Goal: Task Accomplishment & Management: Manage account settings

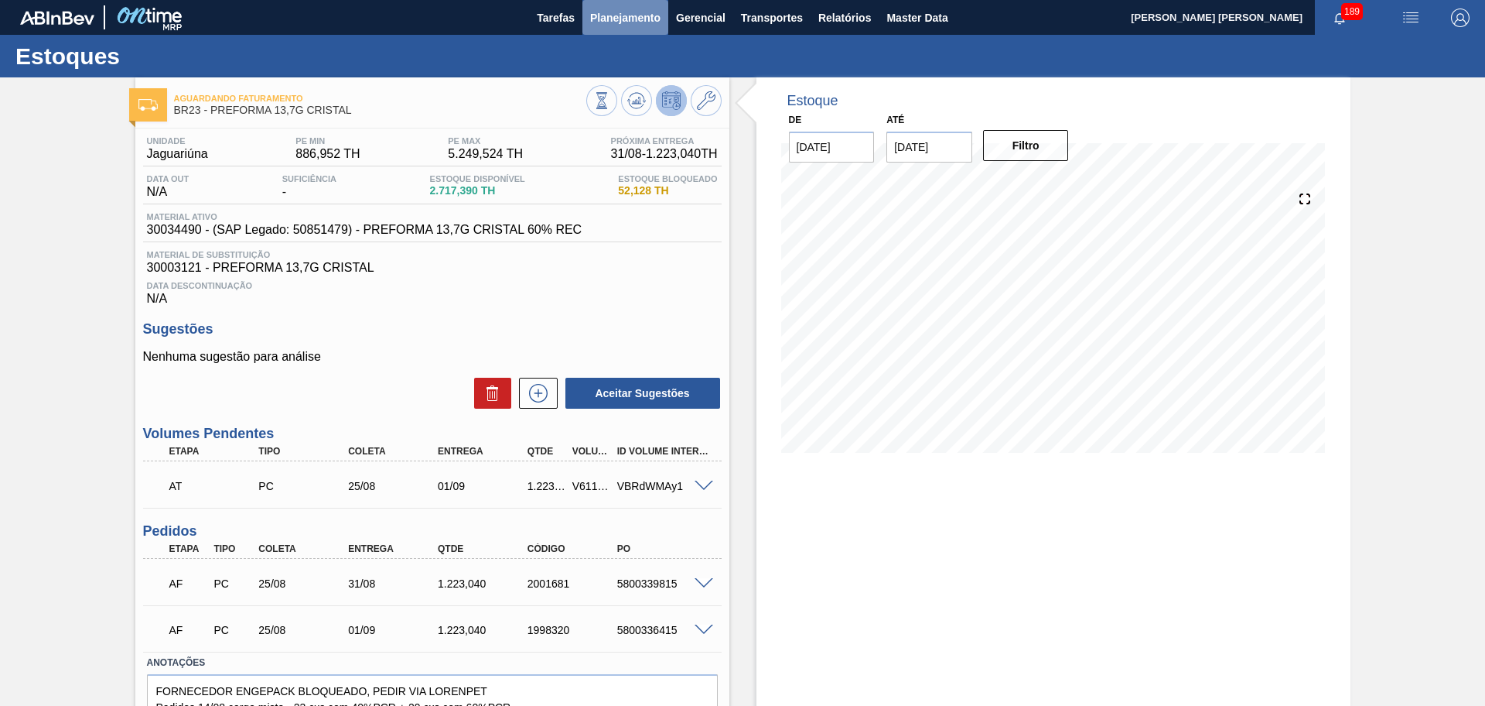
click at [629, 25] on span "Planejamento" at bounding box center [625, 18] width 70 height 19
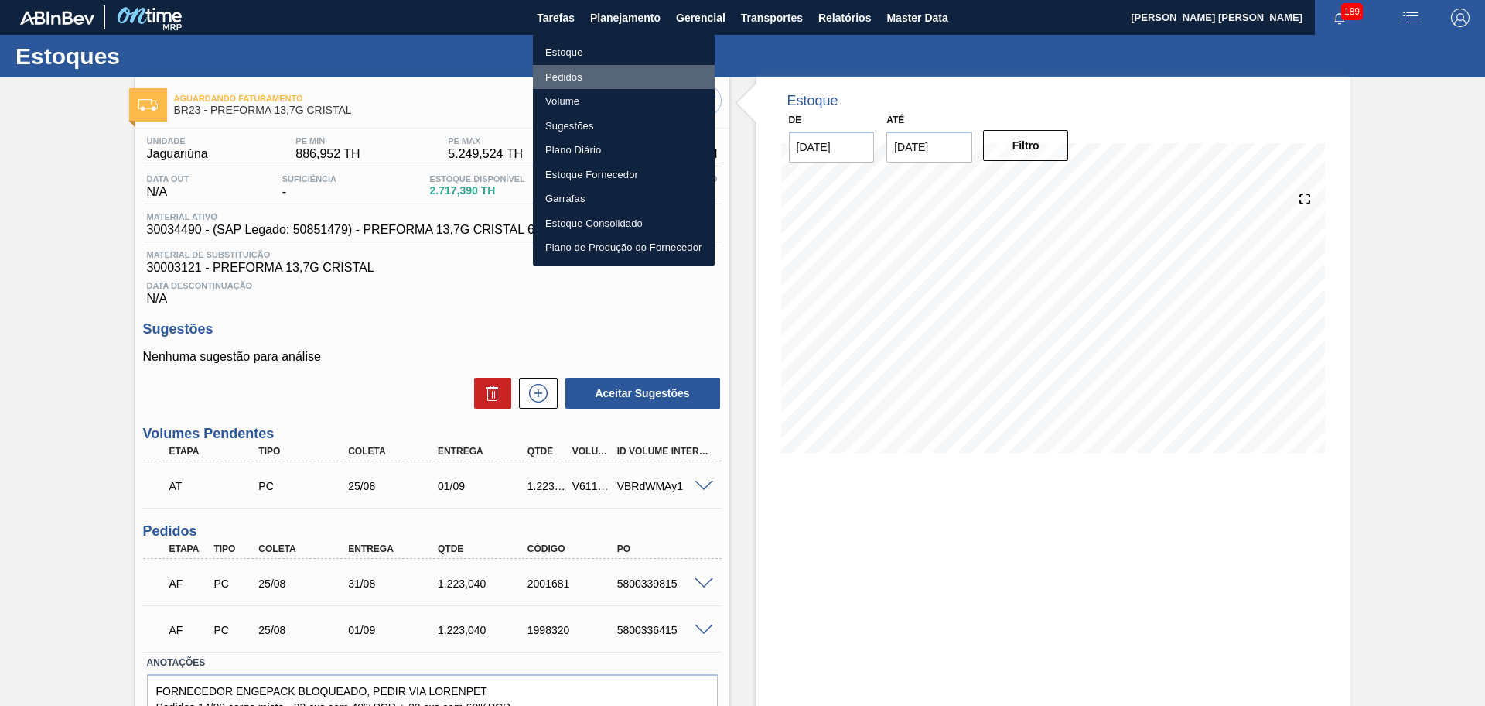
click at [586, 76] on li "Pedidos" at bounding box center [624, 77] width 182 height 25
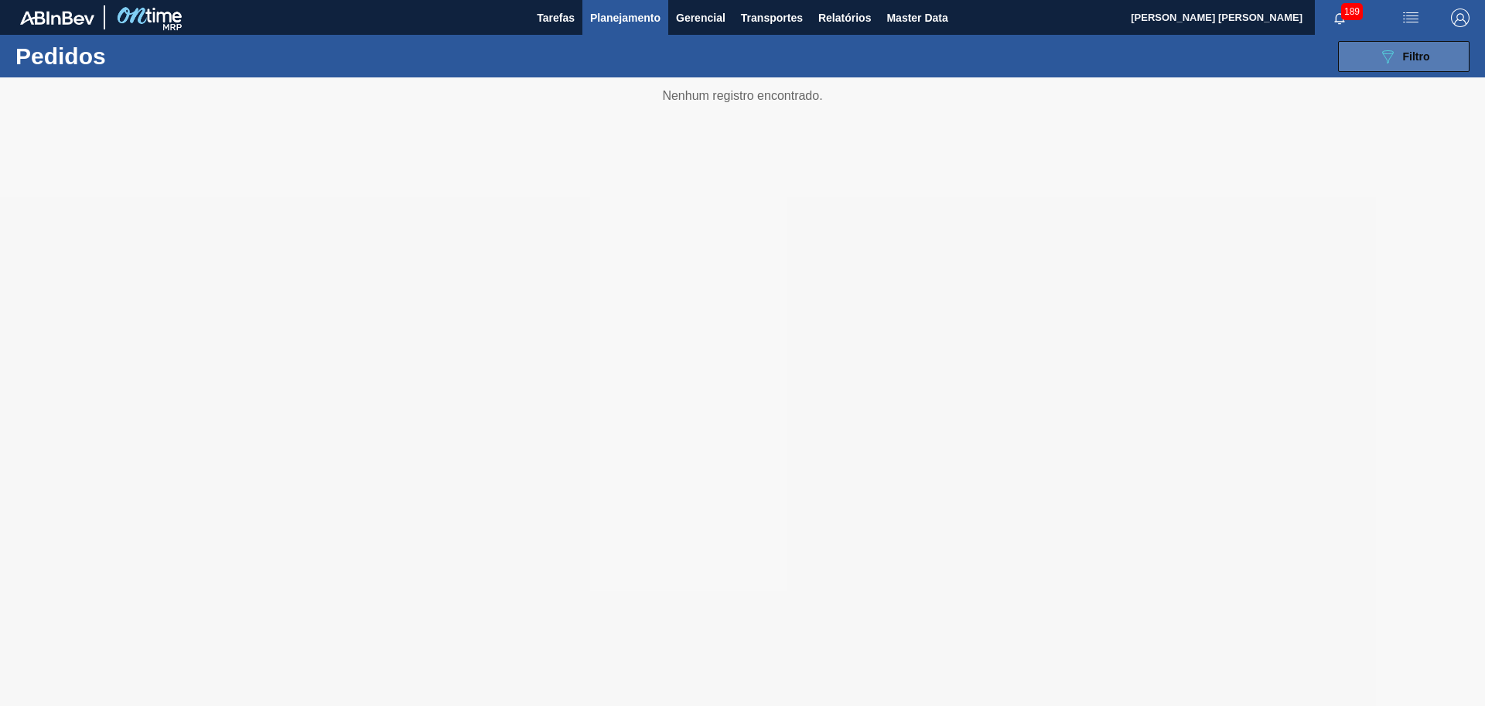
click at [1373, 59] on button "089F7B8B-B2A5-4AFE-B5C0-19BA573D28AC Filtro" at bounding box center [1404, 56] width 132 height 31
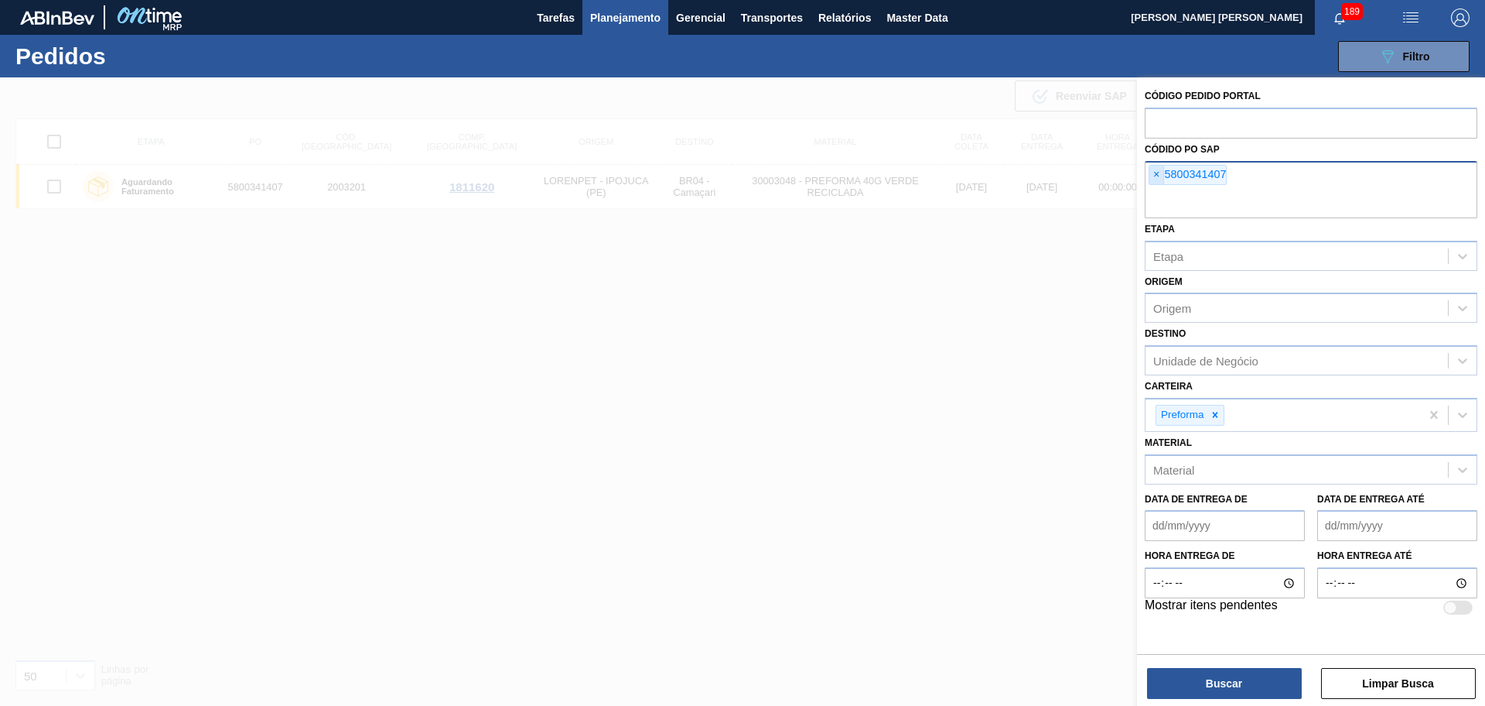
click at [1153, 178] on span "×" at bounding box center [1157, 175] width 15 height 19
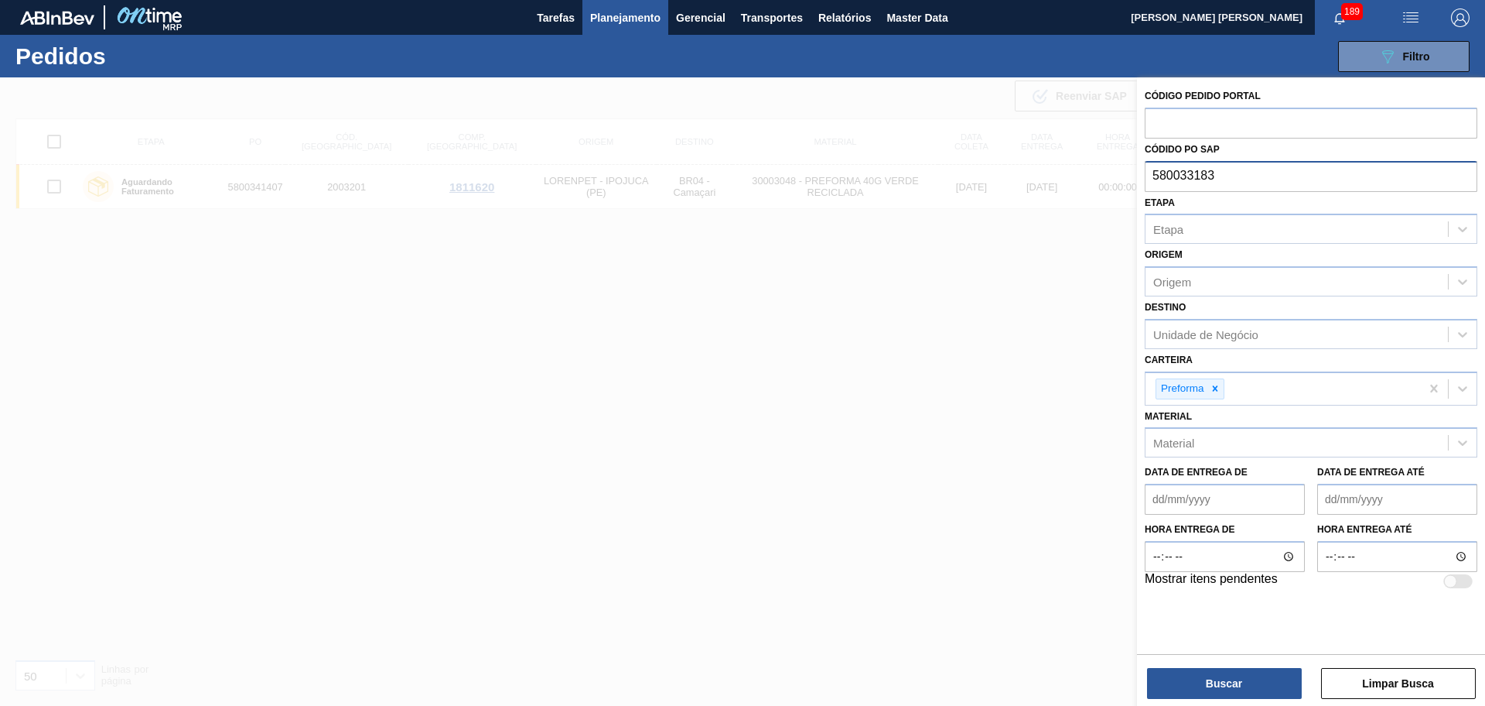
type input "5800331839"
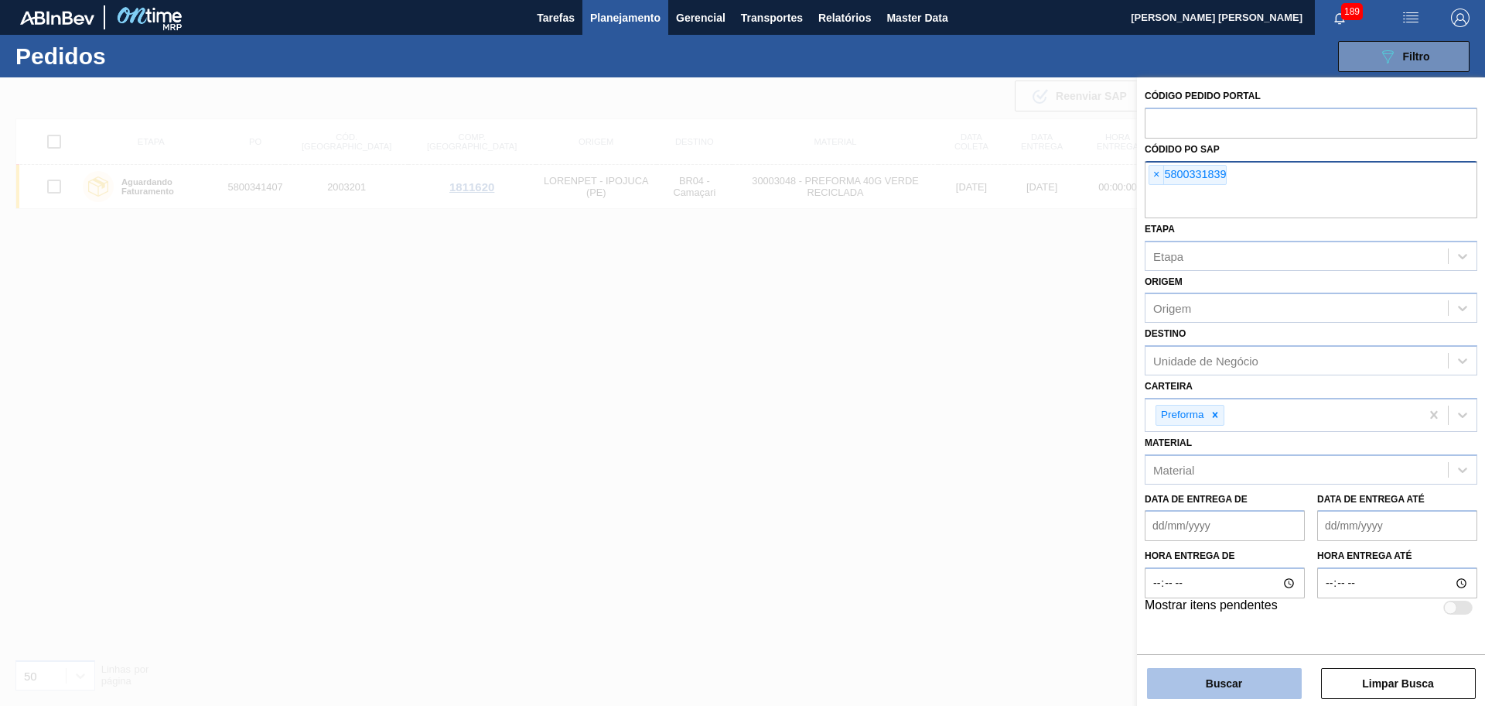
click at [1202, 693] on button "Buscar" at bounding box center [1224, 683] width 155 height 31
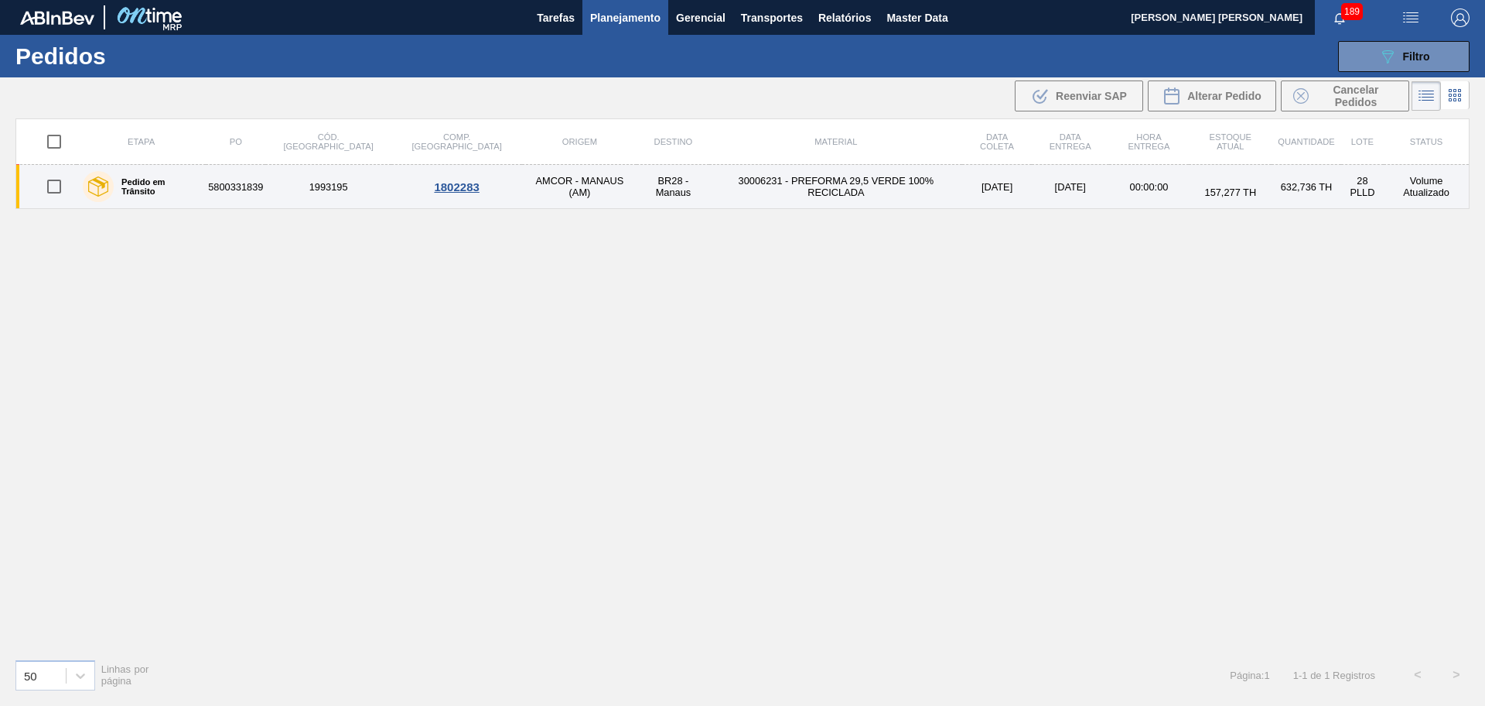
click at [797, 190] on td "30006231 - PREFORMA 29,5 VERDE 100% RECICLADA" at bounding box center [835, 187] width 253 height 44
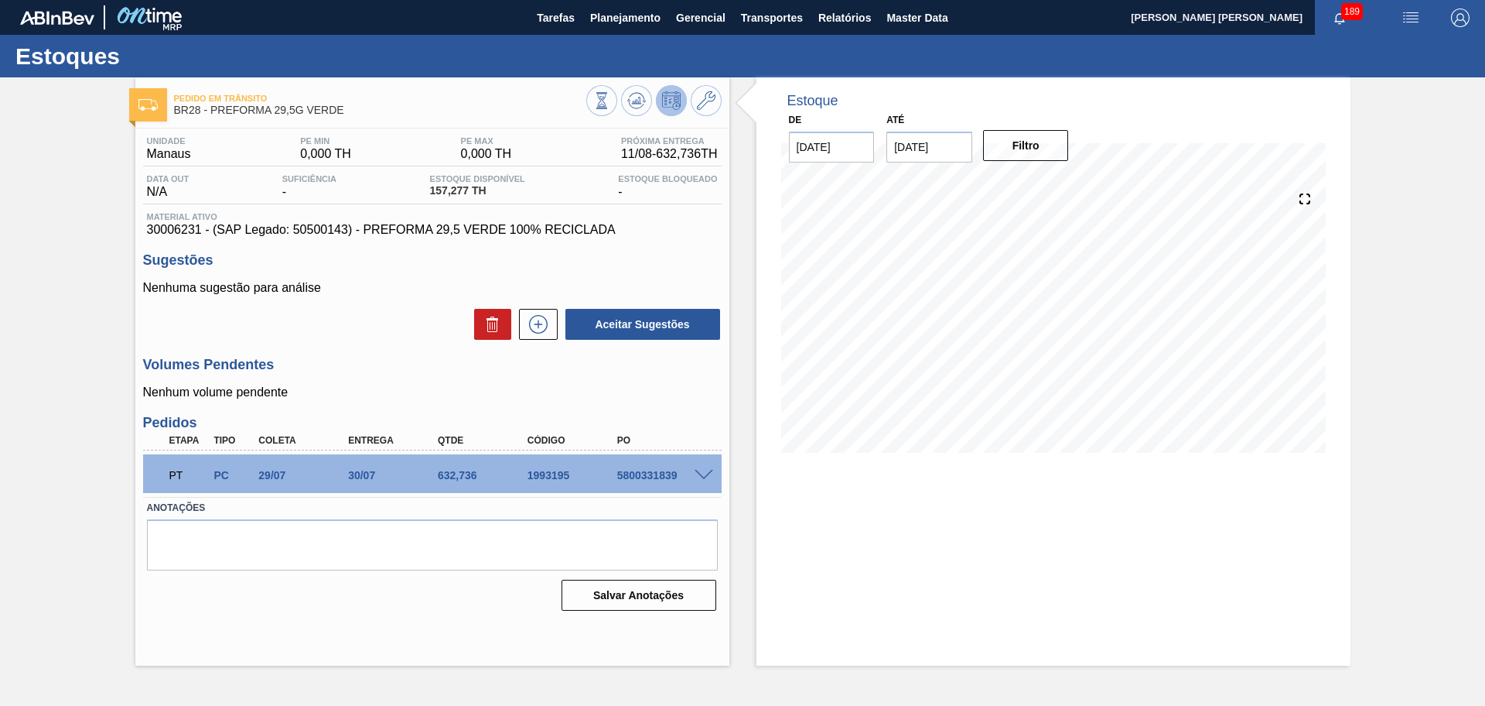
click at [757, 392] on div "Estoque De [DATE] Até [DATE] Filtro" at bounding box center [1054, 276] width 594 height 398
click at [631, 106] on icon at bounding box center [635, 105] width 15 height 8
click at [709, 468] on div at bounding box center [706, 474] width 31 height 12
click at [707, 474] on span at bounding box center [704, 476] width 19 height 12
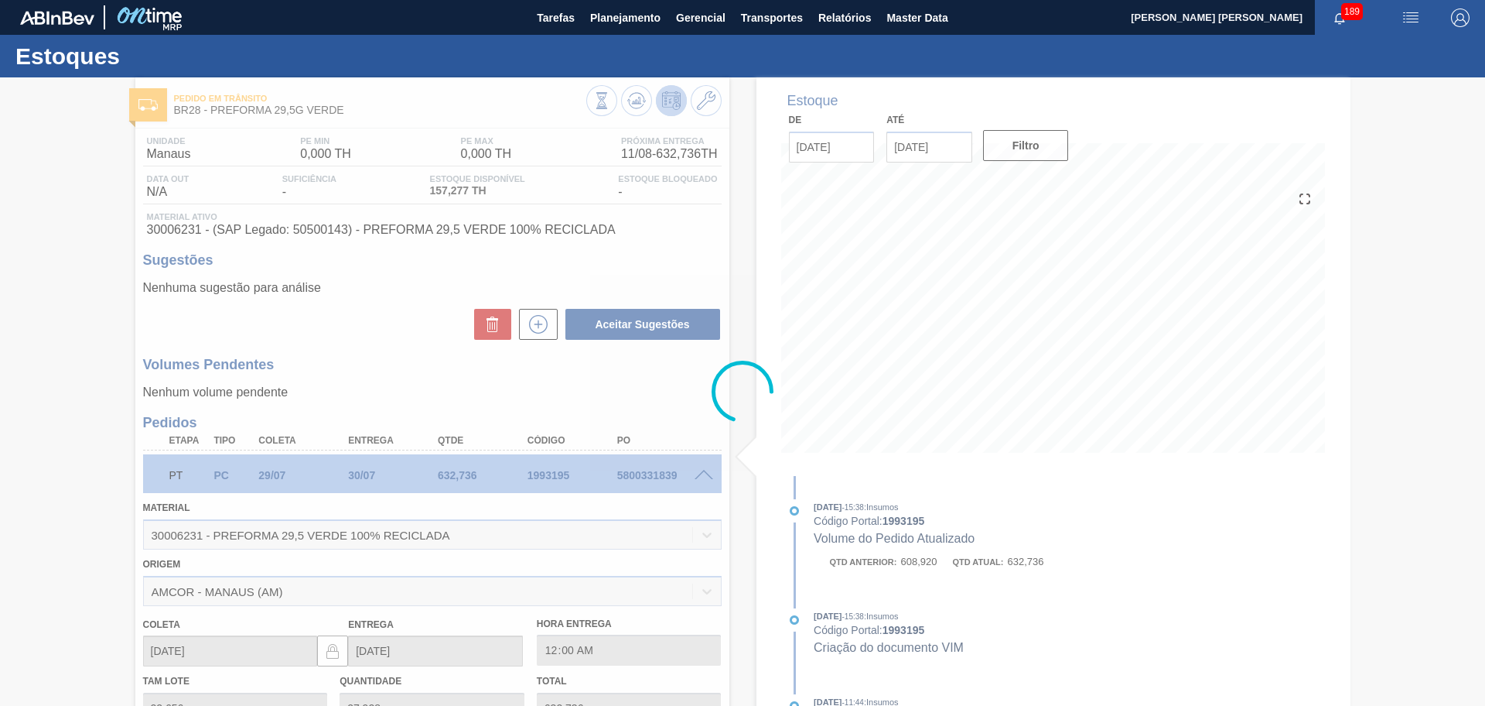
click at [707, 474] on div at bounding box center [742, 391] width 1485 height 628
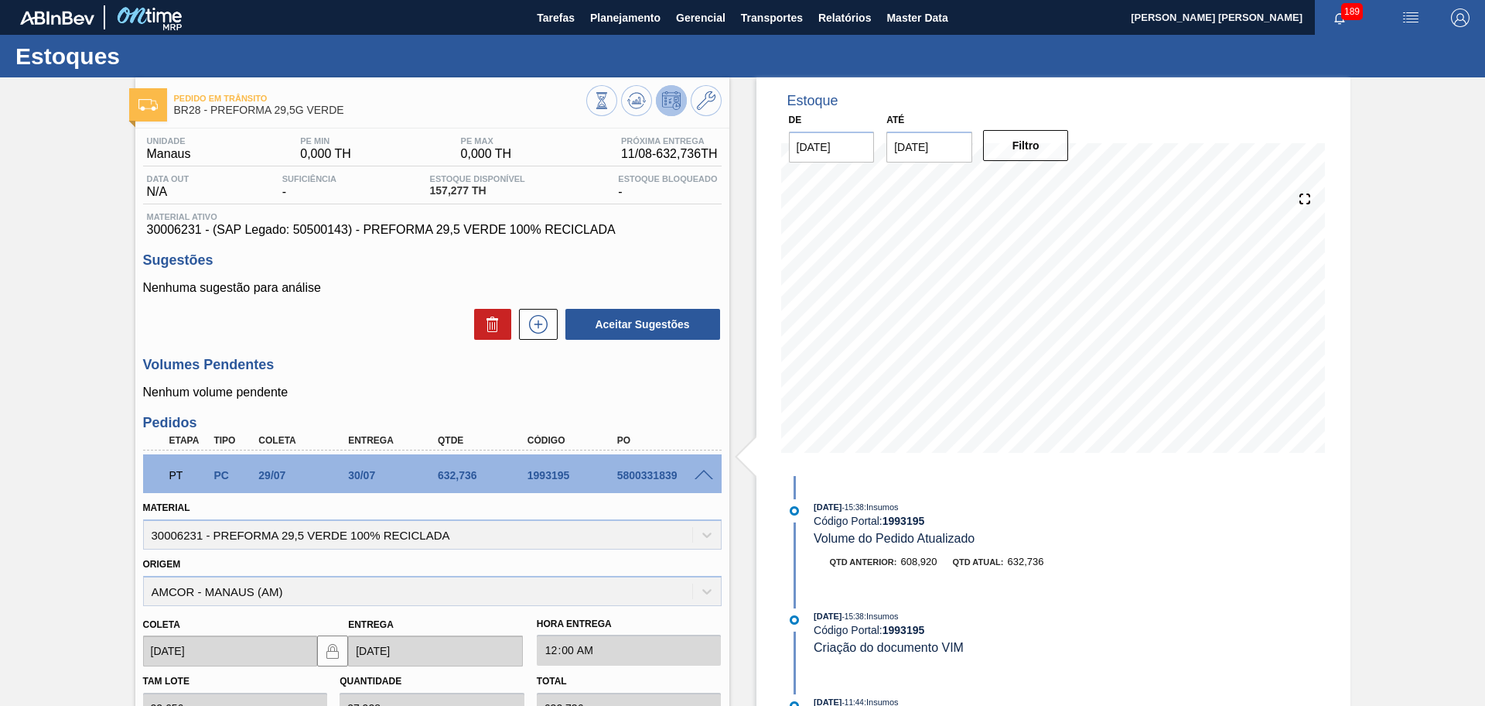
click at [707, 474] on span at bounding box center [704, 476] width 19 height 12
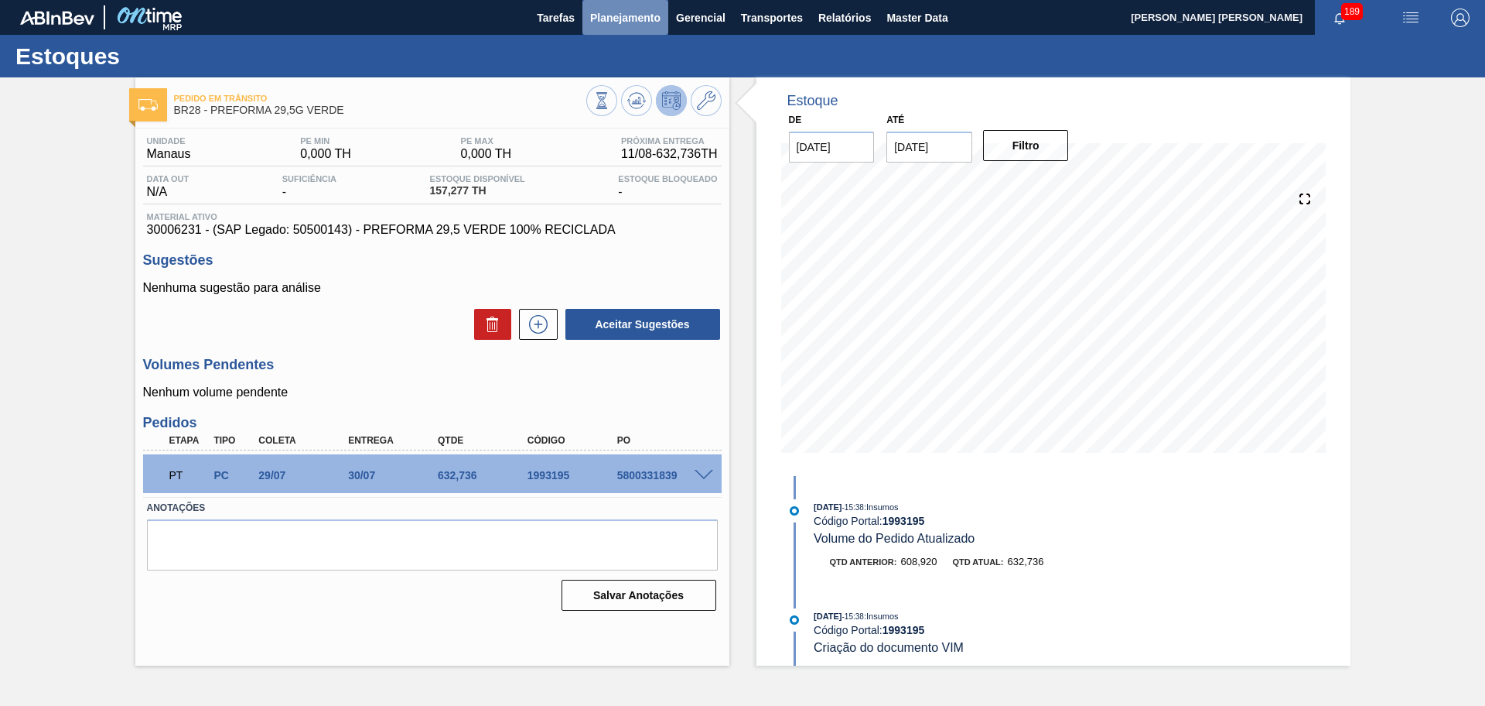
click at [596, 15] on span "Planejamento" at bounding box center [625, 18] width 70 height 19
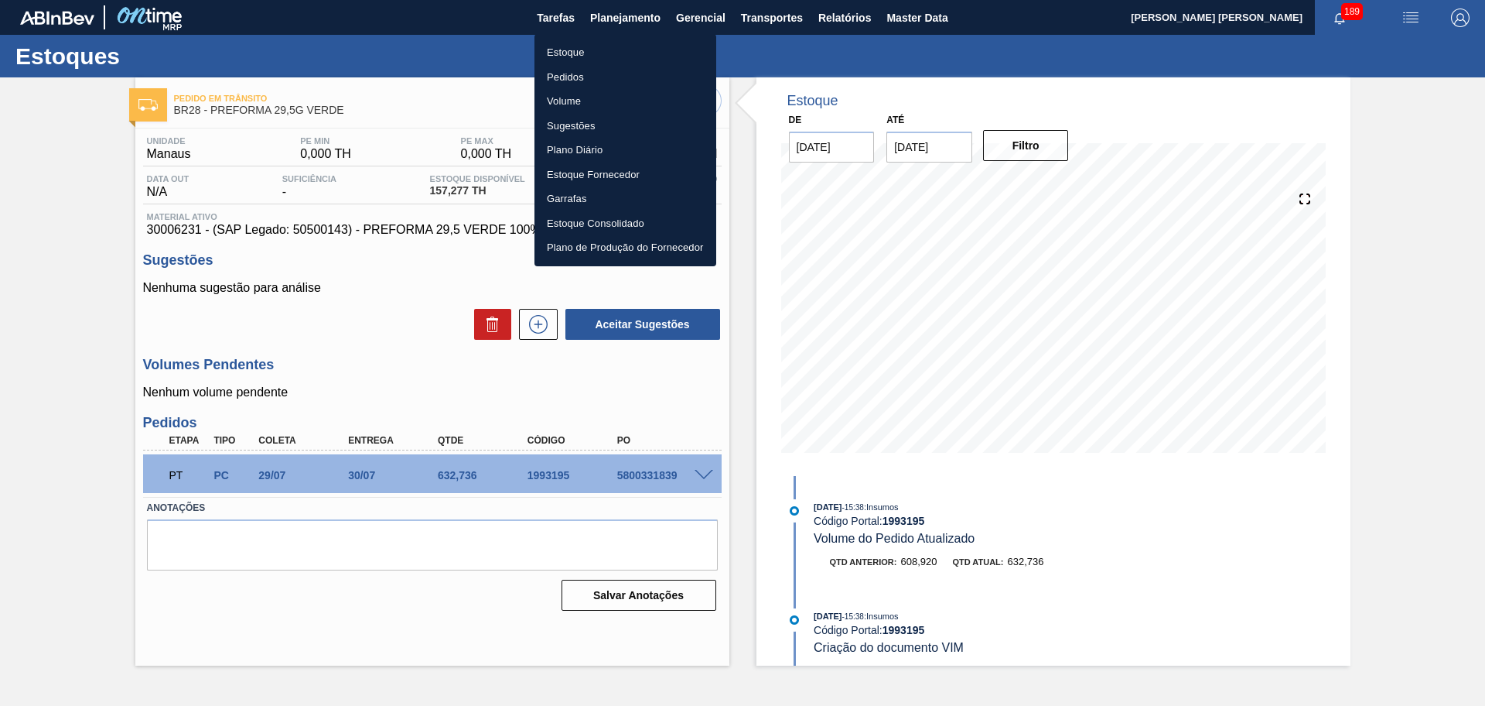
click at [27, 405] on div at bounding box center [742, 353] width 1485 height 706
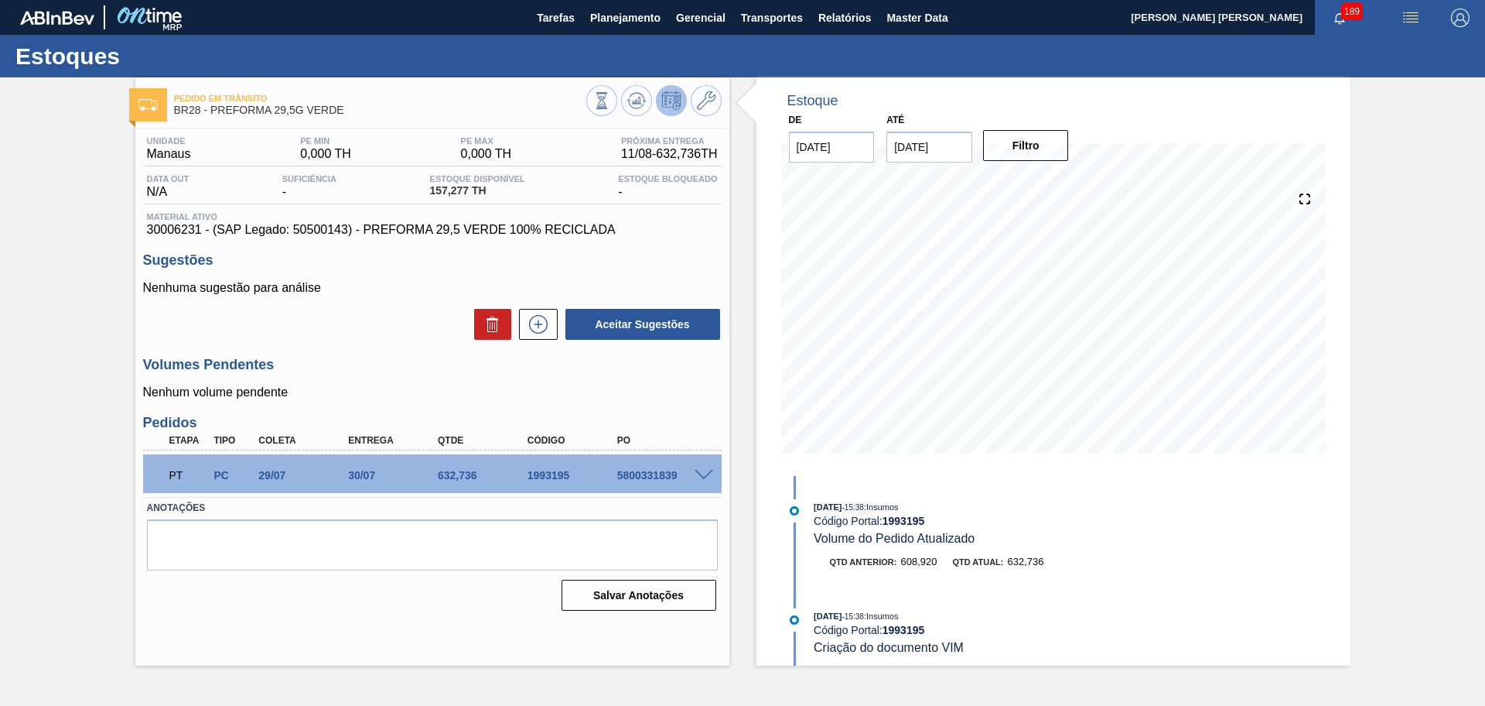
click at [359, 374] on div "Volumes Pendentes Nenhum volume pendente" at bounding box center [432, 378] width 579 height 43
click at [375, 357] on h3 "Volumes Pendentes" at bounding box center [432, 365] width 579 height 16
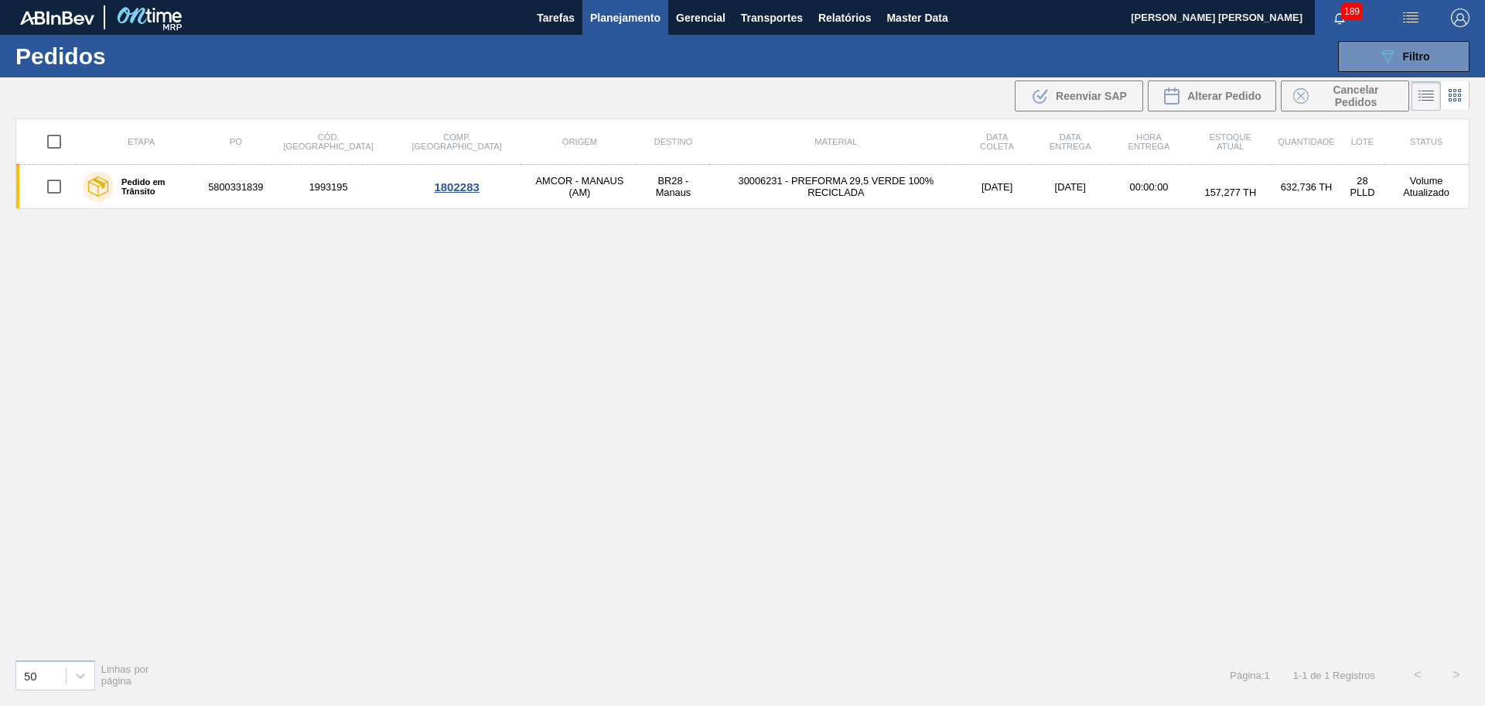
click at [527, 322] on div "Etapa PO Cód. Pedido Comp. Carga Origem Destino Material Data coleta Data entre…" at bounding box center [742, 382] width 1455 height 528
click at [248, 541] on div "Etapa PO Cód. Pedido Comp. Carga Origem Destino Material Data coleta Data entre…" at bounding box center [742, 382] width 1455 height 528
click at [534, 424] on div "Etapa PO Cód. Pedido Comp. Carga Origem Destino Material Data coleta Data entre…" at bounding box center [742, 382] width 1455 height 528
click at [587, 322] on div "Etapa PO Cód. Pedido Comp. Carga Origem Destino Material Data coleta Data entre…" at bounding box center [742, 382] width 1455 height 528
click at [638, 9] on span "Planejamento" at bounding box center [625, 18] width 70 height 19
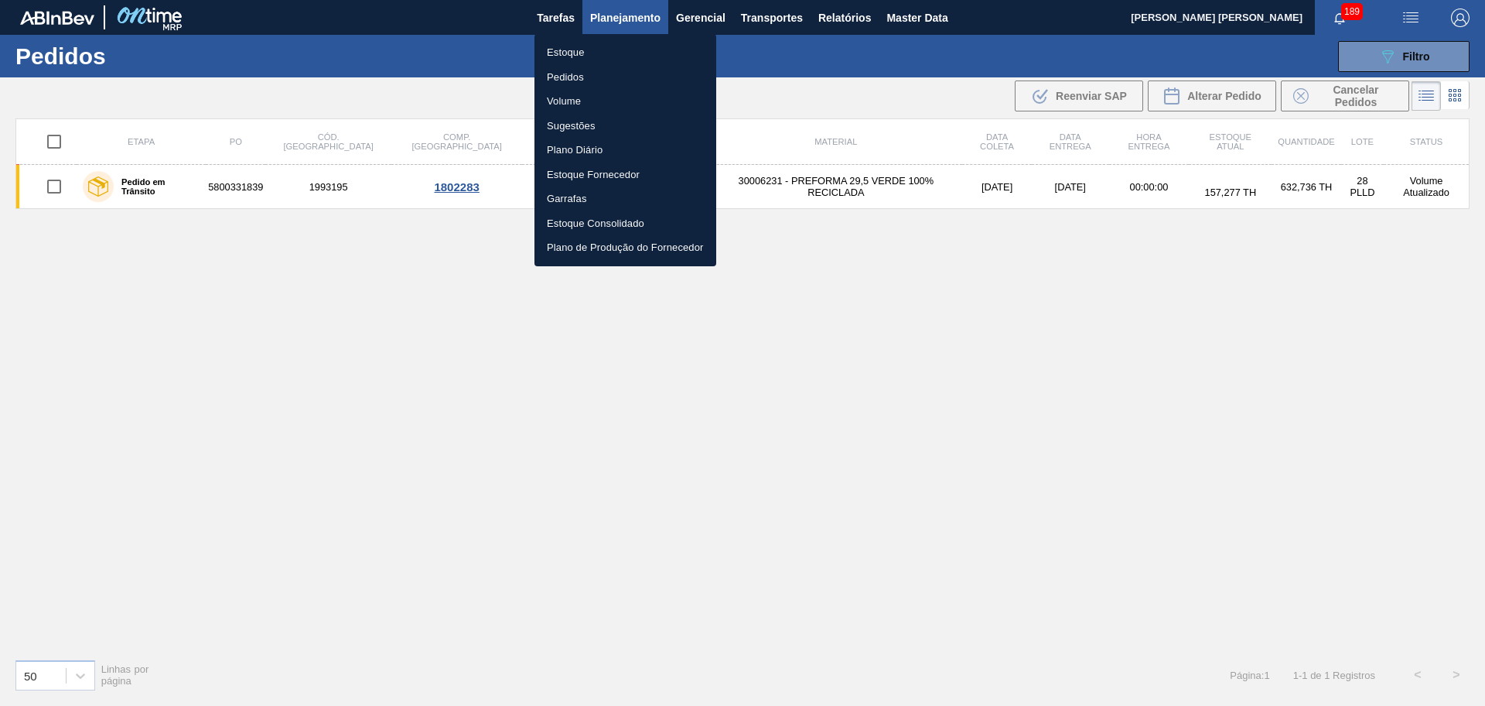
click at [566, 50] on li "Estoque" at bounding box center [626, 52] width 182 height 25
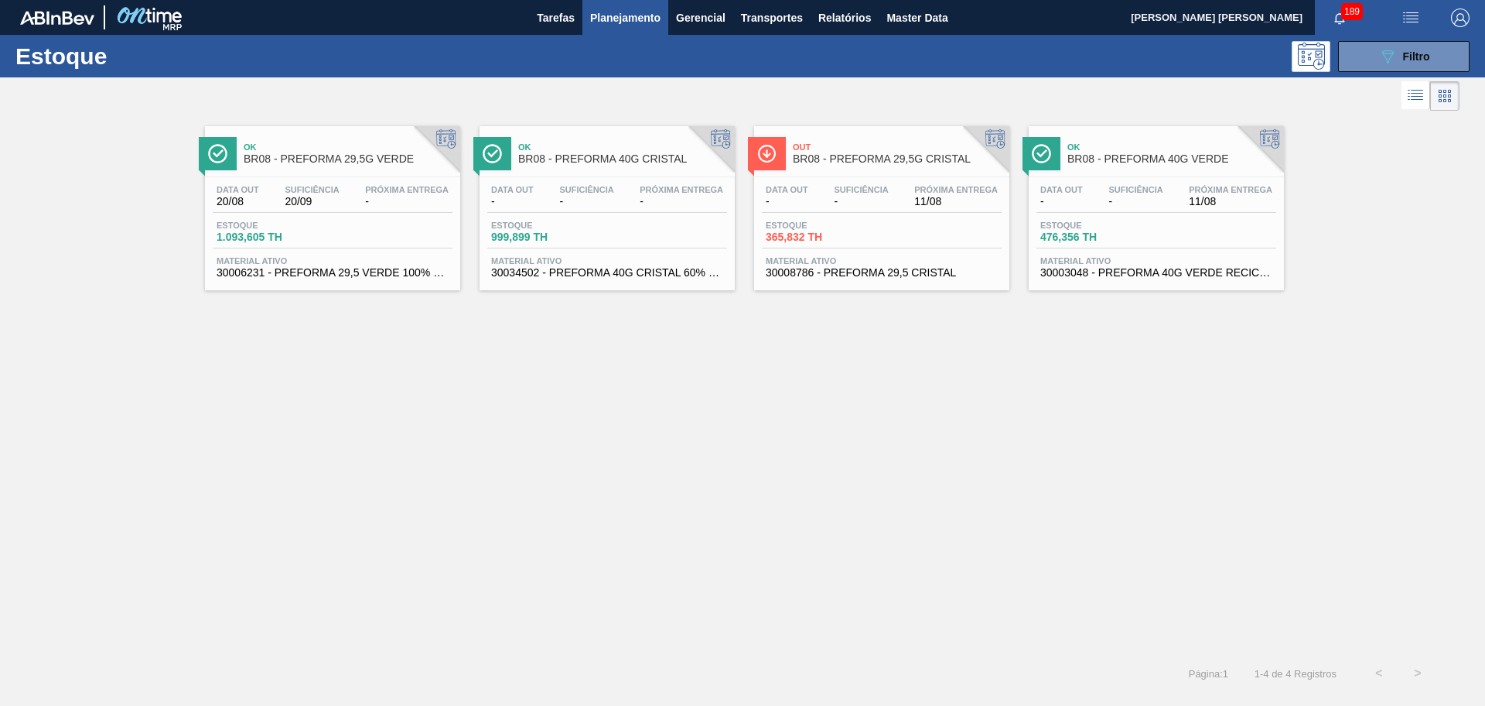
click at [850, 349] on div "Ok BR08 - PREFORMA 29,5G VERDE Data out 20/08 Suficiência 20/09 Próxima Entrega…" at bounding box center [742, 384] width 1485 height 539
click at [644, 15] on span "Planejamento" at bounding box center [625, 18] width 70 height 19
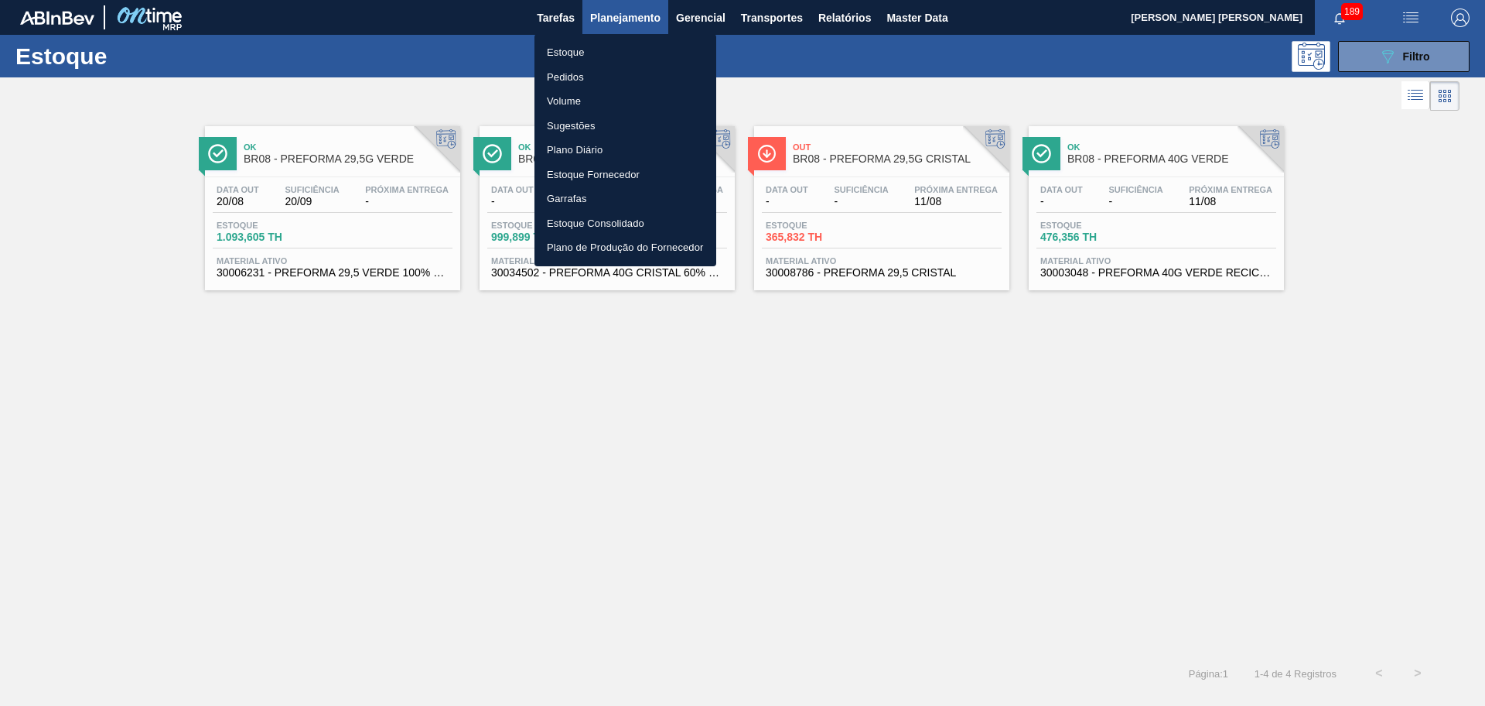
click at [586, 51] on li "Estoque" at bounding box center [626, 52] width 182 height 25
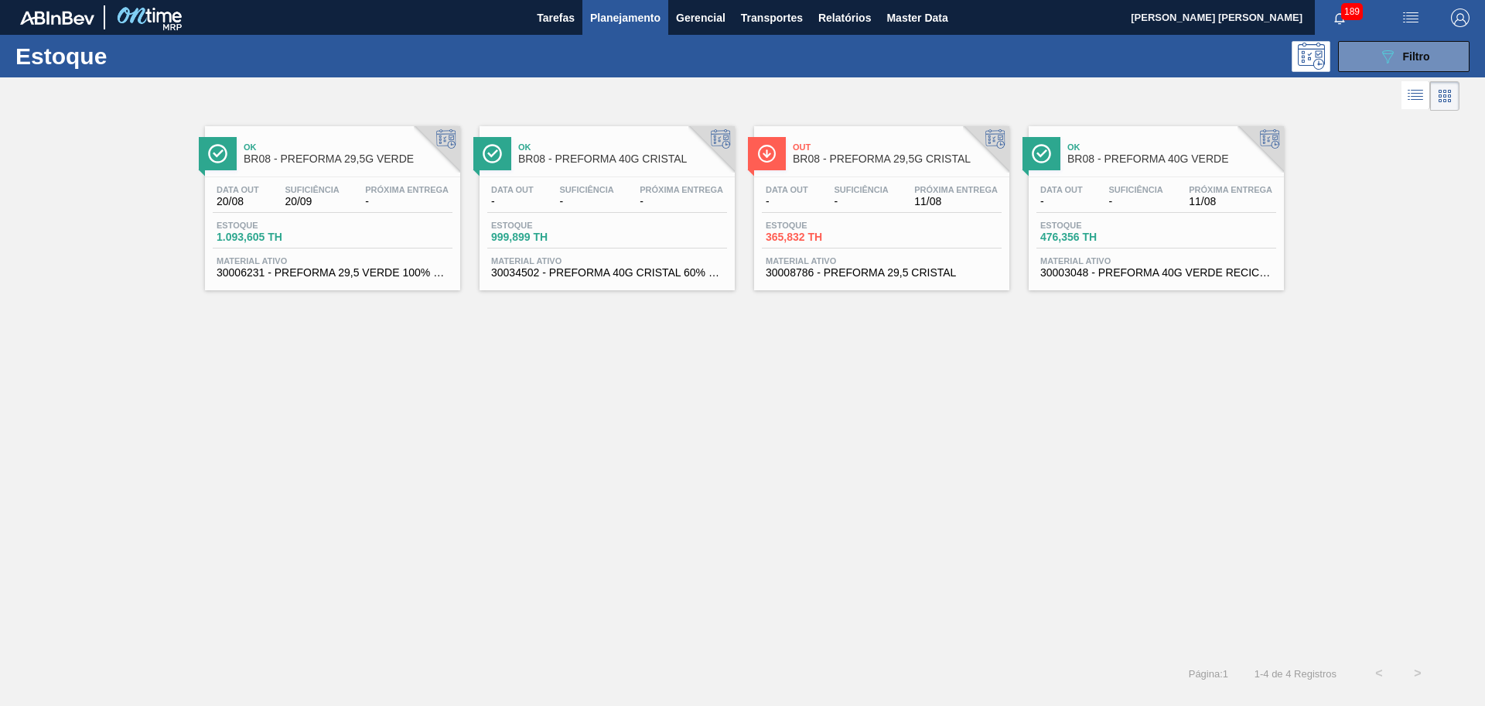
click at [757, 411] on div "Ok BR08 - PREFORMA 29,5G VERDE Data out 20/08 Suficiência 20/09 Próxima Entrega…" at bounding box center [742, 384] width 1485 height 539
click at [846, 419] on div "Ok BR08 - PREFORMA 29,5G VERDE Data out 20/08 Suficiência 20/09 Próxima Entrega…" at bounding box center [742, 384] width 1485 height 539
click at [490, 474] on div "Ok BR08 - PREFORMA 29,5G VERDE Data out 20/08 Suficiência 20/09 Próxima Entrega…" at bounding box center [742, 384] width 1485 height 539
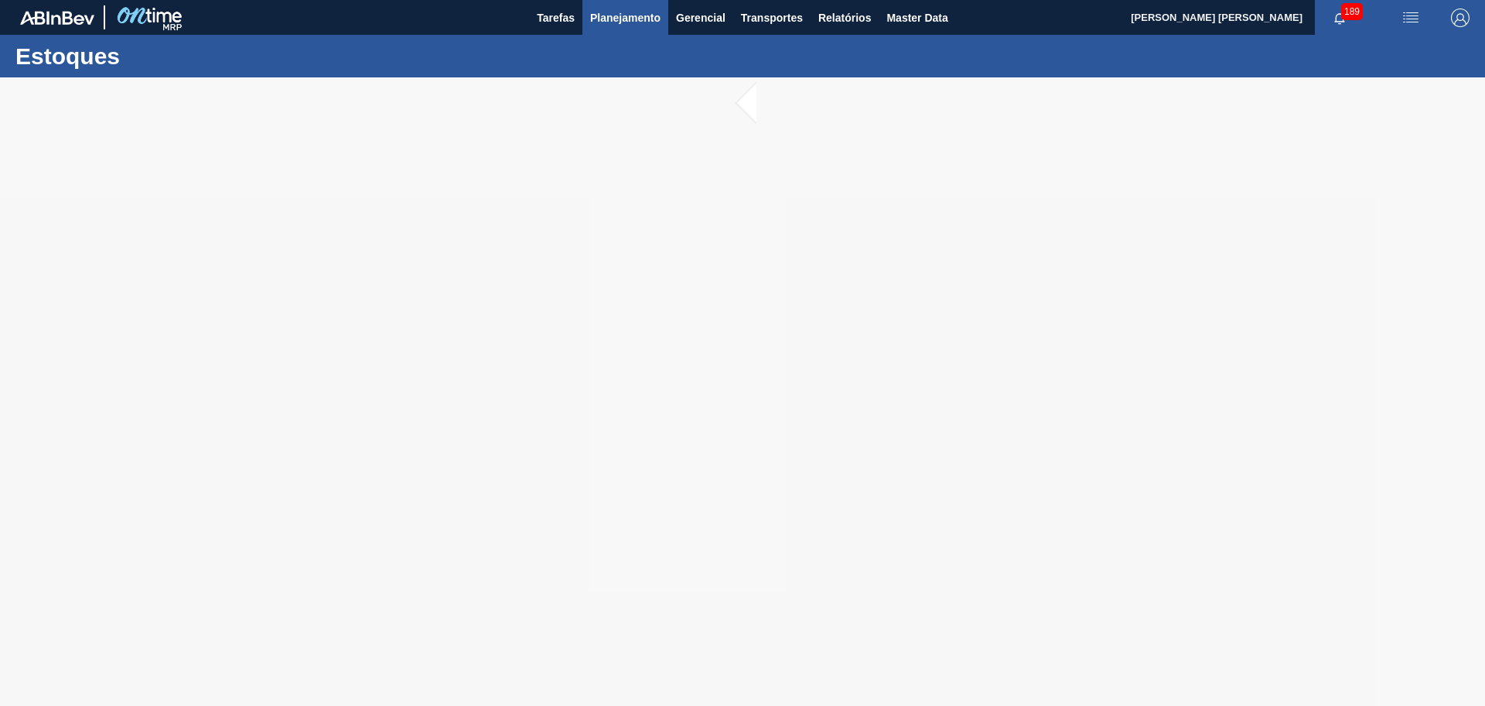
click at [646, 15] on span "Planejamento" at bounding box center [625, 18] width 70 height 19
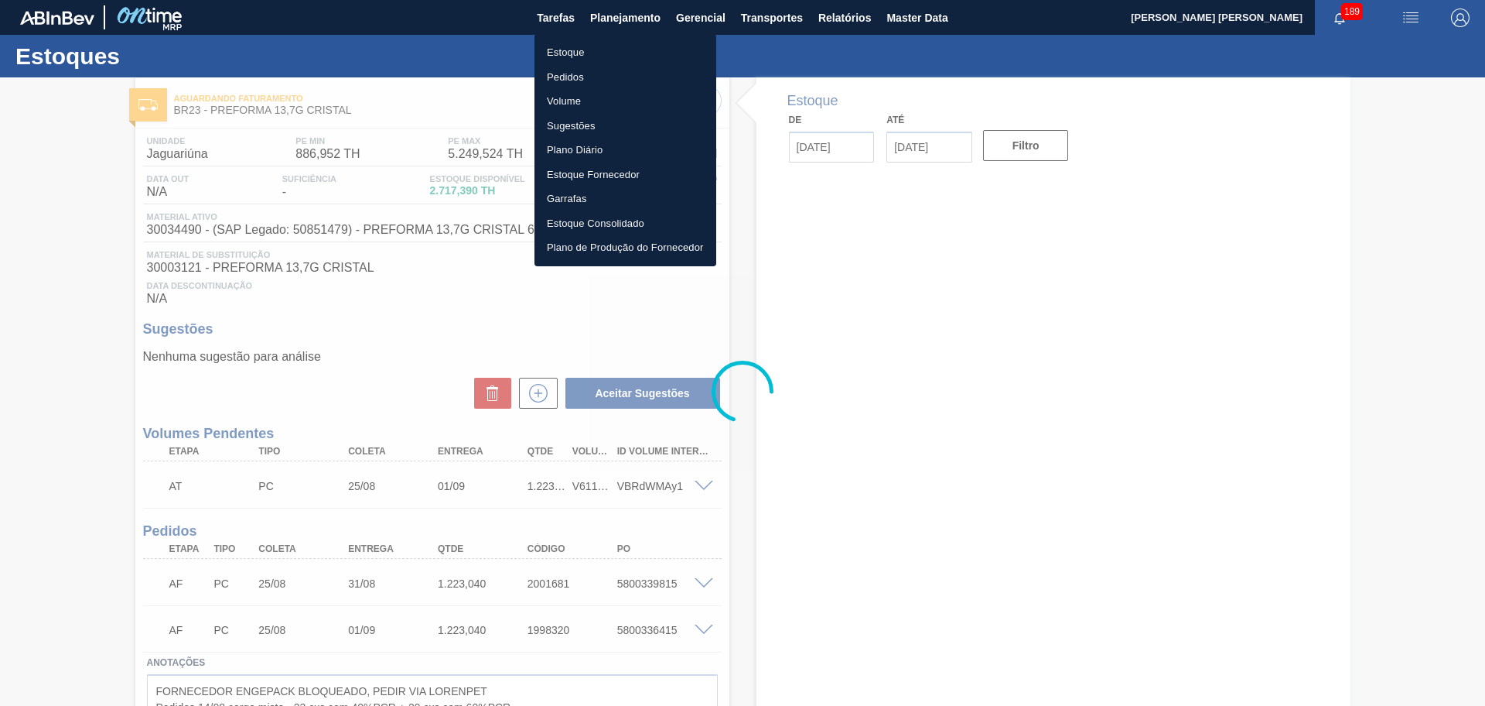
click at [582, 53] on li "Estoque" at bounding box center [626, 52] width 182 height 25
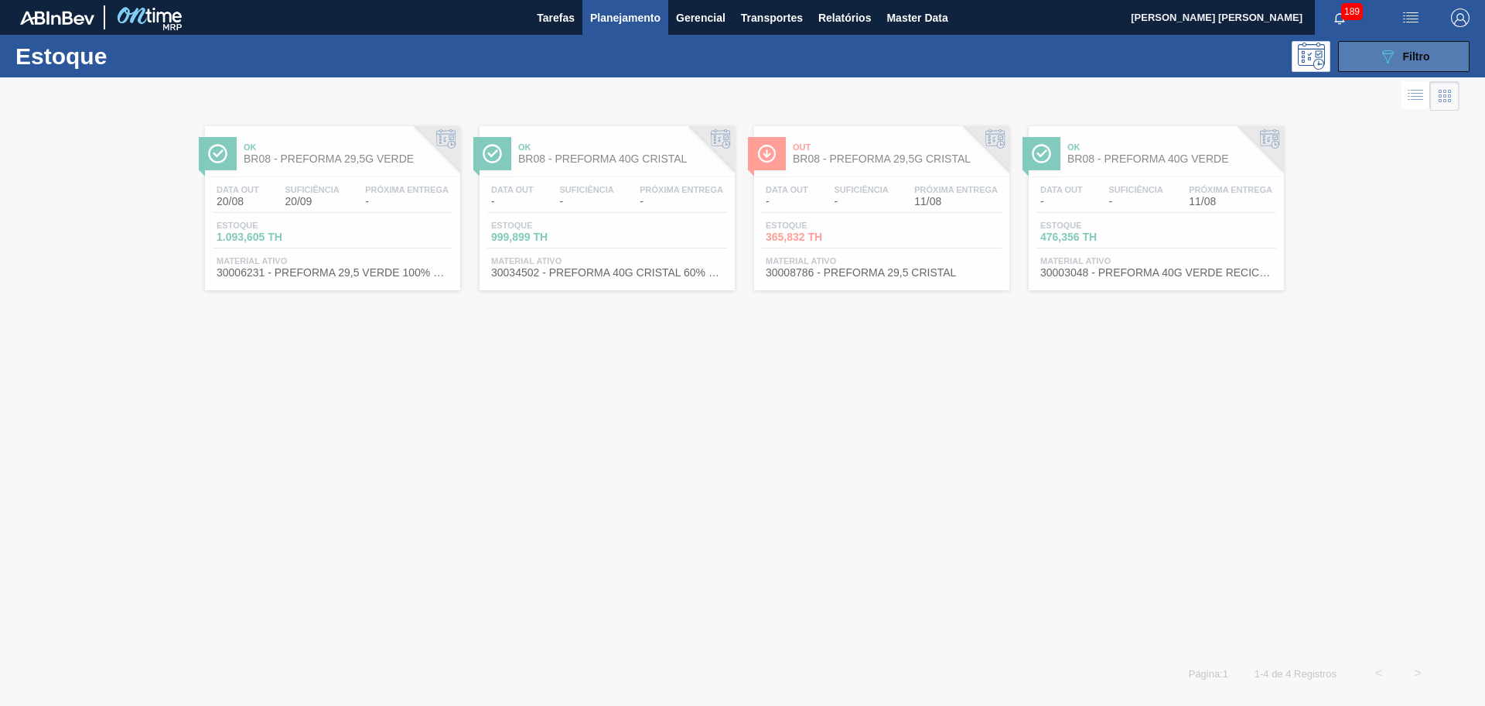
click at [1367, 66] on button "089F7B8B-B2A5-4AFE-B5C0-19BA573D28AC Filtro" at bounding box center [1404, 56] width 132 height 31
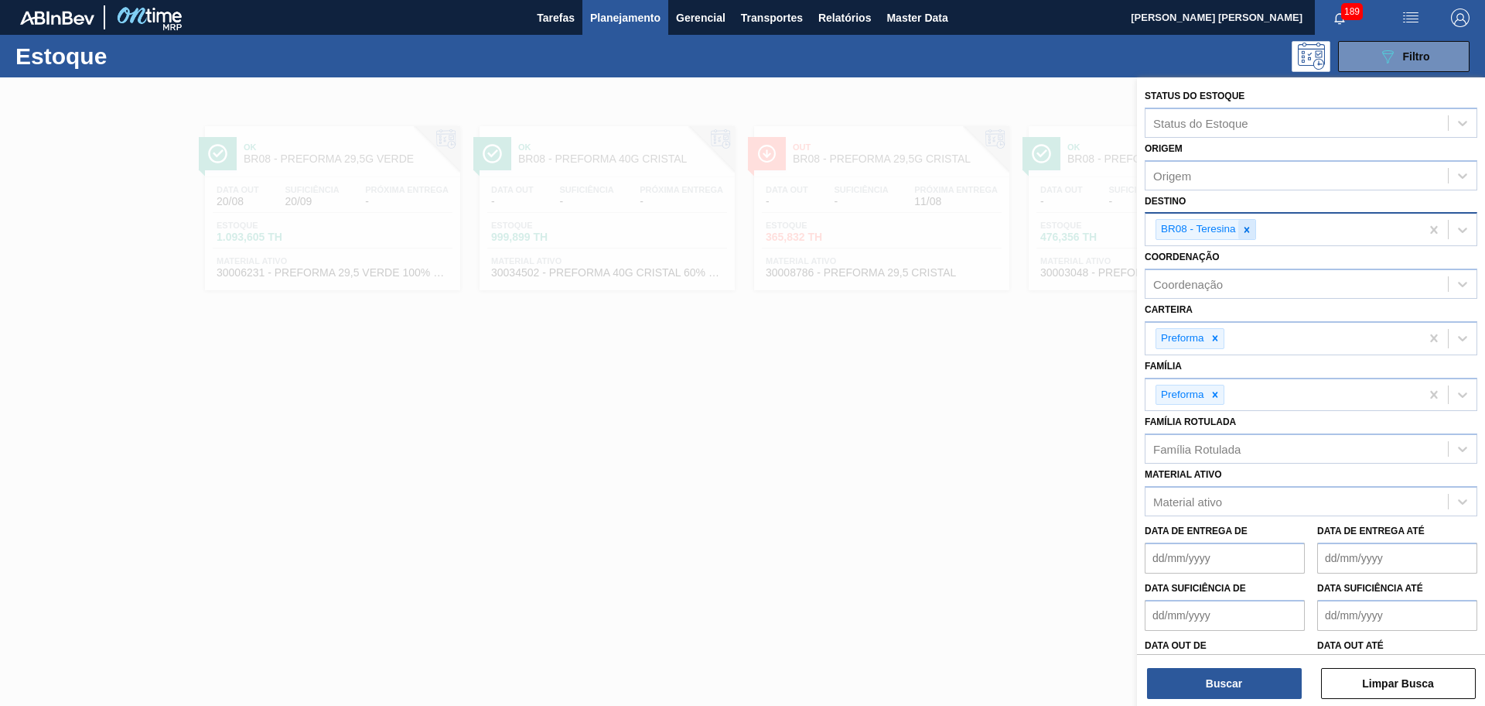
click at [1244, 227] on icon at bounding box center [1247, 229] width 11 height 11
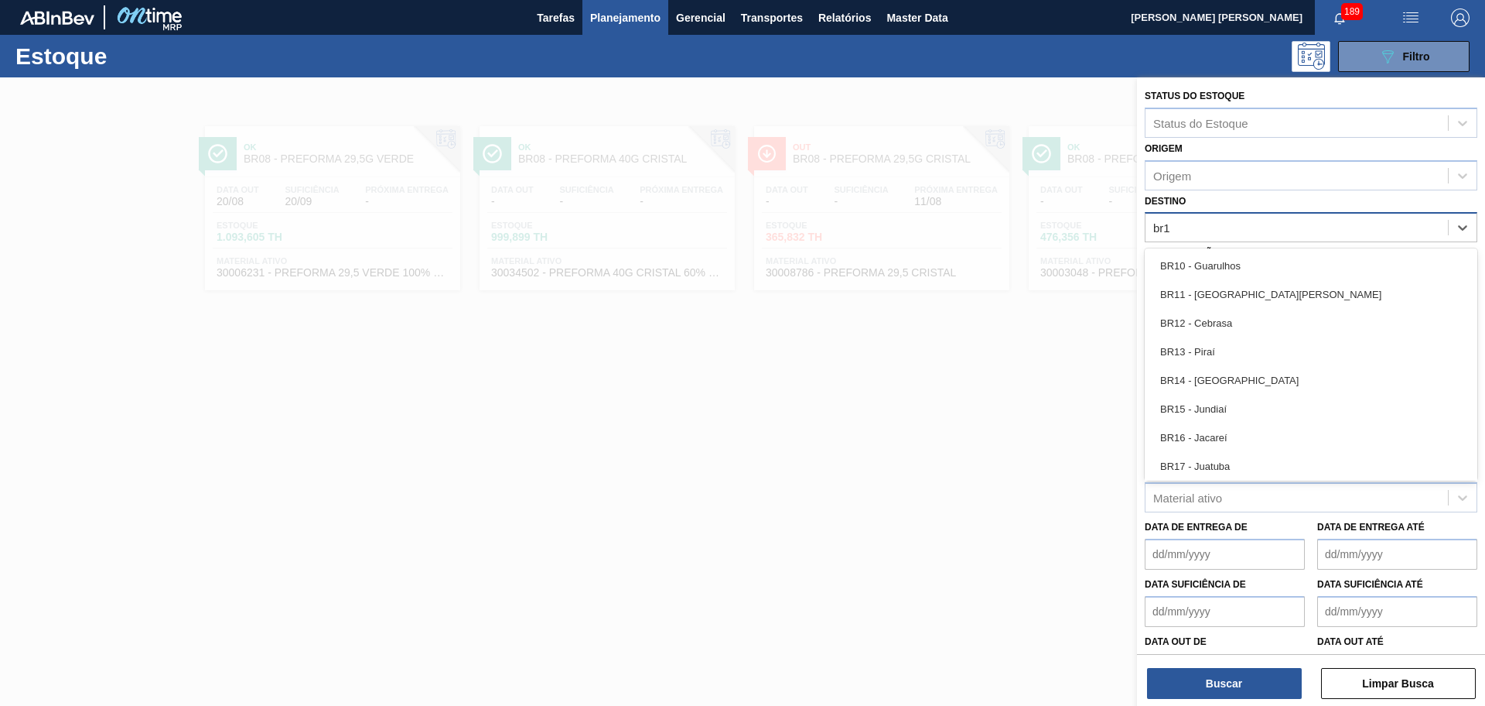
type input "br13"
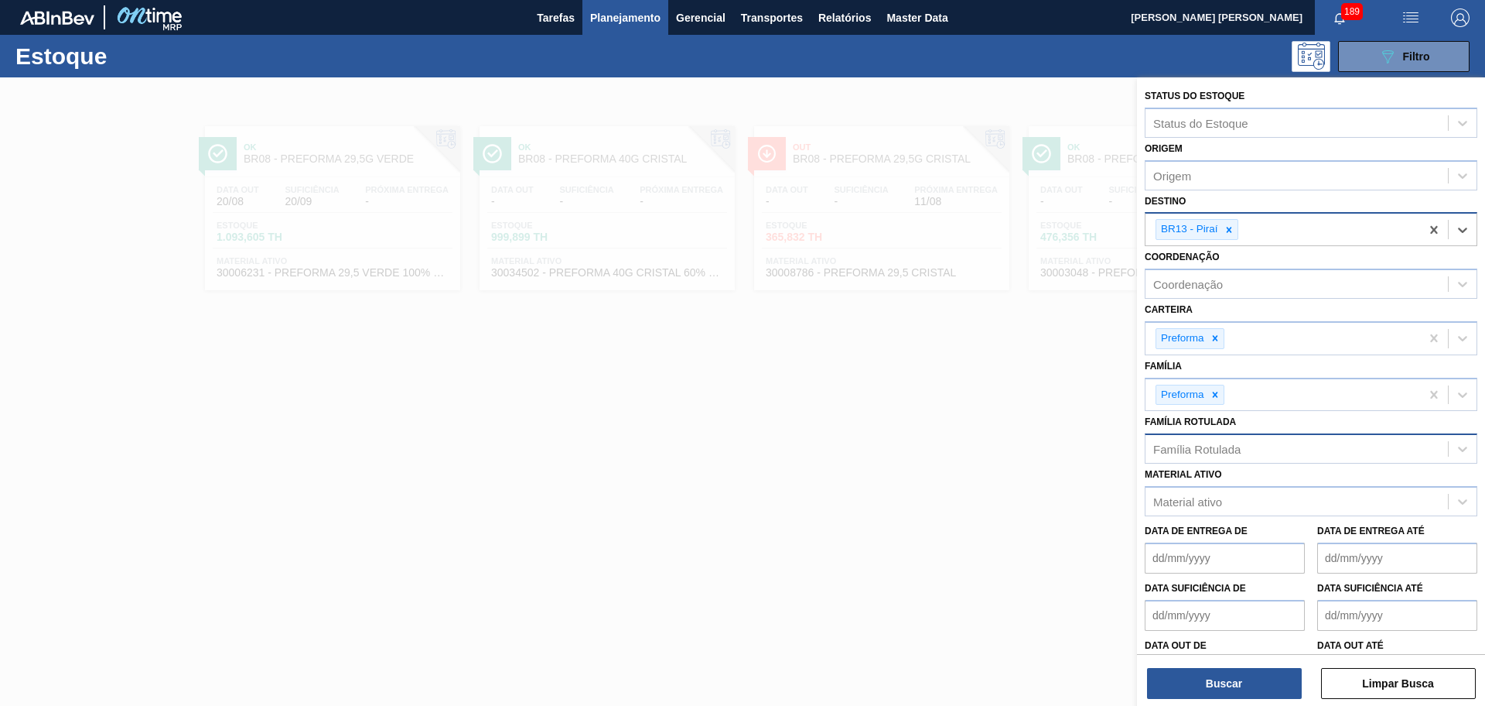
click at [1191, 457] on div "Família Rotulada" at bounding box center [1297, 449] width 303 height 22
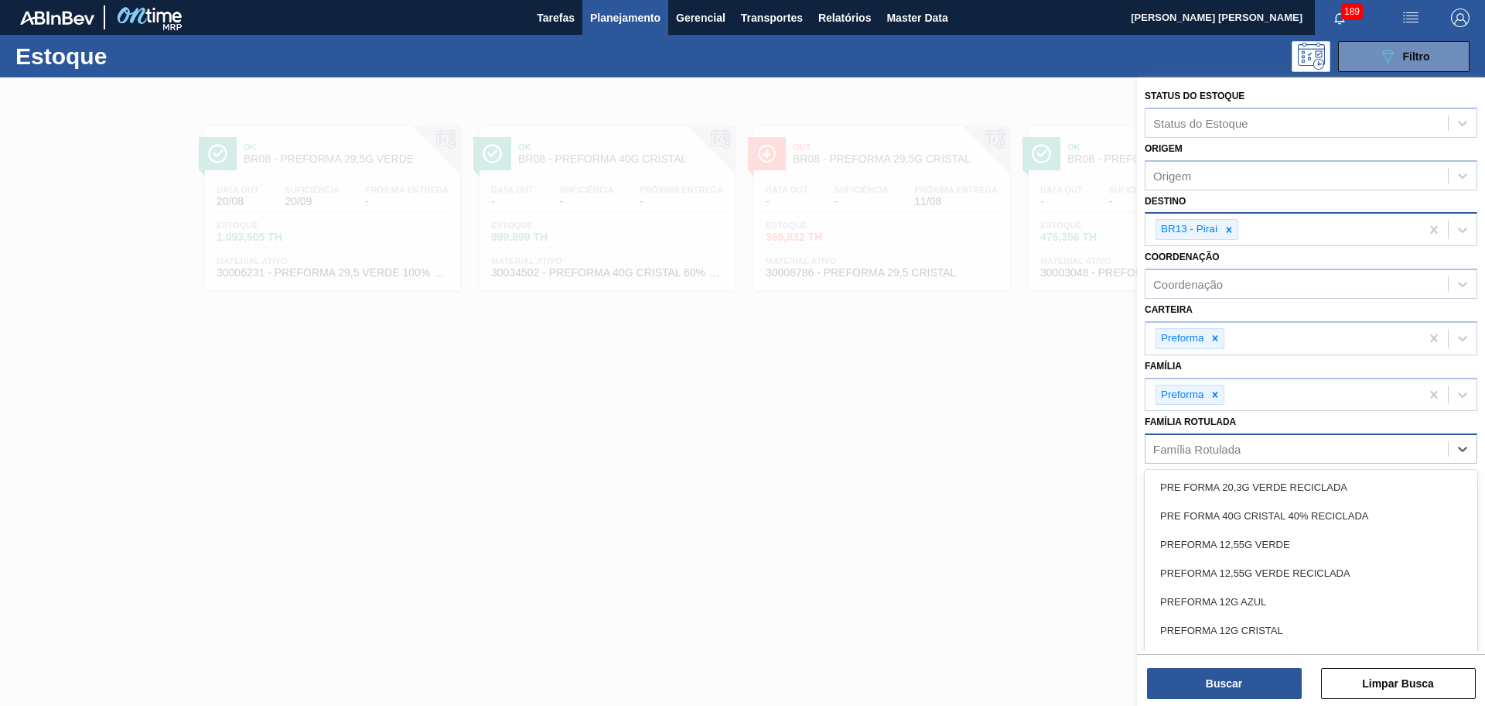
type Rotulada "50"
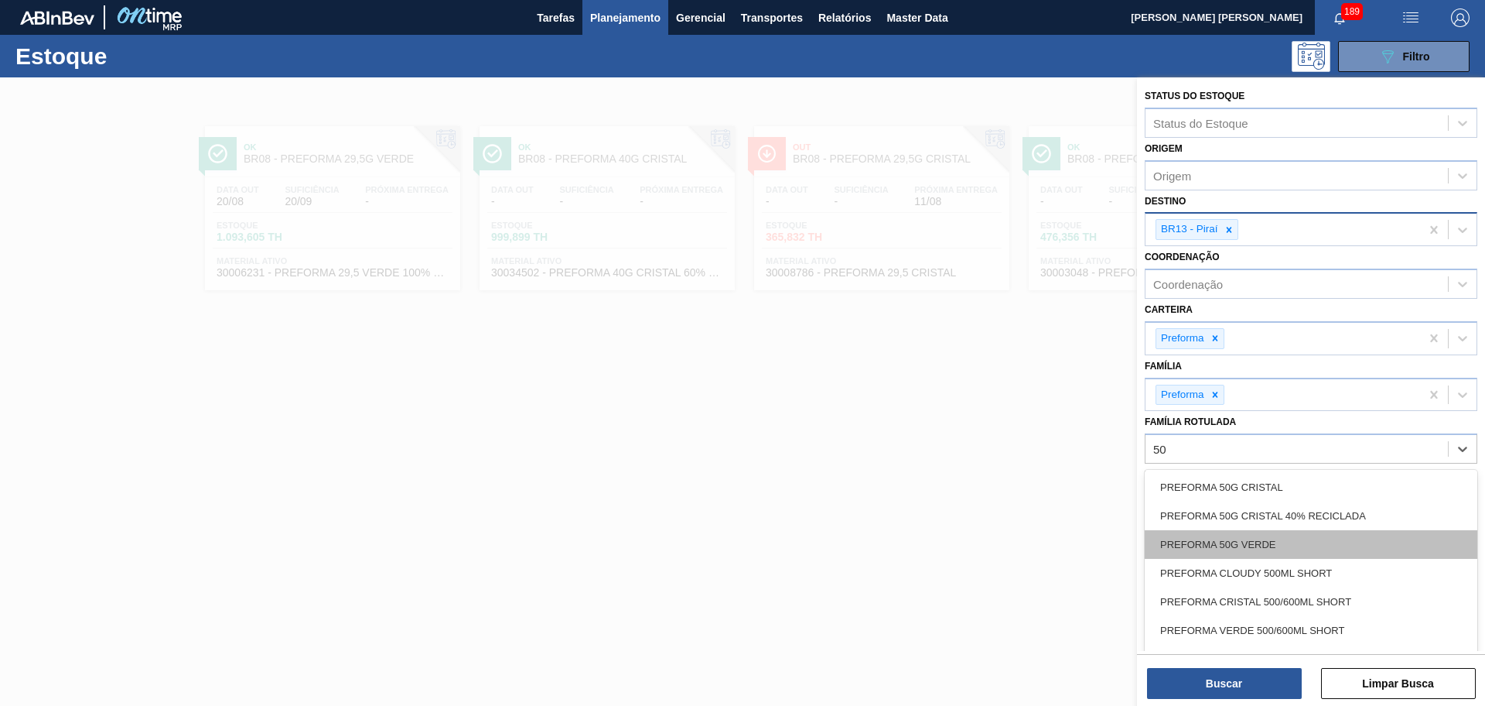
click at [1281, 538] on div "PREFORMA 50G VERDE" at bounding box center [1311, 544] width 333 height 29
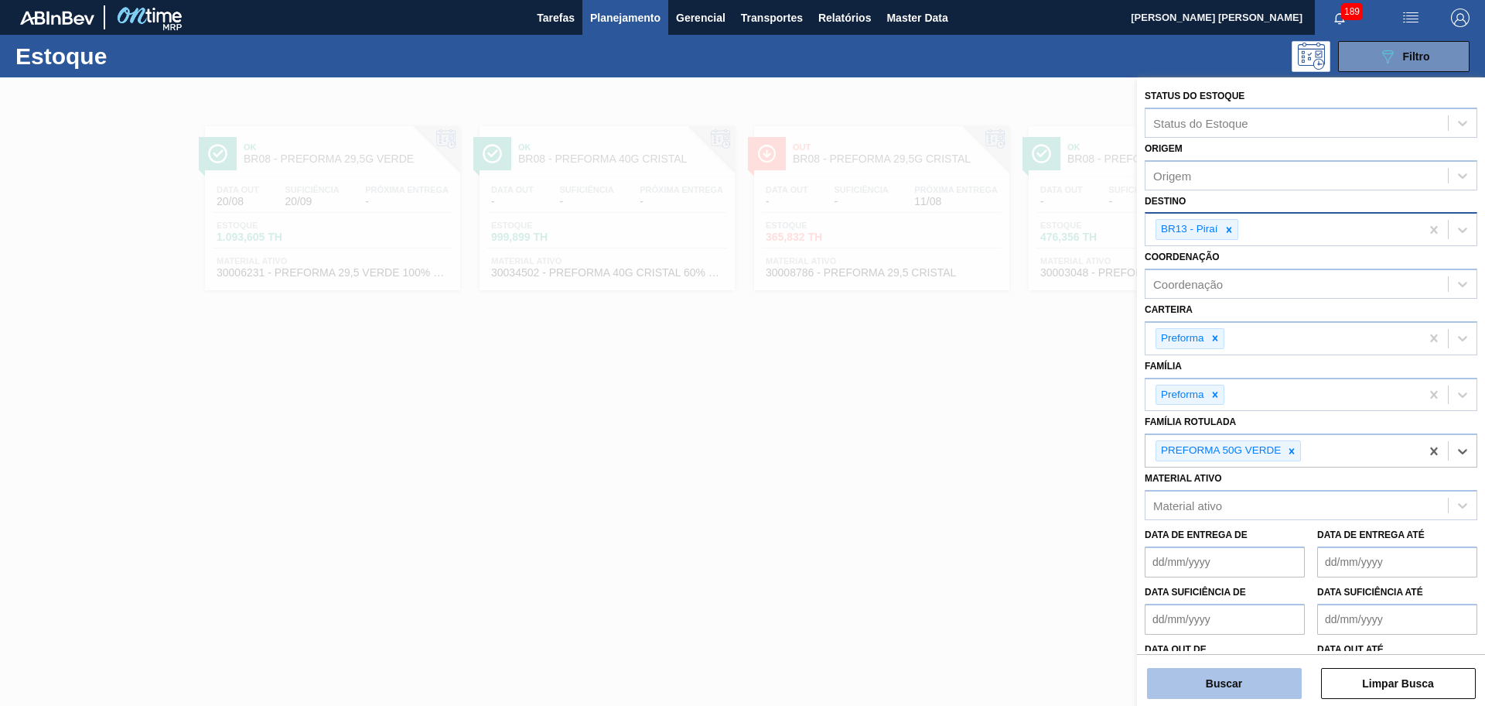
click at [1269, 689] on button "Buscar" at bounding box center [1224, 683] width 155 height 31
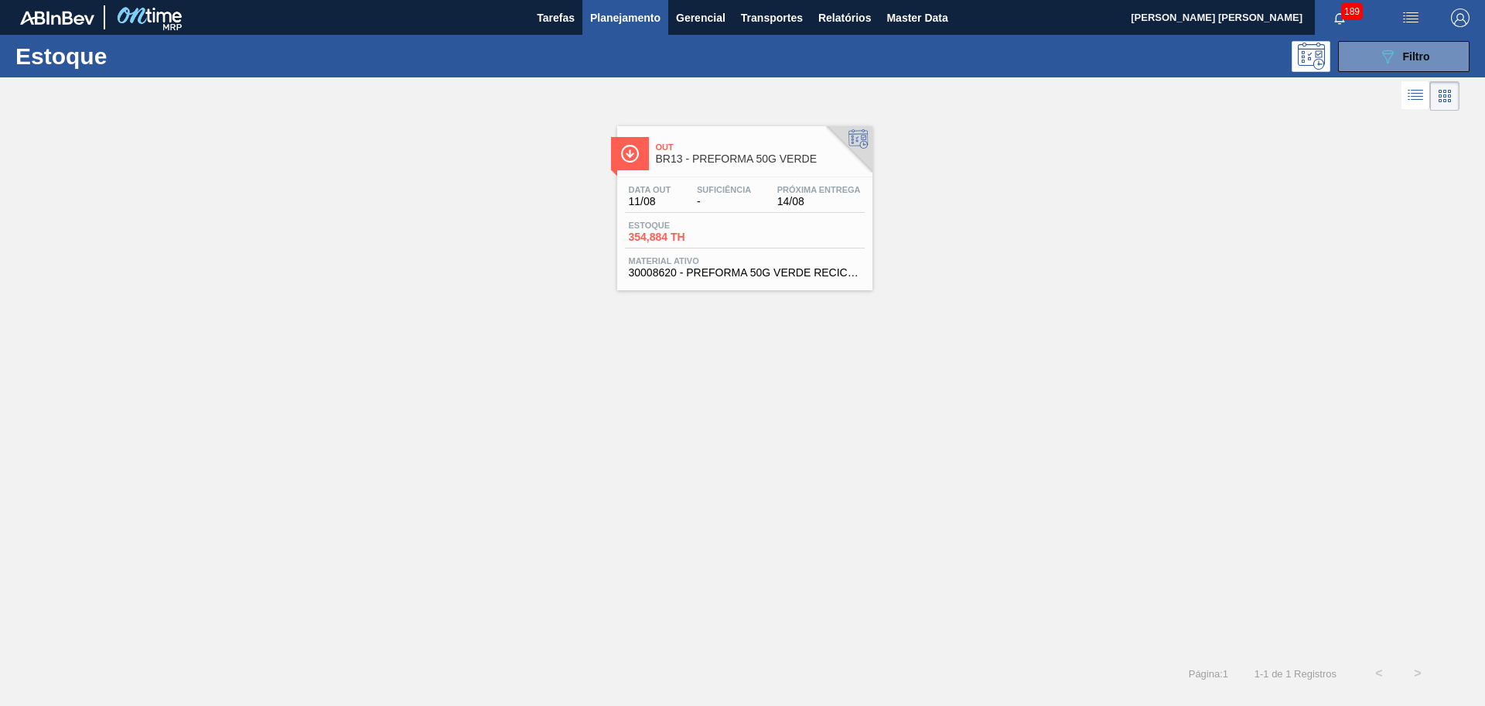
click at [715, 212] on div "Data out 11/08 Suficiência - Próxima Entrega 14/08" at bounding box center [745, 199] width 240 height 28
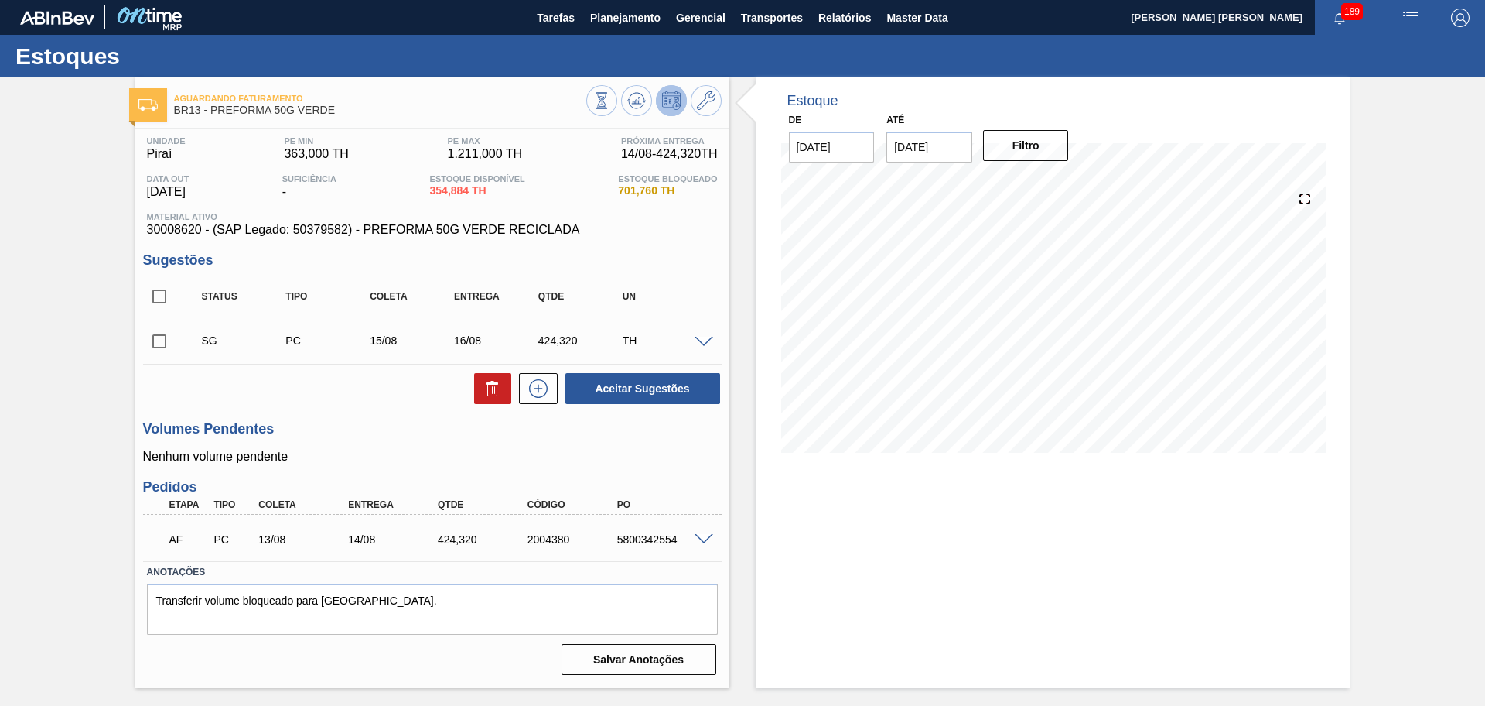
click at [409, 445] on div "Volumes Pendentes Nenhum volume pendente" at bounding box center [432, 442] width 579 height 43
click at [338, 463] on div "Unidade Piraí PE MIN 363,000 TH PE MAX 1.211,000 TH Próxima Entrega 14/08 - 424…" at bounding box center [432, 404] width 594 height 552
click at [644, 469] on div "Unidade Piraí PE MIN 363,000 TH PE MAX 1.211,000 TH Próxima Entrega 14/08 - 424…" at bounding box center [432, 404] width 594 height 552
click at [727, 244] on div "Unidade Piraí PE MIN 363,000 TH PE MAX 1.211,000 TH Próxima Entrega 14/08 - 424…" at bounding box center [432, 404] width 594 height 552
click at [169, 339] on input "checkbox" at bounding box center [159, 341] width 32 height 32
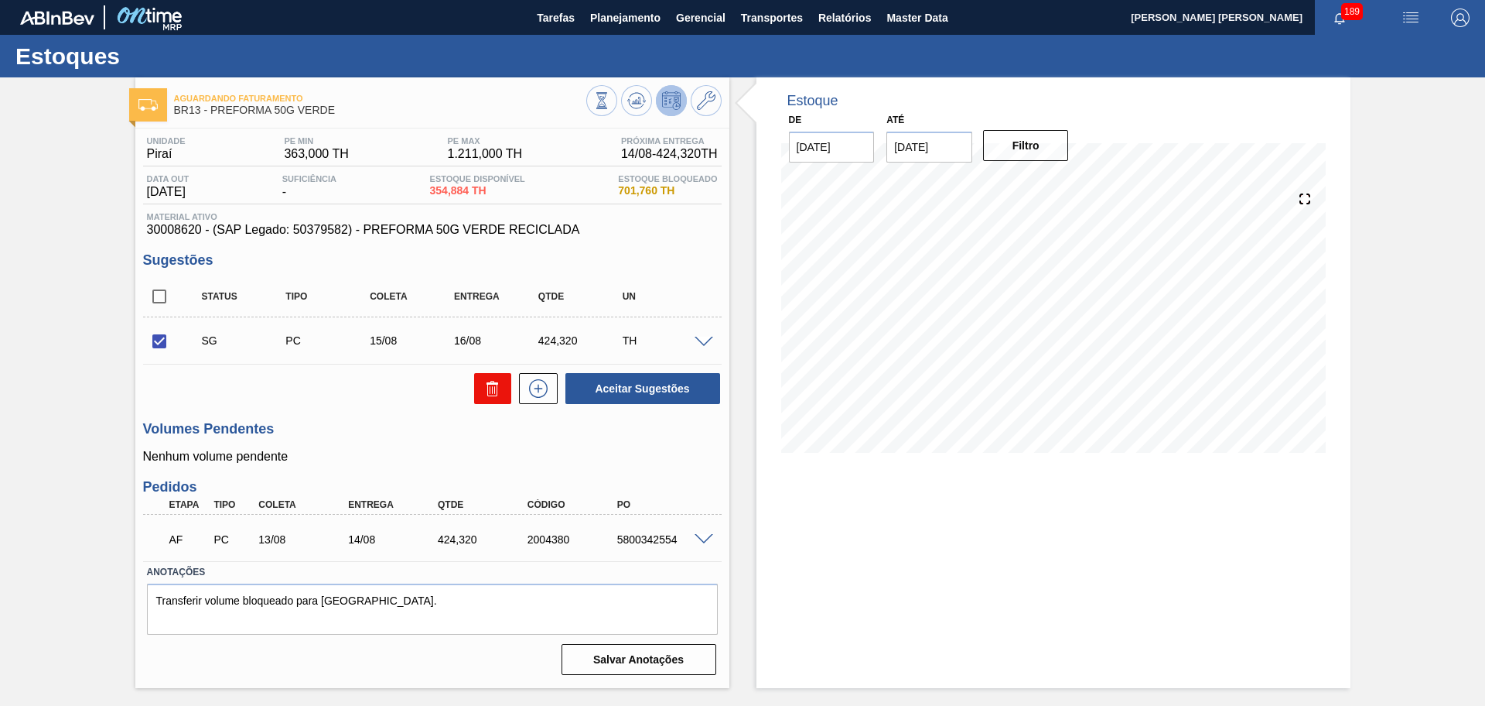
click at [474, 379] on div at bounding box center [489, 388] width 45 height 31
click at [488, 390] on icon at bounding box center [493, 388] width 19 height 19
checkbox input "false"
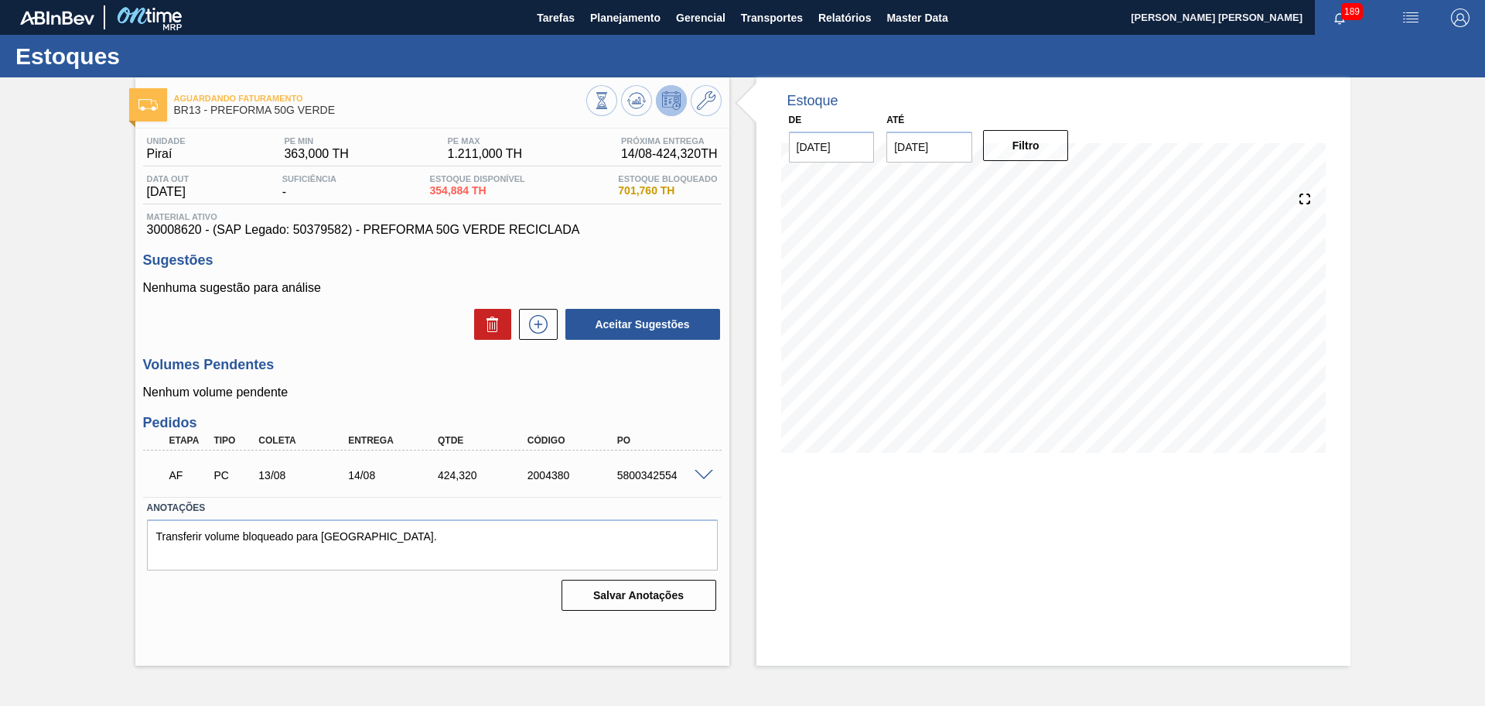
click at [705, 480] on div "5800342554" at bounding box center [664, 475] width 101 height 12
click at [702, 477] on span at bounding box center [704, 476] width 19 height 12
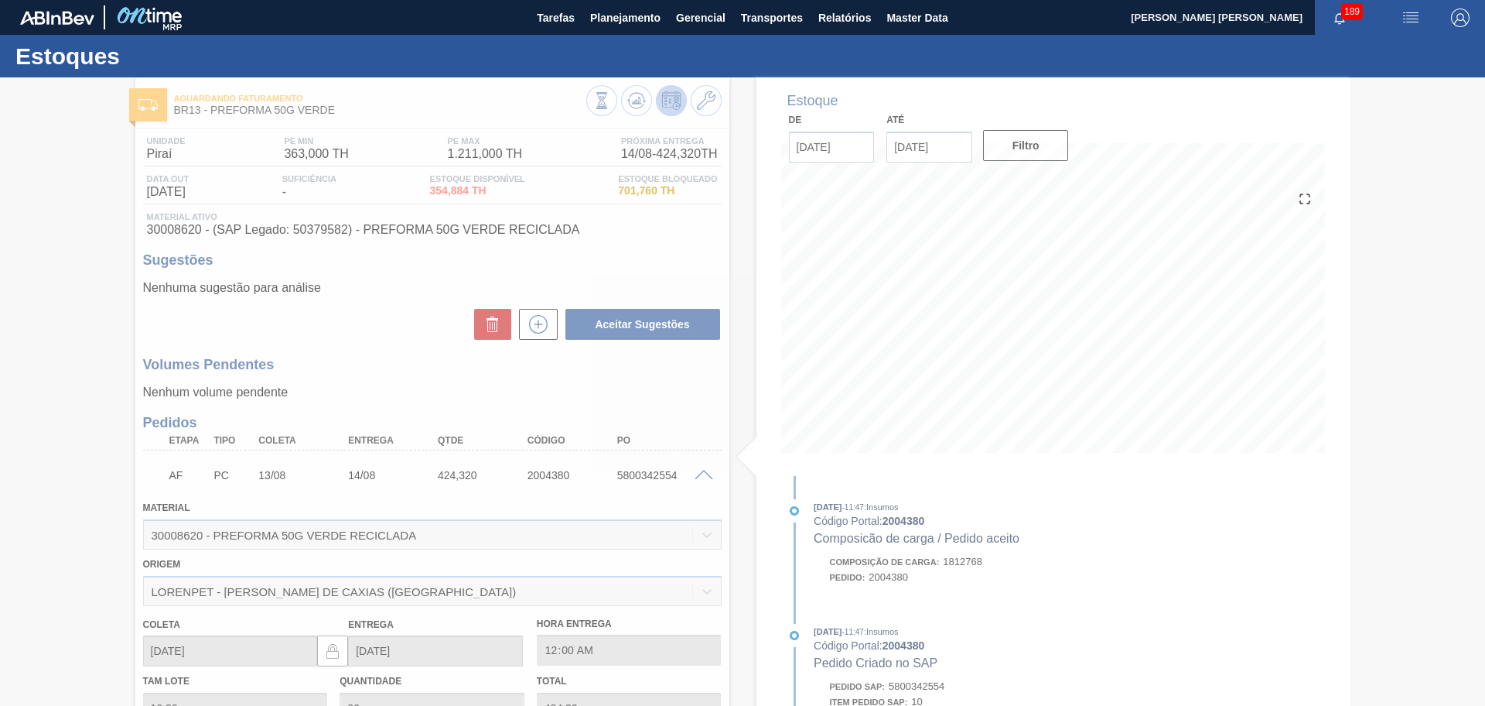
click at [702, 475] on div at bounding box center [742, 391] width 1485 height 628
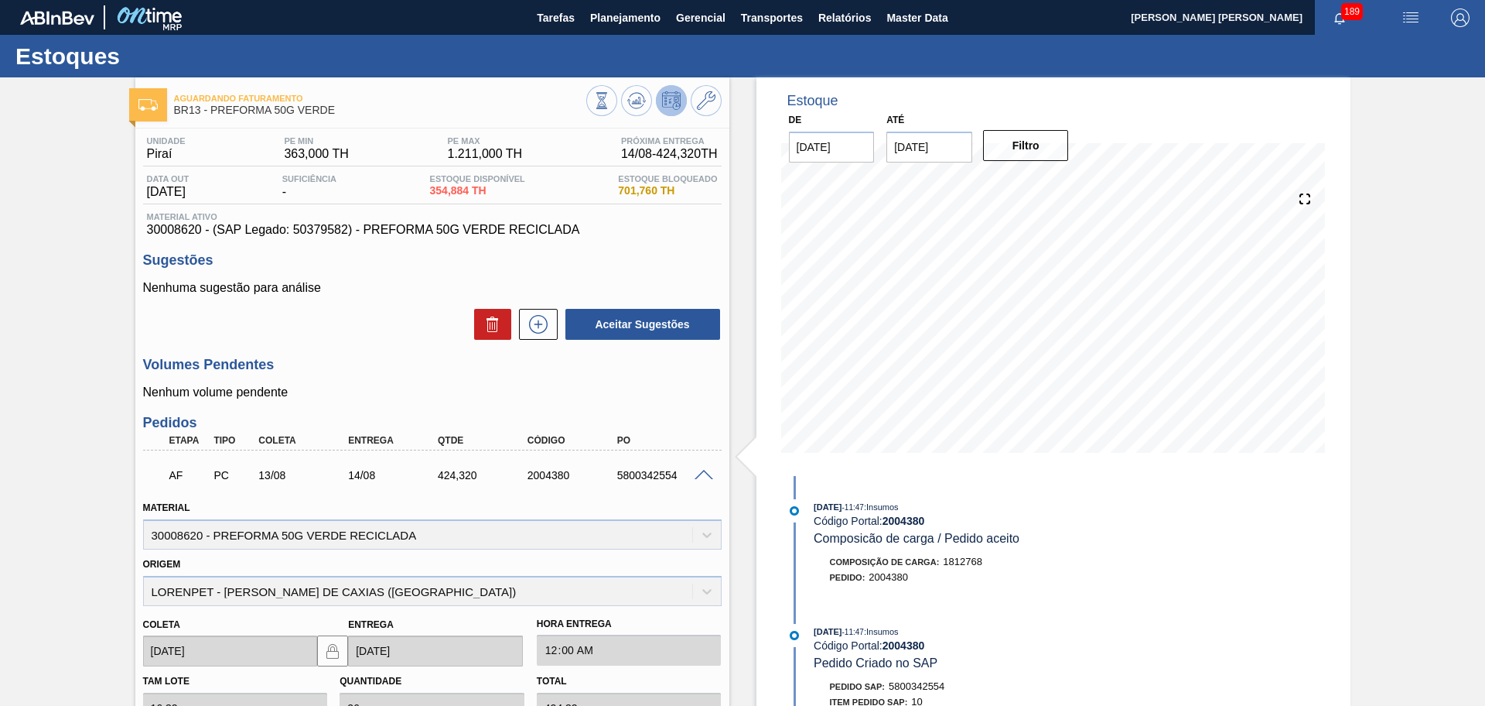
click at [701, 475] on span at bounding box center [704, 476] width 19 height 12
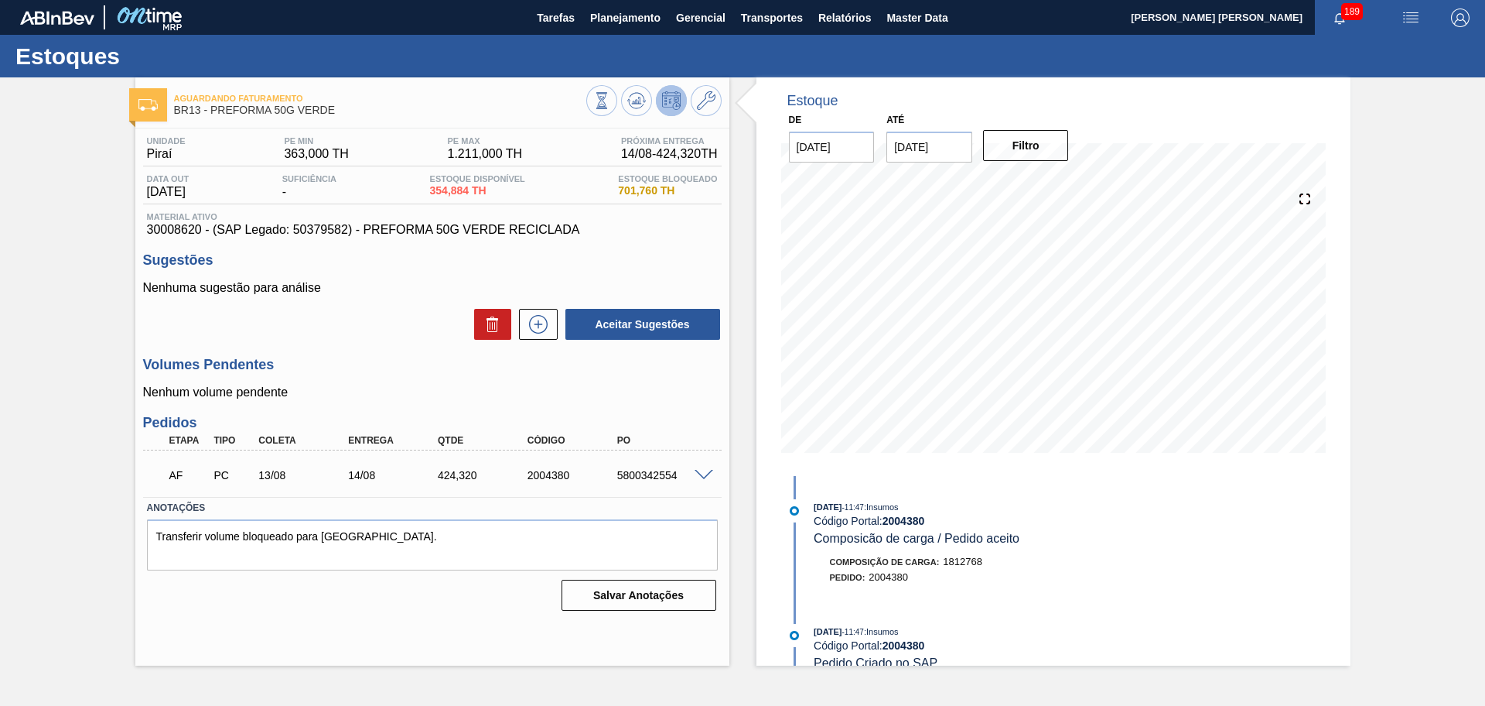
click at [402, 332] on div "Aceitar Sugestões" at bounding box center [432, 324] width 579 height 34
click at [707, 474] on span at bounding box center [704, 476] width 19 height 12
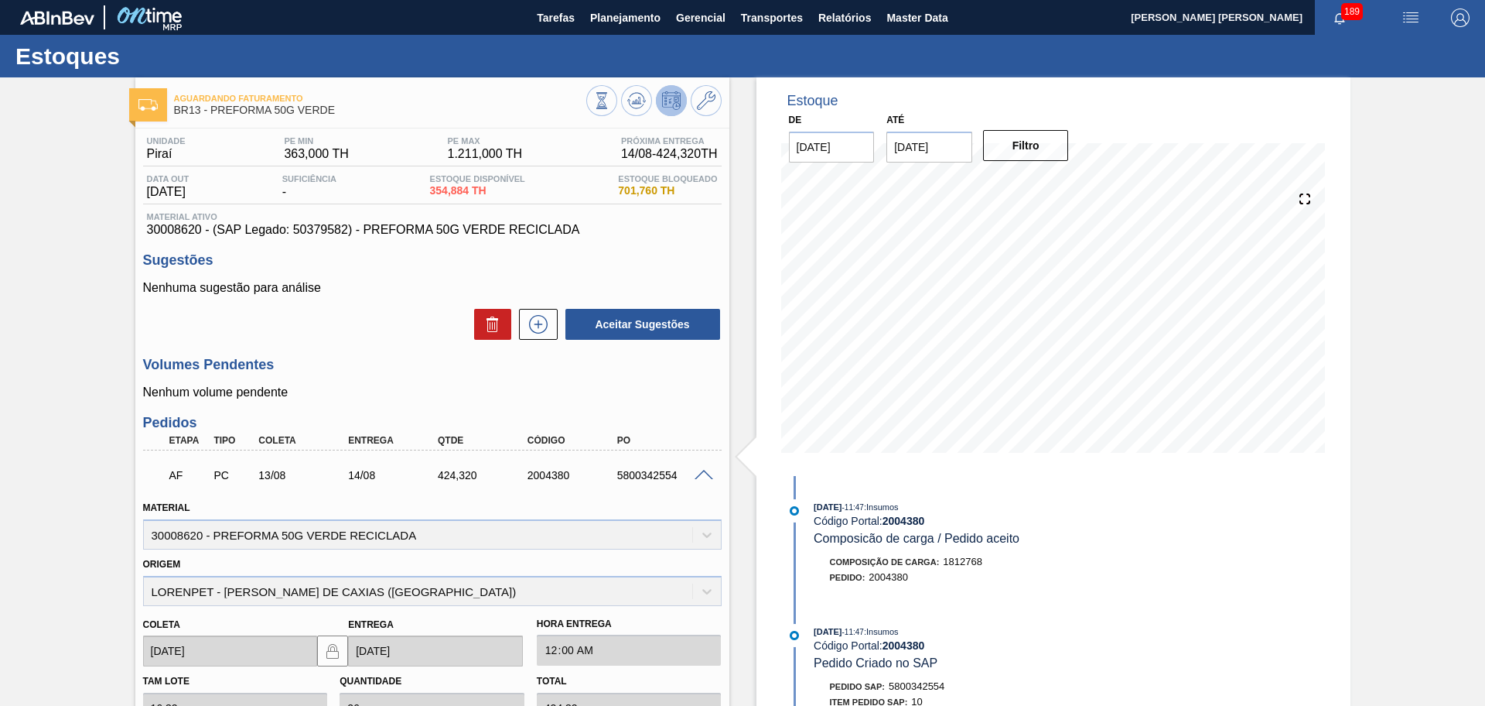
click at [707, 474] on span at bounding box center [704, 476] width 19 height 12
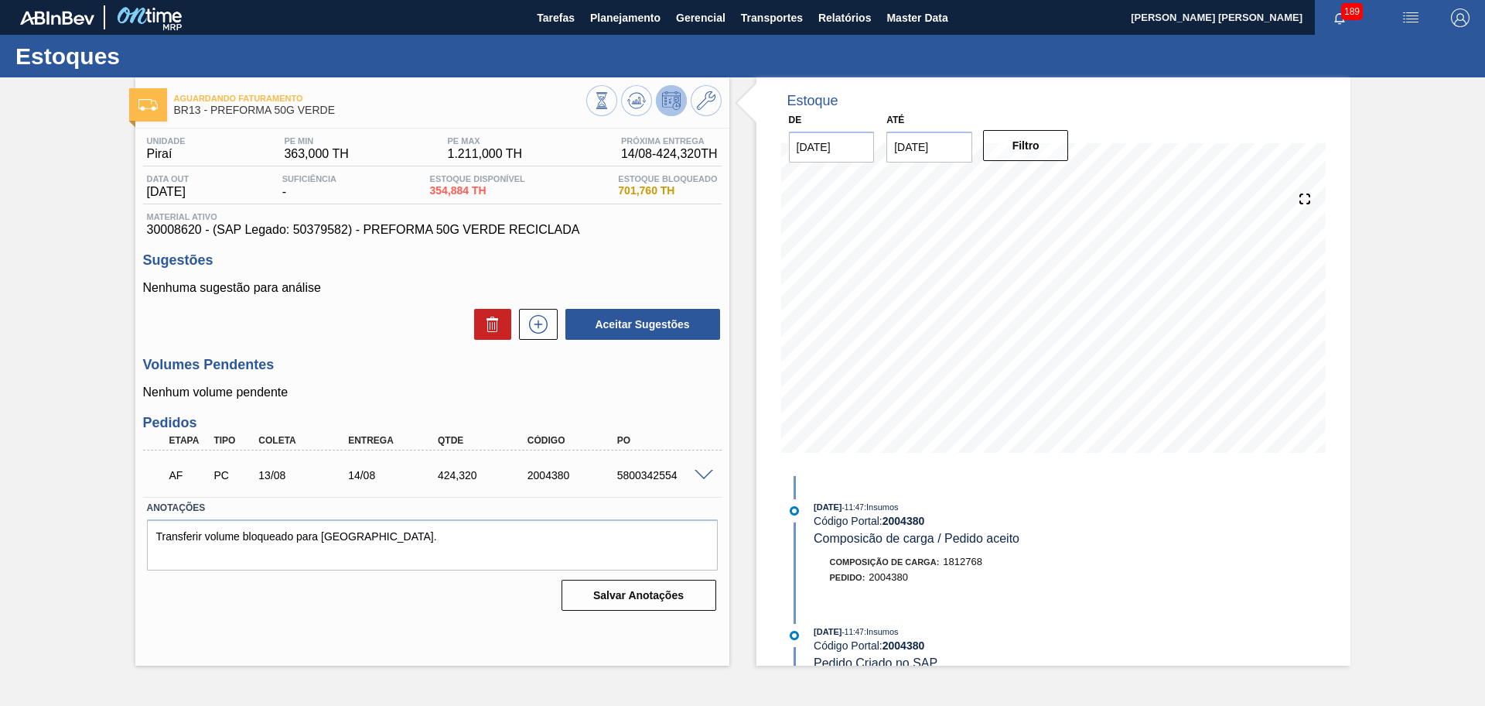
click at [655, 385] on p "Nenhum volume pendente" at bounding box center [432, 392] width 579 height 14
click at [594, 395] on p "Nenhum volume pendente" at bounding box center [432, 392] width 579 height 14
click at [694, 401] on div "Unidade Piraí PE MIN 363,000 TH PE MAX 1.211,000 TH Próxima Entrega 14/08 - 424…" at bounding box center [432, 371] width 594 height 487
click at [706, 474] on span at bounding box center [704, 476] width 19 height 12
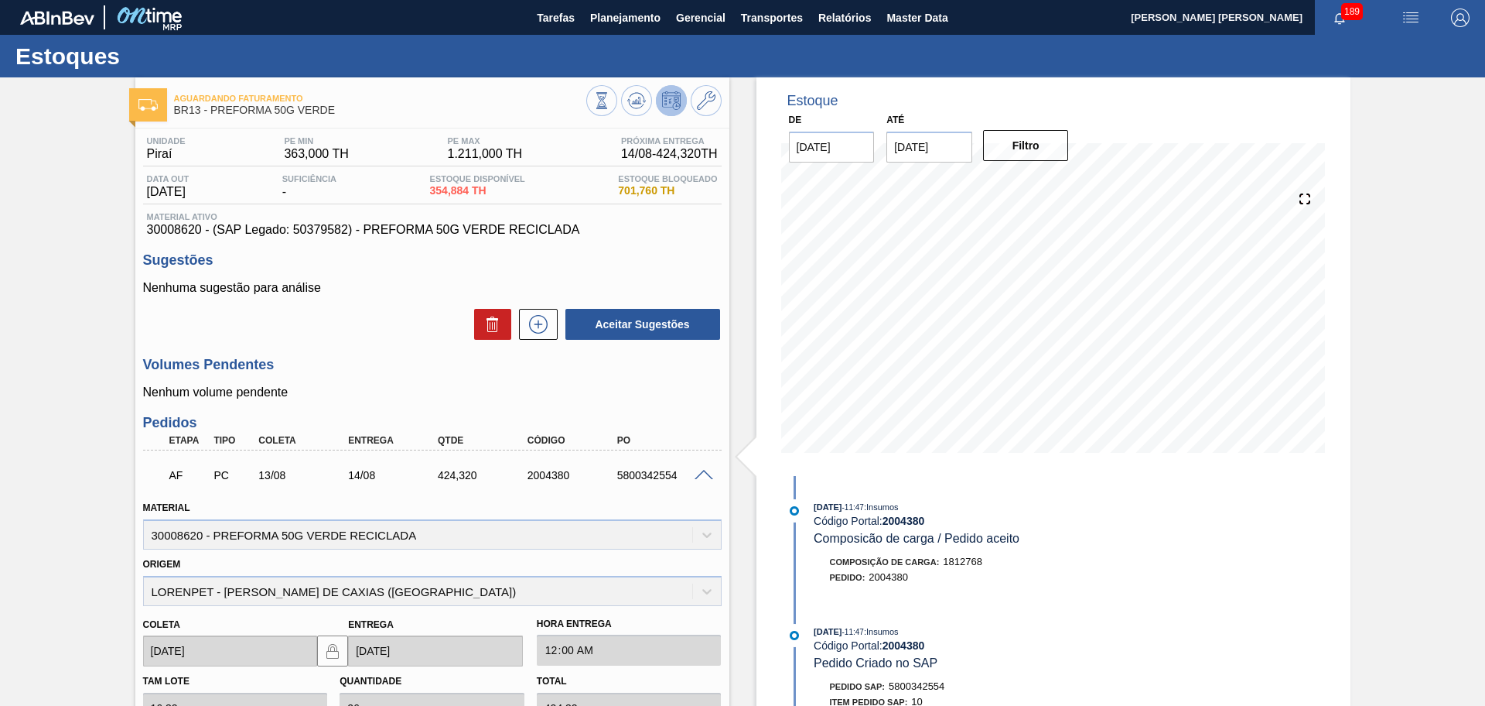
click at [708, 390] on p "Nenhum volume pendente" at bounding box center [432, 392] width 579 height 14
click at [672, 255] on h3 "Sugestões" at bounding box center [432, 260] width 579 height 16
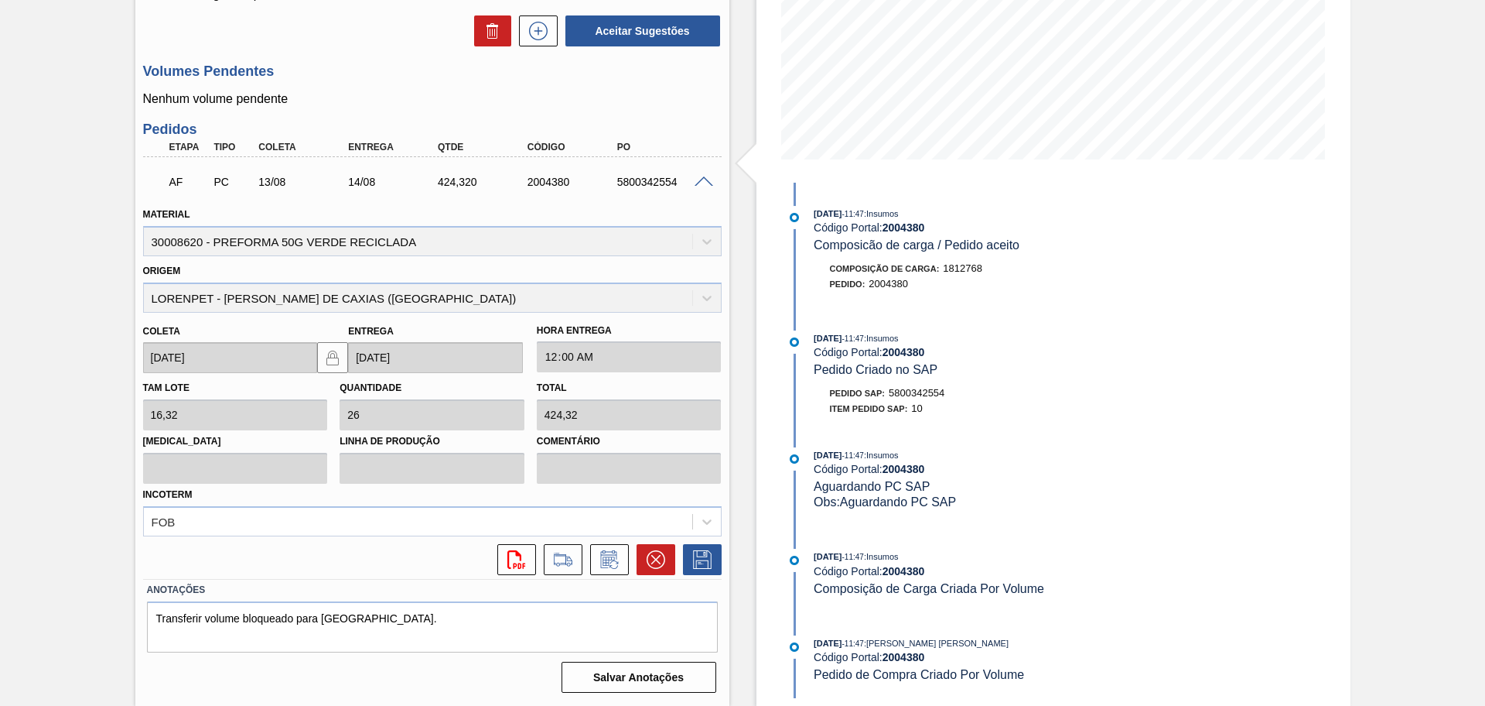
scroll to position [100, 0]
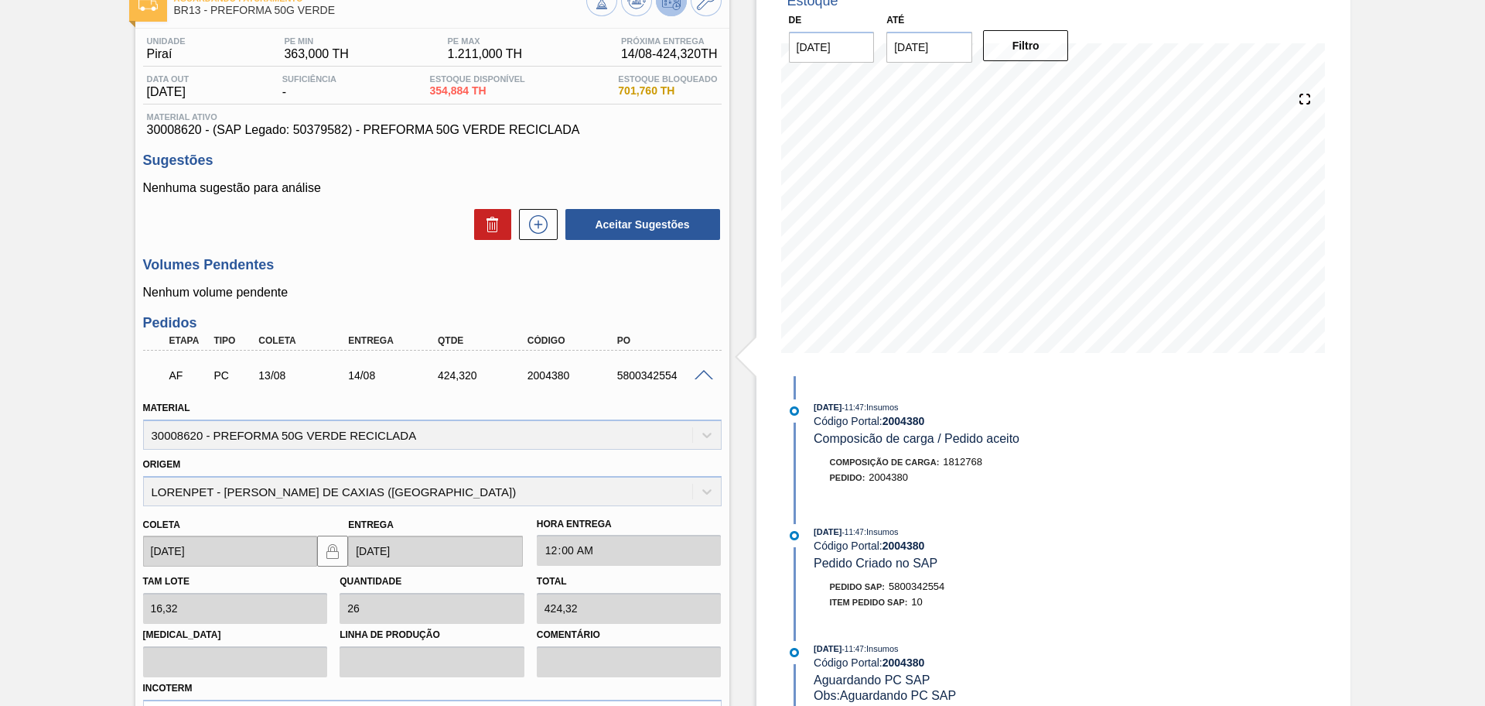
click at [427, 305] on div "Unidade Piraí PE MIN 363,000 TH PE MAX 1.211,000 TH Próxima Entrega 14/08 - 424…" at bounding box center [432, 460] width 594 height 863
click at [428, 305] on div "Unidade Piraí PE MIN 363,000 TH PE MAX 1.211,000 TH Próxima Entrega 14/08 - 424…" at bounding box center [432, 460] width 594 height 863
click at [620, 371] on div "5800342554" at bounding box center [664, 375] width 101 height 12
copy div "5800342554"
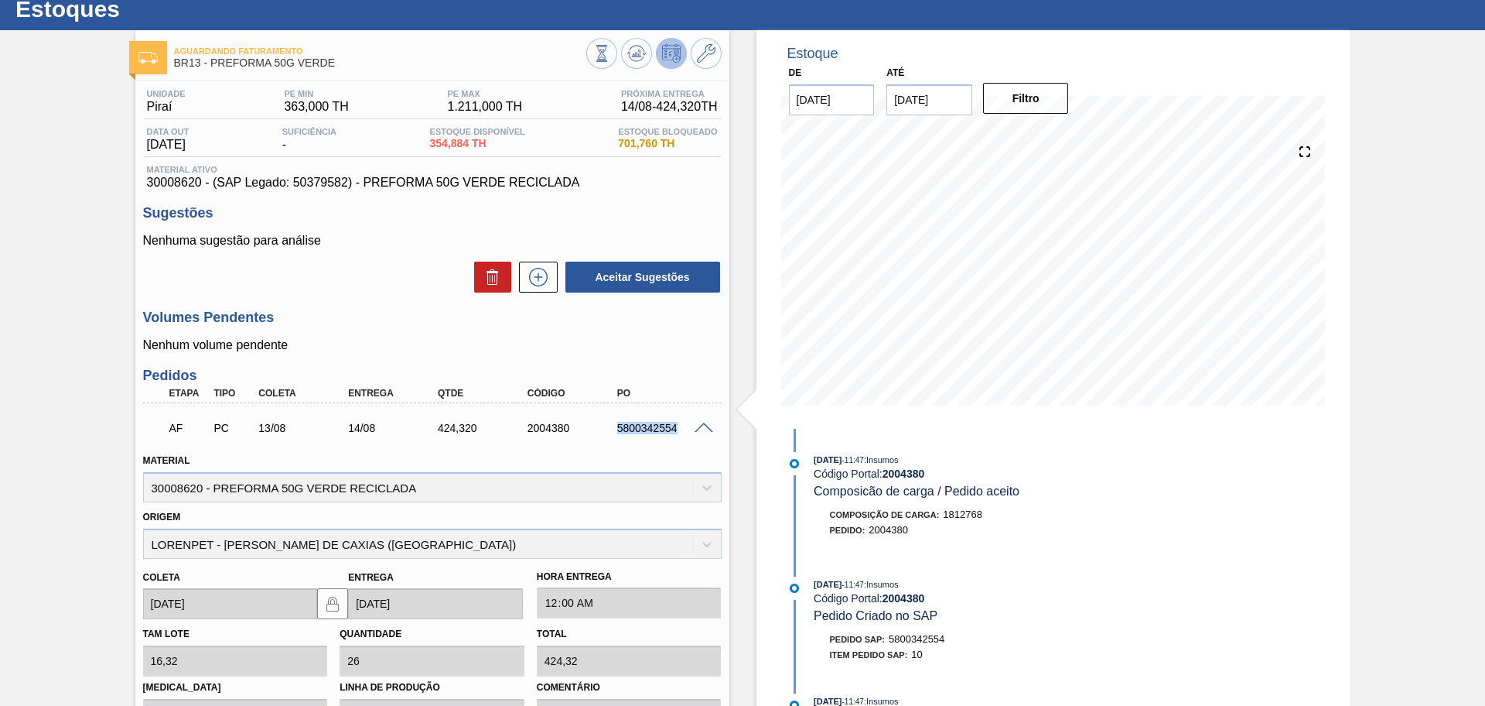
scroll to position [0, 0]
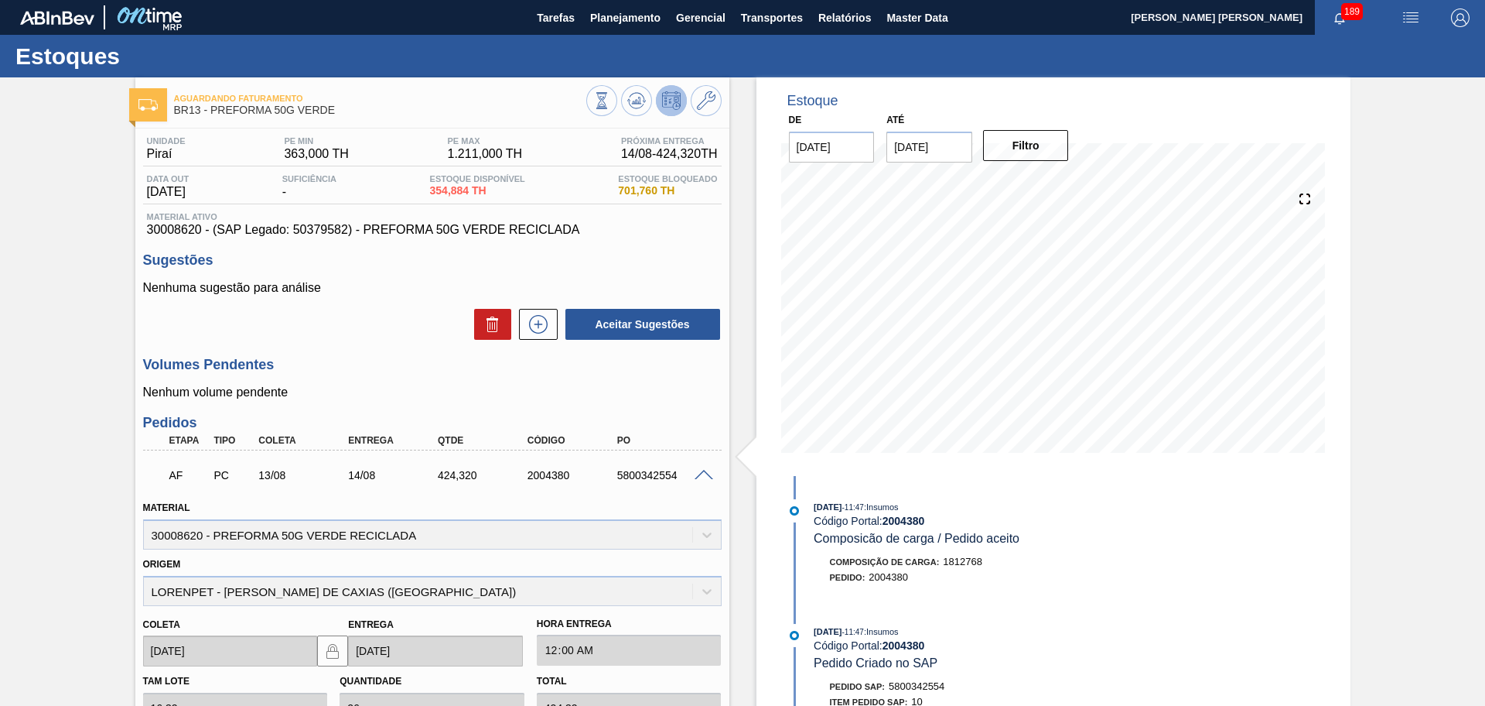
click at [703, 477] on span at bounding box center [704, 476] width 19 height 12
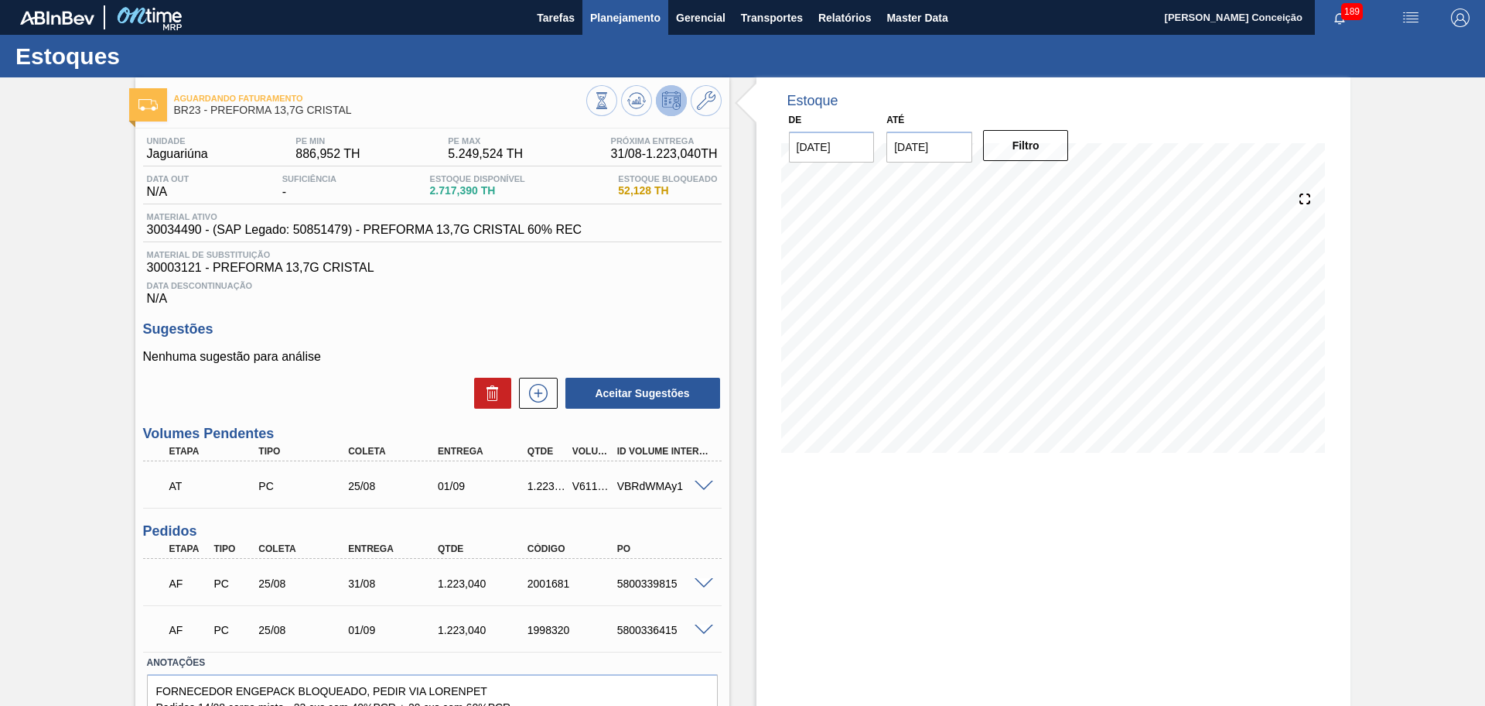
click at [646, 5] on button "Planejamento" at bounding box center [626, 17] width 86 height 35
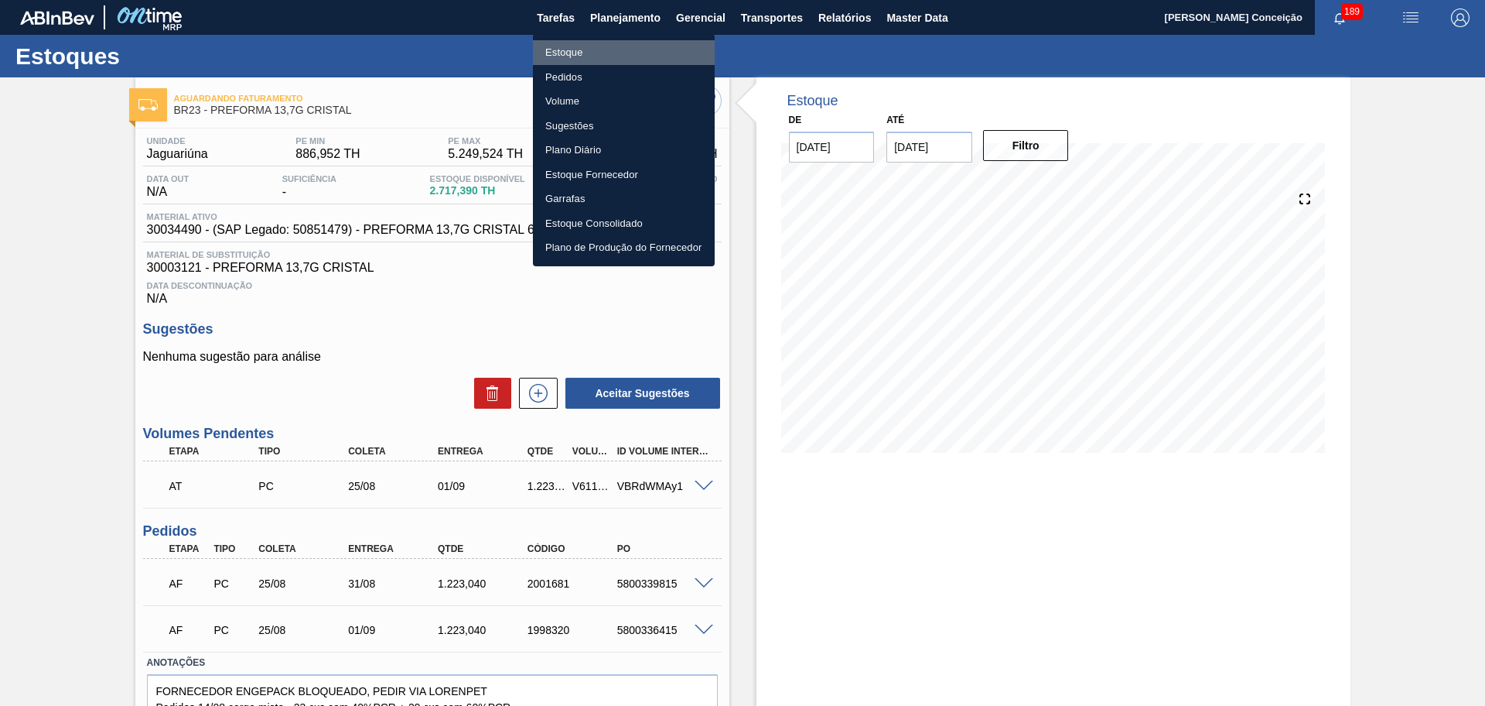
click at [548, 59] on li "Estoque" at bounding box center [624, 52] width 182 height 25
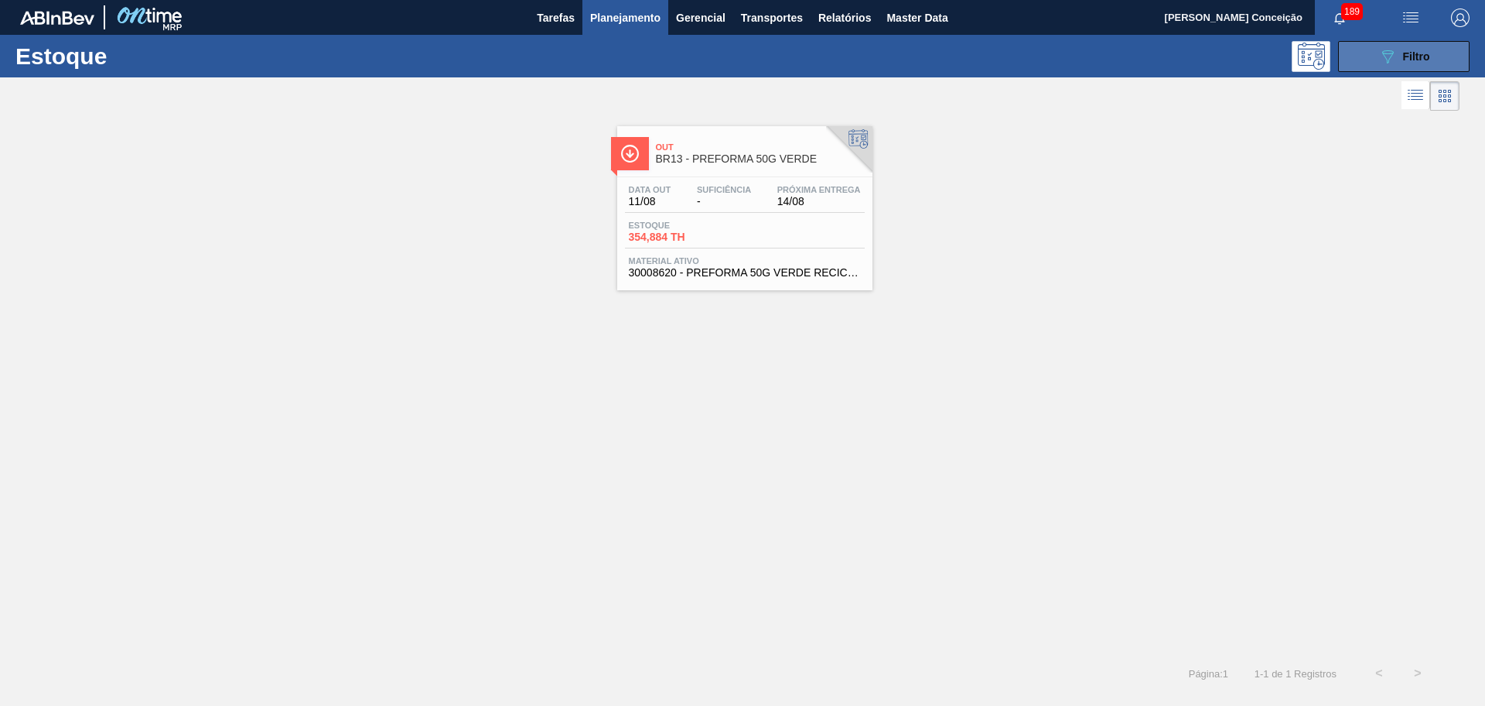
click at [1425, 52] on span "Filtro" at bounding box center [1416, 56] width 27 height 12
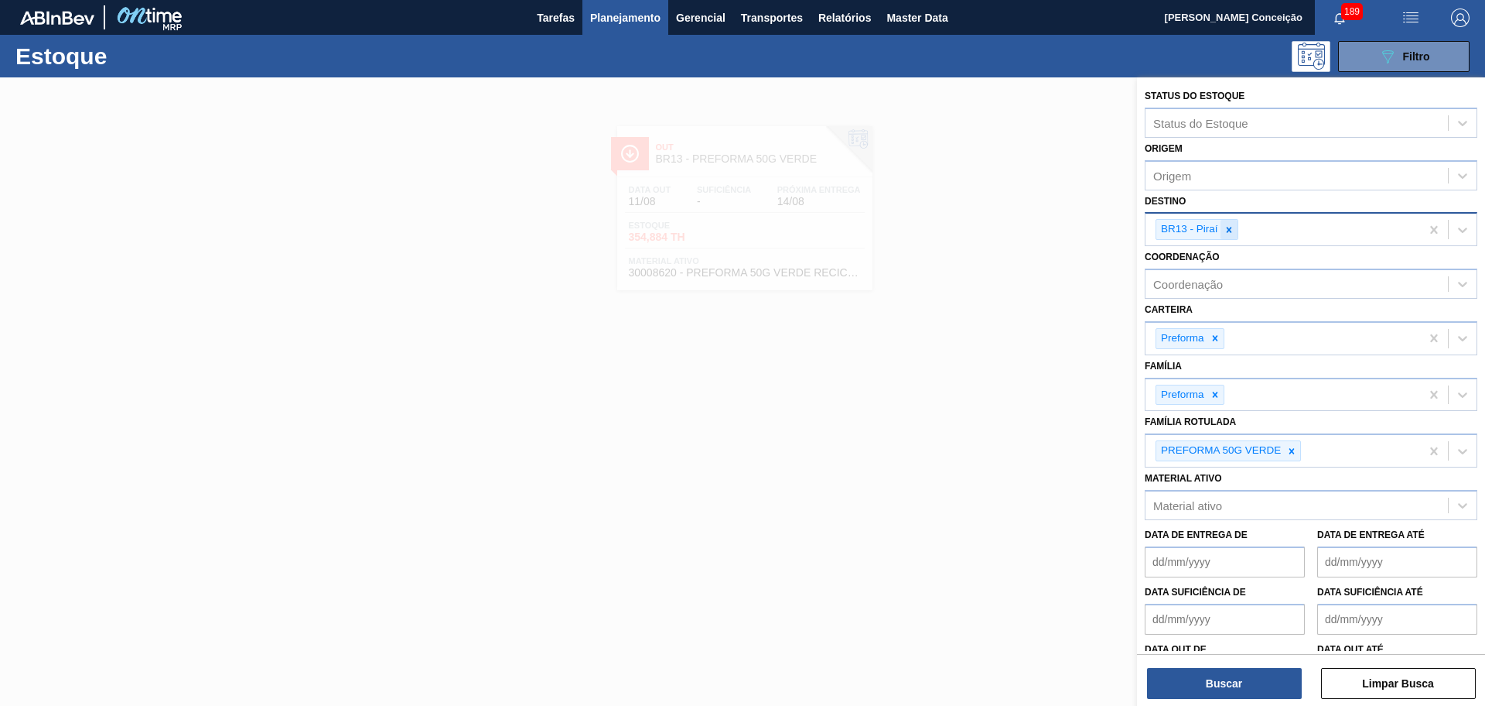
click at [1233, 229] on icon at bounding box center [1229, 229] width 11 height 11
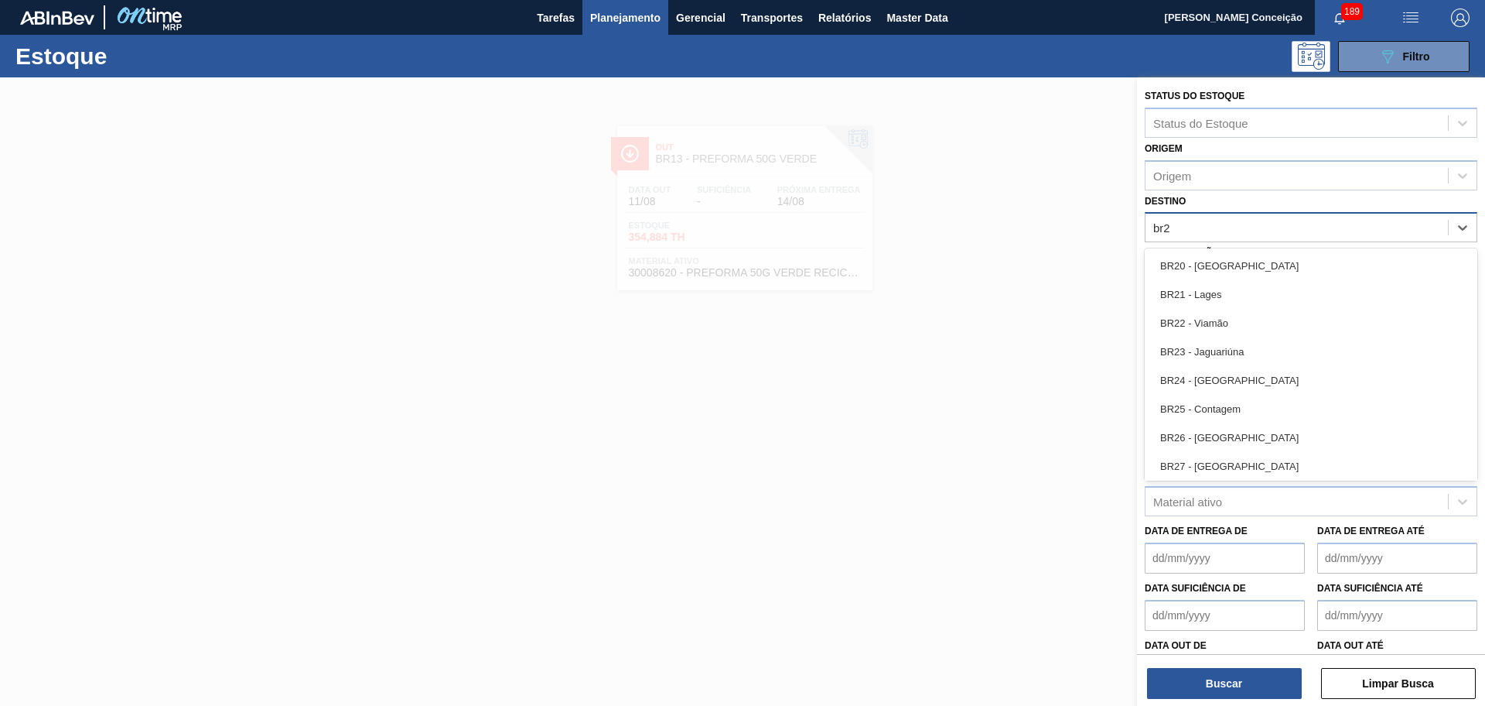
type input "br28"
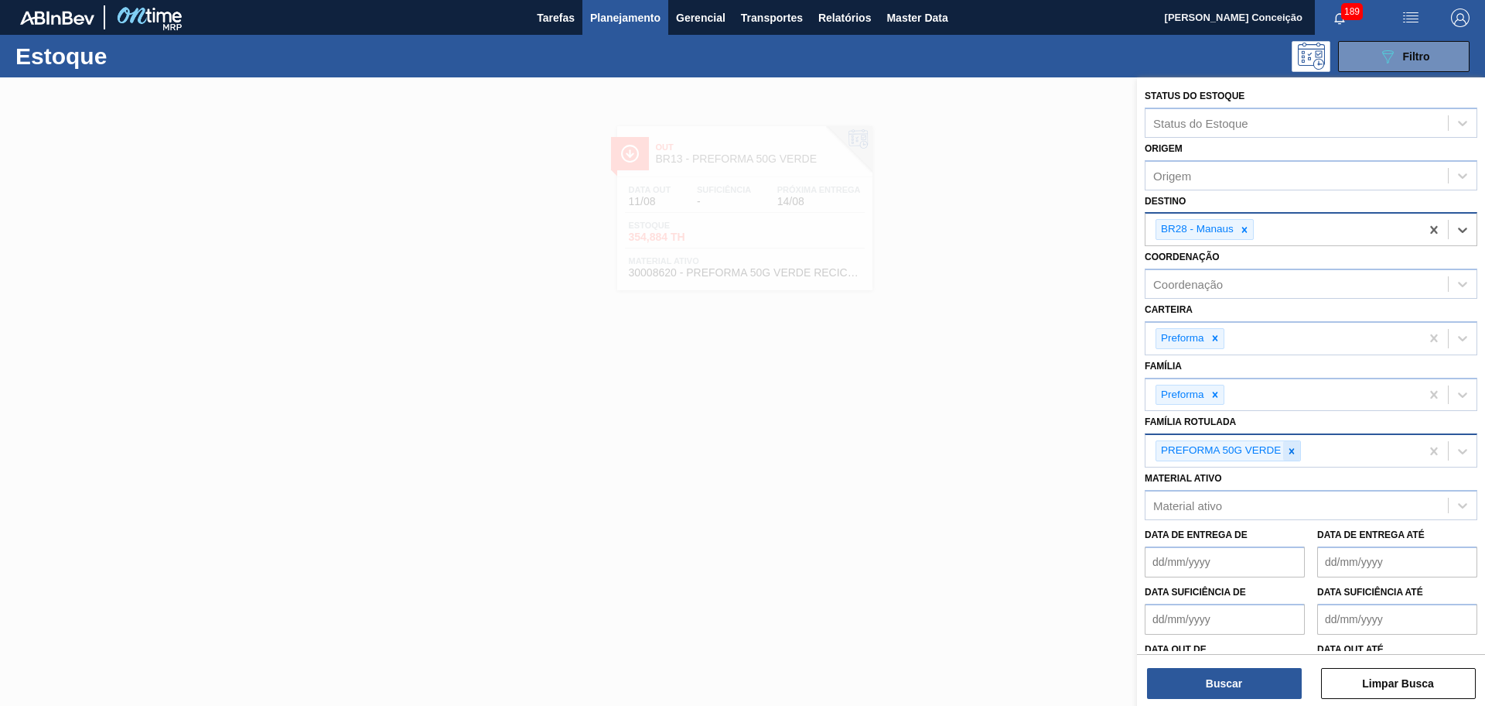
click at [1284, 443] on div at bounding box center [1292, 450] width 17 height 19
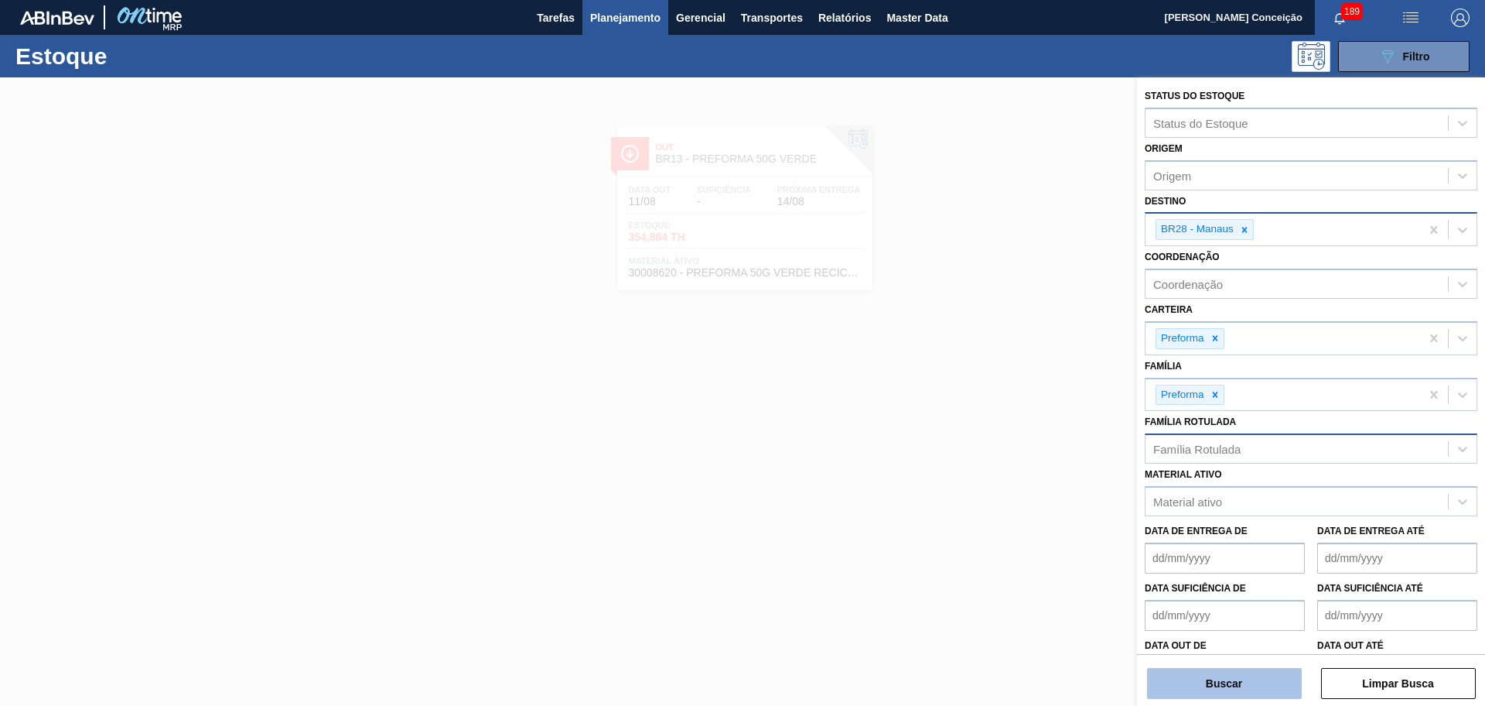
click at [1166, 688] on button "Buscar" at bounding box center [1224, 683] width 155 height 31
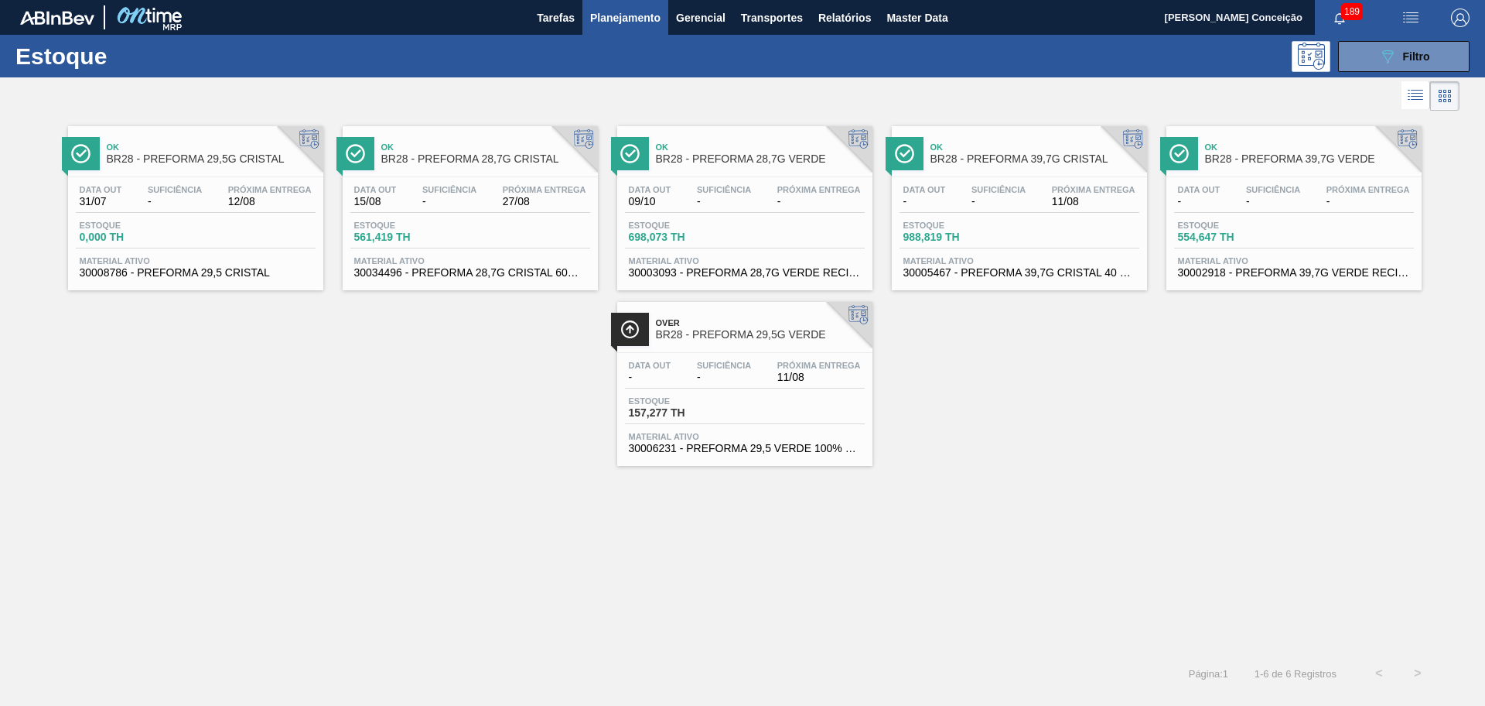
click at [378, 455] on div "Ok BR28 - PREFORMA 29,5G CRISTAL Data [DATE] Suficiência - Próxima Entrega 12/0…" at bounding box center [742, 290] width 1485 height 351
click at [438, 421] on div "Ok BR28 - PREFORMA 29,5G CRISTAL Data [DATE] Suficiência - Próxima Entrega 12/0…" at bounding box center [742, 290] width 1485 height 351
click at [221, 231] on div "Estoque 0,000 TH" at bounding box center [196, 235] width 240 height 28
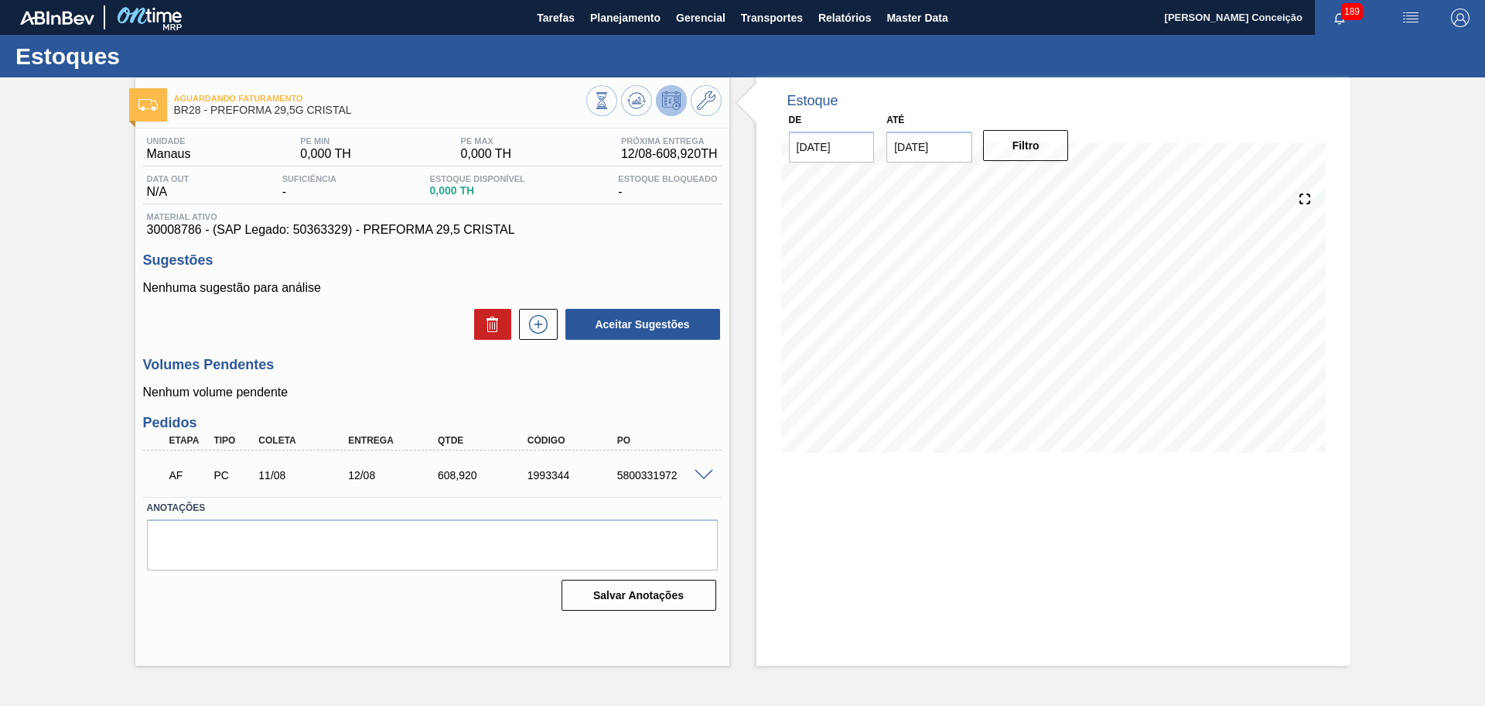
click at [397, 347] on div "Unidade Manaus PE MIN 0,000 TH PE MAX 0,000 TH Próxima Entrega 12/08 - 608,920 …" at bounding box center [432, 371] width 594 height 487
click at [610, 94] on icon at bounding box center [601, 100] width 17 height 17
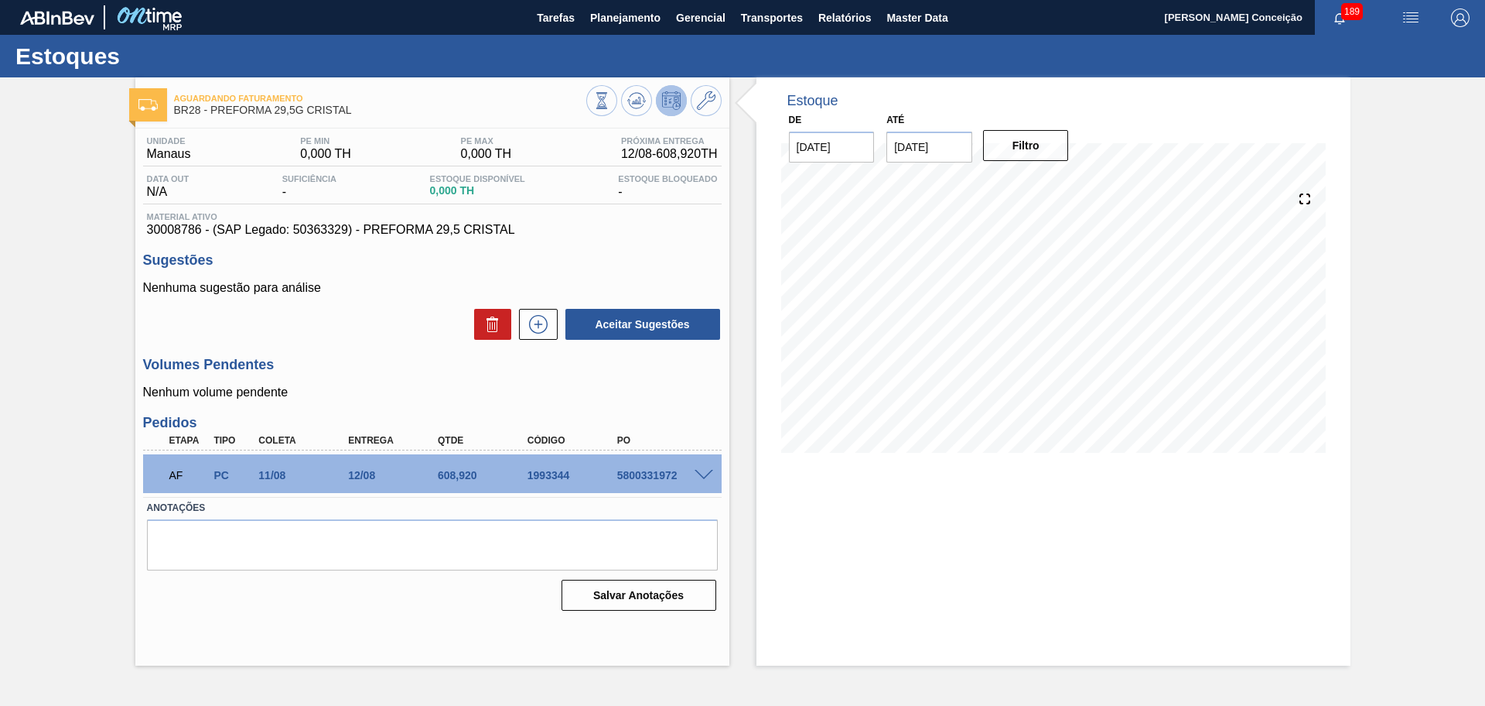
click at [366, 329] on div "Aceitar Sugestões" at bounding box center [432, 324] width 579 height 34
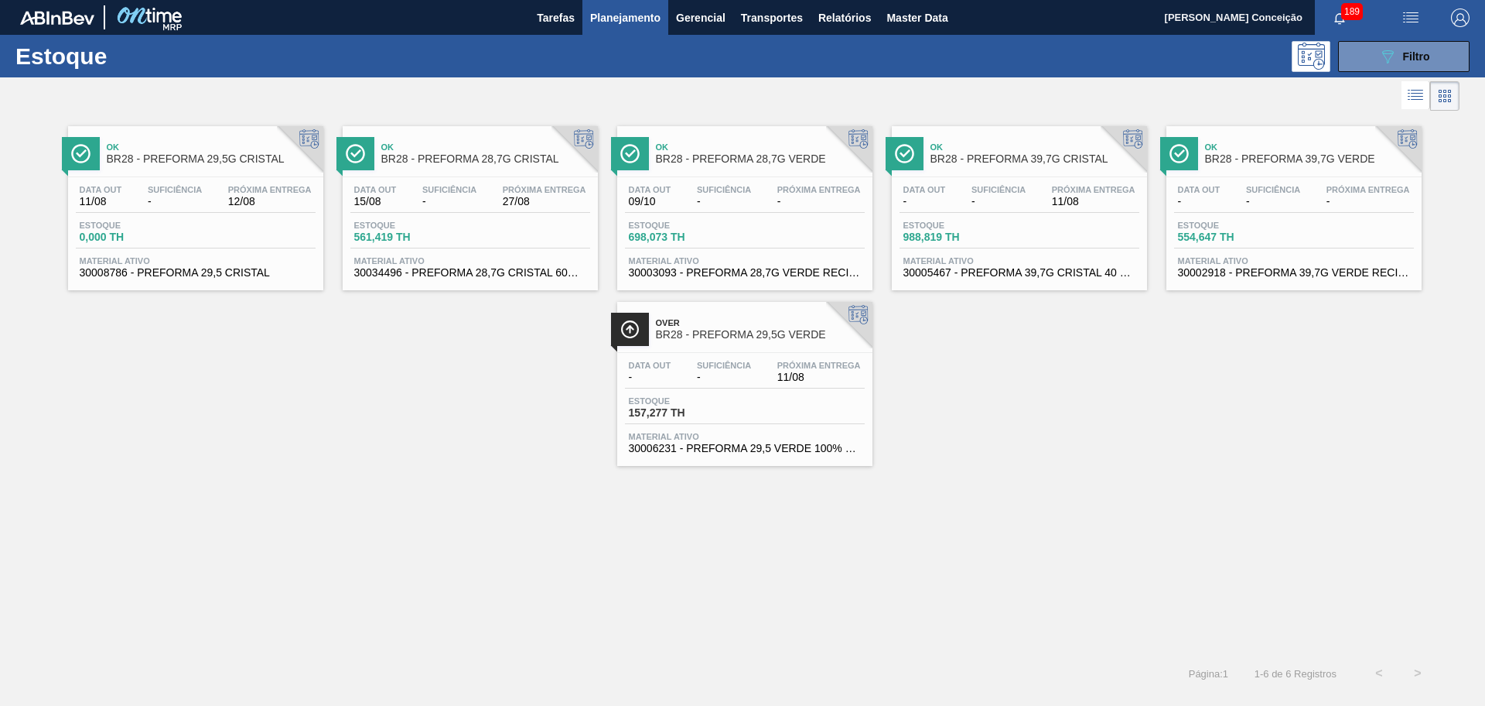
click at [470, 378] on div "Ok BR28 - PREFORMA 29,5G CRISTAL Data [DATE] Suficiência - Próxima Entrega 12/0…" at bounding box center [742, 290] width 1485 height 351
click at [487, 221] on div "Estoque 561,419 TH" at bounding box center [470, 235] width 240 height 28
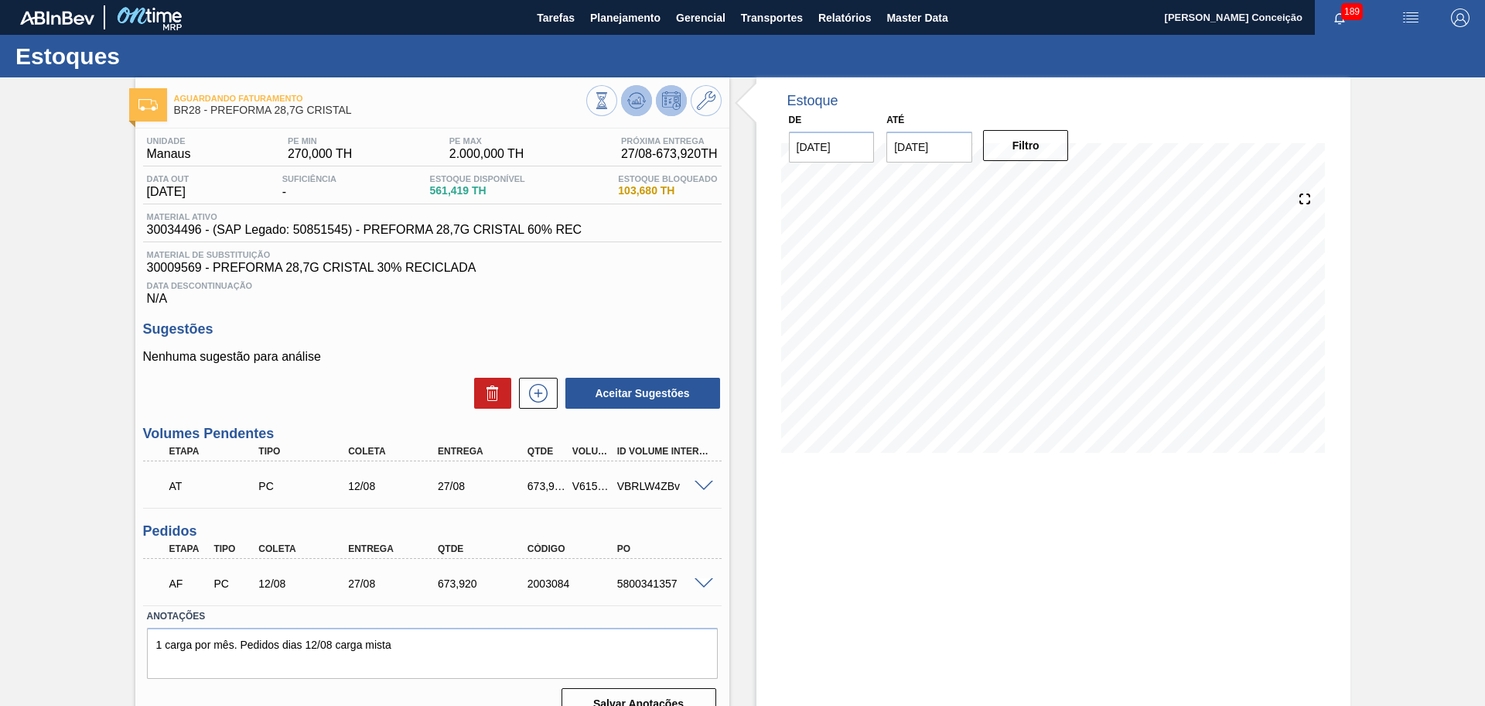
click at [622, 101] on button at bounding box center [636, 100] width 31 height 31
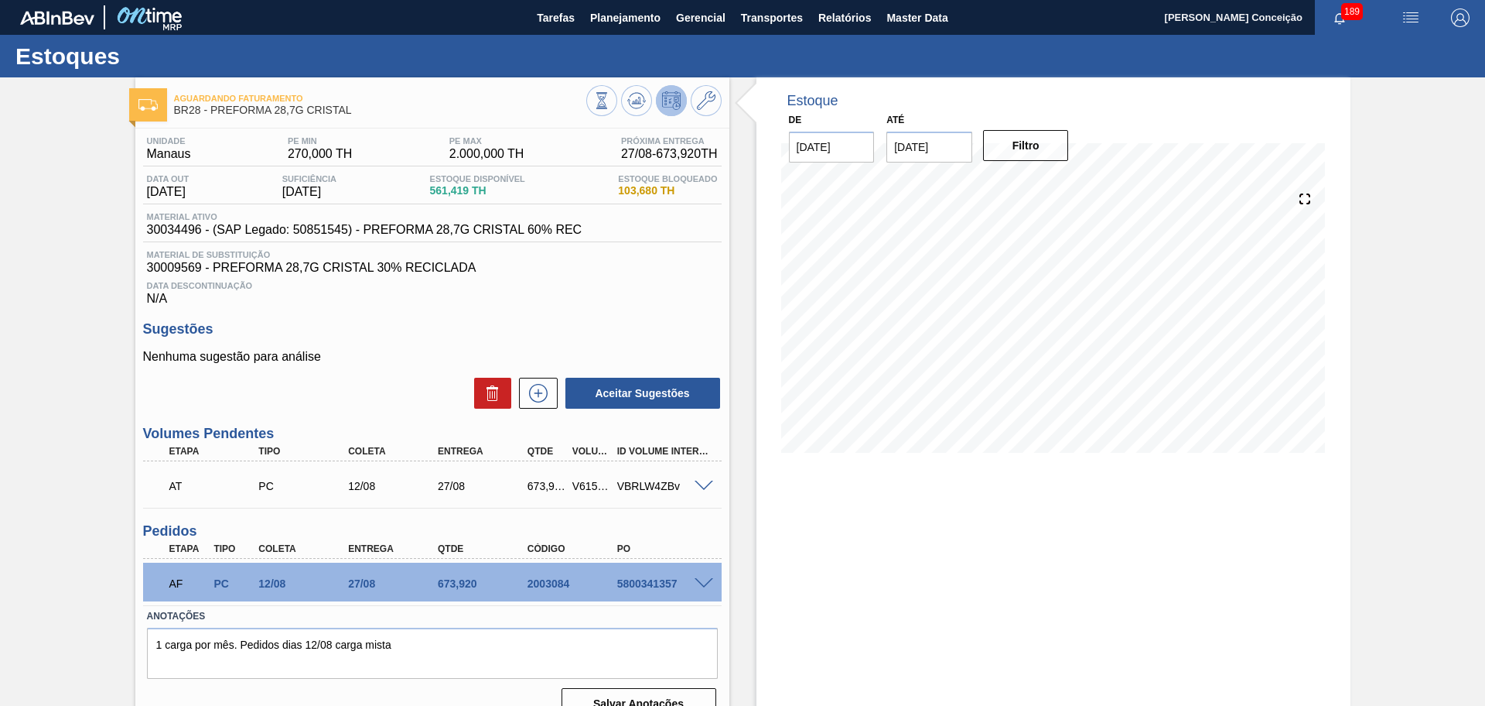
click at [751, 309] on div "Estoque De [DATE] Até [DATE] Filtro 13/08 Projeção de Estoque 418.319 [DOMAIN_N…" at bounding box center [1040, 404] width 621 height 655
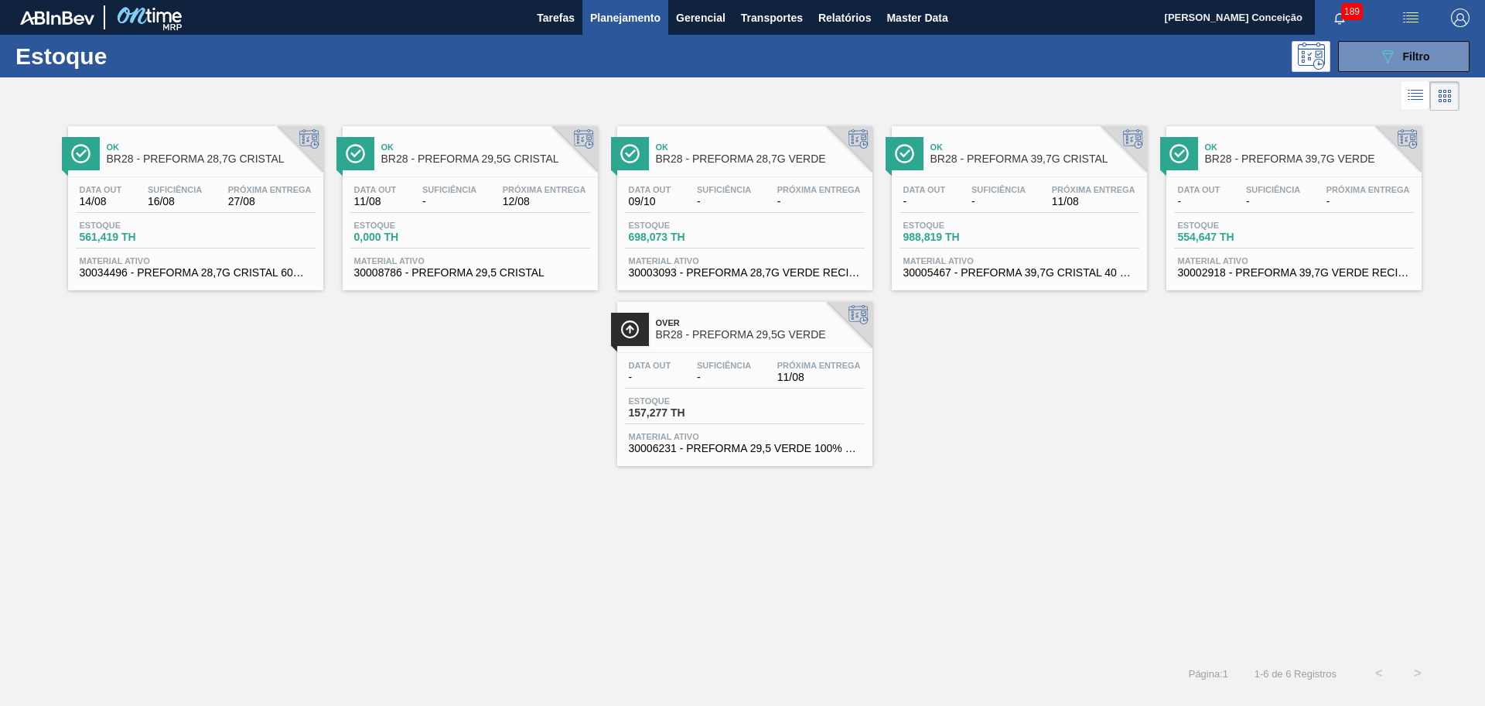
click at [768, 164] on div "Ok BR28 - PREFORMA 28,7G VERDE" at bounding box center [760, 153] width 209 height 35
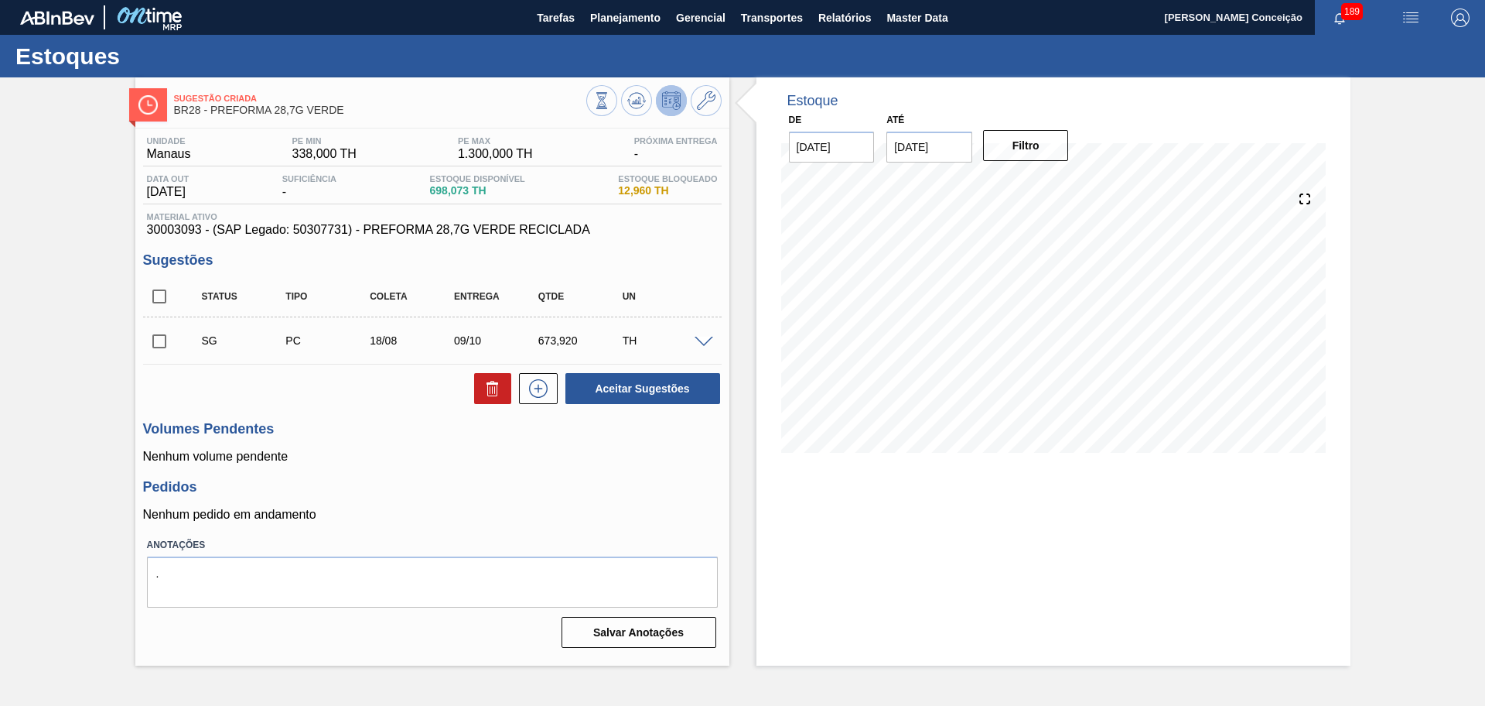
click at [534, 499] on div "Pedidos Nenhum pedido em andamento" at bounding box center [432, 500] width 579 height 43
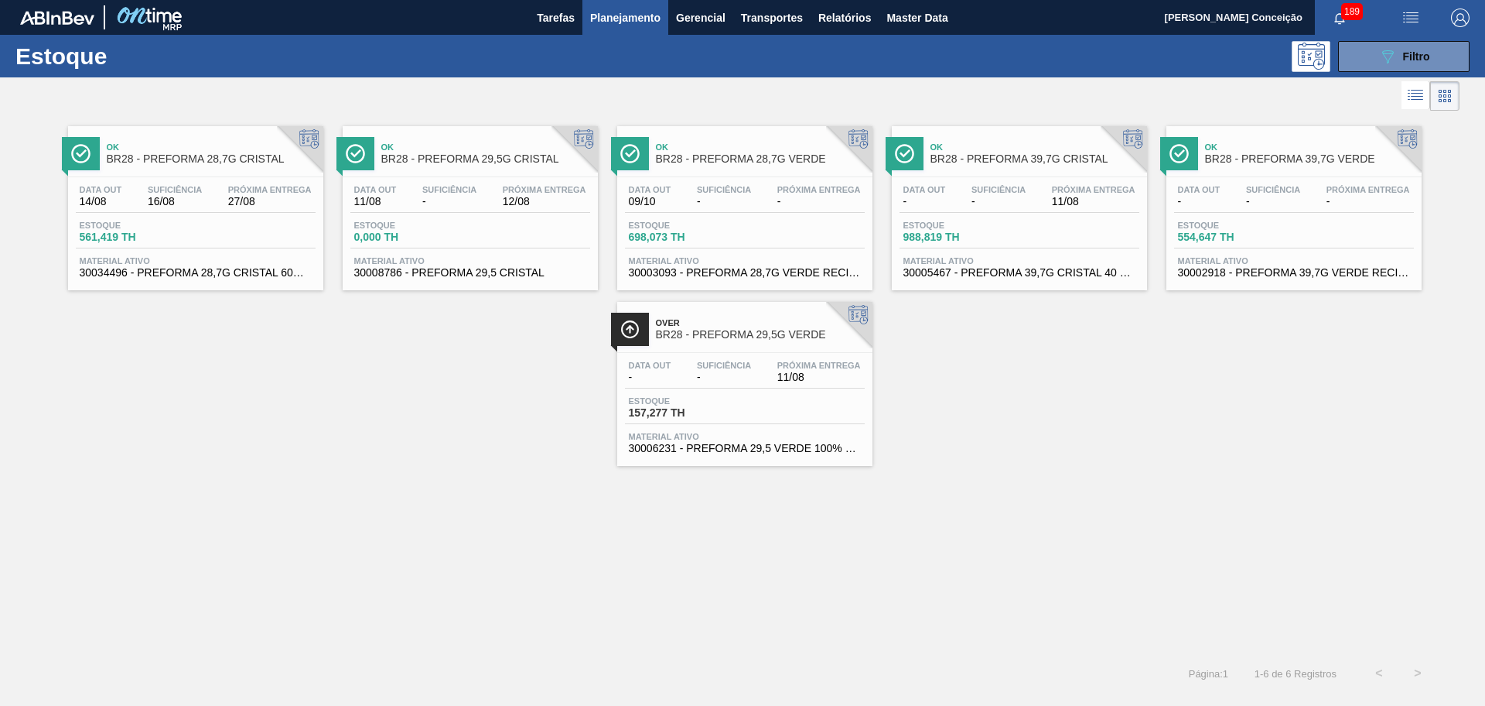
click at [380, 474] on div "Ok BR28 - PREFORMA 28,7G CRISTAL Data [DATE] Suficiência 16/08 Próxima Entrega …" at bounding box center [742, 384] width 1485 height 539
click at [529, 497] on div "Ok BR28 - PREFORMA 28,7G CRISTAL Data [DATE] Suficiência 16/08 Próxima Entrega …" at bounding box center [742, 384] width 1485 height 539
click at [743, 384] on div "Data out - Suficiência - Próxima Entrega 11/08" at bounding box center [745, 375] width 240 height 28
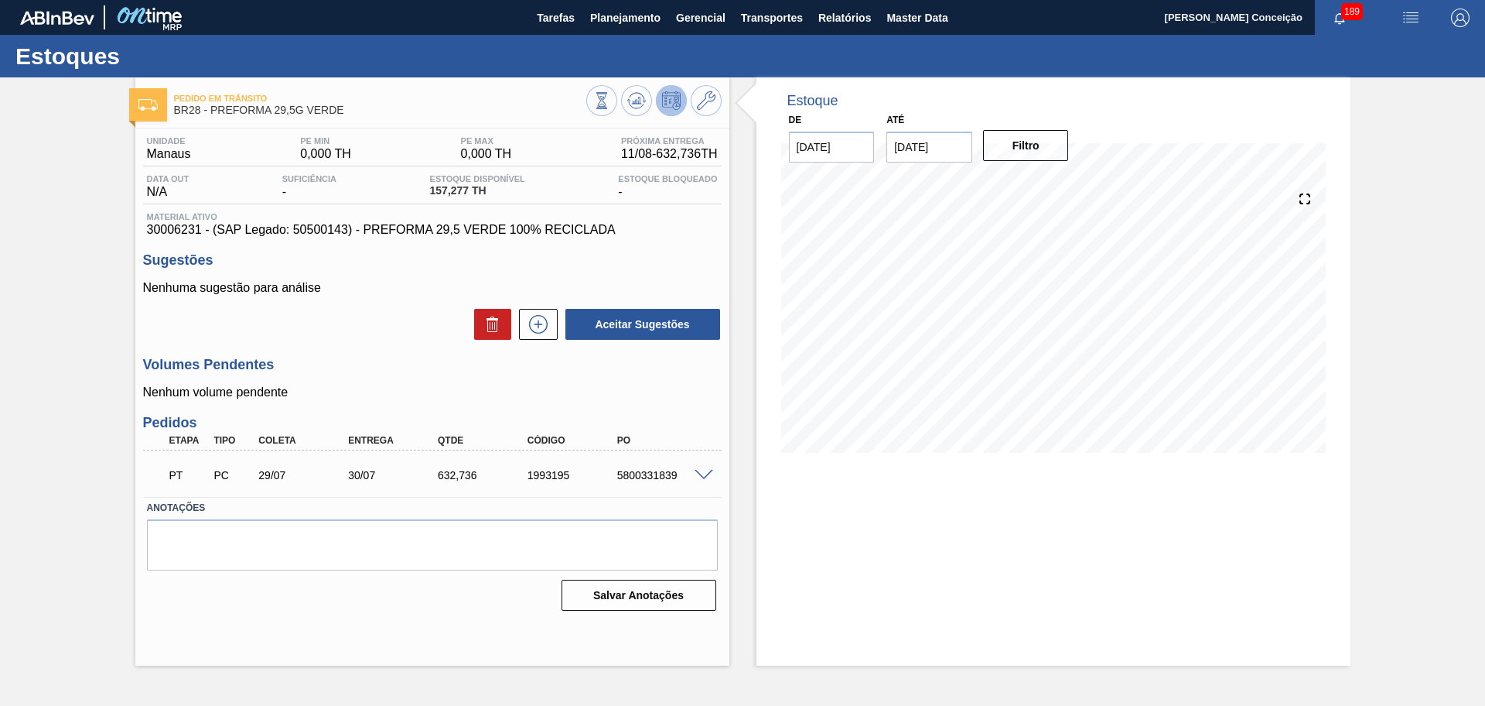
click at [737, 501] on div "Estoque De [DATE] Até [DATE] Filtro" at bounding box center [1040, 371] width 621 height 588
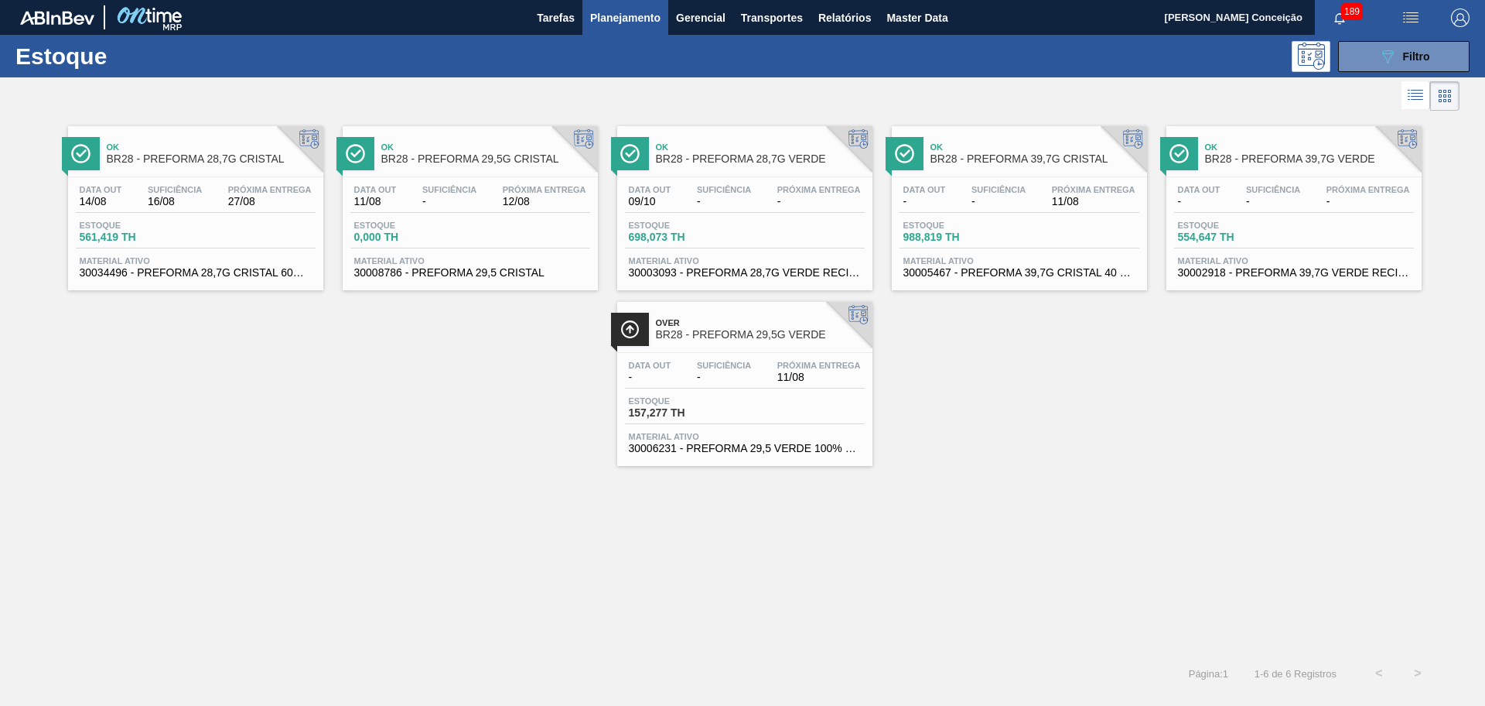
click at [467, 216] on div "Data out 11/08 Suficiência - Próxima Entrega 12/08 Estoque 0,000 TH Material at…" at bounding box center [470, 229] width 255 height 105
click at [750, 374] on span "-" at bounding box center [724, 377] width 54 height 12
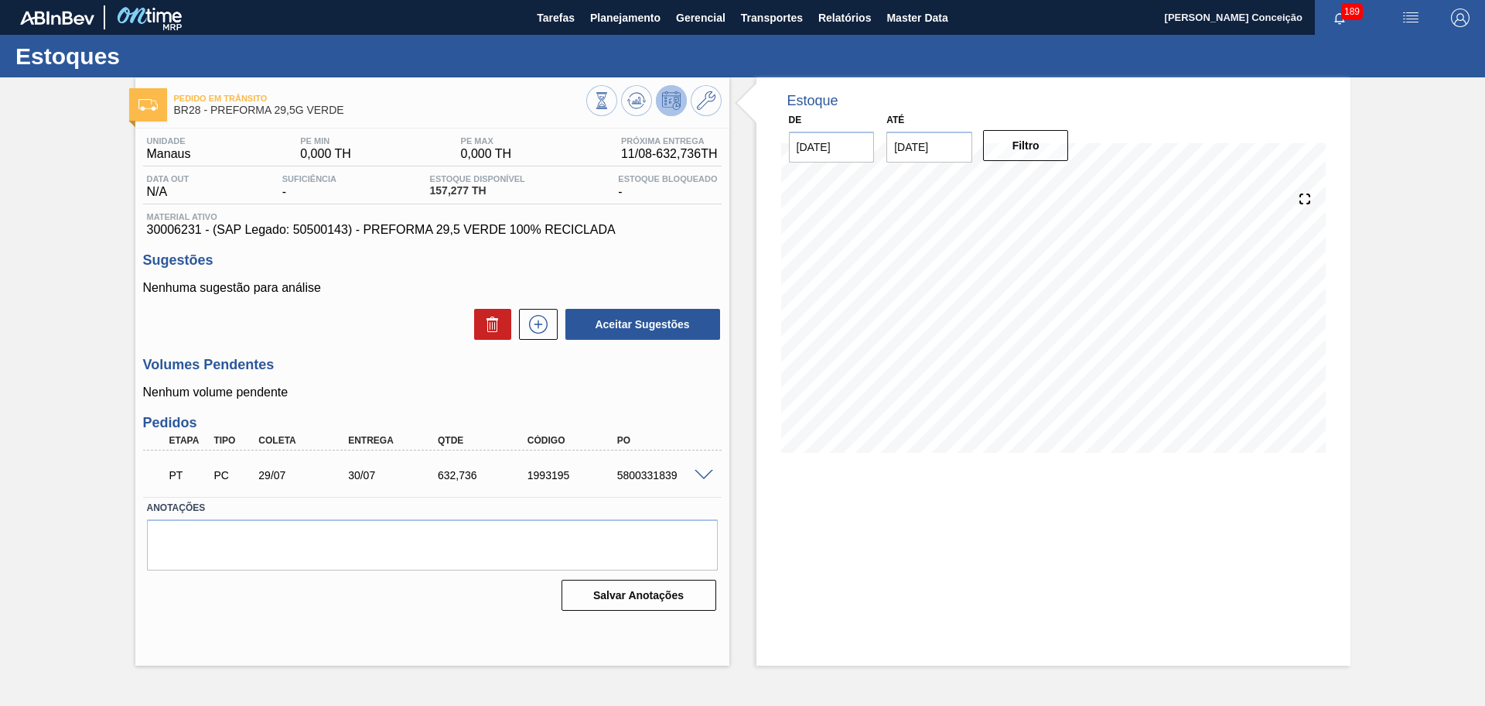
click at [391, 404] on div "Unidade Manaus PE MIN 0,000 TH PE MAX 0,000 TH Próxima Entrega 11/08 - 632,736 …" at bounding box center [432, 371] width 594 height 487
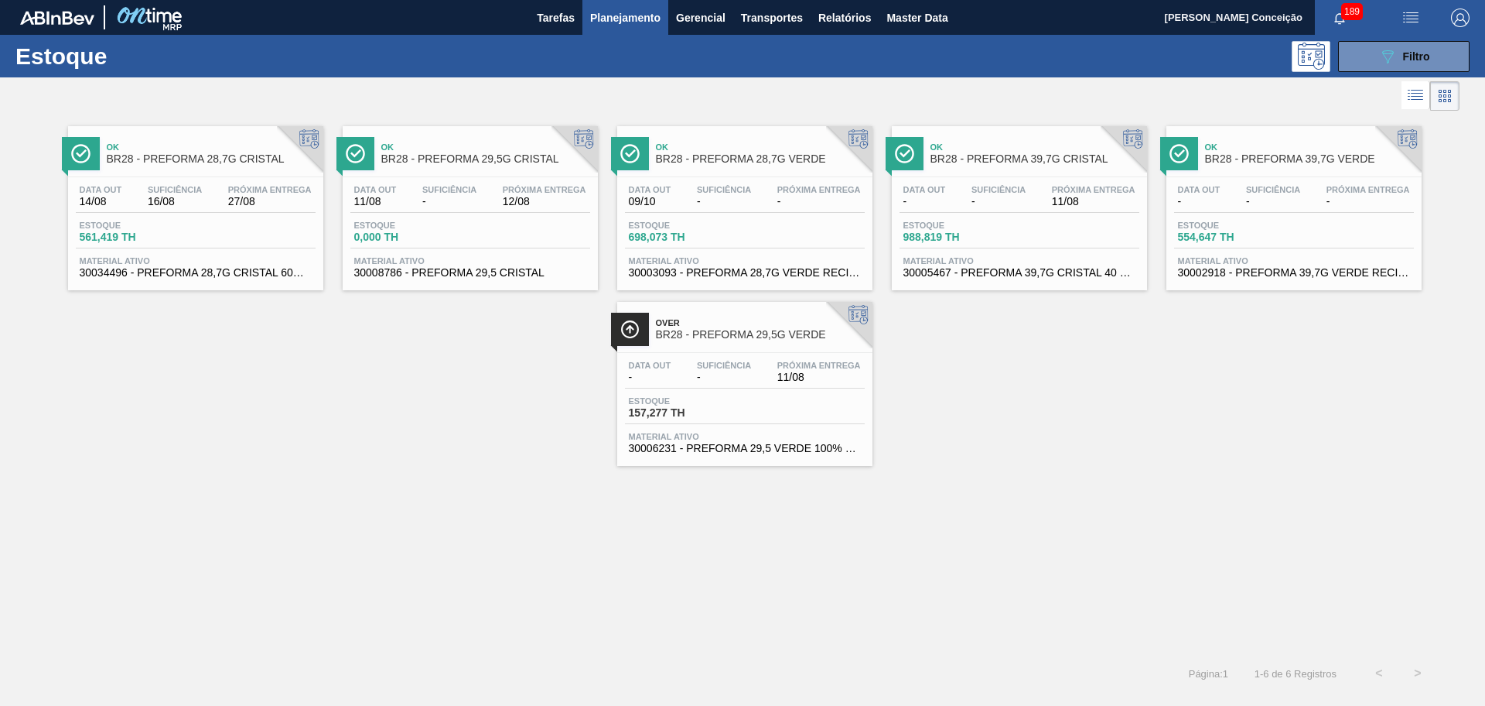
click at [484, 177] on div "Data out 11/08 Suficiência - Próxima Entrega 12/08 Estoque 0,000 TH Material at…" at bounding box center [470, 229] width 255 height 105
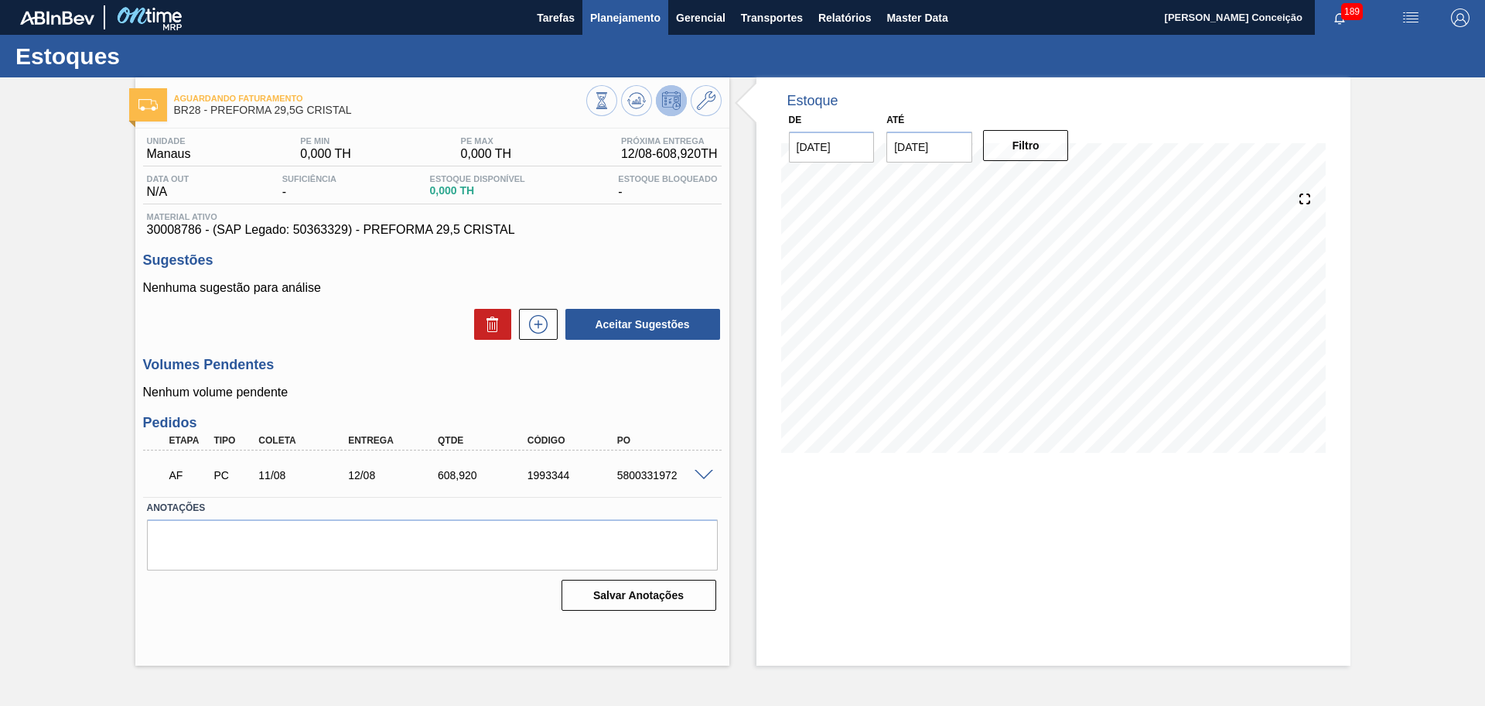
click at [649, 20] on span "Planejamento" at bounding box center [625, 18] width 70 height 19
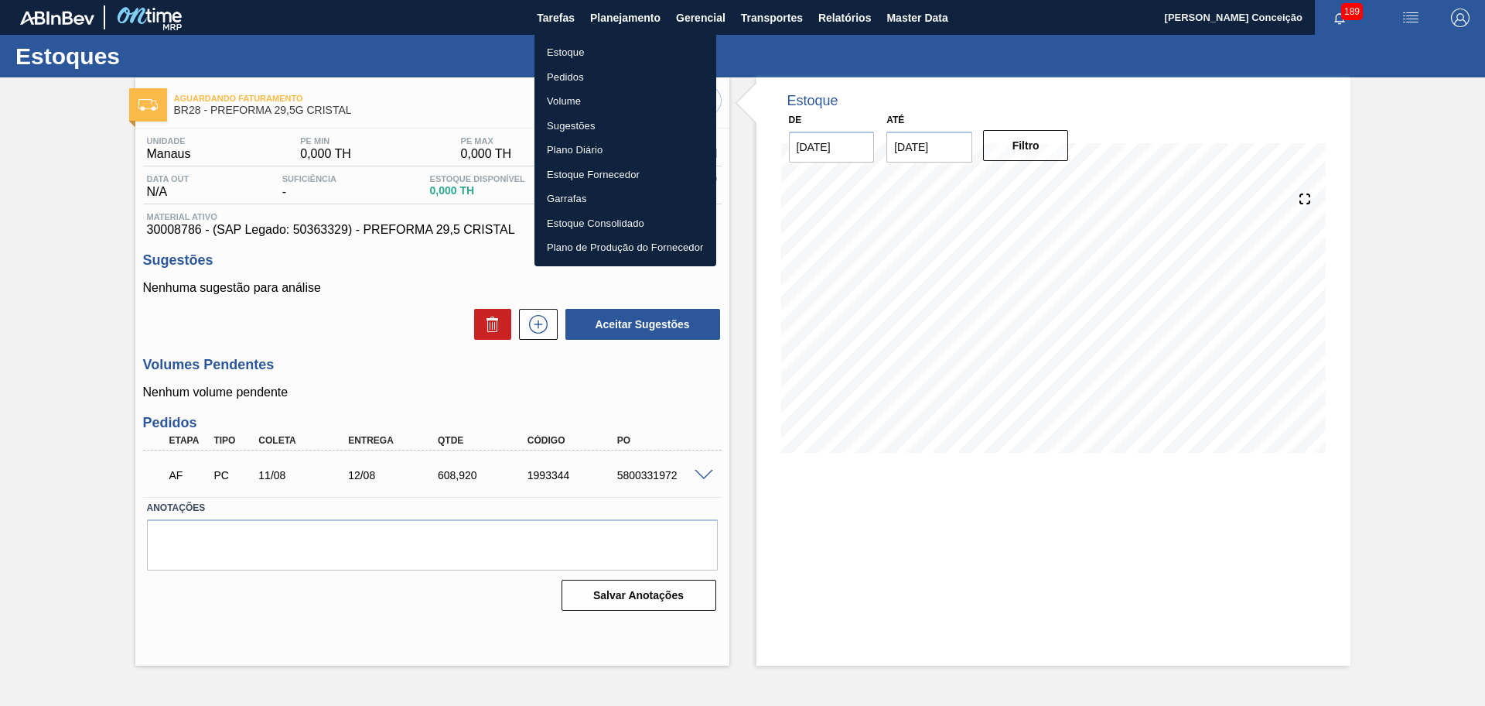
click at [571, 77] on li "Pedidos" at bounding box center [626, 77] width 182 height 25
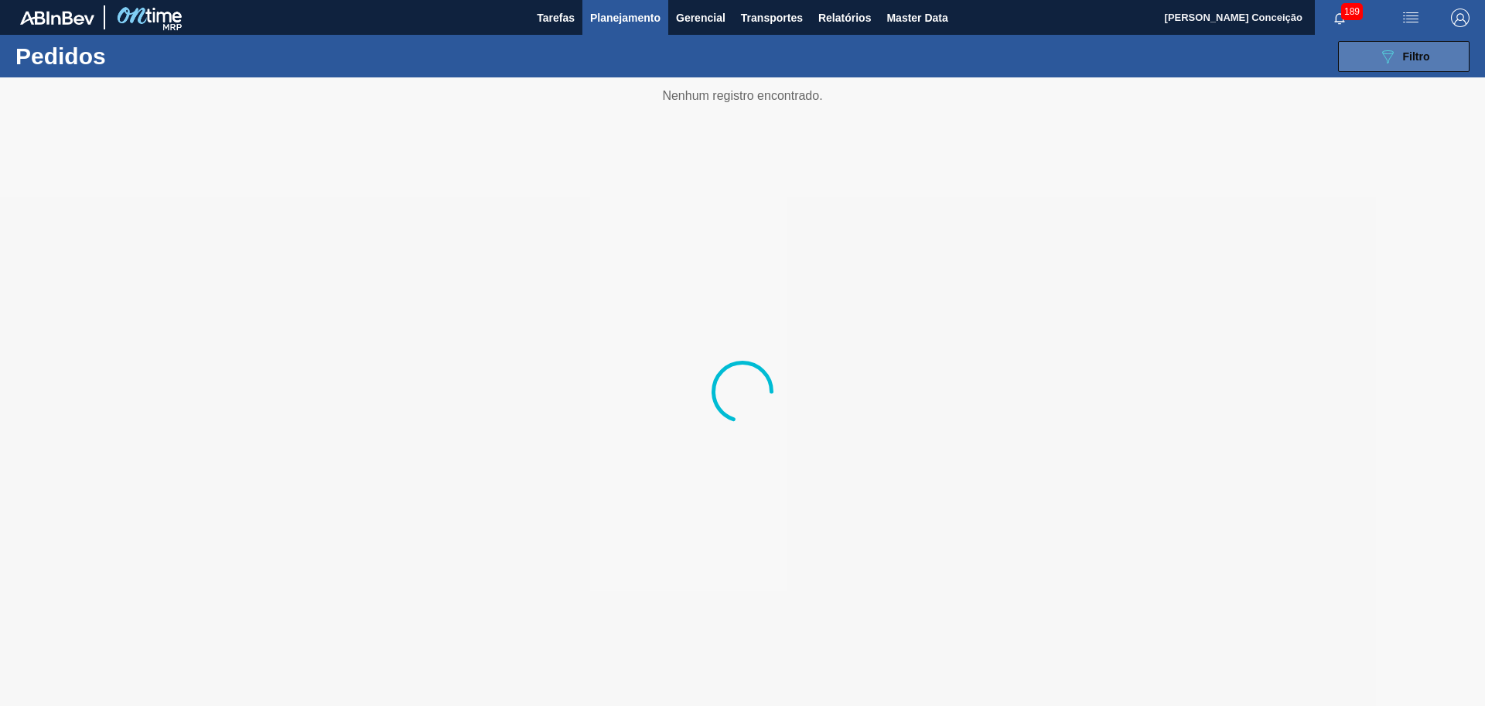
click at [1416, 47] on div "089F7B8B-B2A5-4AFE-B5C0-19BA573D28AC Filtro" at bounding box center [1405, 56] width 52 height 19
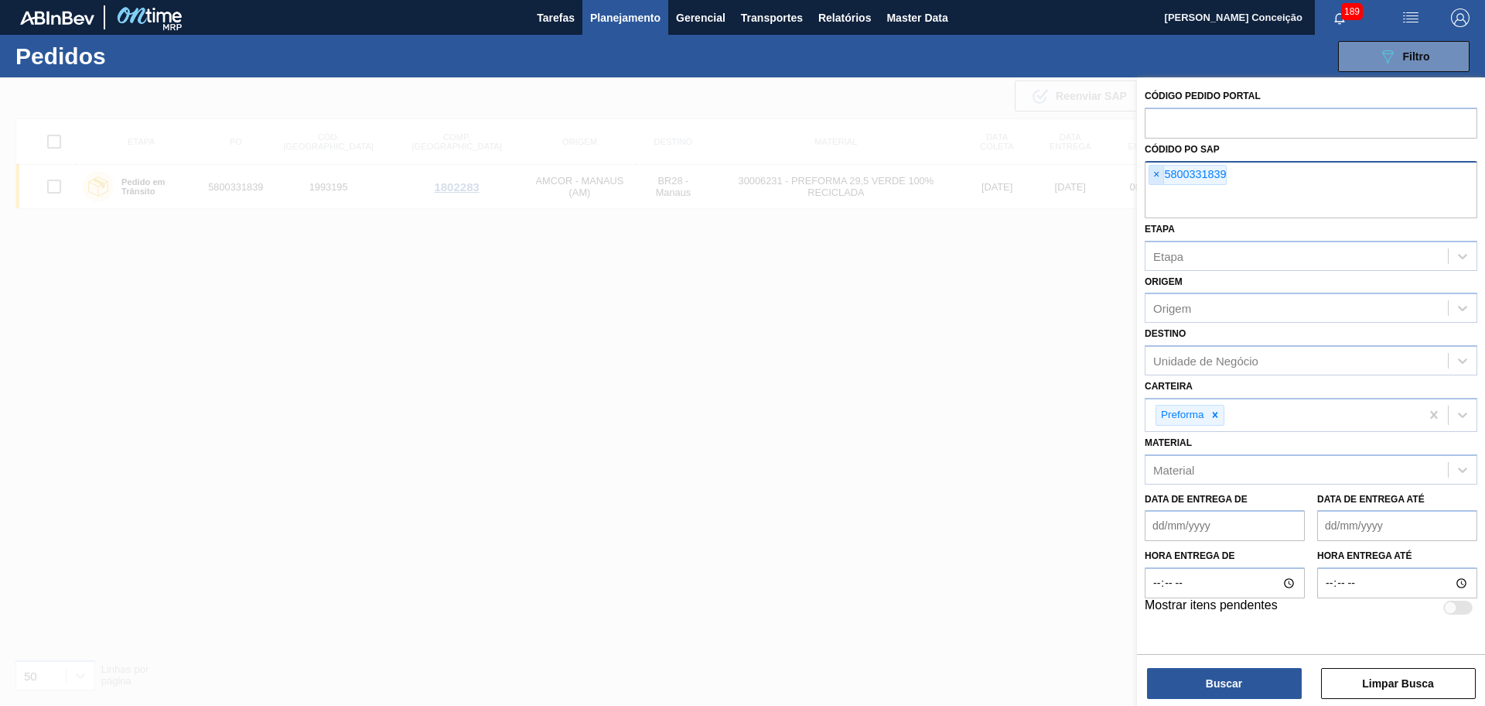
click at [1152, 178] on span "×" at bounding box center [1157, 175] width 15 height 19
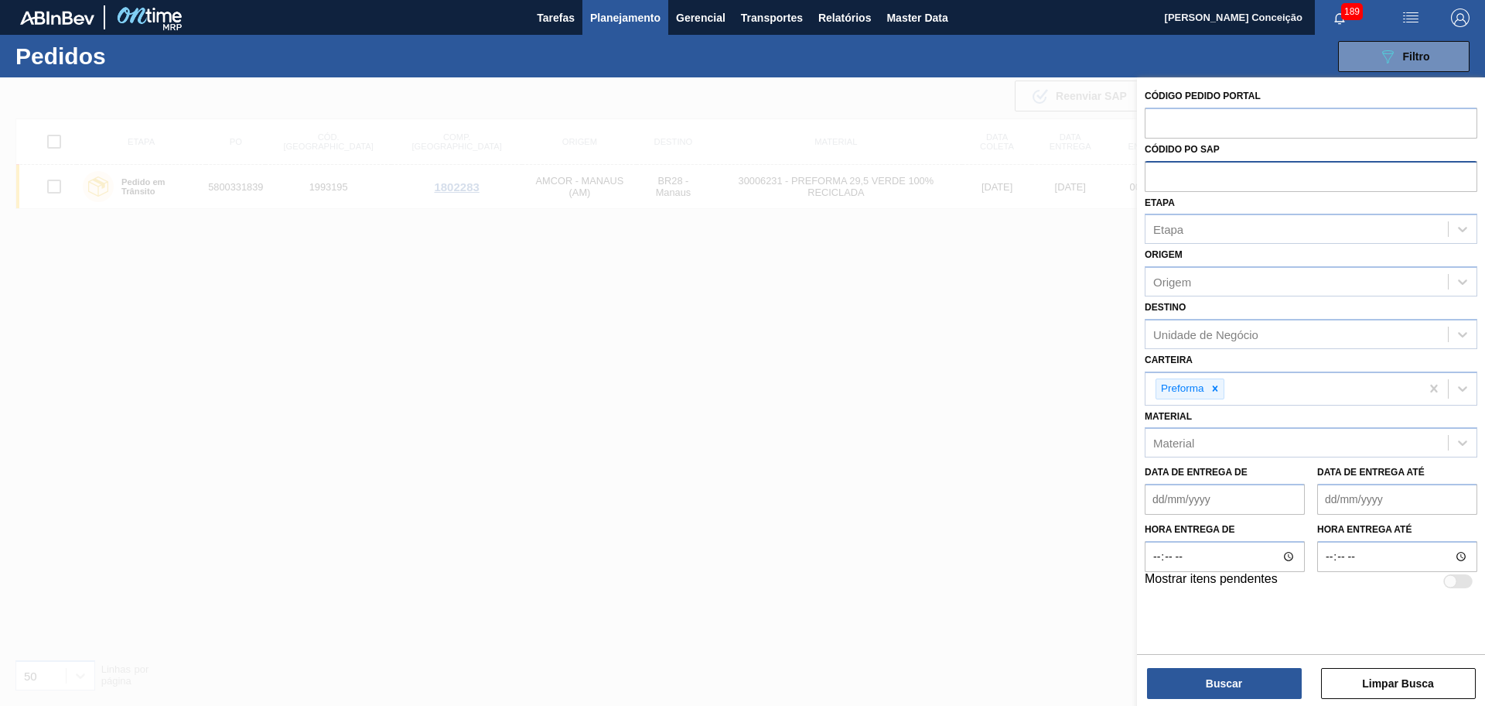
click at [1152, 178] on input "text" at bounding box center [1311, 175] width 333 height 29
click at [1222, 181] on input "text" at bounding box center [1311, 175] width 333 height 29
paste input "text"
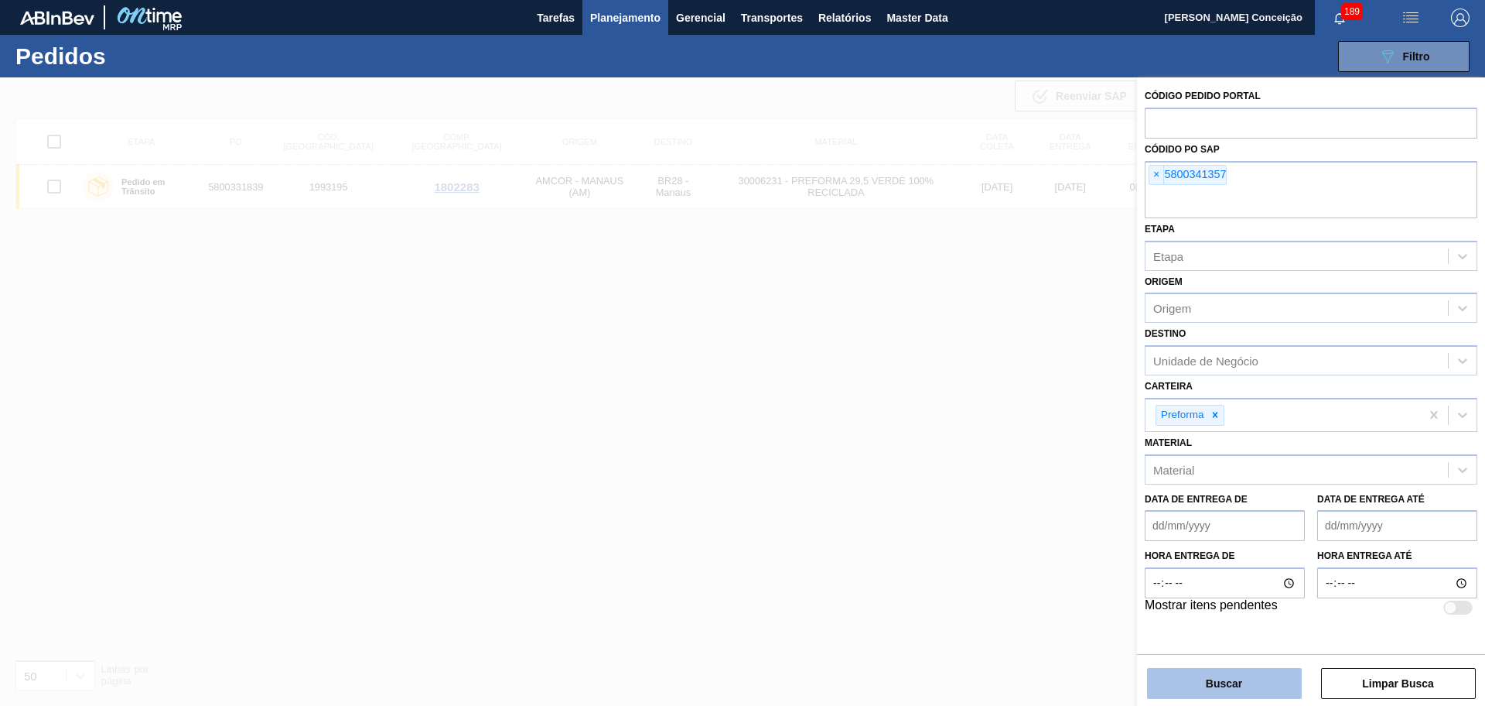
click at [1240, 675] on button "Buscar" at bounding box center [1224, 683] width 155 height 31
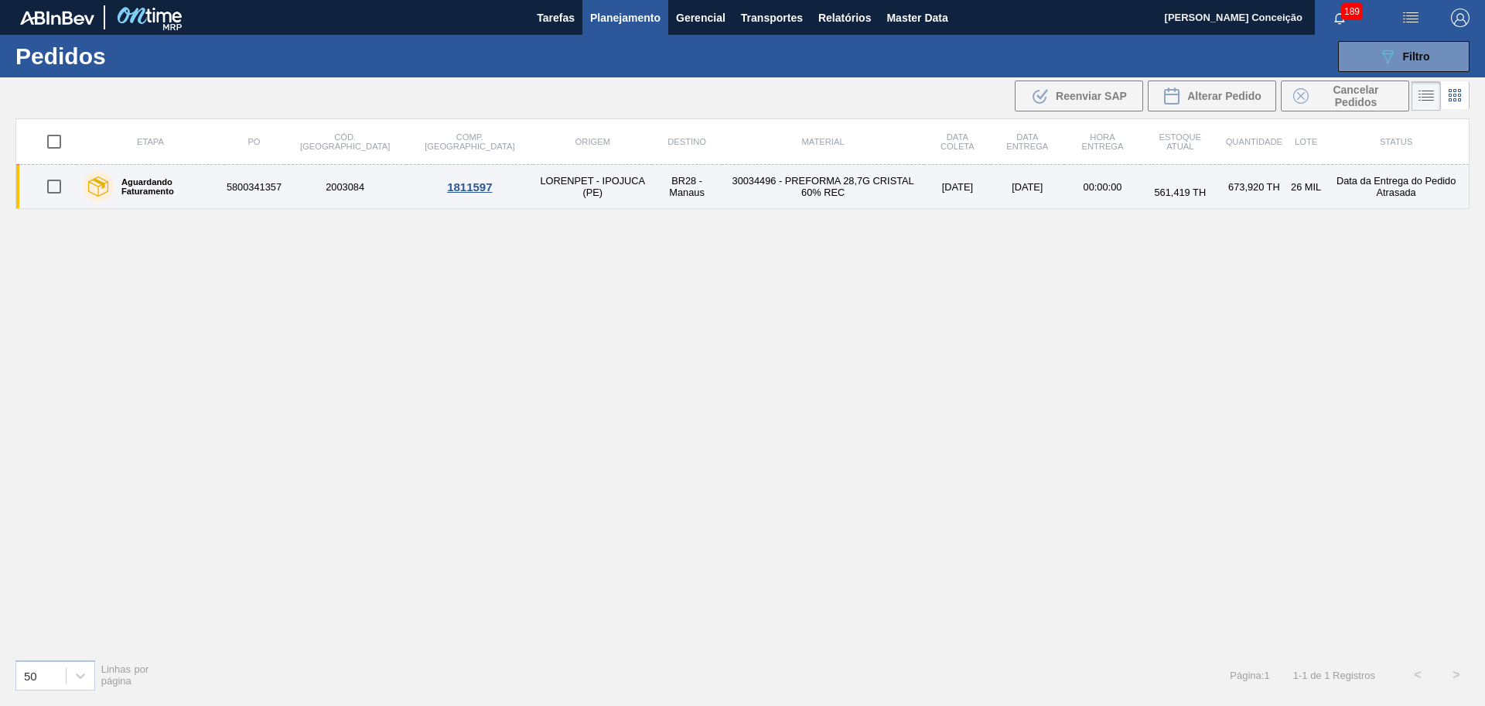
click at [652, 193] on td "BR28 - Manaus" at bounding box center [687, 187] width 70 height 44
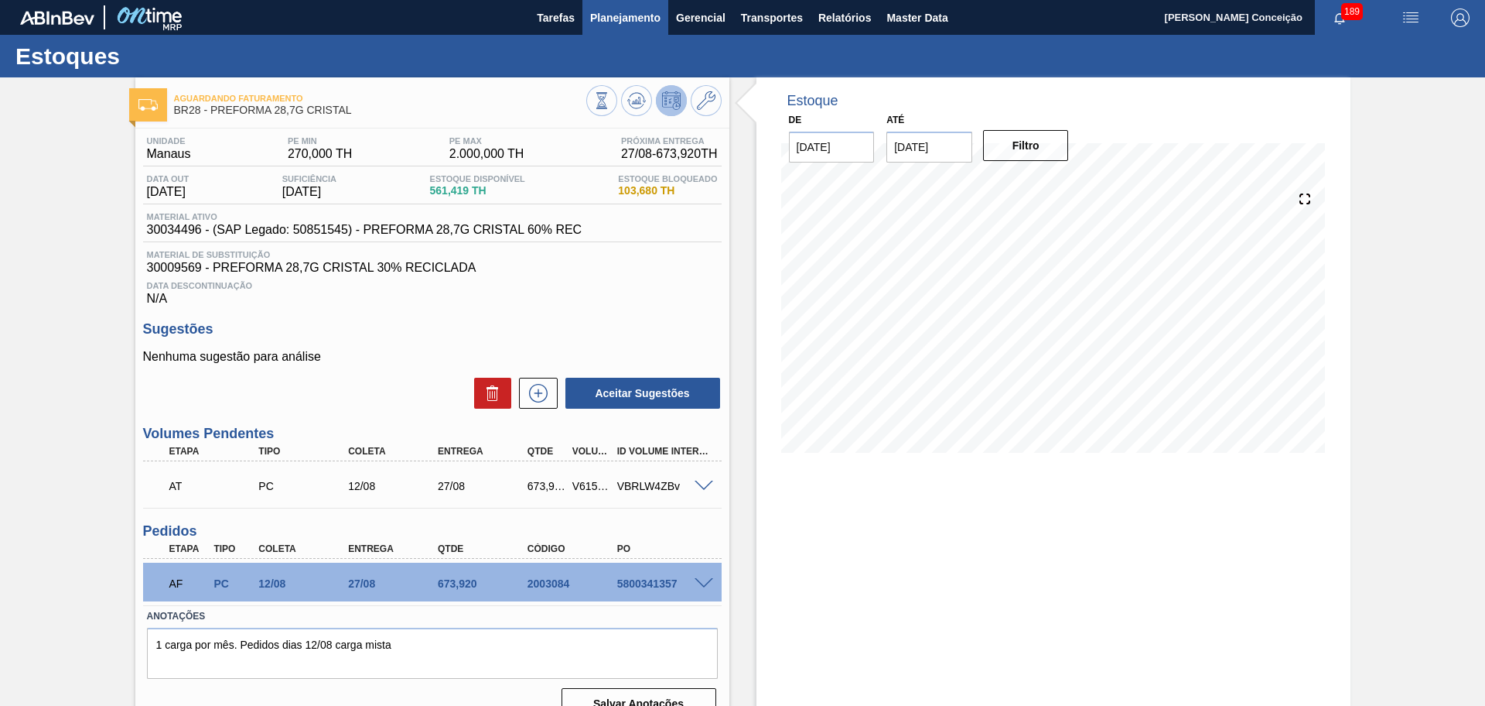
click at [608, 20] on span "Planejamento" at bounding box center [625, 18] width 70 height 19
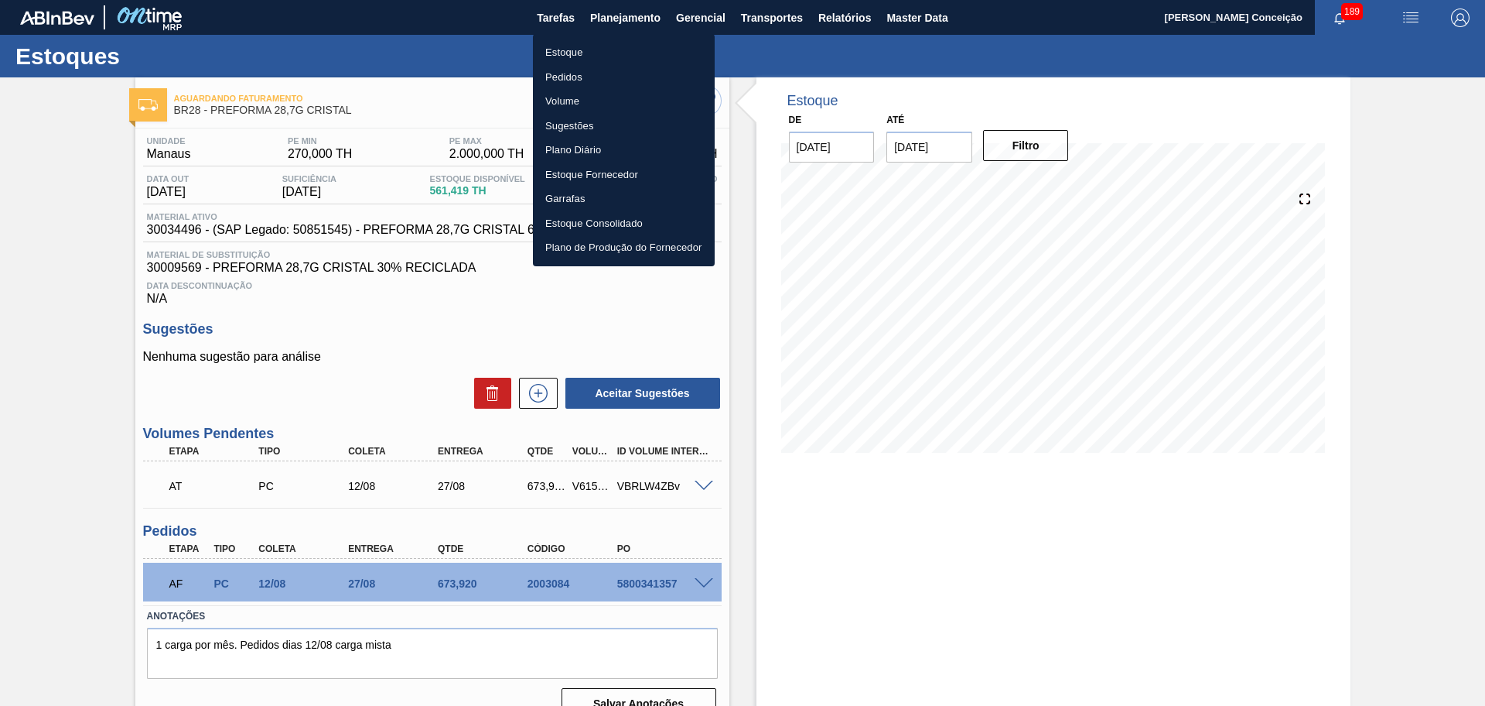
click at [583, 72] on li "Pedidos" at bounding box center [624, 77] width 182 height 25
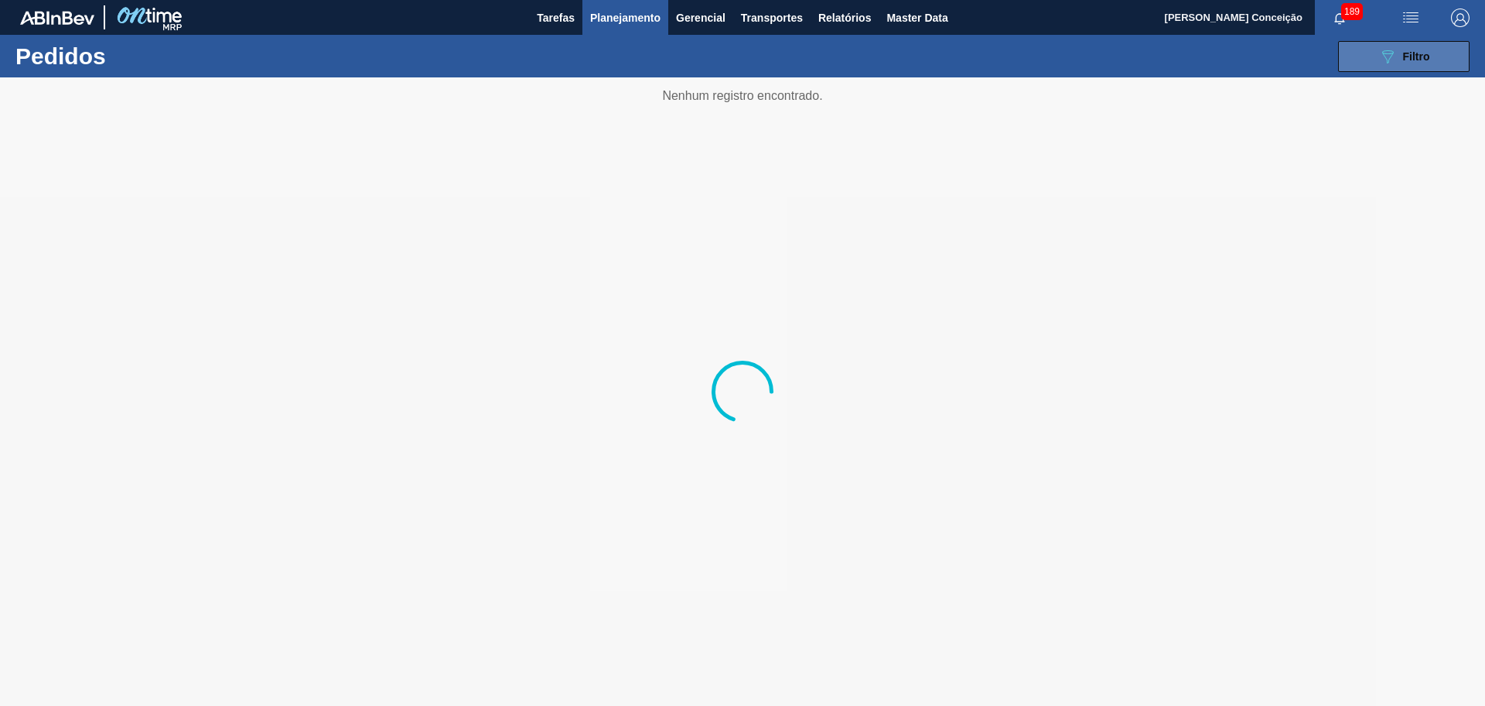
click at [1391, 58] on icon "089F7B8B-B2A5-4AFE-B5C0-19BA573D28AC" at bounding box center [1388, 56] width 19 height 19
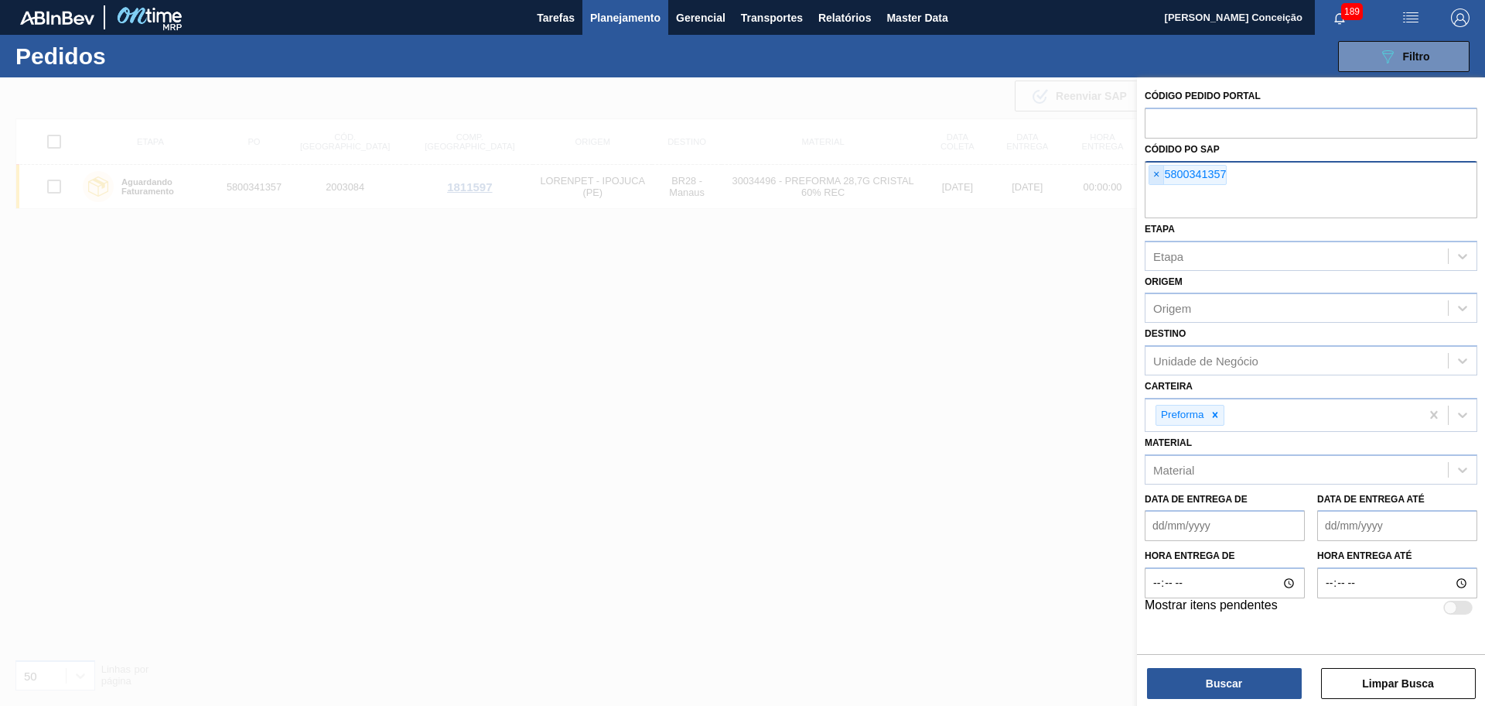
click at [1156, 183] on span "×" at bounding box center [1157, 175] width 15 height 19
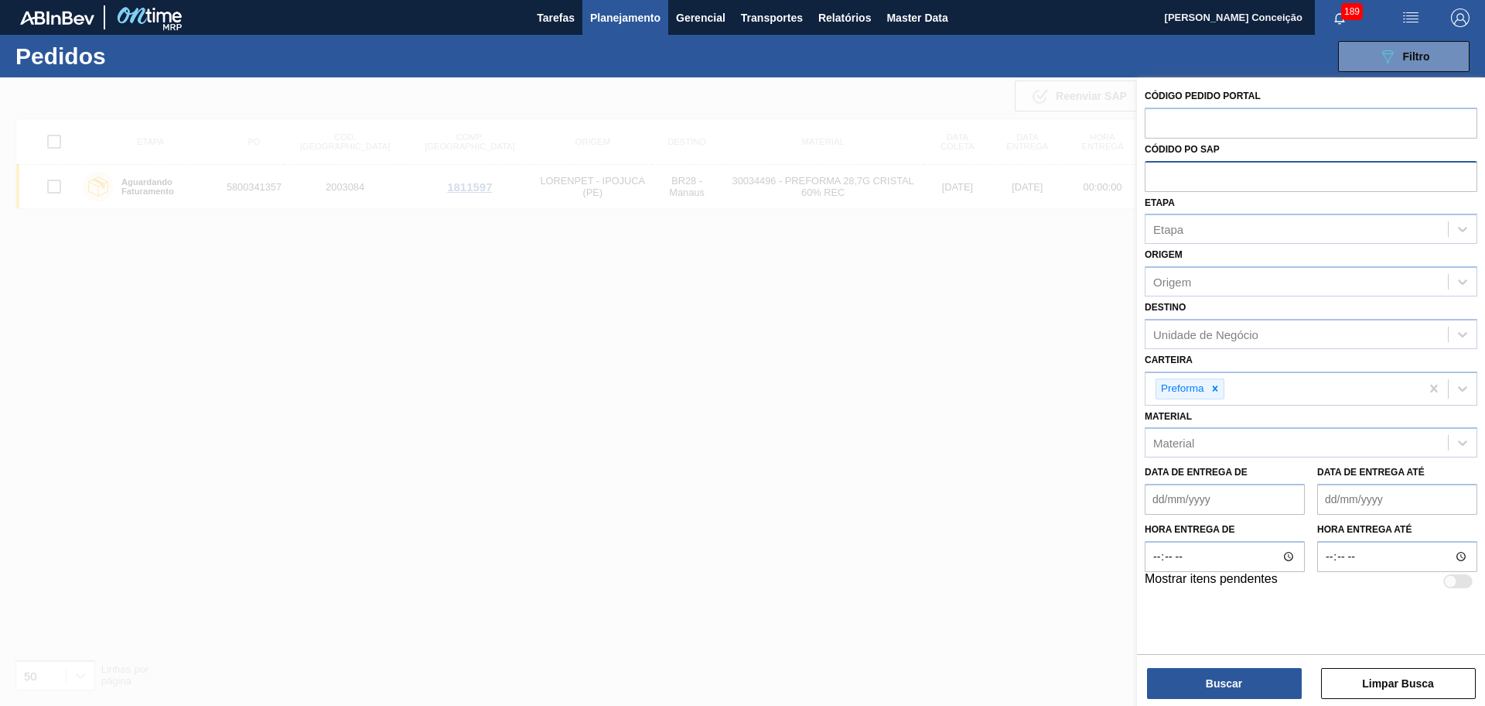
paste input "5800343805"
type input "5800343805"
click at [1219, 679] on button "Buscar" at bounding box center [1224, 683] width 155 height 31
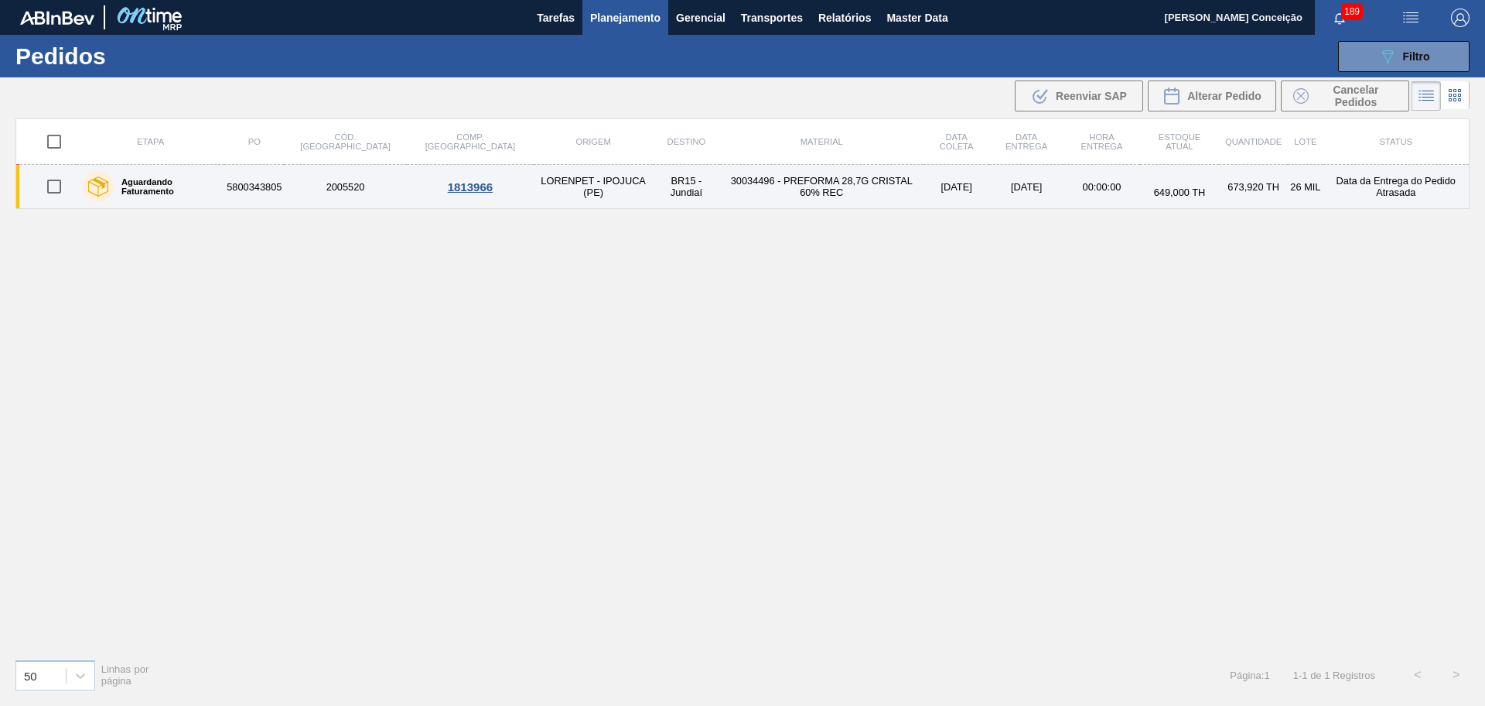
click at [720, 193] on td "30034496 - PREFORMA 28,7G CRISTAL 60% REC" at bounding box center [821, 187] width 203 height 44
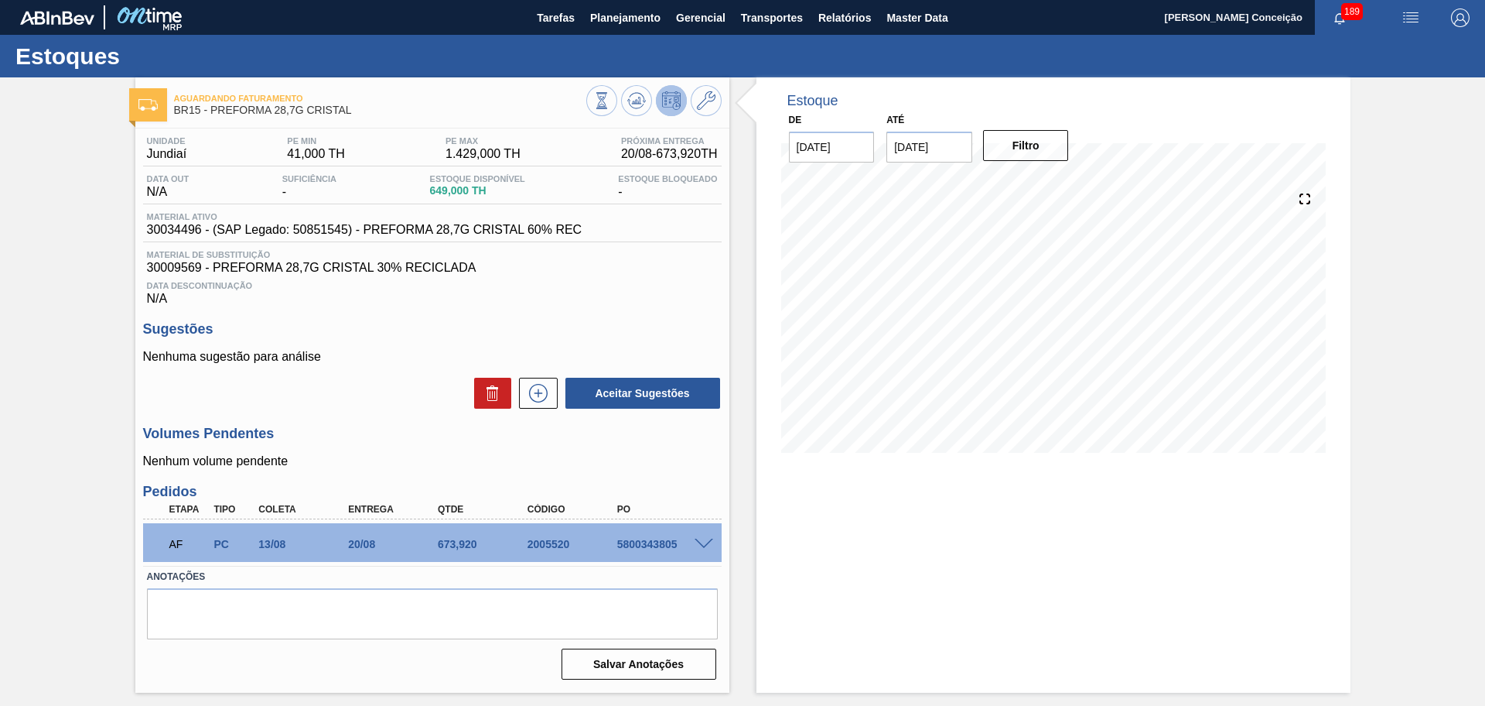
click at [383, 405] on div "Aceitar Sugestões" at bounding box center [432, 393] width 579 height 34
click at [599, 23] on span "Planejamento" at bounding box center [625, 18] width 70 height 19
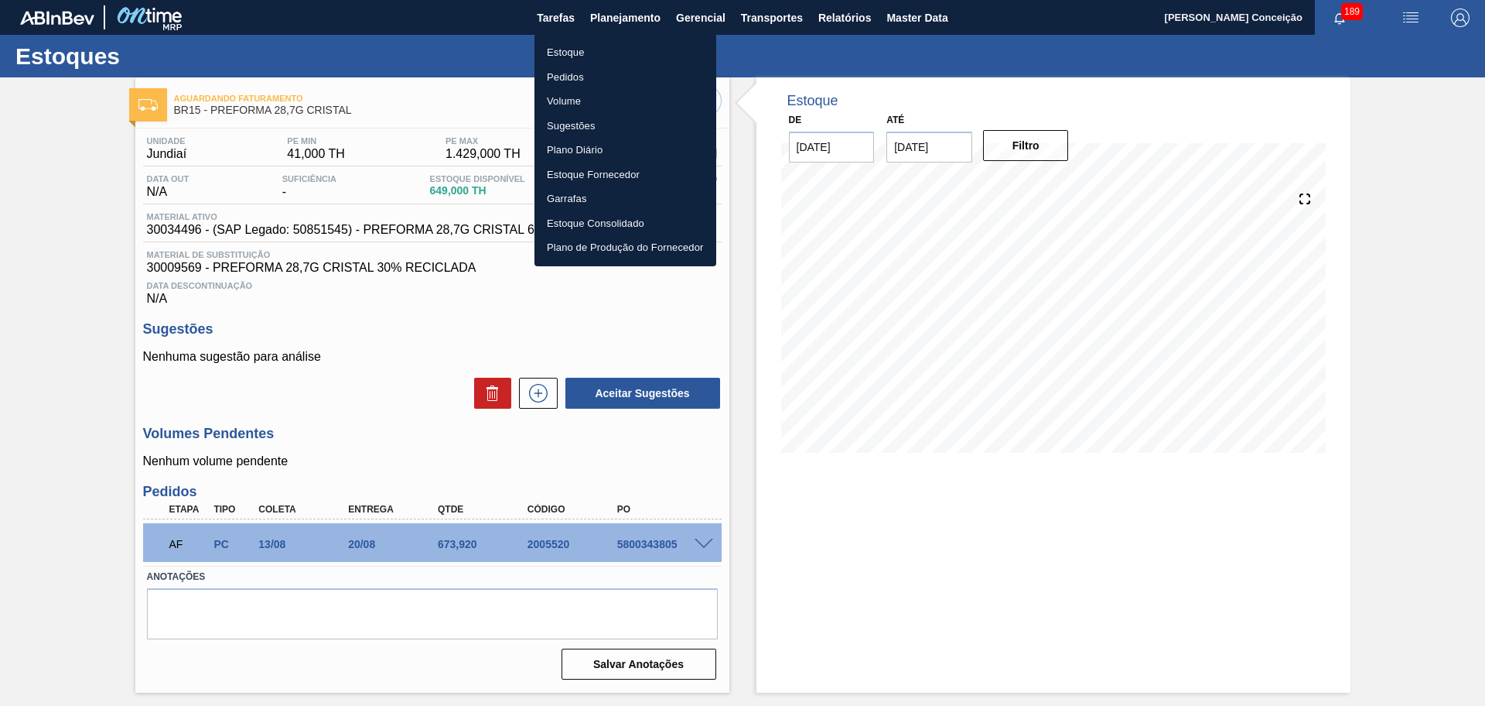
click at [576, 71] on li "Pedidos" at bounding box center [626, 77] width 182 height 25
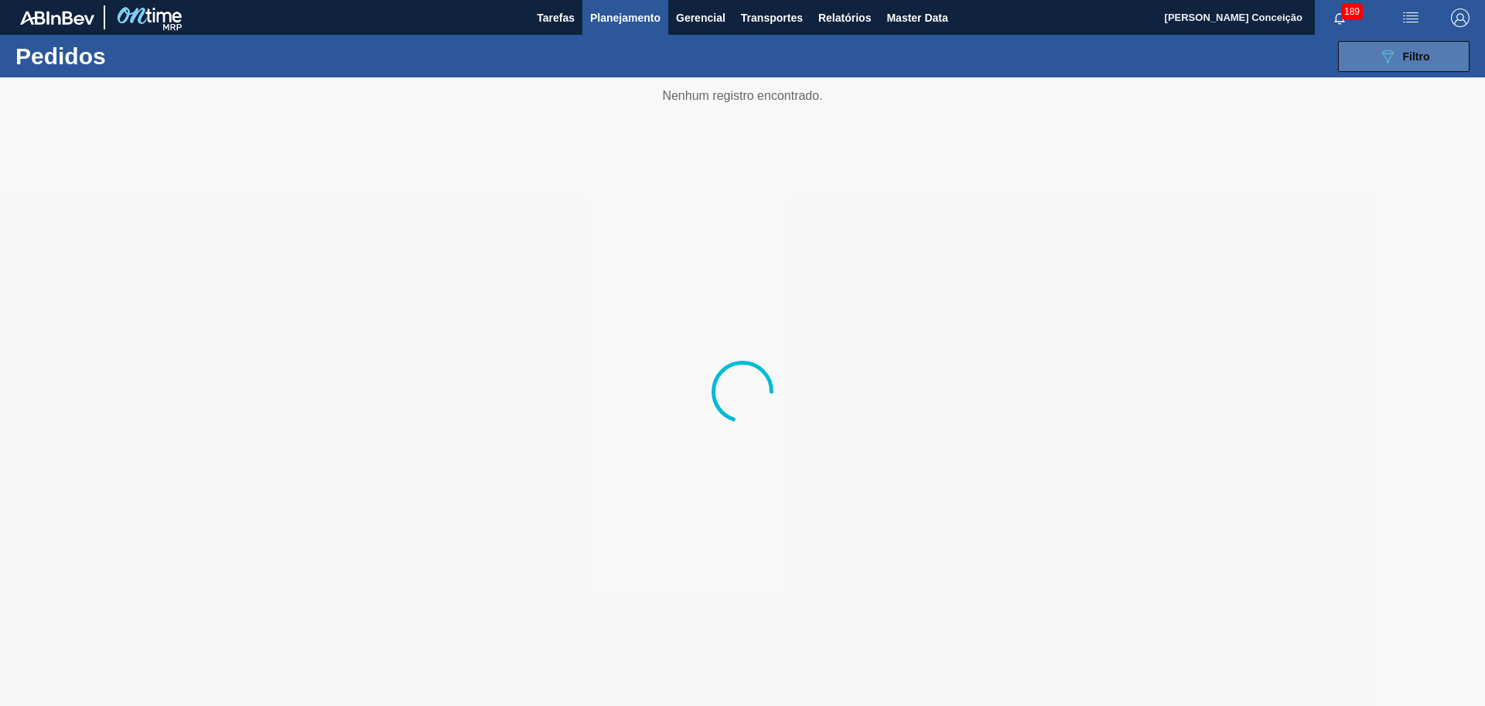
click at [1448, 52] on button "089F7B8B-B2A5-4AFE-B5C0-19BA573D28AC Filtro" at bounding box center [1404, 56] width 132 height 31
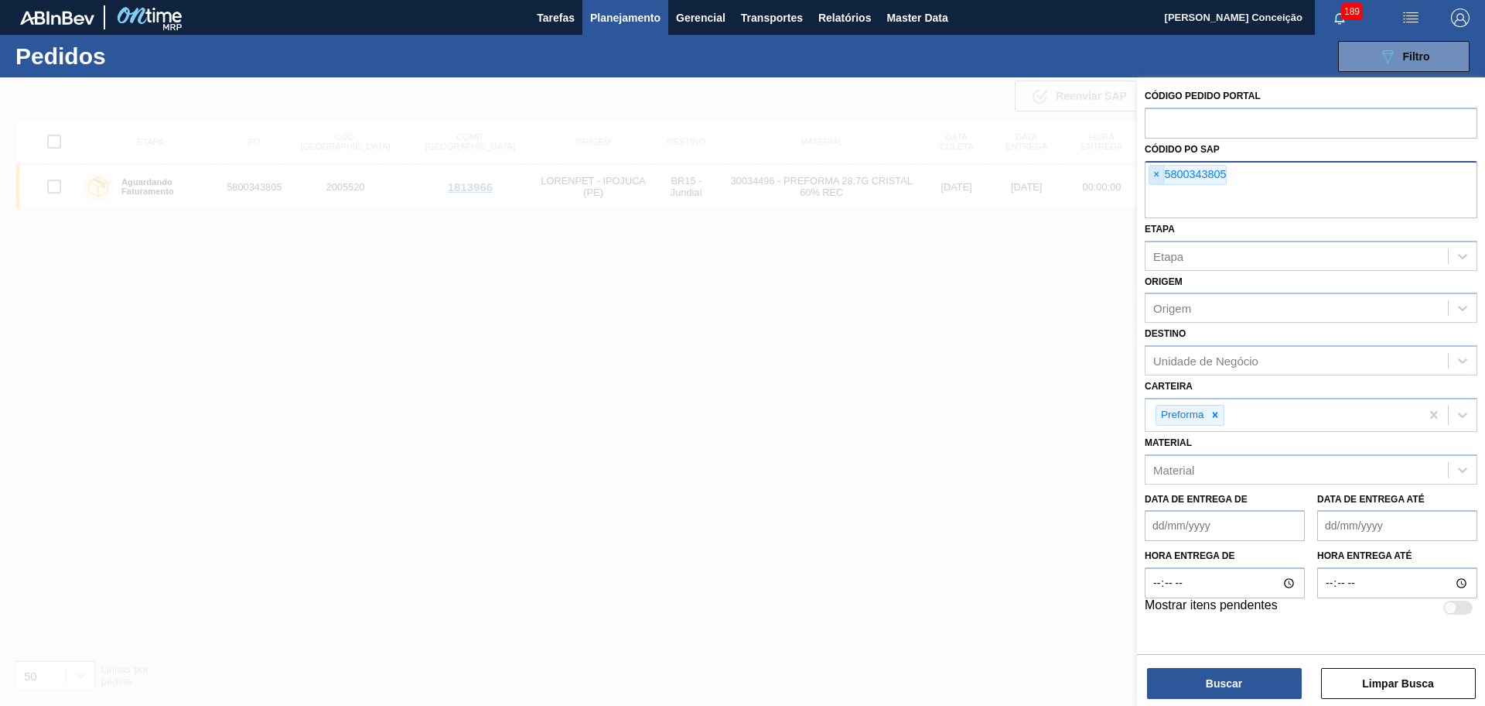
click at [1157, 176] on span "×" at bounding box center [1157, 175] width 15 height 19
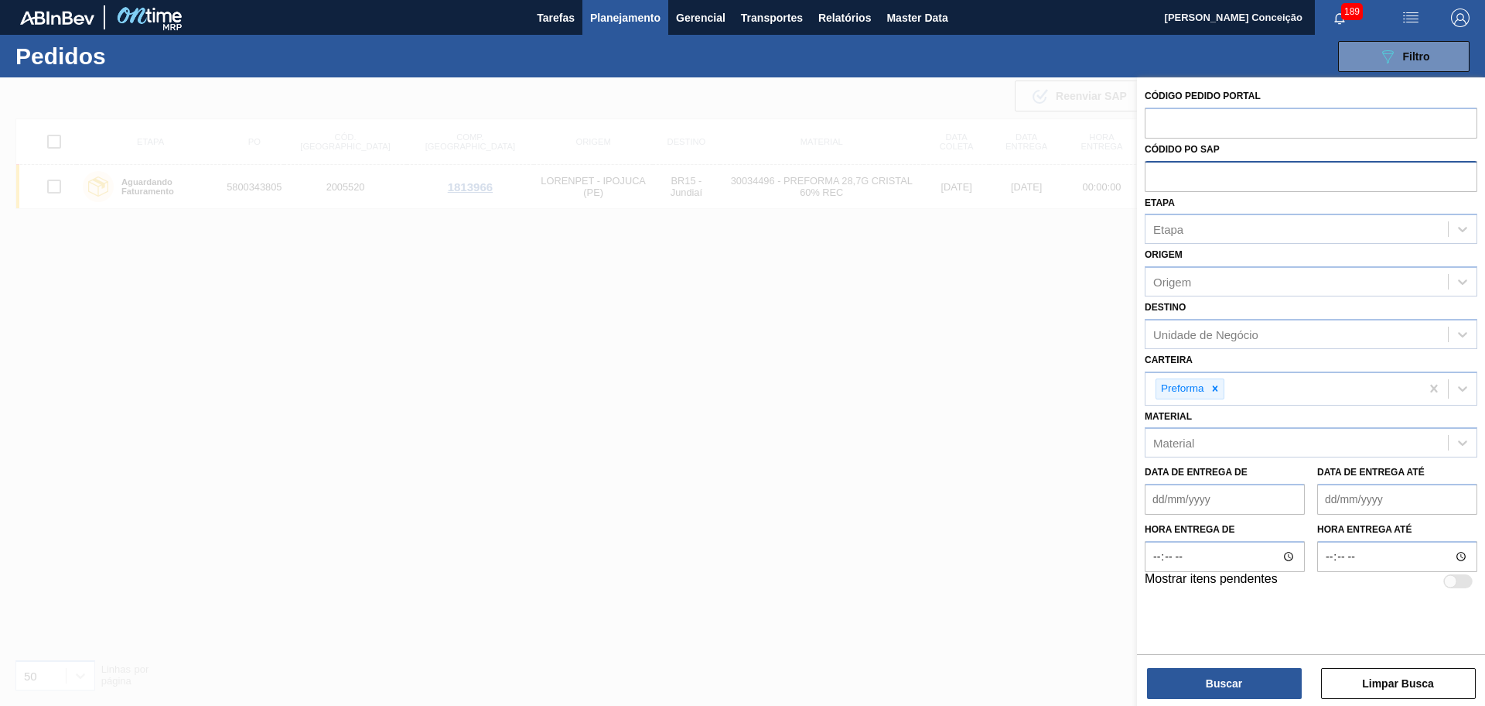
paste input "5800336505"
type input "5800336505"
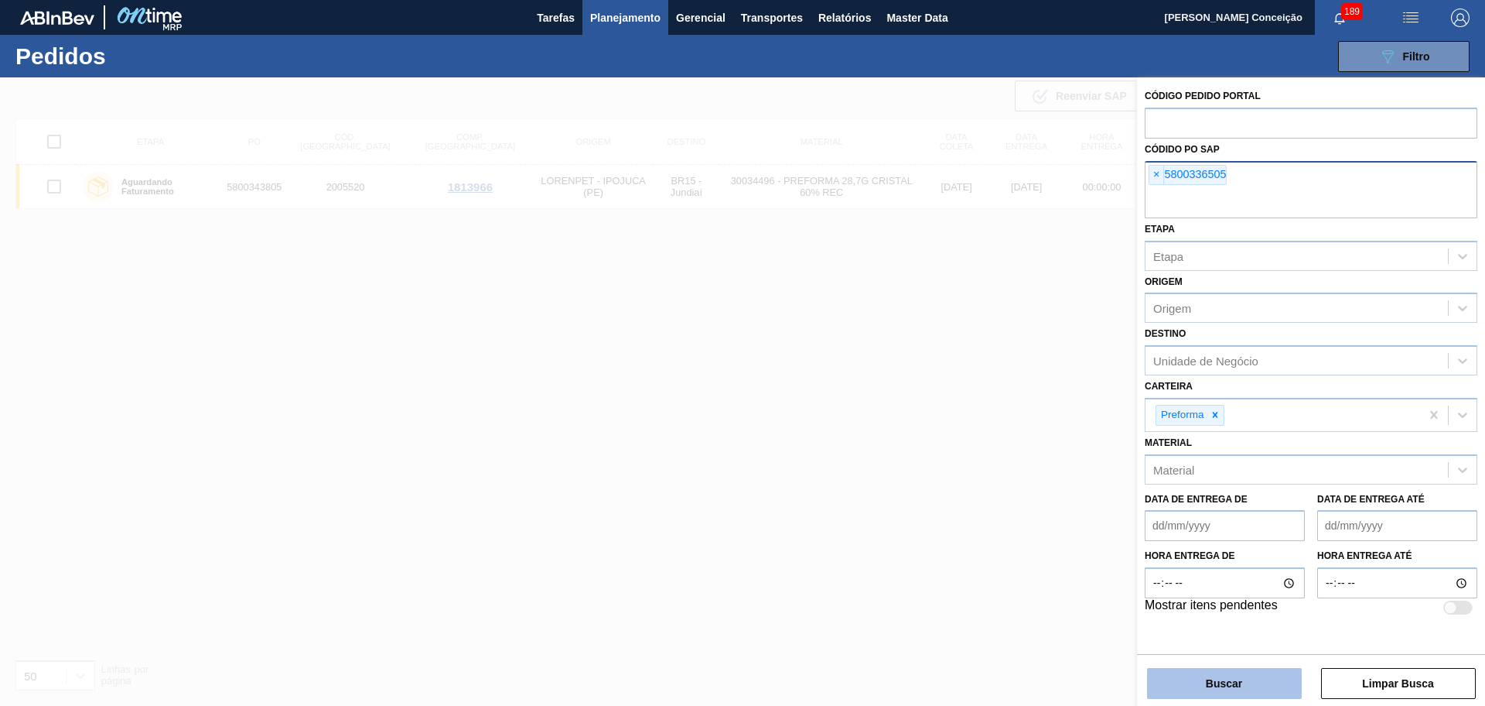
click at [1236, 696] on button "Buscar" at bounding box center [1224, 683] width 155 height 31
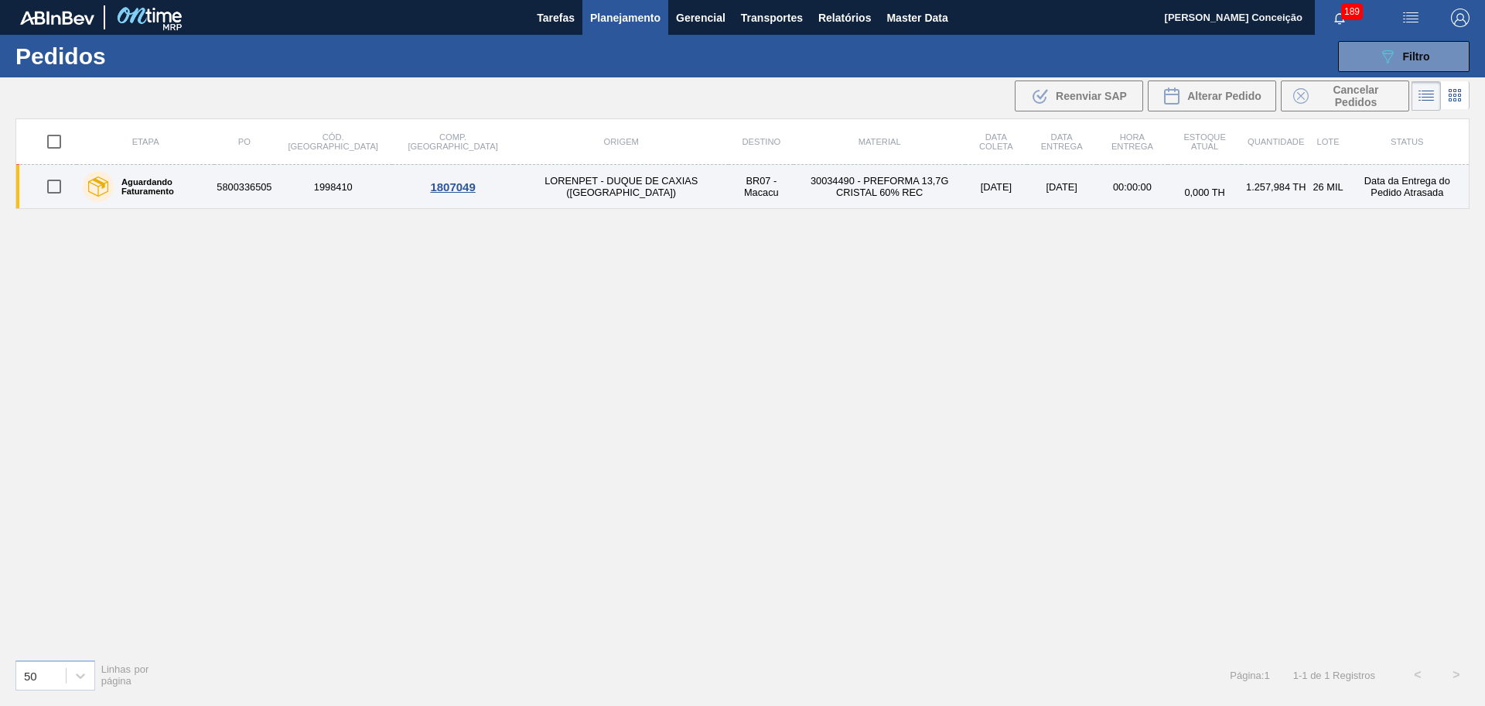
click at [794, 188] on td "30034490 - PREFORMA 13,7G CRISTAL 60% REC" at bounding box center [880, 187] width 172 height 44
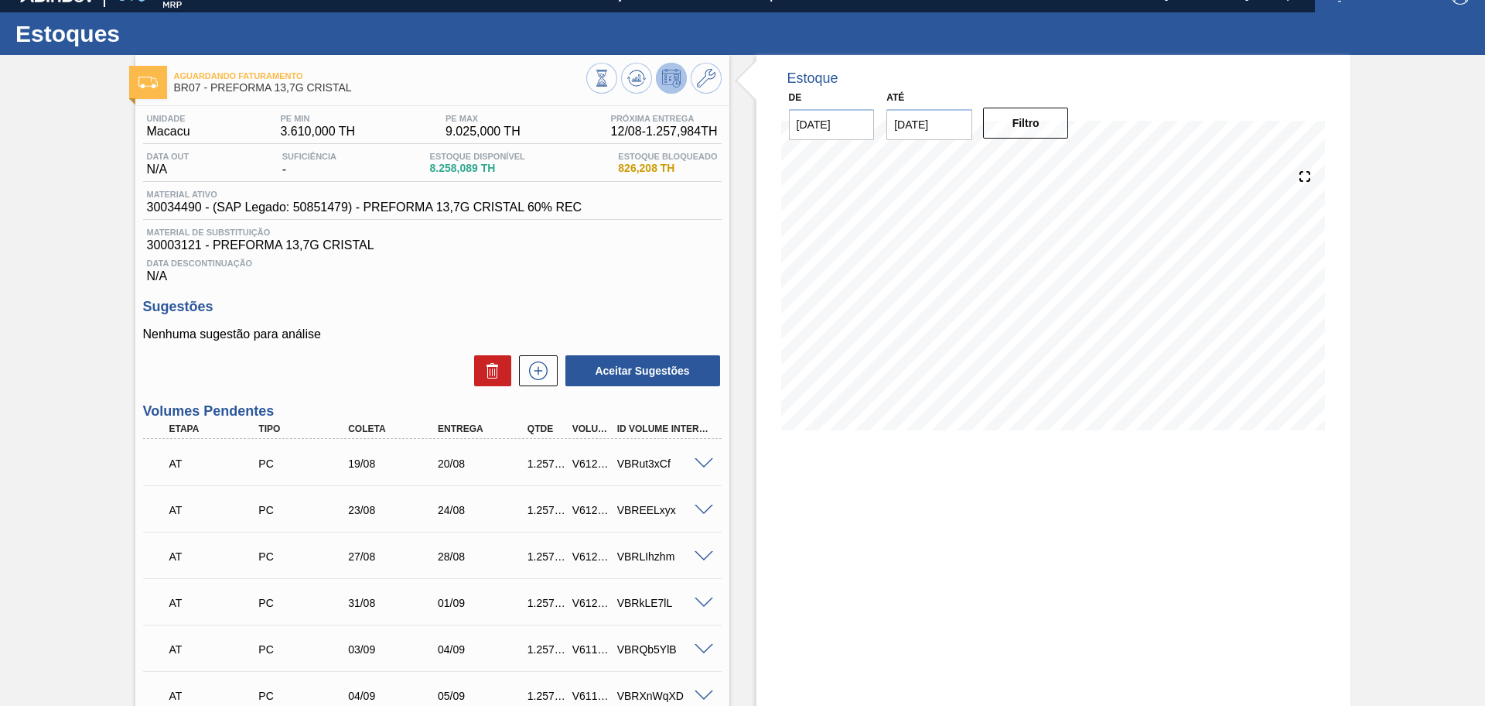
scroll to position [15, 0]
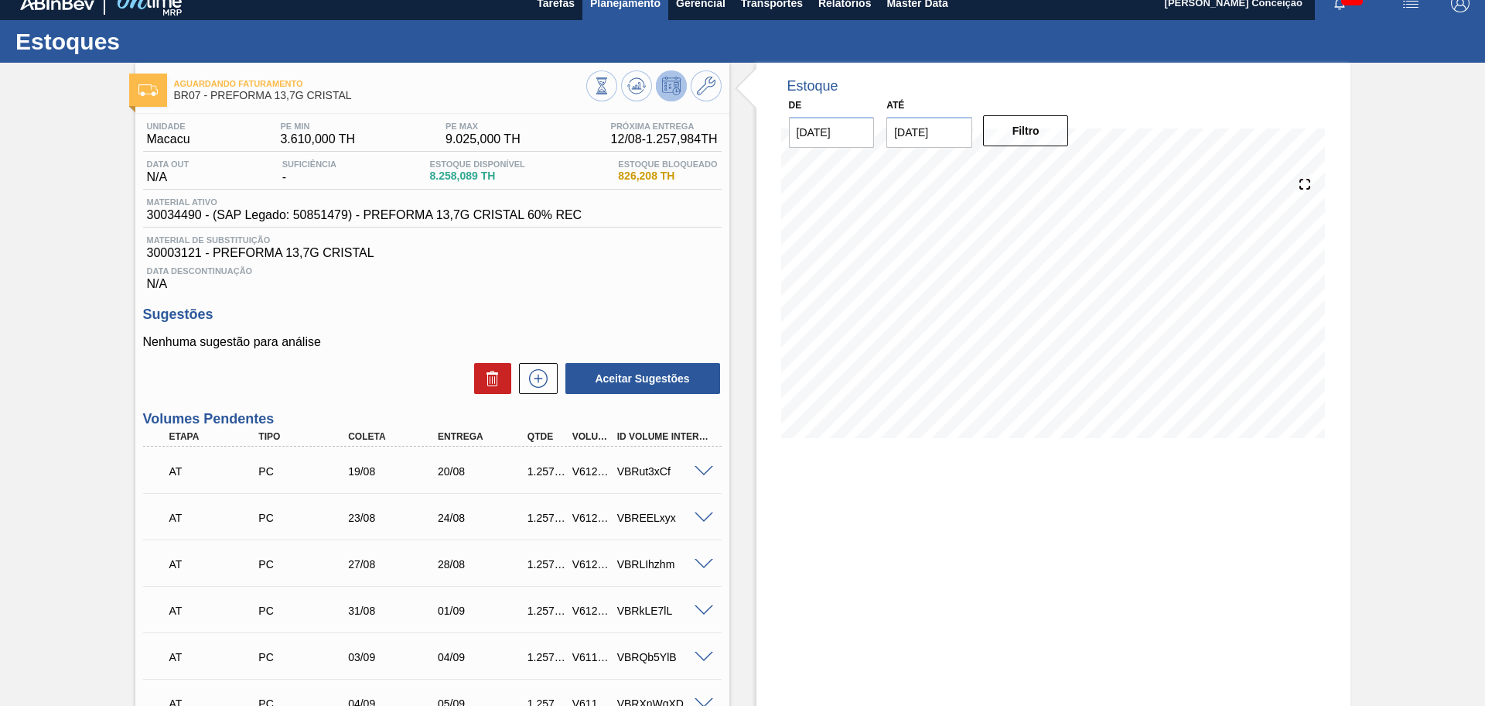
click at [631, 9] on span "Planejamento" at bounding box center [625, 3] width 70 height 19
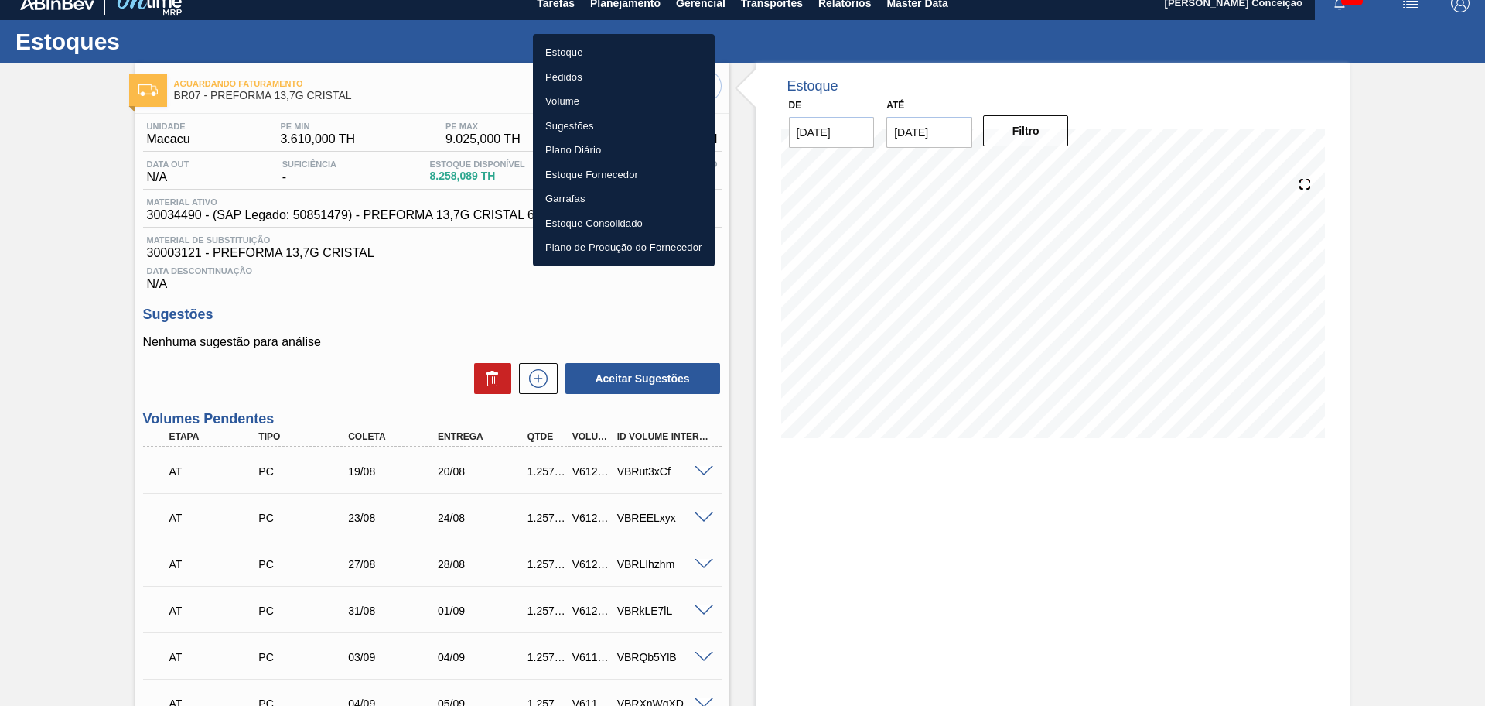
click at [593, 52] on li "Estoque" at bounding box center [624, 52] width 182 height 25
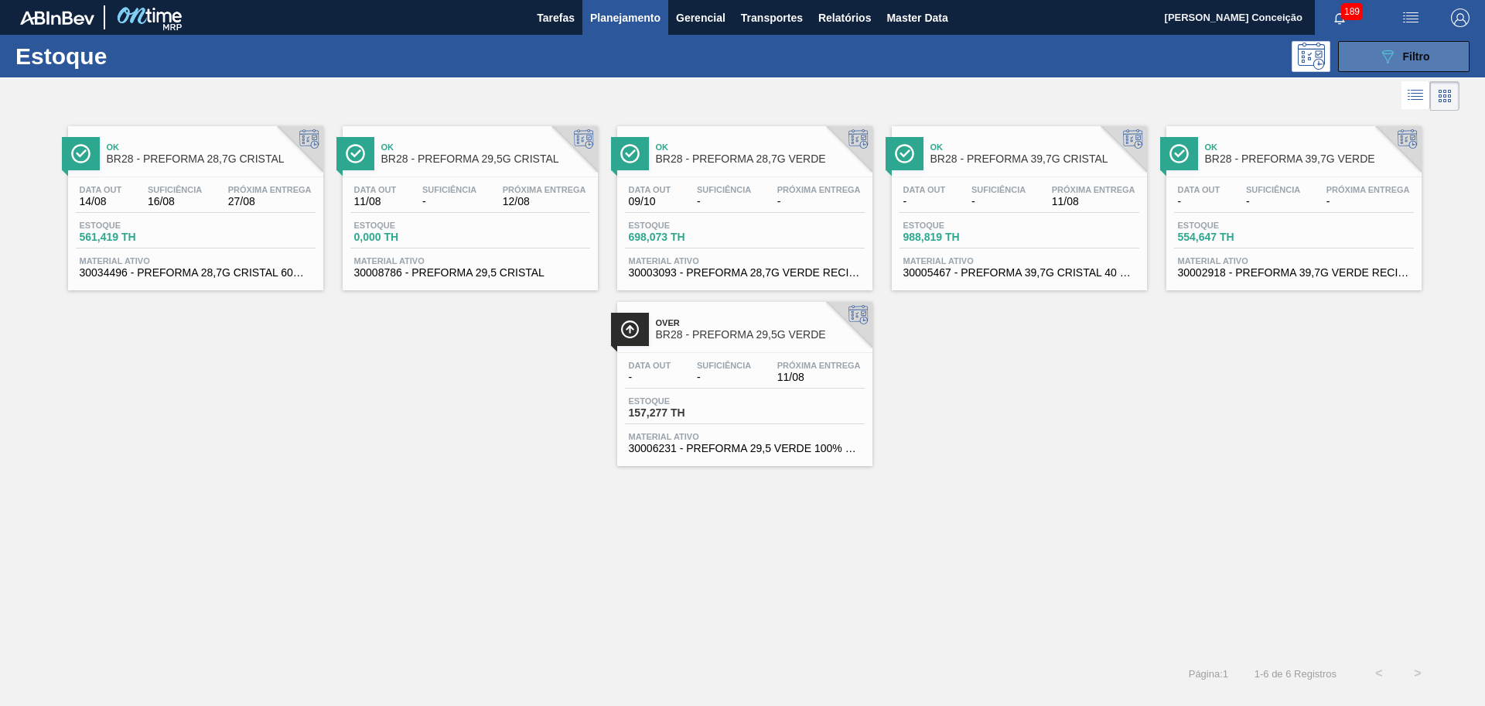
click at [1386, 53] on icon at bounding box center [1389, 56] width 12 height 13
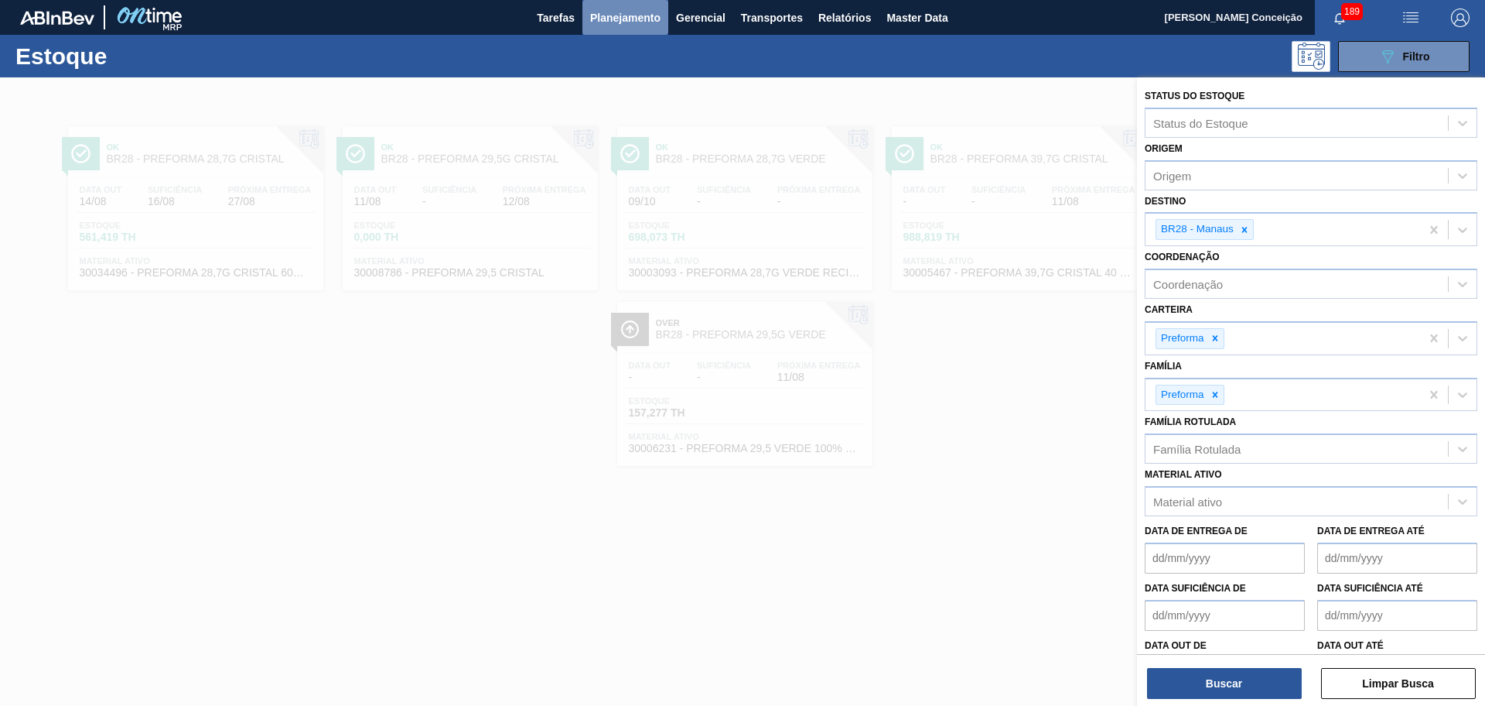
click at [610, 34] on button "Planejamento" at bounding box center [626, 17] width 86 height 35
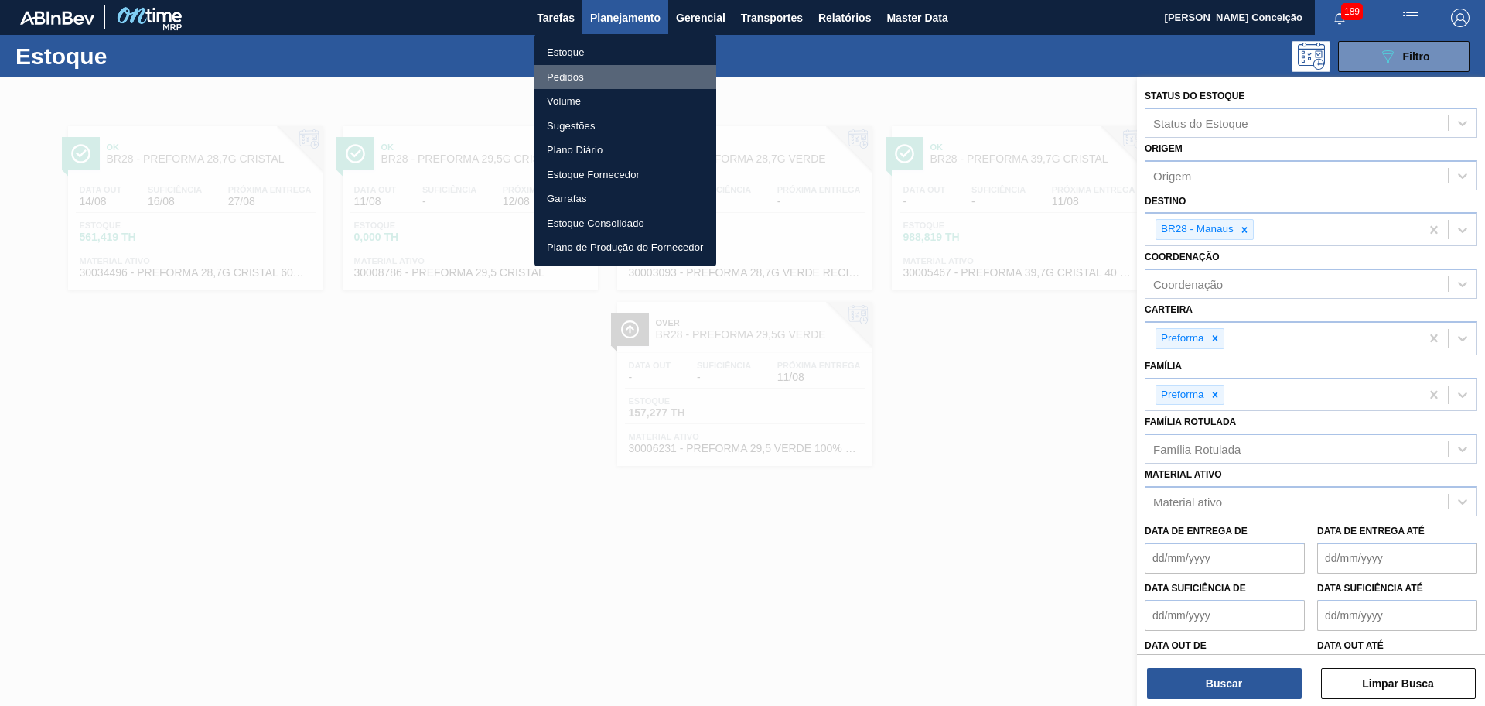
click at [581, 74] on li "Pedidos" at bounding box center [626, 77] width 182 height 25
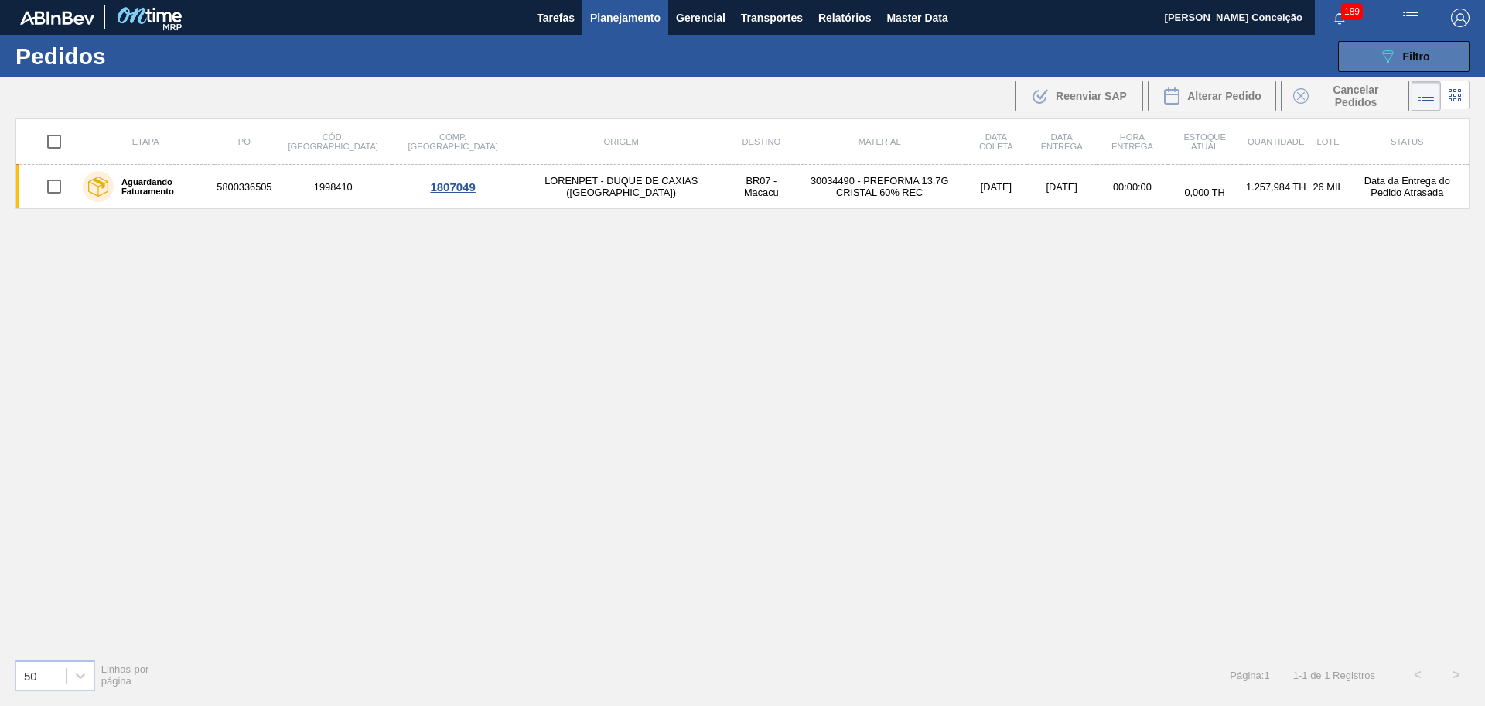
click at [1409, 61] on span "Filtro" at bounding box center [1416, 56] width 27 height 12
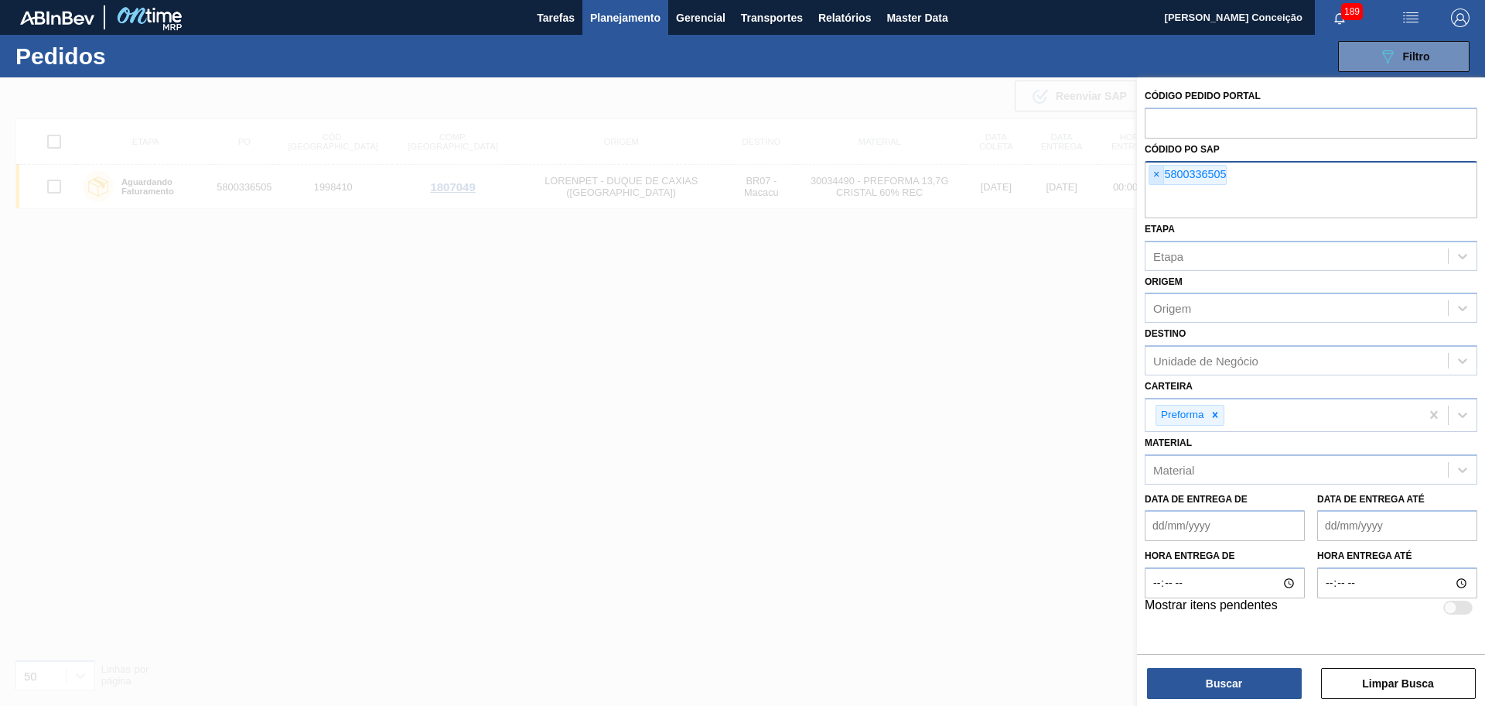
click at [1151, 179] on span "×" at bounding box center [1157, 175] width 15 height 19
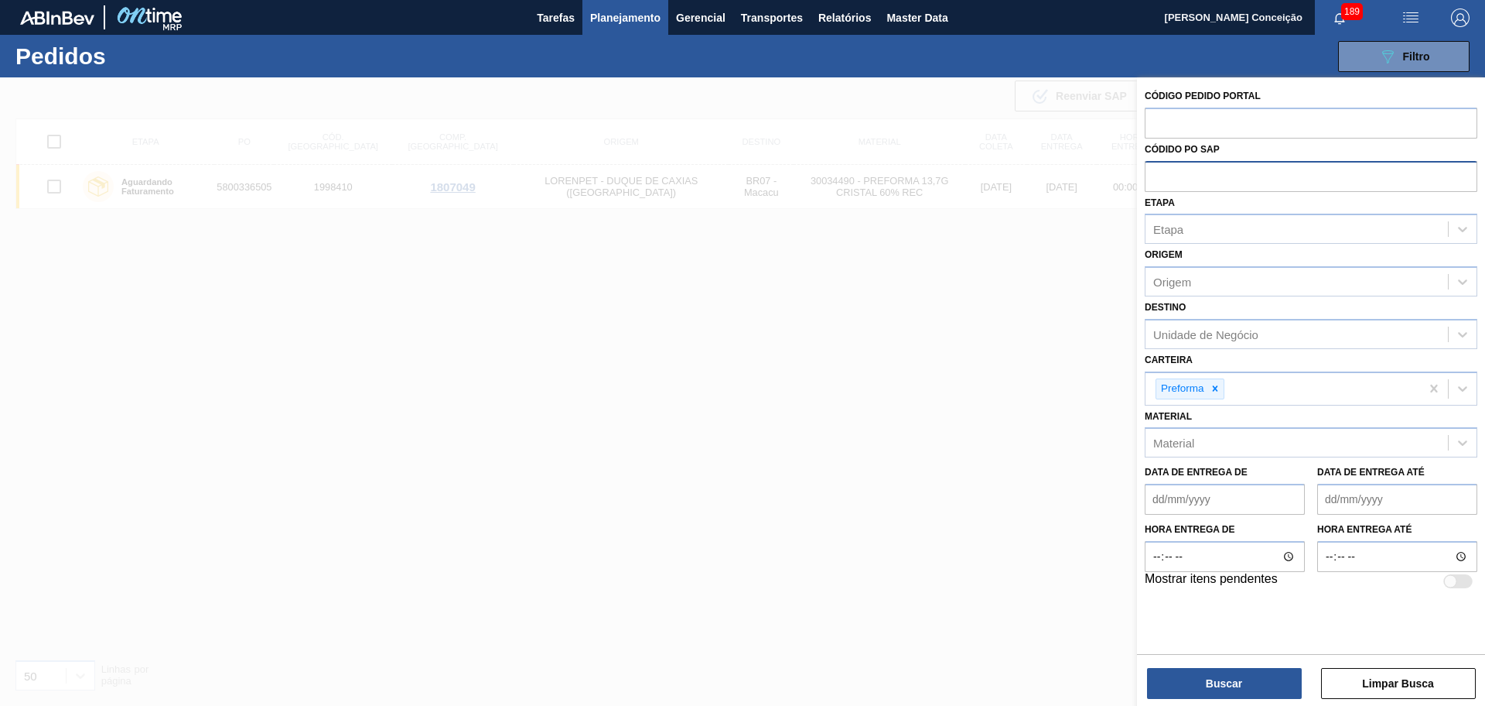
paste input "5800339811"
type input "5800339811"
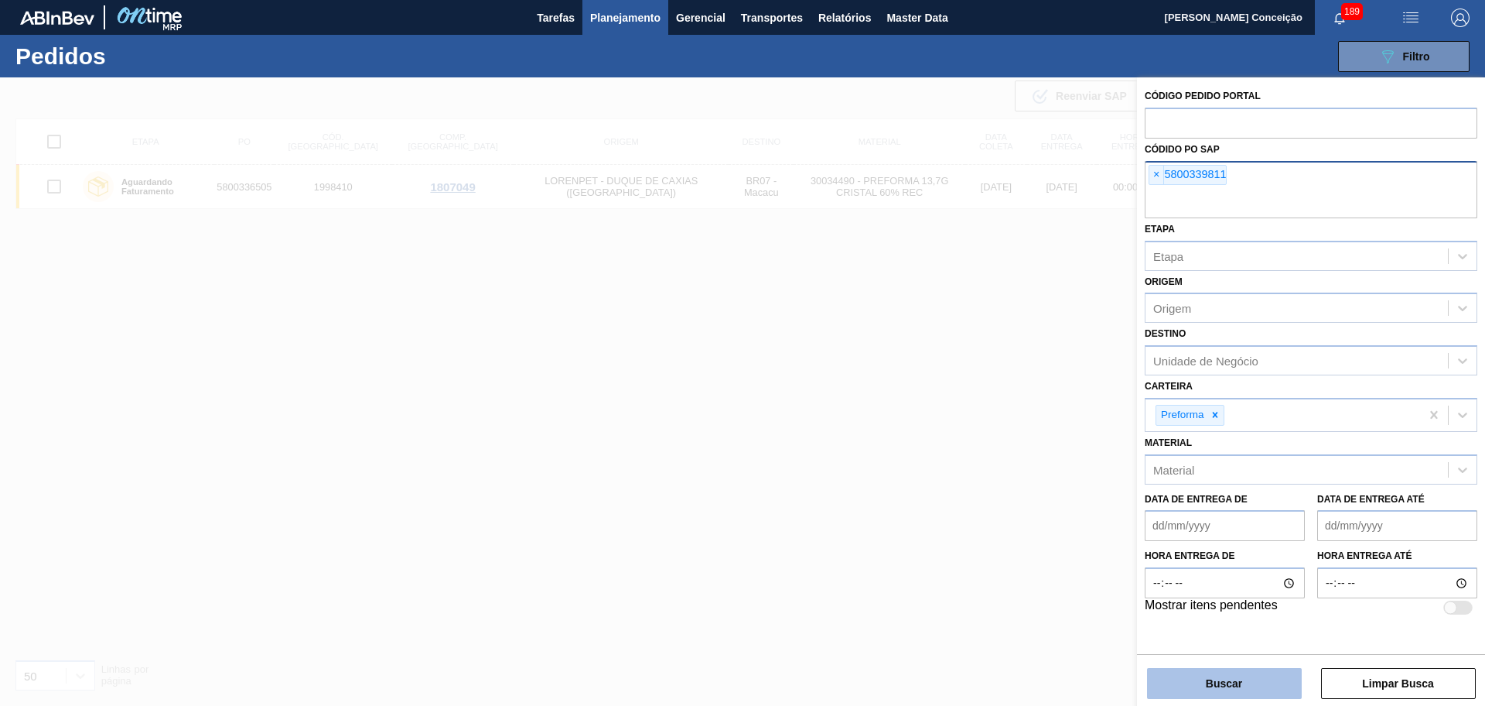
click at [1216, 679] on button "Buscar" at bounding box center [1224, 683] width 155 height 31
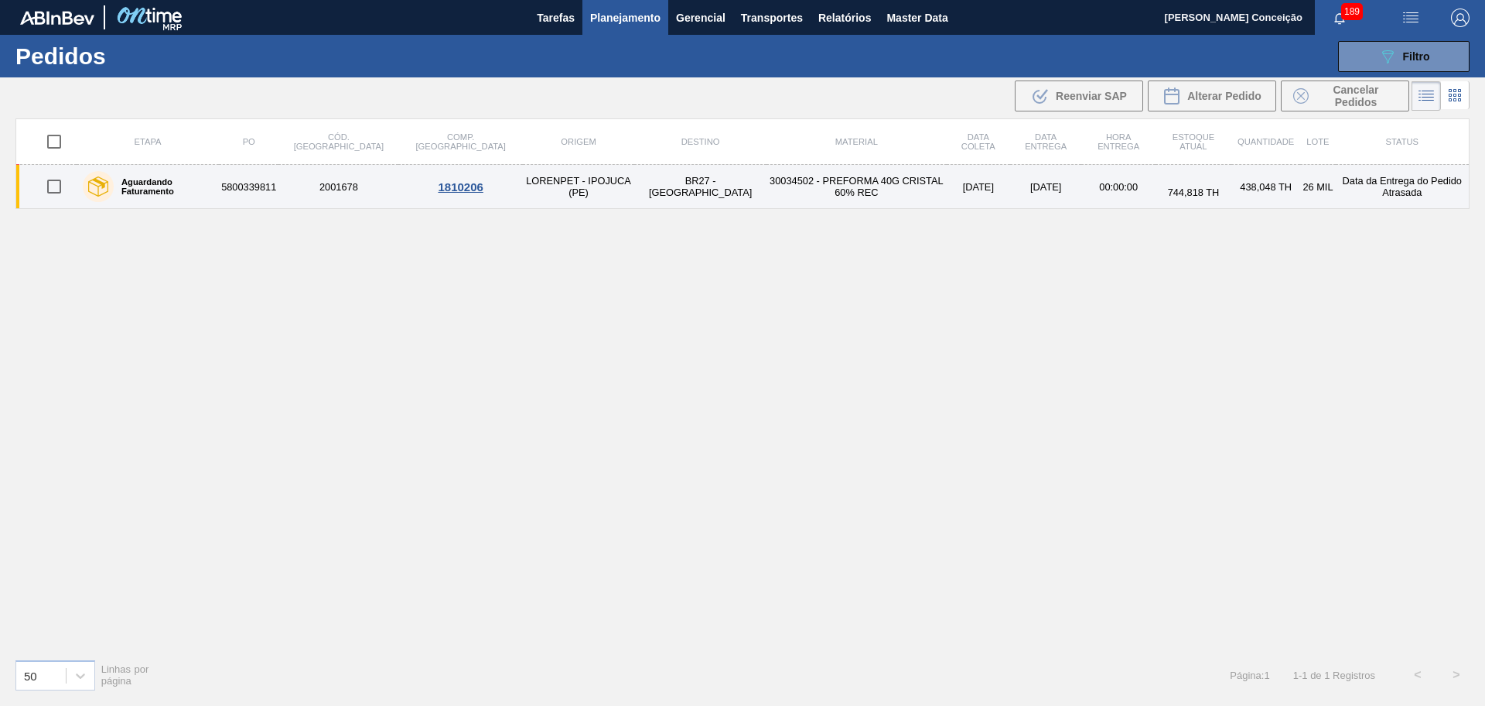
click at [767, 187] on td "30034502 - PREFORMA 40G CRISTAL 60% REC" at bounding box center [857, 187] width 180 height 44
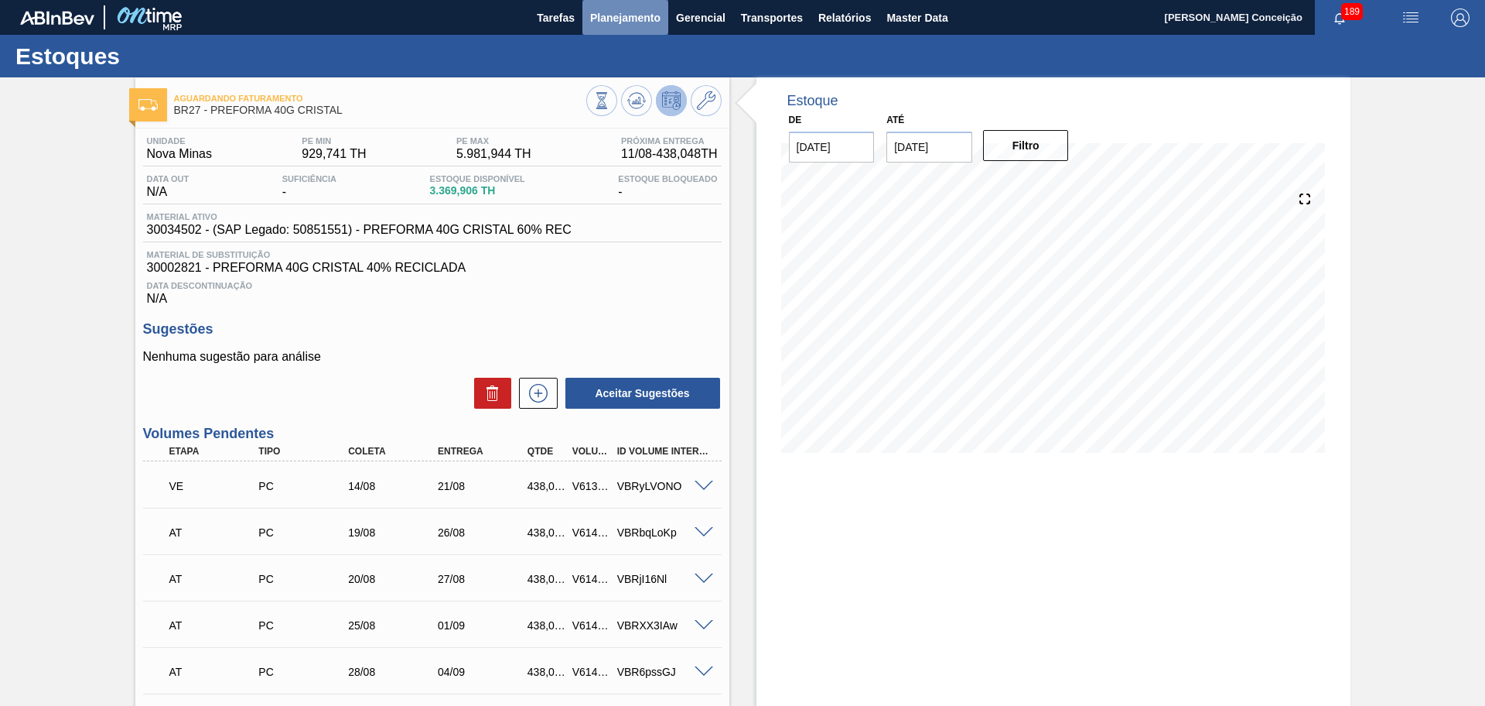
click at [609, 17] on span "Planejamento" at bounding box center [625, 18] width 70 height 19
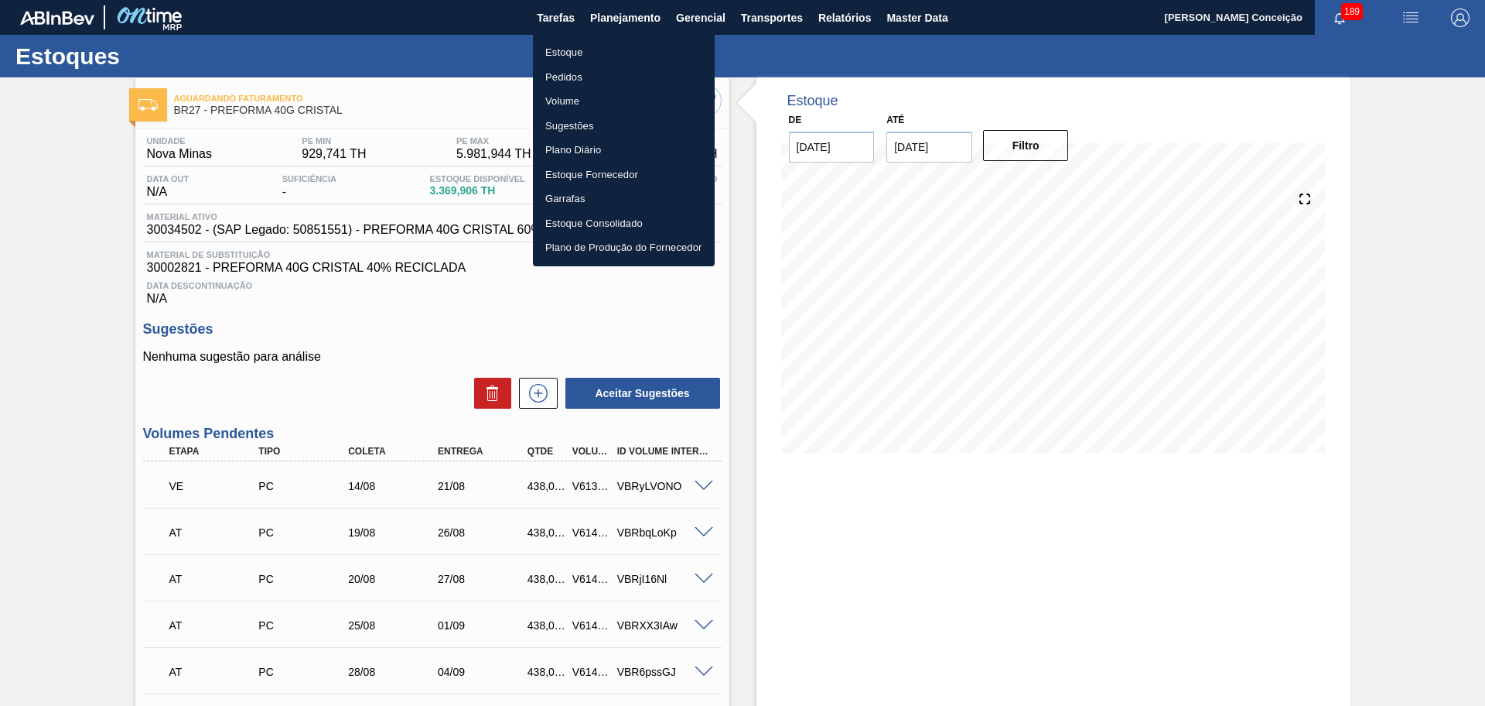
click at [564, 78] on li "Pedidos" at bounding box center [624, 77] width 182 height 25
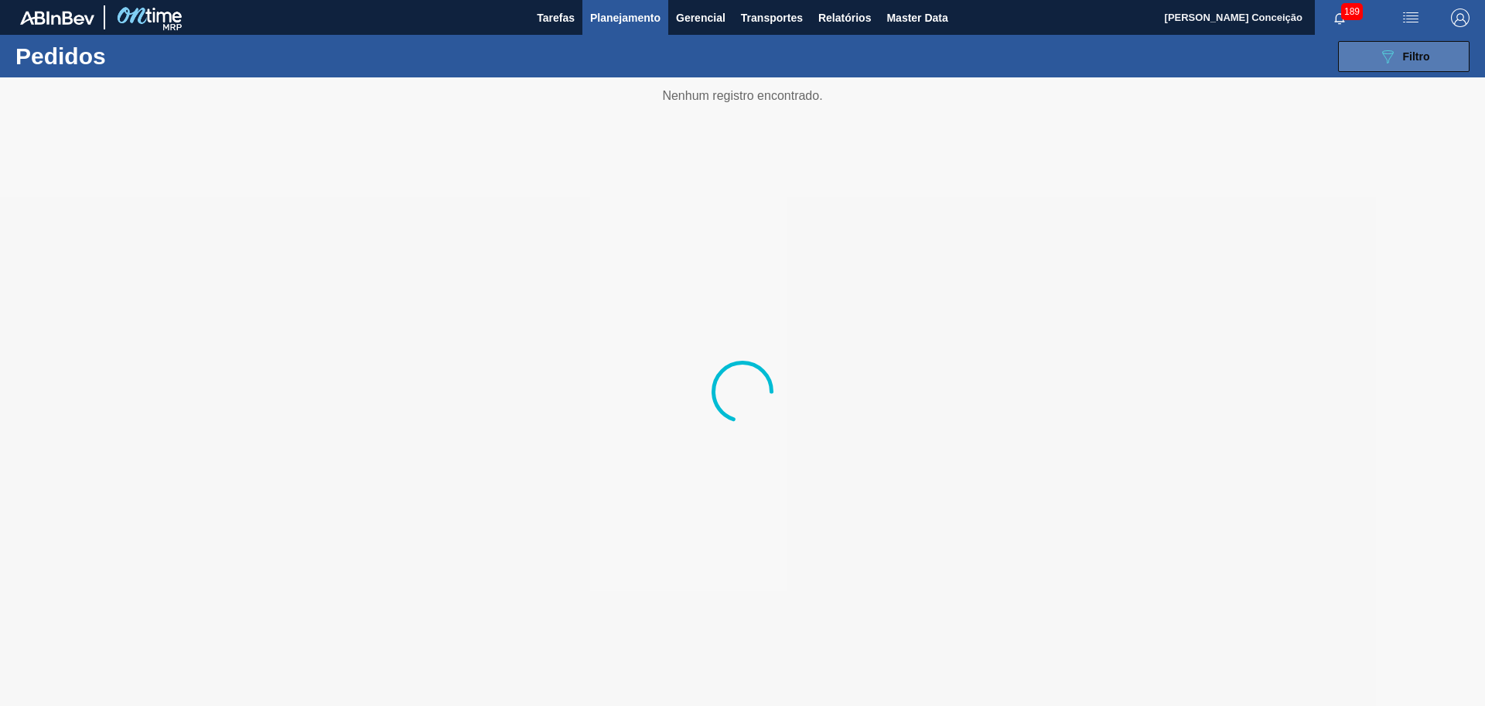
click at [1403, 68] on button "089F7B8B-B2A5-4AFE-B5C0-19BA573D28AC Filtro" at bounding box center [1404, 56] width 132 height 31
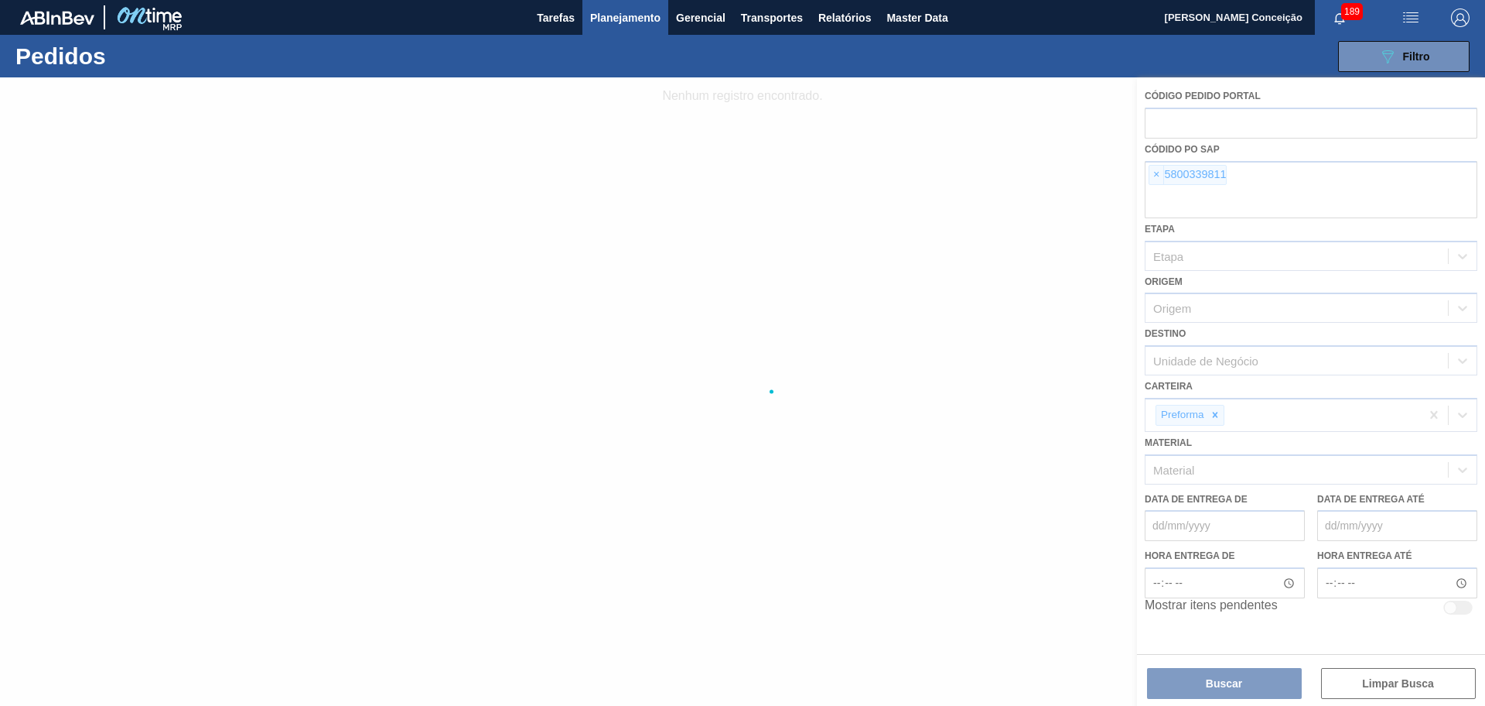
click at [1150, 179] on div at bounding box center [742, 391] width 1485 height 628
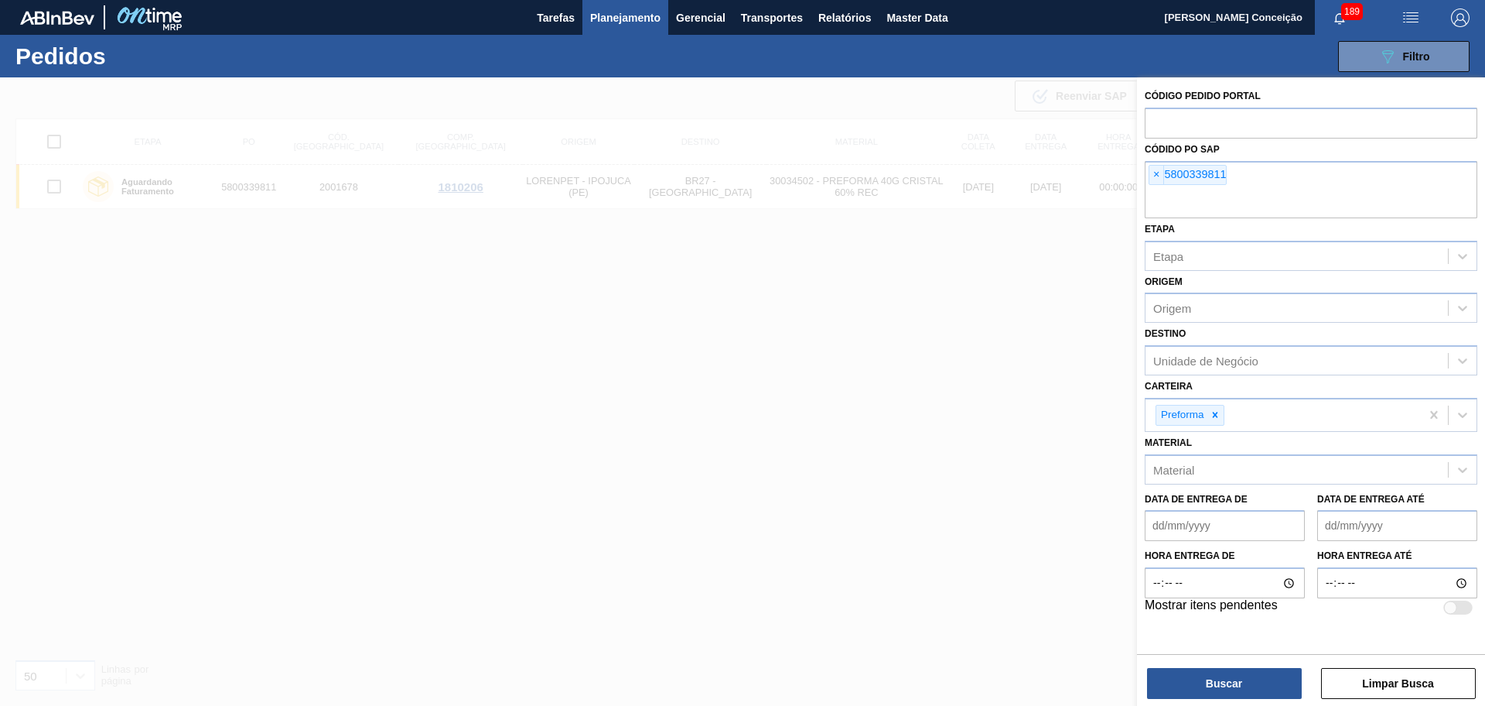
click at [1150, 179] on span "×" at bounding box center [1157, 175] width 15 height 19
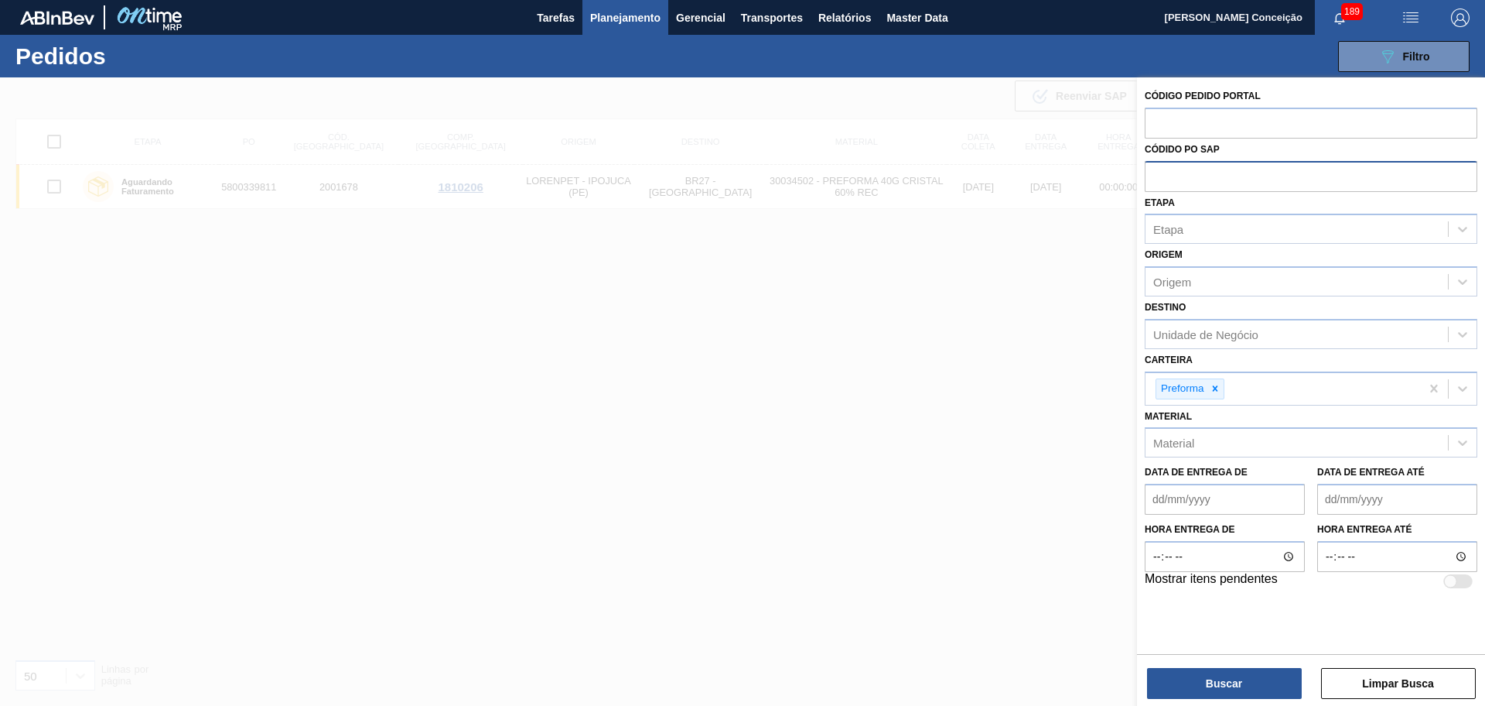
paste input "5800319096"
type input "5800319096"
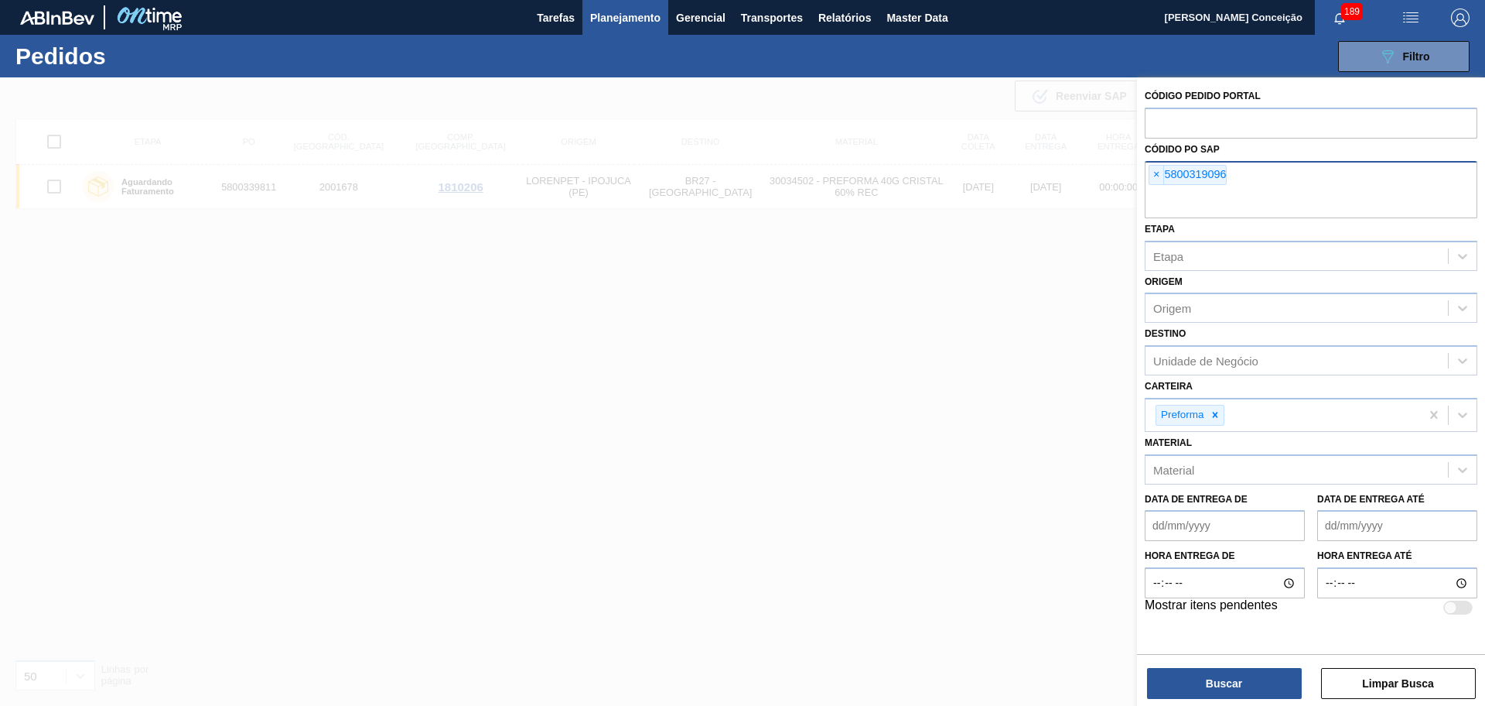
paste input "5800319095"
type input "5800319095"
click at [1217, 682] on button "Buscar" at bounding box center [1224, 683] width 155 height 31
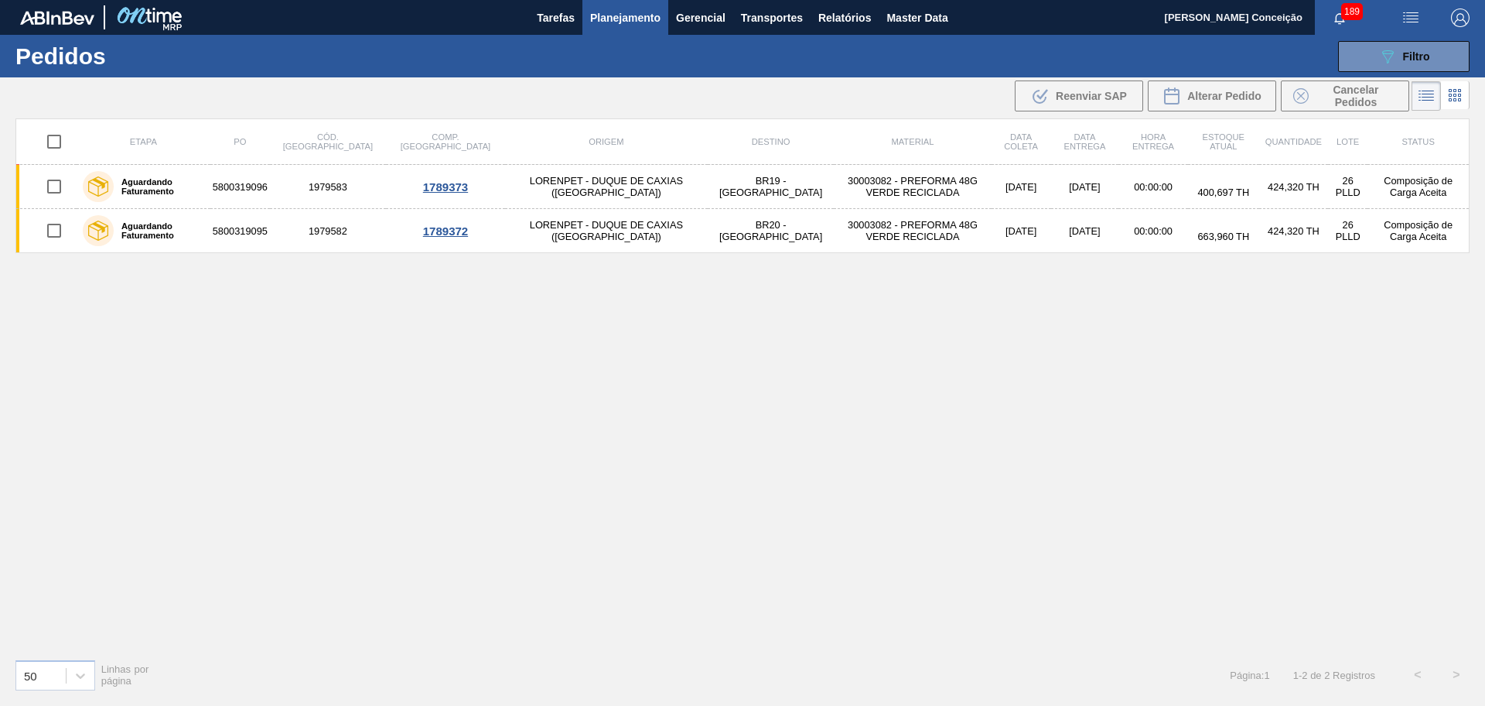
click at [798, 451] on div "Etapa PO Cód. Pedido Comp. Carga Origem Destino Material Data coleta Data entre…" at bounding box center [742, 382] width 1455 height 528
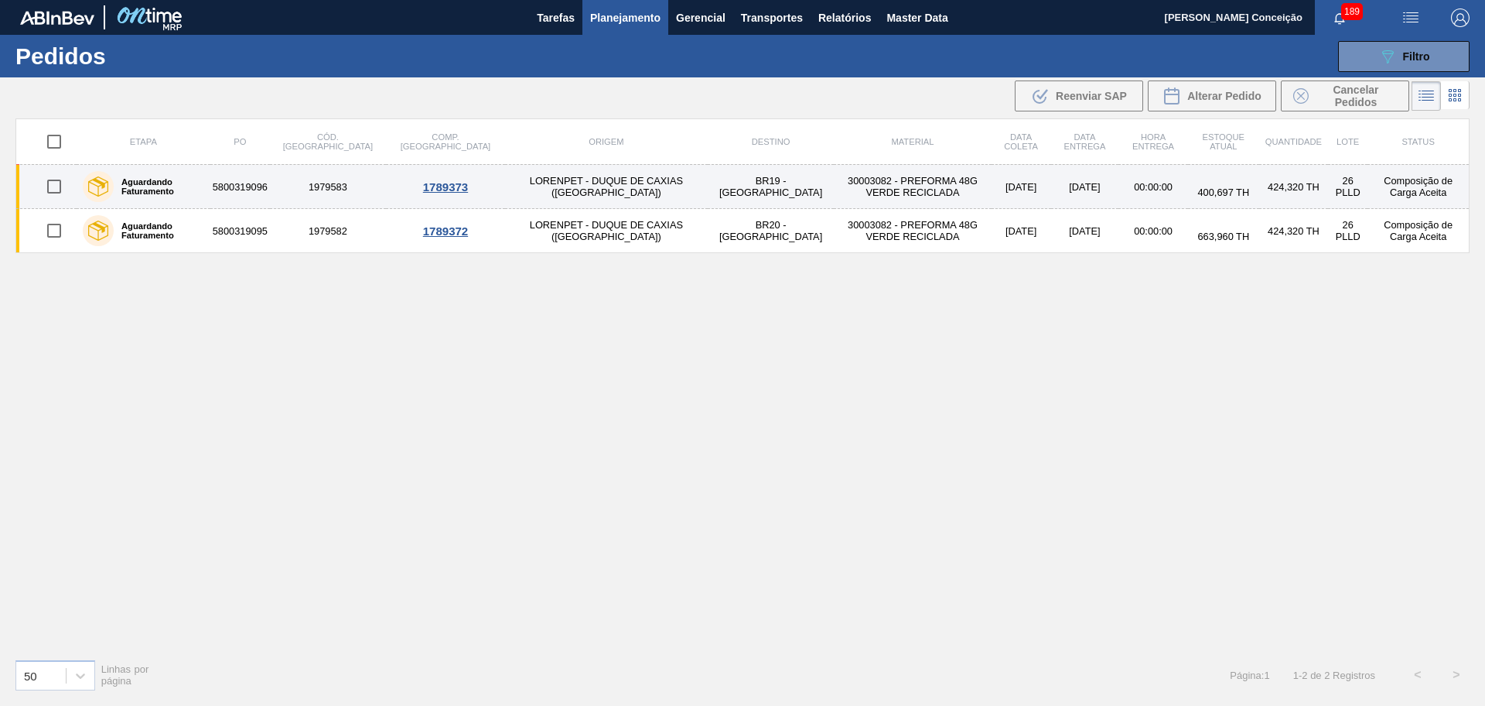
click at [834, 181] on td "30003082 - PREFORMA 48G VERDE RECICLADA" at bounding box center [912, 187] width 157 height 44
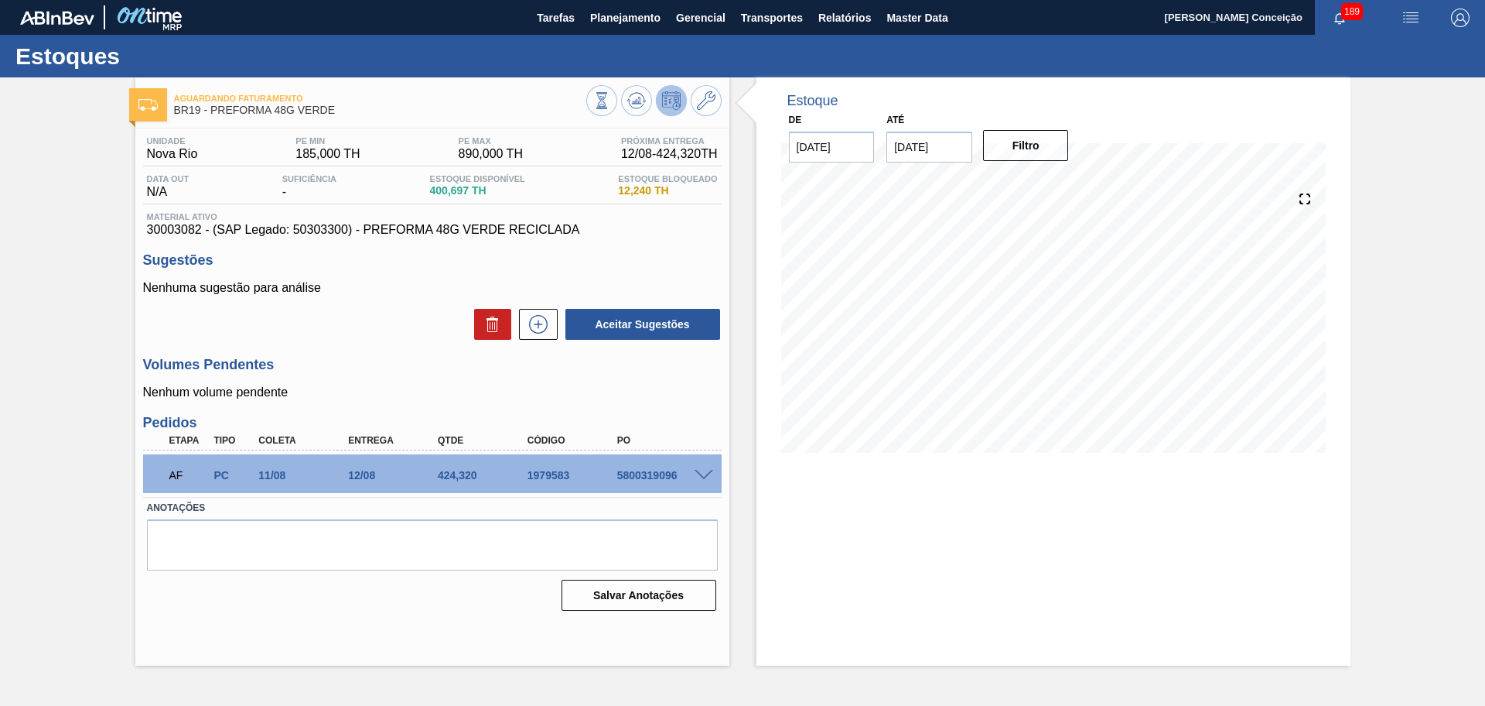
click at [748, 370] on div "Estoque De 11/08/2025 Até 30/09/2025 Filtro" at bounding box center [1040, 371] width 621 height 588
click at [636, 101] on icon at bounding box center [636, 102] width 2 height 4
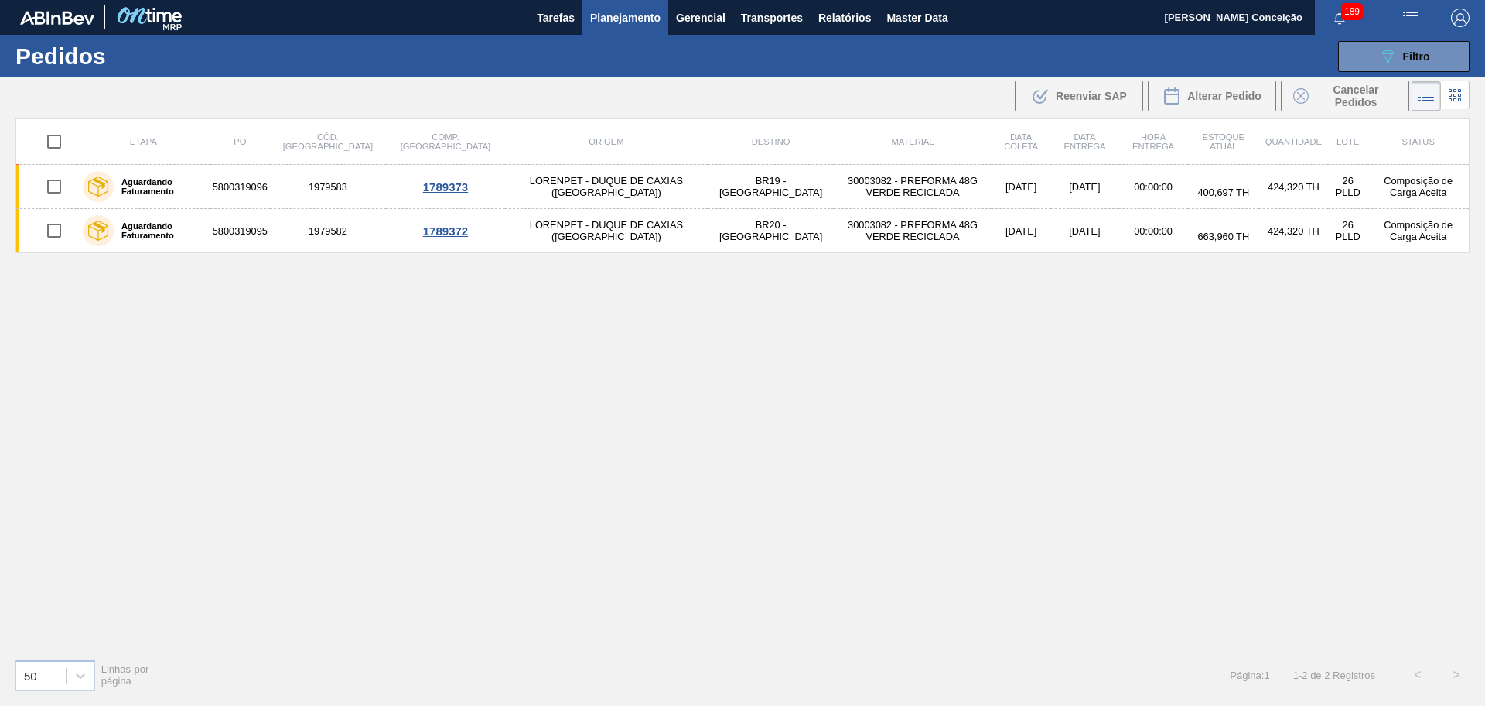
click at [507, 552] on div "Etapa PO Cód. Pedido Comp. Carga Origem Destino Material Data coleta Data entre…" at bounding box center [742, 382] width 1455 height 528
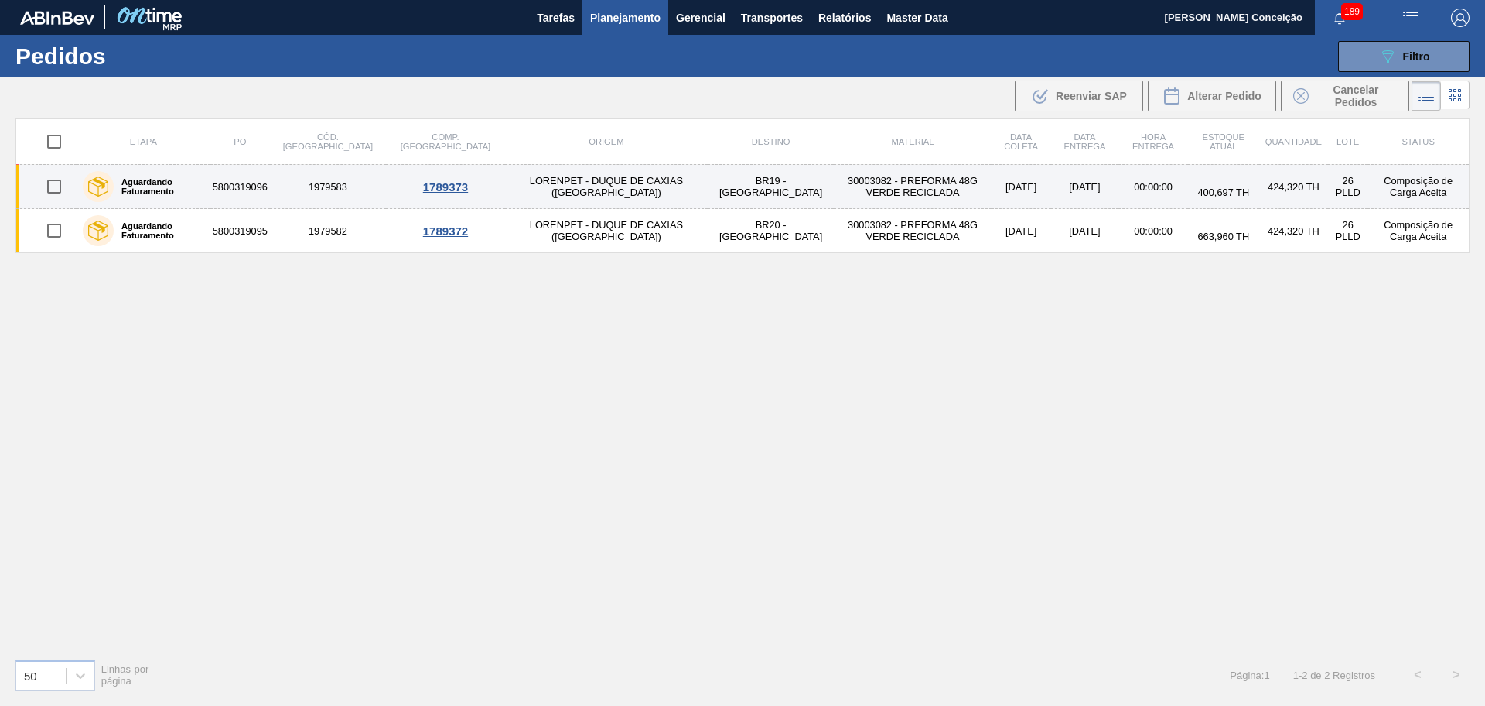
click at [531, 184] on td "LORENPET - DUQUE DE CAXIAS (RJ)" at bounding box center [606, 187] width 203 height 44
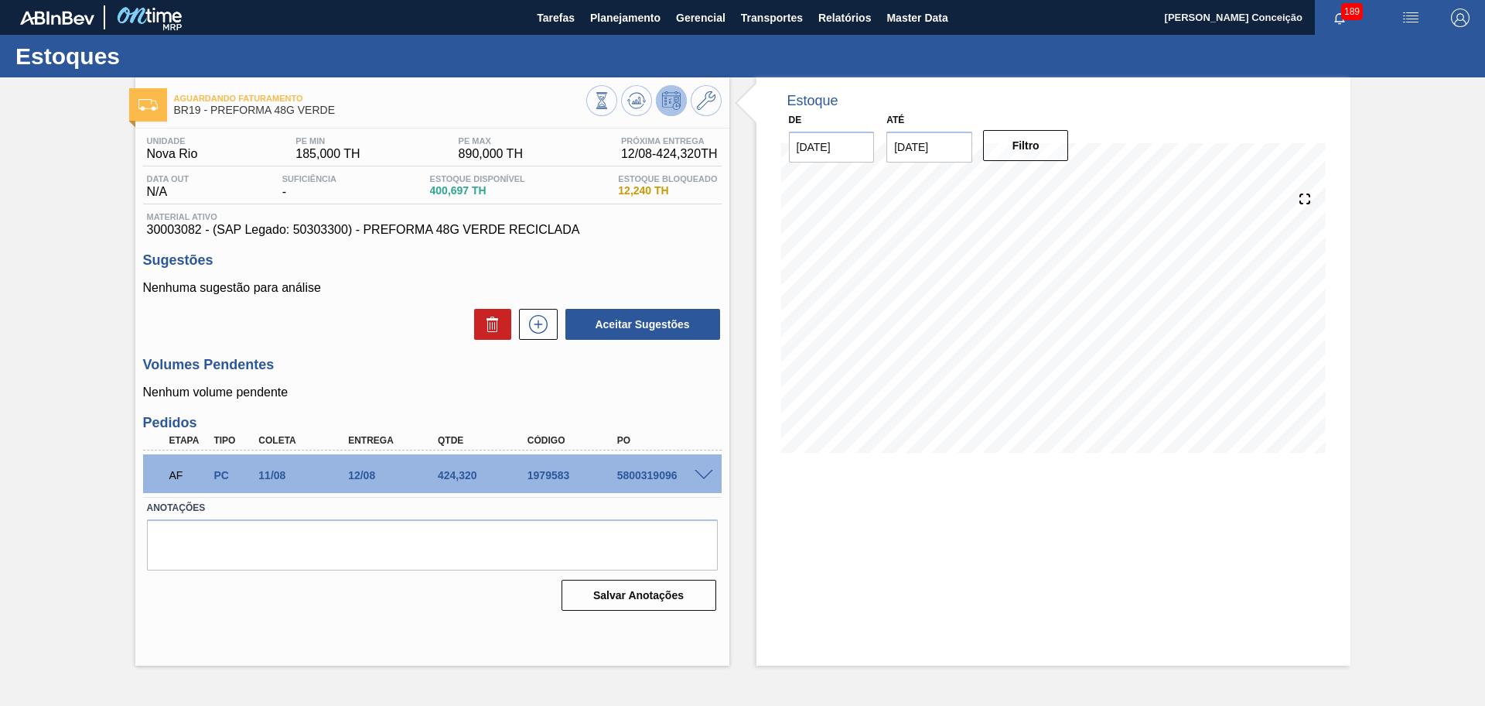
click at [759, 395] on div "Estoque De 11/08/2025 Até 30/09/2025 Filtro" at bounding box center [1054, 276] width 594 height 398
click at [610, 101] on icon at bounding box center [601, 100] width 17 height 17
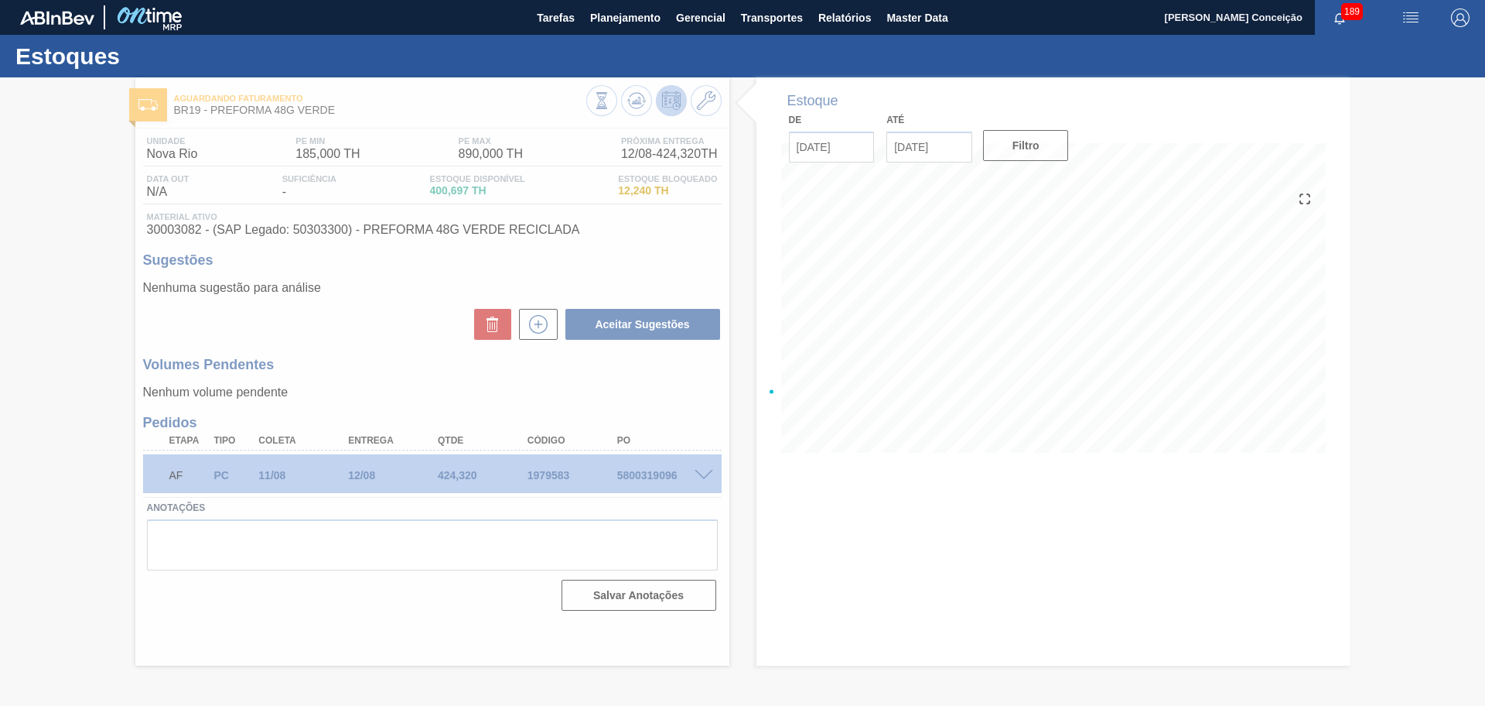
click at [753, 381] on icon at bounding box center [743, 392] width 62 height 62
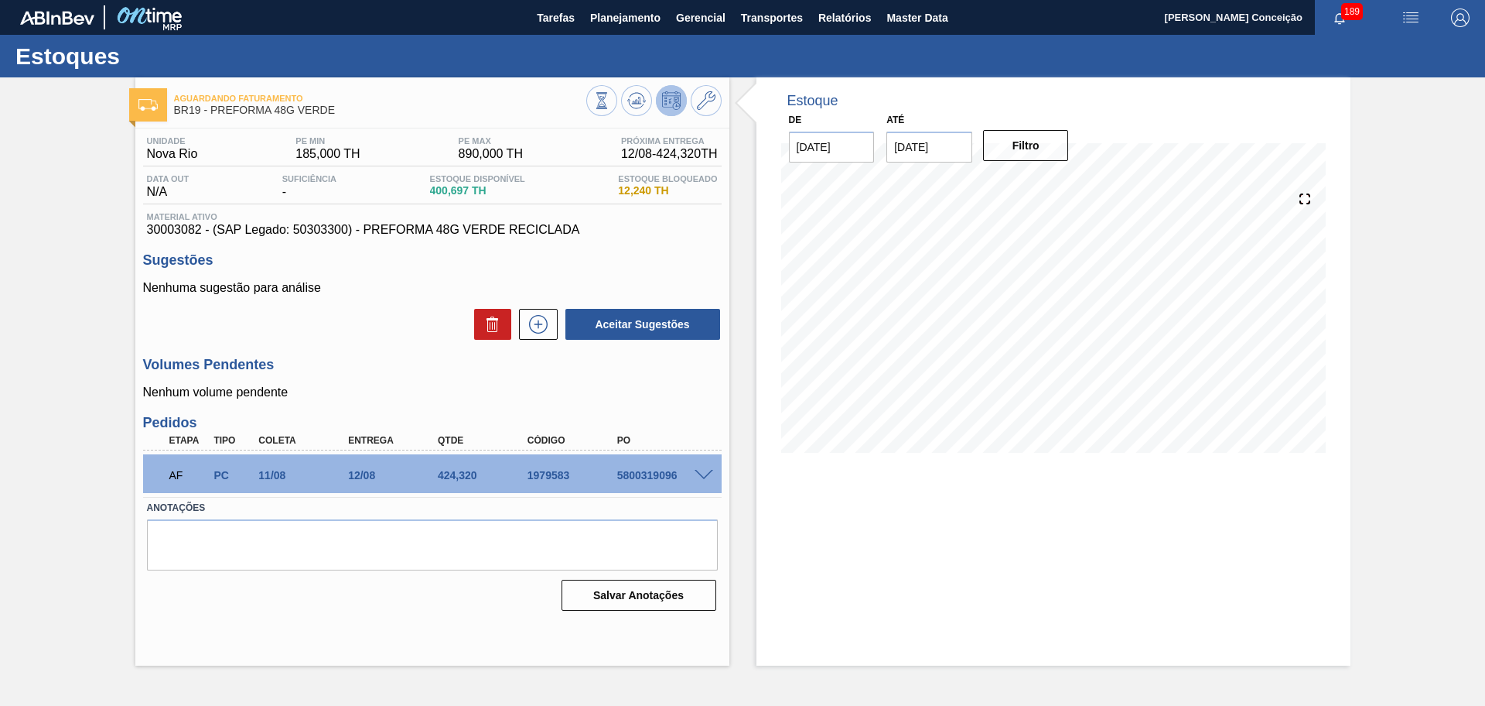
click at [703, 478] on div "AF PC 11/08 12/08 424,320 1979583 5800319096" at bounding box center [432, 473] width 579 height 39
click at [703, 478] on span at bounding box center [704, 476] width 19 height 12
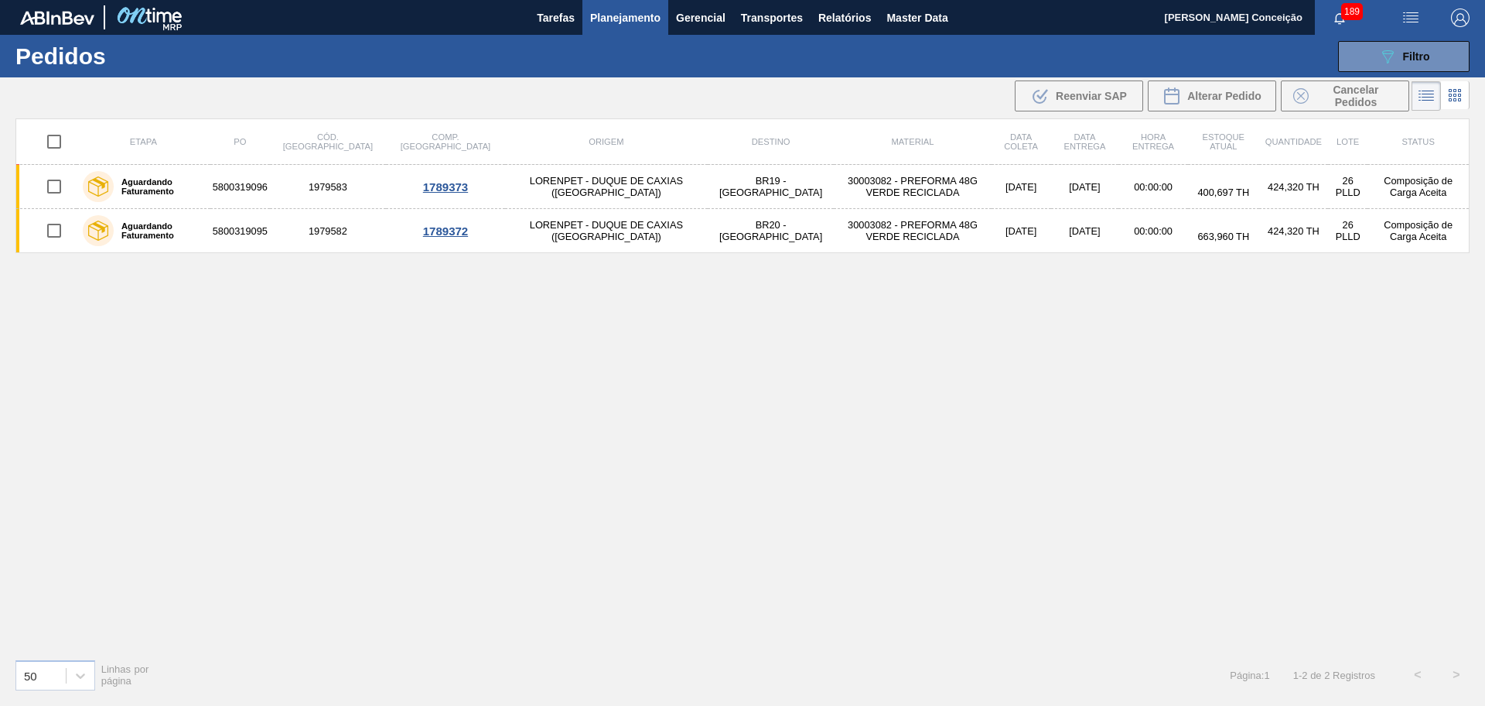
click at [368, 385] on div "Etapa PO Cód. Pedido Comp. Carga Origem Destino Material Data coleta Data entre…" at bounding box center [742, 382] width 1455 height 528
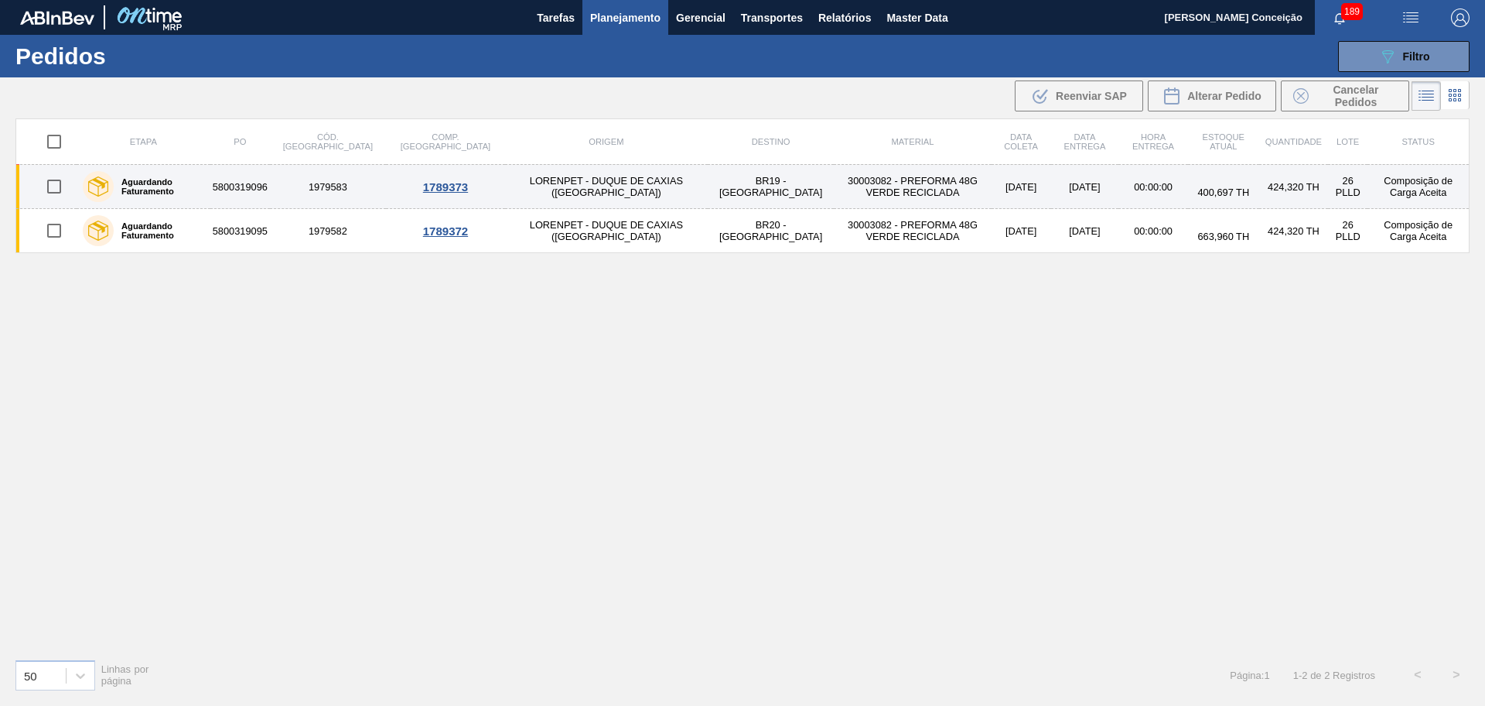
click at [834, 190] on td "30003082 - PREFORMA 48G VERDE RECICLADA" at bounding box center [912, 187] width 157 height 44
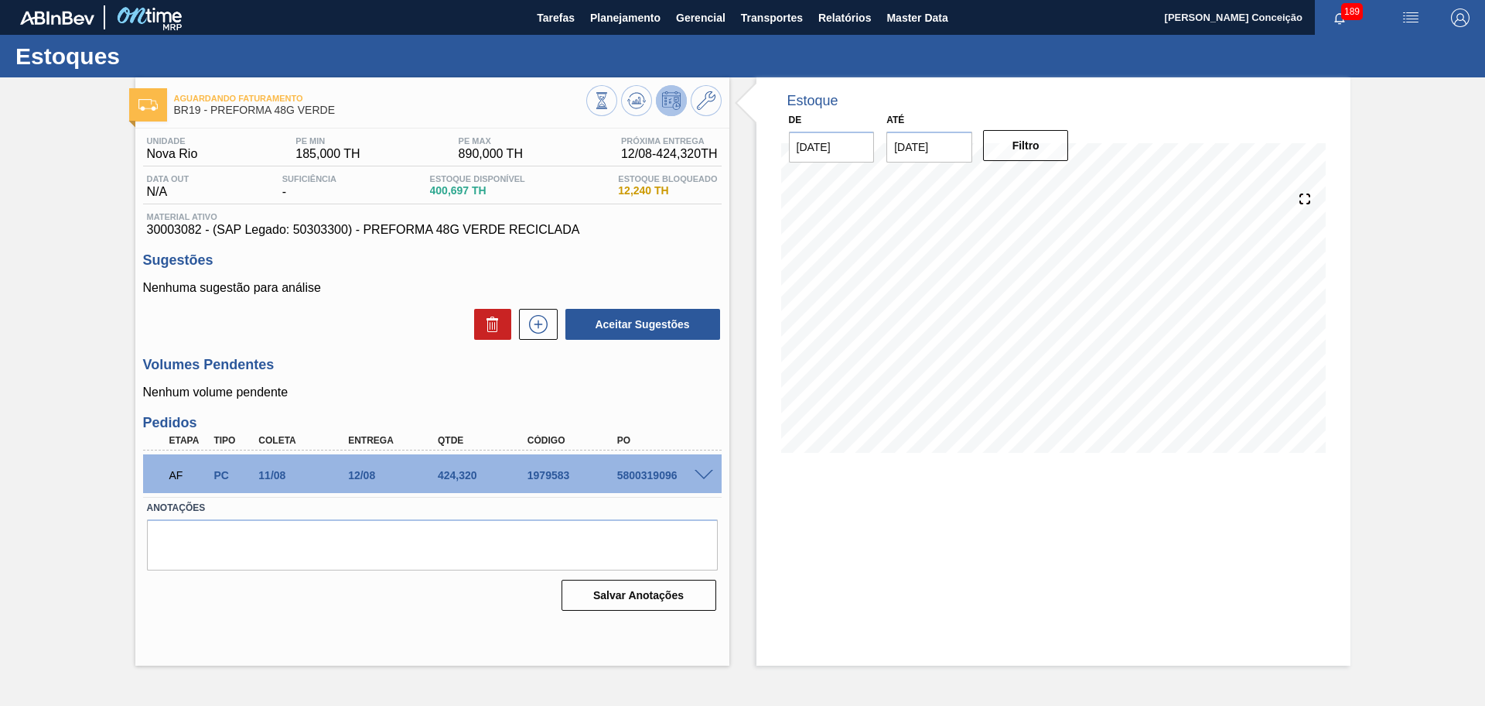
click at [707, 470] on span at bounding box center [704, 476] width 19 height 12
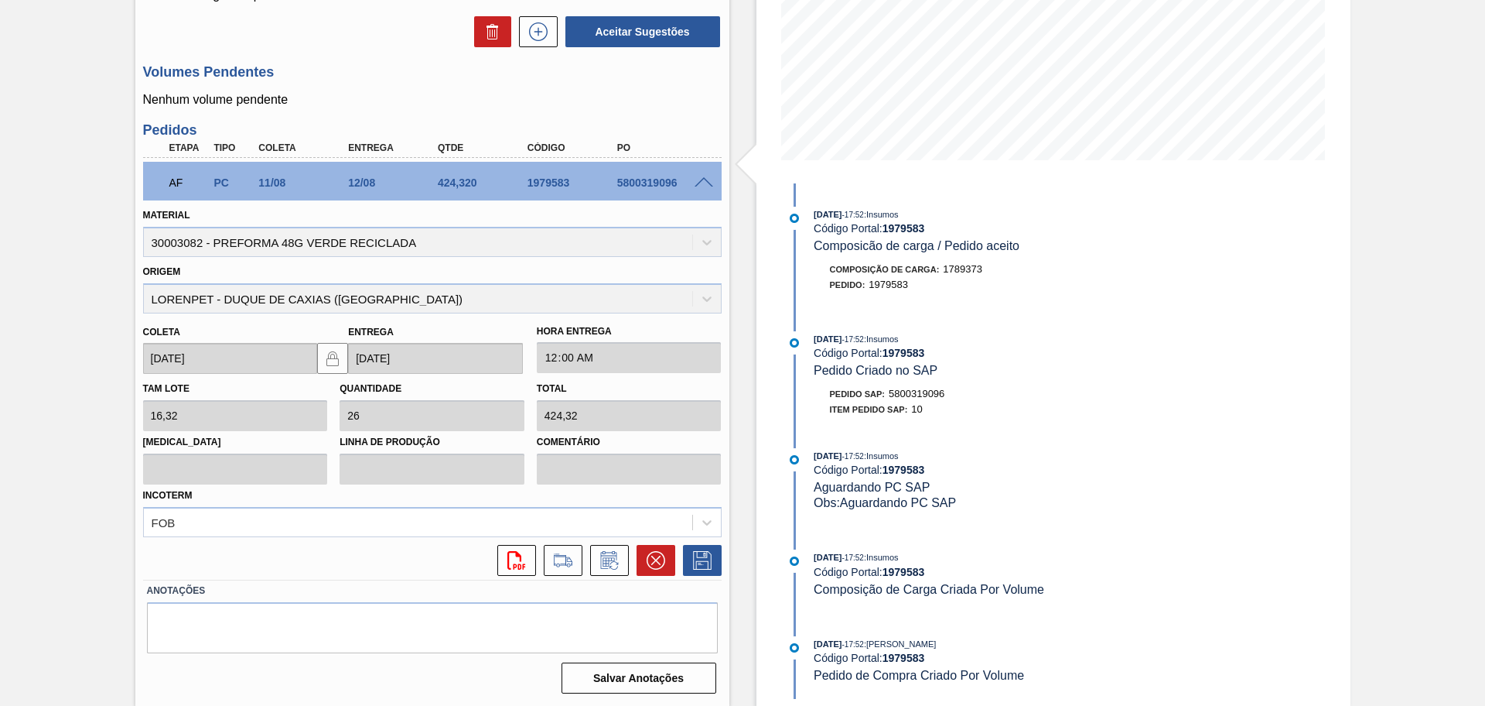
scroll to position [293, 0]
click at [751, 284] on div "Estoque De 11/08/2025 Até 30/09/2025 Filtro 30/06/2025 - 17:52 : Insumos Código…" at bounding box center [1040, 244] width 621 height 921
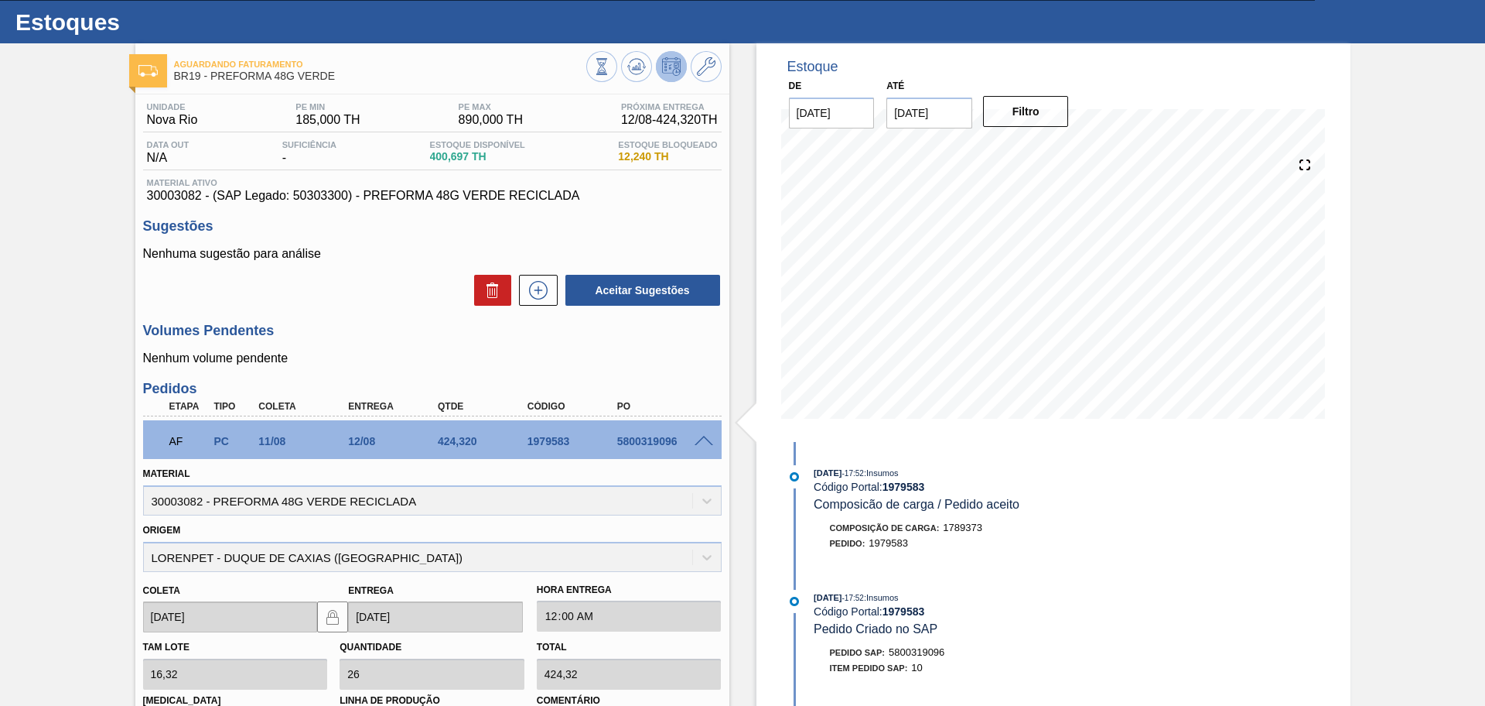
scroll to position [0, 0]
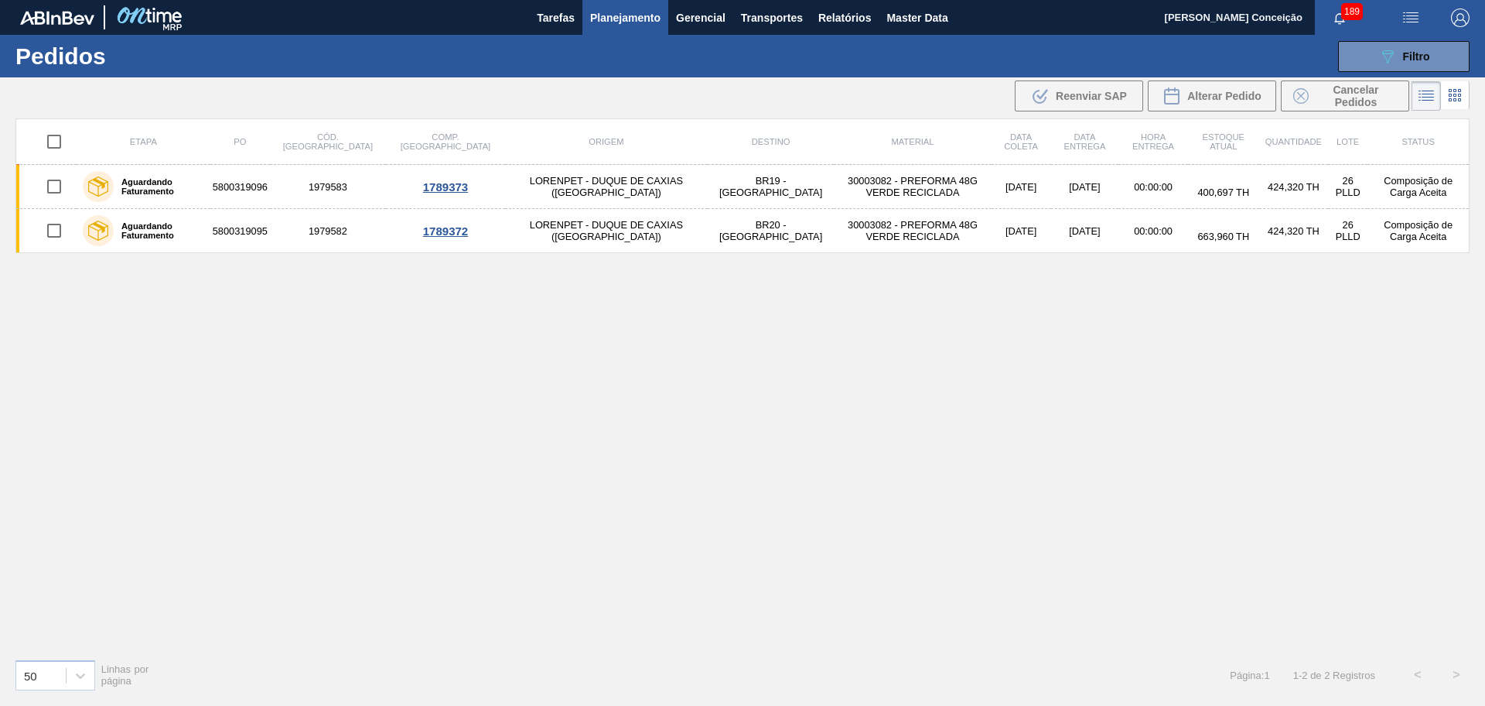
click at [327, 308] on div "Etapa PO Cód. Pedido Comp. Carga Origem Destino Material Data coleta Data entre…" at bounding box center [742, 382] width 1455 height 528
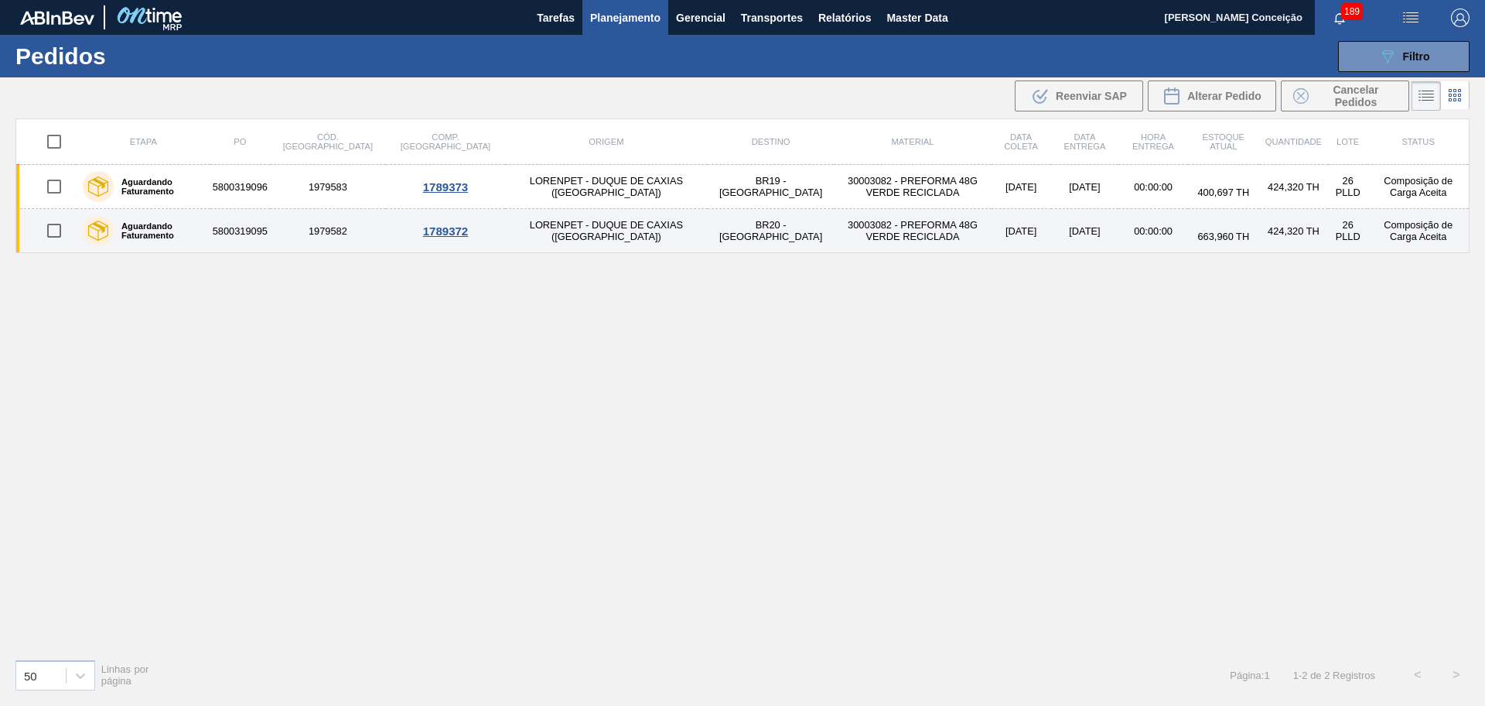
click at [556, 240] on td "LORENPET - DUQUE DE CAXIAS ([GEOGRAPHIC_DATA])" at bounding box center [606, 231] width 203 height 44
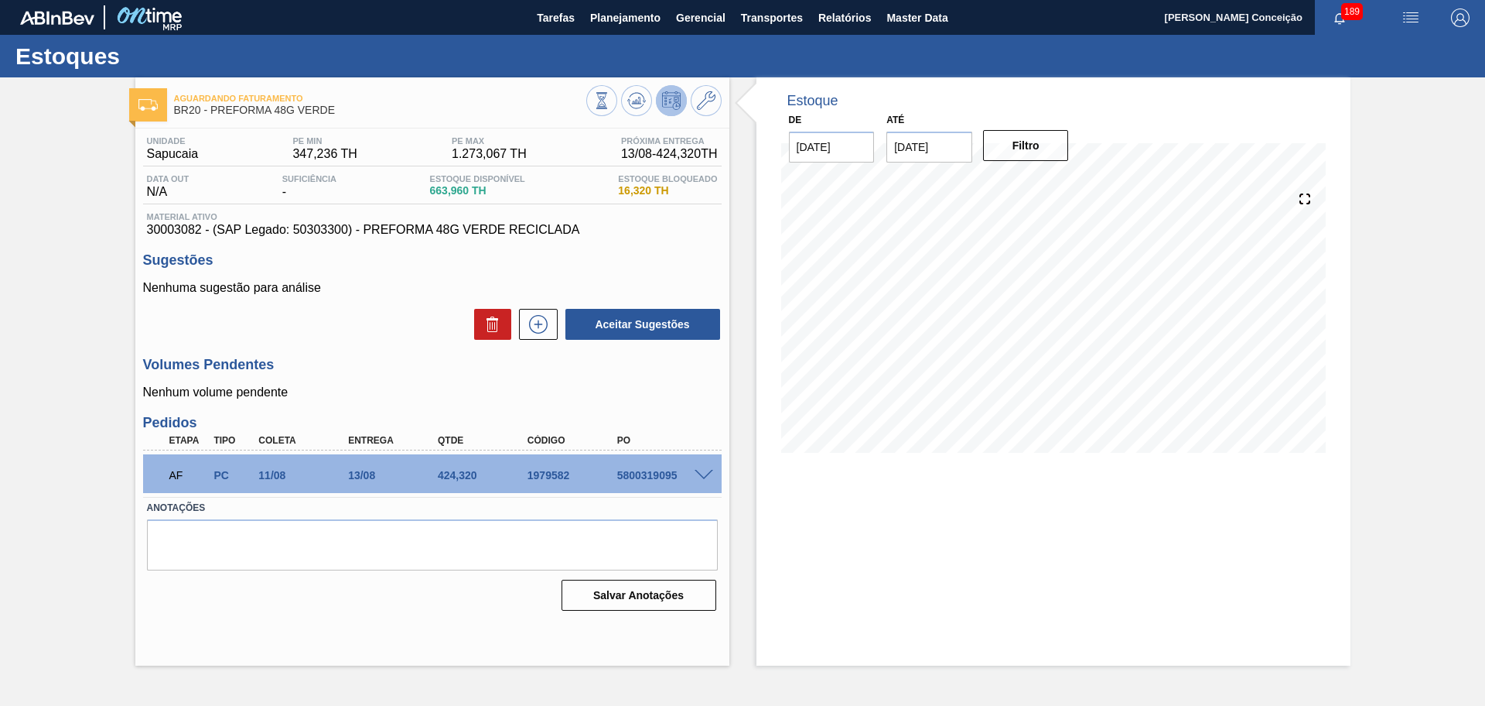
click at [709, 474] on span at bounding box center [704, 476] width 19 height 12
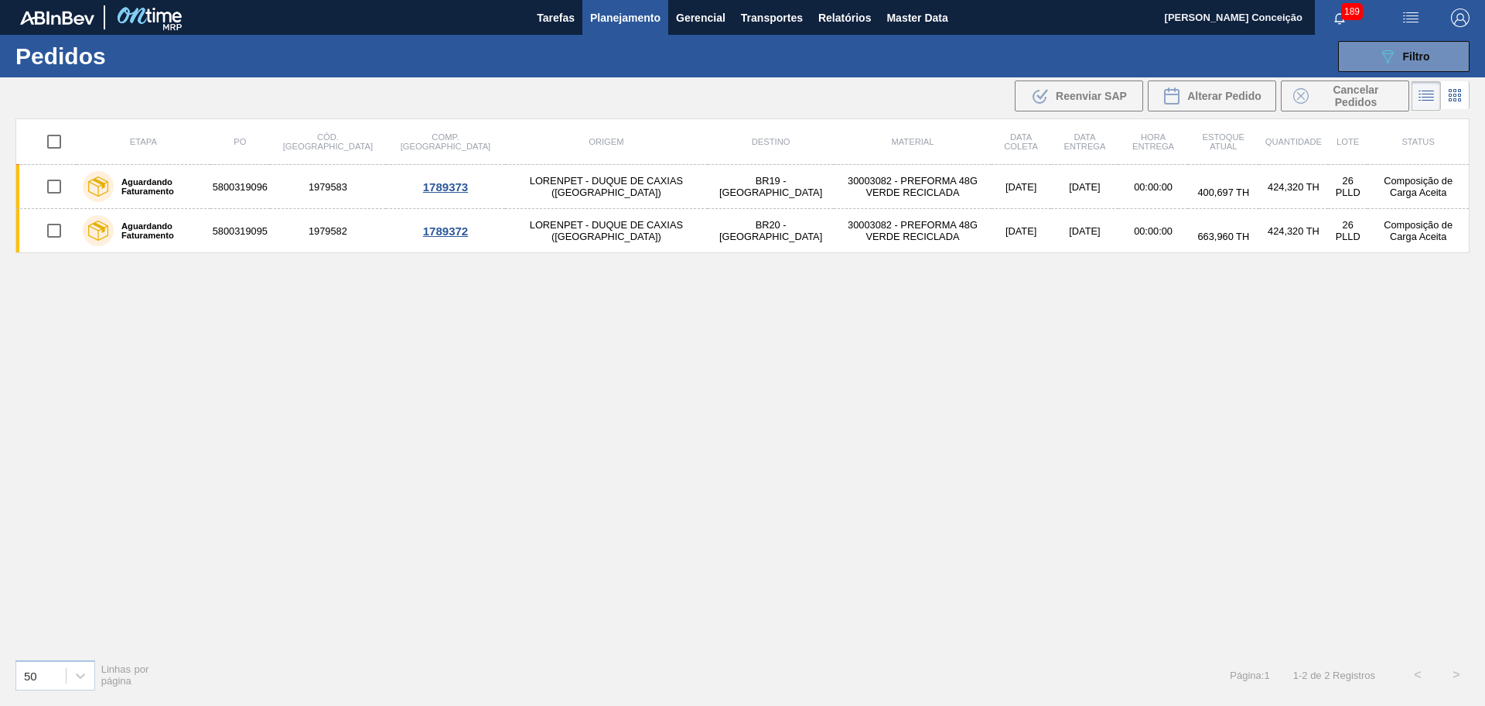
click at [521, 405] on div "Etapa PO Cód. Pedido Comp. Carga Origem Destino Material Data coleta Data entre…" at bounding box center [742, 382] width 1455 height 528
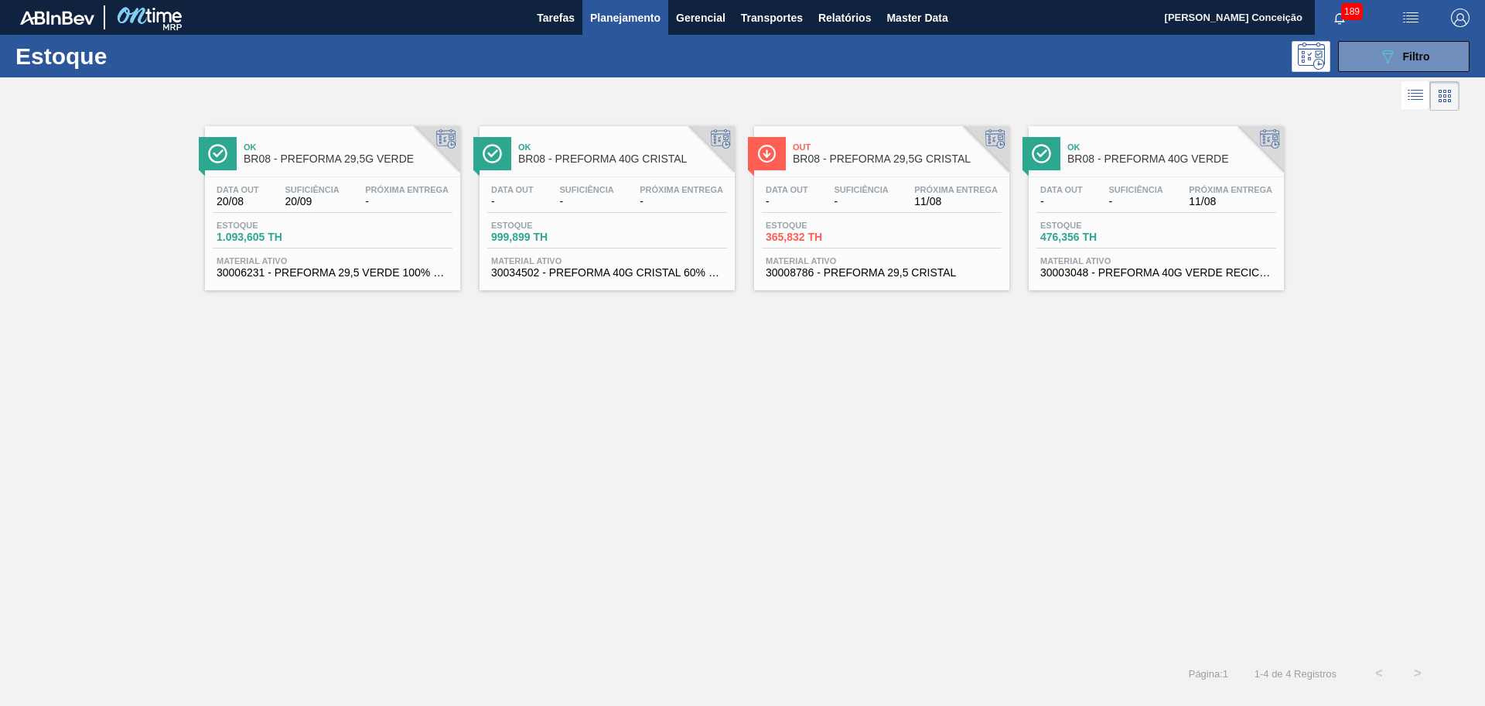
click at [805, 368] on div "Ok BR08 - PREFORMA 29,5G VERDE Data out 20/08 Suficiência 20/09 Próxima Entrega…" at bounding box center [742, 384] width 1485 height 539
click at [648, 13] on span "Planejamento" at bounding box center [625, 18] width 70 height 19
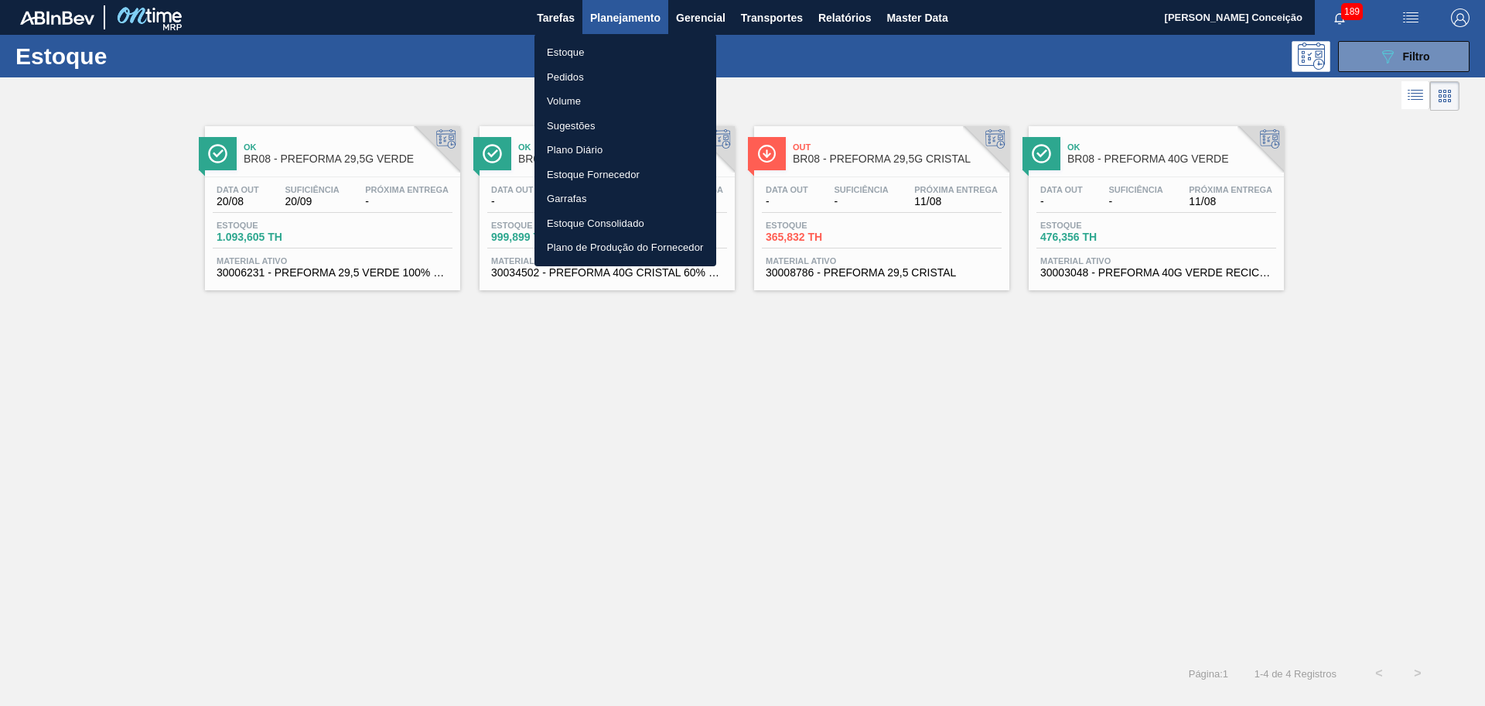
click at [558, 77] on li "Pedidos" at bounding box center [626, 77] width 182 height 25
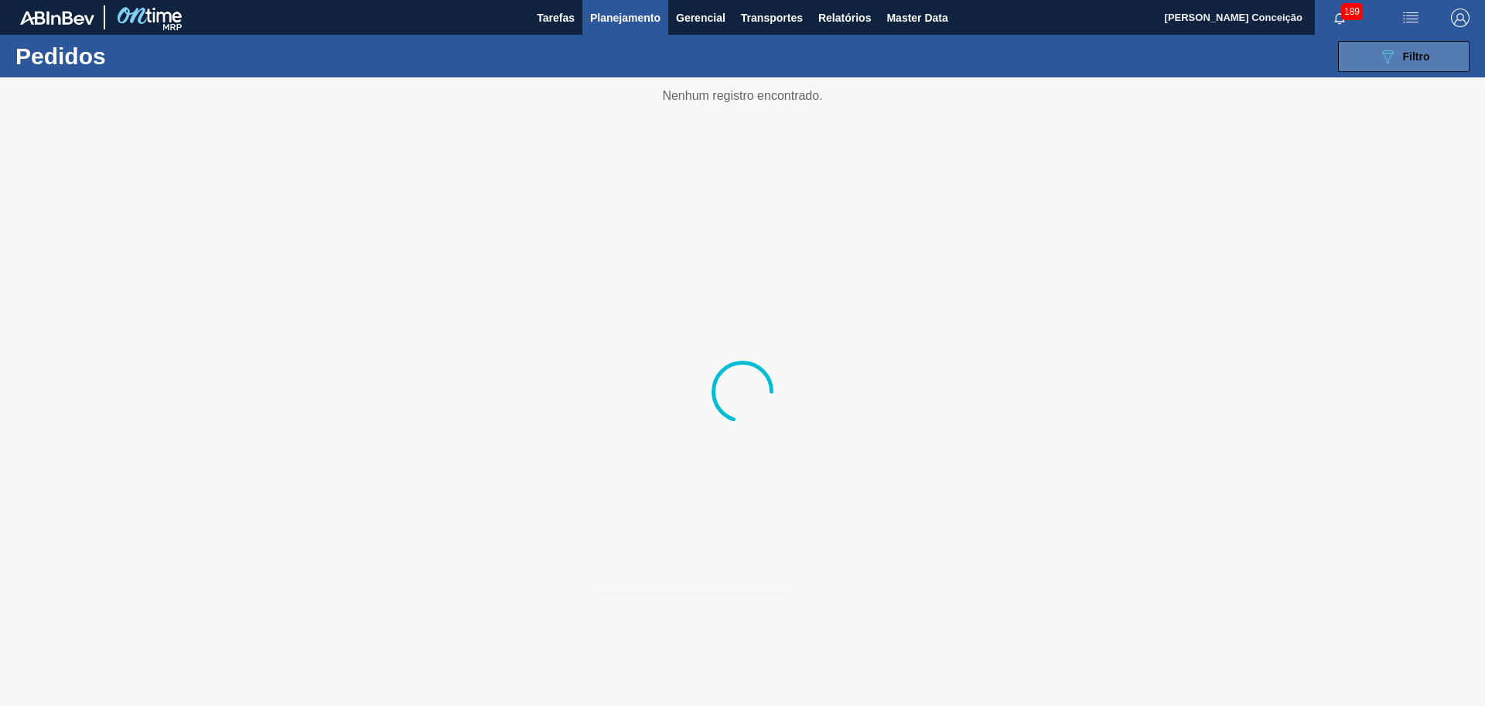
click at [1433, 57] on button "089F7B8B-B2A5-4AFE-B5C0-19BA573D28AC Filtro" at bounding box center [1404, 56] width 132 height 31
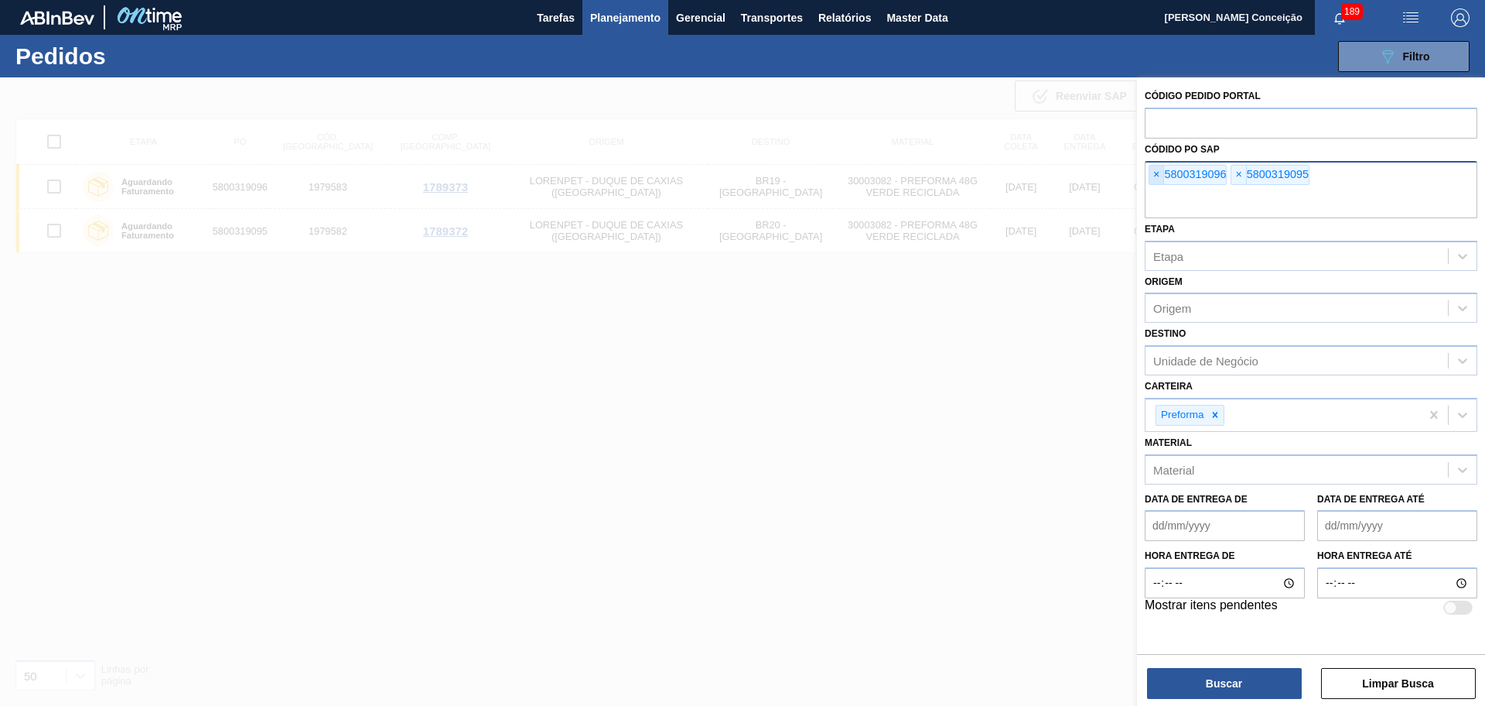
click at [1152, 176] on span "×" at bounding box center [1157, 175] width 15 height 19
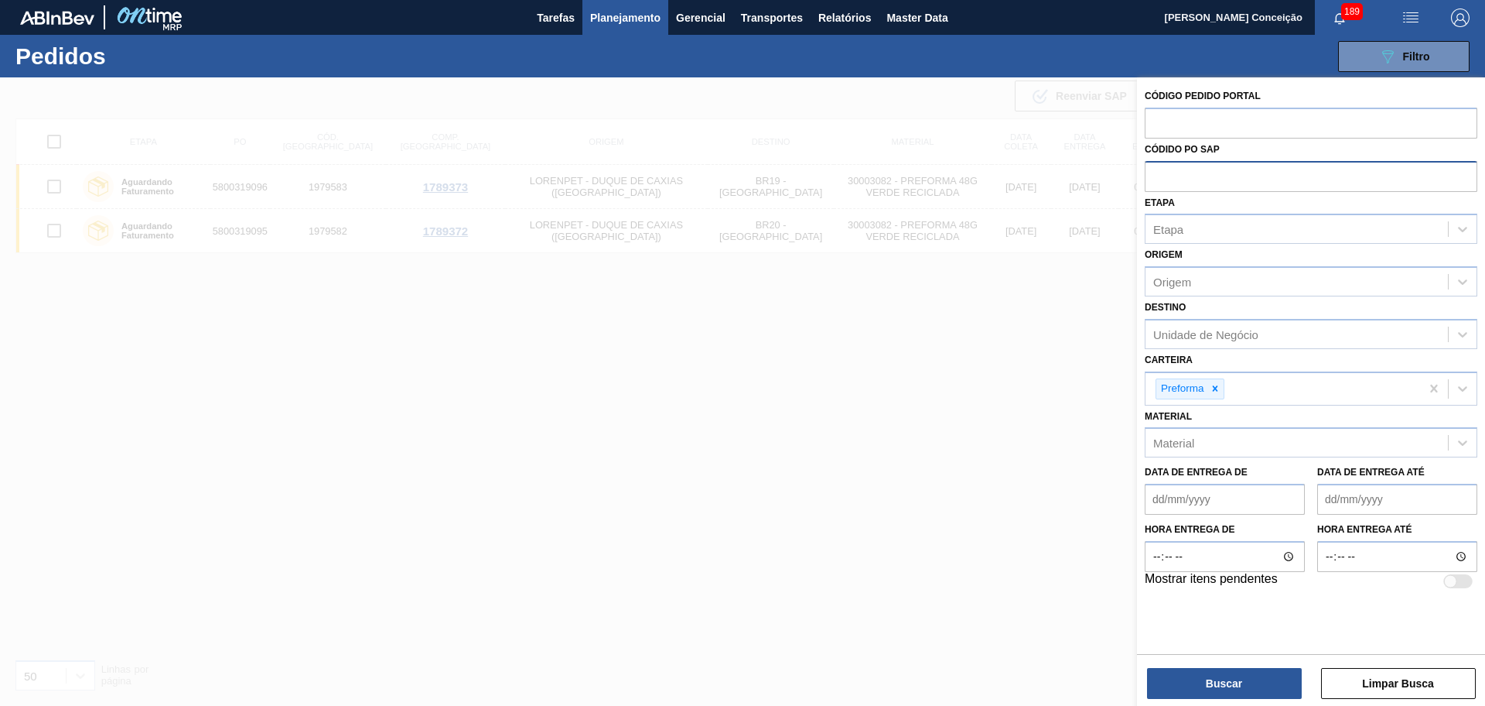
paste input "text"
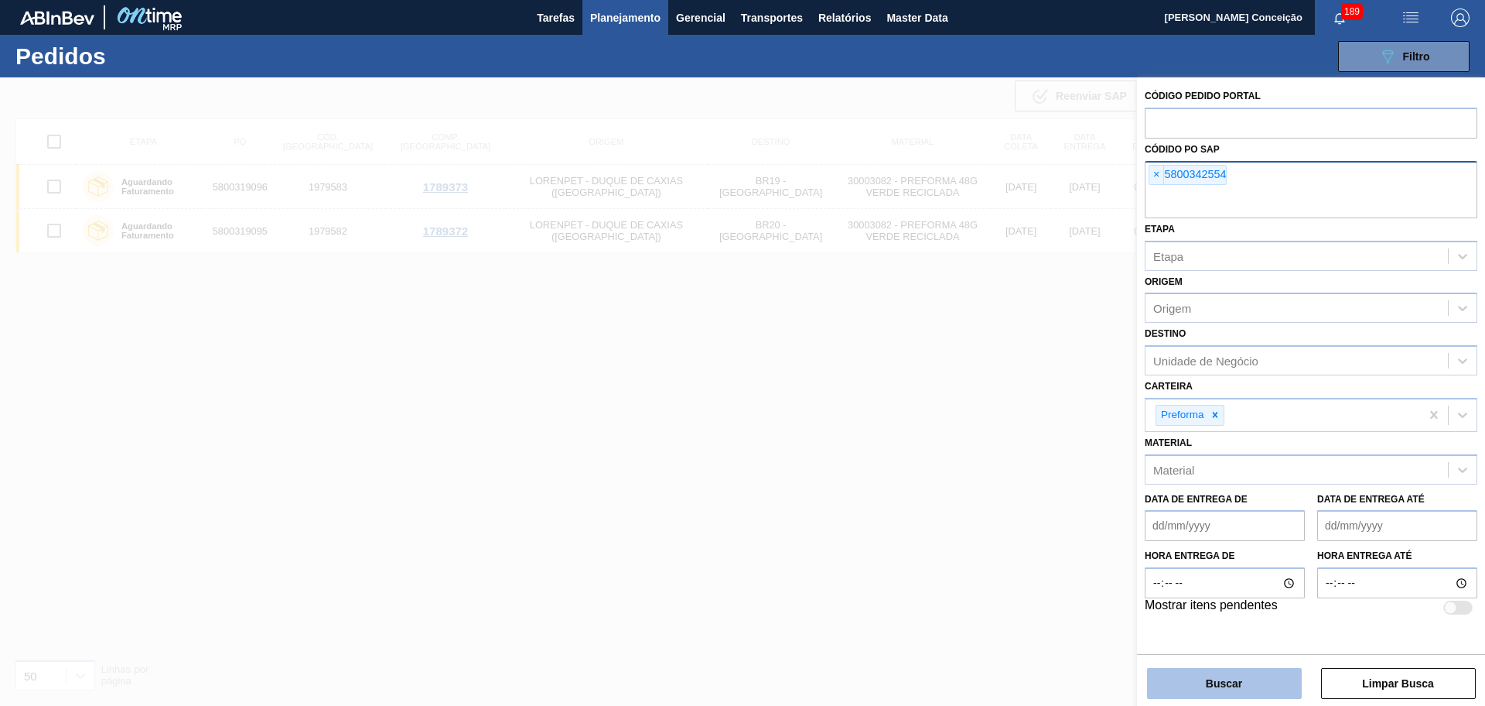
click at [1218, 689] on button "Buscar" at bounding box center [1224, 683] width 155 height 31
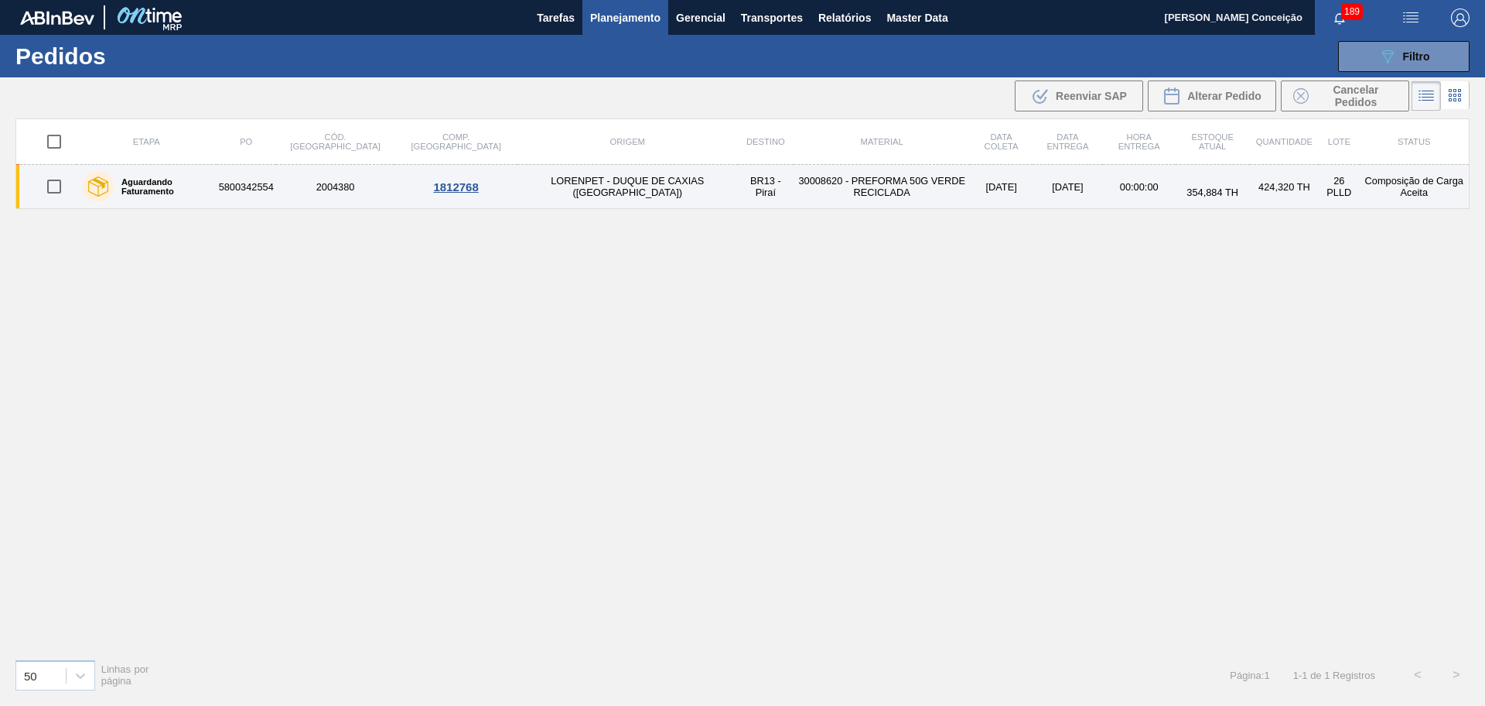
click at [547, 190] on td "LORENPET - DUQUE DE CAXIAS ([GEOGRAPHIC_DATA])" at bounding box center [628, 187] width 221 height 44
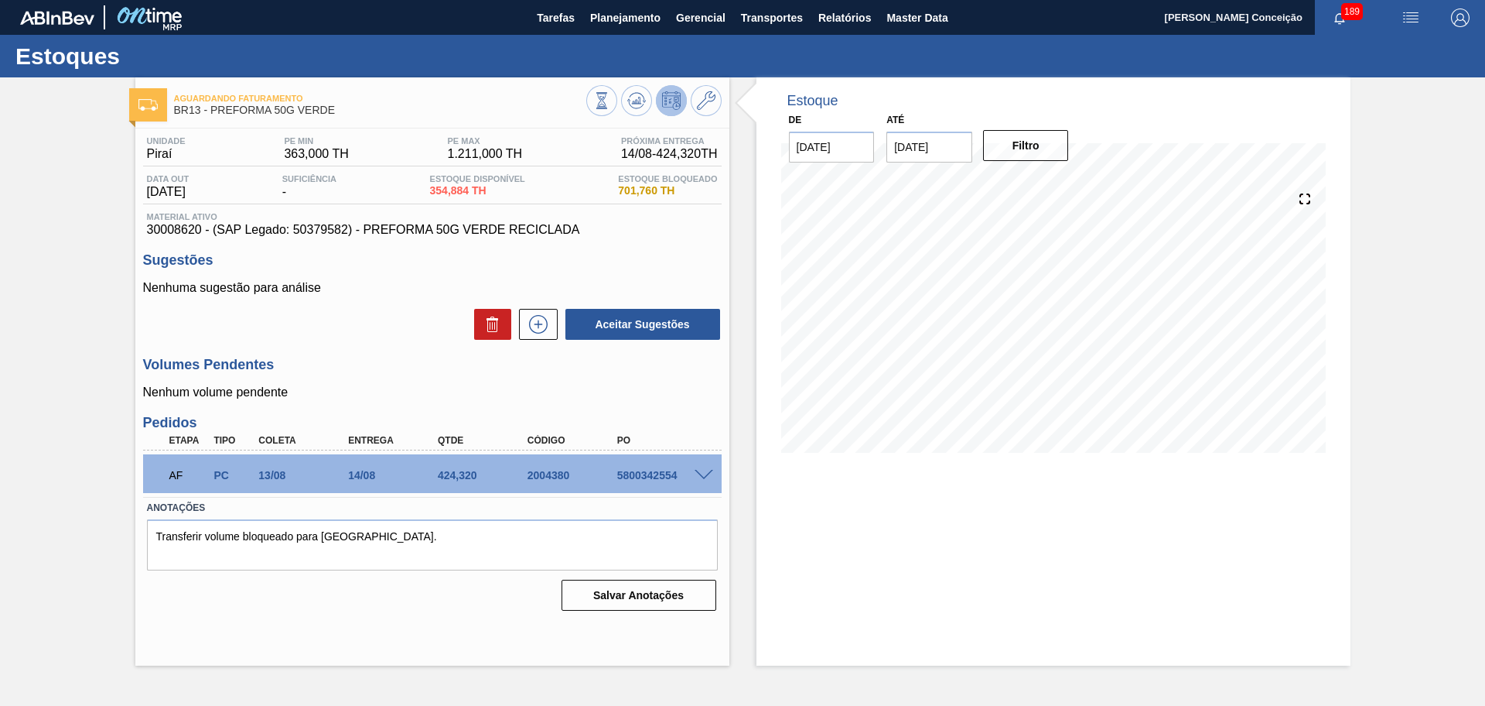
click at [664, 474] on div "5800342554" at bounding box center [664, 475] width 101 height 12
click at [707, 475] on span at bounding box center [704, 476] width 19 height 12
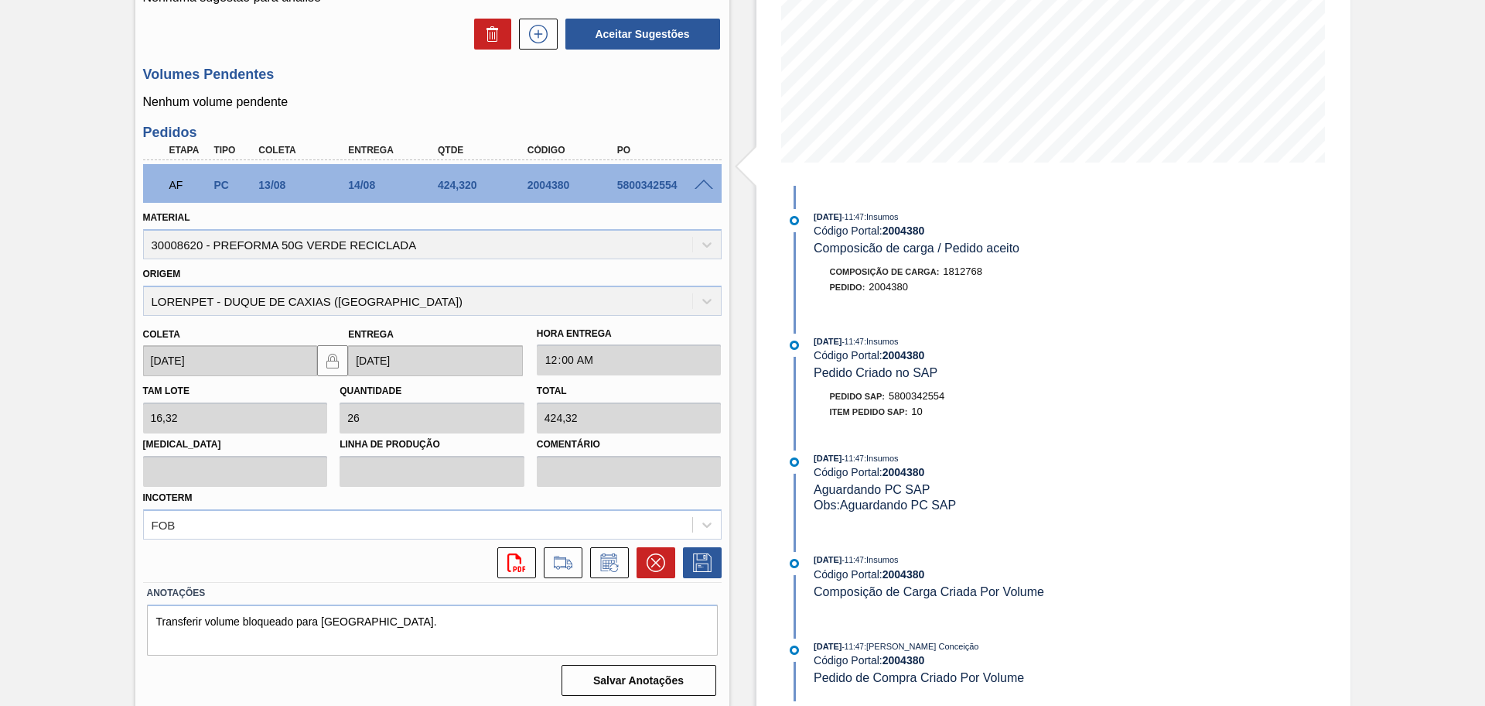
scroll to position [293, 0]
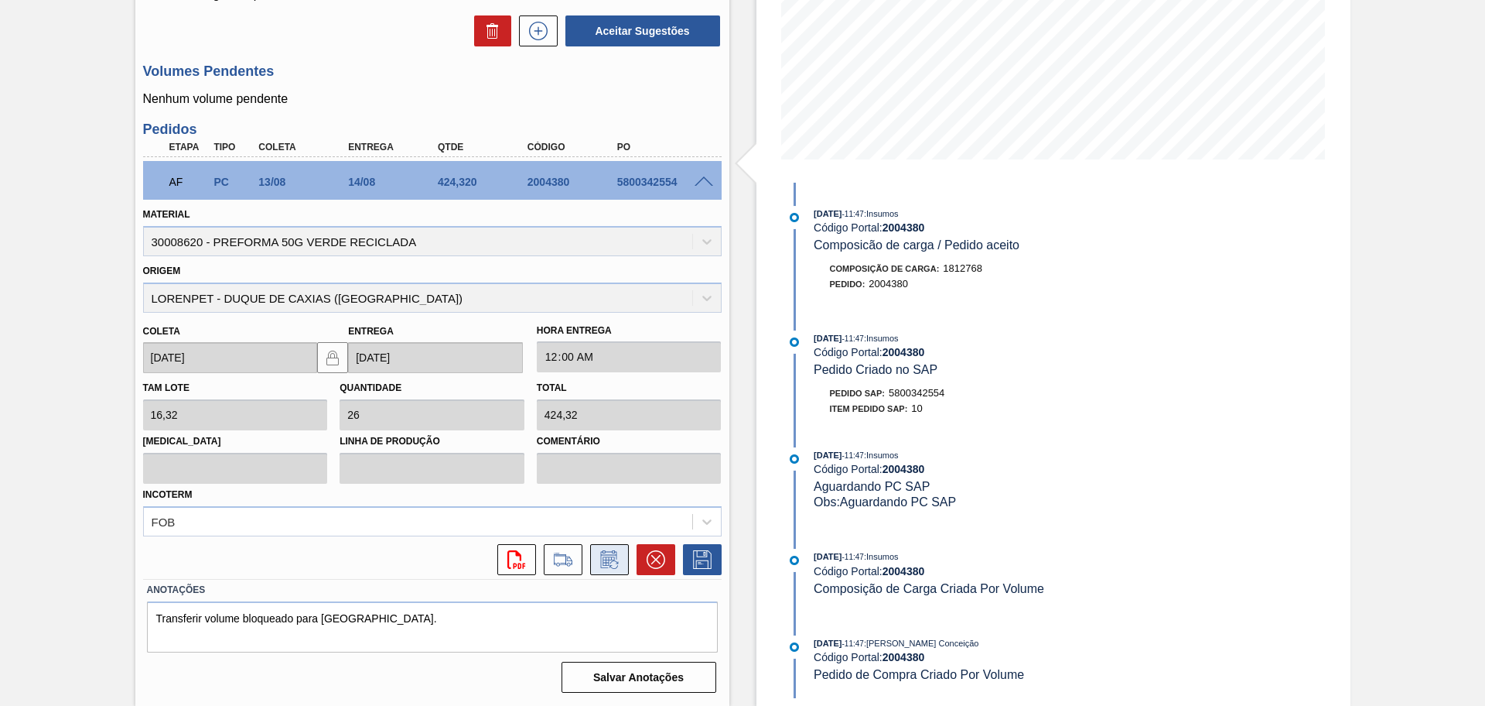
click at [611, 569] on button at bounding box center [609, 559] width 39 height 31
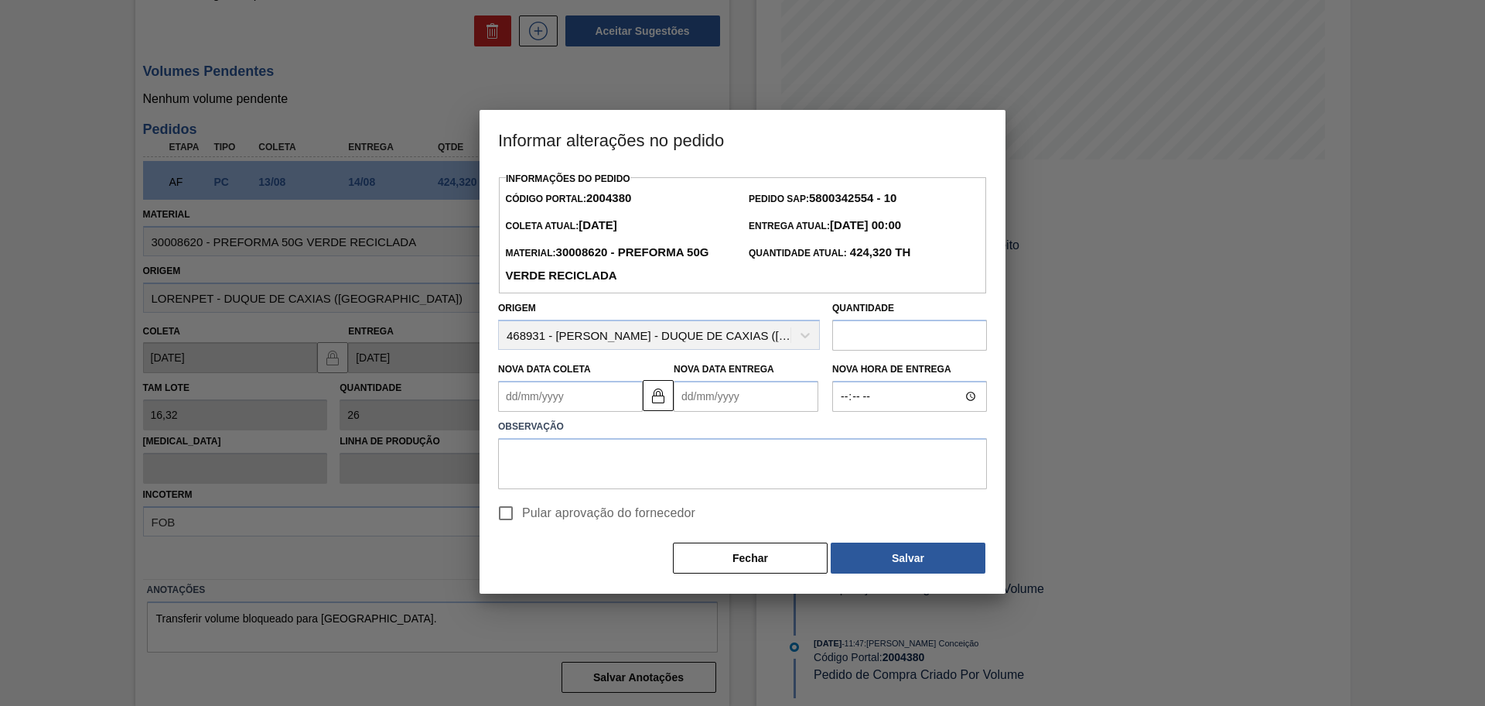
click at [539, 391] on Coleta "Nova Data Coleta" at bounding box center [570, 396] width 145 height 31
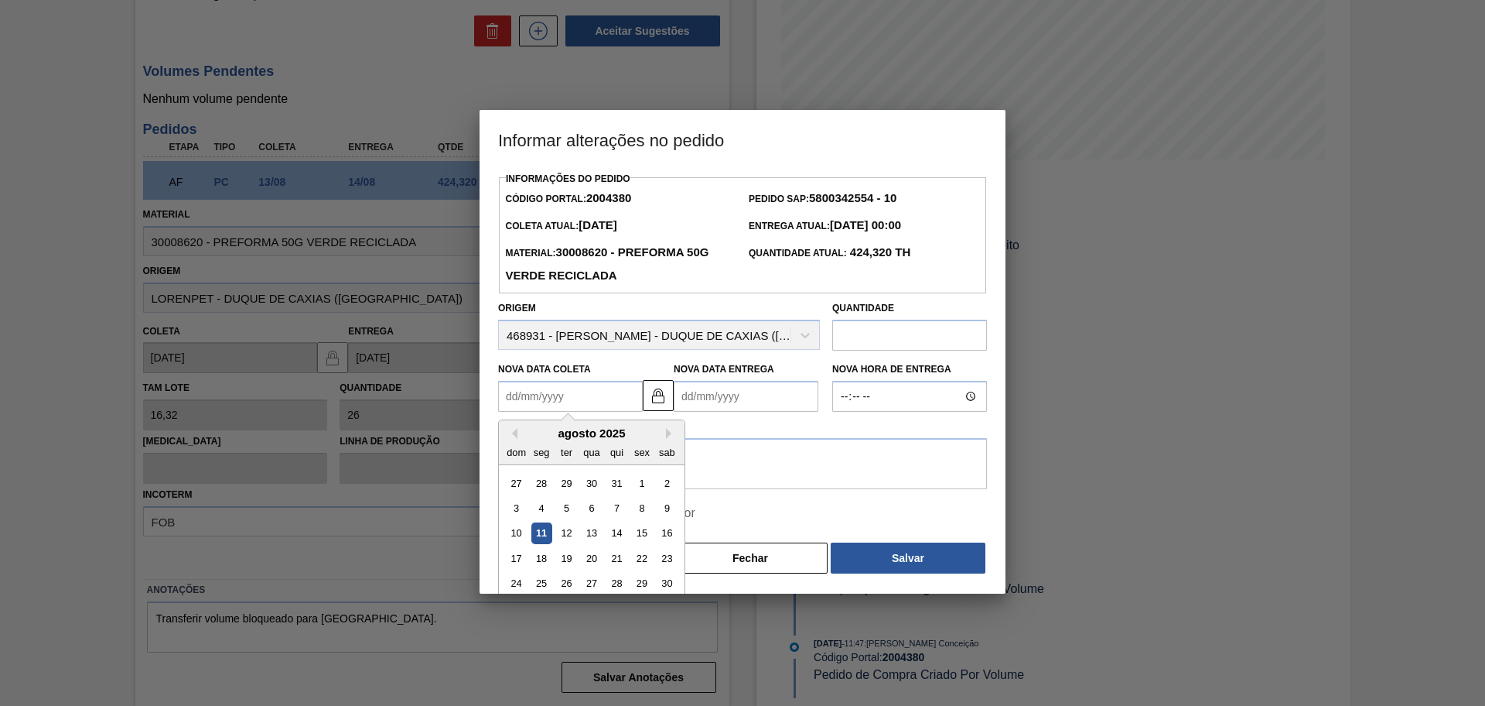
type Coleta "1"
type Entrega "02/08/2025"
type Coleta "12"
type Entrega "[DATE]"
type Coleta "[DATE]"
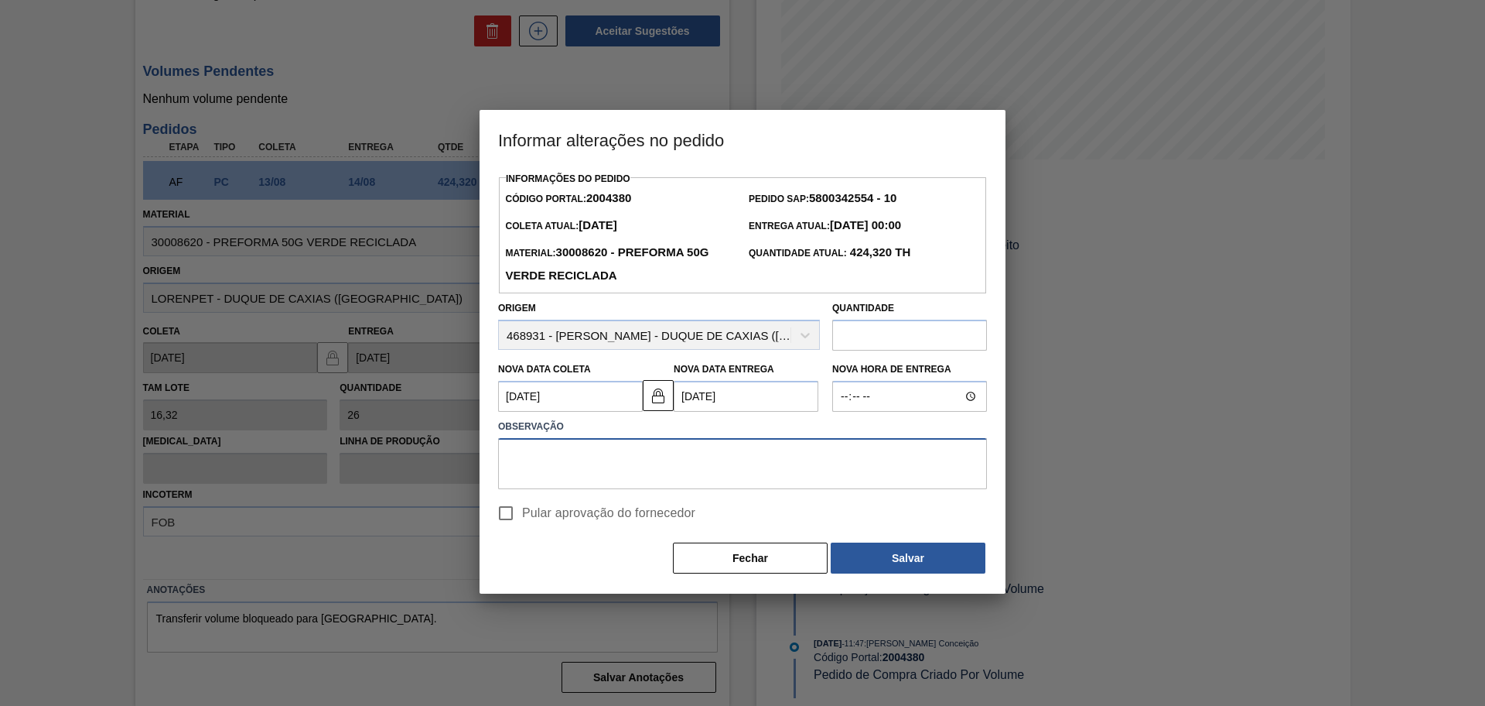
click at [790, 460] on textarea at bounding box center [742, 463] width 489 height 51
click at [628, 471] on textarea at bounding box center [742, 463] width 489 height 51
type textarea "antecipação"
click at [576, 507] on span "Pular aprovação do fornecedor" at bounding box center [608, 513] width 173 height 19
click at [522, 507] on input "Pular aprovação do fornecedor" at bounding box center [506, 513] width 32 height 32
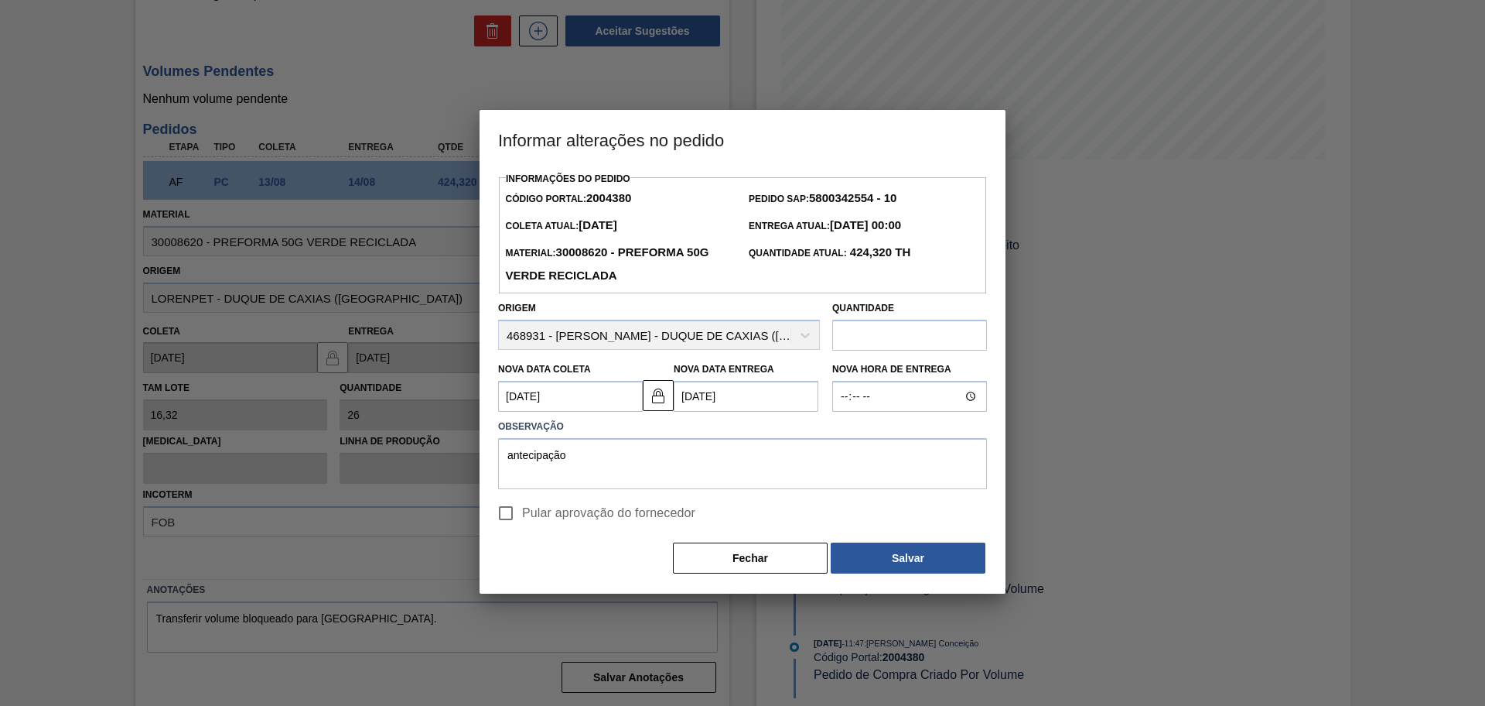
checkbox input "true"
click at [891, 558] on button "Salvar" at bounding box center [908, 557] width 155 height 31
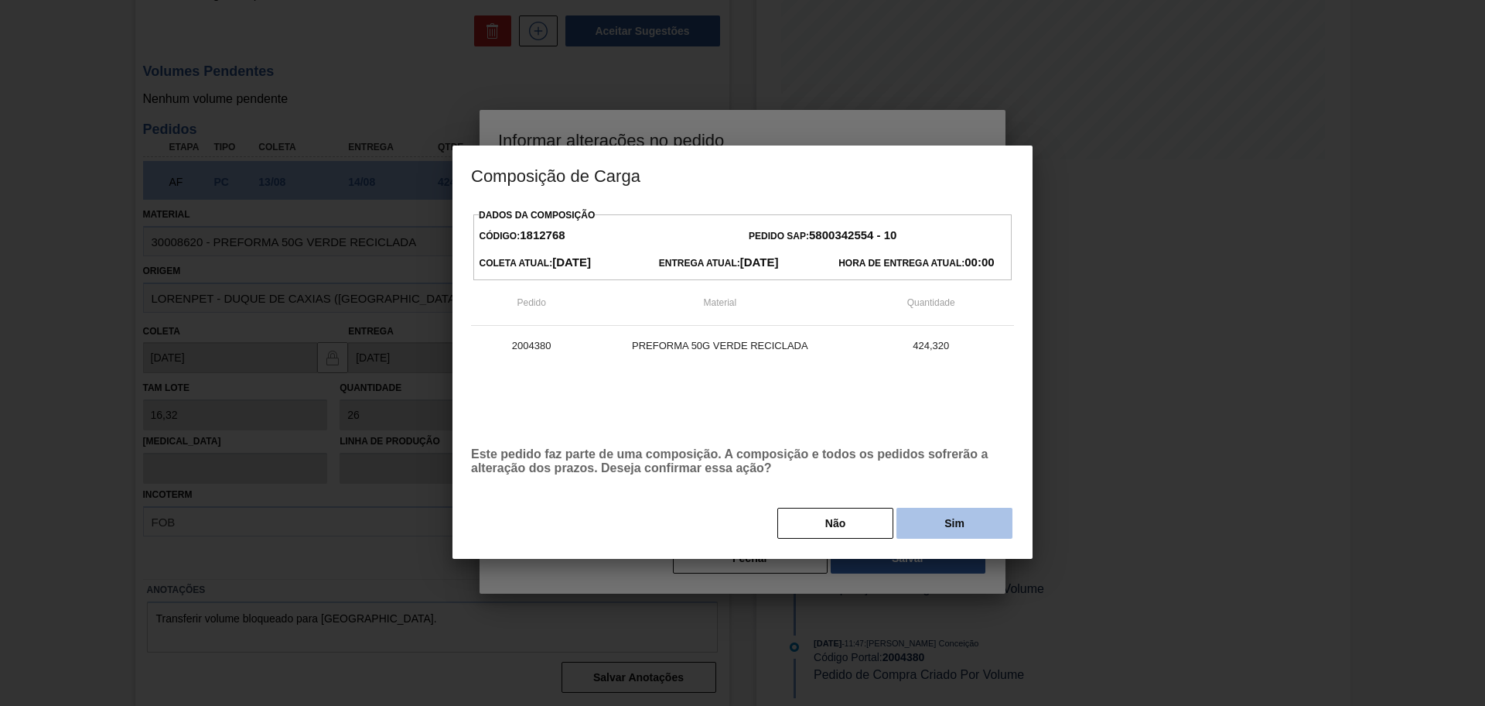
click at [910, 518] on button "Sim" at bounding box center [955, 523] width 116 height 31
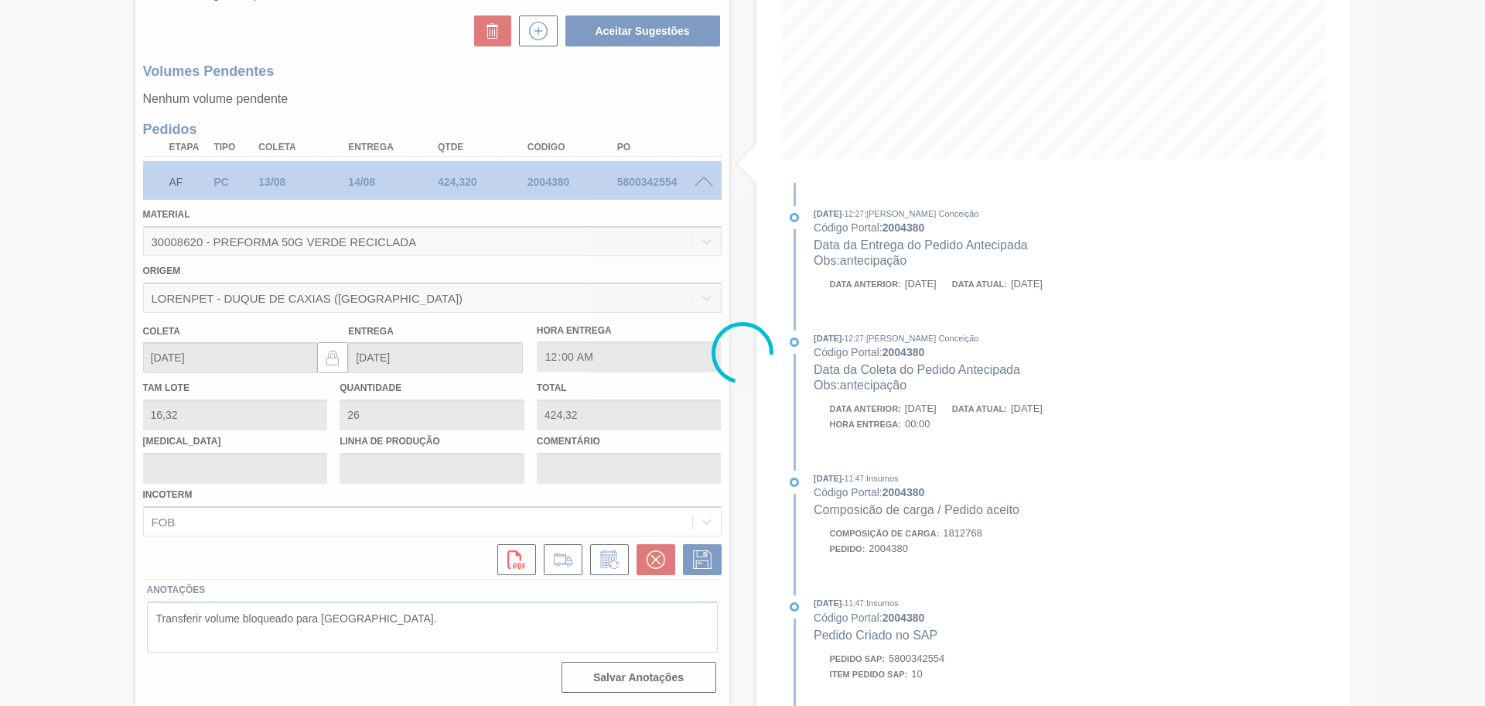
type input "antecipação"
type input "[DATE]"
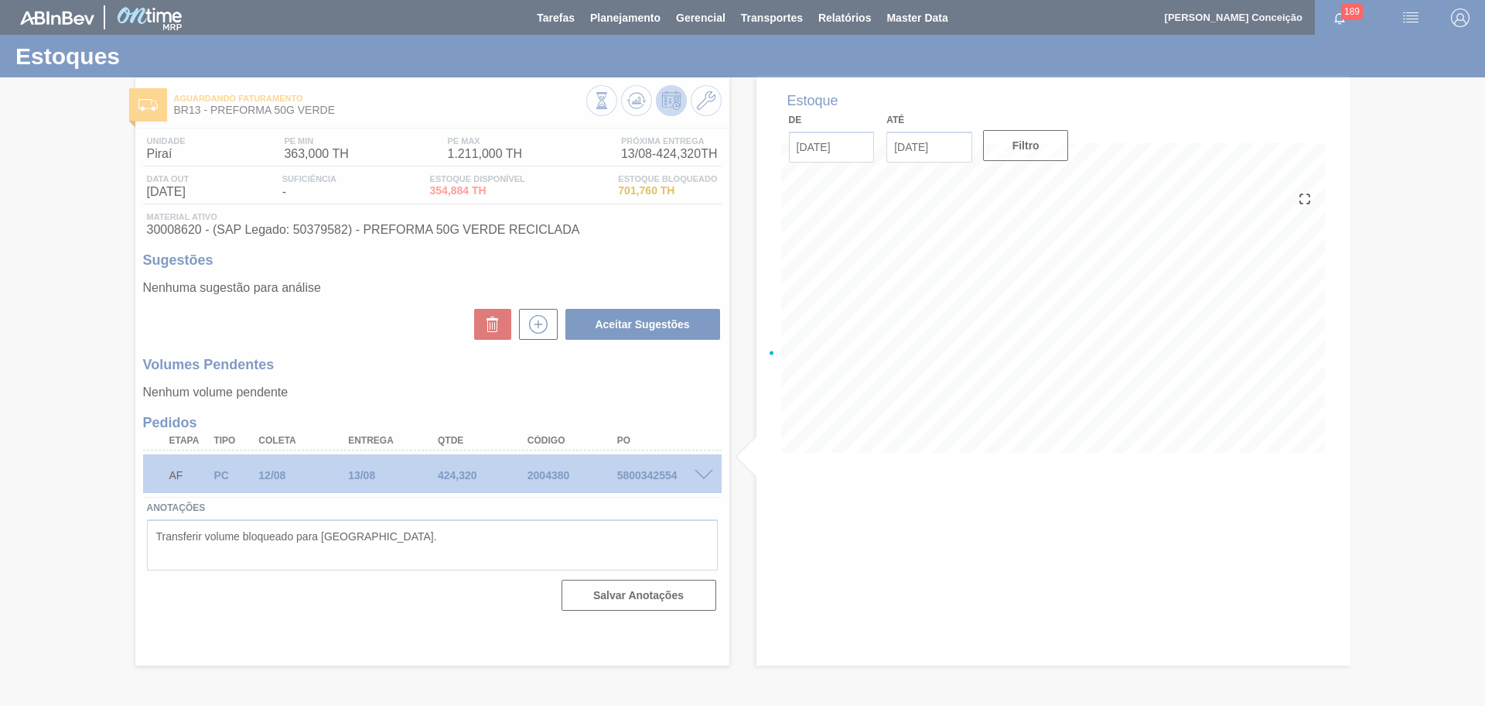
scroll to position [0, 0]
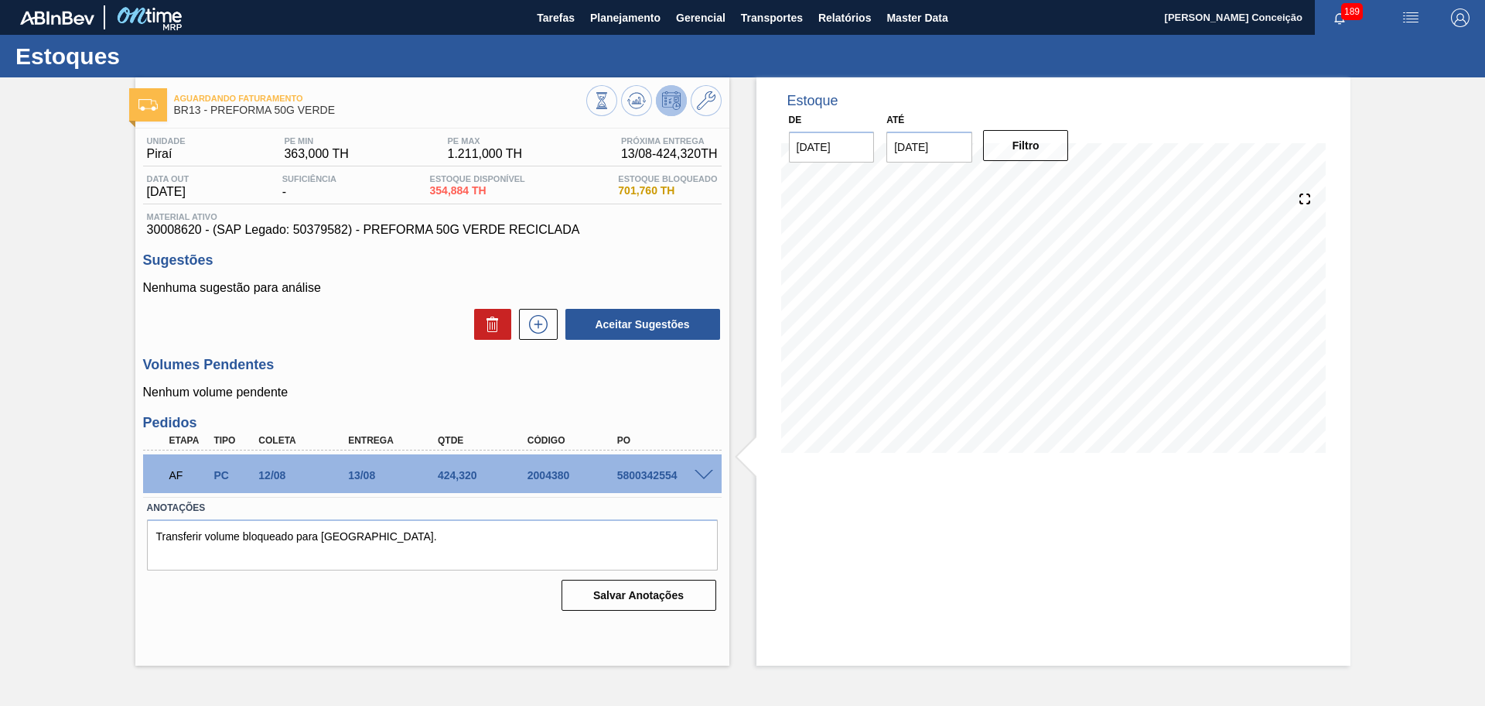
click at [641, 475] on div "5800342554" at bounding box center [664, 475] width 101 height 12
click at [642, 475] on div "5800342554" at bounding box center [664, 475] width 101 height 12
copy div "5800342554"
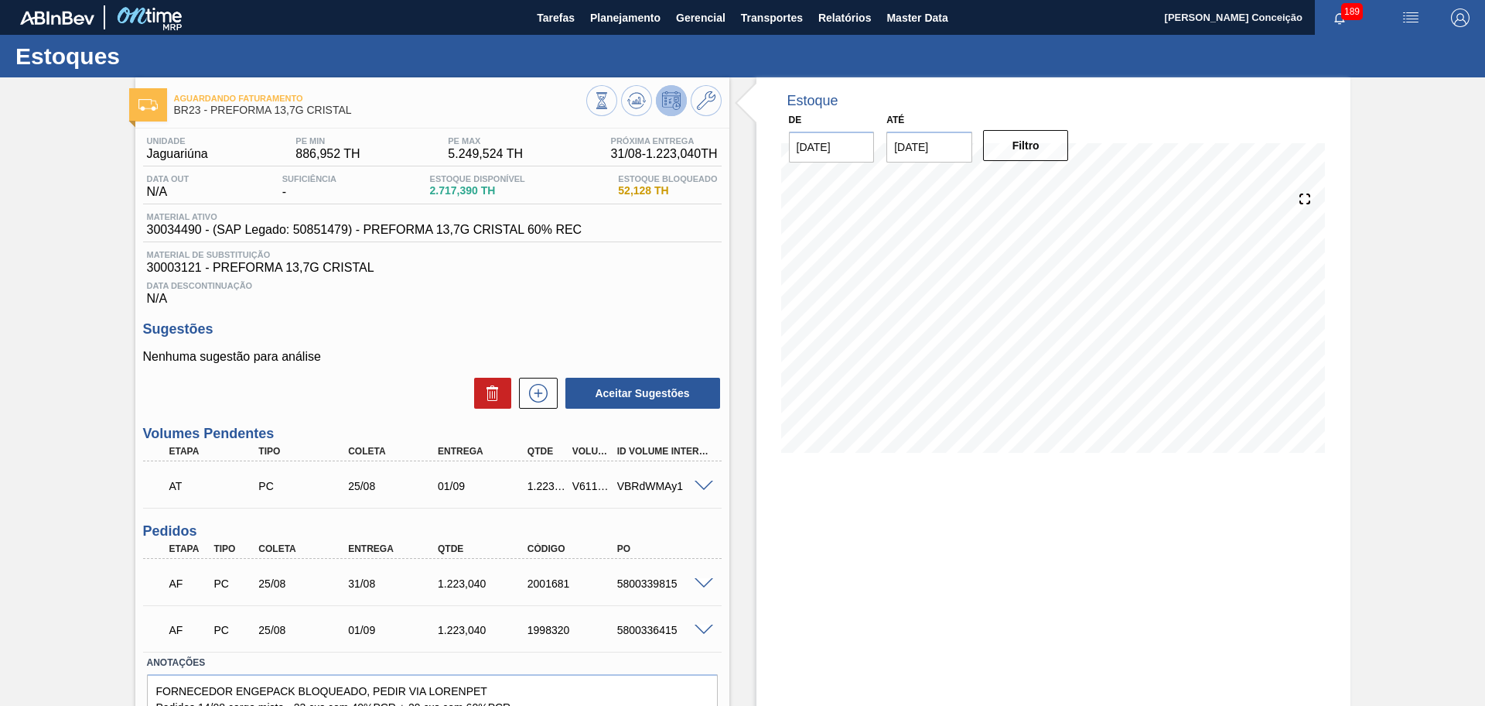
click at [551, 288] on span "Data Descontinuação" at bounding box center [432, 285] width 571 height 9
click at [632, 21] on span "Planejamento" at bounding box center [625, 18] width 70 height 19
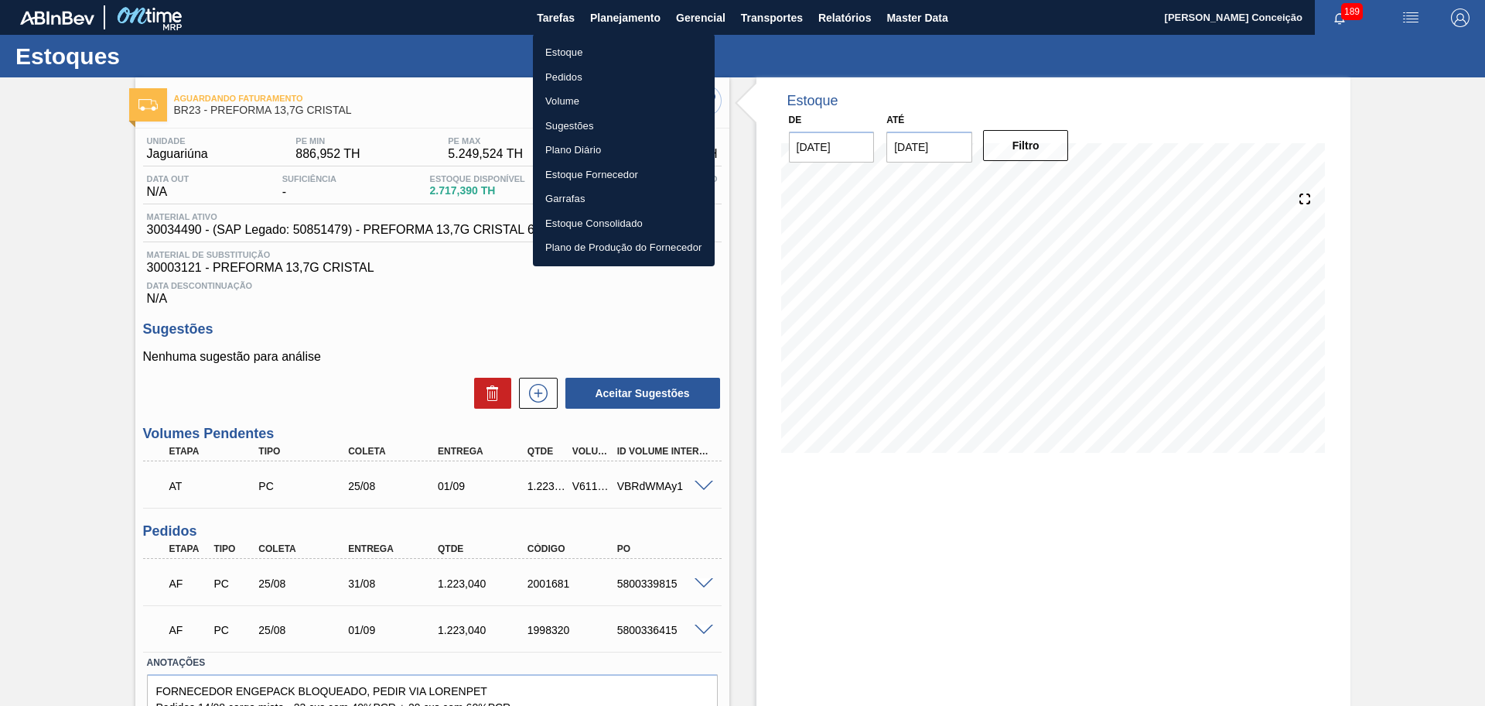
click at [580, 56] on li "Estoque" at bounding box center [624, 52] width 182 height 25
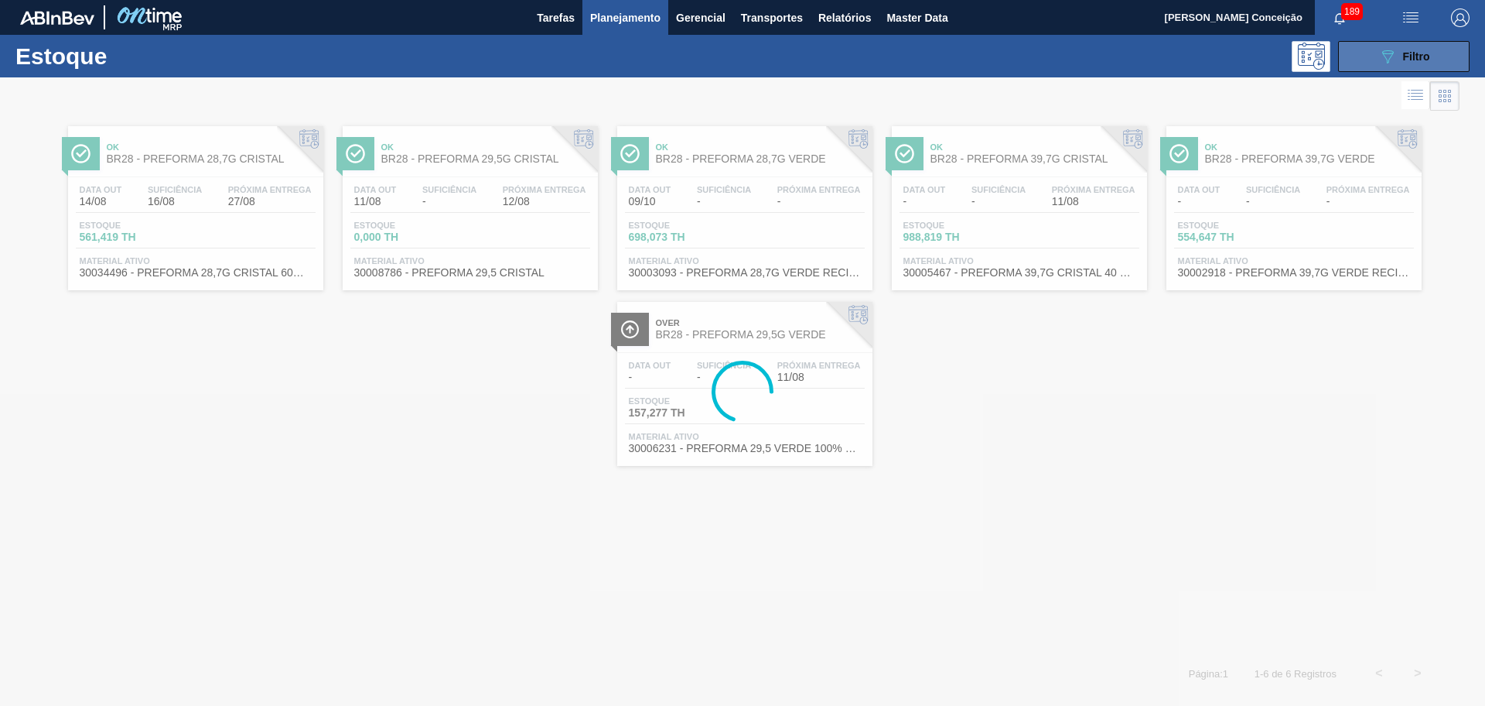
click at [1372, 53] on button "089F7B8B-B2A5-4AFE-B5C0-19BA573D28AC Filtro" at bounding box center [1404, 56] width 132 height 31
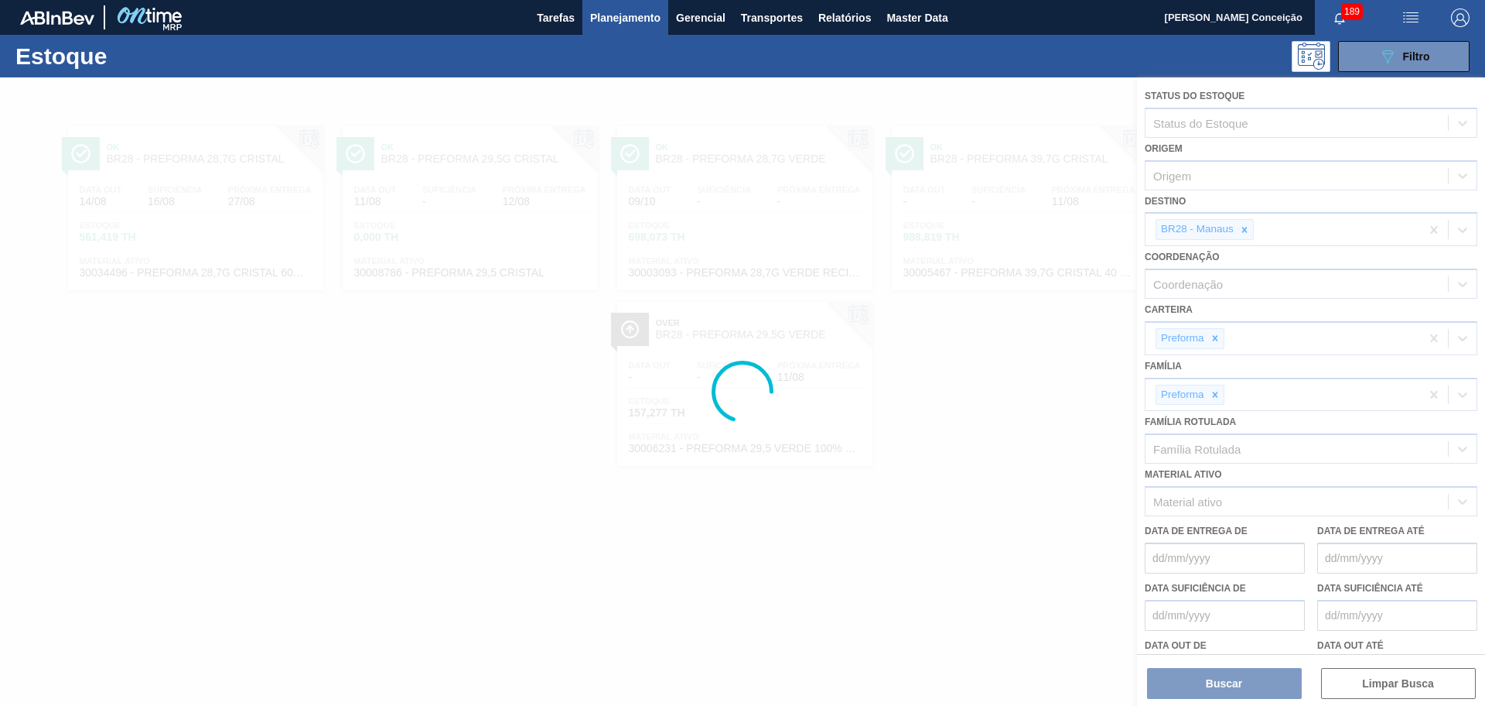
click at [1243, 227] on div at bounding box center [742, 391] width 1485 height 628
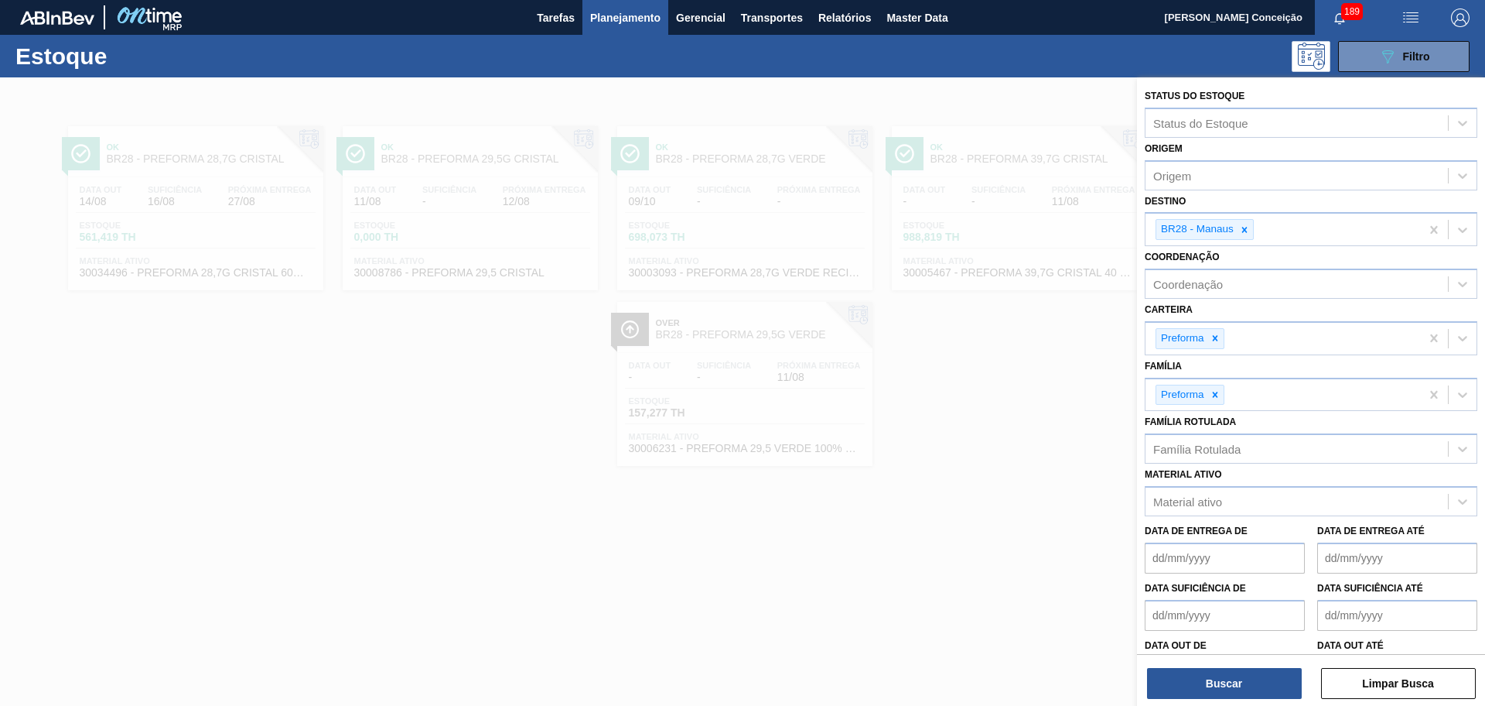
click at [1243, 227] on icon at bounding box center [1245, 229] width 5 height 5
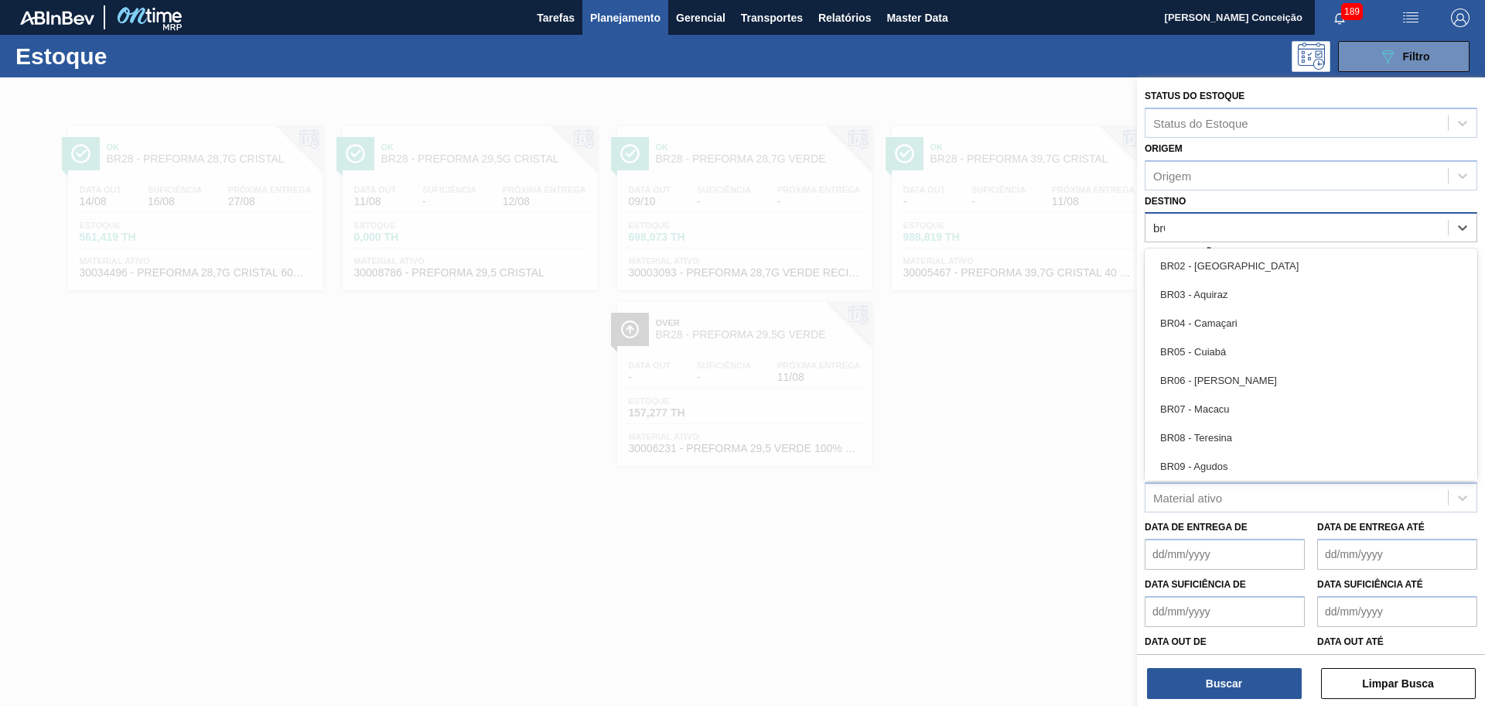
type input "br03"
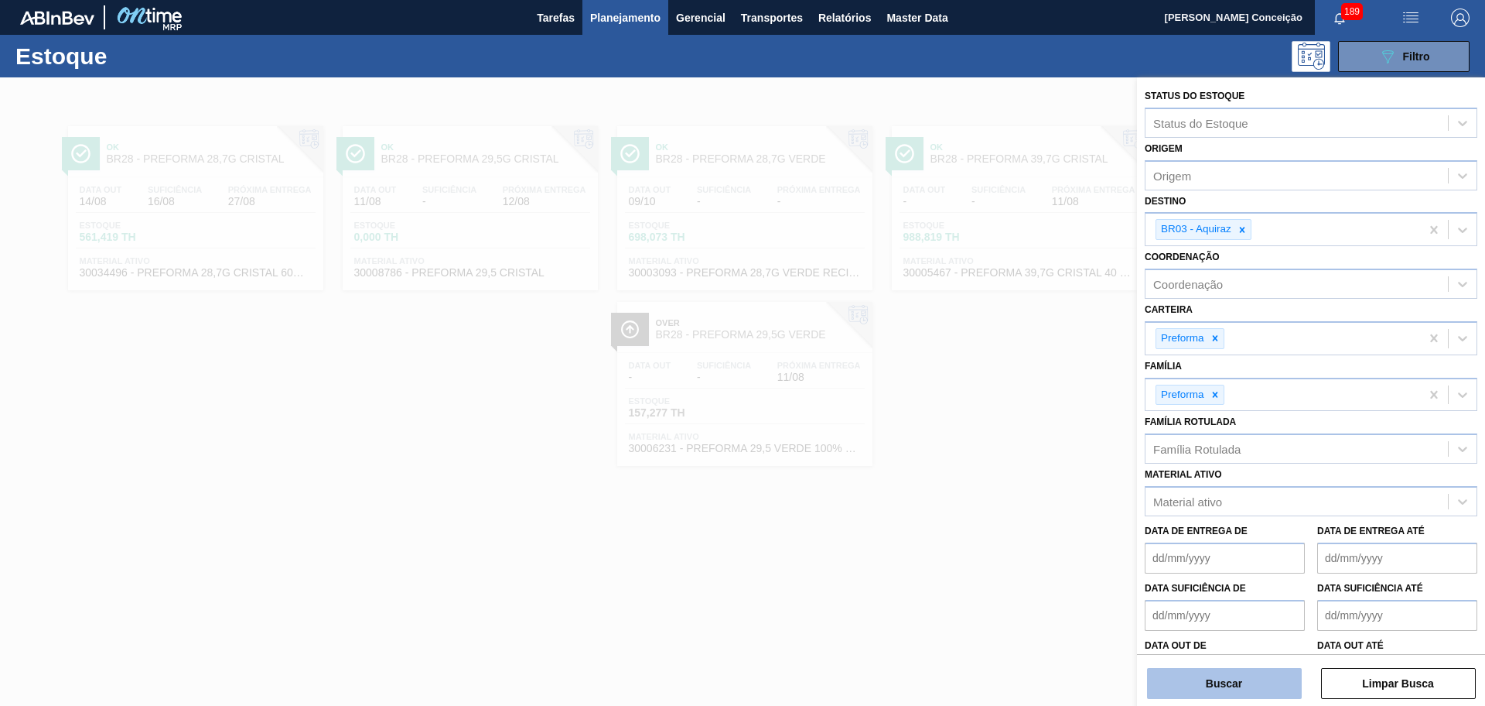
click at [1193, 682] on button "Buscar" at bounding box center [1224, 683] width 155 height 31
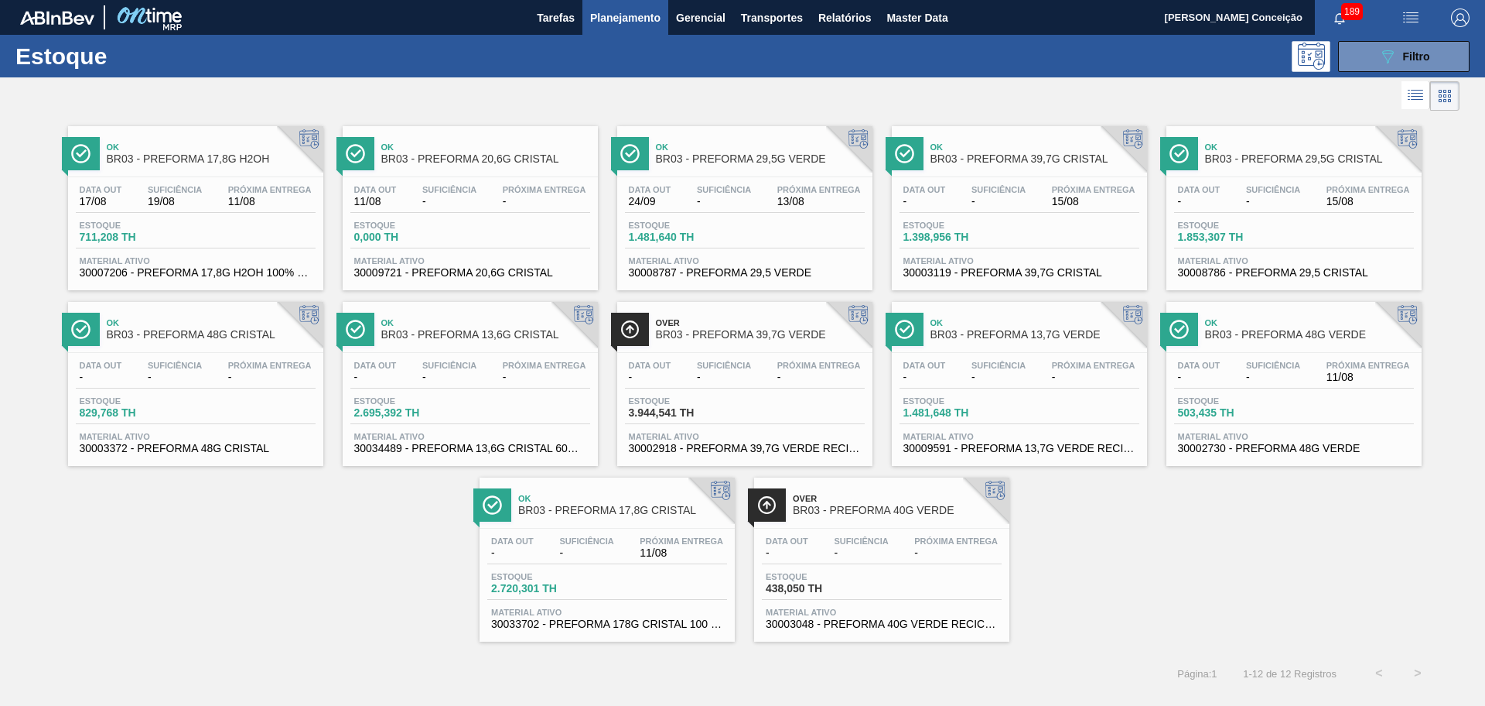
click at [197, 222] on div "Estoque 711,208 TH" at bounding box center [196, 235] width 240 height 28
click at [797, 167] on div "Ok BR03 - PREFORMA 29,5G VERDE" at bounding box center [760, 153] width 209 height 35
click at [208, 183] on div "Data out 17/08 Suficiência 19/08 Próxima Entrega 11/08 Estoque 711,208 TH Mater…" at bounding box center [195, 229] width 255 height 105
click at [1409, 53] on span "Filtro" at bounding box center [1416, 56] width 27 height 12
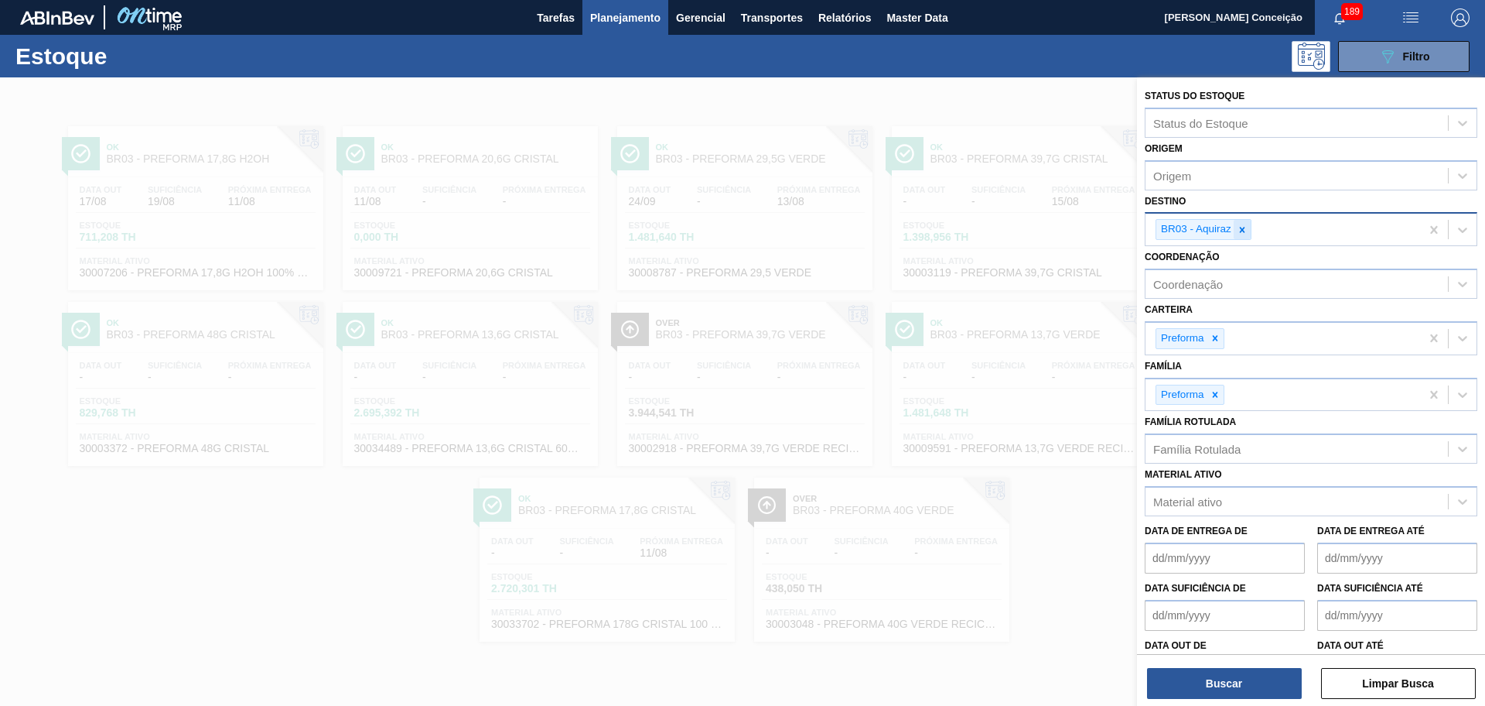
click at [1238, 234] on icon at bounding box center [1242, 229] width 11 height 11
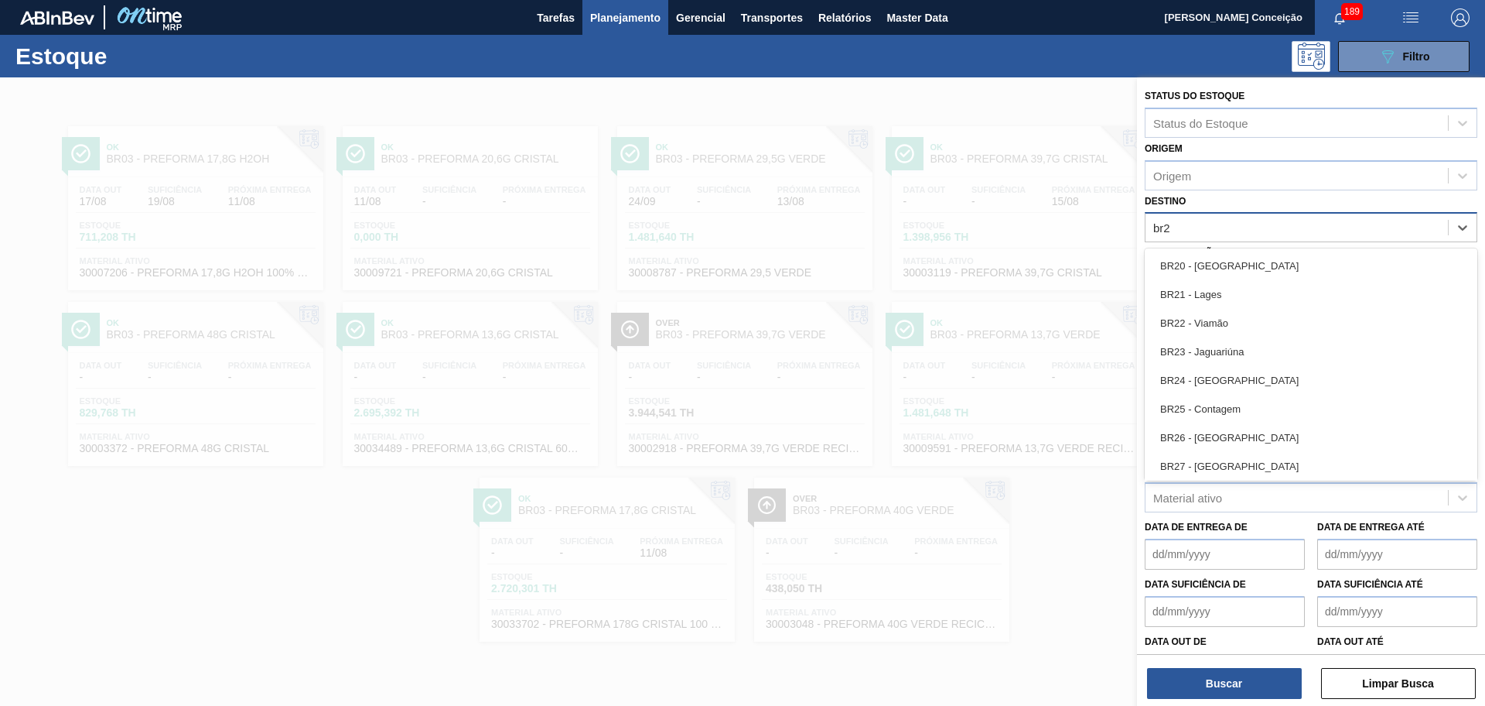
type input "br23"
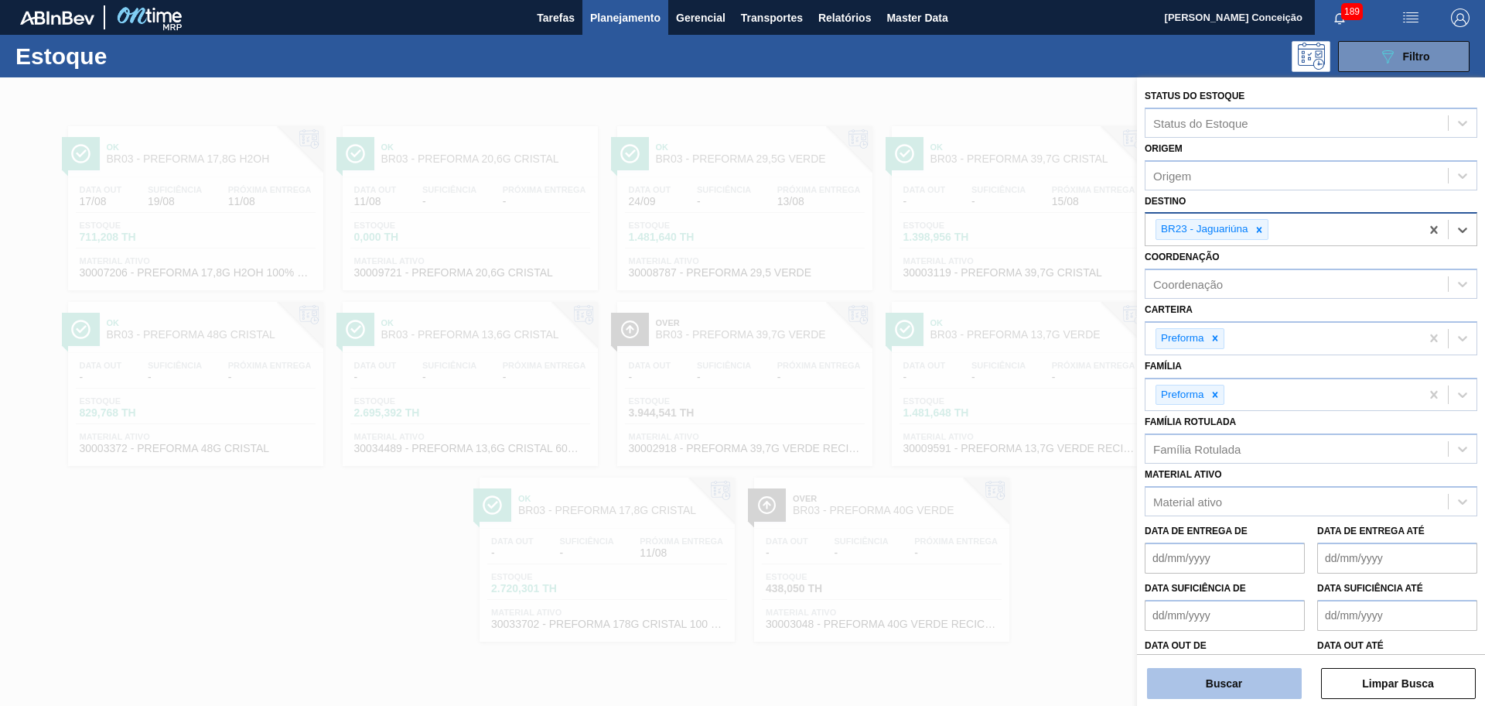
click at [1222, 690] on button "Buscar" at bounding box center [1224, 683] width 155 height 31
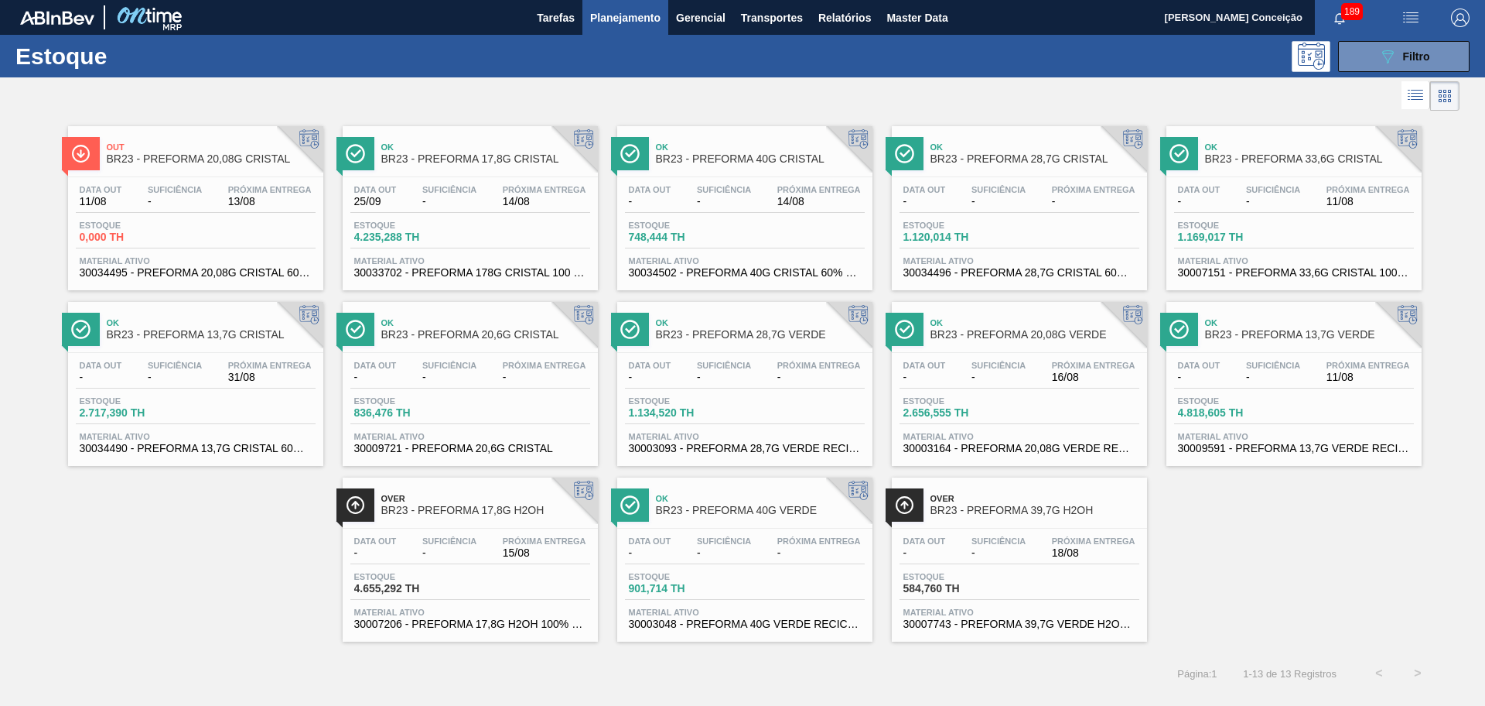
click at [232, 219] on div "Data out 11/08 Suficiência - Próxima Entrega 13/08 Estoque 0,000 TH Material at…" at bounding box center [195, 229] width 255 height 105
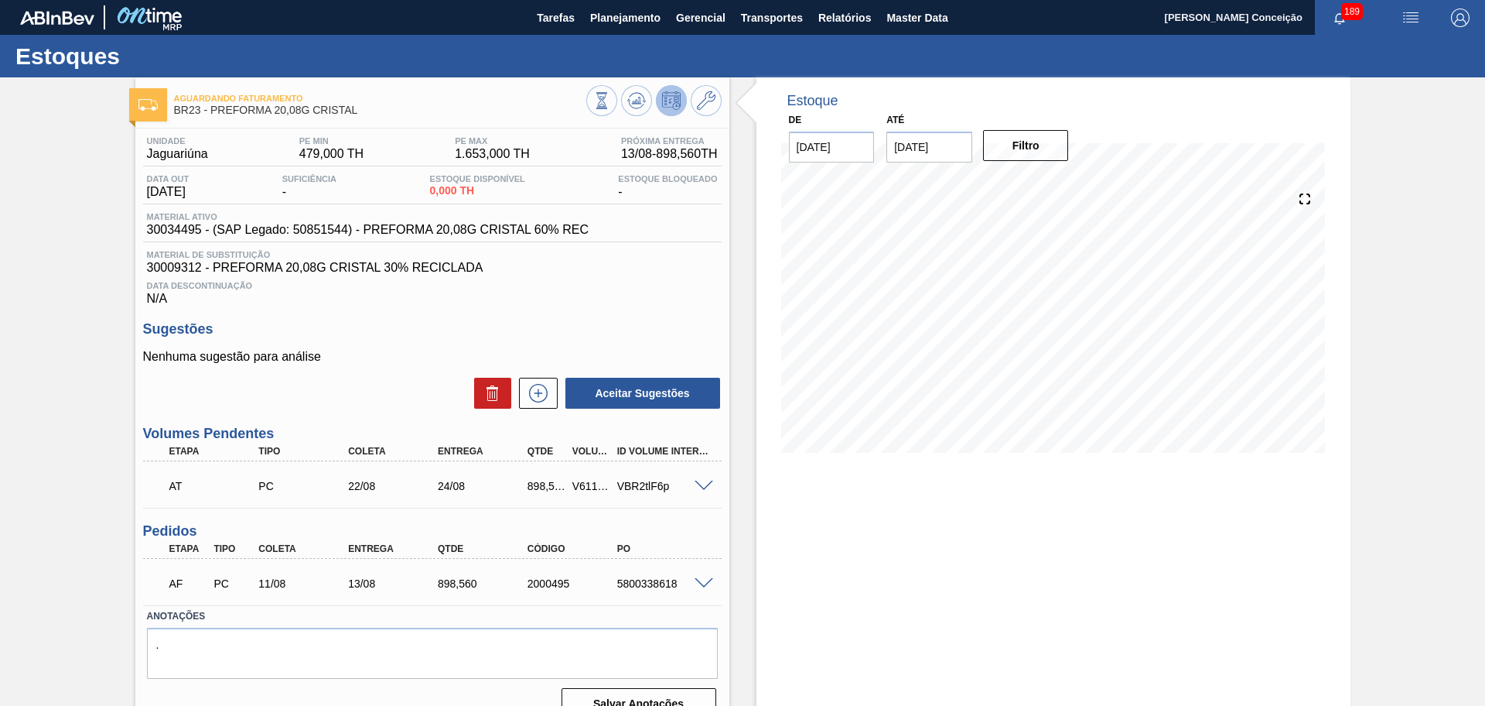
click at [696, 279] on div "Data Descontinuação N/A" at bounding box center [432, 290] width 579 height 31
click at [577, 321] on h3 "Sugestões" at bounding box center [432, 329] width 579 height 16
click at [744, 350] on div "Estoque De 11/08/2025 Até 30/09/2025 Filtro" at bounding box center [1040, 404] width 621 height 655
click at [637, 101] on icon at bounding box center [636, 100] width 10 height 7
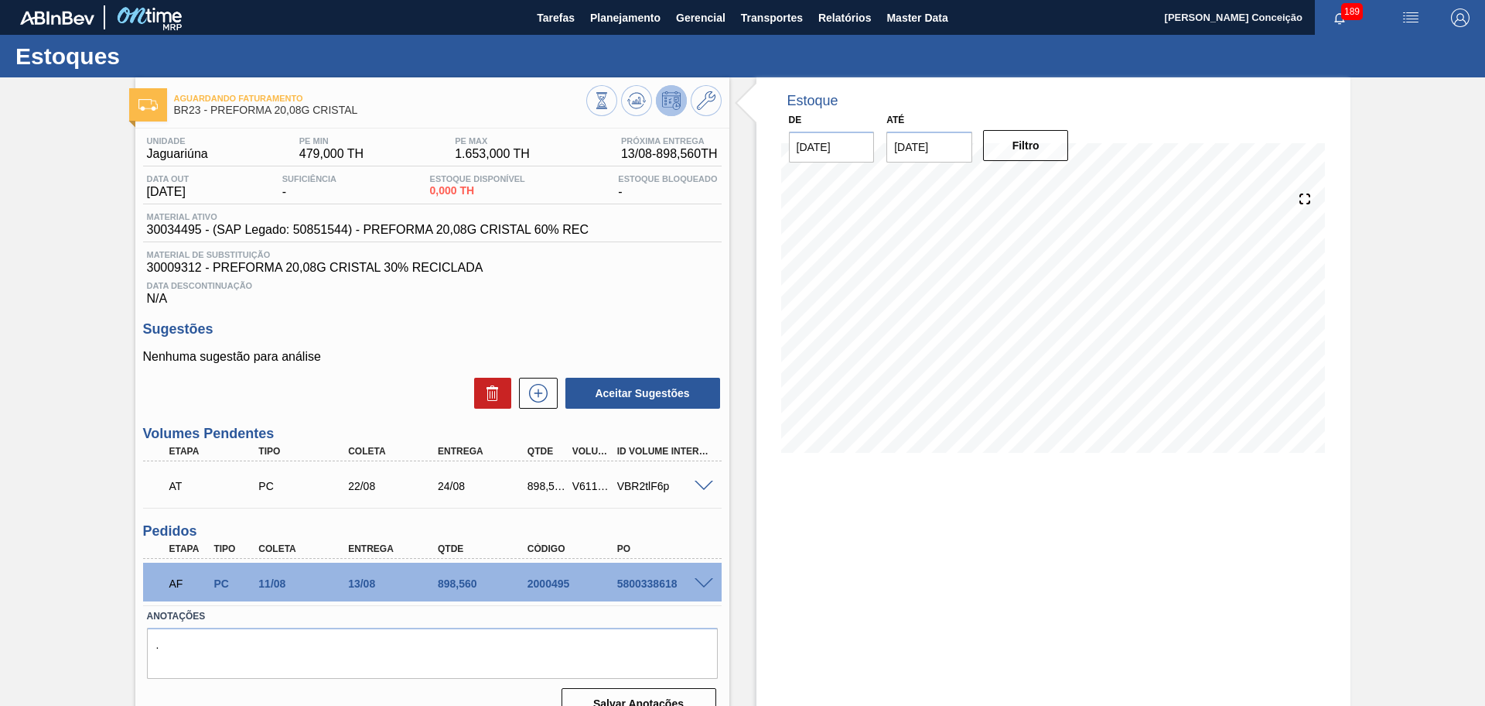
click at [680, 292] on div "Data Descontinuação N/A" at bounding box center [432, 290] width 579 height 31
click at [613, 34] on button "Planejamento" at bounding box center [626, 17] width 86 height 35
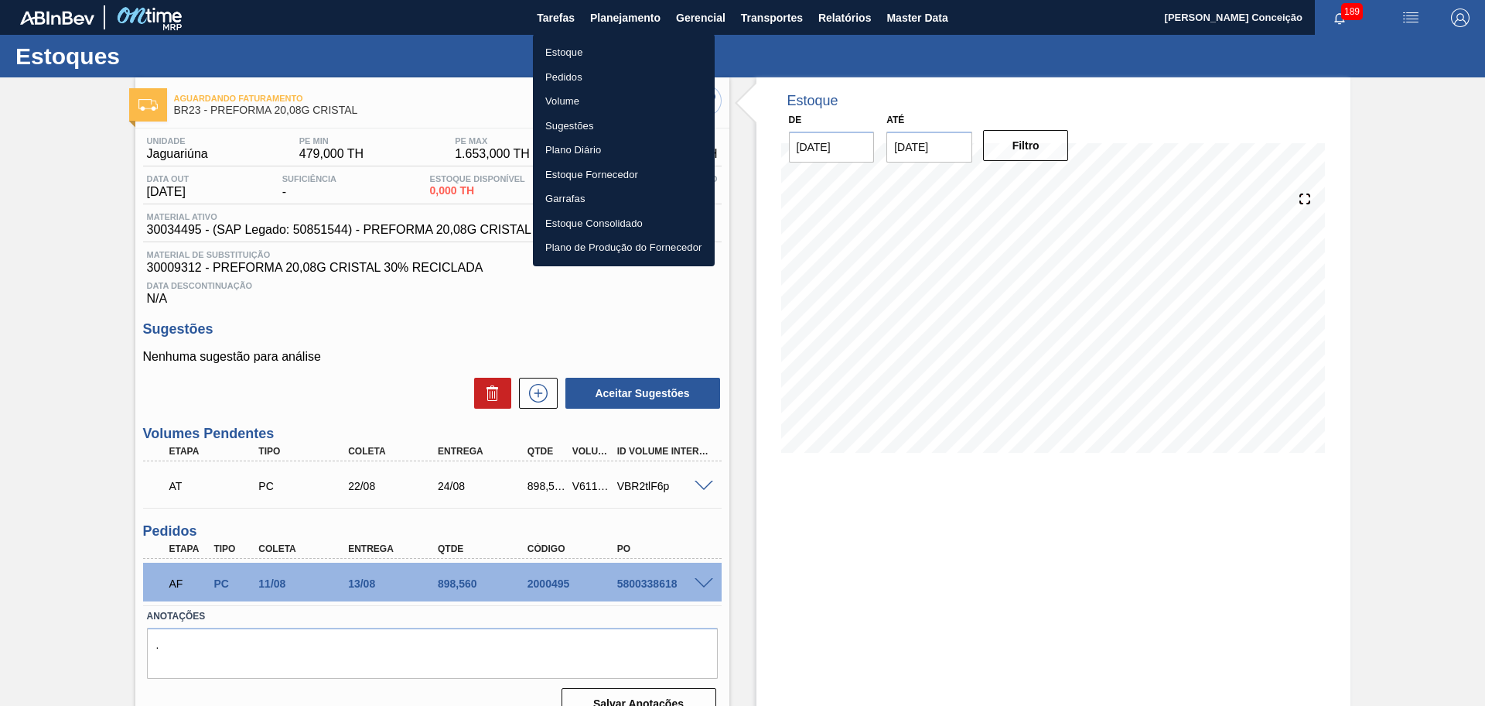
click at [603, 50] on li "Estoque" at bounding box center [624, 52] width 182 height 25
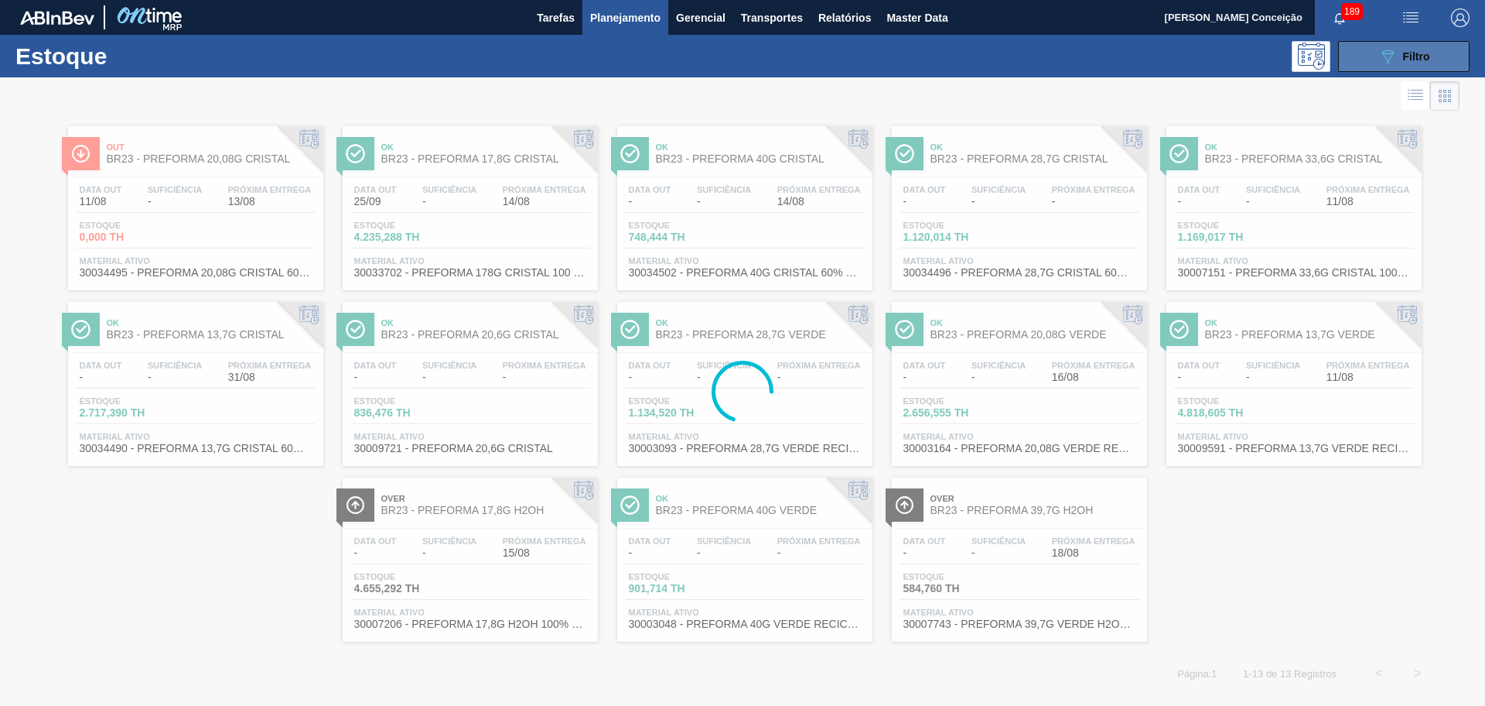
click at [1417, 58] on span "Filtro" at bounding box center [1416, 56] width 27 height 12
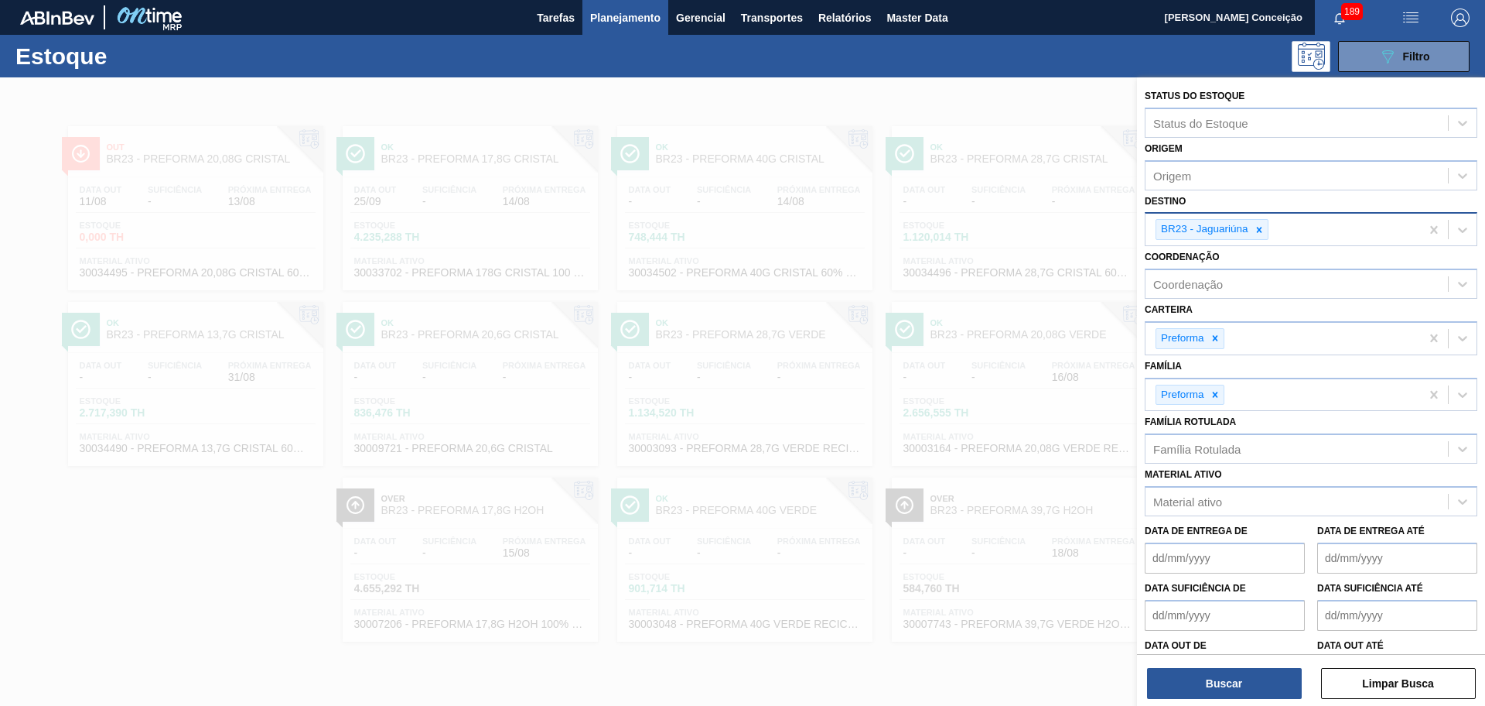
click at [1258, 236] on div at bounding box center [1259, 229] width 17 height 19
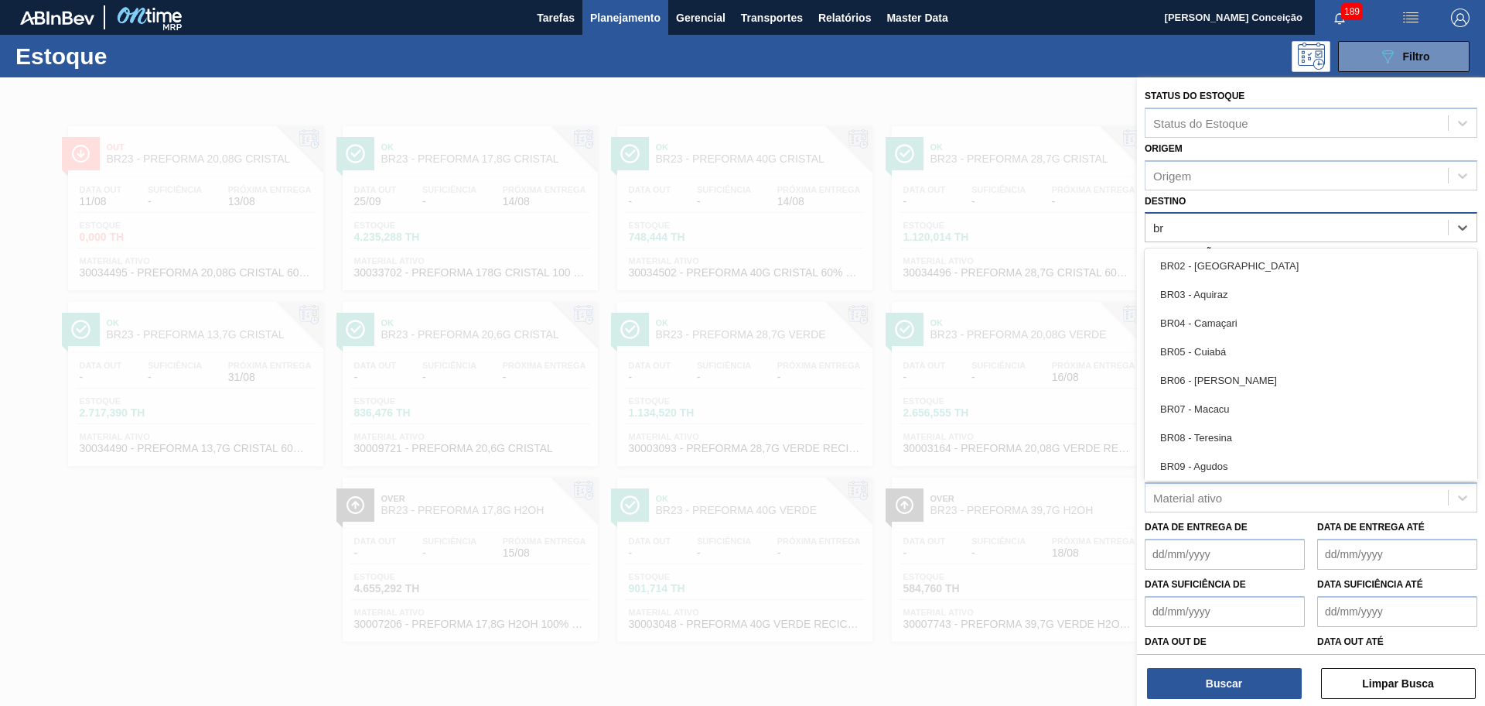
type input "br5"
type input "br15"
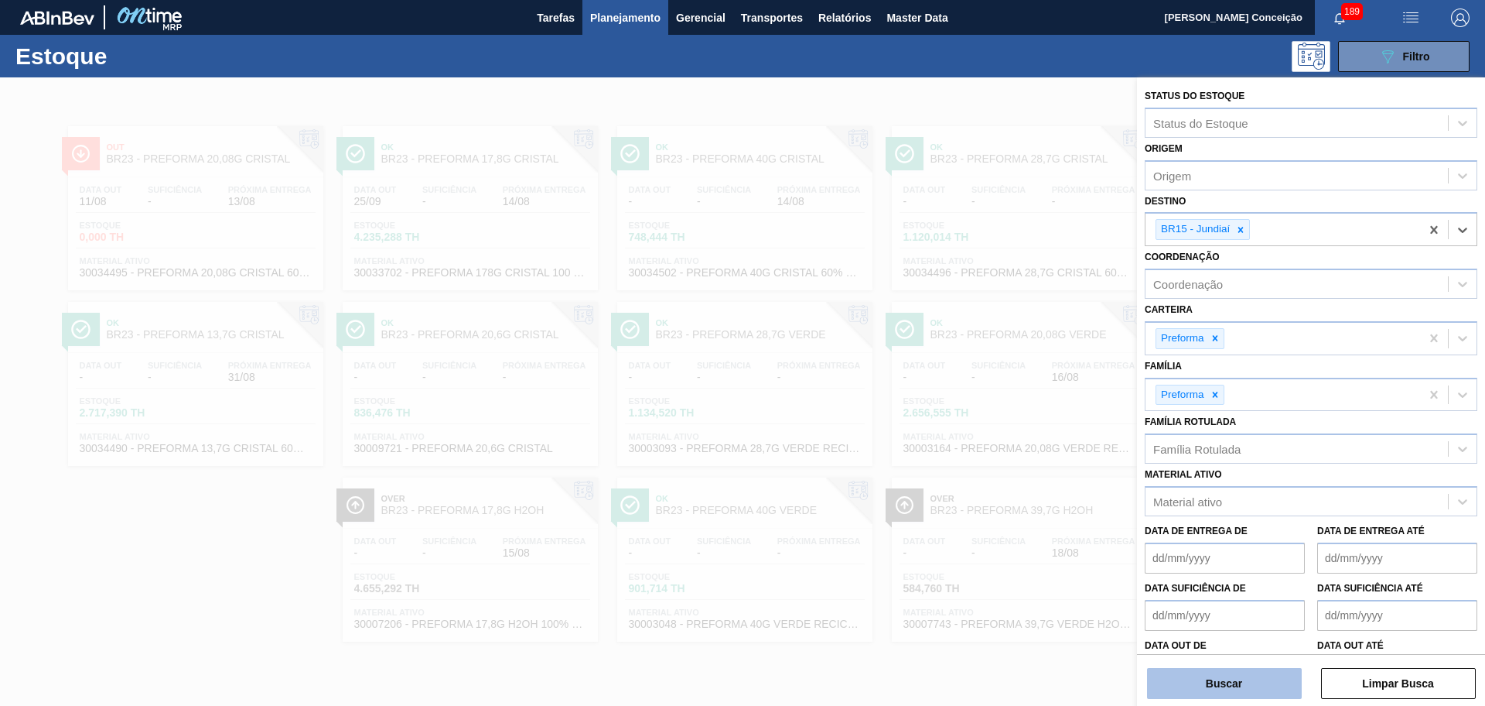
click at [1228, 678] on button "Buscar" at bounding box center [1224, 683] width 155 height 31
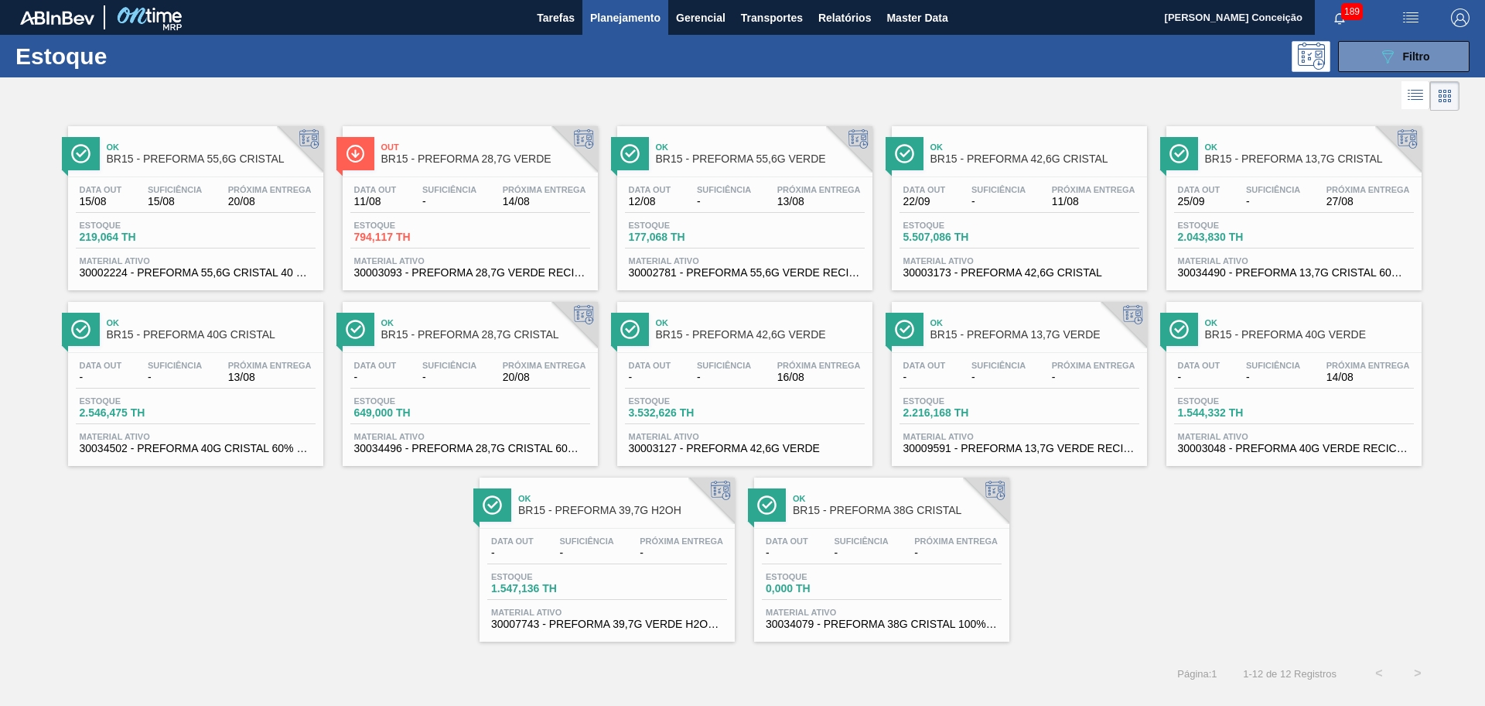
click at [88, 196] on span "15/08" at bounding box center [101, 202] width 43 height 12
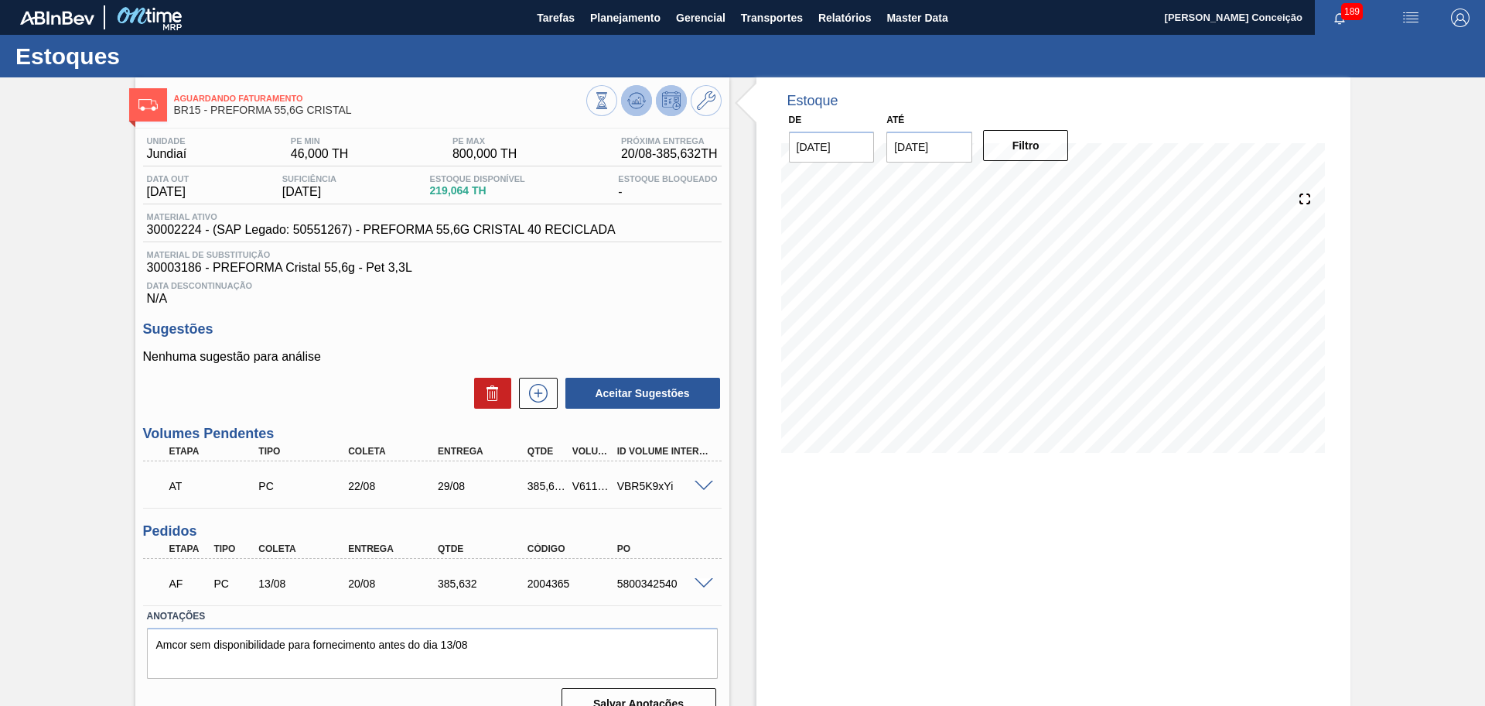
click at [643, 101] on icon at bounding box center [636, 97] width 15 height 9
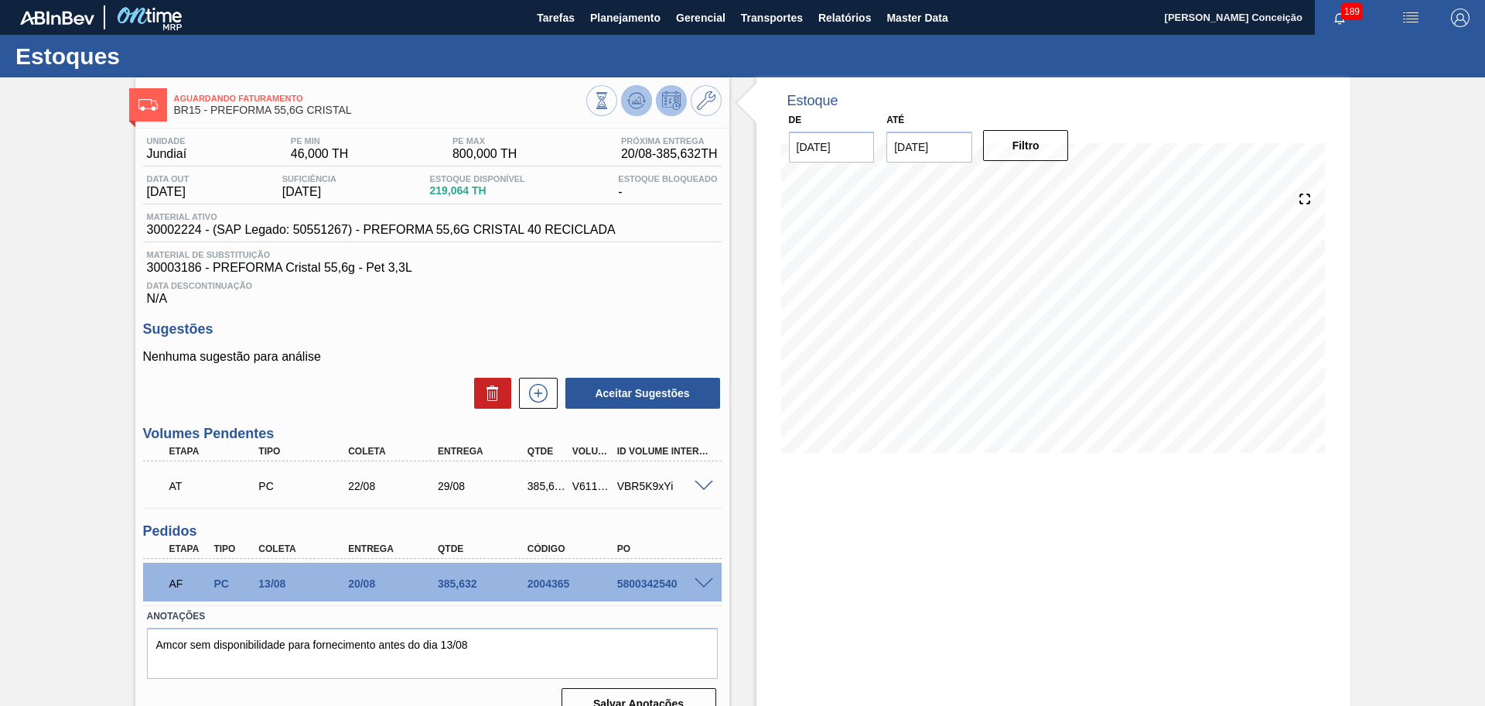
click at [610, 96] on icon at bounding box center [601, 100] width 17 height 17
click at [91, 495] on div "Aguardando Faturamento BR15 - PREFORMA 55,6G CRISTAL Unidade Jundiaí PE MIN 46,…" at bounding box center [742, 404] width 1485 height 655
click at [737, 450] on div "Estoque De 11/08/2025 Até 30/09/2025 Filtro 17/08 Projeção de Estoque -19.404 N…" at bounding box center [1040, 404] width 621 height 655
click at [740, 312] on div "Estoque De 11/08/2025 Até 30/09/2025 Filtro 13/08 Projeção de Estoque 219.064 N…" at bounding box center [1040, 404] width 621 height 655
click at [704, 330] on h3 "Sugestões" at bounding box center [432, 329] width 579 height 16
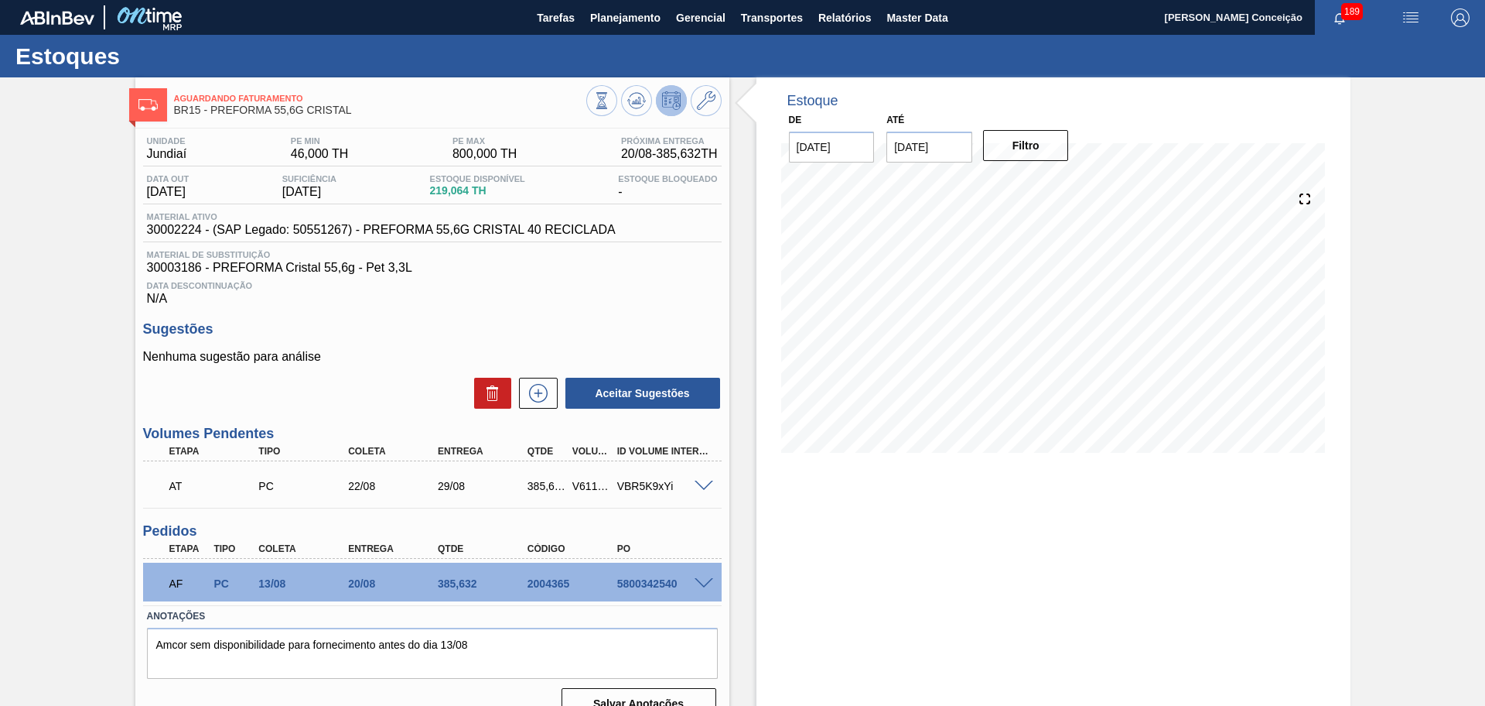
click at [731, 308] on div "Estoque De 11/08/2025 Até 30/09/2025 Filtro 12/08 Projeção de Estoque 219.064 N…" at bounding box center [1040, 404] width 621 height 655
click at [468, 590] on div "AF PC 13/08 20/08 385,632 2004365 5800342540" at bounding box center [428, 581] width 538 height 31
drag, startPoint x: 478, startPoint y: 587, endPoint x: 432, endPoint y: 576, distance: 46.9
click at [432, 577] on div "385,632" at bounding box center [473, 583] width 90 height 12
copy div "385,632"
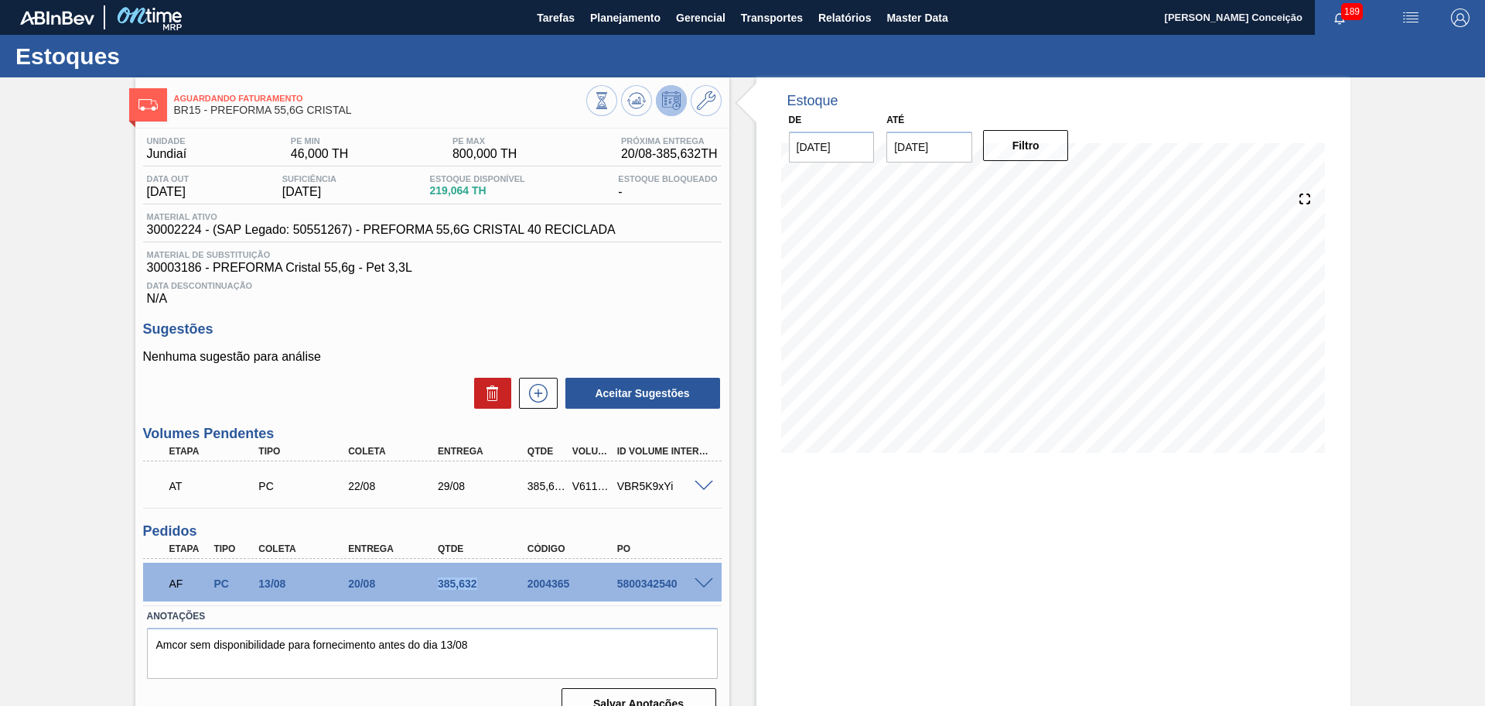
click at [457, 587] on div "385,632" at bounding box center [484, 583] width 101 height 12
click at [439, 305] on div "Unidade Jundiaí PE MIN 46,000 TH PE MAX 800,000 TH Próxima Entrega 20/08 - 385,…" at bounding box center [432, 426] width 594 height 596
click at [168, 233] on span "30002224 - (SAP Legado: 50551267) - PREFORMA 55,6G CRISTAL 40 RECICLADA" at bounding box center [381, 230] width 469 height 14
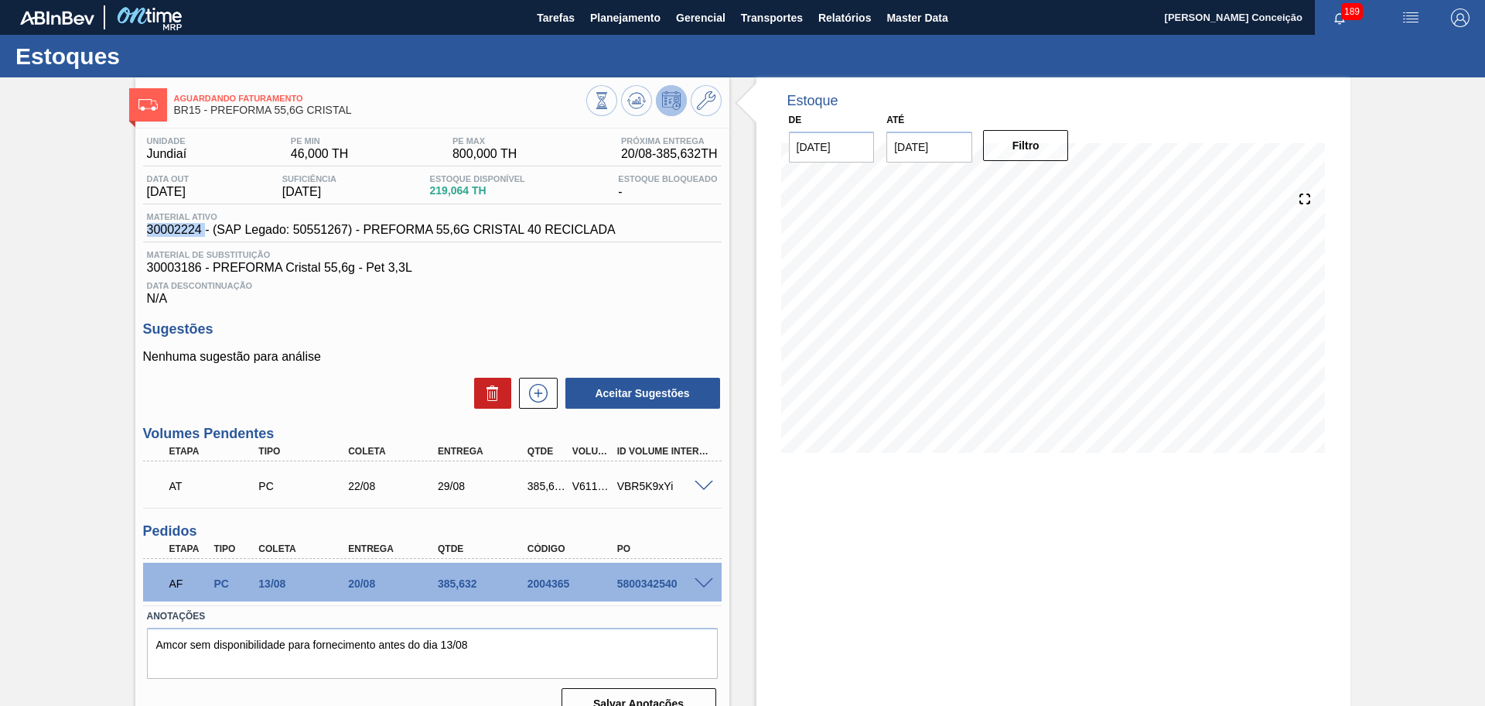
copy span "30002224"
click at [748, 460] on div "Estoque De 11/08/2025 Até 30/09/2025 Filtro 12/08 Projeção de Estoque 219.064 N…" at bounding box center [1040, 404] width 621 height 655
click at [757, 488] on div "Estoque De 11/08/2025 Até 30/09/2025 Filtro 12/08 Projeção de Estoque 219.064 N…" at bounding box center [1054, 404] width 594 height 655
click at [573, 323] on h3 "Sugestões" at bounding box center [432, 329] width 579 height 16
click at [501, 282] on span "Data Descontinuação" at bounding box center [432, 285] width 571 height 9
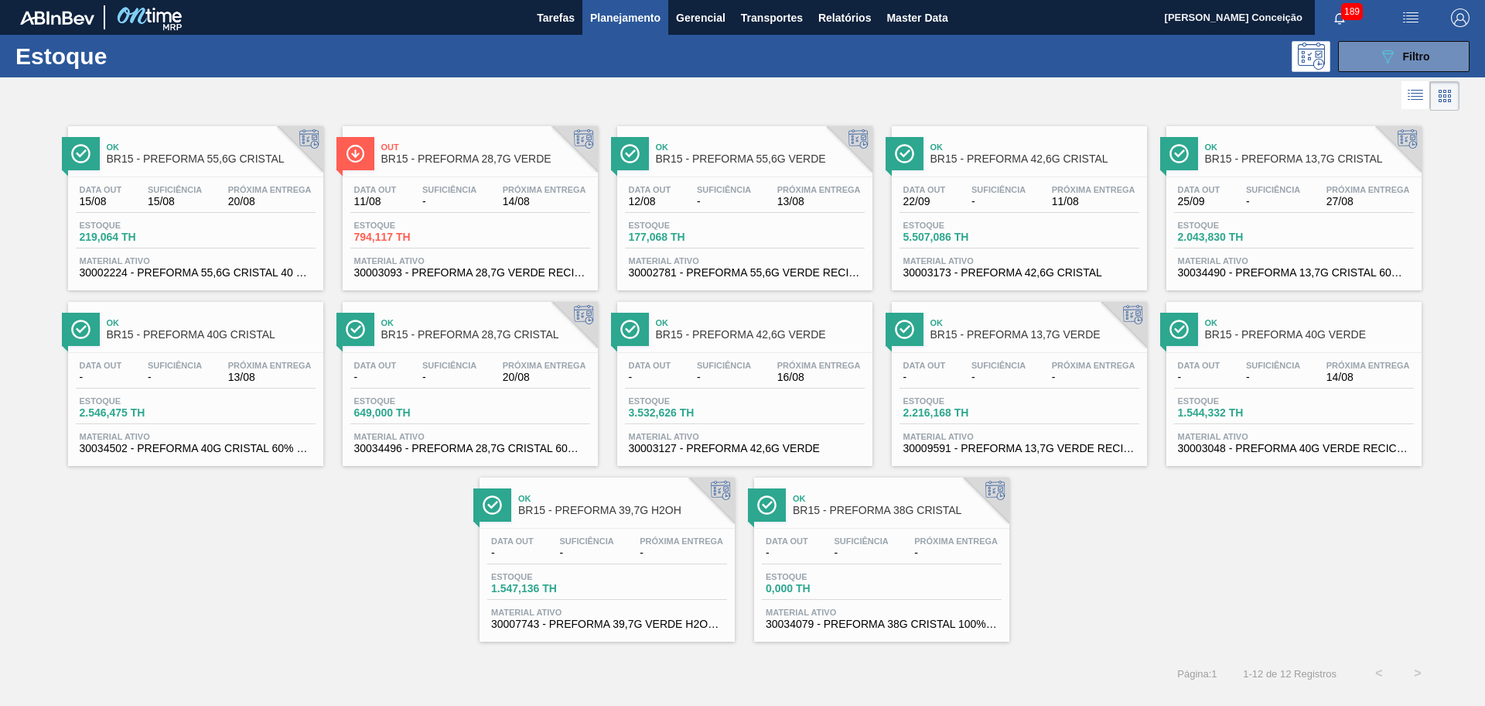
click at [791, 188] on span "Próxima Entrega" at bounding box center [820, 189] width 84 height 9
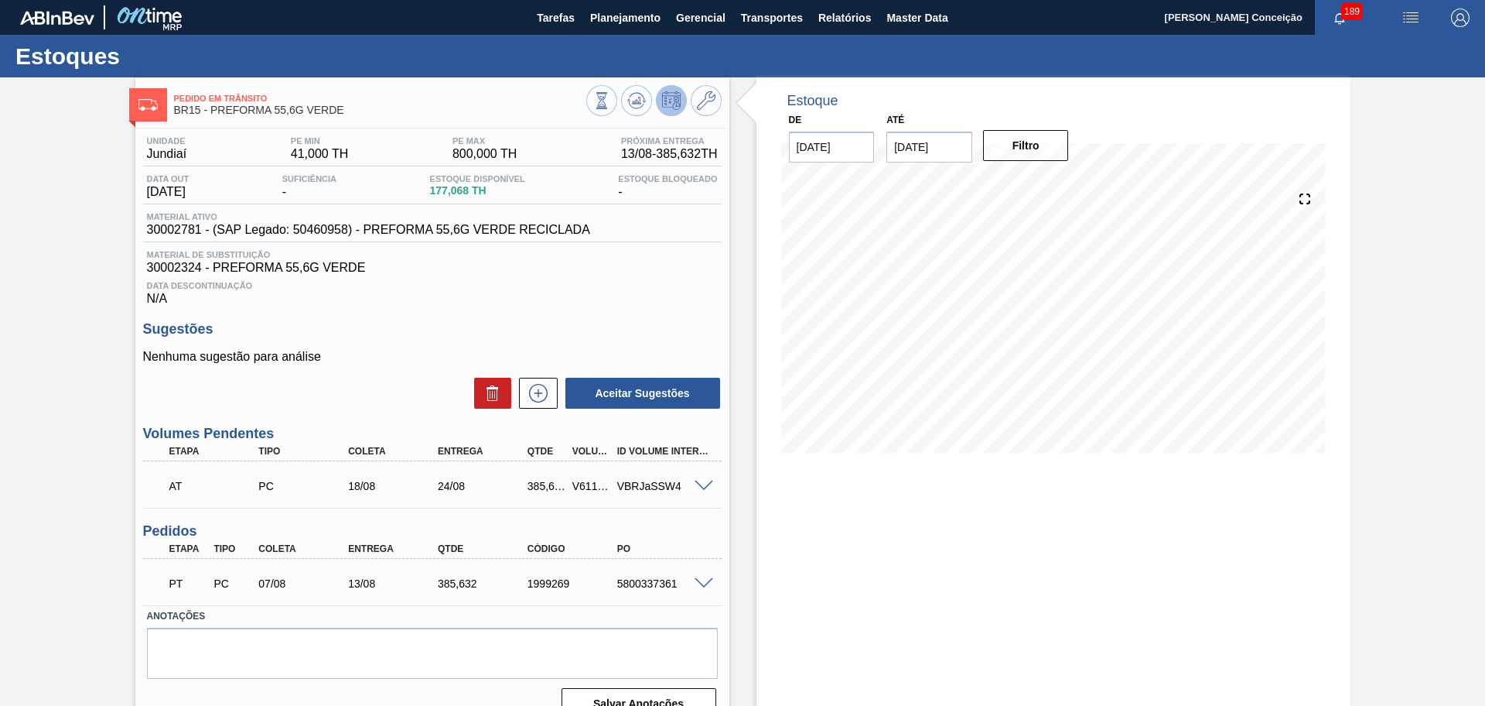
click at [721, 531] on div "Unidade Jundiaí PE MIN 41,000 TH PE MAX 800,000 TH Próxima Entrega 13/08 - 385,…" at bounding box center [432, 426] width 594 height 596
click at [765, 508] on div "Estoque De 11/08/2025 Até 30/09/2025 Filtro" at bounding box center [1054, 404] width 594 height 655
click at [610, 108] on icon at bounding box center [601, 100] width 17 height 17
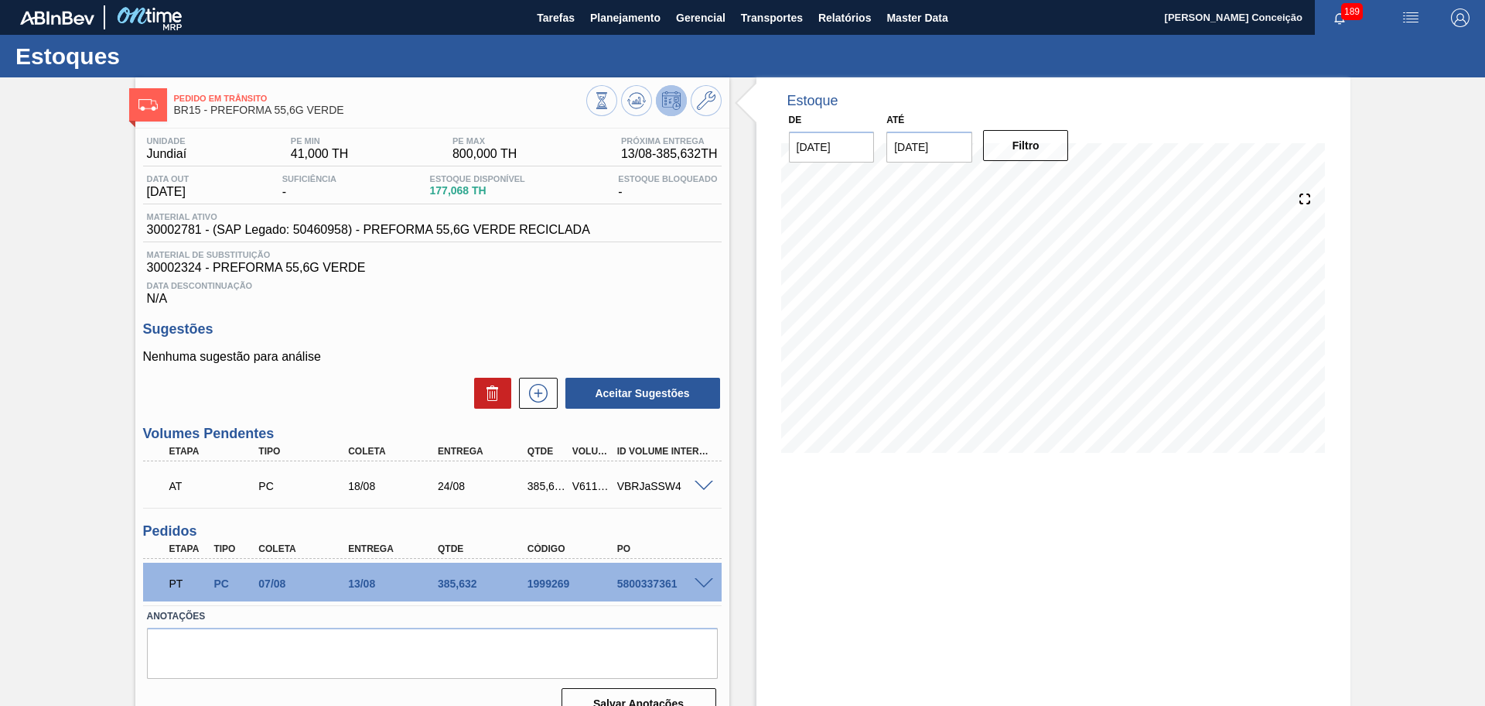
click at [435, 579] on div "385,632" at bounding box center [484, 583] width 101 height 12
copy div "385,632"
click at [183, 237] on div "Material ativo 30002781 - (SAP Legado: 50460958) - PREFORMA 55,6G VERDE RECICLA…" at bounding box center [432, 227] width 579 height 30
click at [181, 231] on span "30002781 - (SAP Legado: 50460958) - PREFORMA 55,6G VERDE RECICLADA" at bounding box center [368, 230] width 443 height 14
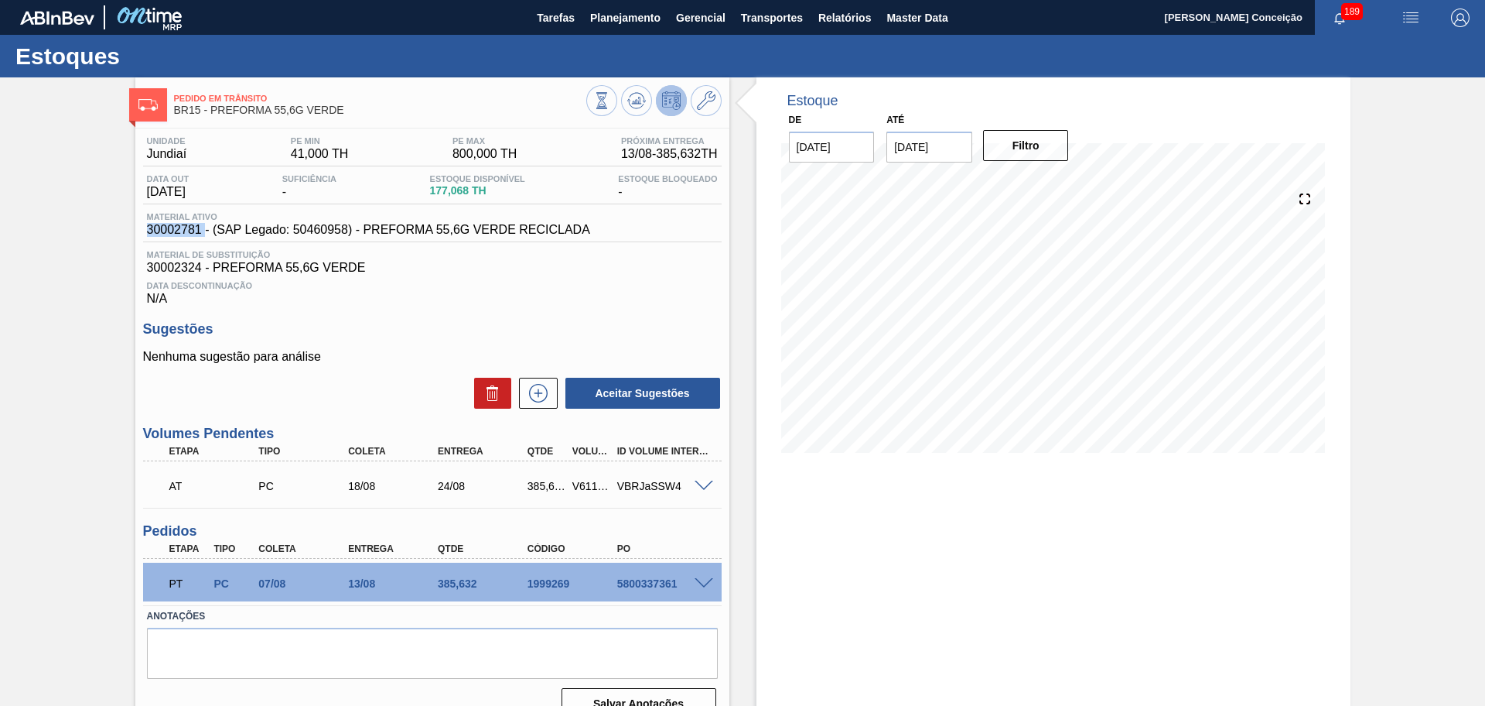
click at [181, 231] on span "30002781 - (SAP Legado: 50460958) - PREFORMA 55,6G VERDE RECICLADA" at bounding box center [368, 230] width 443 height 14
copy span "30002781"
click at [679, 291] on div "Data Descontinuação N/A" at bounding box center [432, 290] width 579 height 31
click at [655, 265] on span "30002324 - PREFORMA 55,6G VERDE" at bounding box center [432, 268] width 571 height 14
click at [443, 309] on div "Unidade Jundiaí PE MIN 41,000 TH PE MAX 800,000 TH Próxima Entrega 13/08 - 385,…" at bounding box center [432, 426] width 594 height 596
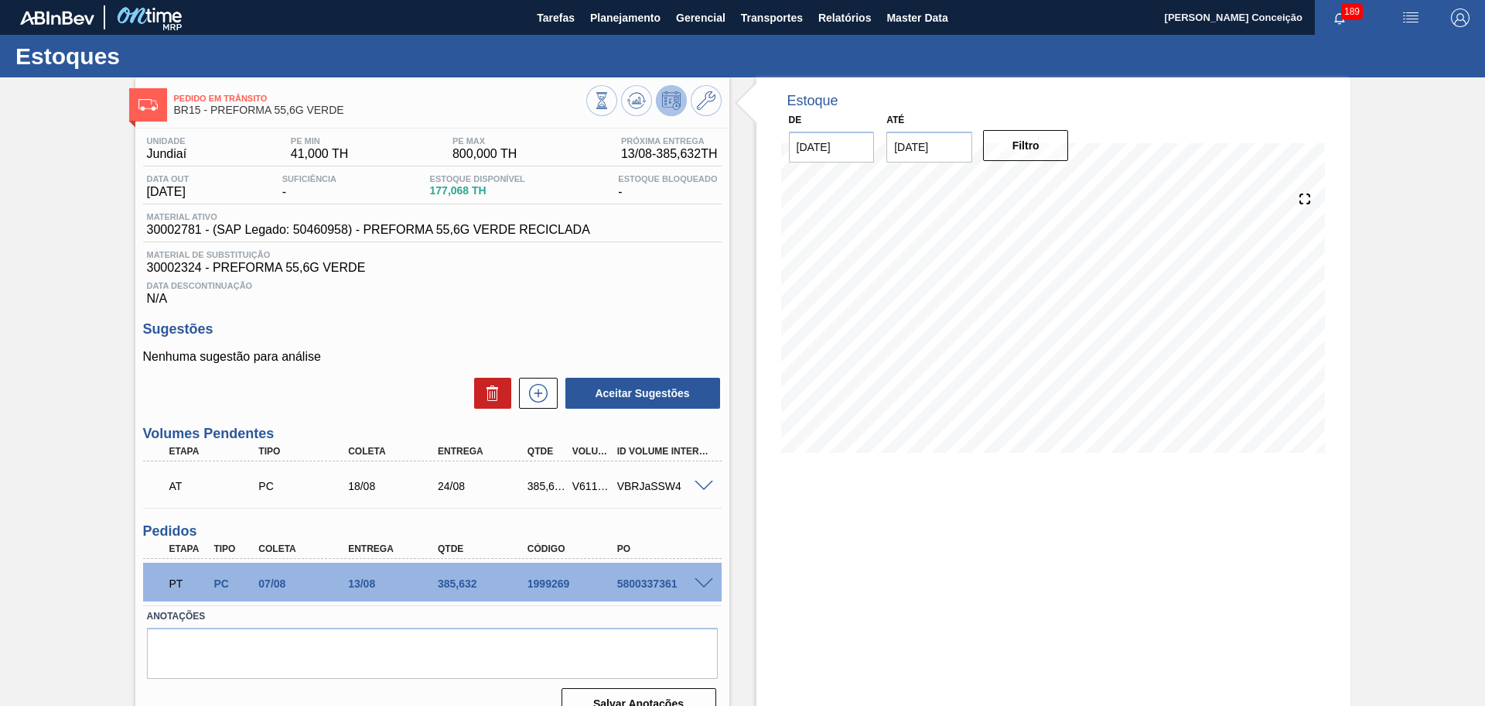
click at [644, 282] on span "Data Descontinuação" at bounding box center [432, 285] width 571 height 9
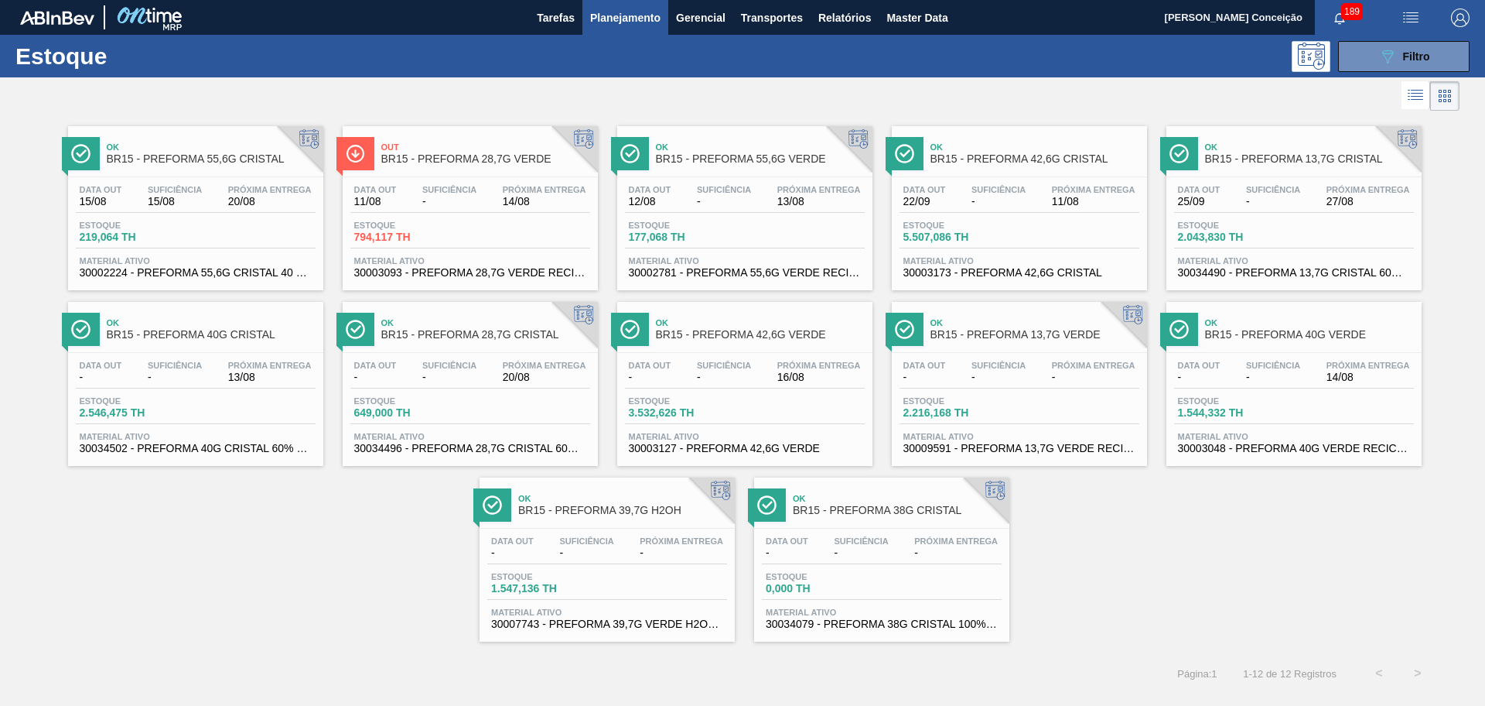
click at [724, 197] on span "-" at bounding box center [724, 202] width 54 height 12
click at [1369, 54] on button "089F7B8B-B2A5-4AFE-B5C0-19BA573D28AC Filtro" at bounding box center [1404, 56] width 132 height 31
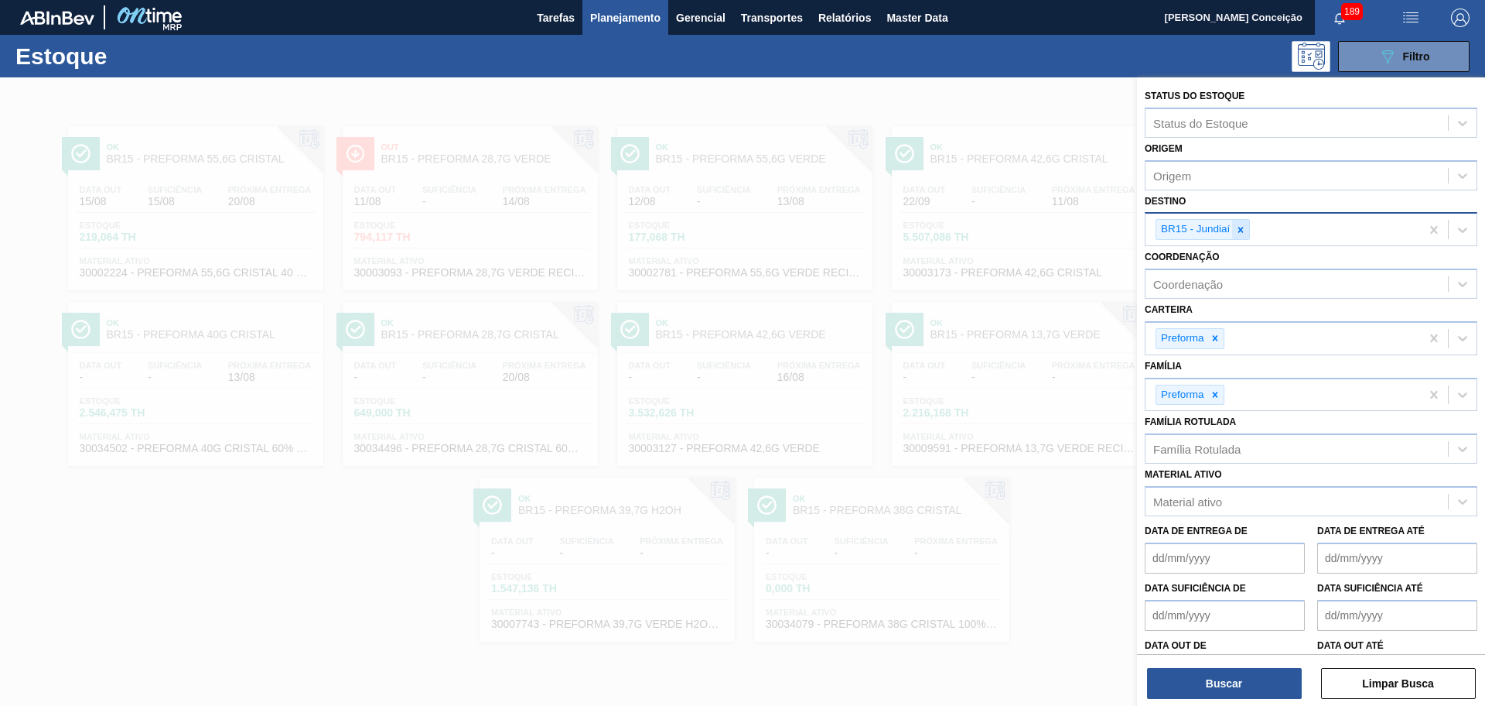
click at [1243, 235] on div at bounding box center [1241, 229] width 17 height 19
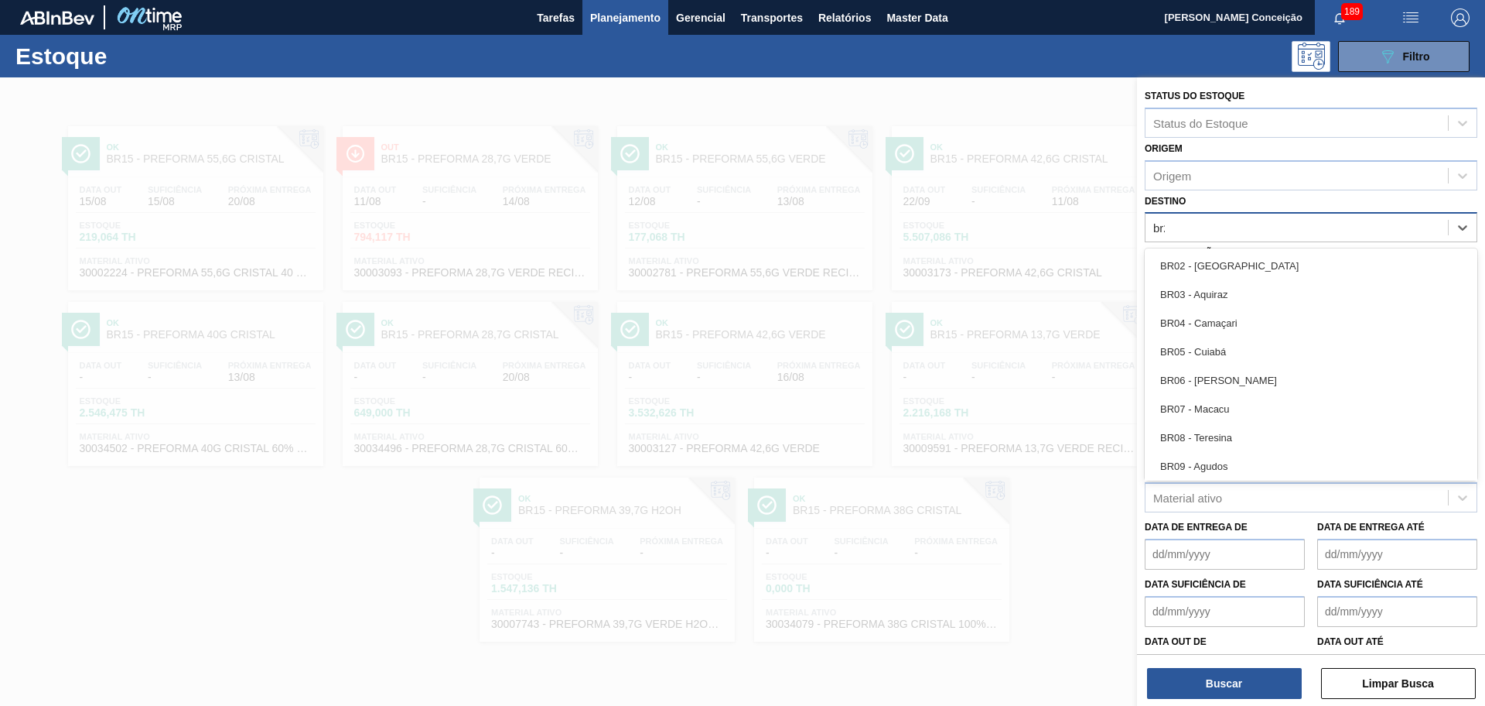
type input "br27"
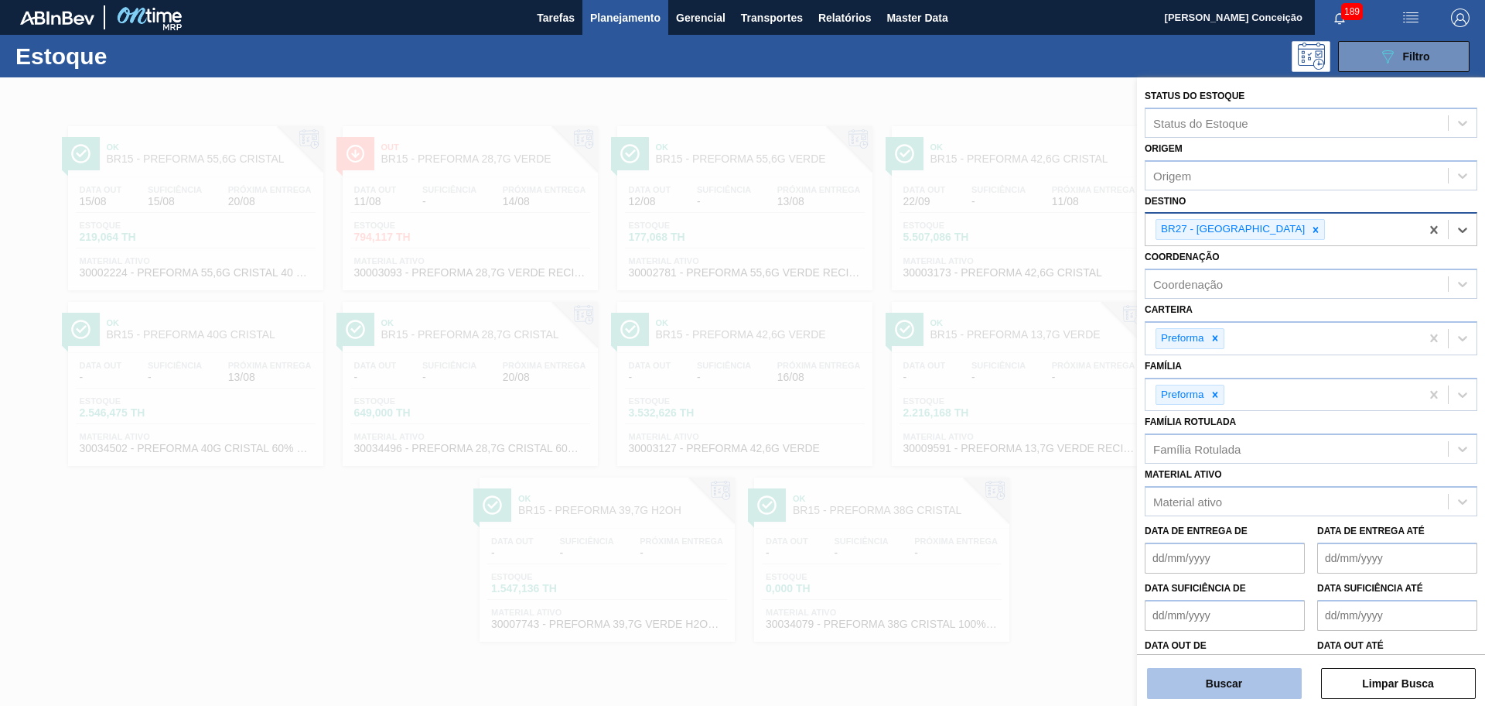
click at [1221, 674] on button "Buscar" at bounding box center [1224, 683] width 155 height 31
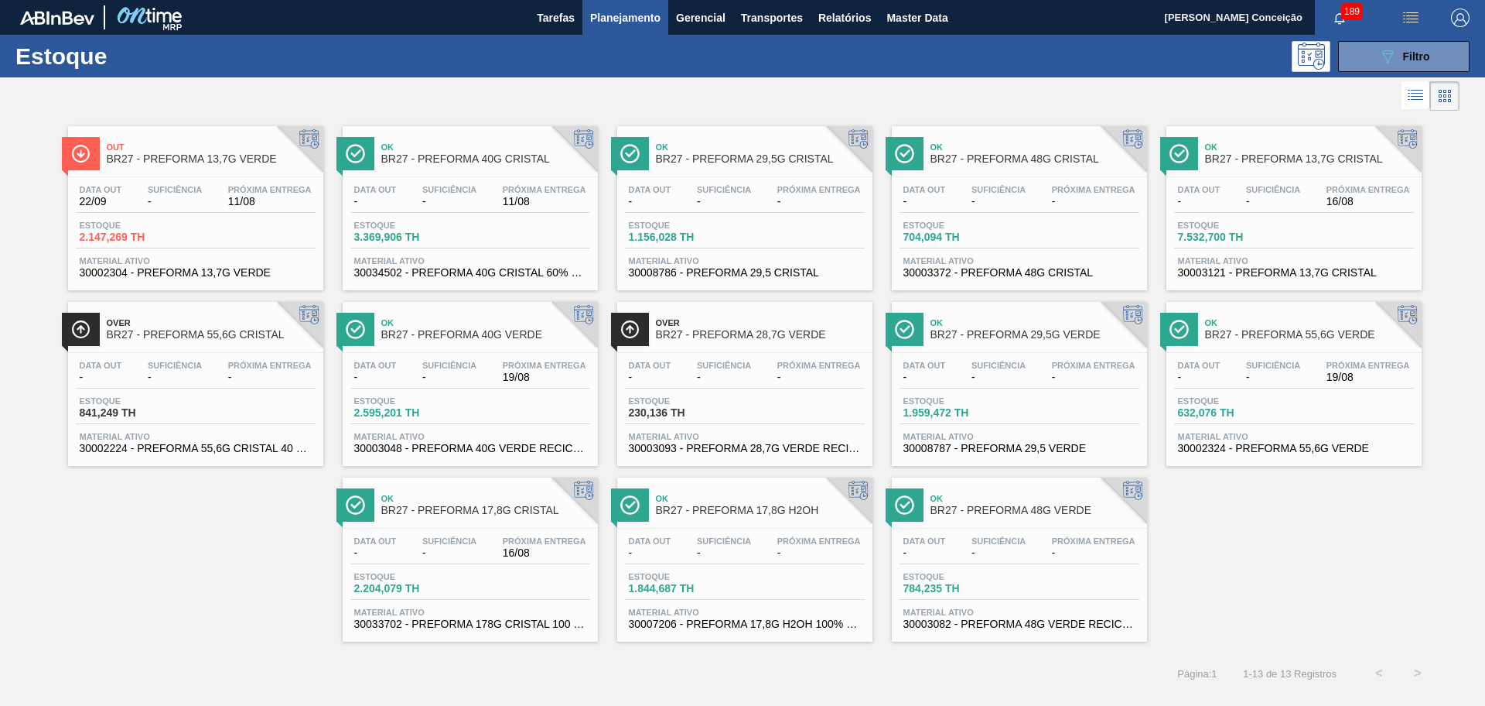
click at [154, 353] on div "Data out - Suficiência - Próxima Entrega - Estoque 841,249 TH Material ativo 30…" at bounding box center [195, 405] width 255 height 105
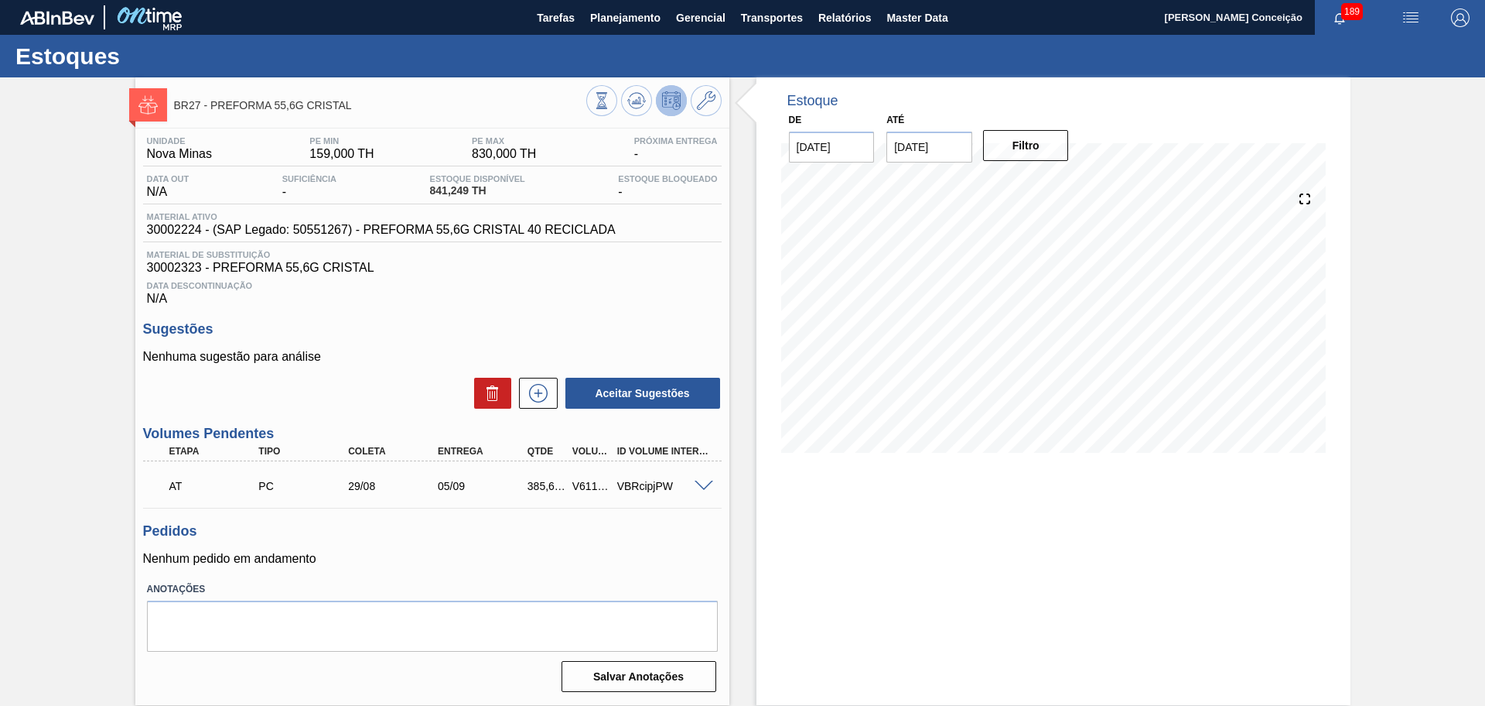
click at [730, 337] on div "Estoque De 11/08/2025 Até 30/09/2025 Filtro 12/08 Projeção de Estoque 841.249 N…" at bounding box center [1040, 390] width 621 height 627
click at [510, 538] on h3 "Pedidos" at bounding box center [432, 531] width 579 height 16
click at [703, 341] on div "Sugestões Nenhuma sugestão para análise Aceitar Sugestões" at bounding box center [432, 365] width 579 height 89
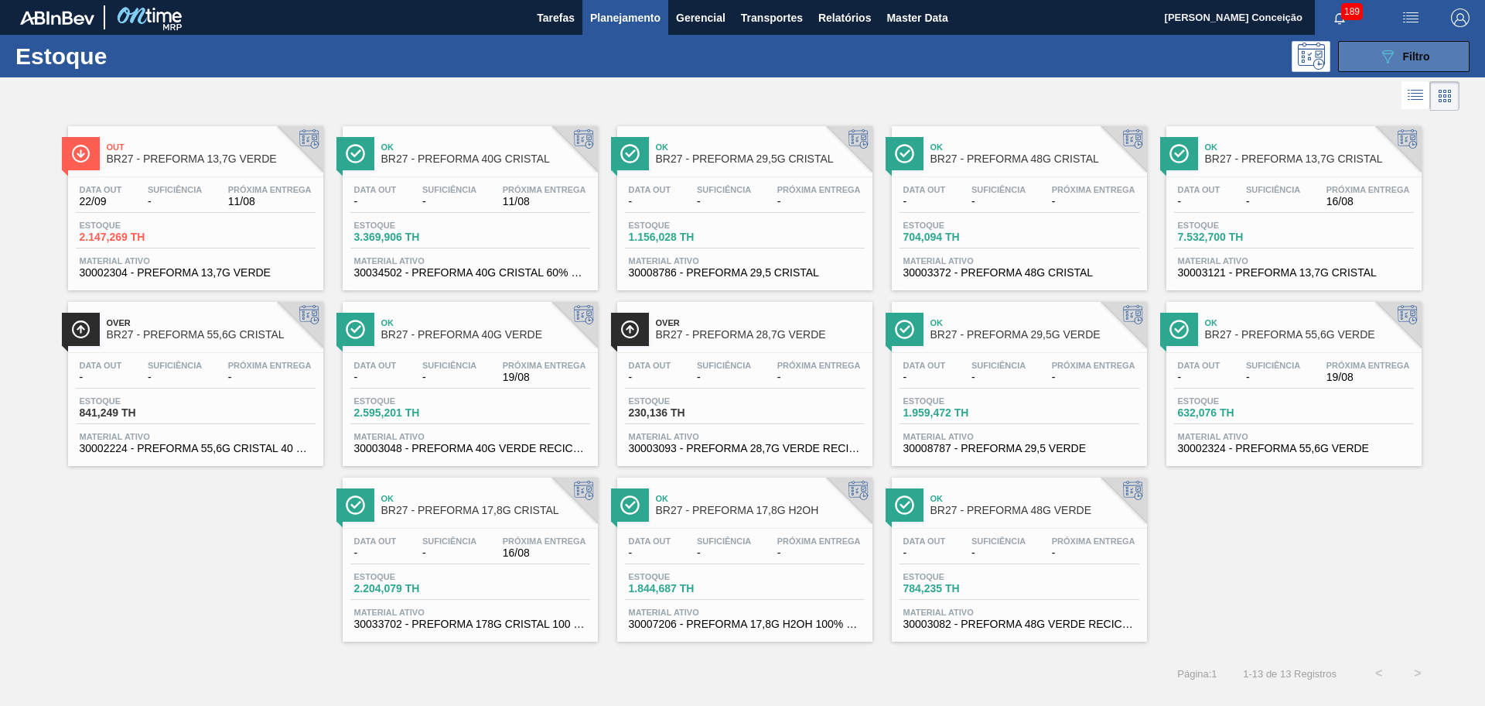
click at [1402, 53] on div "089F7B8B-B2A5-4AFE-B5C0-19BA573D28AC Filtro" at bounding box center [1405, 56] width 52 height 19
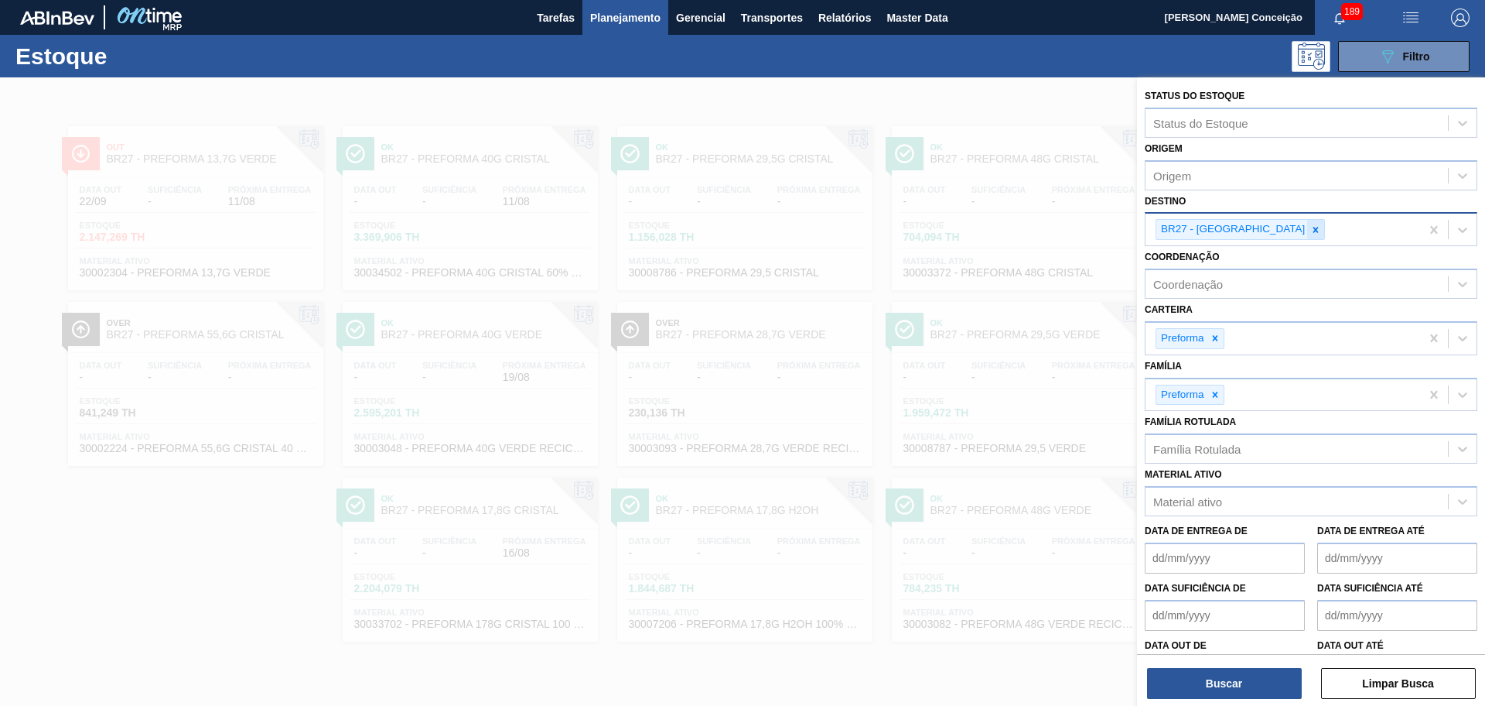
click at [1314, 232] on icon at bounding box center [1316, 229] width 5 height 5
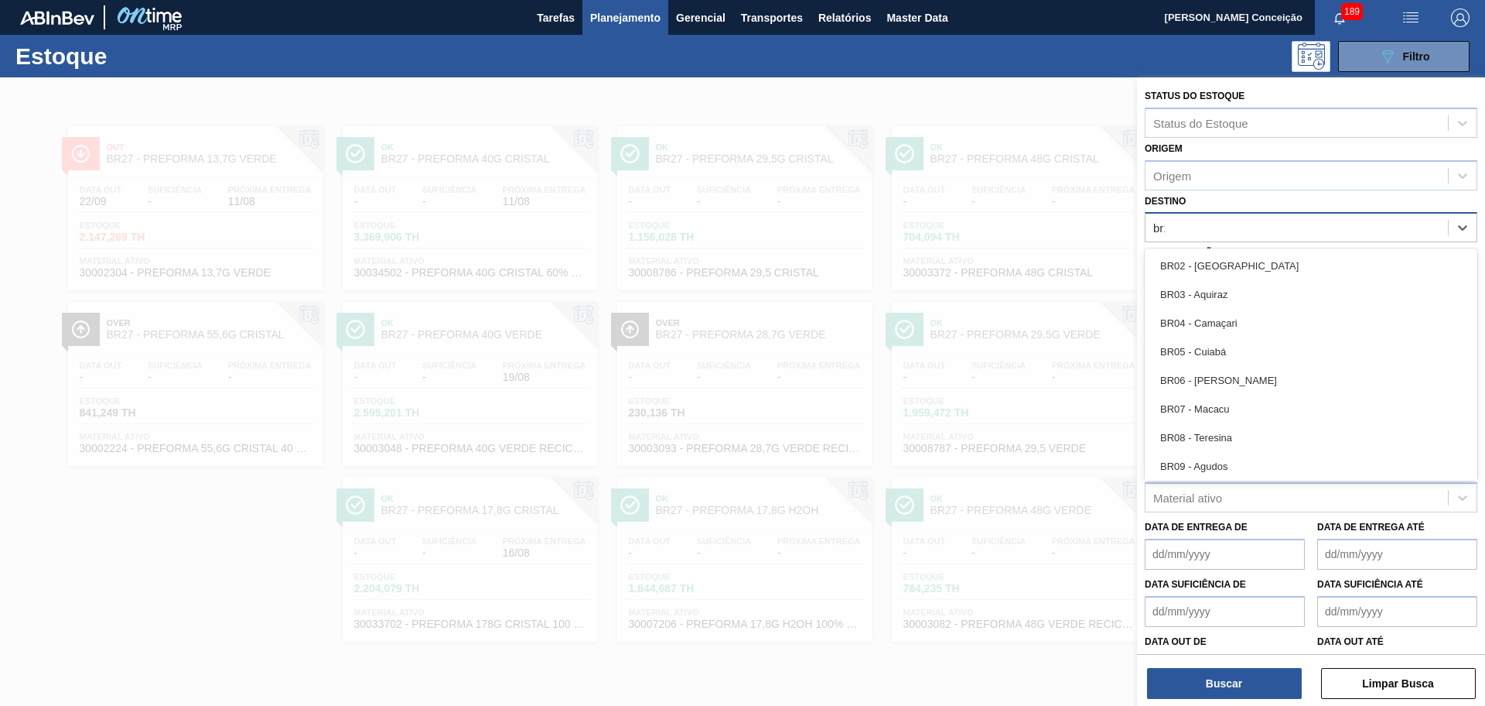
type input "br19"
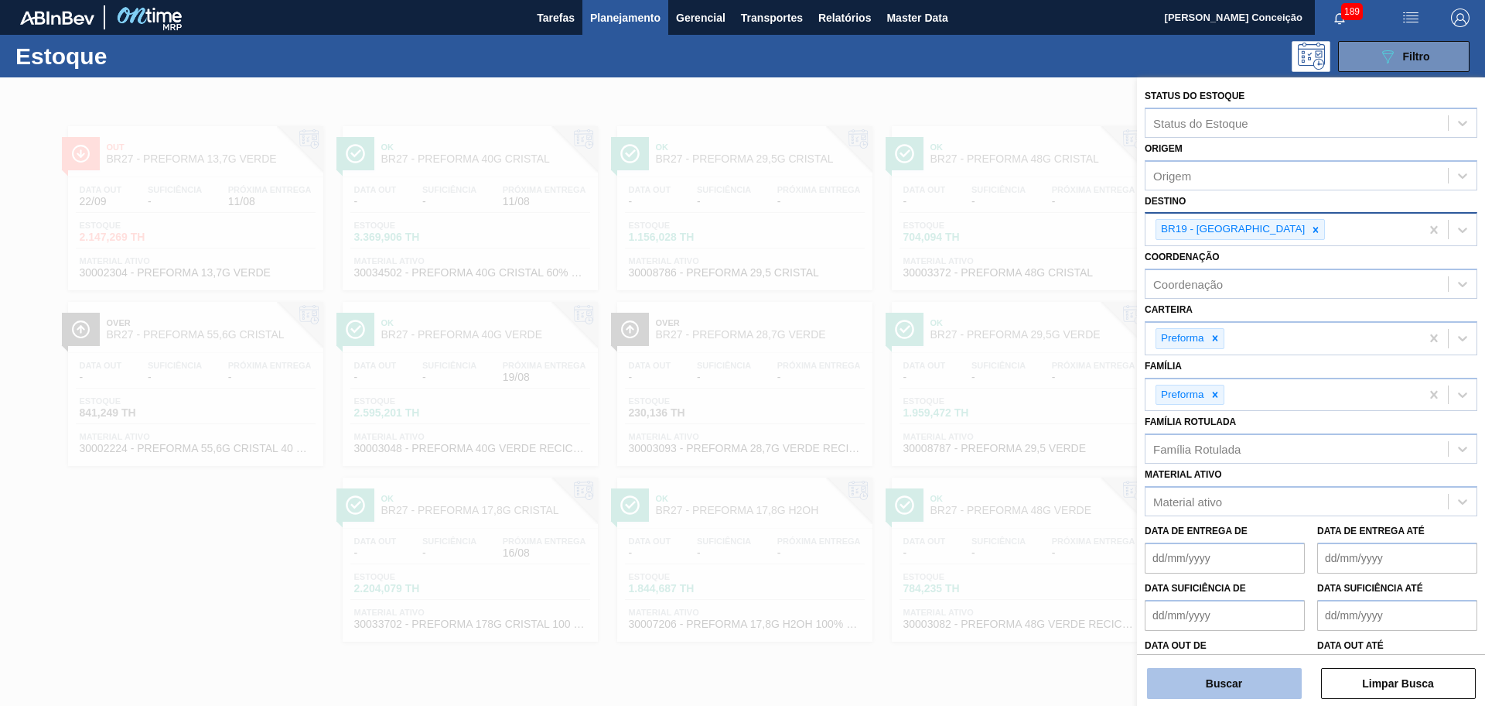
click at [1219, 682] on button "Buscar" at bounding box center [1224, 683] width 155 height 31
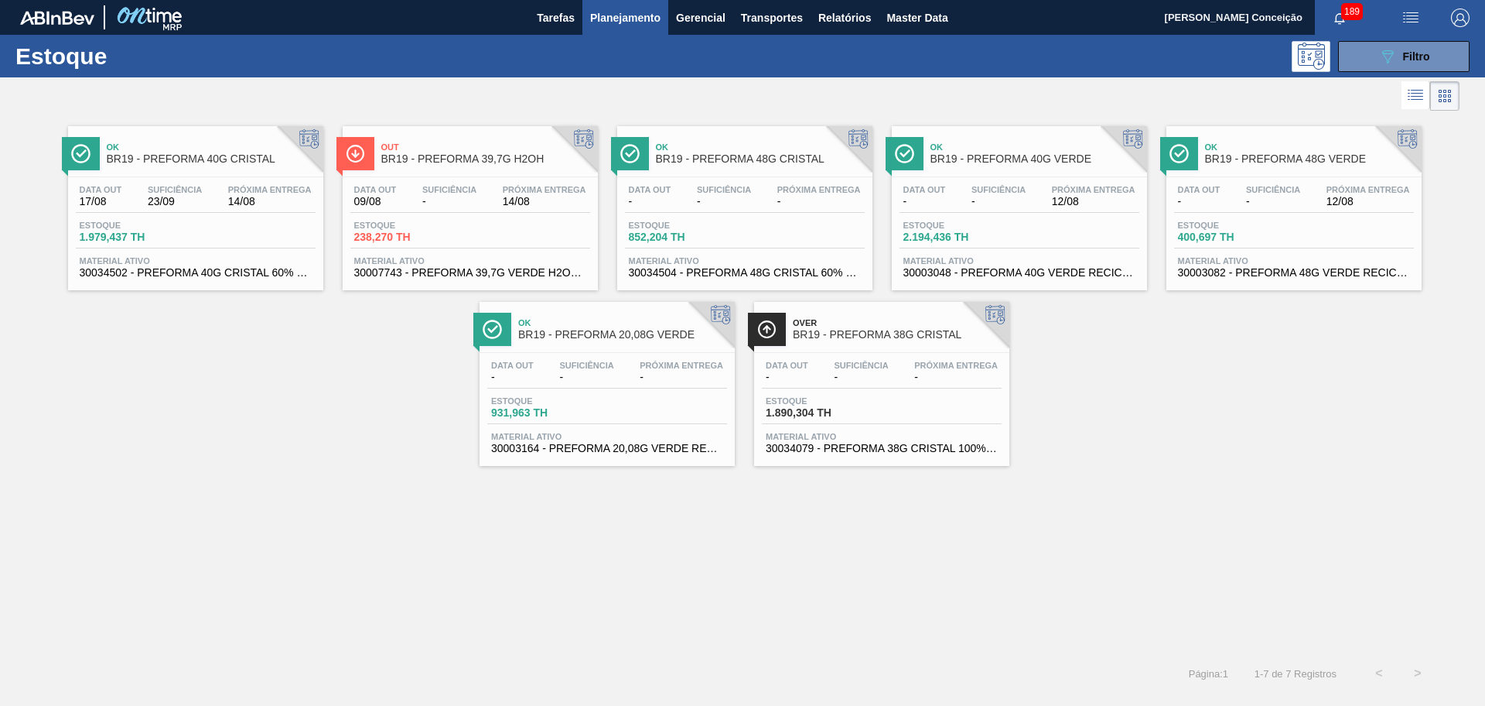
click at [472, 262] on span "Material ativo" at bounding box center [470, 260] width 232 height 9
click at [176, 190] on span "Suficiência" at bounding box center [175, 189] width 54 height 9
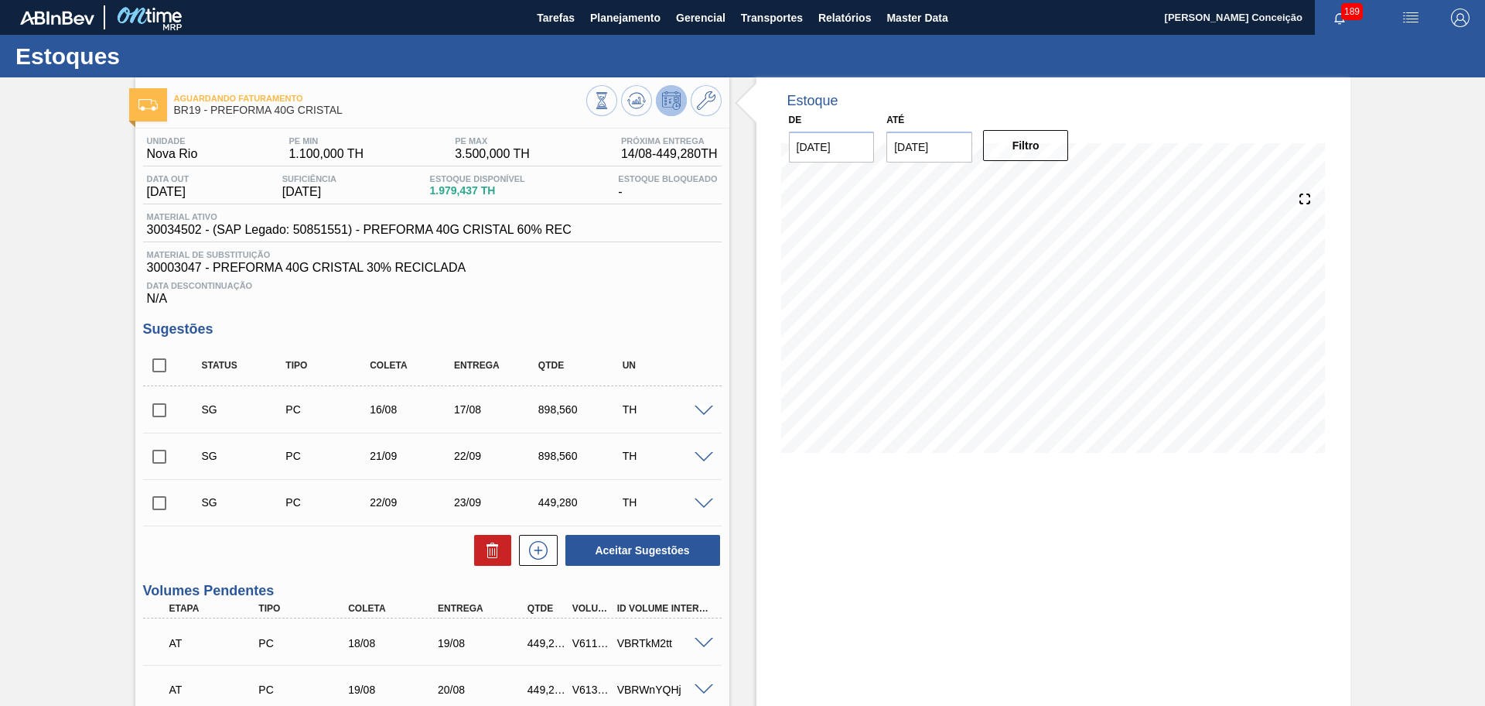
click at [694, 303] on div "Data Descontinuação N/A" at bounding box center [432, 290] width 579 height 31
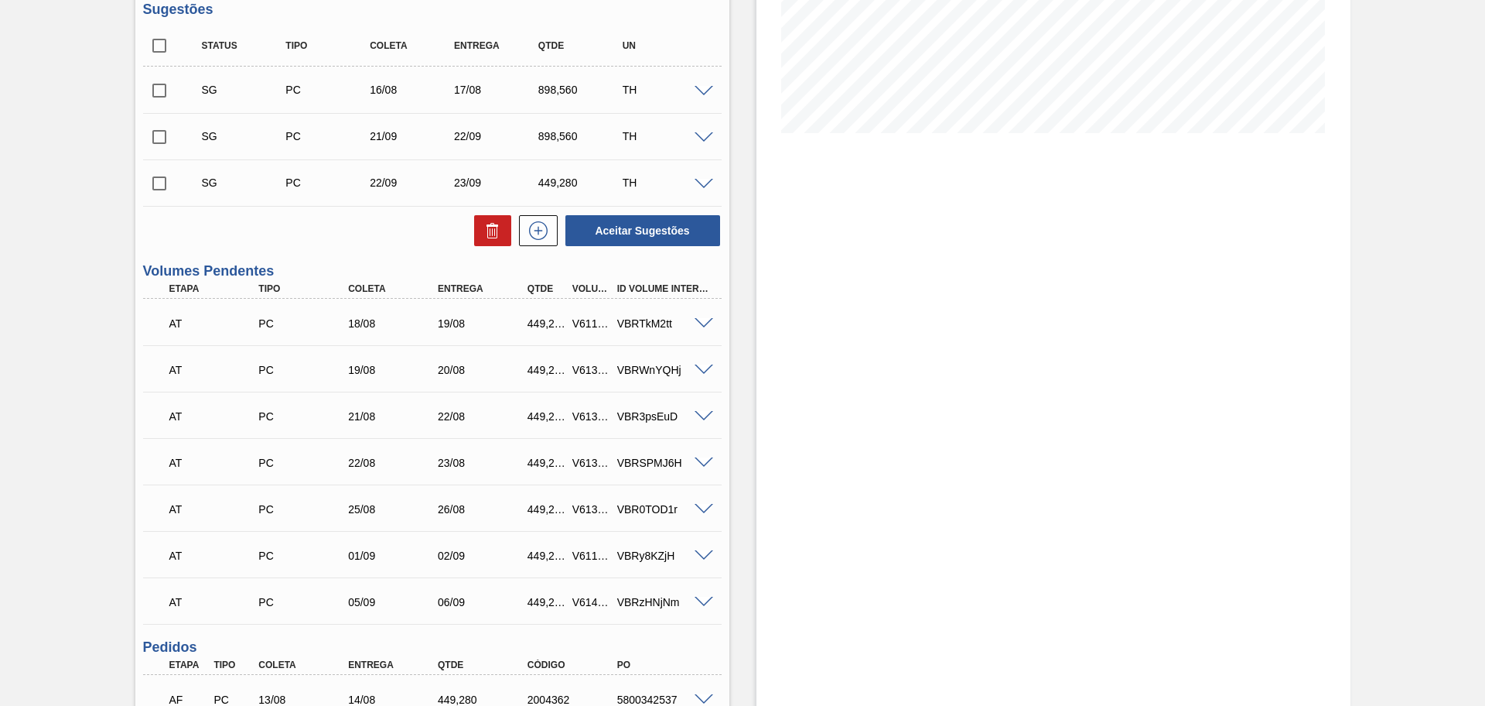
scroll to position [484, 0]
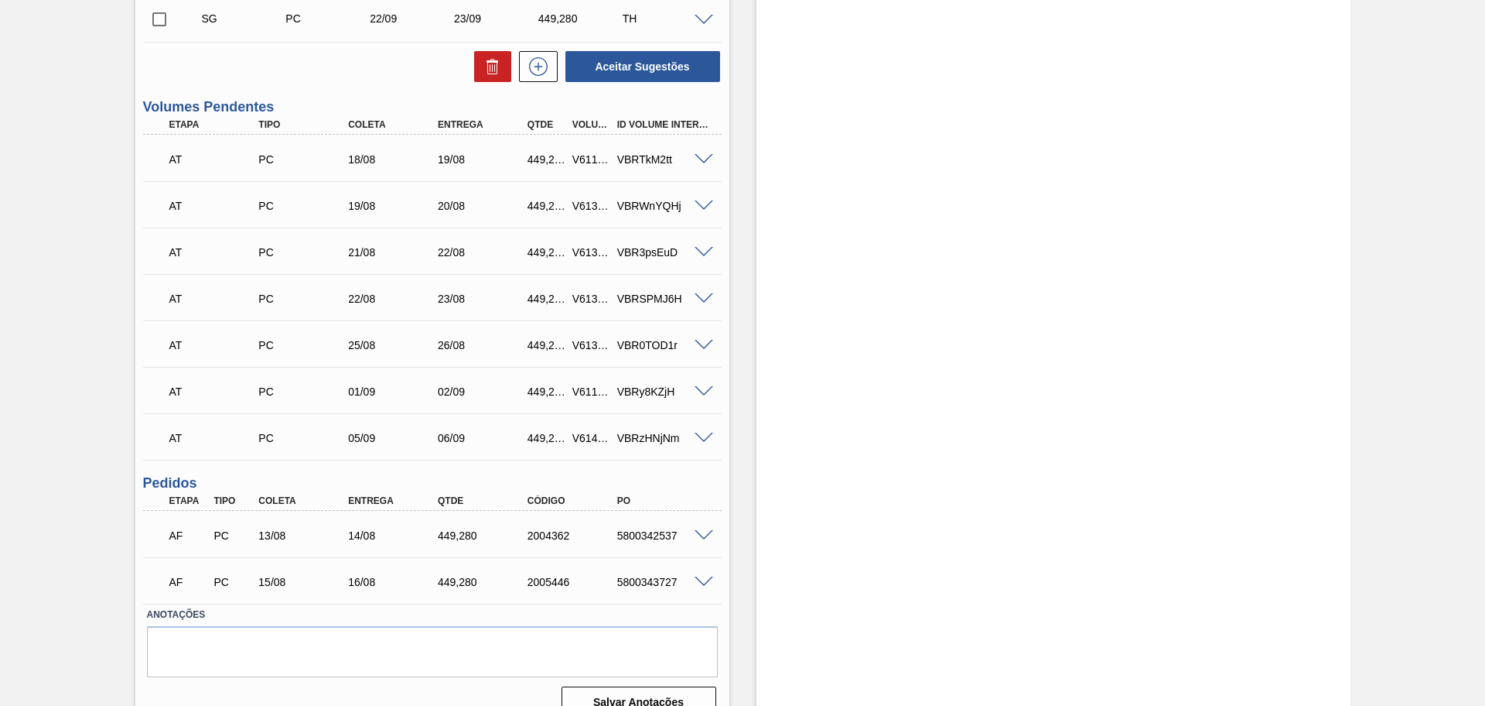
click at [747, 477] on div "Estoque De 11/08/2025 Até 30/09/2025 Filtro" at bounding box center [1040, 162] width 621 height 1137
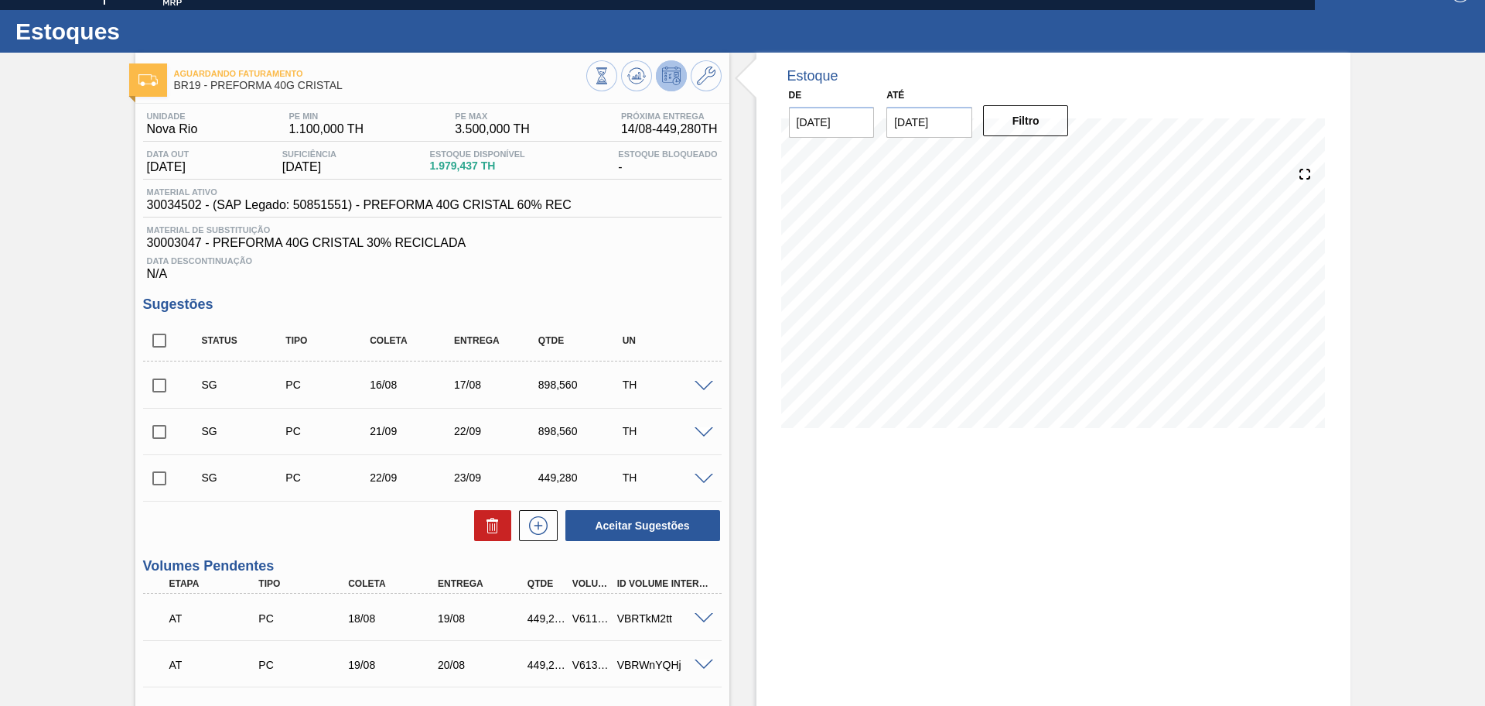
scroll to position [0, 0]
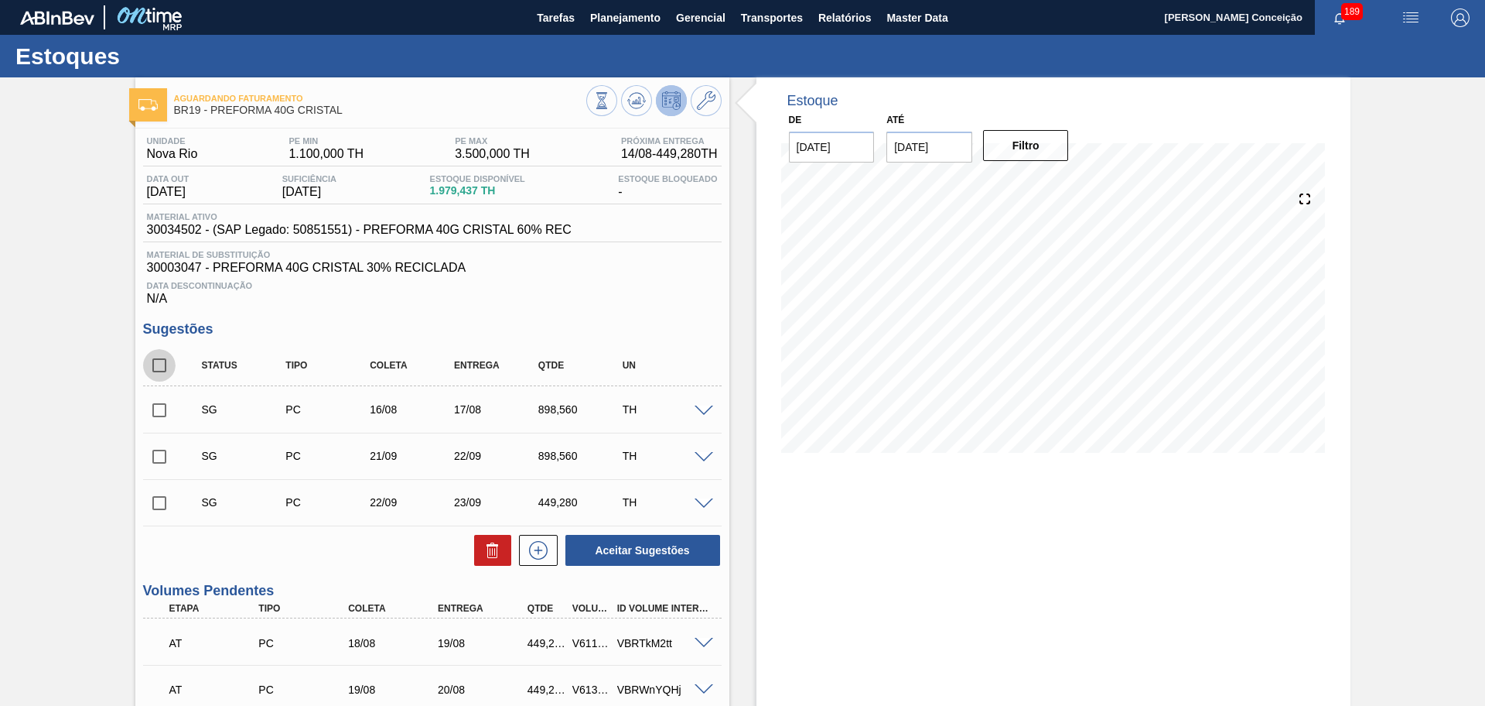
click at [162, 357] on input "checkbox" at bounding box center [159, 365] width 32 height 32
checkbox input "true"
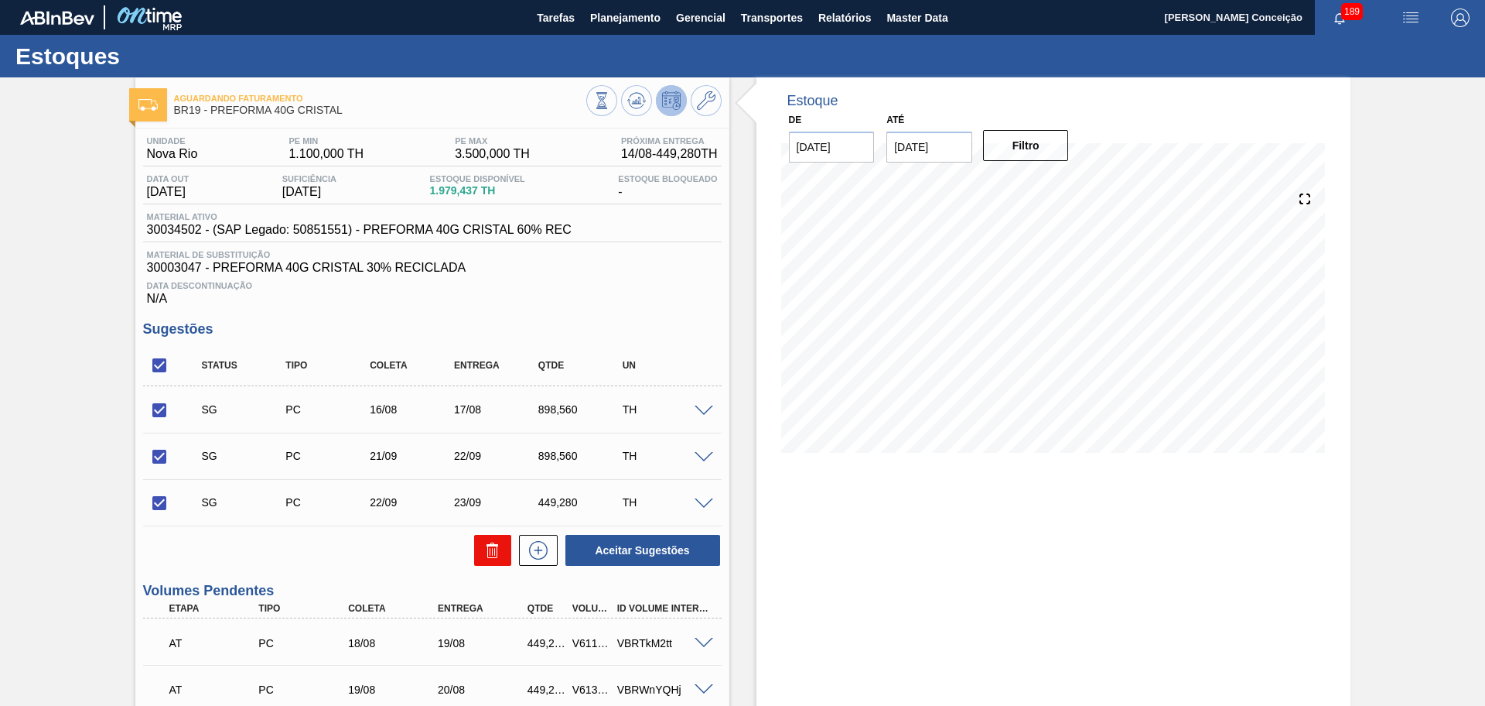
click at [493, 547] on icon at bounding box center [493, 550] width 19 height 19
checkbox input "false"
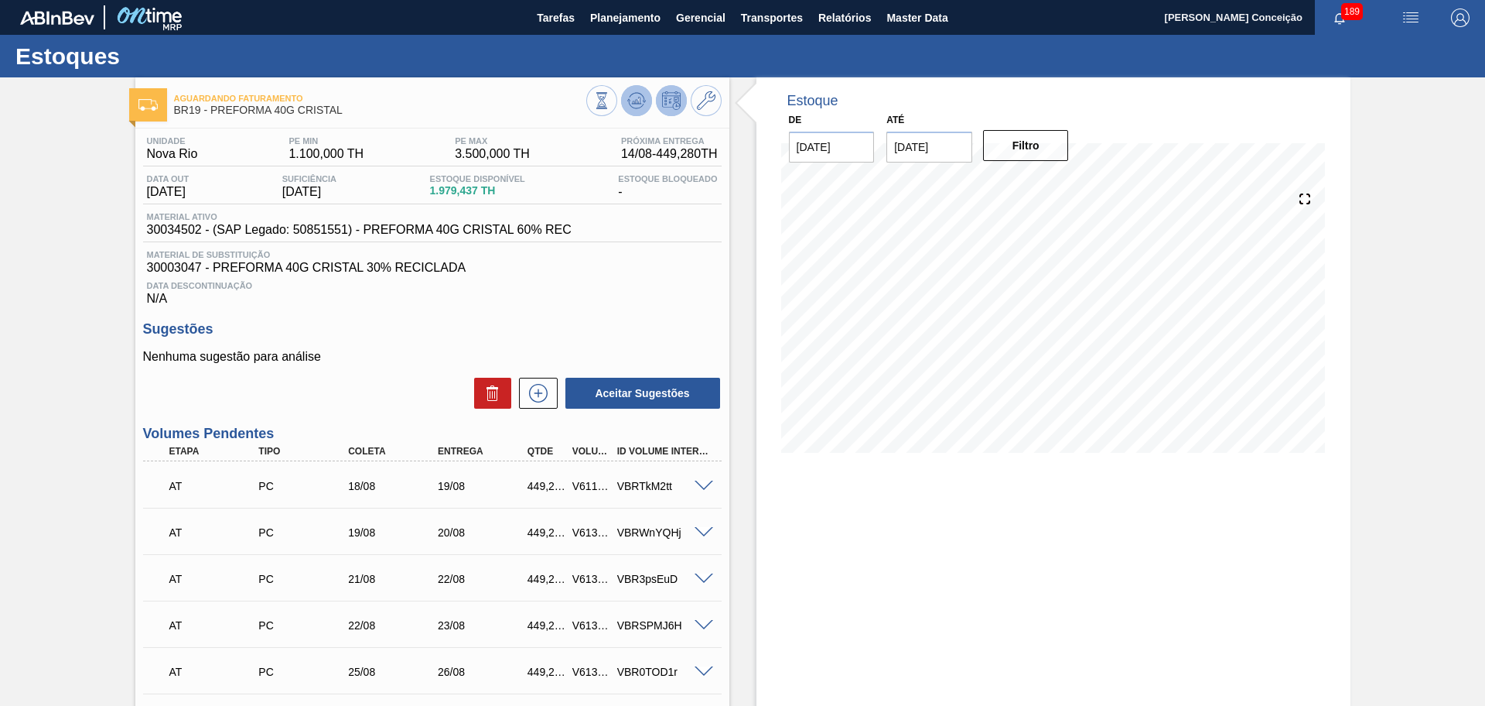
click at [610, 97] on icon at bounding box center [601, 100] width 17 height 17
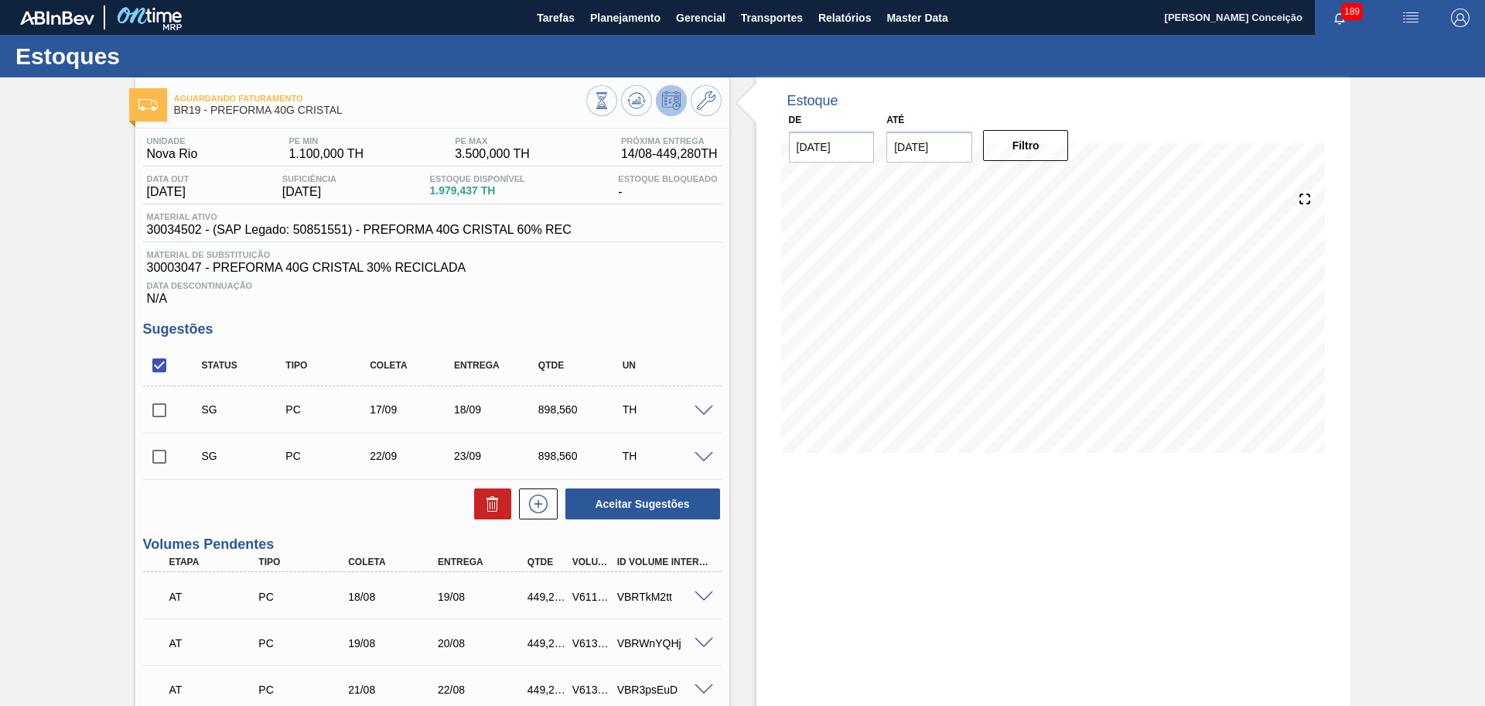
click at [890, 489] on div "Estoque De 11/08/2025 Até 30/09/2025 Filtro 15/08 Projeção de Estoque 1,370.839…" at bounding box center [1054, 622] width 594 height 1090
click at [929, 511] on div "Estoque De 11/08/2025 Até 30/09/2025 Filtro 15/08 Projeção de Estoque 1,370.839…" at bounding box center [1054, 622] width 594 height 1090
click at [667, 235] on div "Material ativo 30034502 - (SAP Legado: 50851551) - PREFORMA 40G CRISTAL 60% REC" at bounding box center [432, 227] width 579 height 30
click at [635, 282] on span "Data Descontinuação" at bounding box center [432, 285] width 571 height 9
click at [600, 12] on span "Planejamento" at bounding box center [625, 18] width 70 height 19
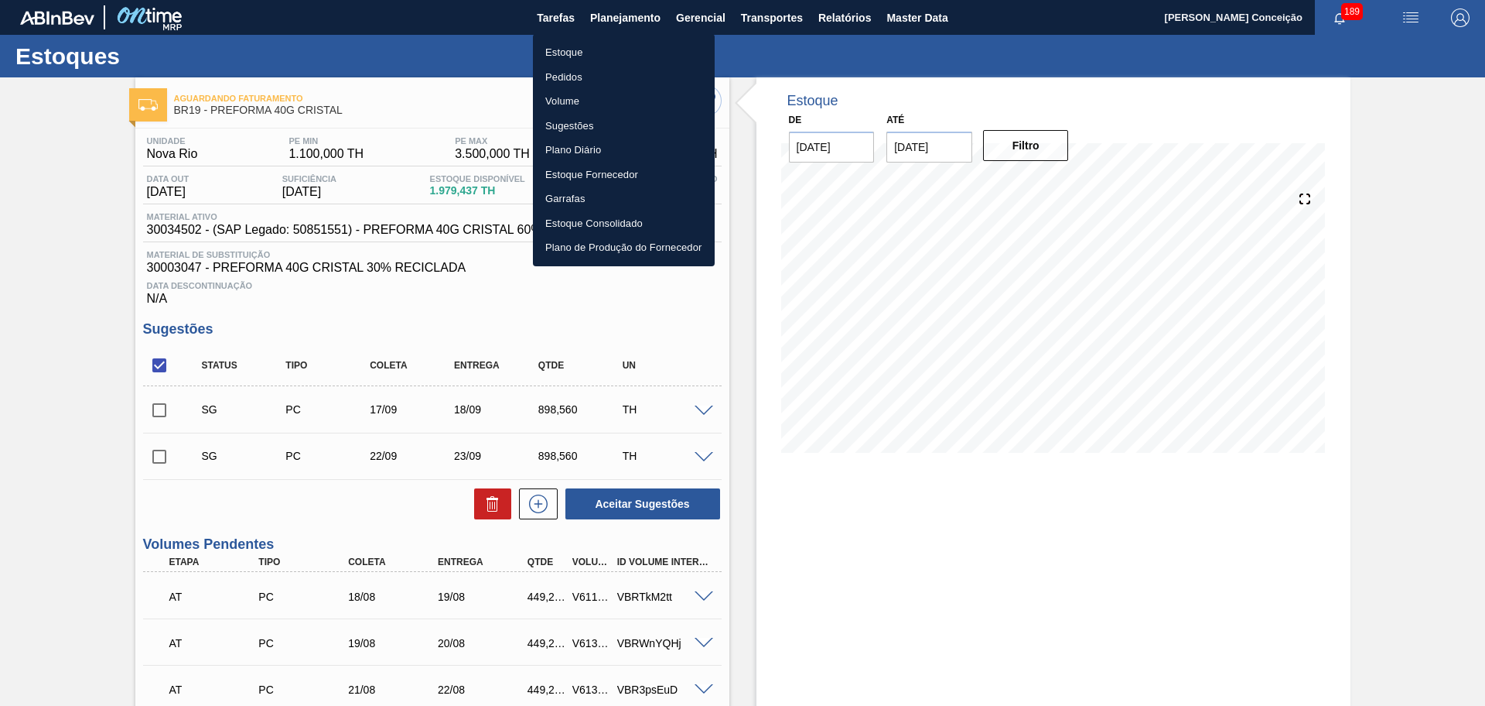
click at [584, 50] on li "Estoque" at bounding box center [624, 52] width 182 height 25
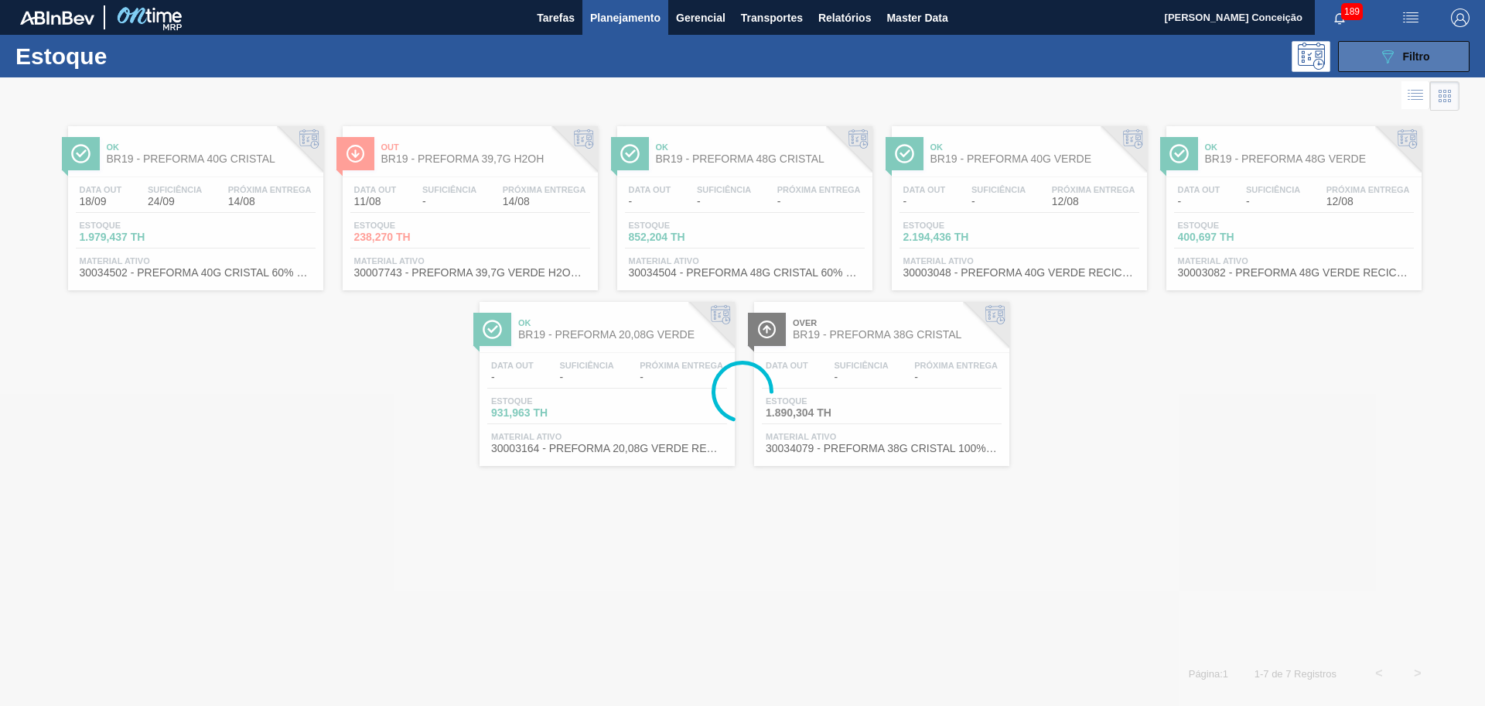
click at [1438, 55] on button "089F7B8B-B2A5-4AFE-B5C0-19BA573D28AC Filtro" at bounding box center [1404, 56] width 132 height 31
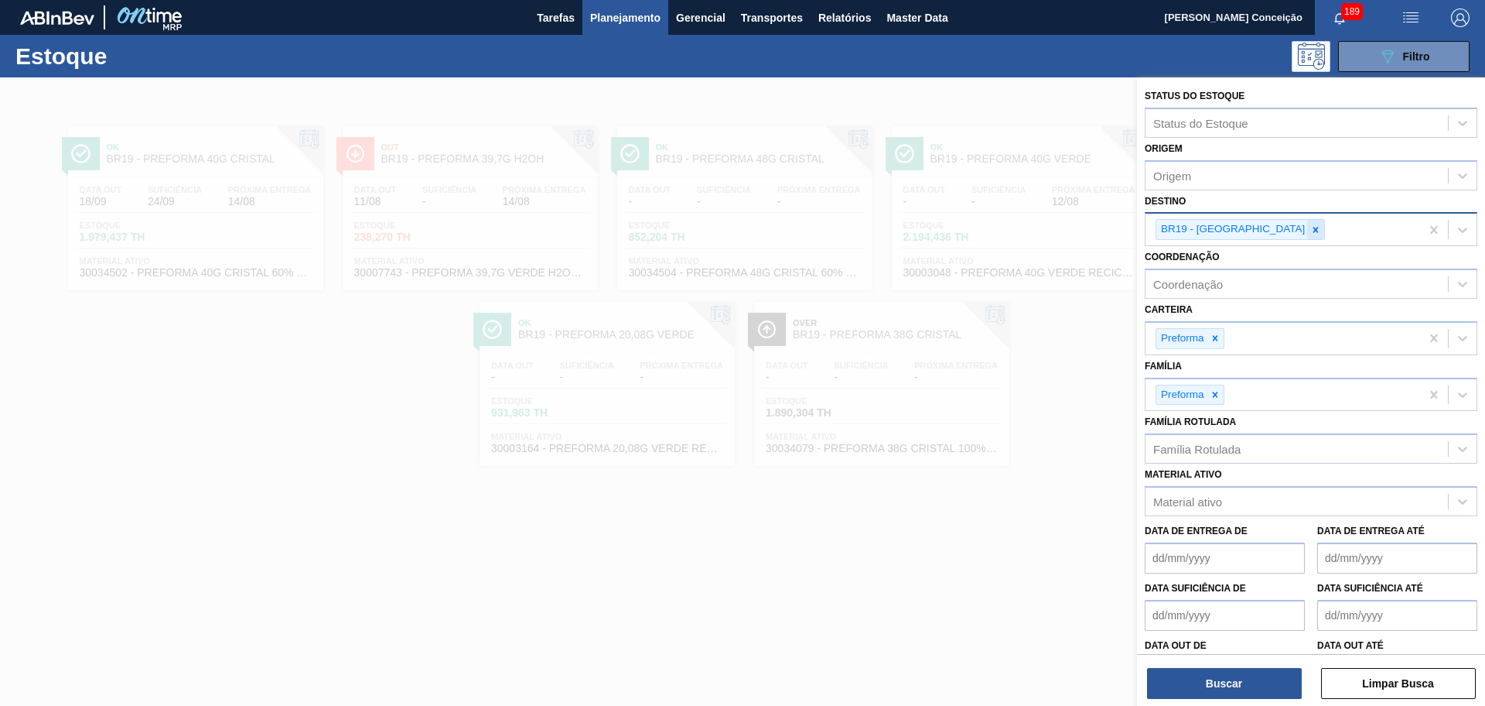
click at [1308, 238] on div at bounding box center [1316, 229] width 17 height 19
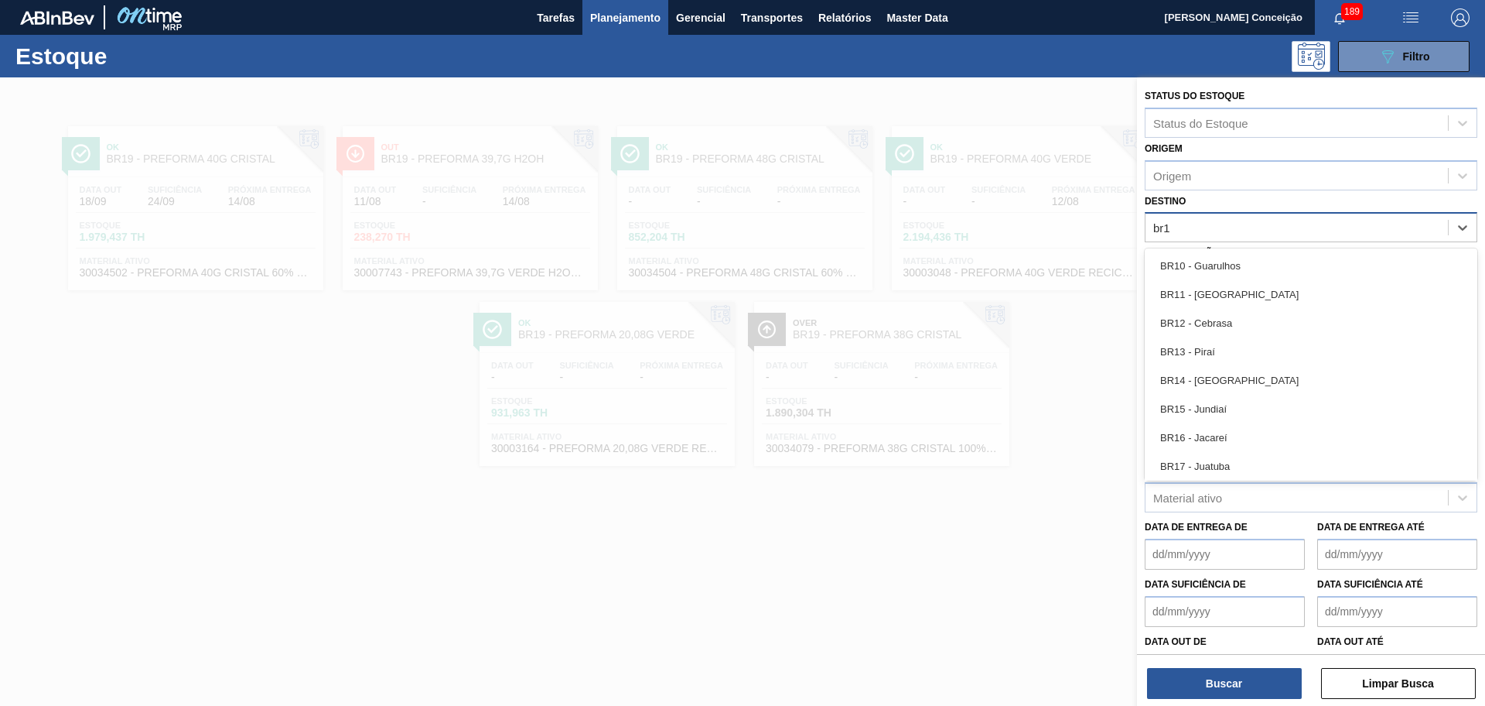
type input "br18"
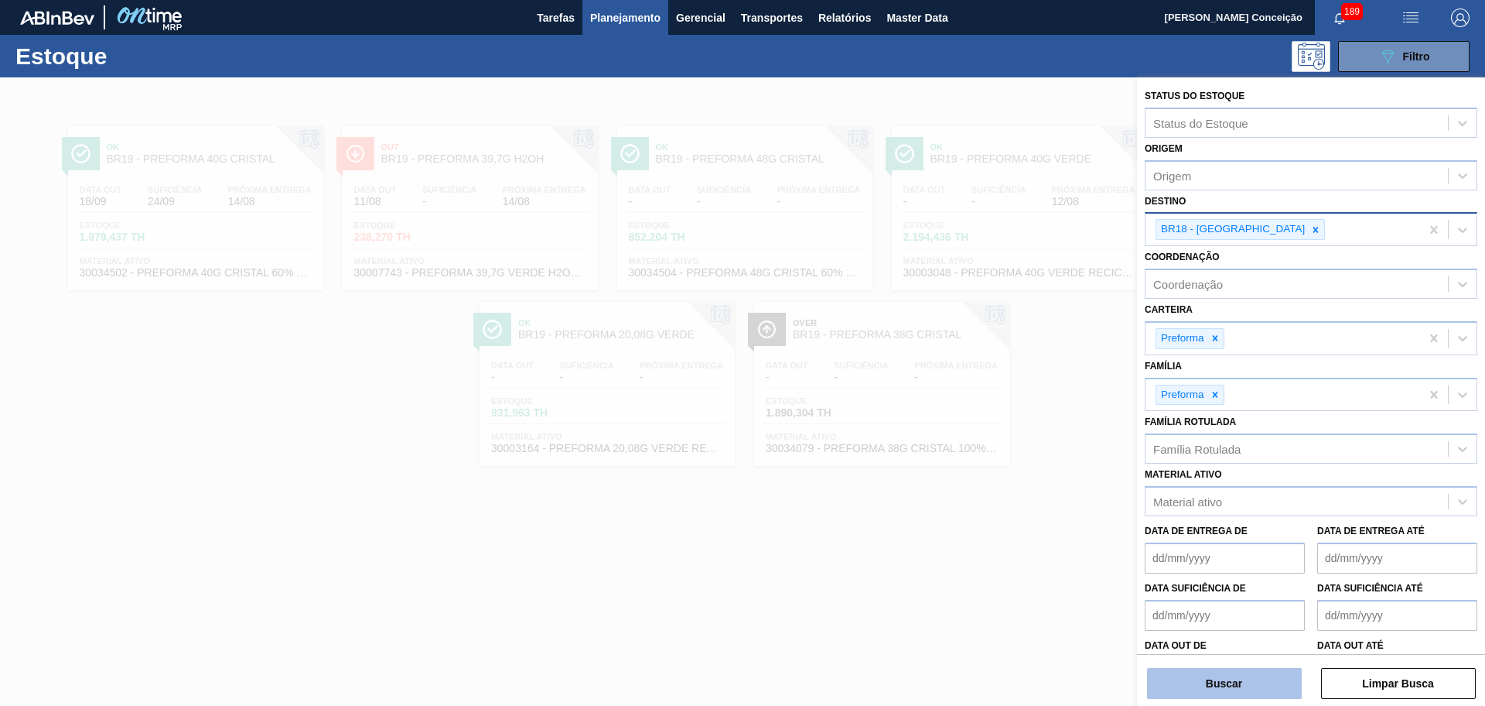
click at [1170, 686] on button "Buscar" at bounding box center [1224, 683] width 155 height 31
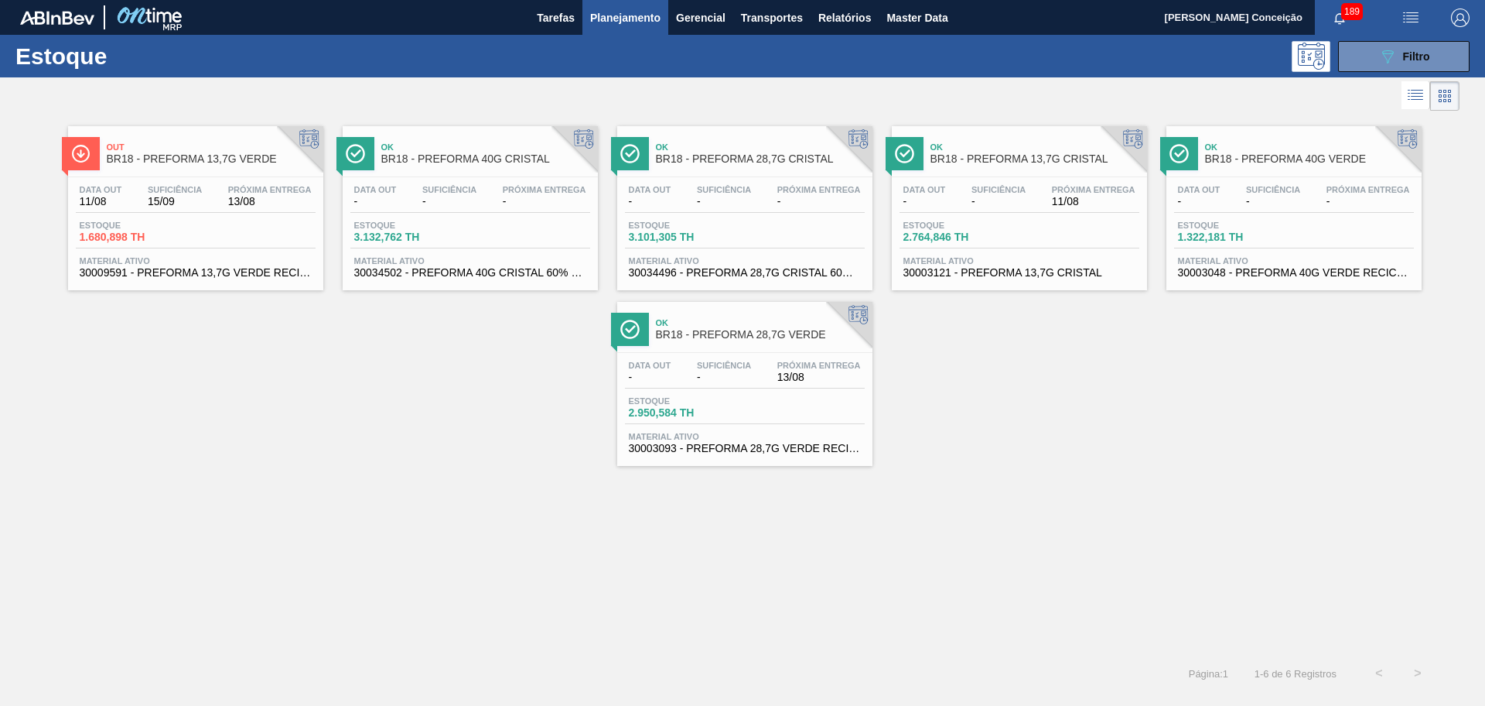
click at [431, 468] on div "Out BR18 - PREFORMA 13,7G VERDE Data out 11/08 Suficiência 15/09 Próxima Entreg…" at bounding box center [742, 384] width 1485 height 539
click at [251, 210] on div "Data out 11/08 Suficiência 15/09 Próxima Entrega 13/08" at bounding box center [196, 199] width 240 height 28
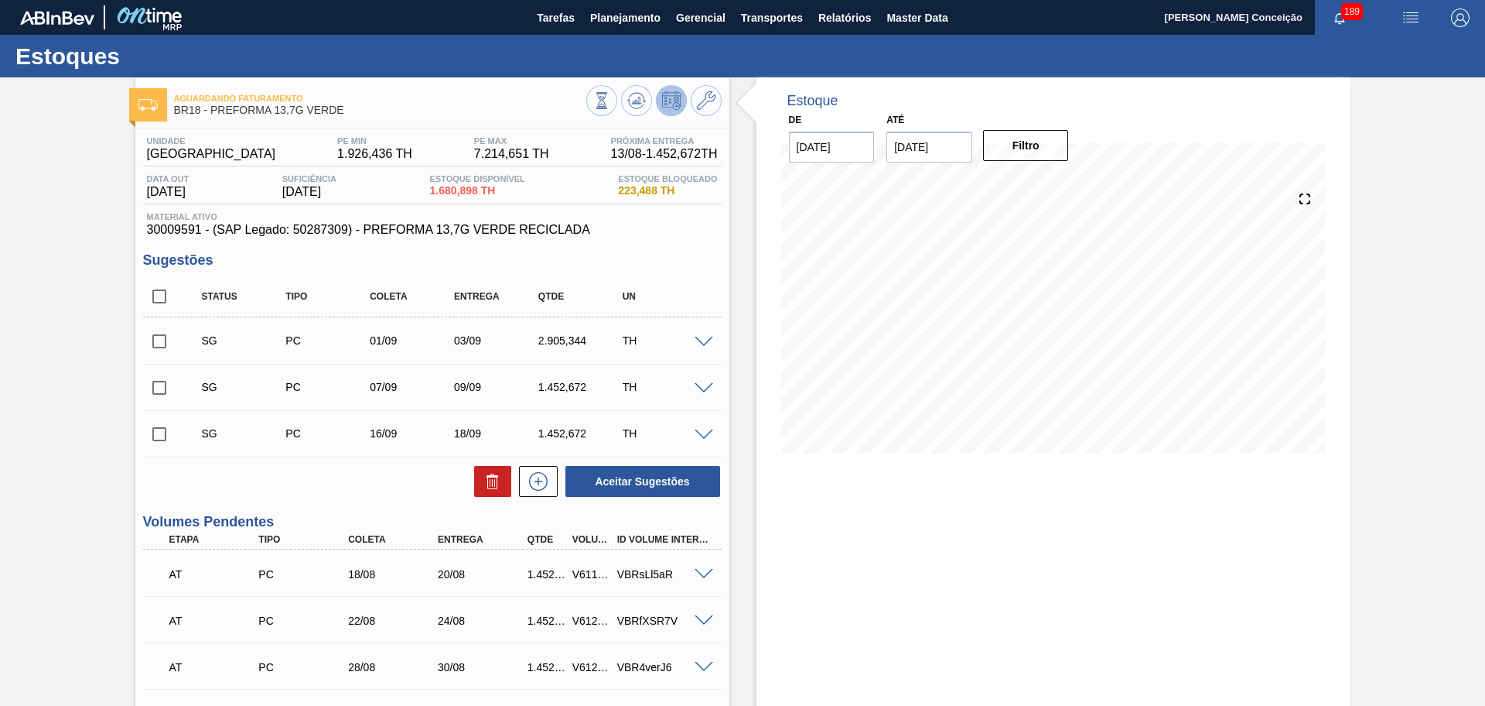
click at [778, 470] on div at bounding box center [1053, 320] width 557 height 309
click at [610, 104] on icon at bounding box center [601, 100] width 17 height 17
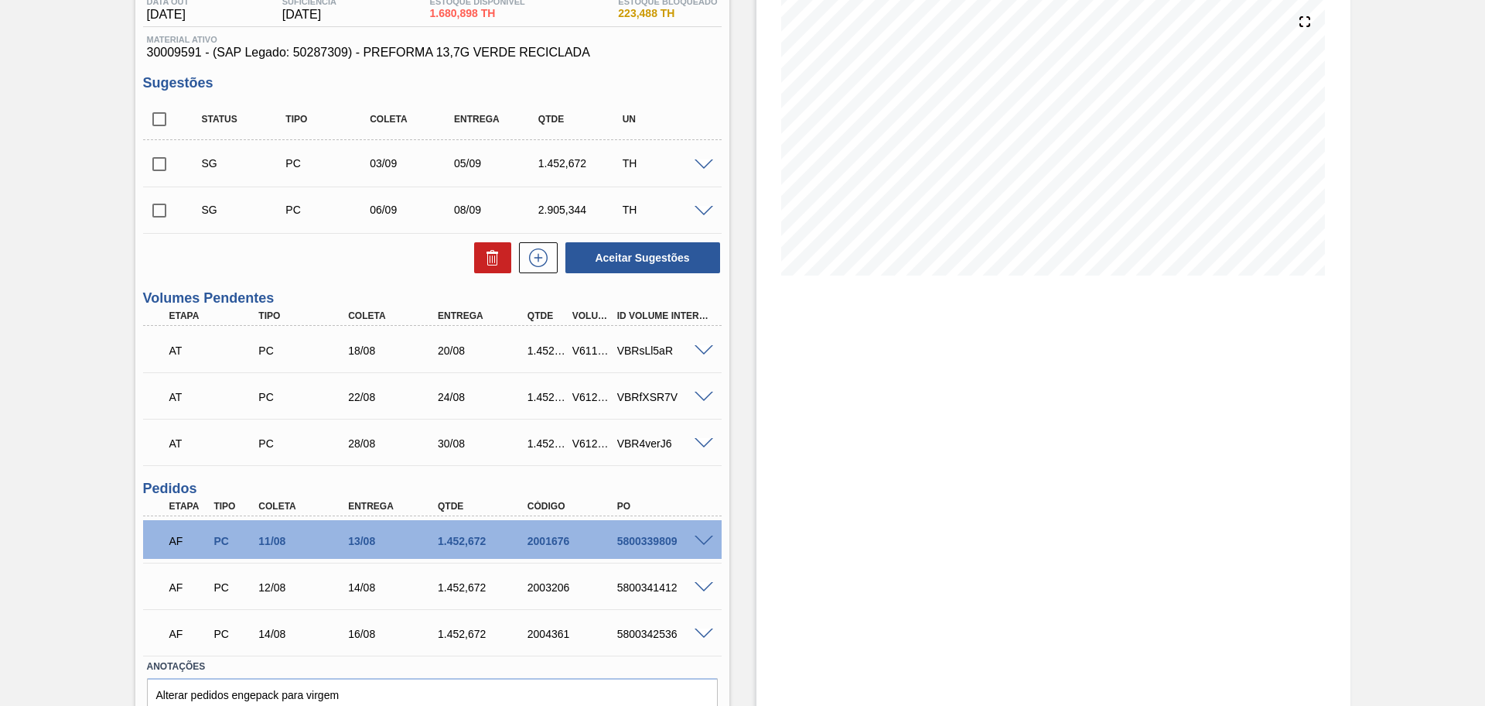
scroll to position [254, 0]
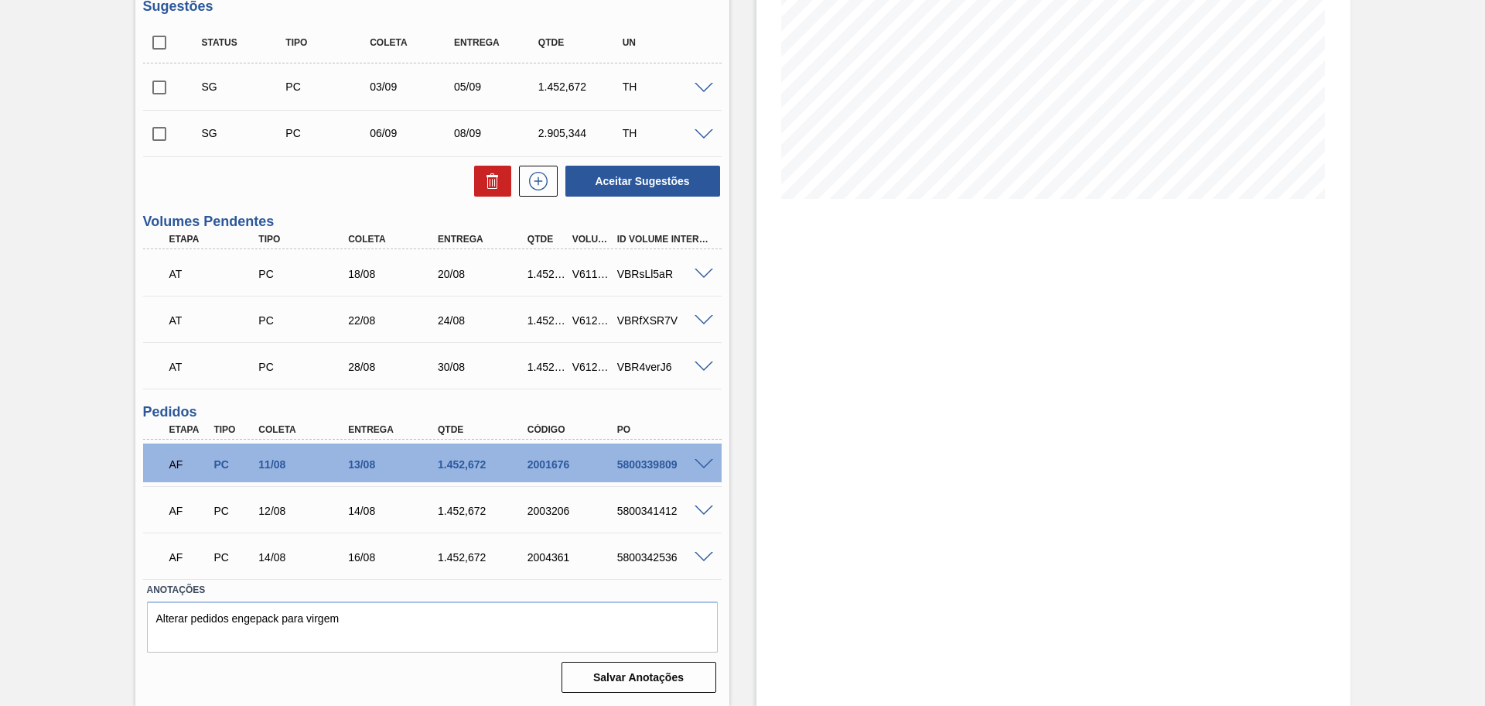
click at [747, 446] on div "Estoque De 11/08/2025 Até 30/09/2025 Filtro" at bounding box center [1040, 265] width 621 height 882
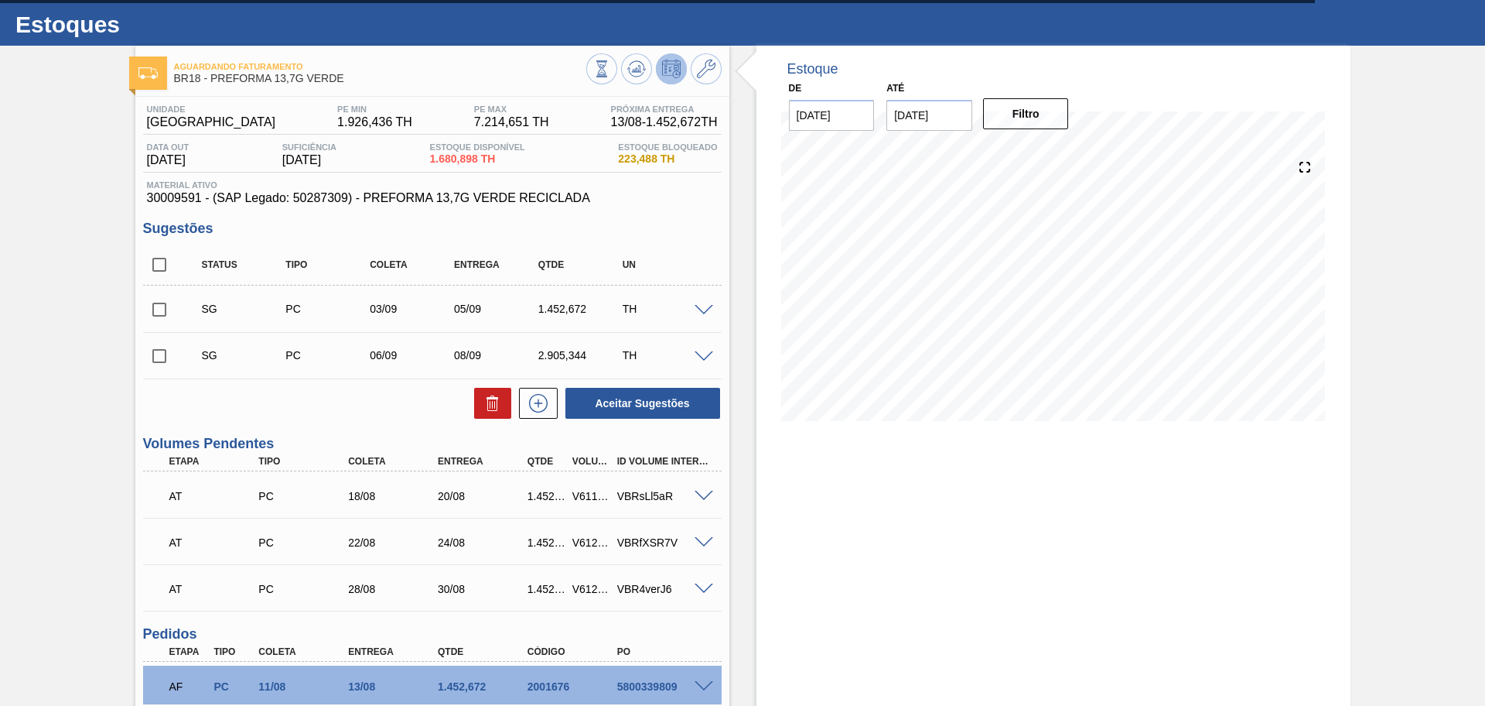
scroll to position [0, 0]
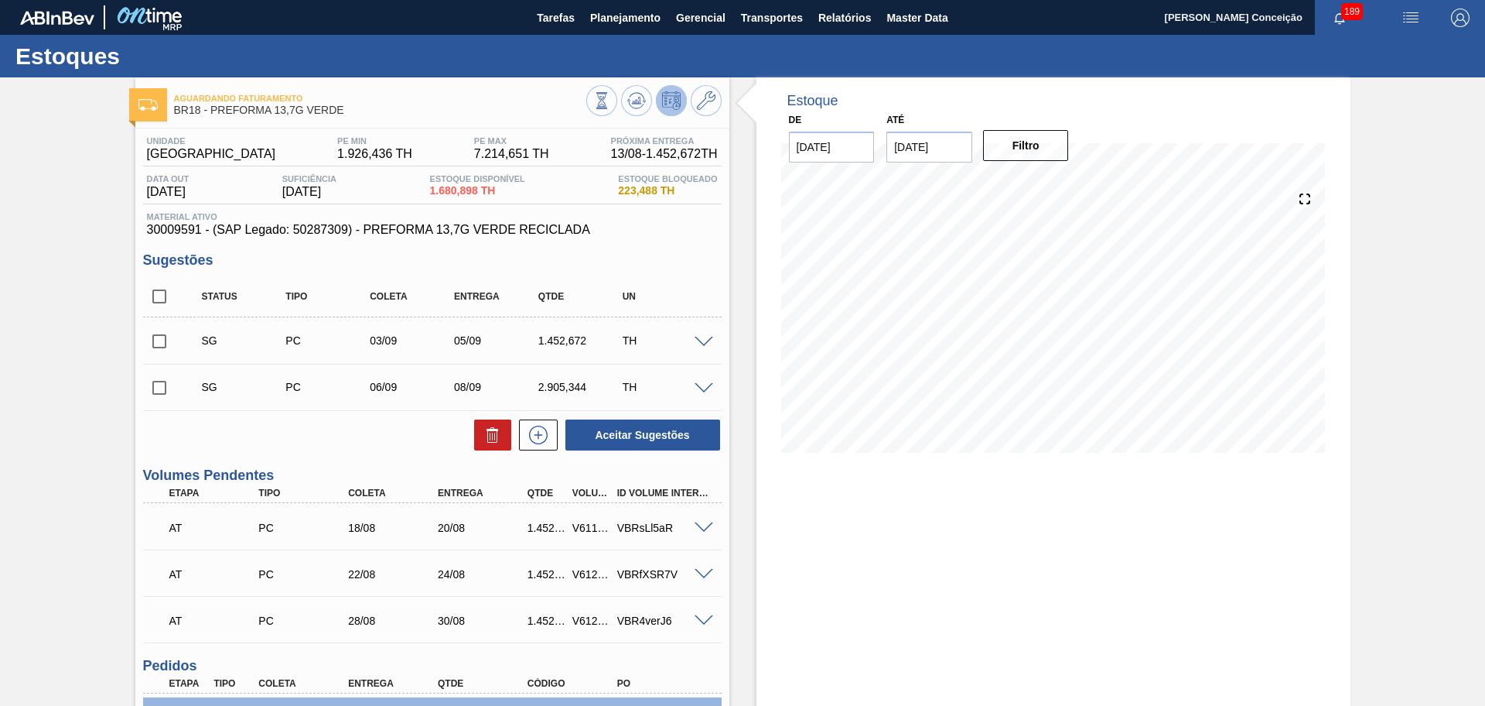
click at [801, 482] on div "Estoque De 11/08/2025 Até 30/09/2025 Filtro 21/08 Projeção de Estoque 6,091.582…" at bounding box center [1054, 518] width 594 height 882
click at [796, 458] on div "21/08 Projeção de Estoque 6,091.582 Nec.SAP 0 Política Objetiva 4,570.543 Pedid…" at bounding box center [1053, 320] width 545 height 309
click at [629, 18] on span "Planejamento" at bounding box center [625, 18] width 70 height 19
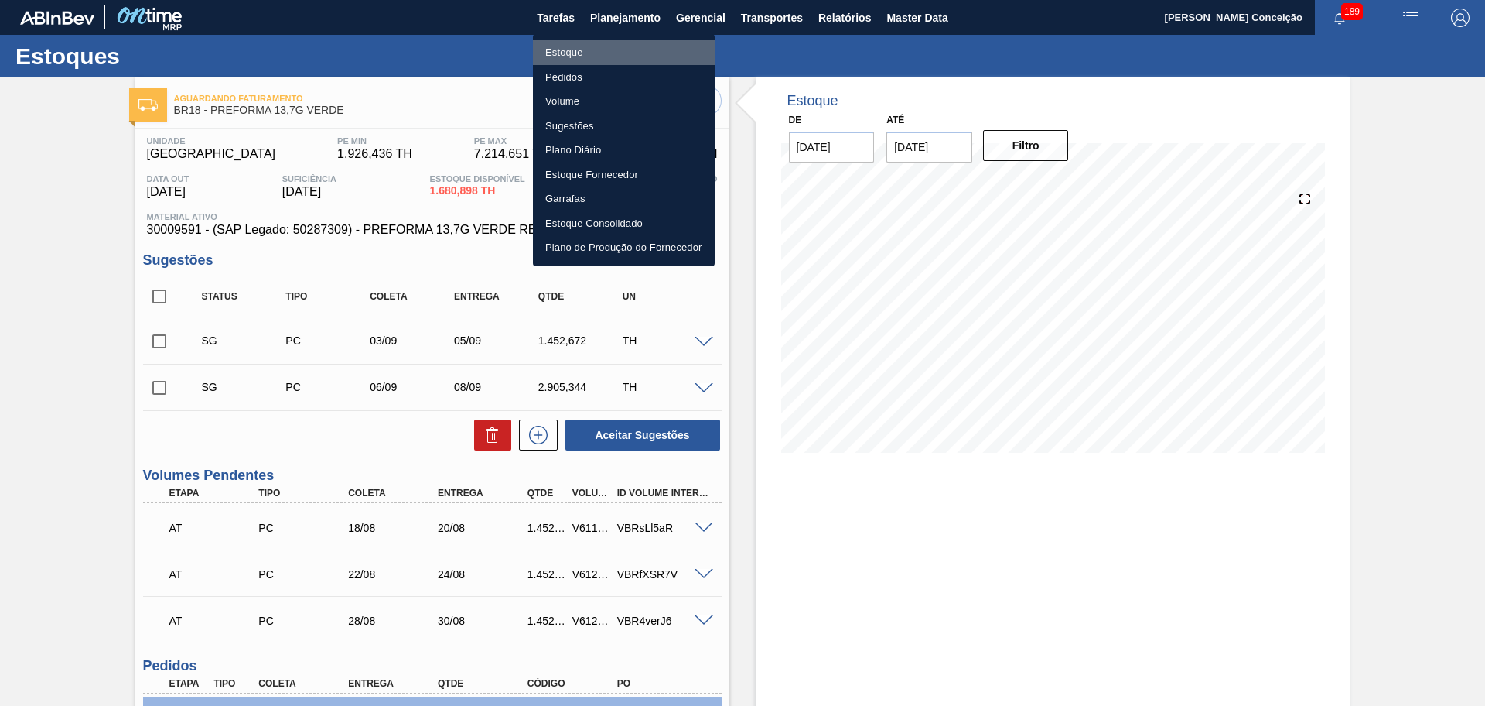
click at [565, 55] on li "Estoque" at bounding box center [624, 52] width 182 height 25
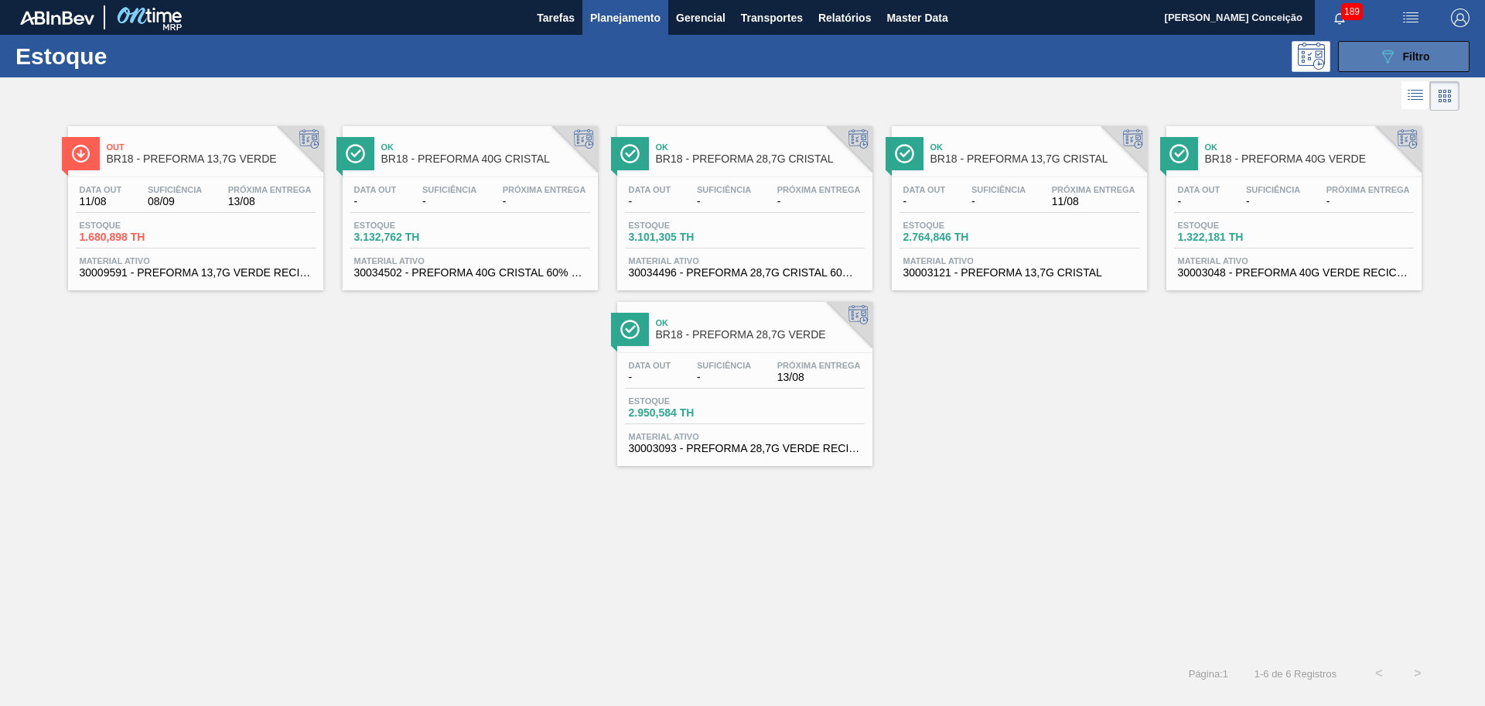
click at [1376, 56] on button "089F7B8B-B2A5-4AFE-B5C0-19BA573D28AC Filtro" at bounding box center [1404, 56] width 132 height 31
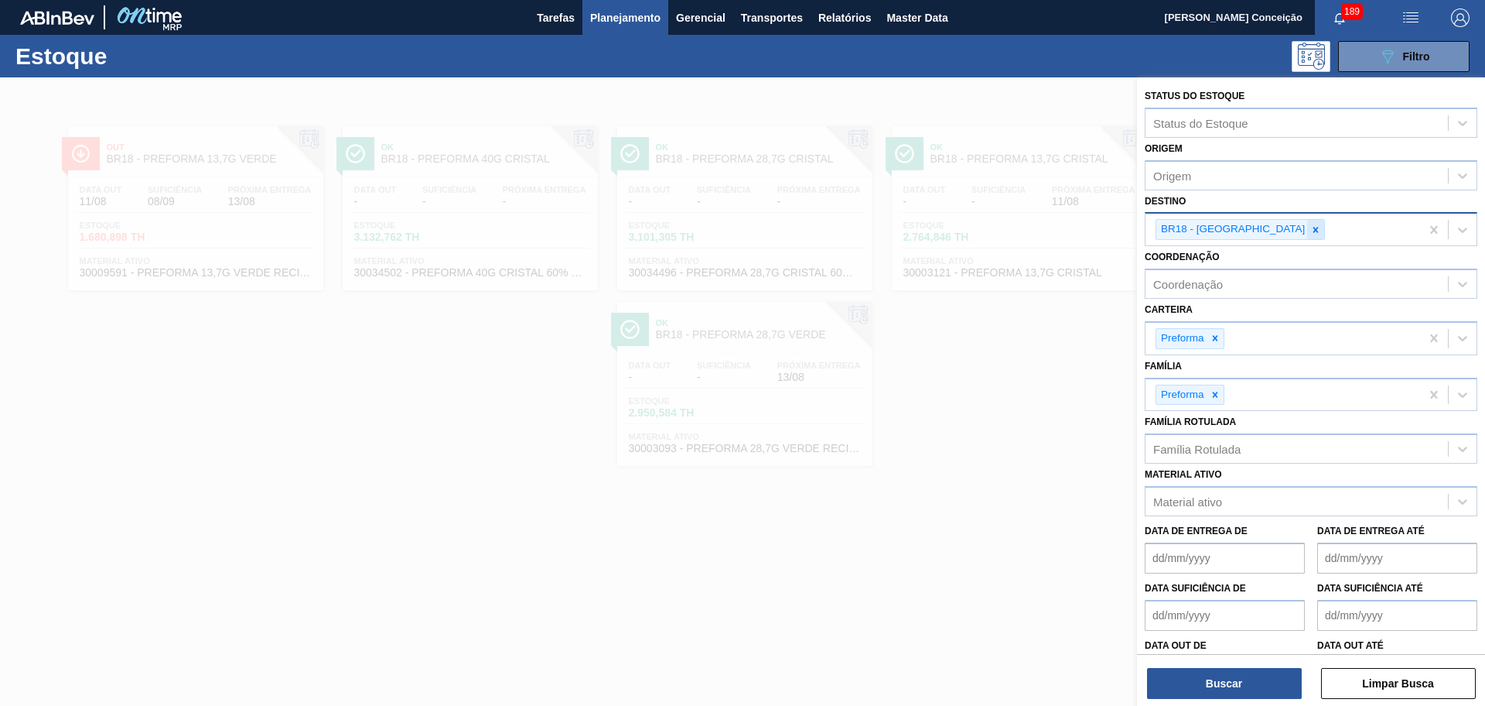
click at [1314, 227] on icon at bounding box center [1316, 229] width 5 height 5
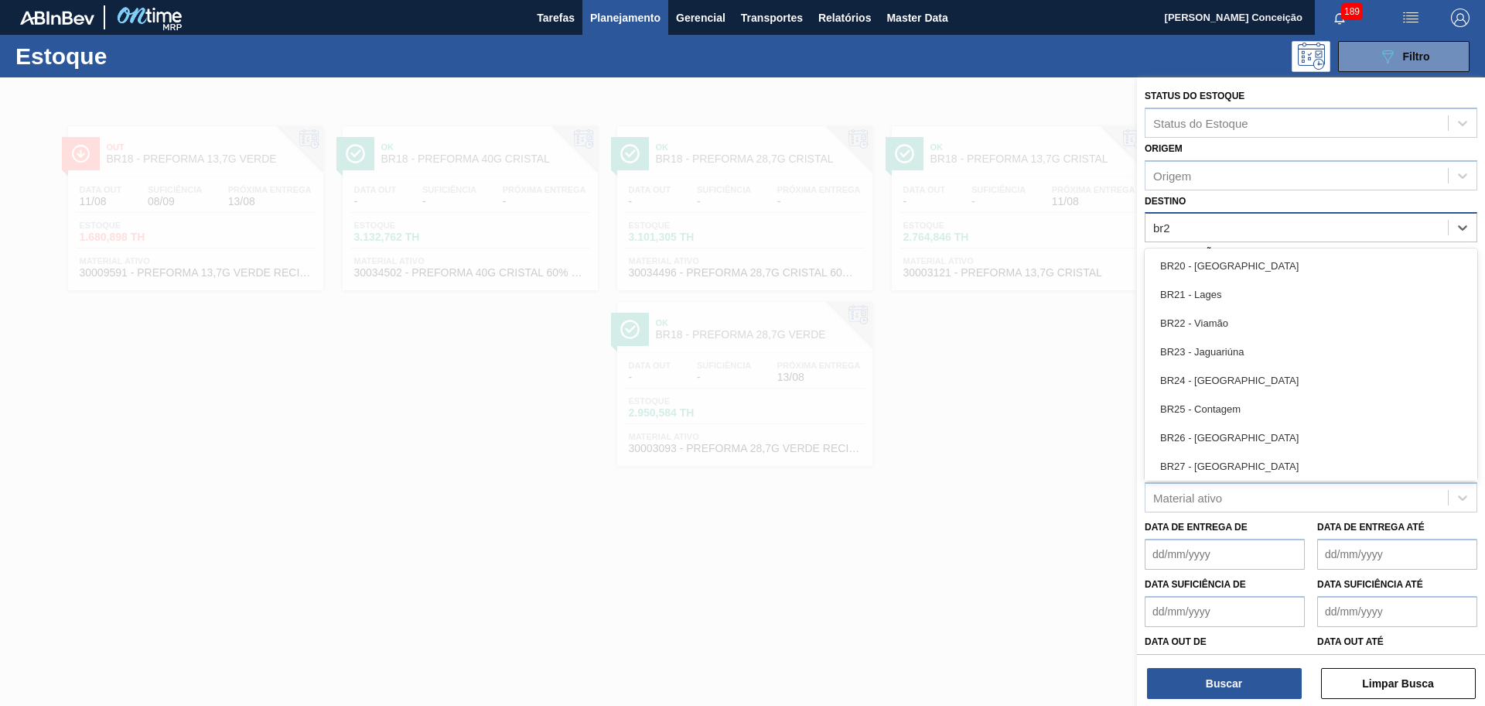
type input "br20"
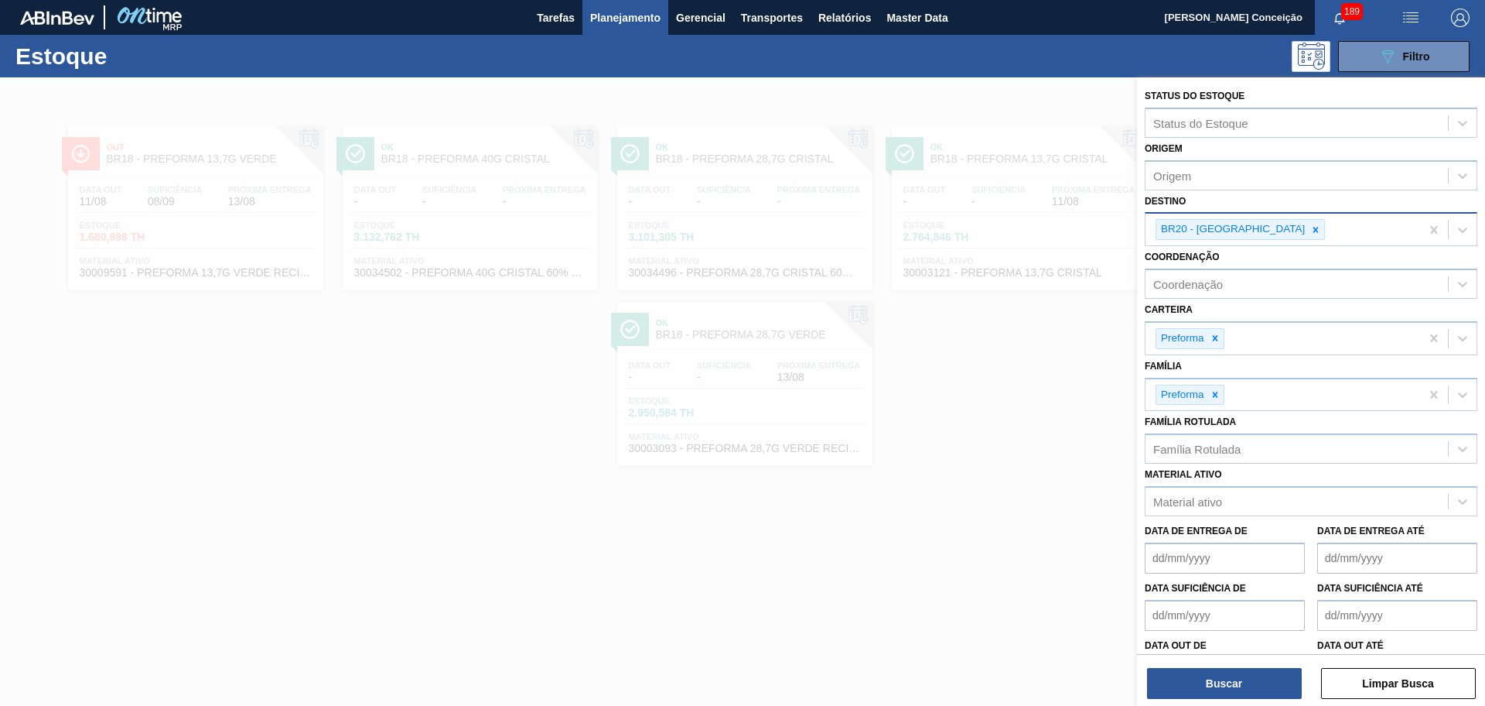
click at [1229, 656] on div "Buscar Limpar Busca" at bounding box center [1311, 675] width 348 height 43
click at [1220, 684] on button "Buscar" at bounding box center [1224, 683] width 155 height 31
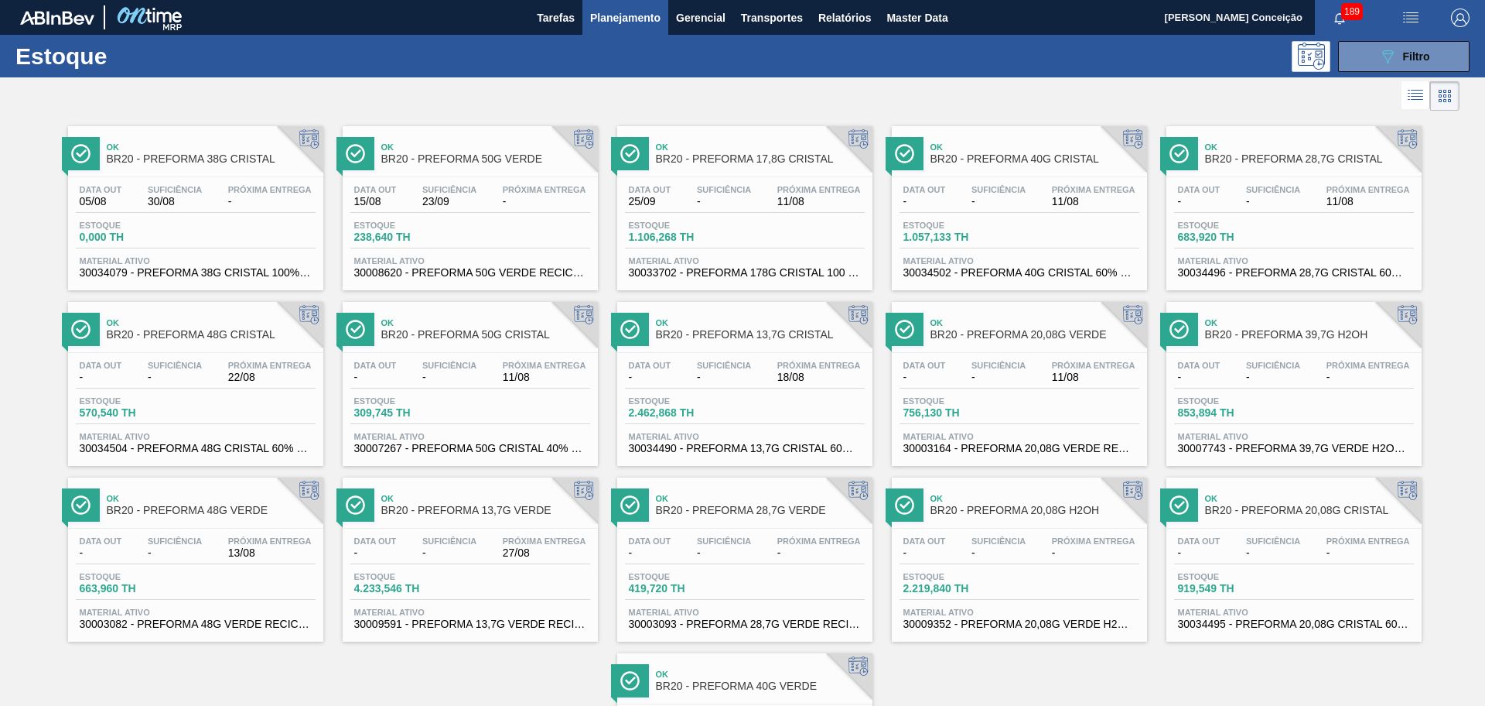
click at [1044, 370] on div "Data out - Suficiência - Próxima Entrega 11/08" at bounding box center [1020, 375] width 240 height 28
click at [559, 364] on span "Próxima Entrega" at bounding box center [545, 365] width 84 height 9
click at [1075, 196] on span "11/08" at bounding box center [1094, 202] width 84 height 12
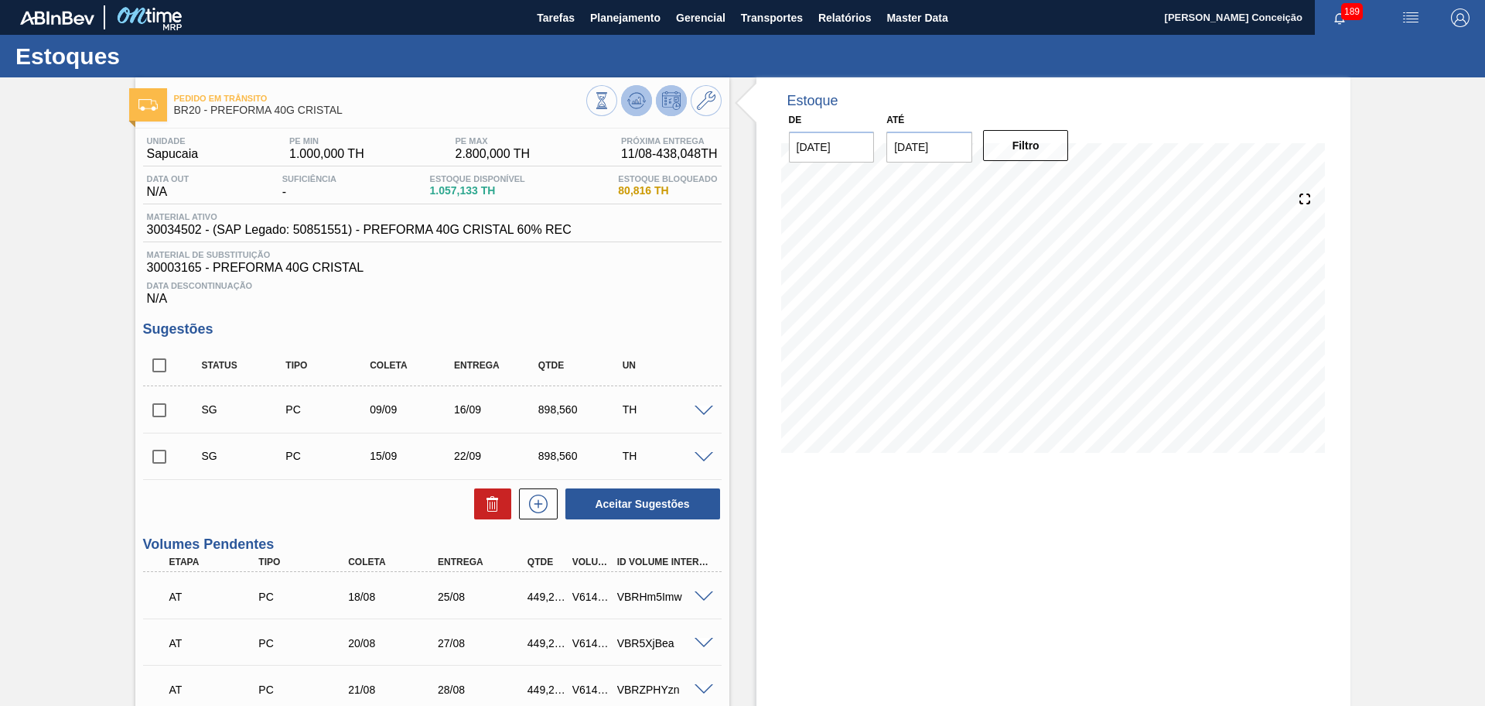
click at [610, 100] on icon at bounding box center [601, 100] width 17 height 17
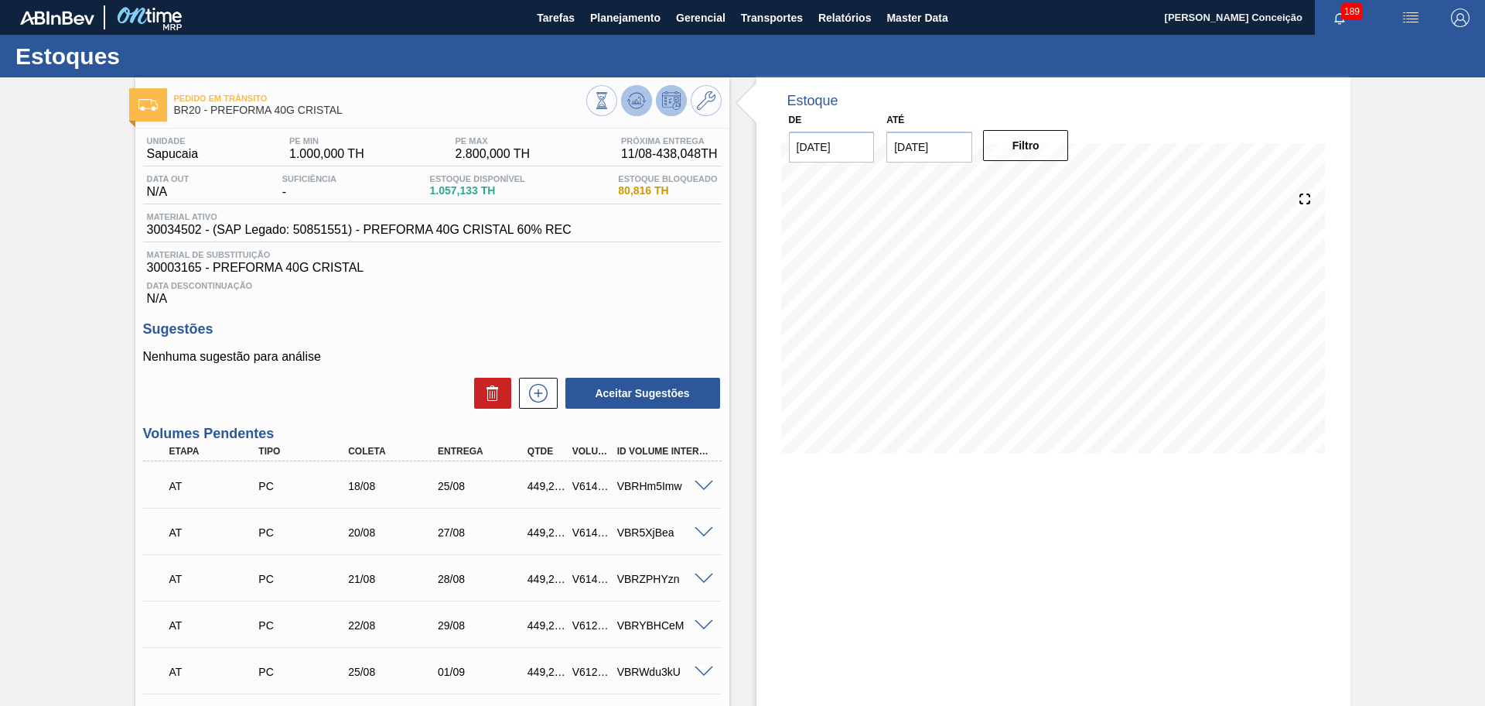
click at [610, 102] on icon at bounding box center [601, 100] width 17 height 17
click at [515, 330] on h3 "Sugestões" at bounding box center [432, 329] width 579 height 16
click at [564, 289] on span "Data Descontinuação" at bounding box center [432, 285] width 571 height 9
click at [761, 30] on button "Transportes" at bounding box center [771, 17] width 77 height 35
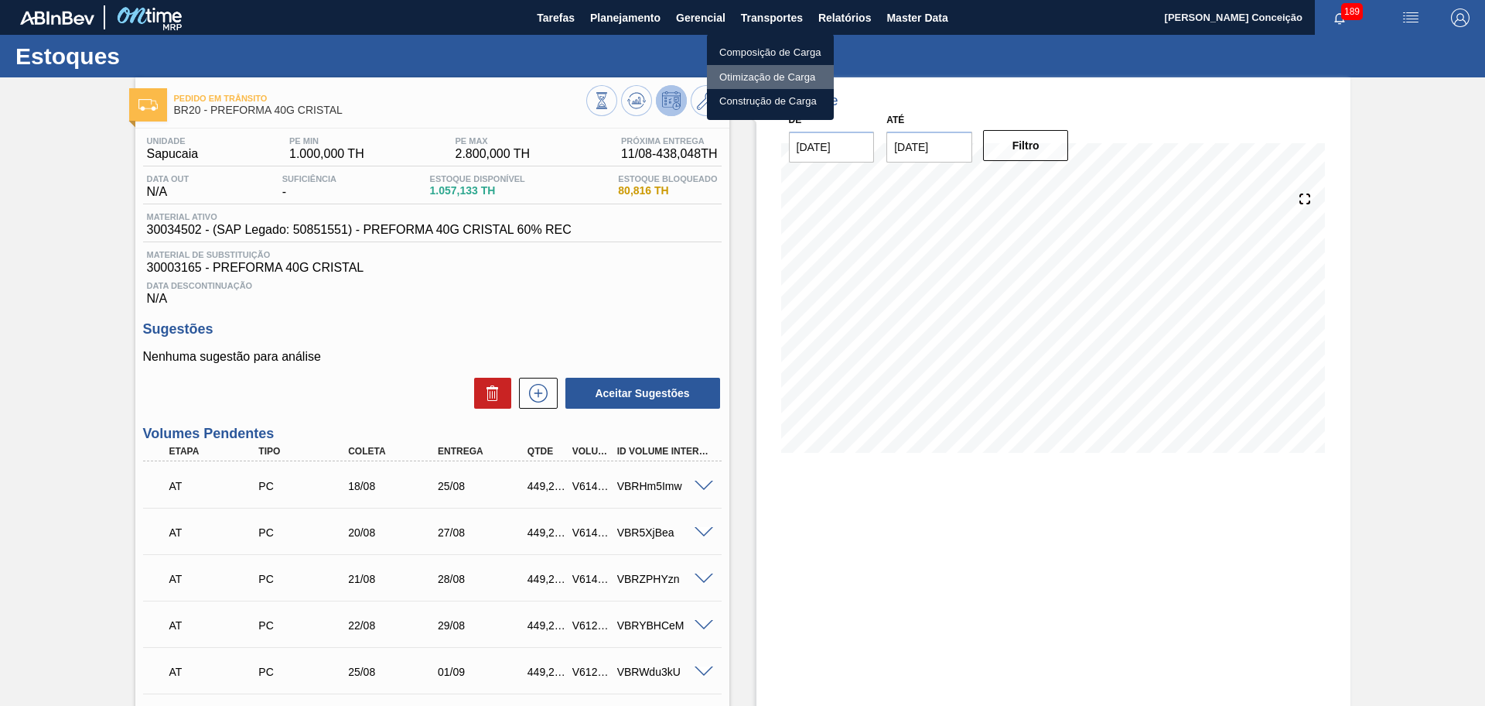
click at [735, 70] on li "Otimização de Carga" at bounding box center [770, 77] width 127 height 25
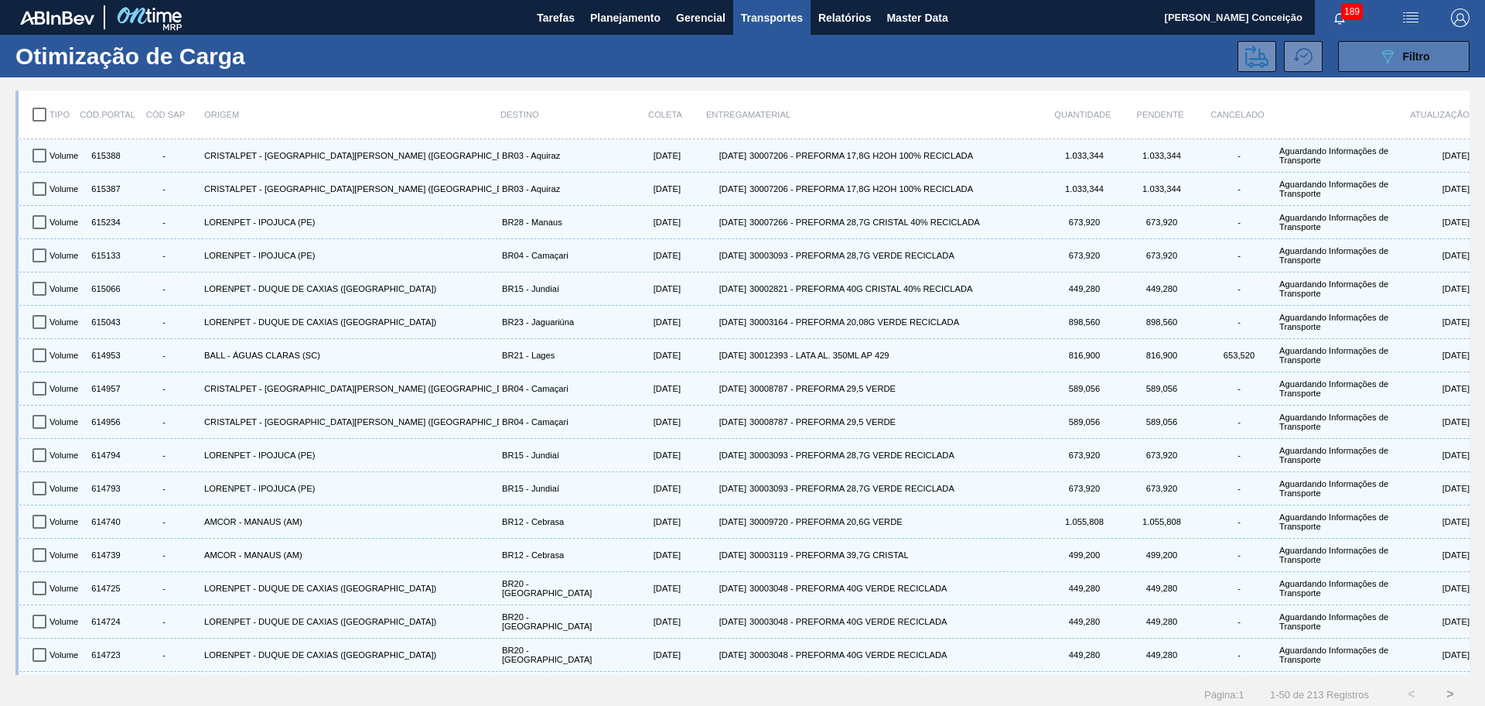
click at [1386, 51] on icon "089F7B8B-B2A5-4AFE-B5C0-19BA573D28AC" at bounding box center [1388, 56] width 19 height 19
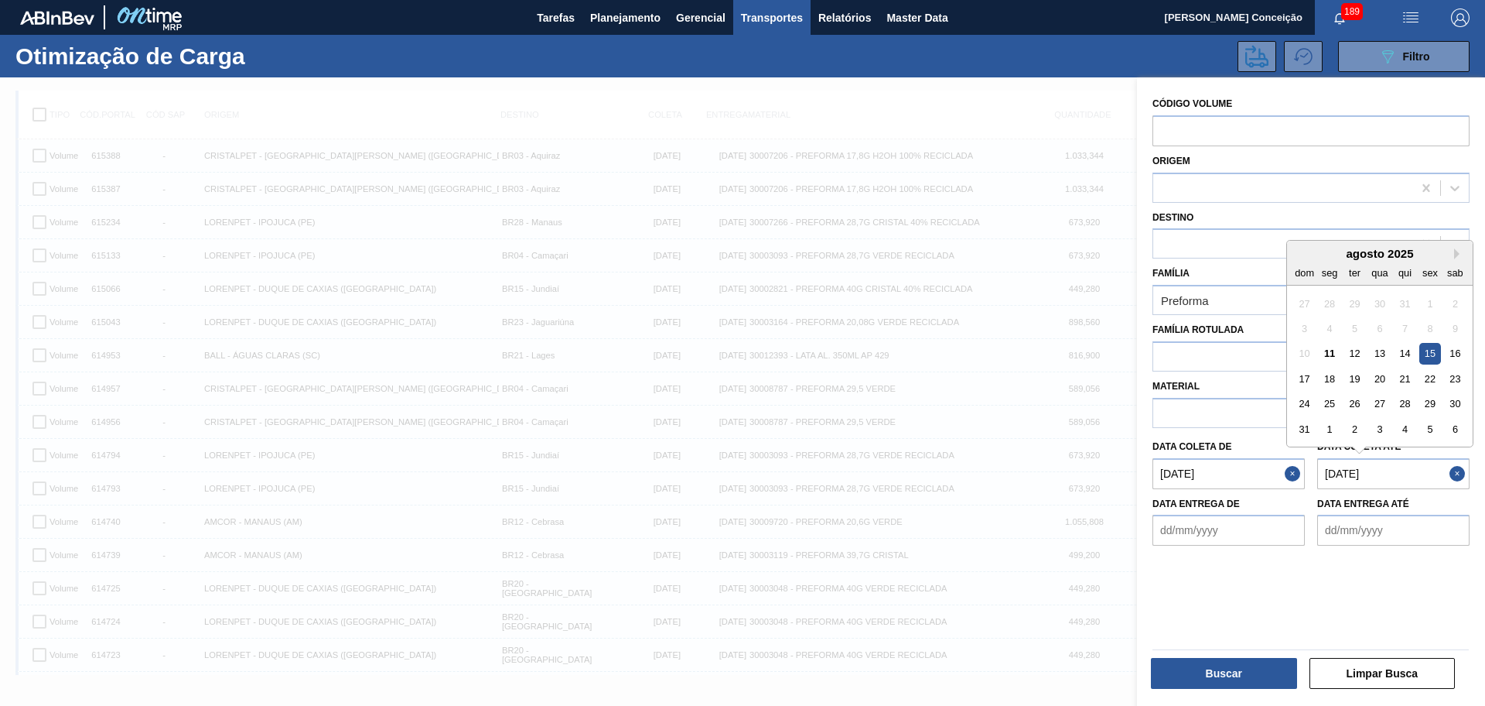
click at [1334, 471] on até "[DATE]" at bounding box center [1394, 473] width 152 height 31
type até "[DATE]"
click at [1408, 569] on div at bounding box center [1305, 587] width 317 height 84
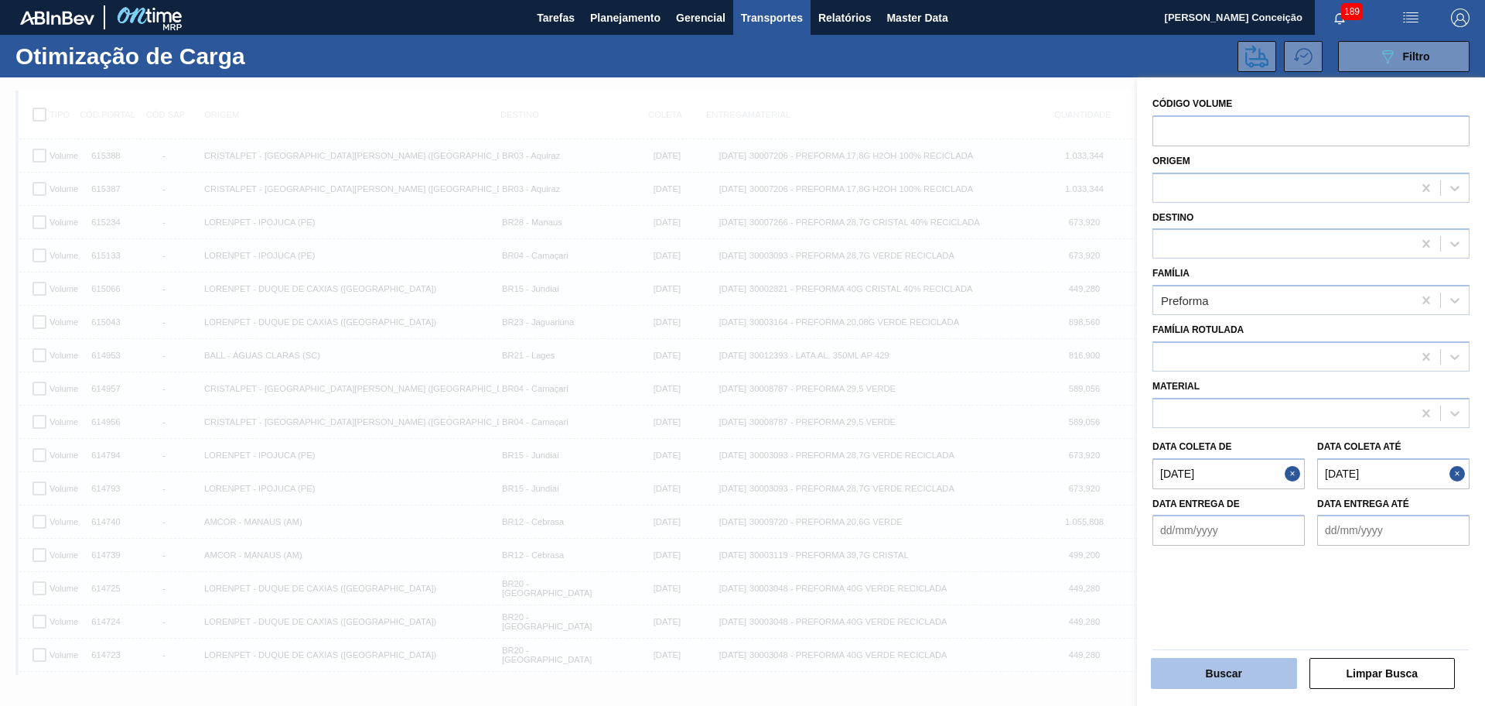
click at [1215, 672] on button "Buscar" at bounding box center [1224, 673] width 146 height 31
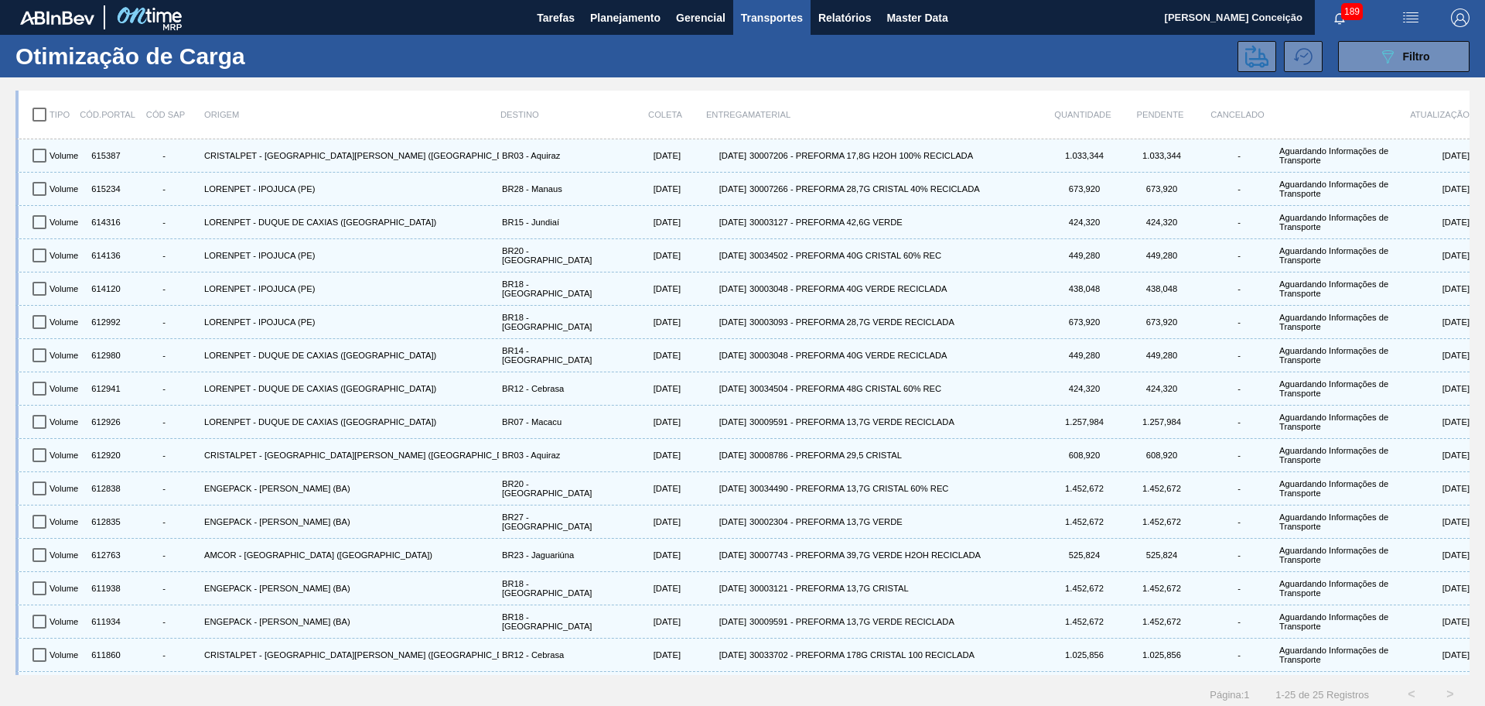
click at [33, 112] on input "checkbox" at bounding box center [39, 114] width 32 height 32
checkbox input "true"
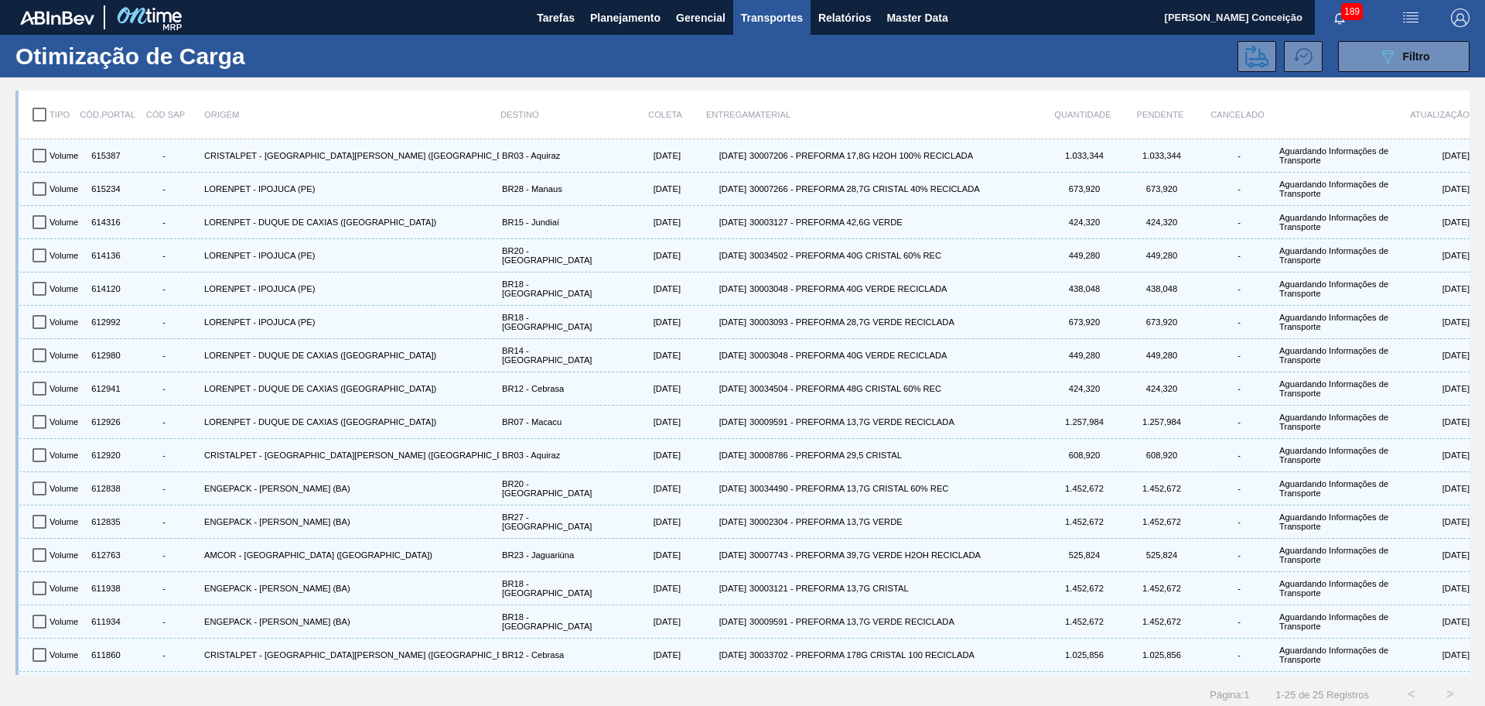
checkbox input "true"
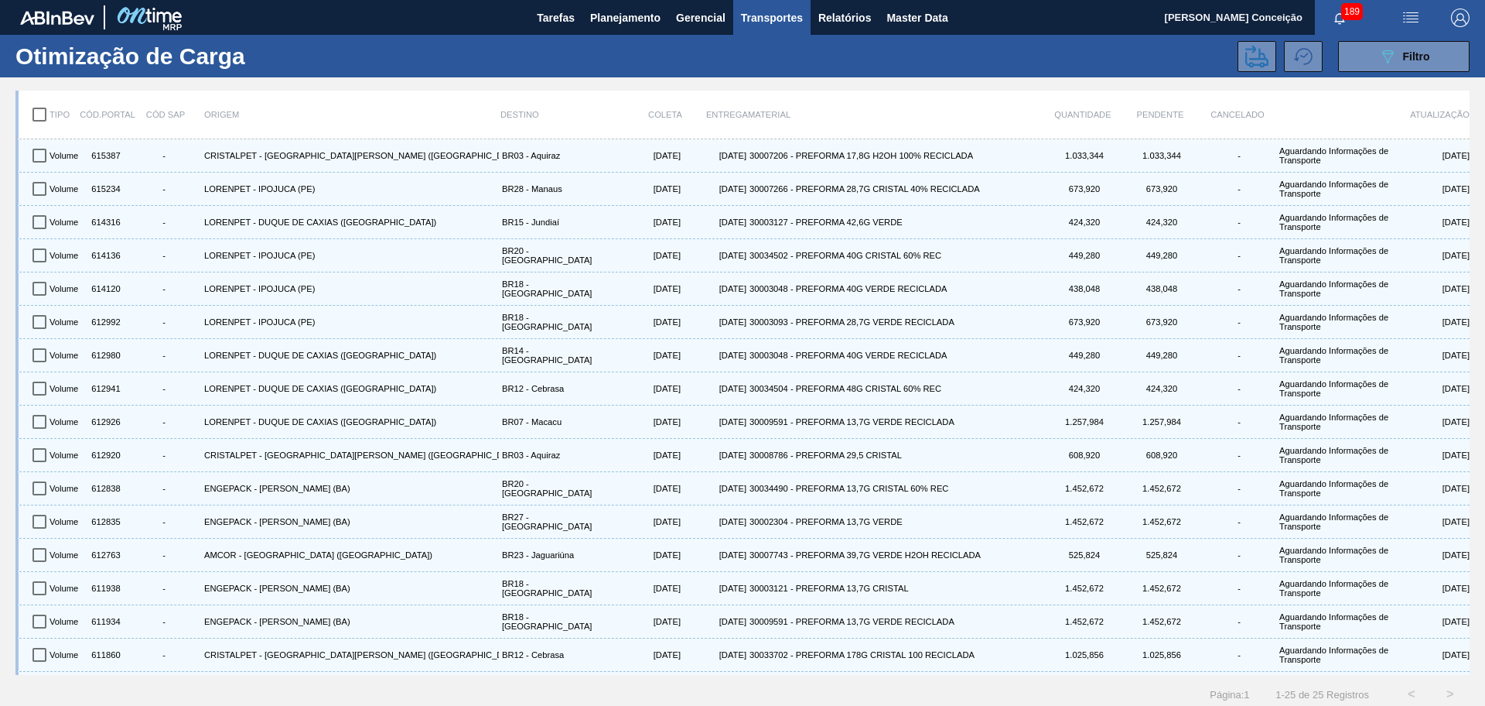
checkbox input "true"
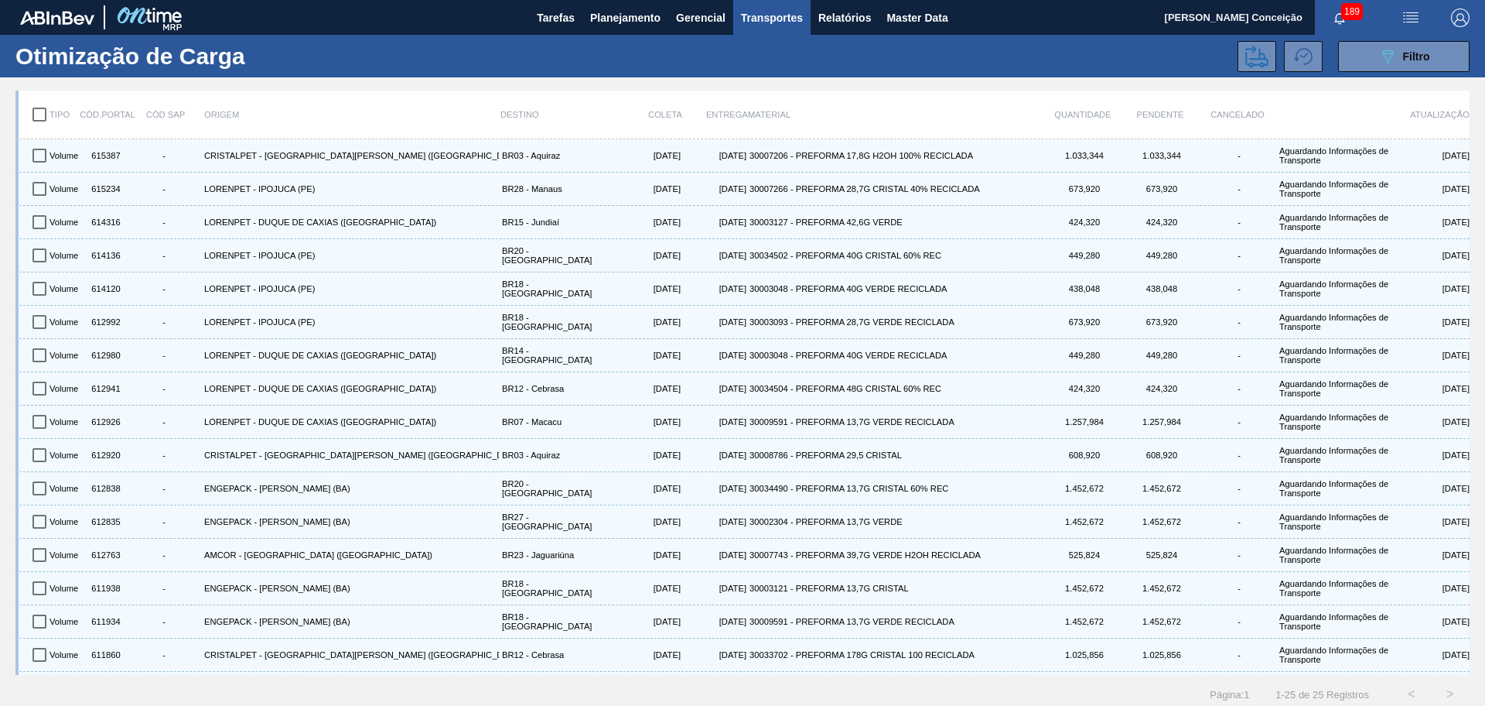
checkbox input "true"
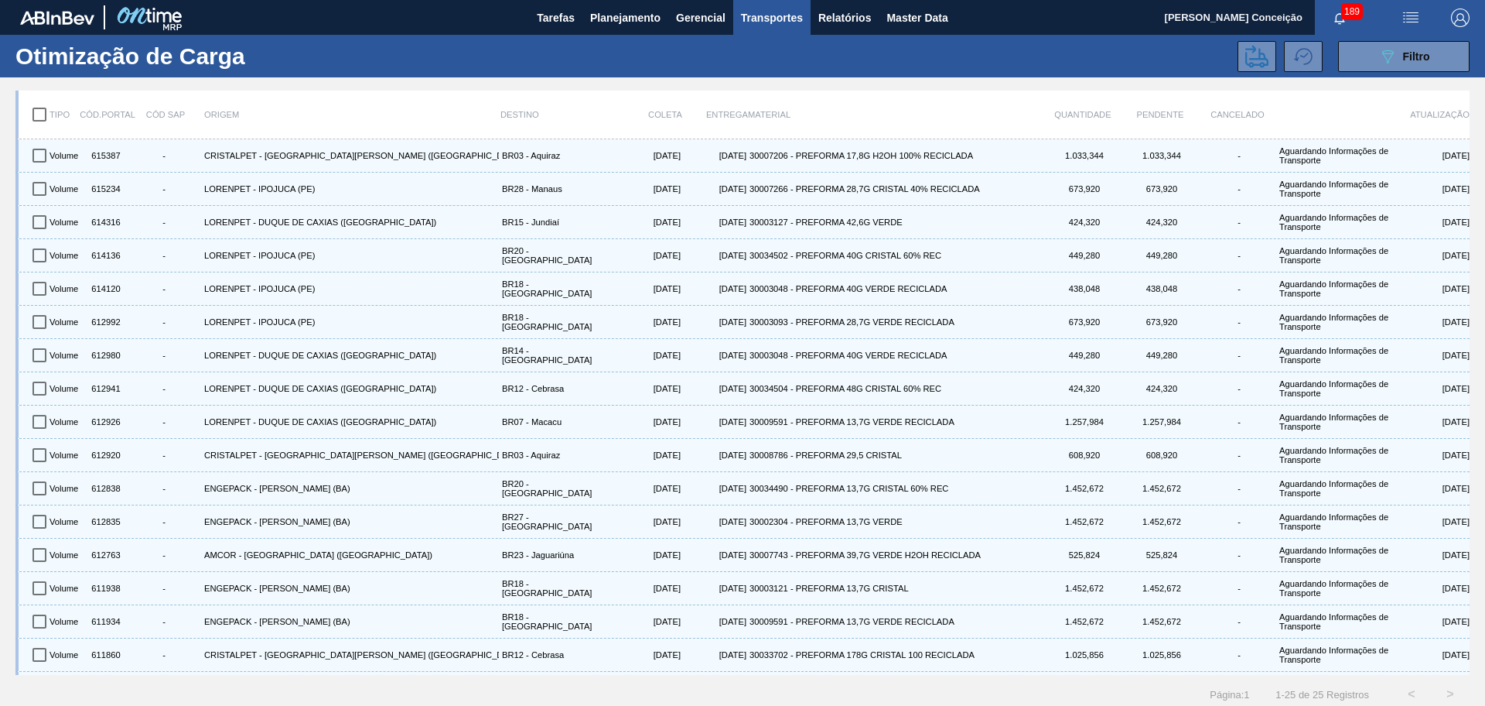
checkbox input "true"
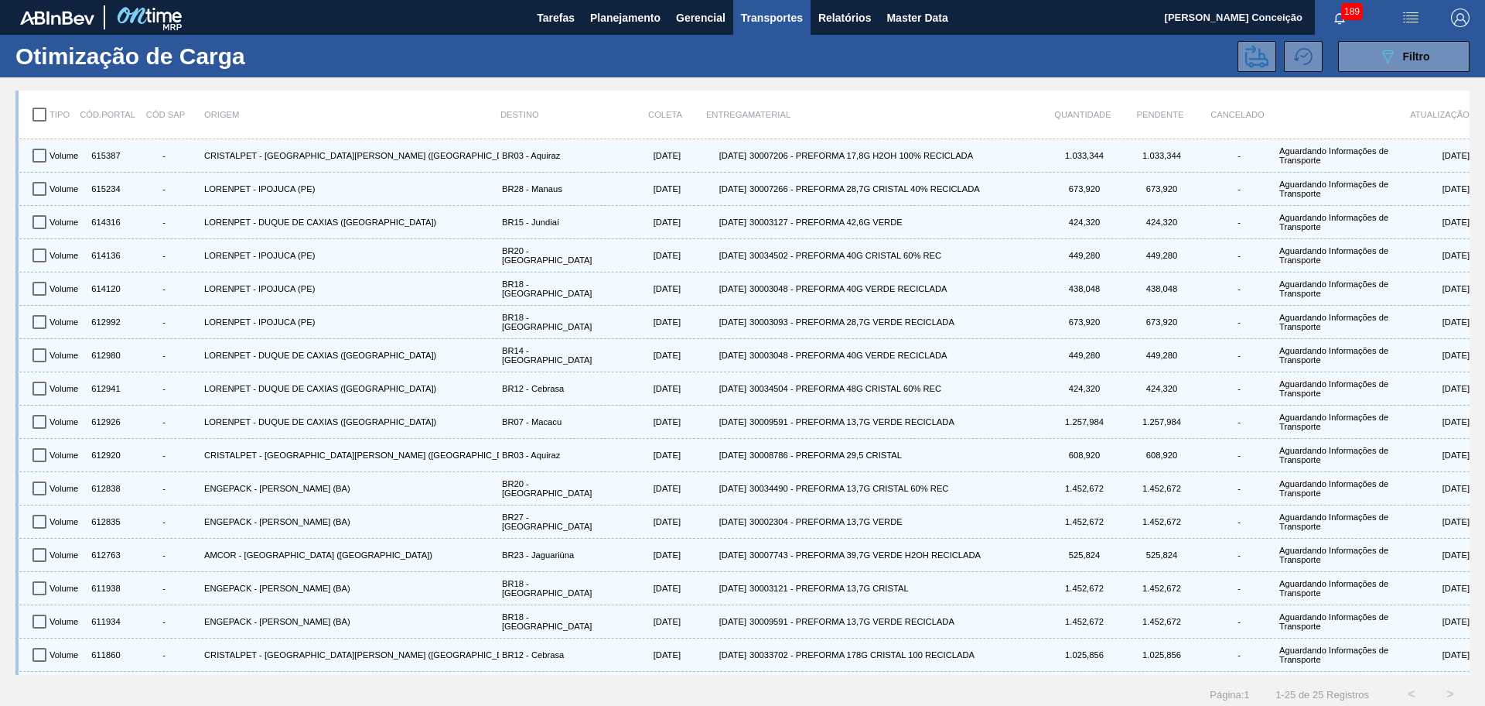
checkbox input "true"
click at [1252, 61] on icon at bounding box center [1257, 56] width 23 height 23
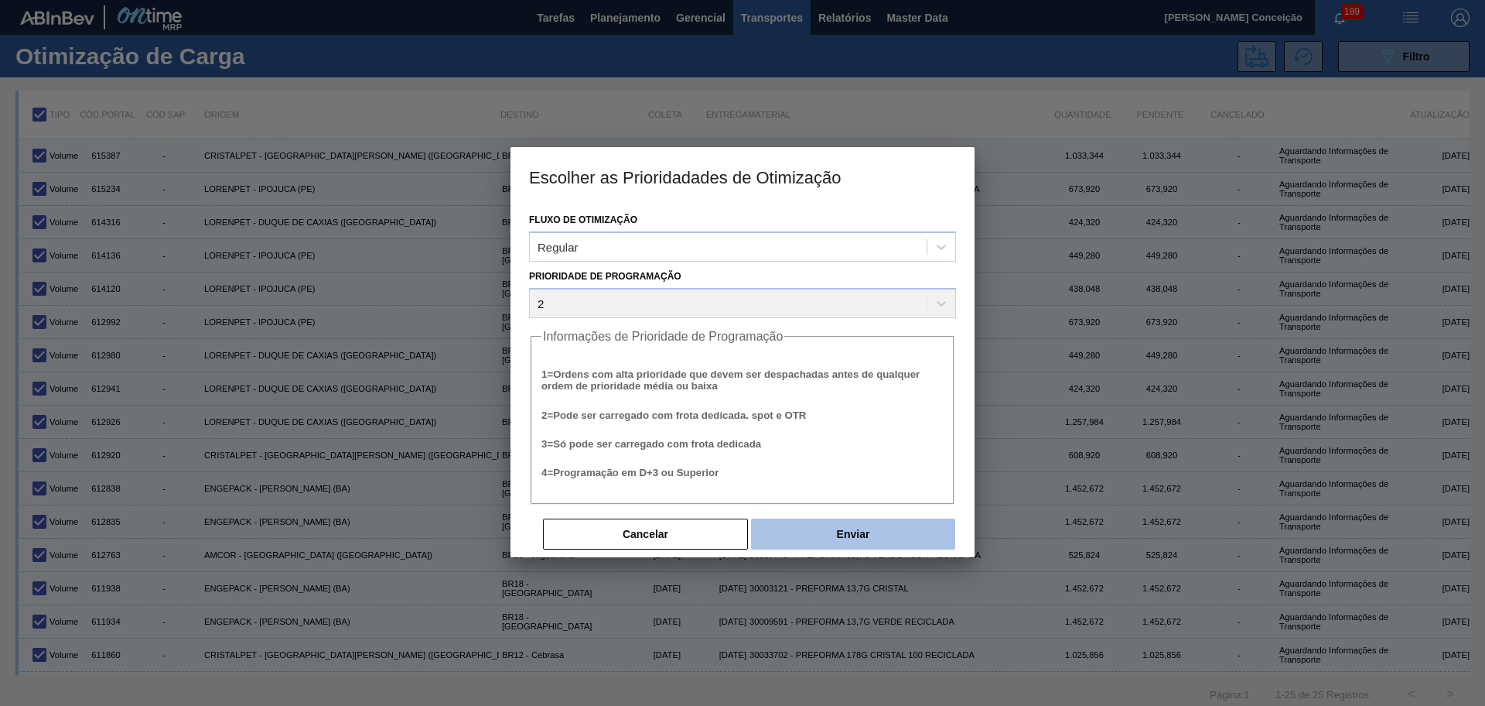
click at [890, 524] on button "Enviar" at bounding box center [853, 533] width 204 height 31
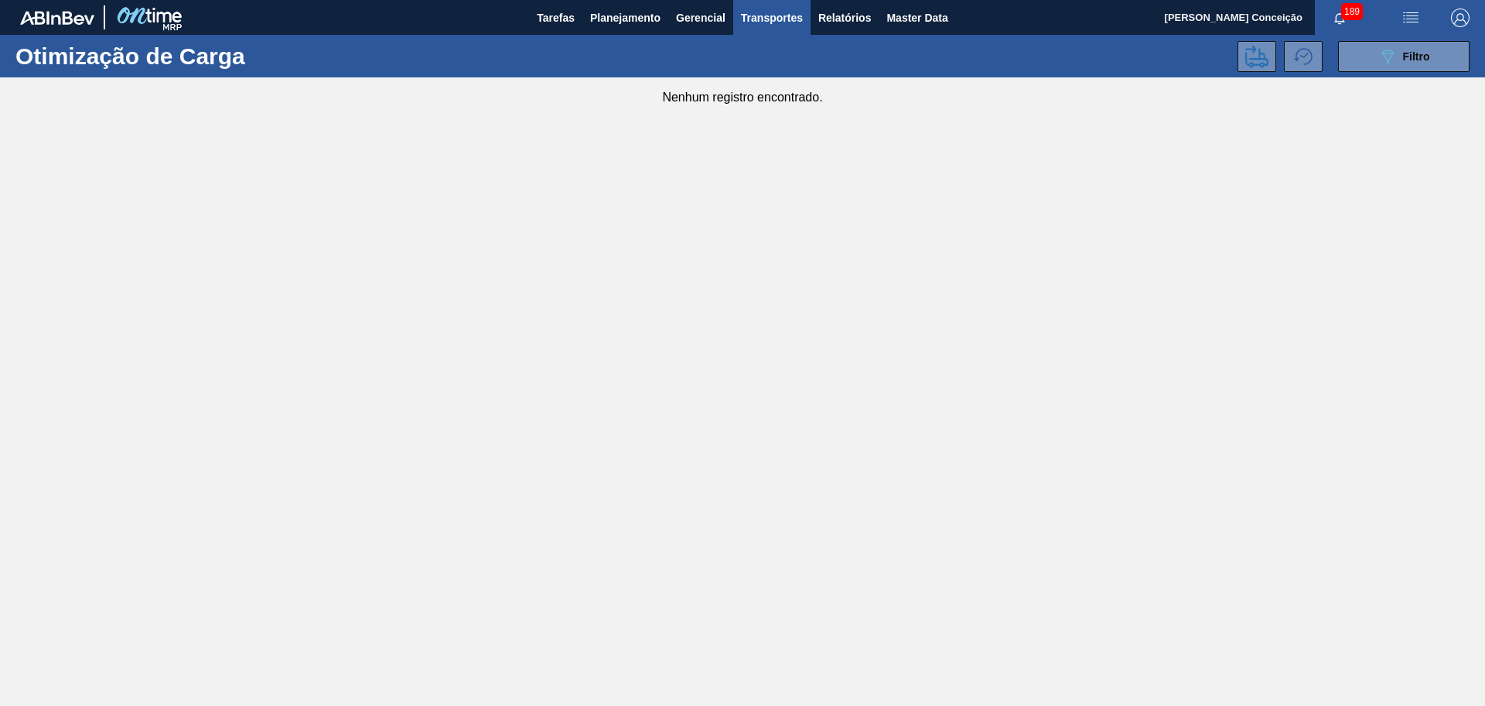
click at [626, 35] on div "Otimização de Carga 089F7B8B-B2A5-4AFE-B5C0-19BA573D28AC Filtro" at bounding box center [742, 56] width 1485 height 43
click at [626, 34] on main "Tarefas Planejamento Gerencial Transportes Relatórios Master Data Aline Apareci…" at bounding box center [742, 353] width 1485 height 706
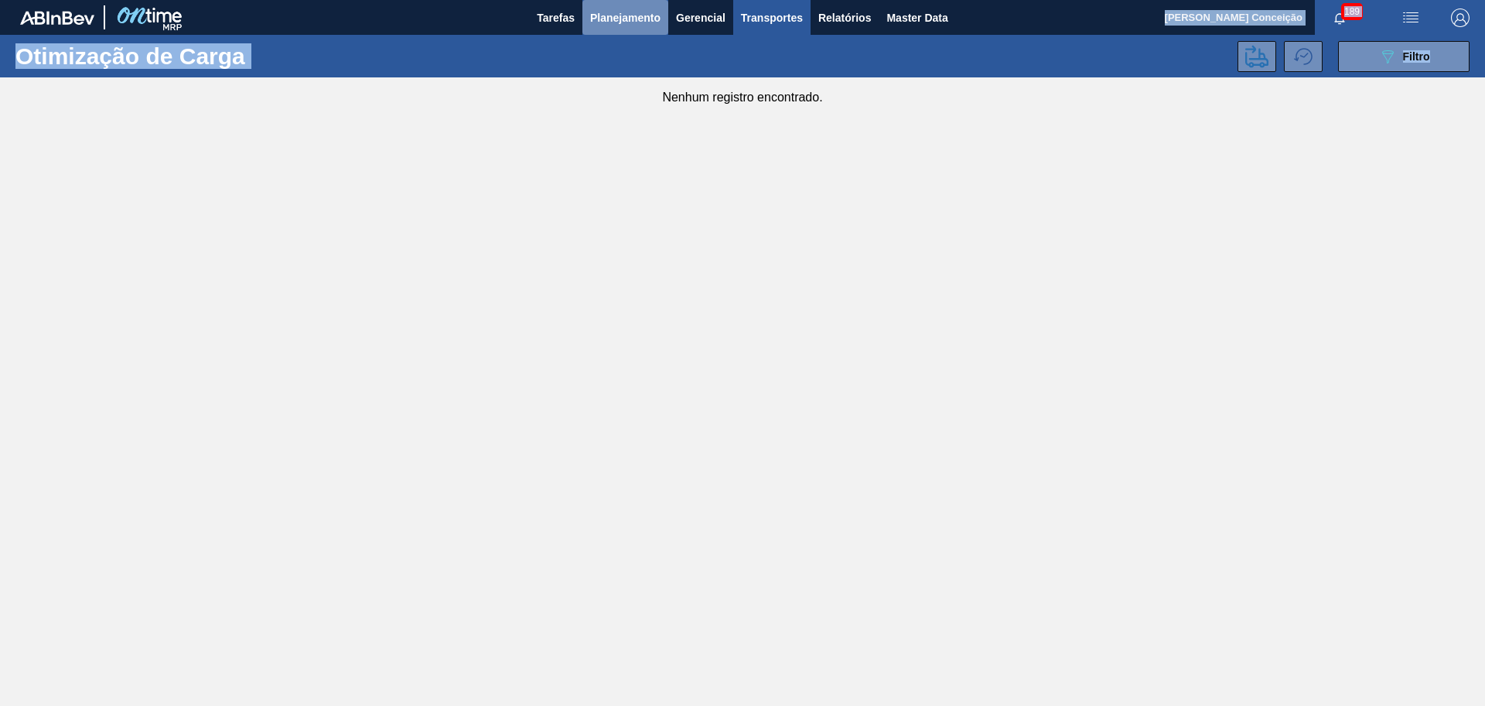
click at [625, 33] on button "Planejamento" at bounding box center [626, 17] width 86 height 35
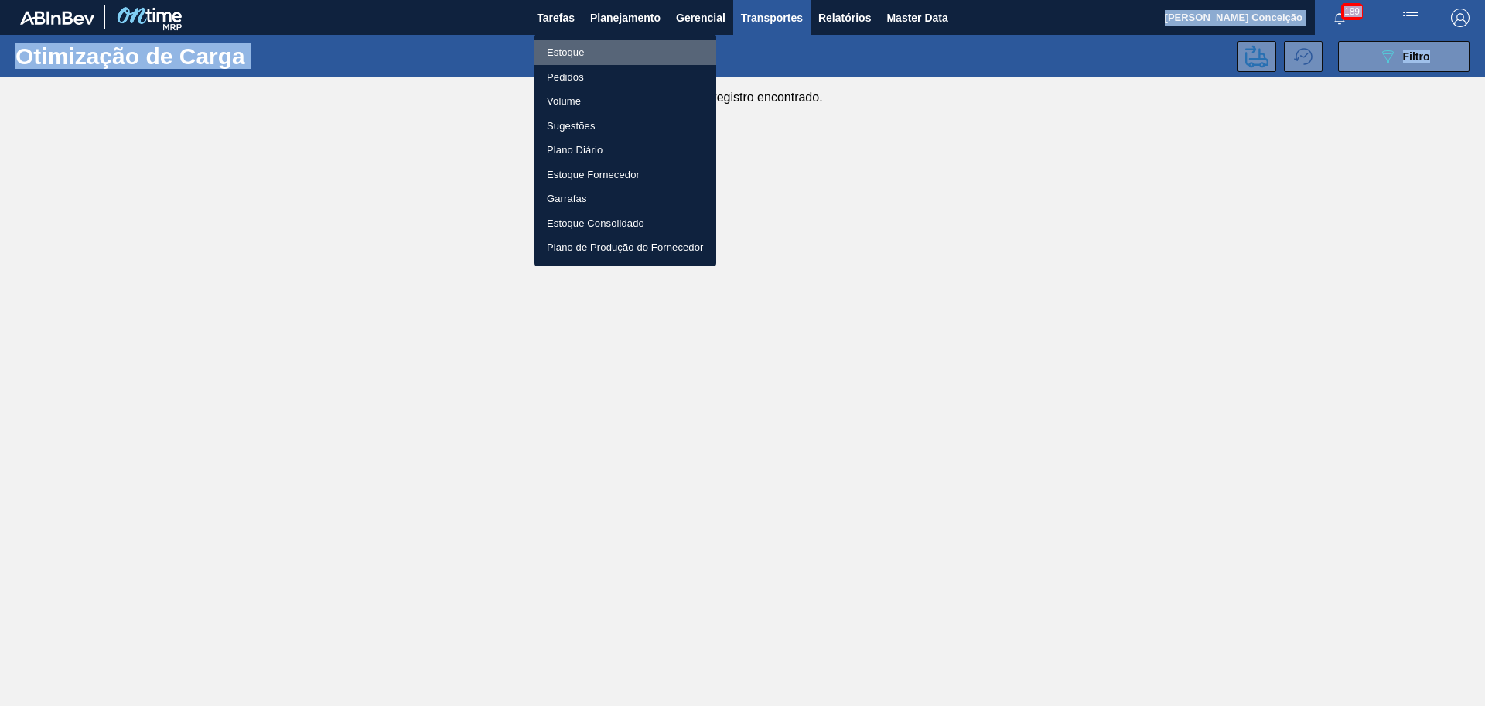
click at [625, 55] on li "Estoque" at bounding box center [626, 52] width 182 height 25
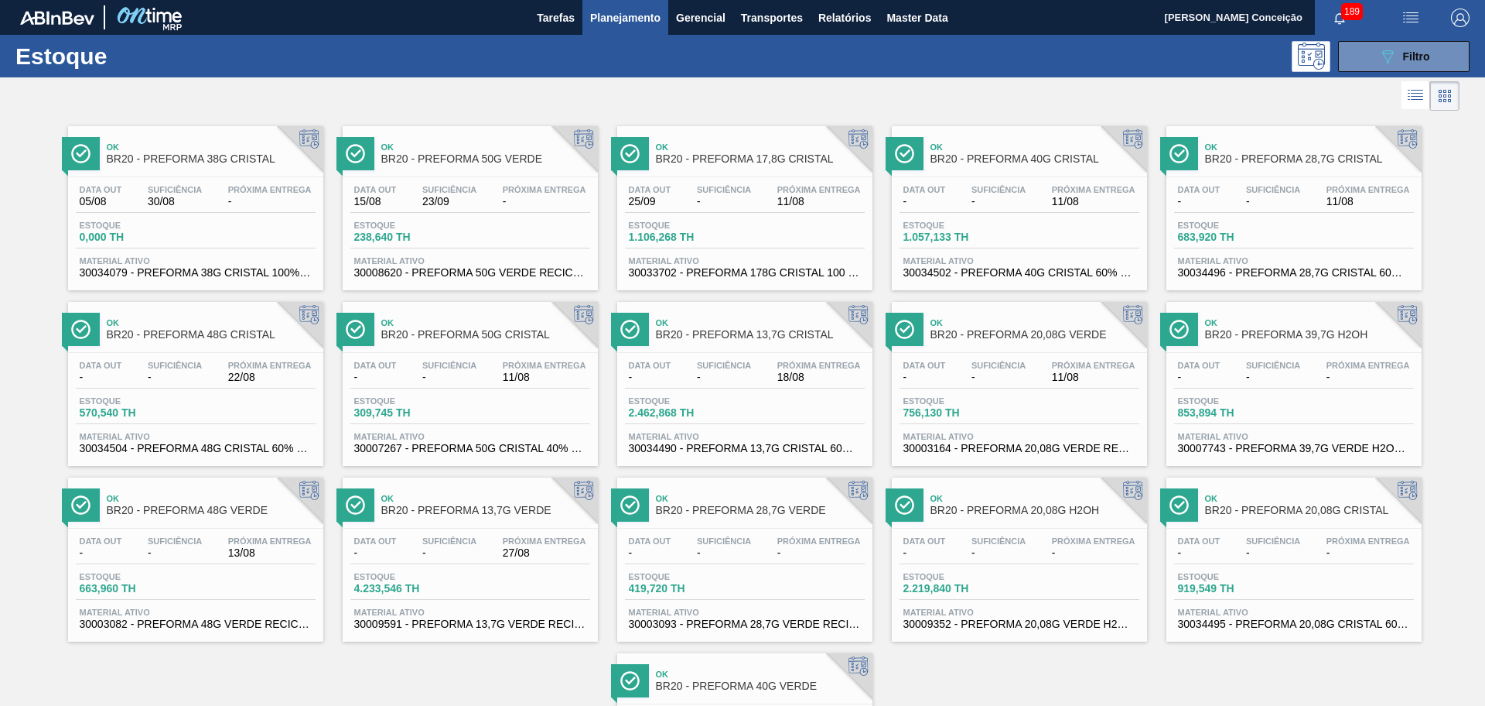
click at [822, 98] on div at bounding box center [730, 95] width 1460 height 37
click at [980, 676] on div "Ok BR20 - PREFORMA 38G CRISTAL Data out 05/08 Suficiência 30/08 Próxima Entrega…" at bounding box center [742, 466] width 1485 height 703
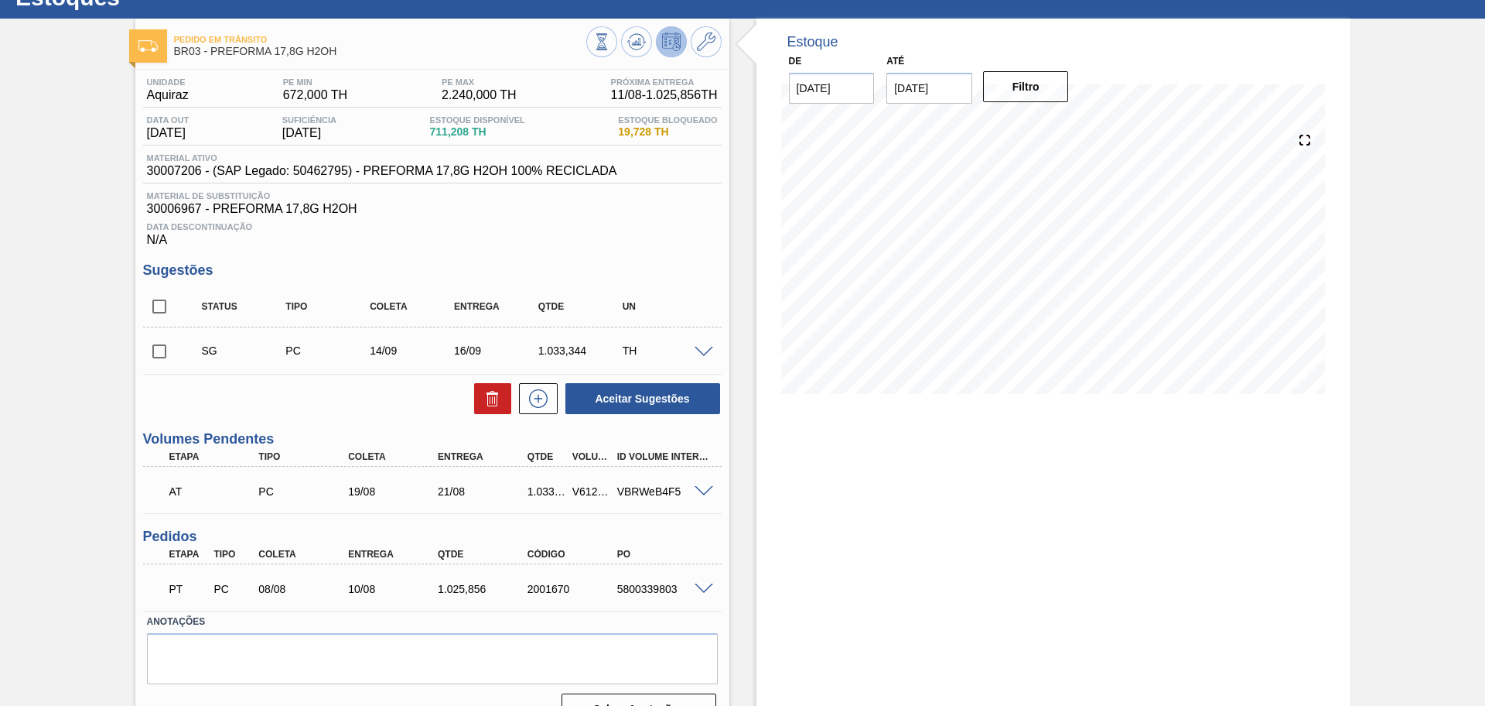
scroll to position [91, 0]
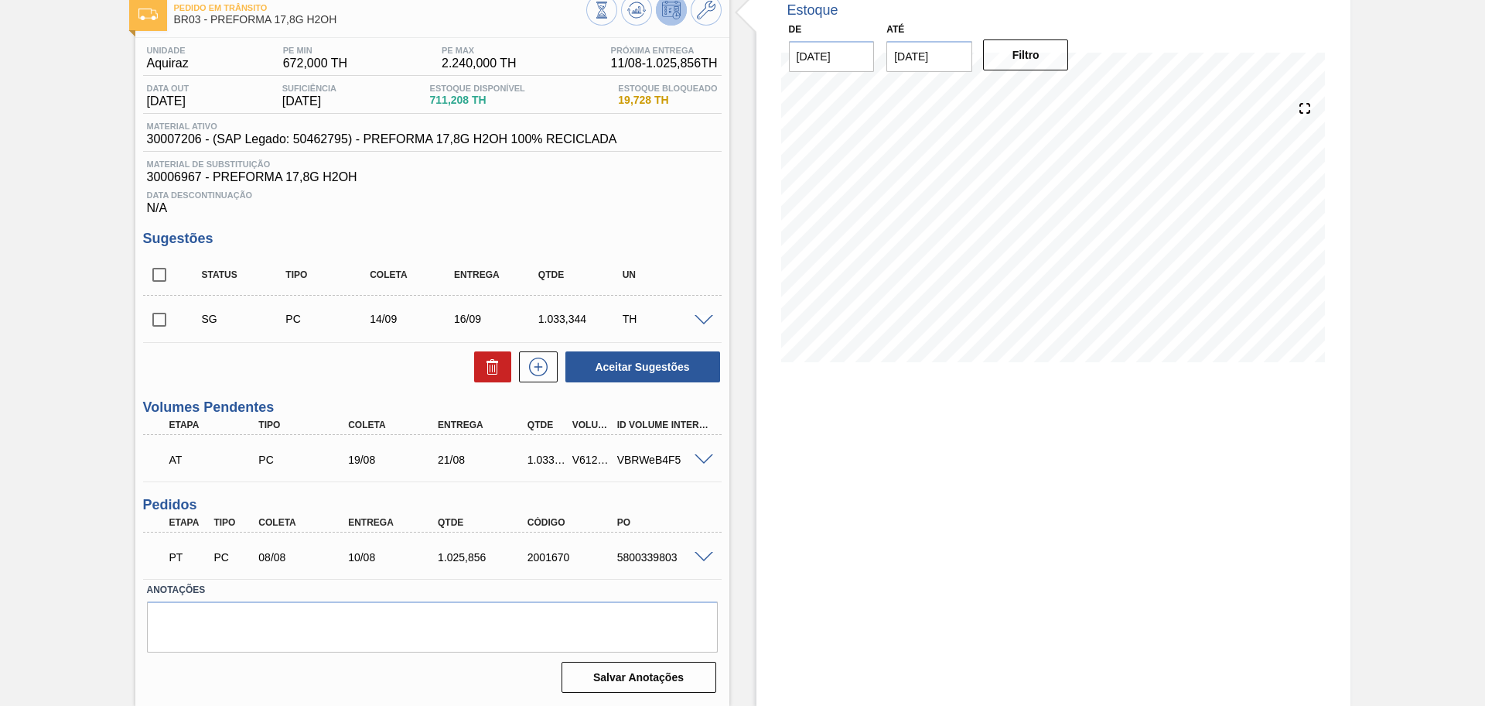
click at [737, 461] on div "Estoque De [DATE] Até [DATE] Filtro 24/08 Projeção de Estoque 690.388 [DOMAIN_N…" at bounding box center [1040, 346] width 621 height 719
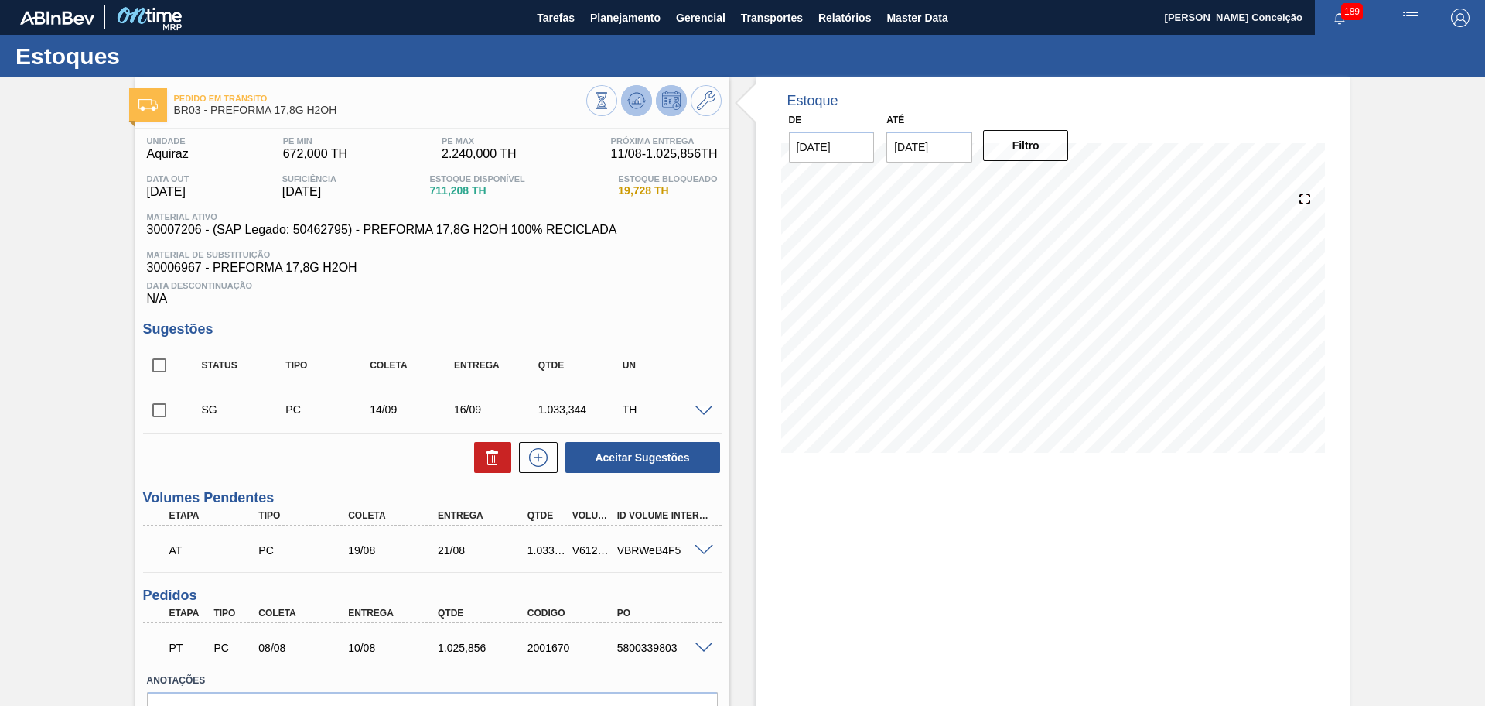
click at [610, 101] on icon at bounding box center [601, 100] width 17 height 17
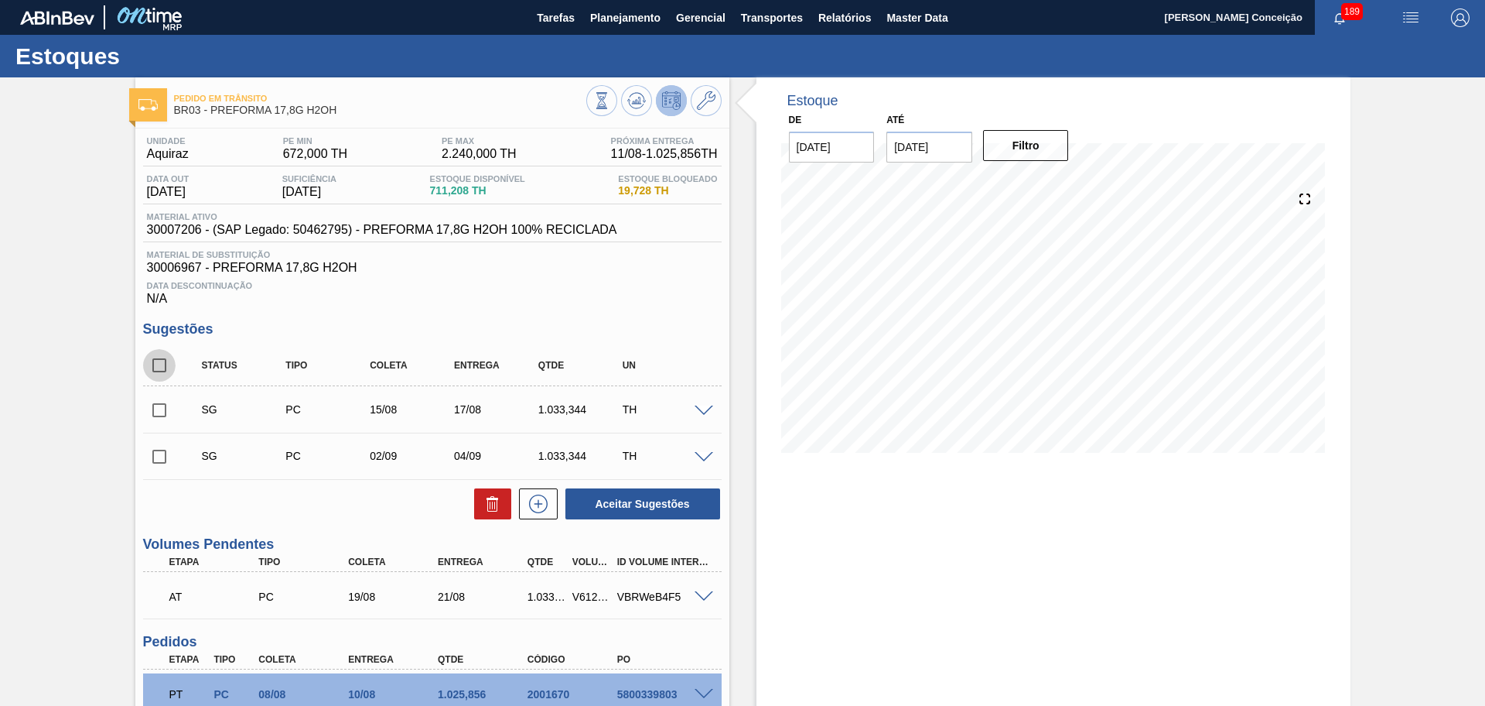
click at [157, 363] on input "checkbox" at bounding box center [159, 365] width 32 height 32
checkbox input "true"
click at [501, 508] on button at bounding box center [492, 503] width 37 height 31
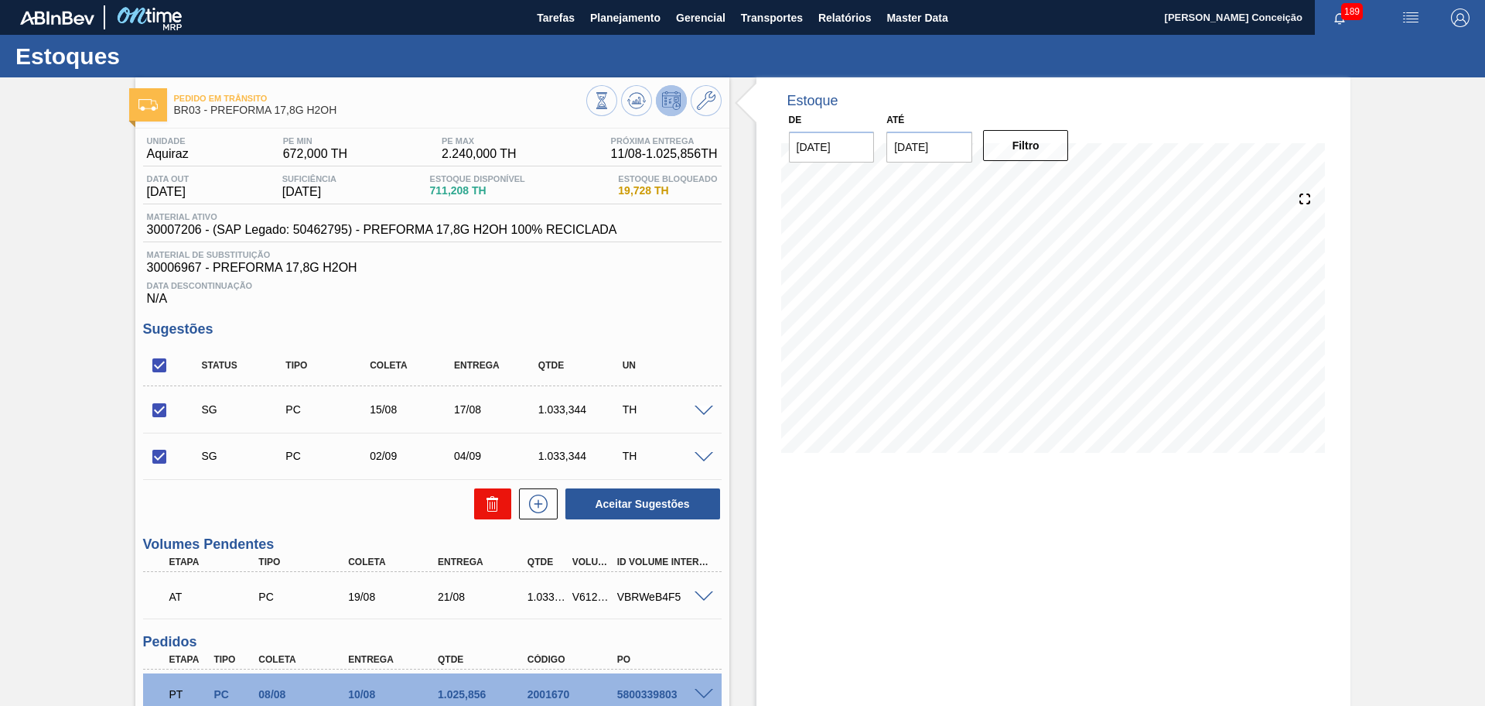
checkbox input "false"
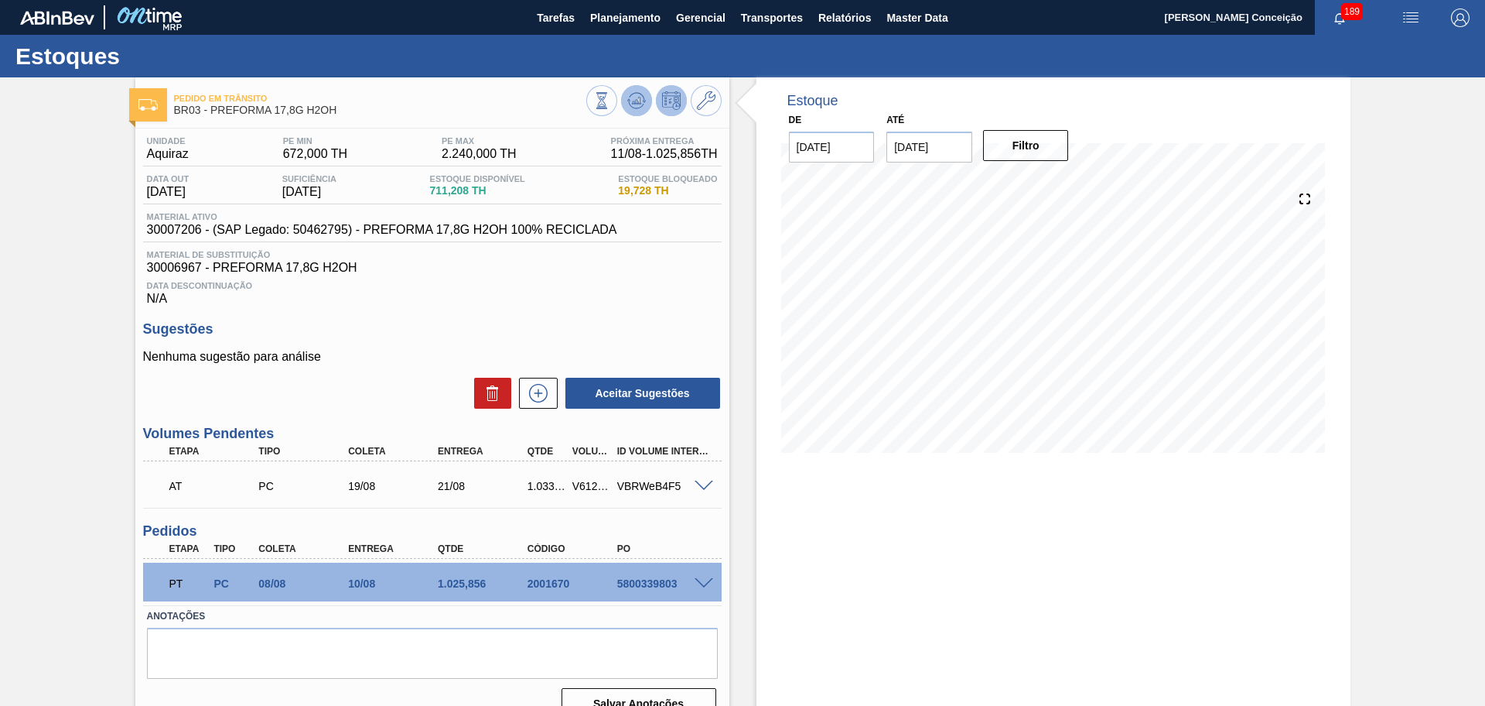
click at [636, 102] on icon at bounding box center [636, 100] width 10 height 7
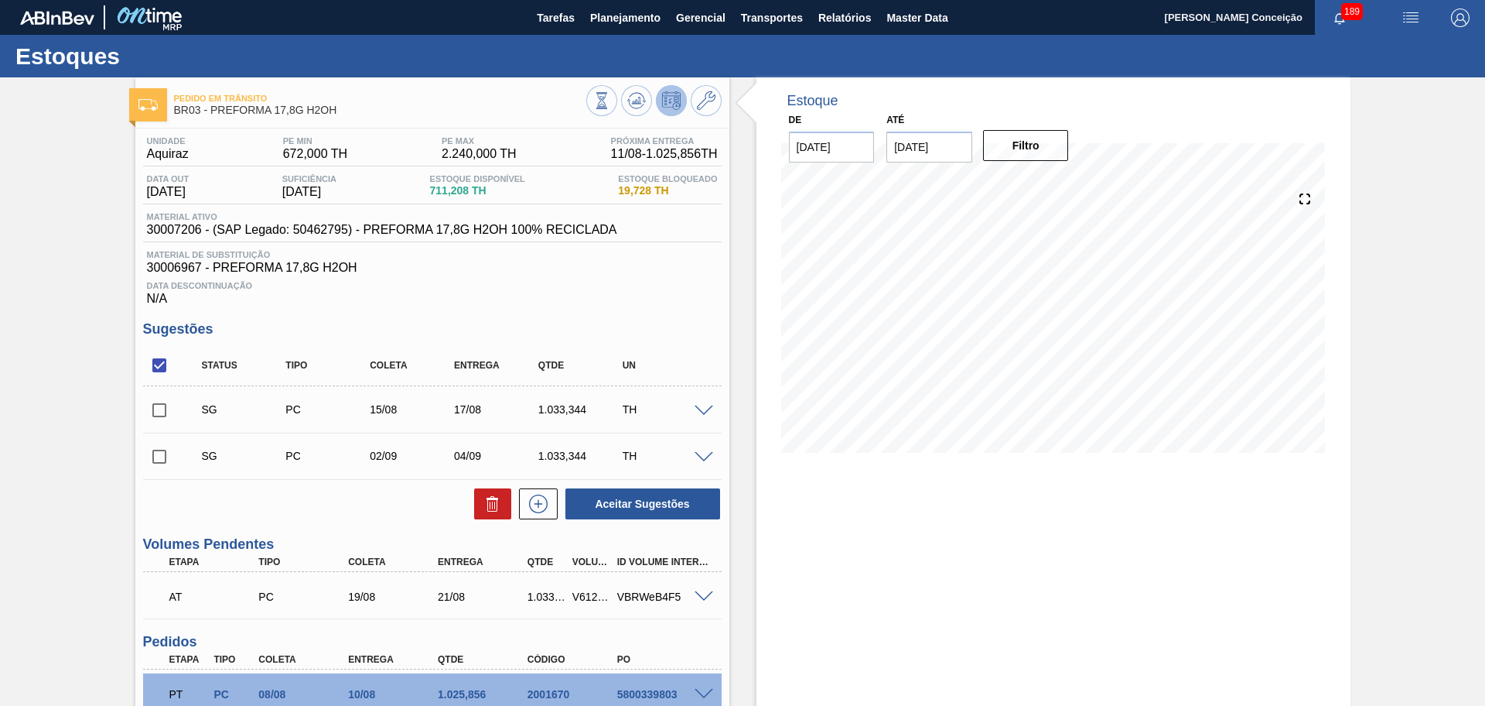
click at [700, 412] on span at bounding box center [704, 411] width 19 height 12
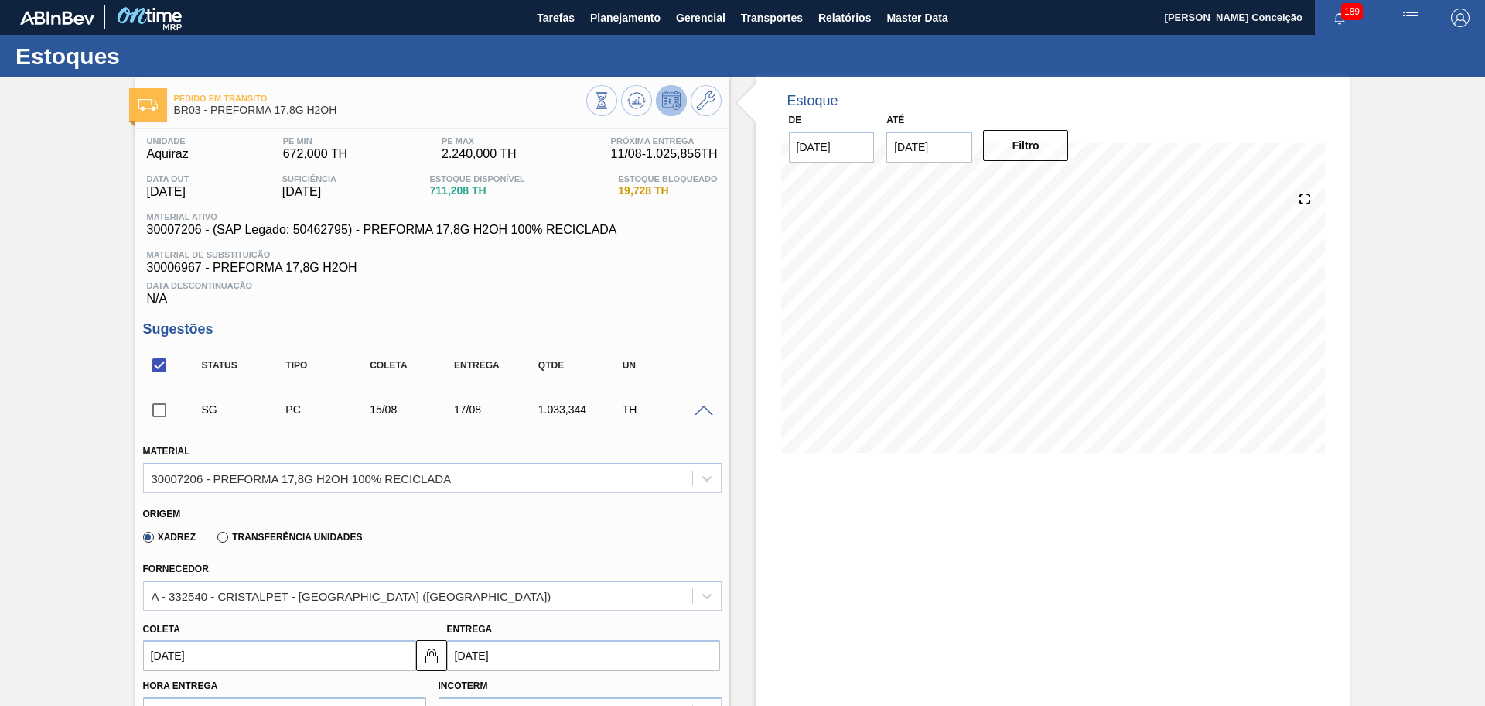
click at [482, 519] on div "Xadrez Transferência Unidades" at bounding box center [426, 534] width 566 height 30
click at [456, 538] on div "Xadrez Transferência Unidades" at bounding box center [426, 534] width 566 height 30
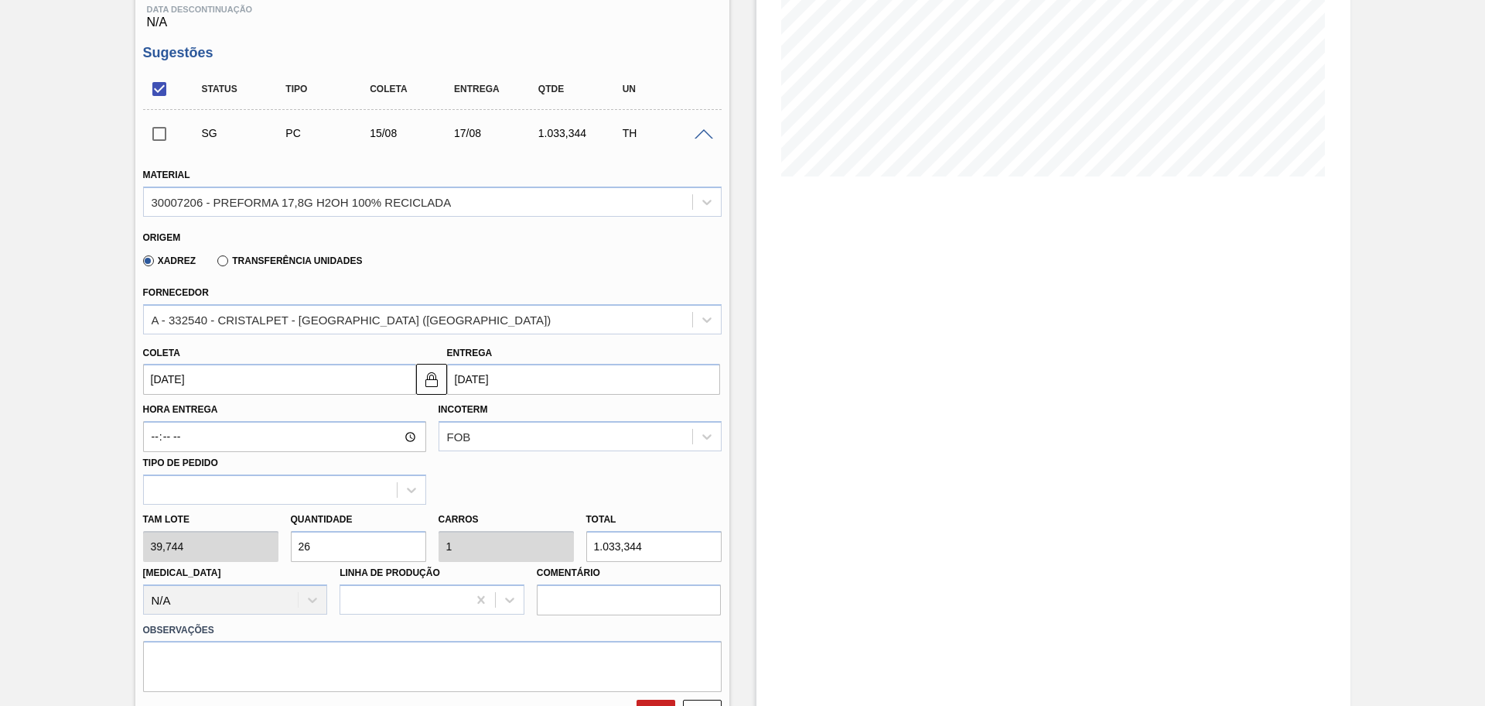
scroll to position [290, 0]
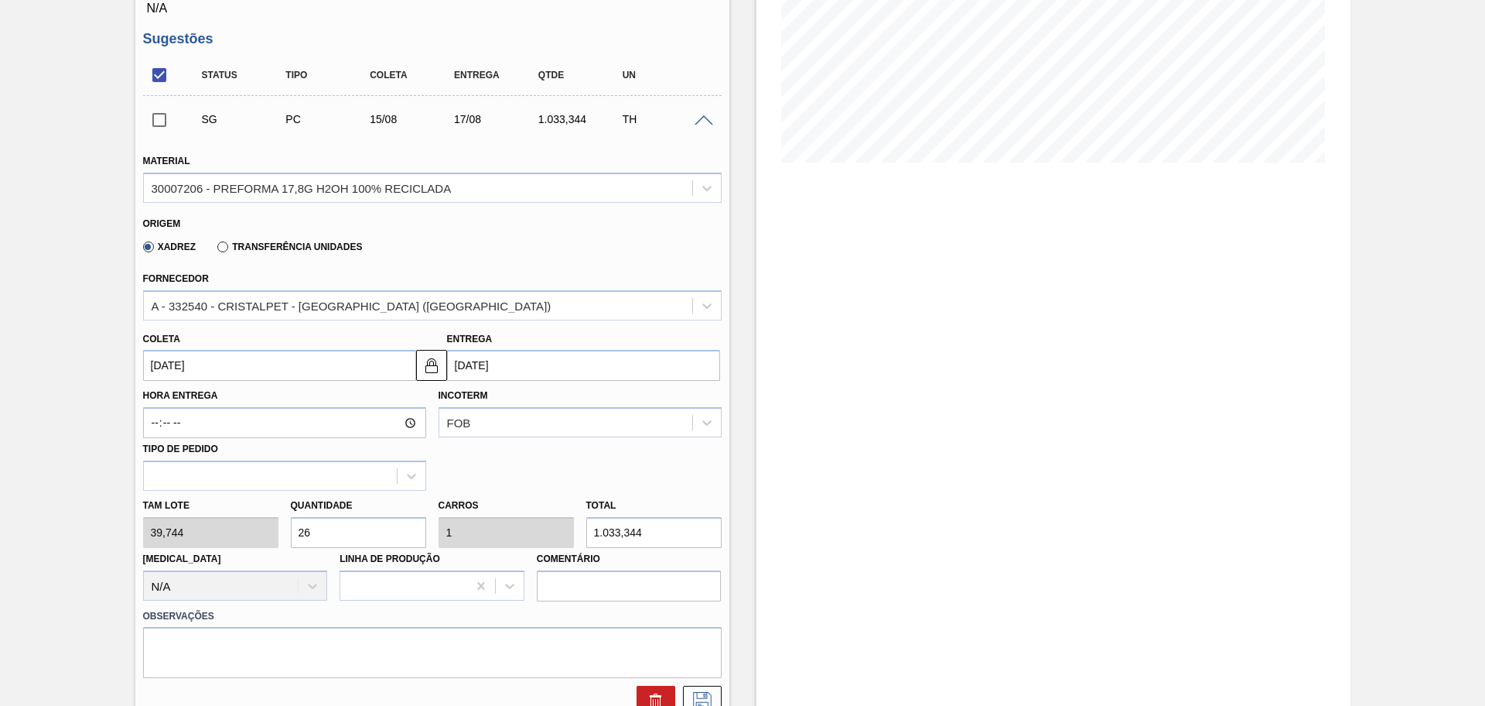
click at [234, 373] on input "15/08/2025" at bounding box center [279, 365] width 273 height 31
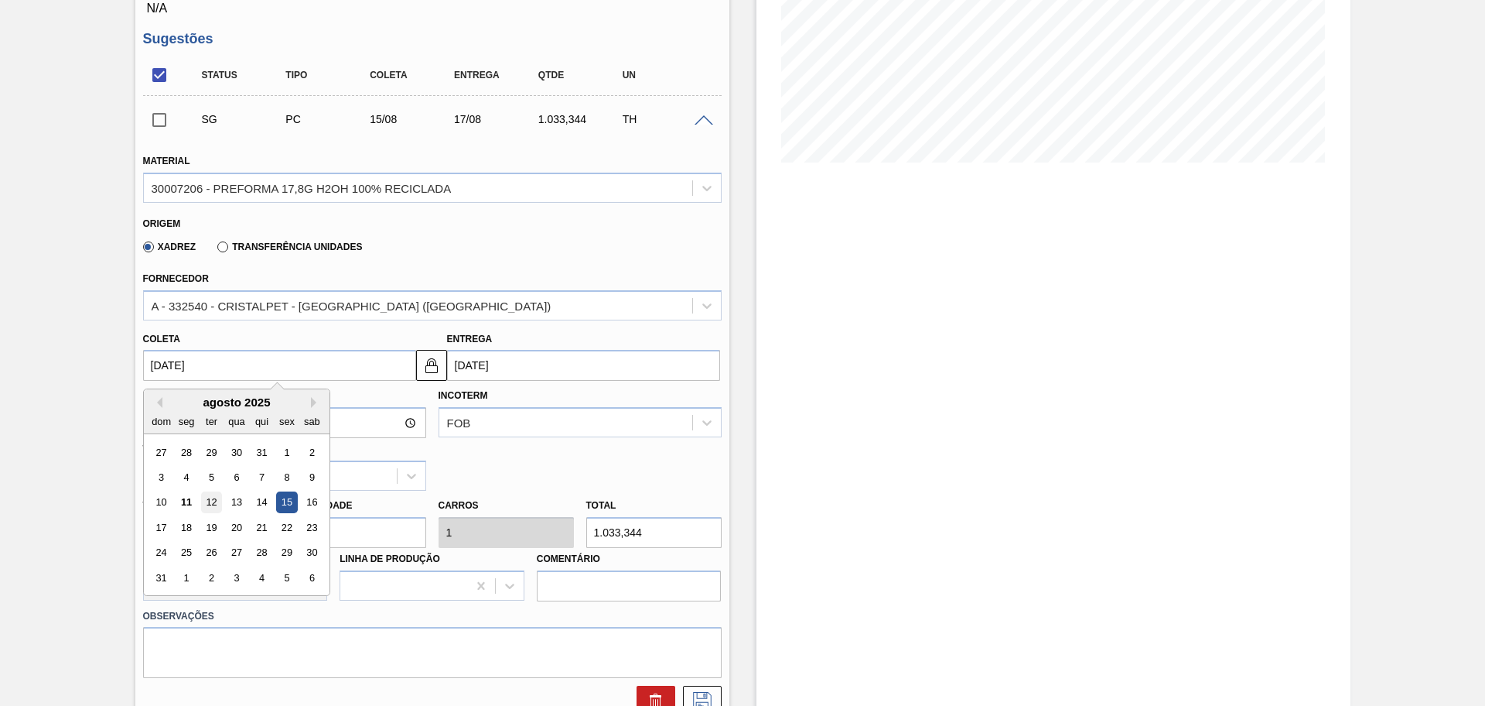
click at [215, 500] on div "12" at bounding box center [210, 502] width 21 height 21
type input "[DATE]"
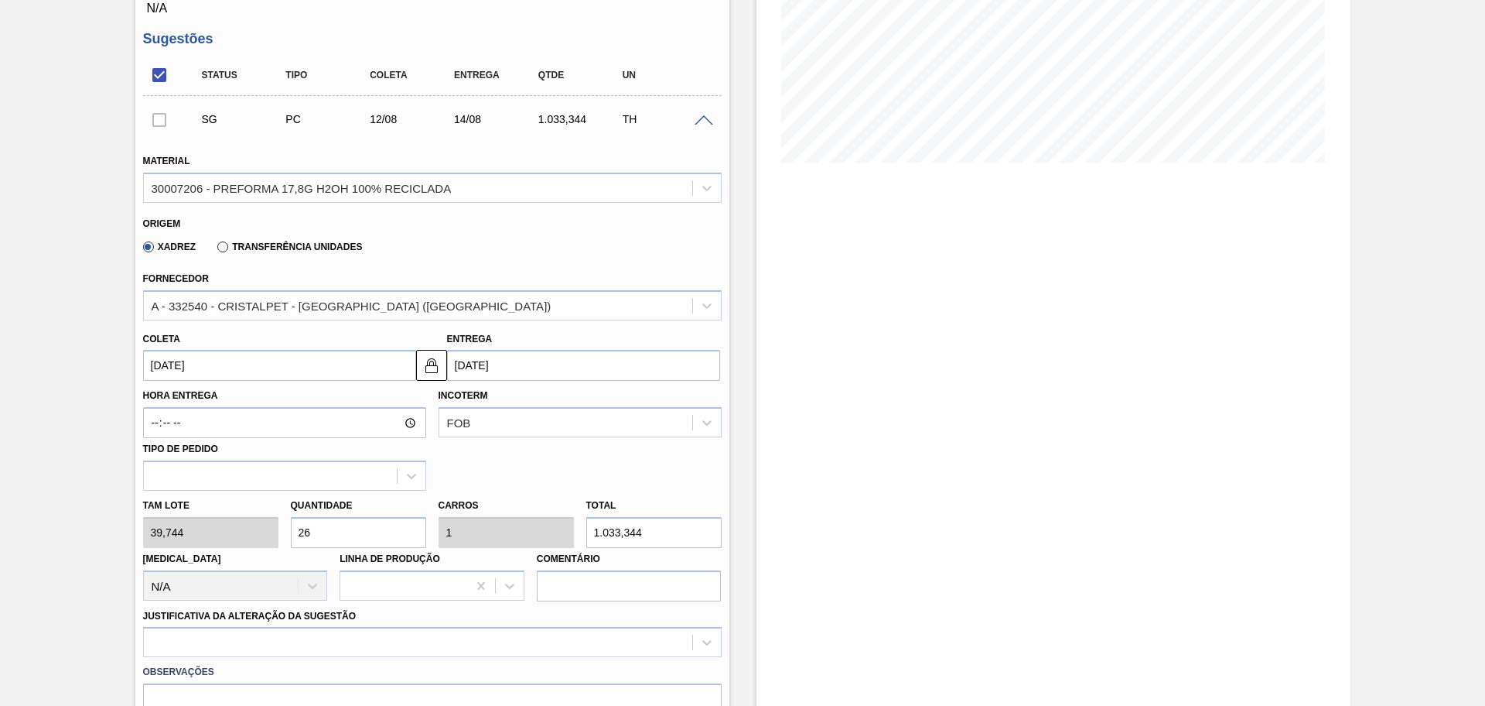
click at [610, 446] on div "Hora Entrega Incoterm FOB Tipo de pedido" at bounding box center [432, 436] width 591 height 110
click at [495, 237] on div "Xadrez Transferência Unidades" at bounding box center [426, 244] width 566 height 30
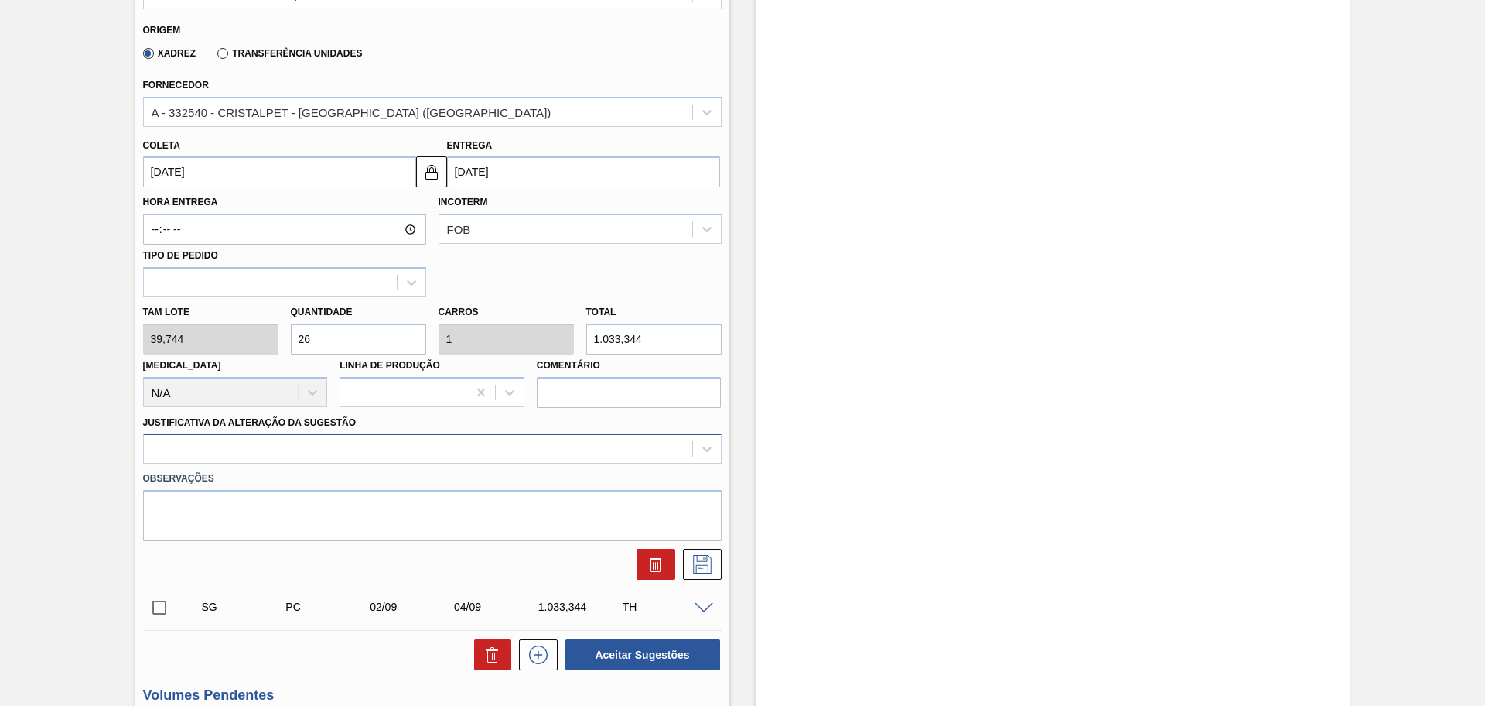
click at [297, 463] on div at bounding box center [432, 448] width 579 height 30
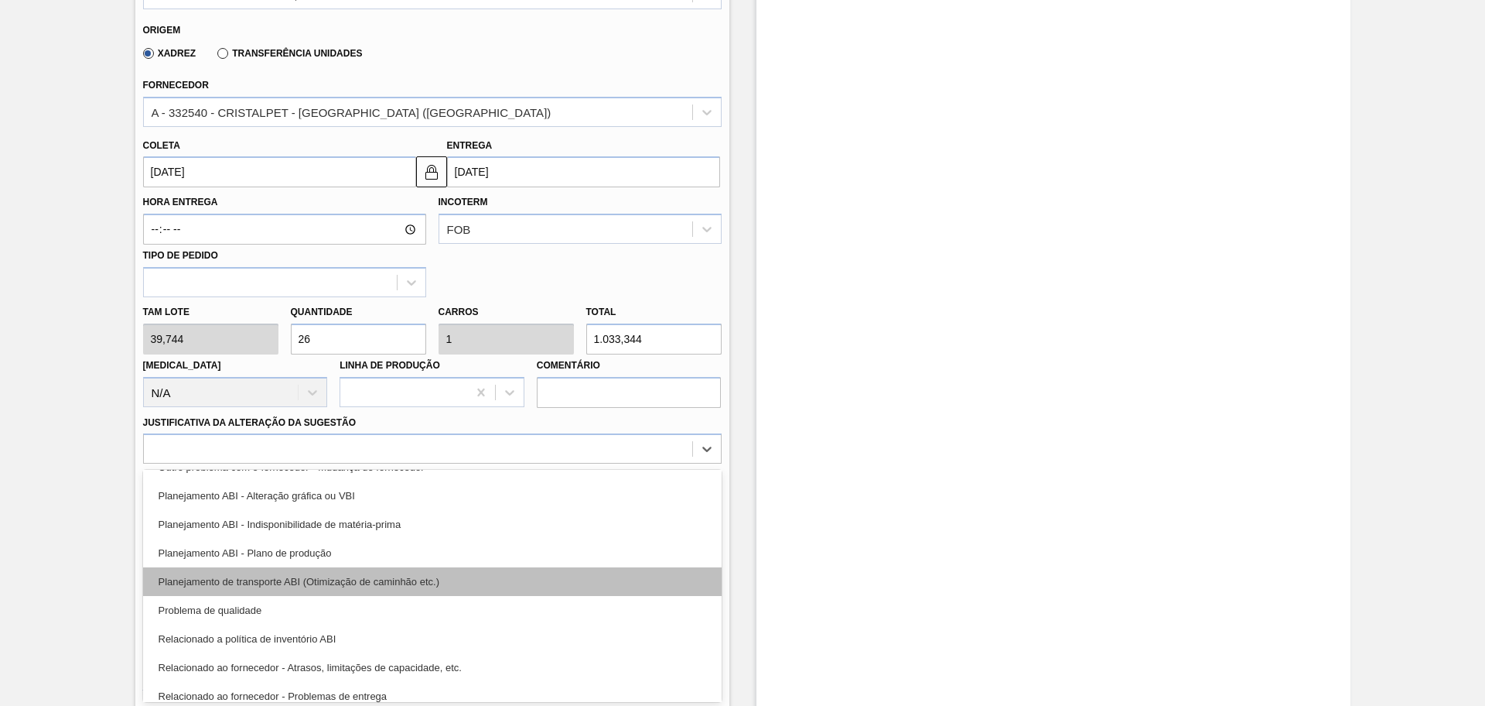
scroll to position [193, 0]
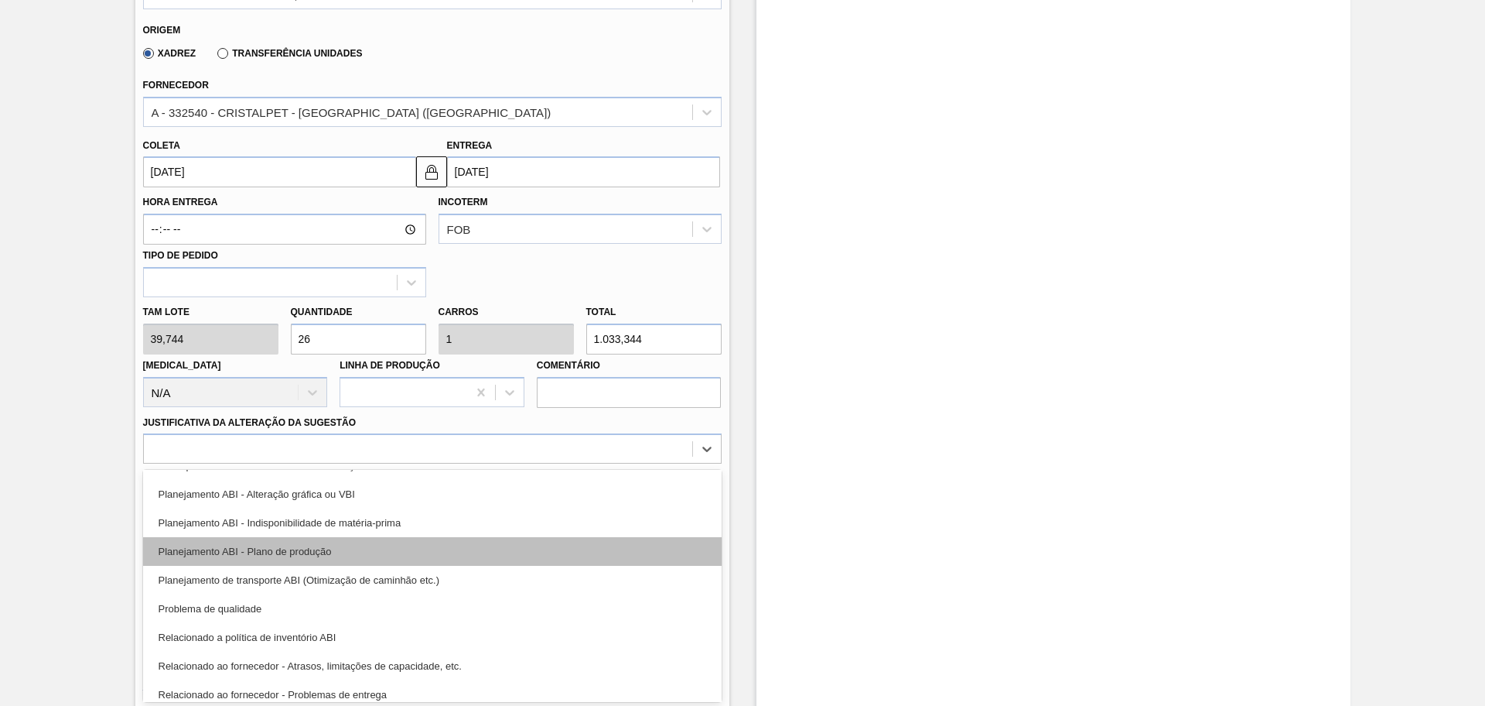
click at [344, 556] on div "Planejamento ABI - Plano de produção" at bounding box center [432, 551] width 579 height 29
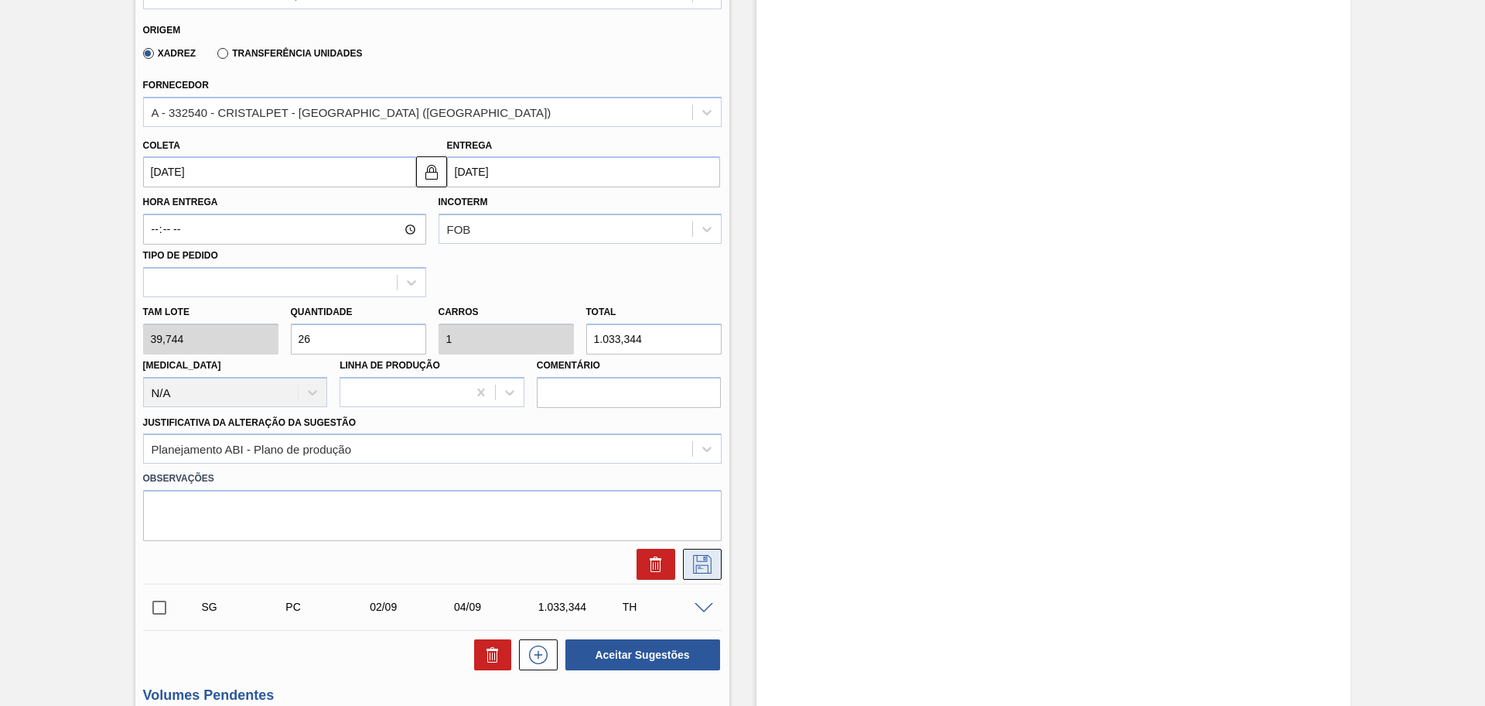
click at [703, 566] on icon at bounding box center [702, 564] width 25 height 19
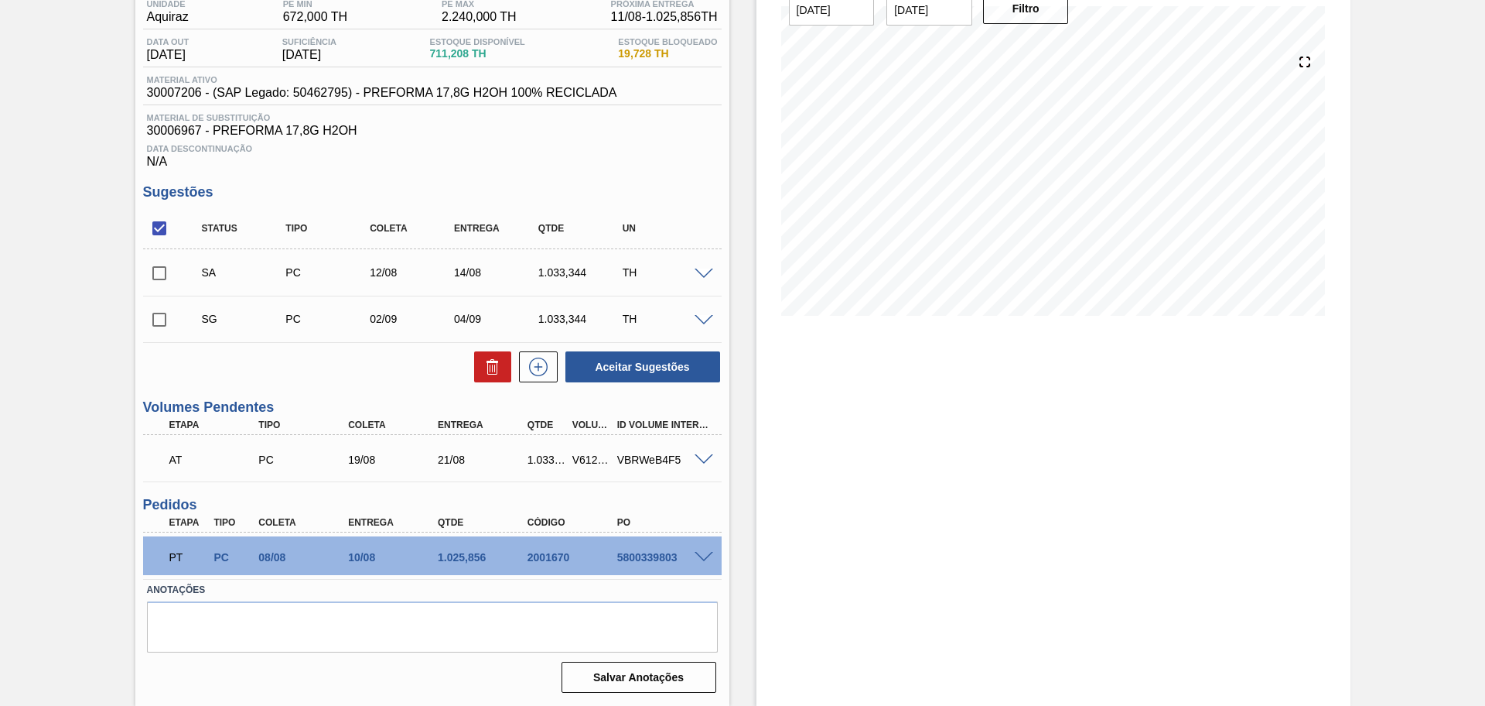
scroll to position [40, 0]
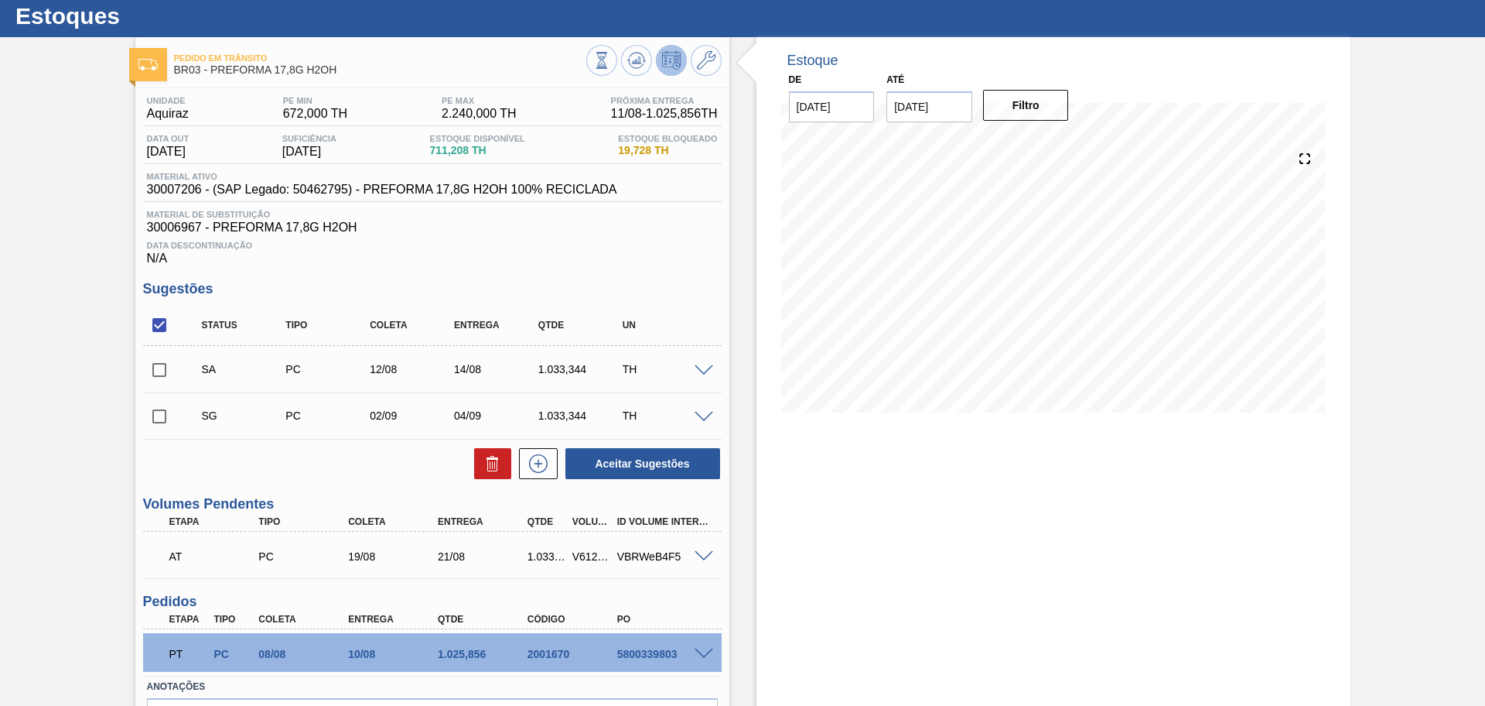
click at [708, 374] on span at bounding box center [704, 371] width 19 height 12
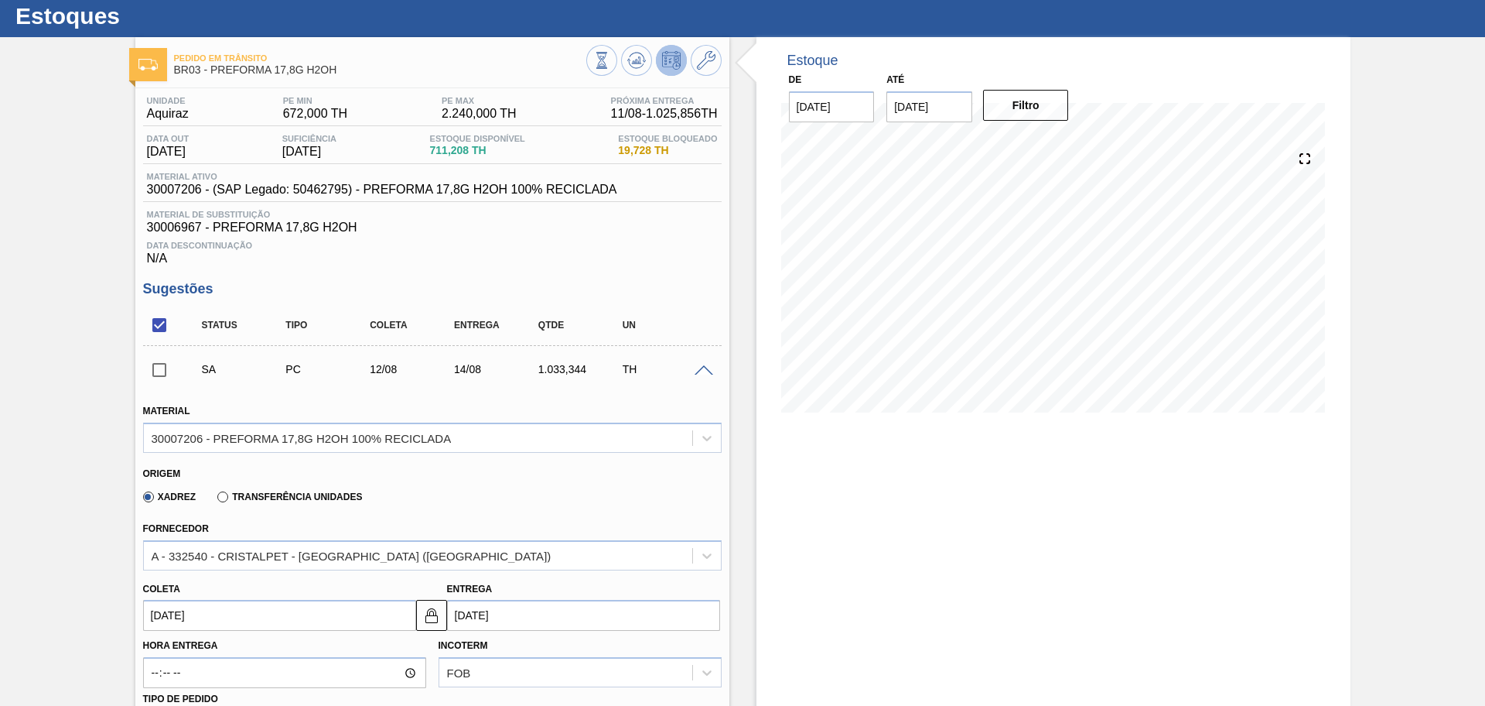
click at [162, 611] on input "[DATE]" at bounding box center [279, 615] width 273 height 31
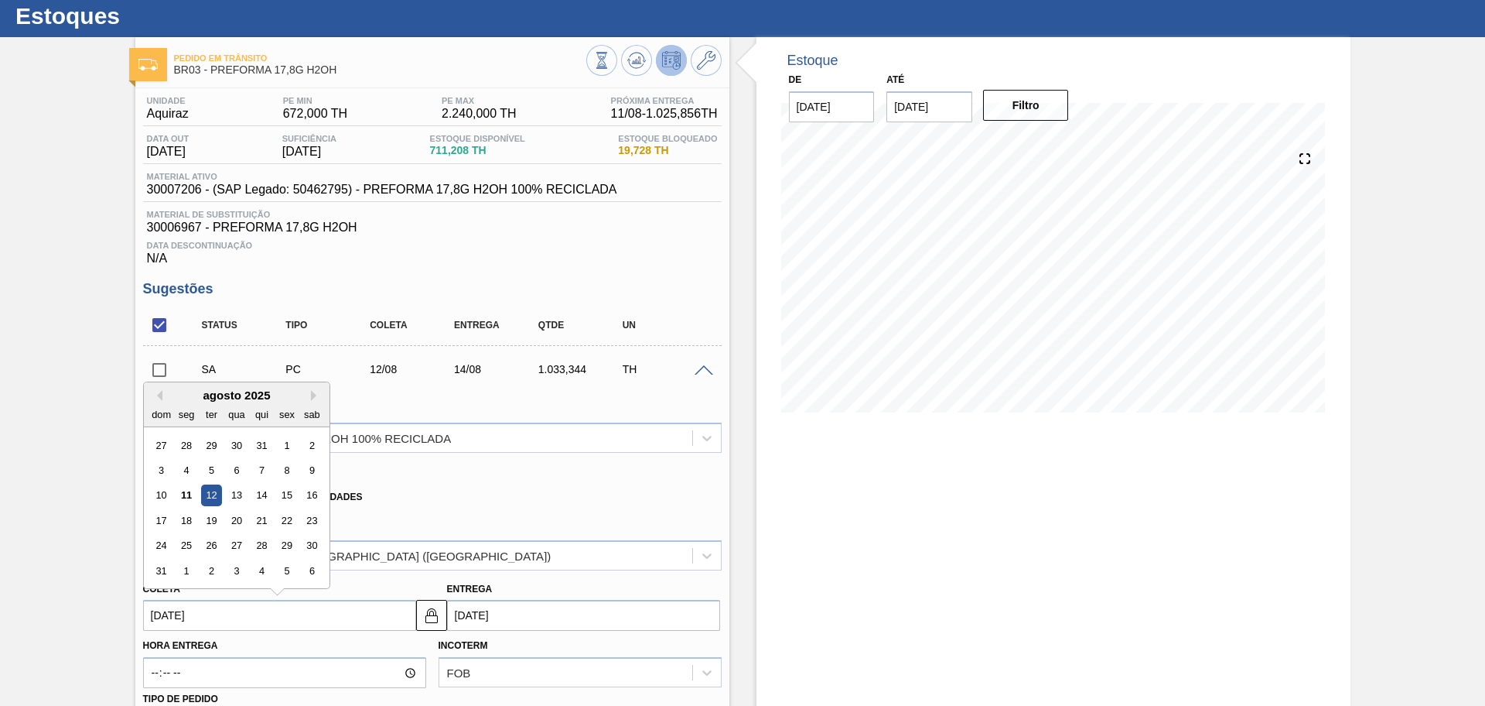
type input "1/08/2025"
type input "03/08/2025"
type input "[DATE]"
type input "15/08/2025"
type input "[DATE]"
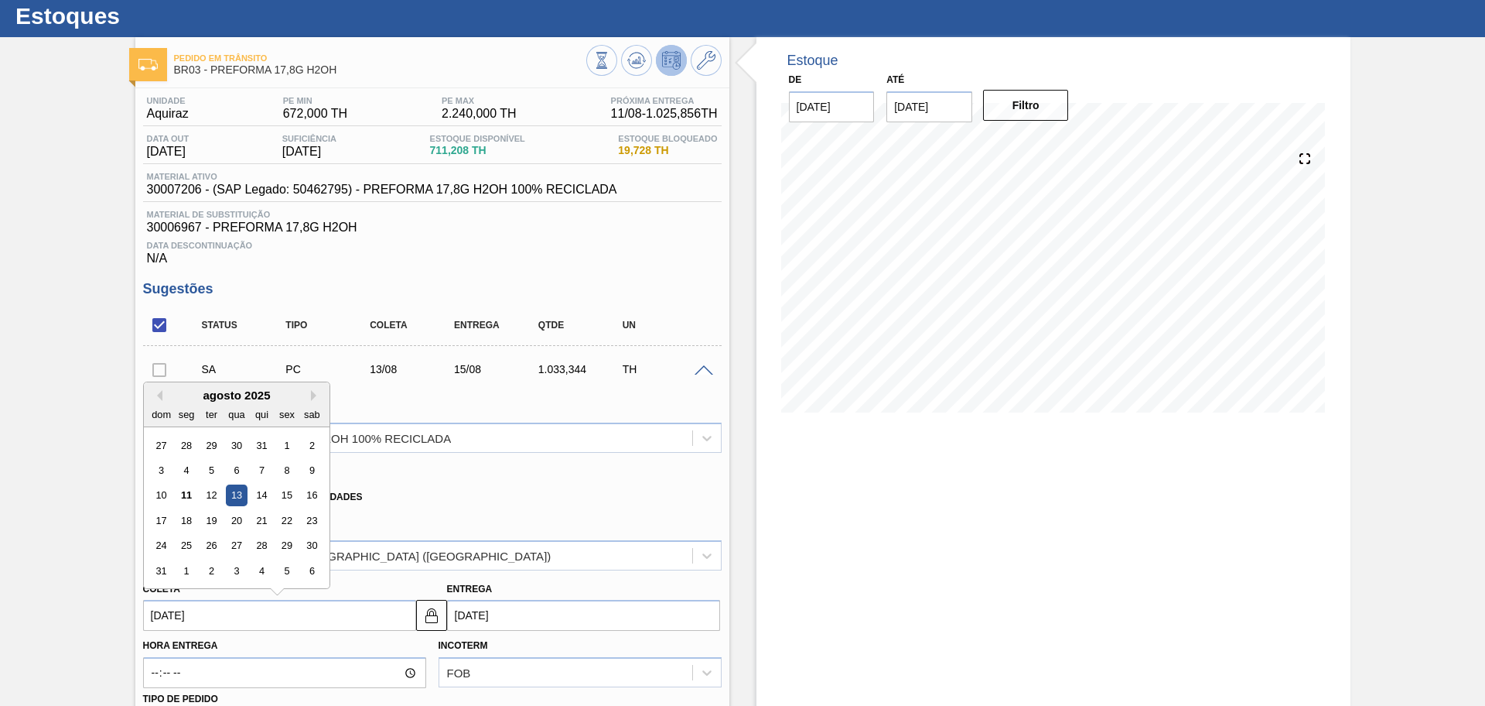
click at [235, 493] on div "13" at bounding box center [236, 495] width 21 height 21
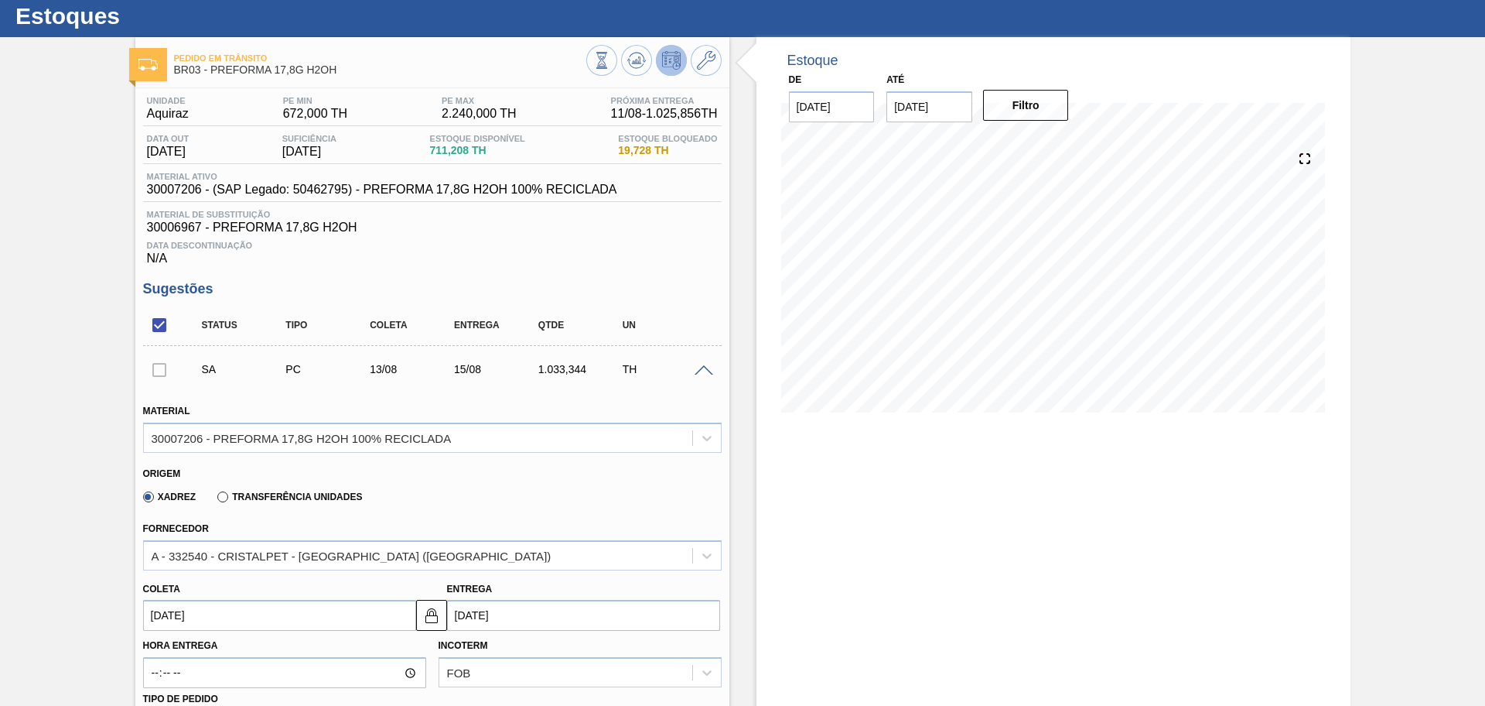
click at [555, 480] on div "Xadrez Transferência Unidades" at bounding box center [426, 494] width 566 height 30
click at [702, 369] on span at bounding box center [704, 371] width 19 height 12
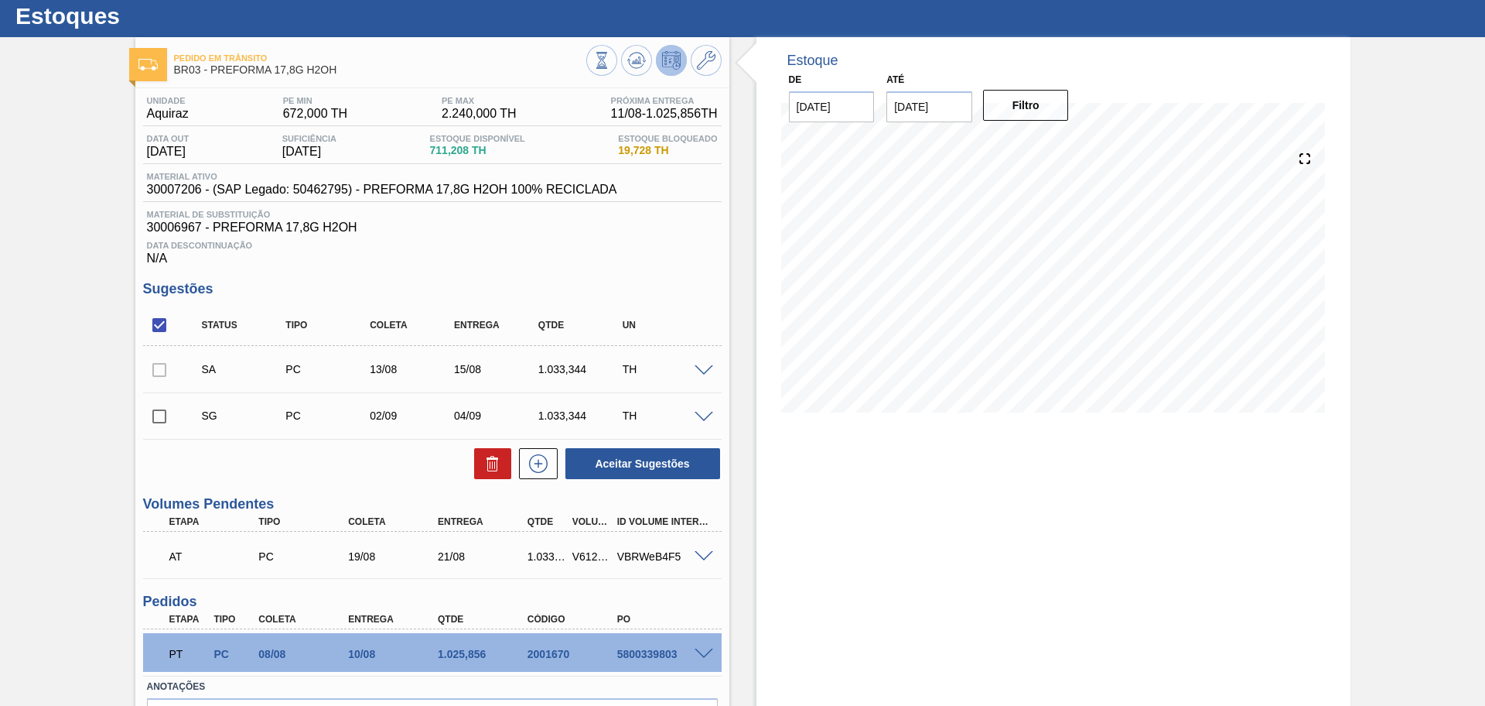
click at [706, 364] on div at bounding box center [706, 370] width 31 height 12
click at [700, 372] on span at bounding box center [704, 371] width 19 height 12
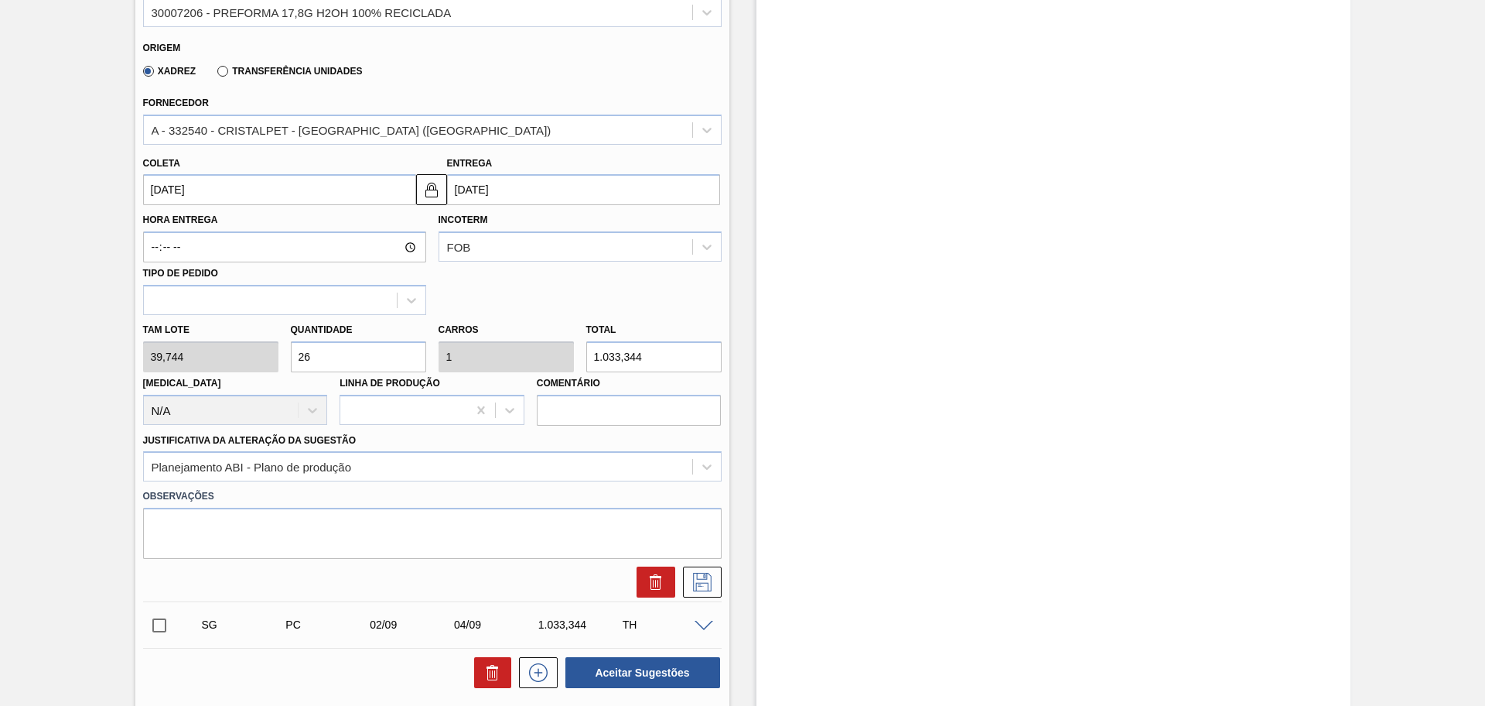
scroll to position [621, 0]
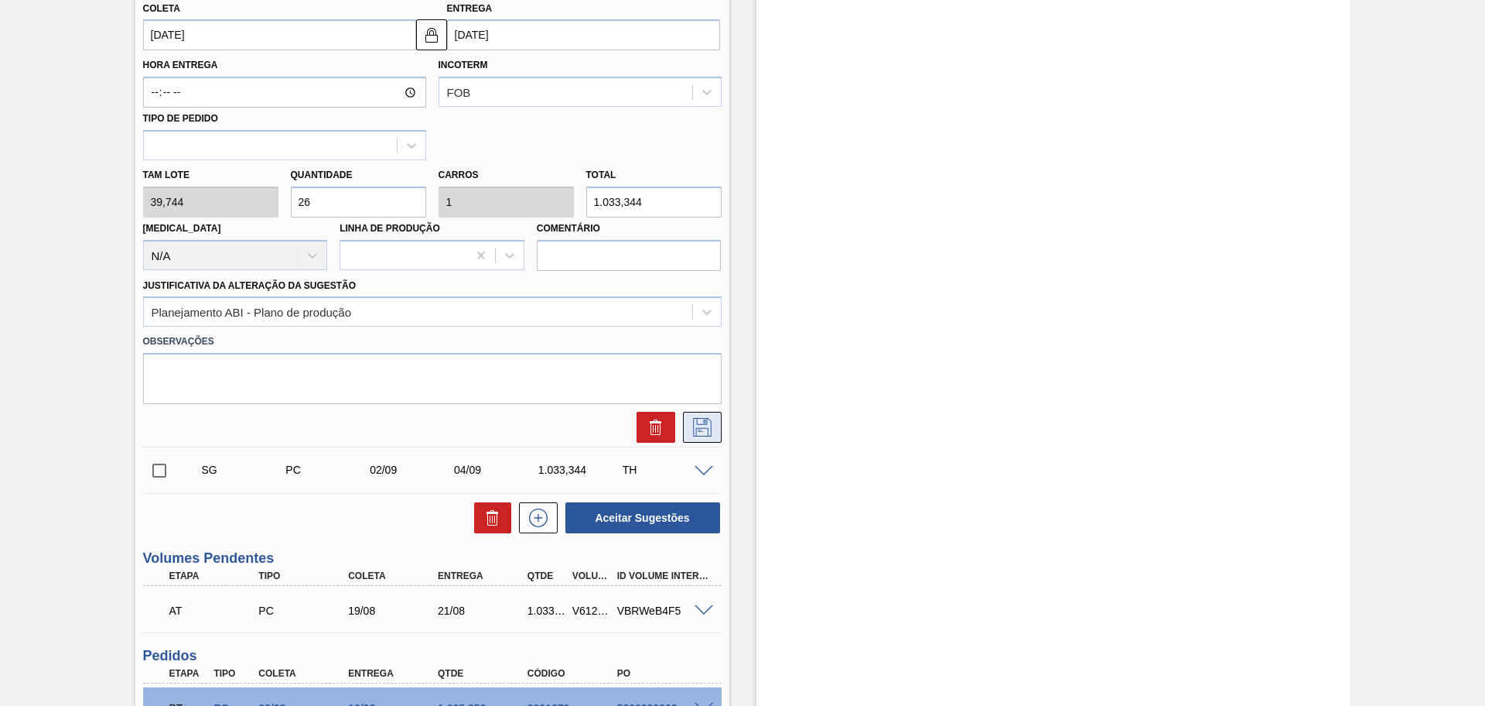
click at [701, 437] on button at bounding box center [702, 427] width 39 height 31
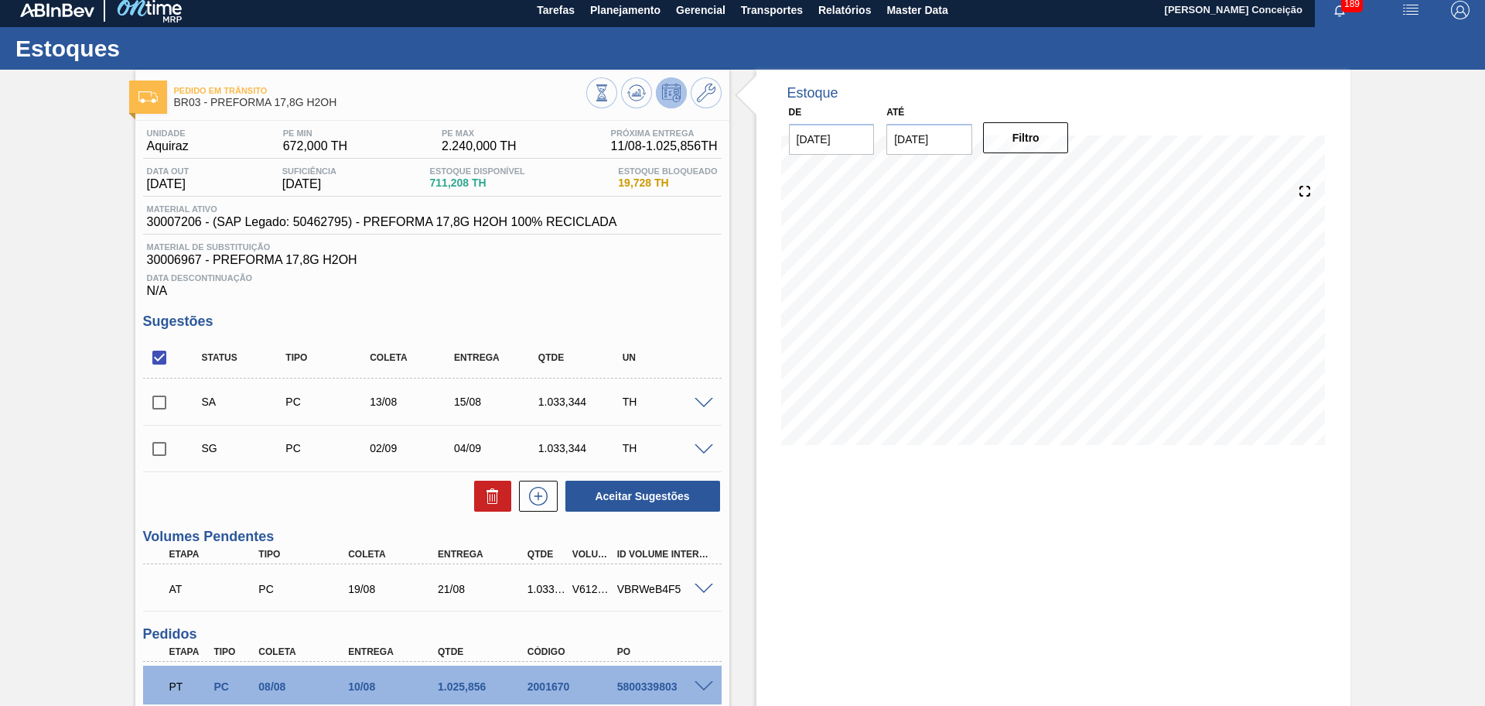
scroll to position [0, 0]
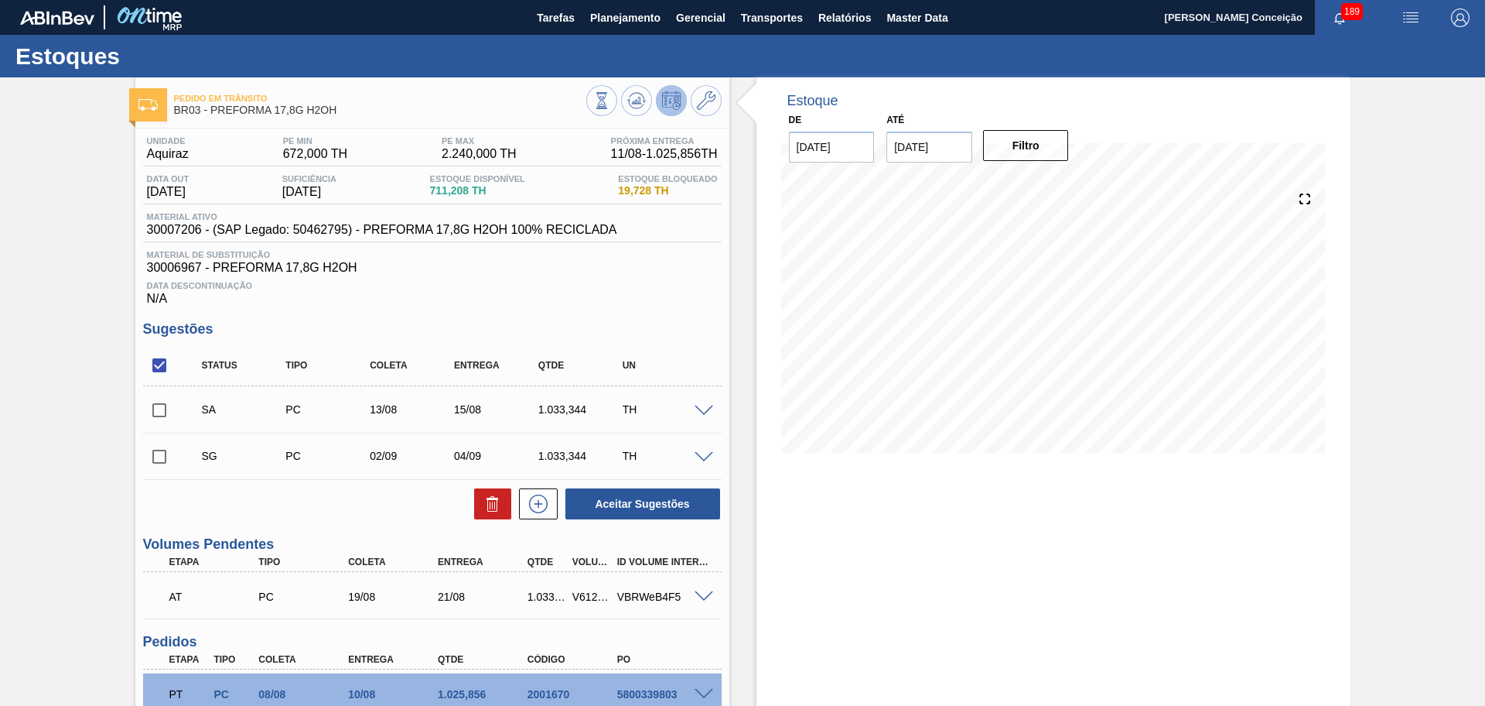
click at [156, 415] on input "checkbox" at bounding box center [159, 410] width 32 height 32
click at [638, 504] on button "Aceitar Sugestões" at bounding box center [643, 503] width 155 height 31
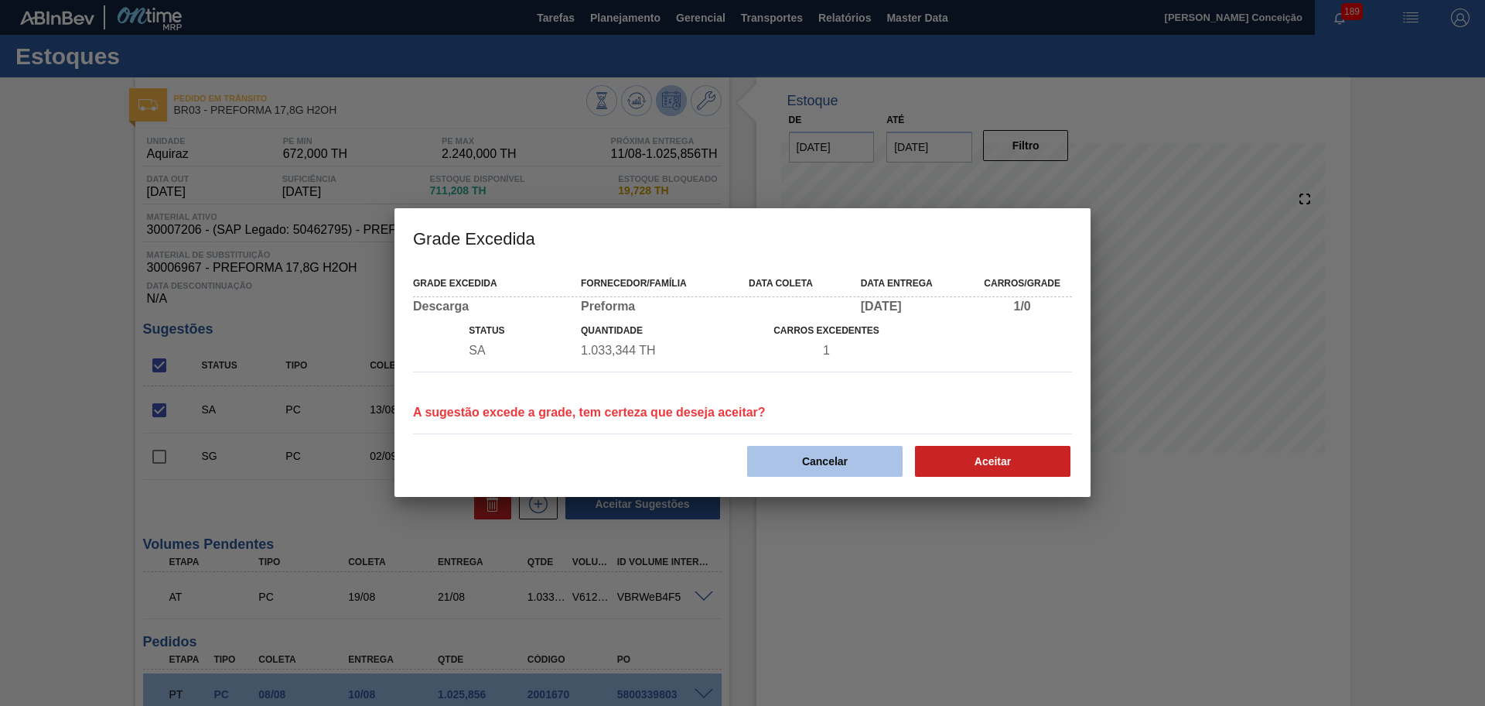
click at [853, 453] on button "Cancelar" at bounding box center [825, 461] width 156 height 31
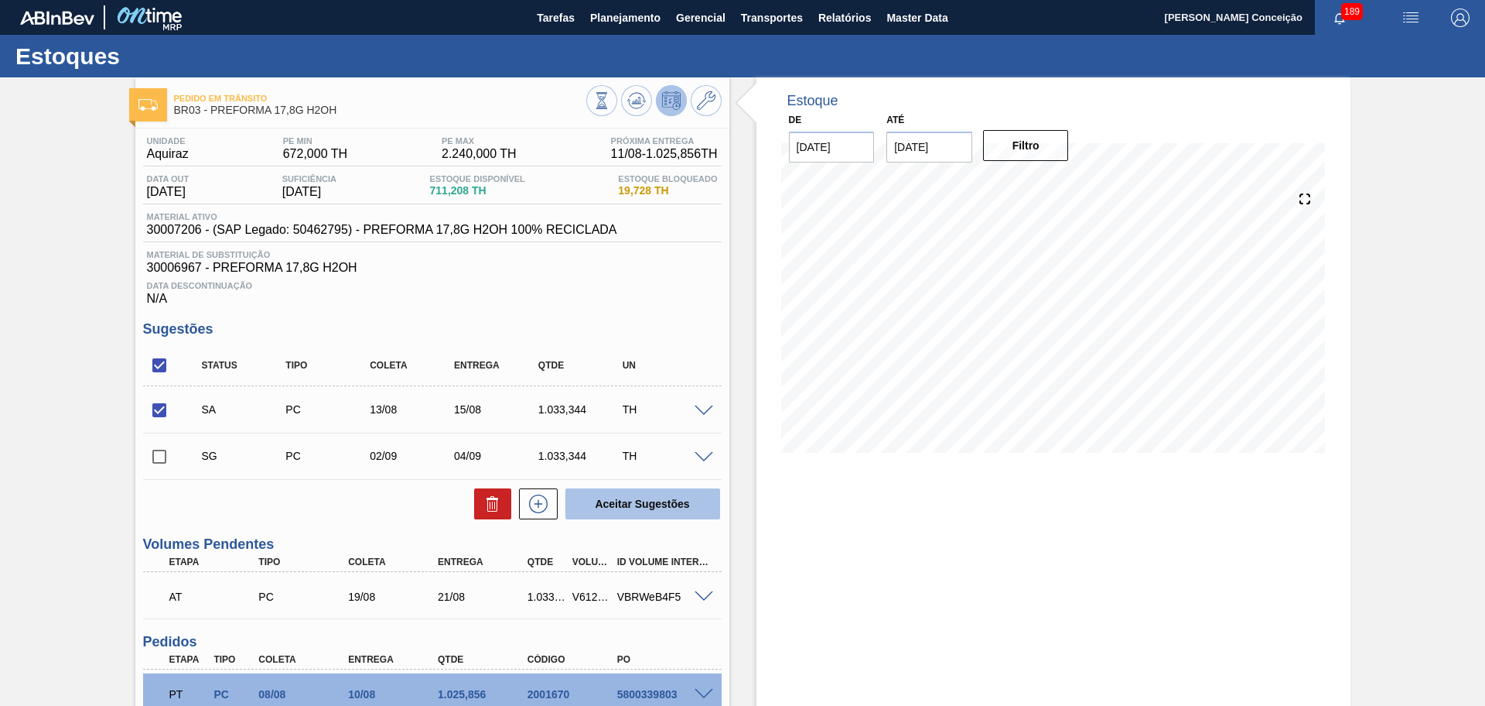
click at [663, 494] on button "Aceitar Sugestões" at bounding box center [643, 503] width 155 height 31
click at [167, 399] on input "checkbox" at bounding box center [159, 410] width 32 height 32
click at [617, 487] on div "Aceitar Sugestões" at bounding box center [640, 504] width 164 height 34
click at [632, 497] on button "Aceitar Sugestões" at bounding box center [643, 503] width 155 height 31
checkbox input "false"
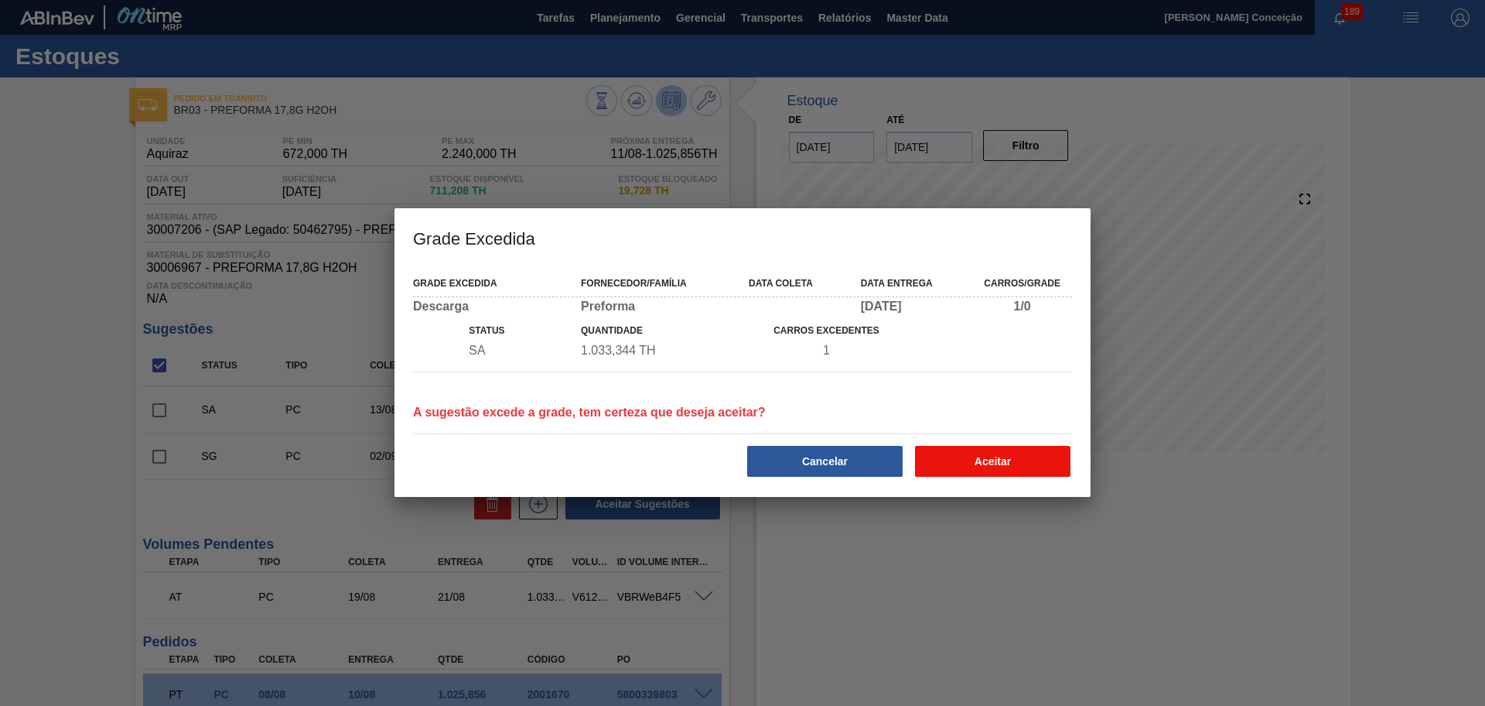
click at [1043, 470] on button "Aceitar" at bounding box center [993, 461] width 156 height 31
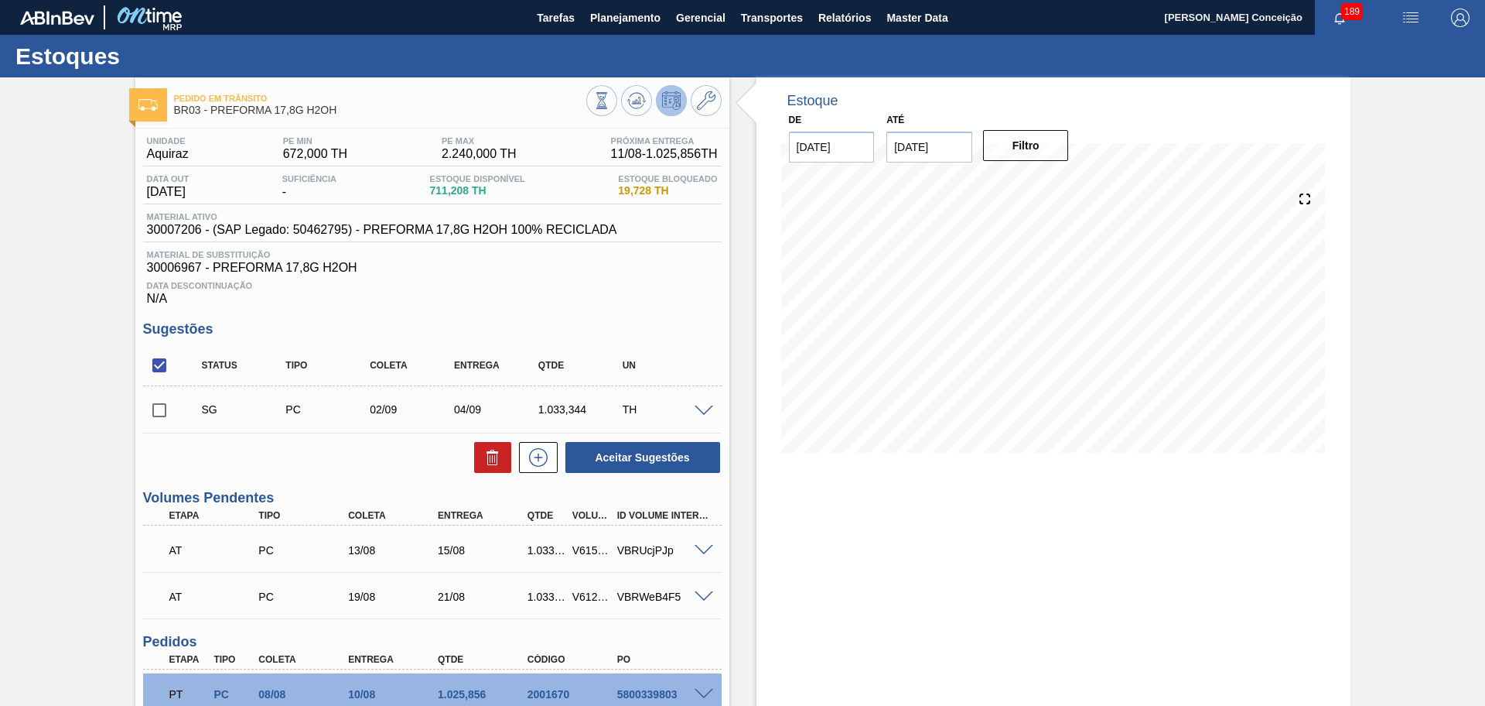
click at [152, 410] on input "checkbox" at bounding box center [159, 410] width 32 height 32
click at [489, 446] on button at bounding box center [492, 457] width 37 height 31
checkbox input "false"
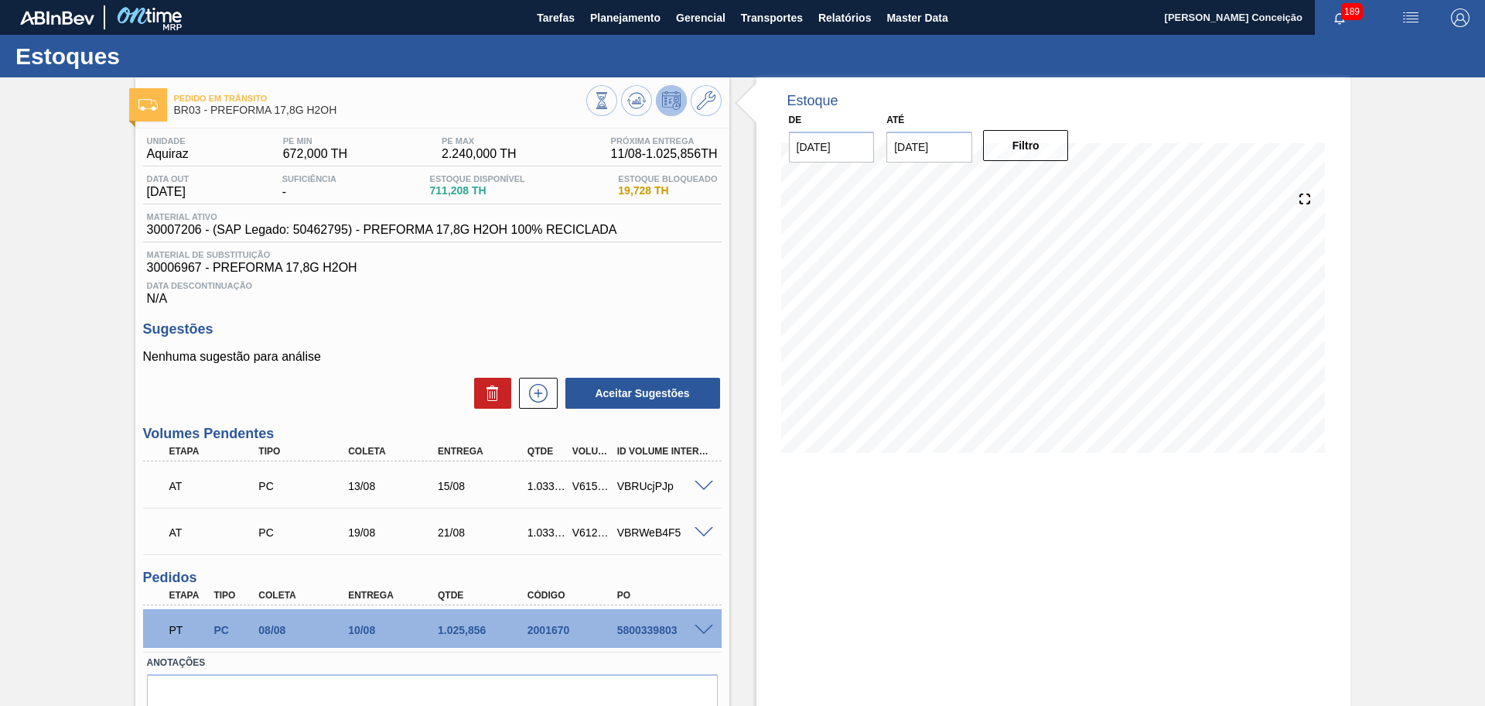
click at [444, 340] on div "Sugestões Nenhuma sugestão para análise Aceitar Sugestões" at bounding box center [432, 365] width 579 height 89
click at [398, 395] on div "Aceitar Sugestões" at bounding box center [432, 393] width 579 height 34
click at [541, 389] on icon at bounding box center [538, 393] width 25 height 19
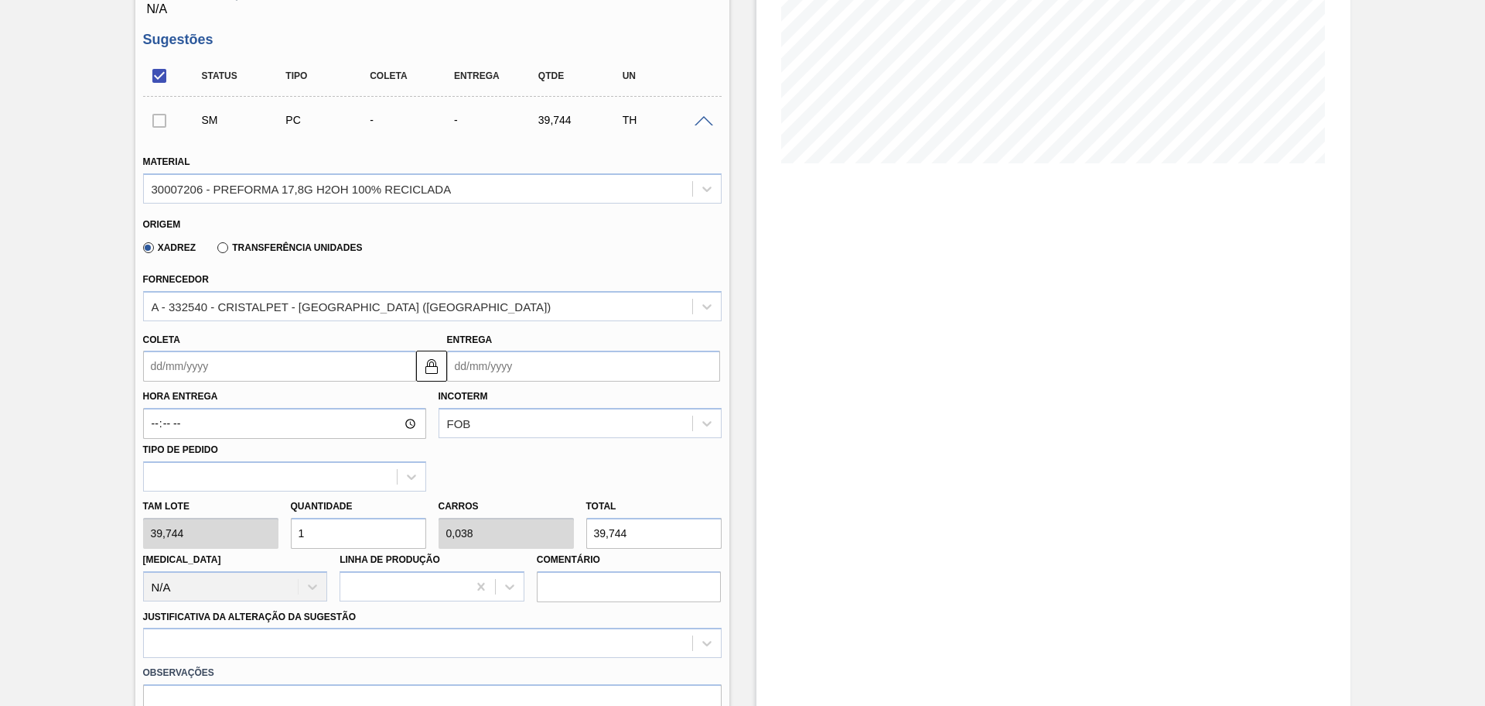
scroll to position [290, 0]
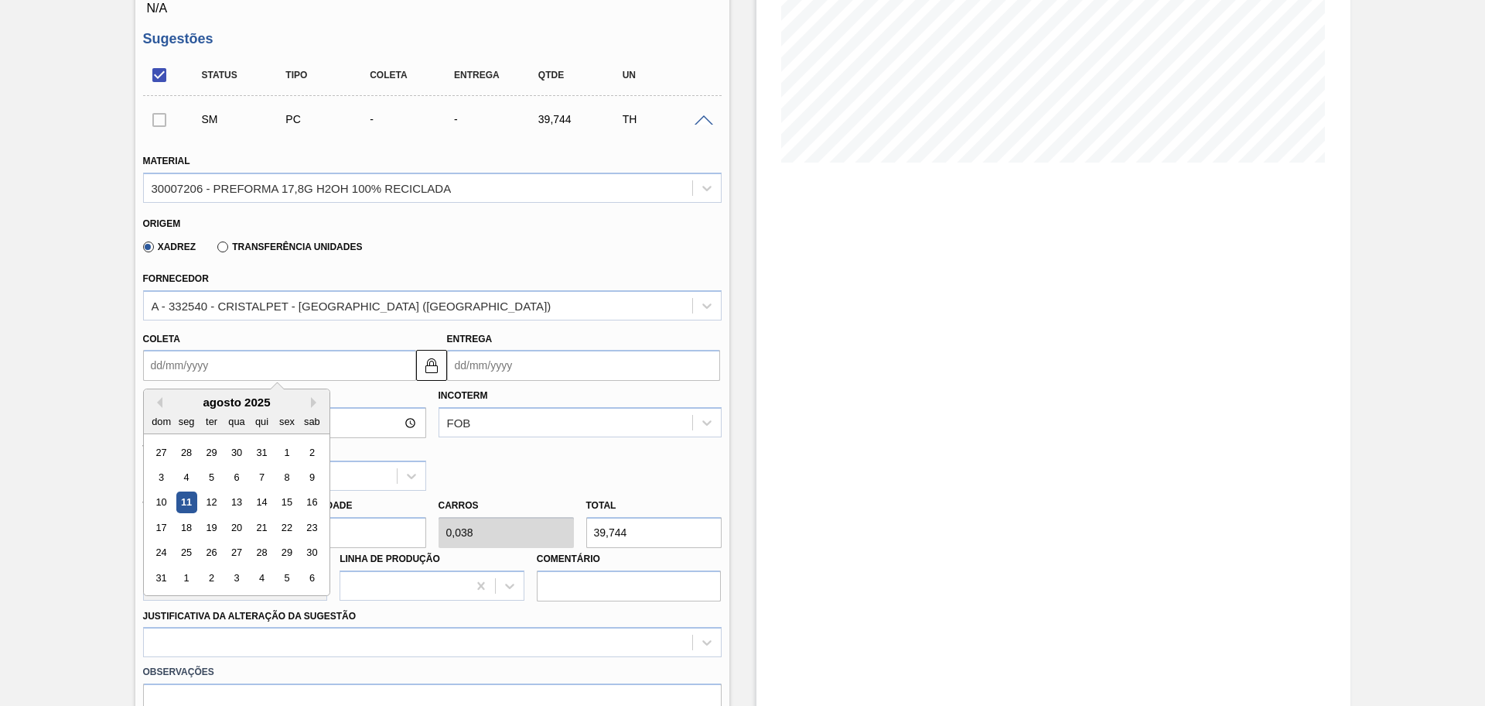
click at [239, 371] on input "Coleta" at bounding box center [279, 365] width 273 height 31
click at [212, 418] on div "ter" at bounding box center [210, 421] width 21 height 21
click at [287, 549] on div "29" at bounding box center [286, 552] width 21 height 21
type input "29/08/2025"
type input "31/08/2025"
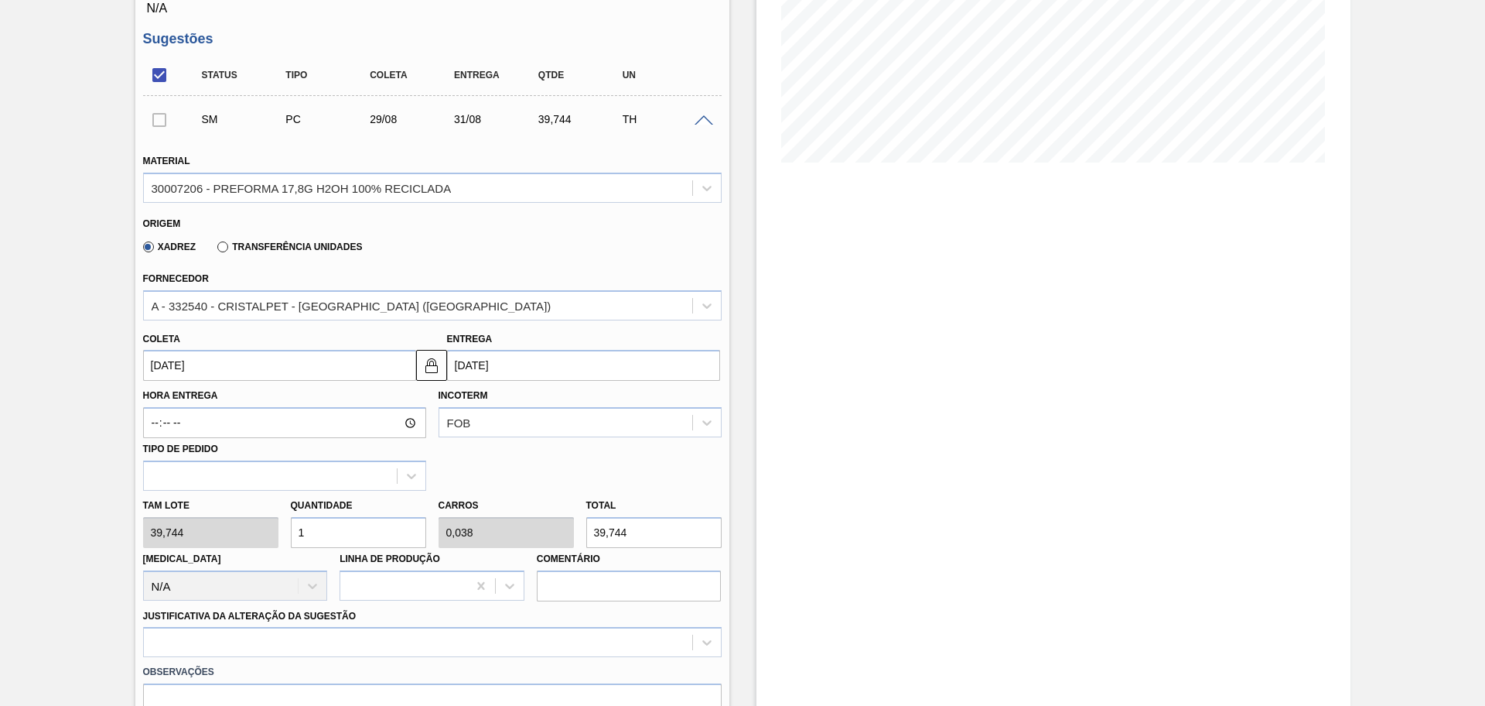
click at [244, 541] on div "Tam lote 39,744 Quantidade 1 Carros 0,038 Total 39,744 Doca N/A Linha de Produç…" at bounding box center [432, 546] width 591 height 111
type input "2"
type input "0,077"
type input "79,488"
type input "26"
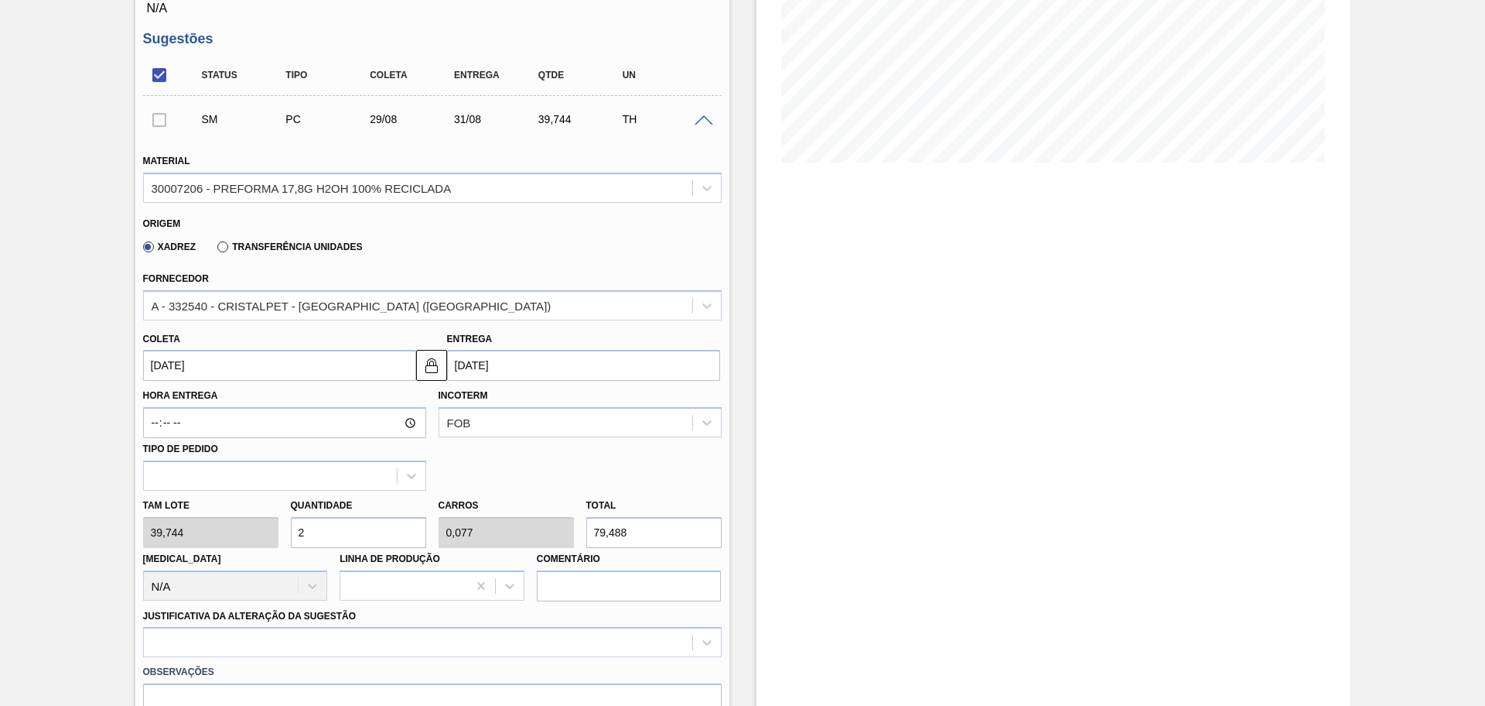
type input "1"
type input "1.033,344"
type input "26"
click at [275, 644] on div at bounding box center [432, 642] width 579 height 30
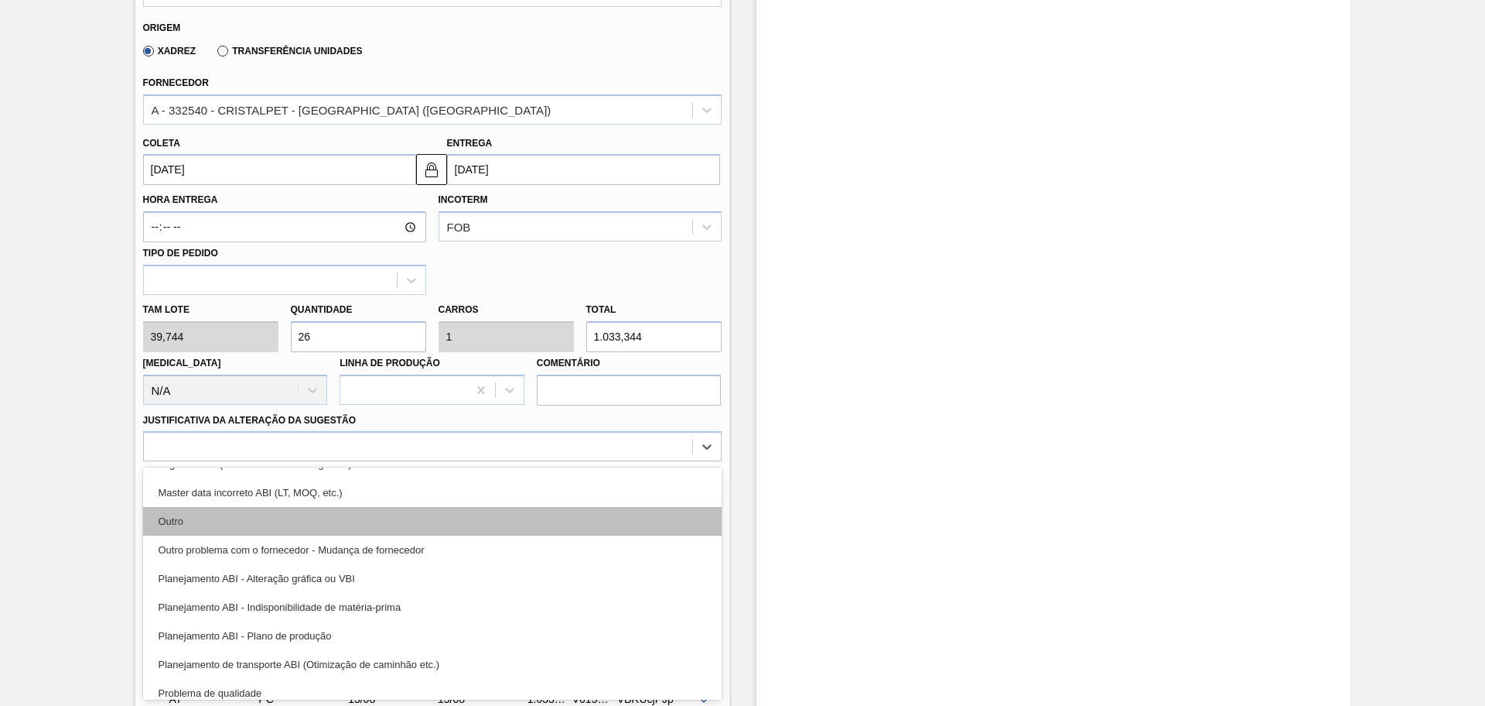
scroll to position [193, 0]
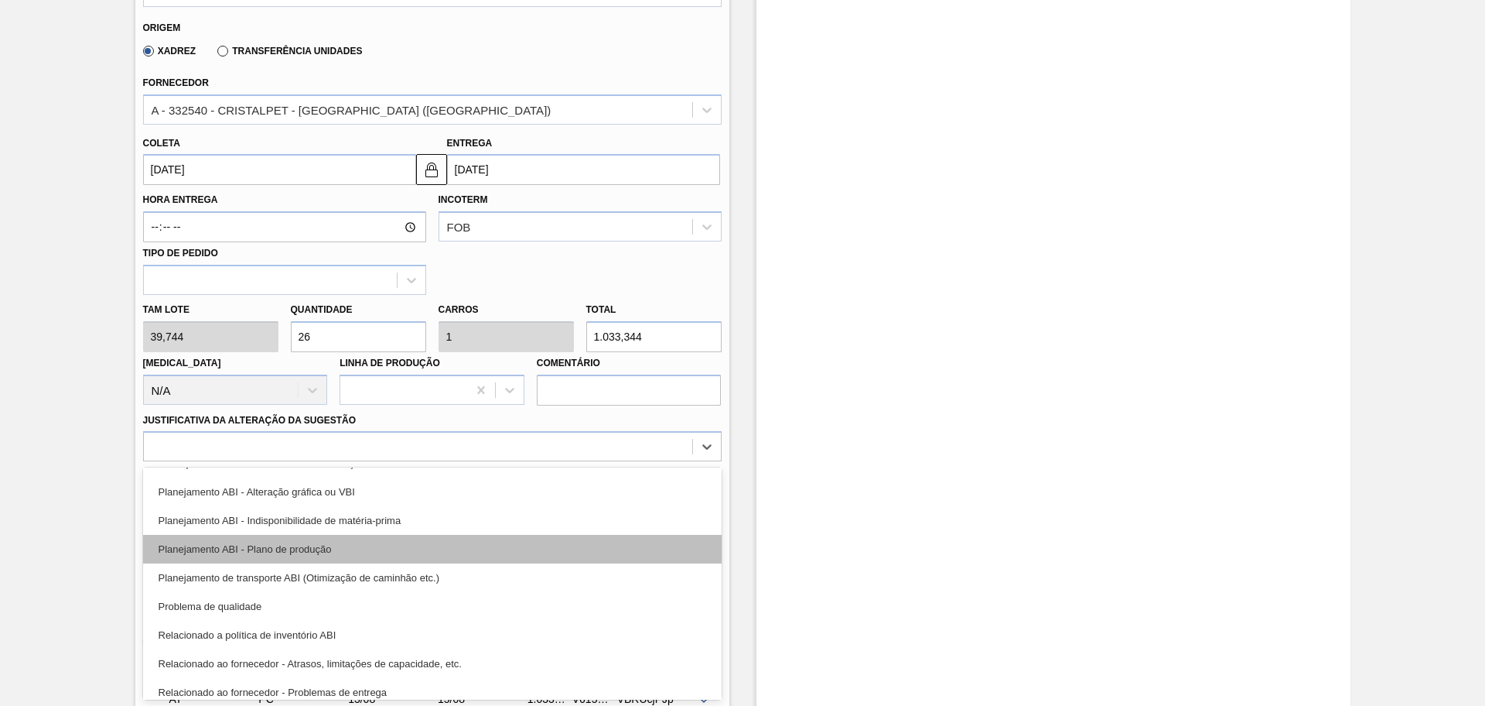
click at [322, 552] on div "Planejamento ABI - Plano de produção" at bounding box center [432, 549] width 579 height 29
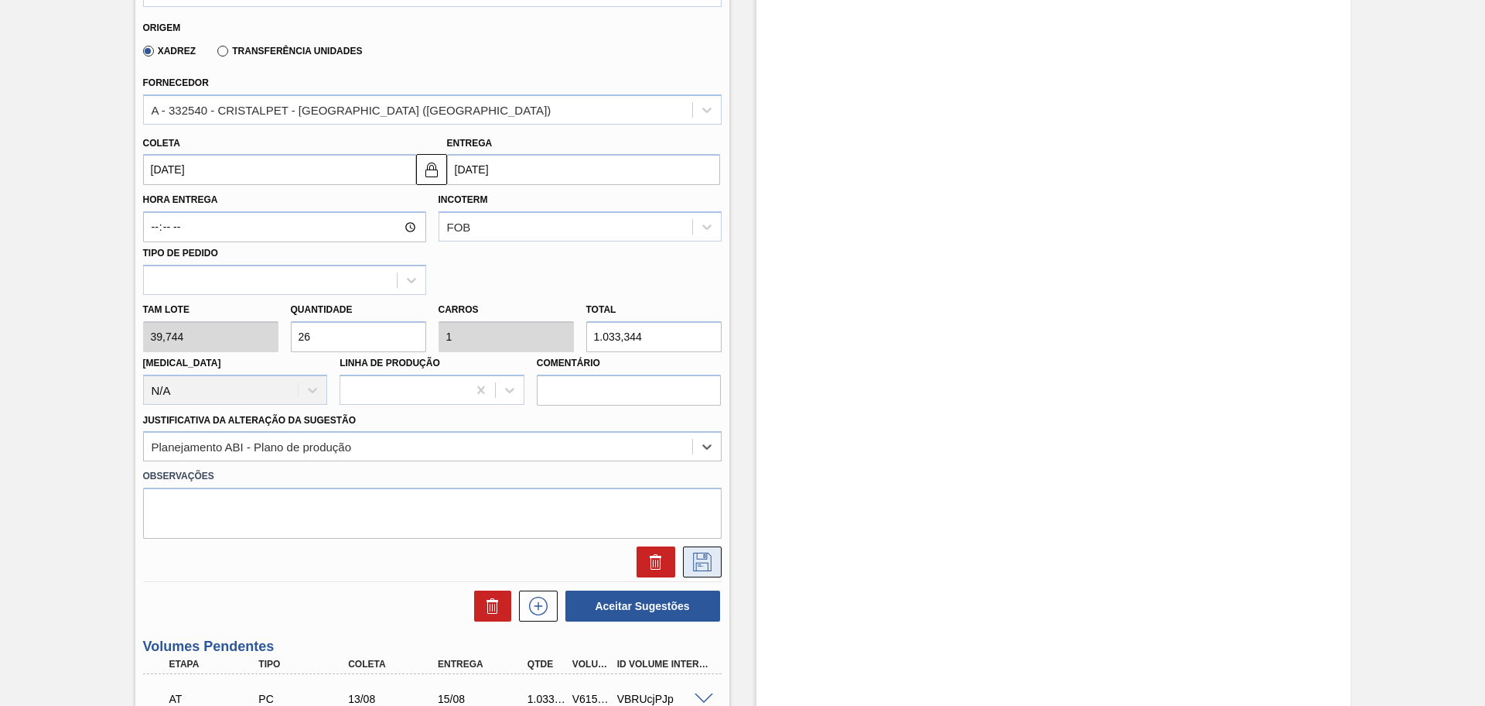
click at [712, 562] on icon at bounding box center [702, 561] width 25 height 19
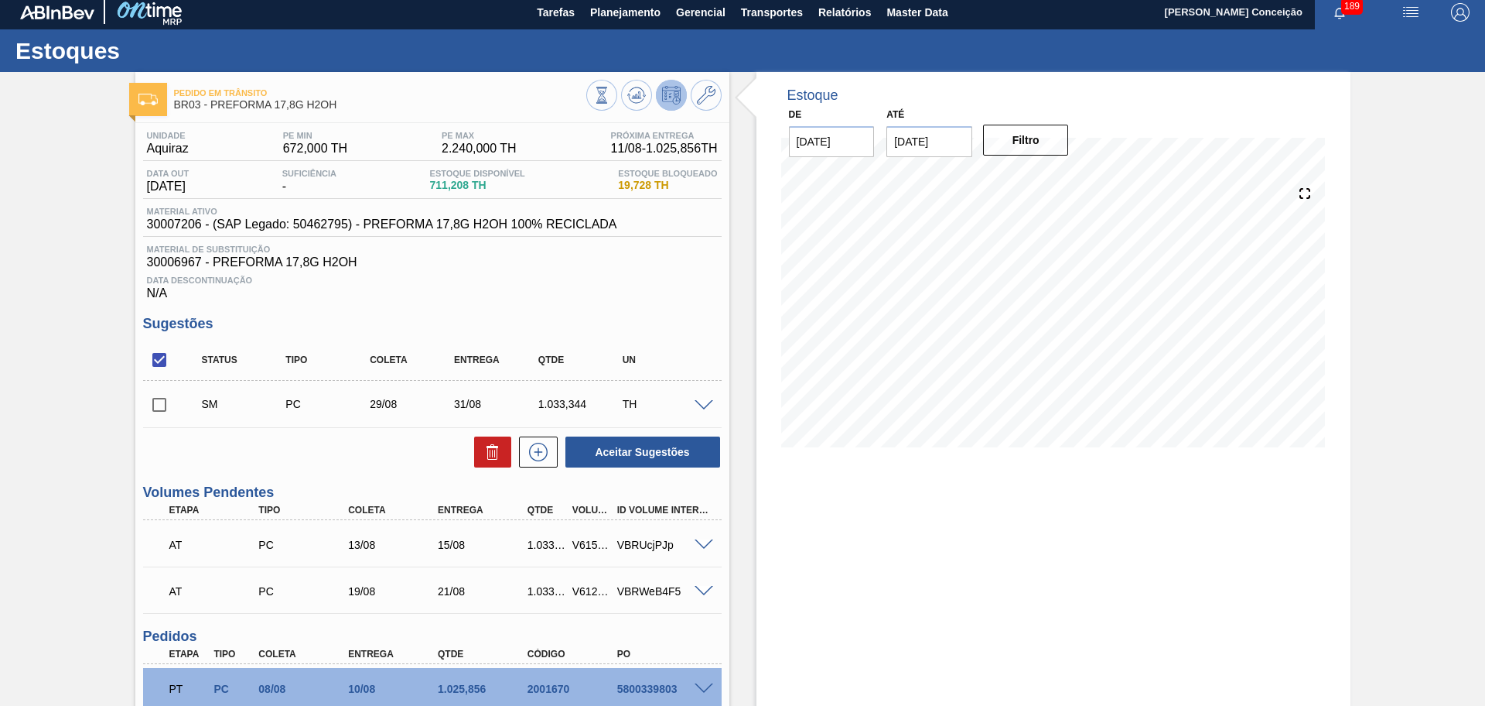
scroll to position [0, 0]
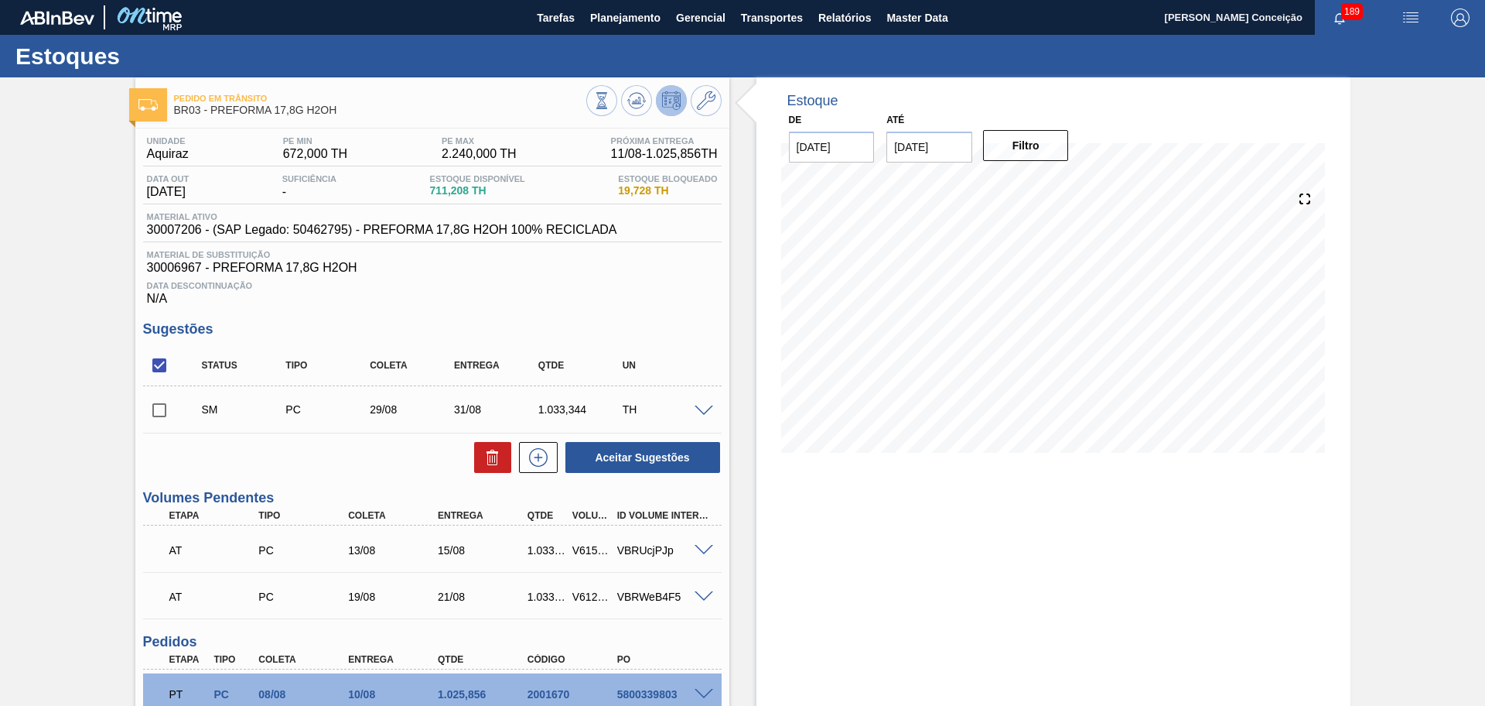
click at [159, 409] on input "checkbox" at bounding box center [159, 410] width 32 height 32
click at [664, 446] on button "Aceitar Sugestões" at bounding box center [643, 457] width 155 height 31
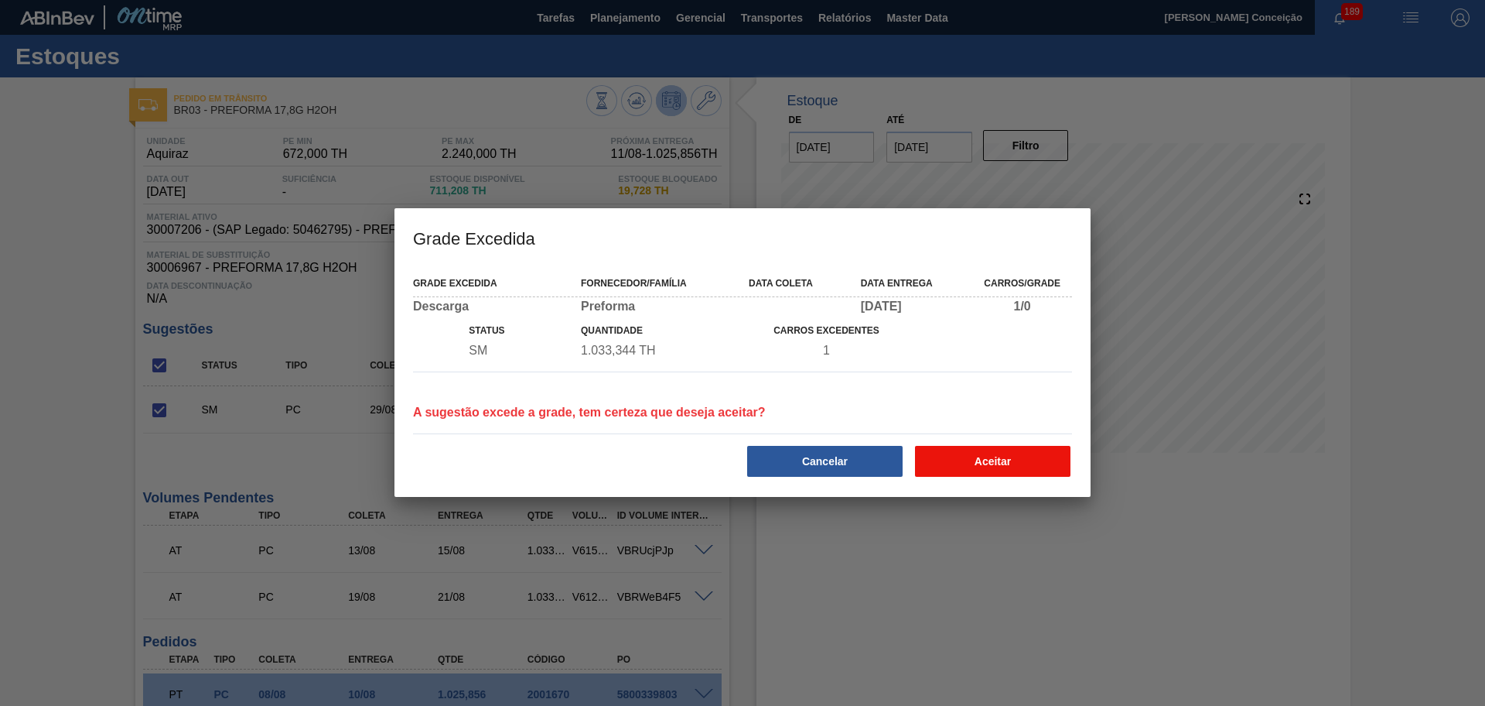
click at [991, 453] on button "Aceitar" at bounding box center [993, 461] width 156 height 31
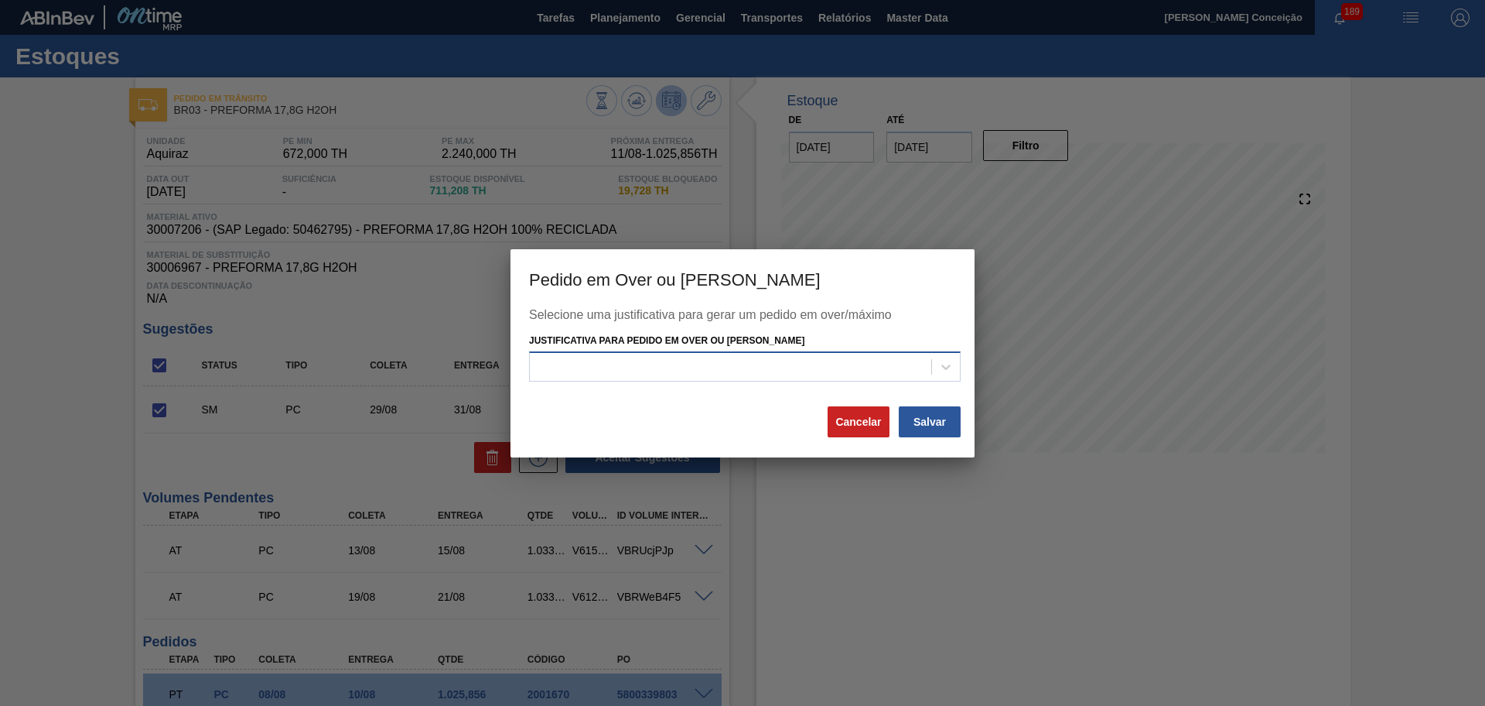
click at [761, 369] on div at bounding box center [731, 367] width 402 height 22
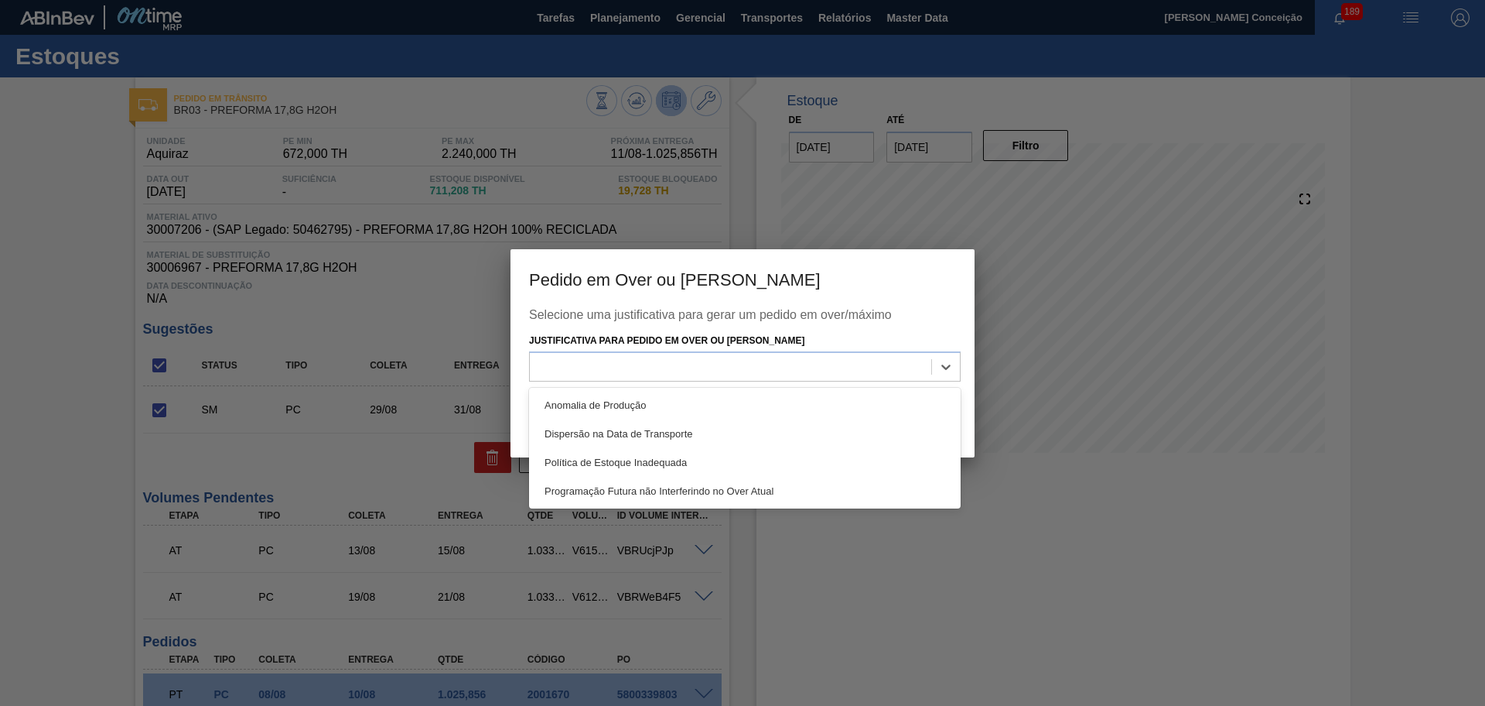
click at [960, 285] on h3 "Pedido em Over ou Máximo Estoque" at bounding box center [743, 278] width 464 height 59
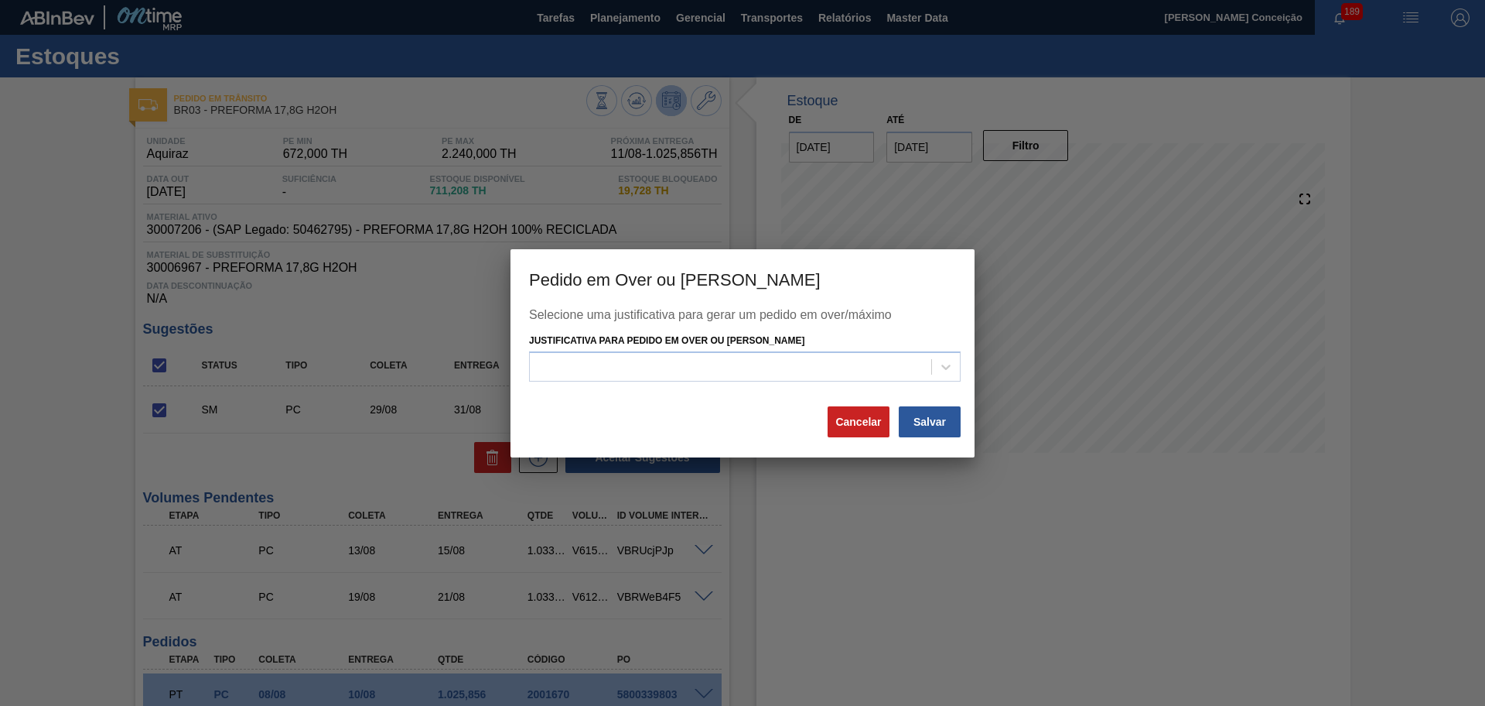
click at [889, 347] on div "Justificativa para Pedido em Over ou Máximo Estoque" at bounding box center [745, 356] width 432 height 53
click at [901, 303] on h3 "Pedido em Over ou Máximo Estoque" at bounding box center [743, 278] width 464 height 59
click at [864, 426] on button "Cancelar" at bounding box center [859, 421] width 62 height 31
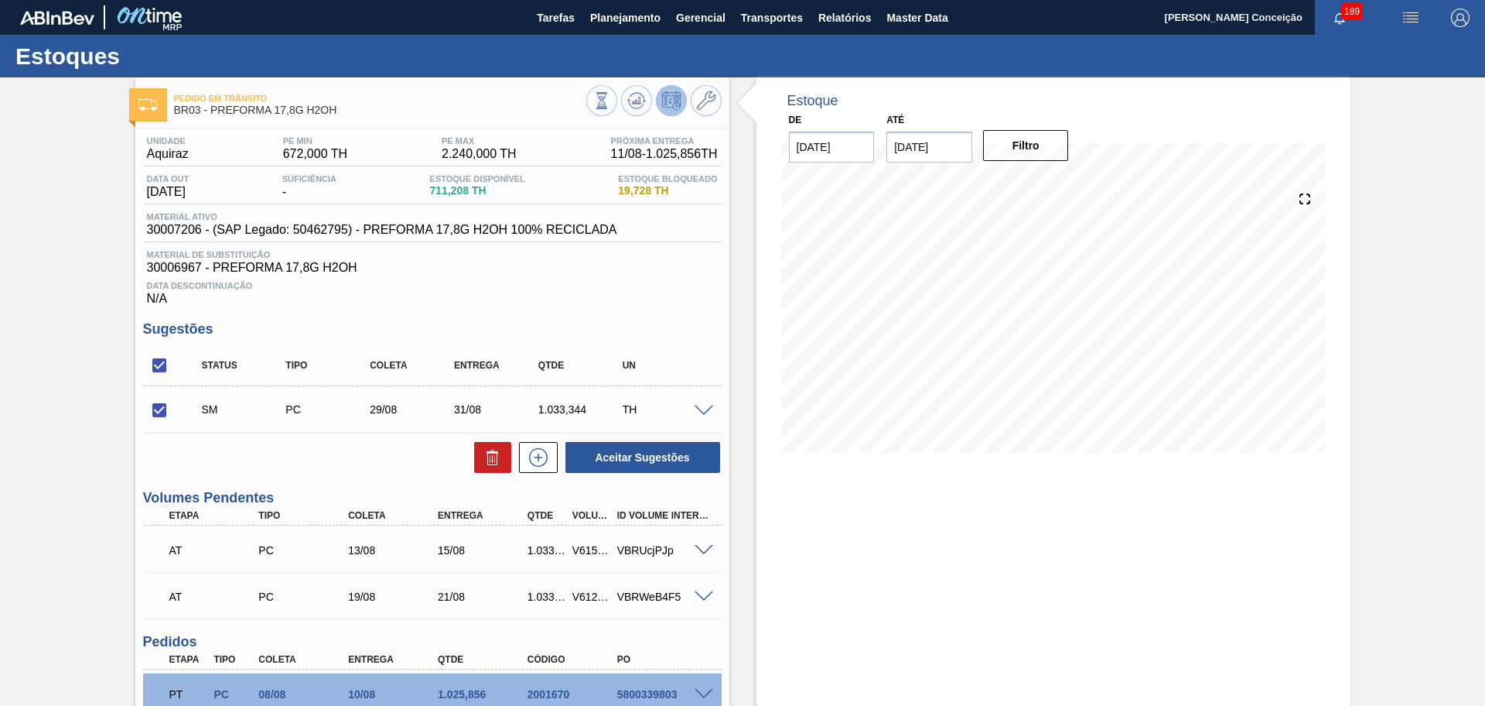
click at [264, 448] on div "Aceitar Sugestões" at bounding box center [432, 457] width 579 height 34
click at [481, 451] on button at bounding box center [492, 457] width 37 height 31
click at [150, 423] on input "checkbox" at bounding box center [159, 410] width 32 height 32
click at [158, 409] on input "checkbox" at bounding box center [159, 410] width 32 height 32
click at [487, 461] on icon at bounding box center [493, 457] width 19 height 19
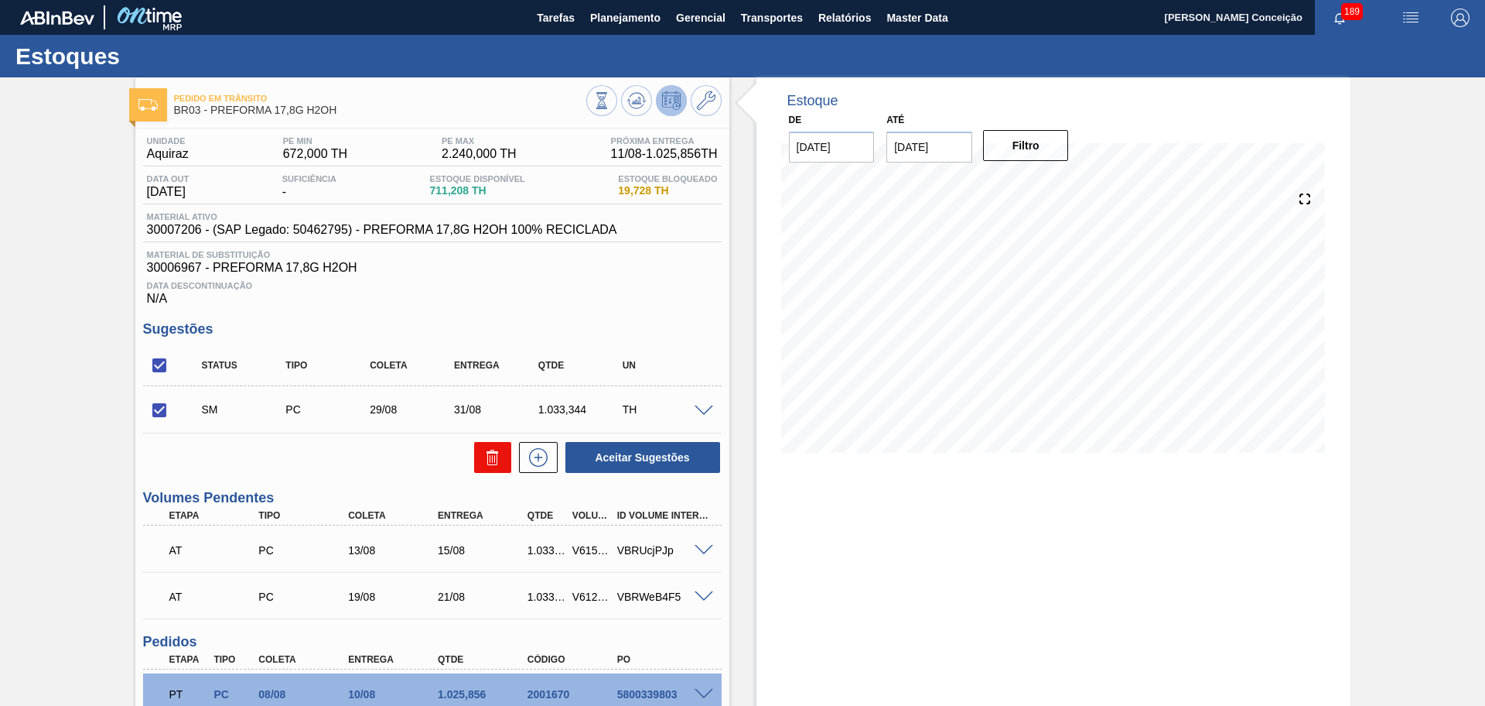
checkbox input "false"
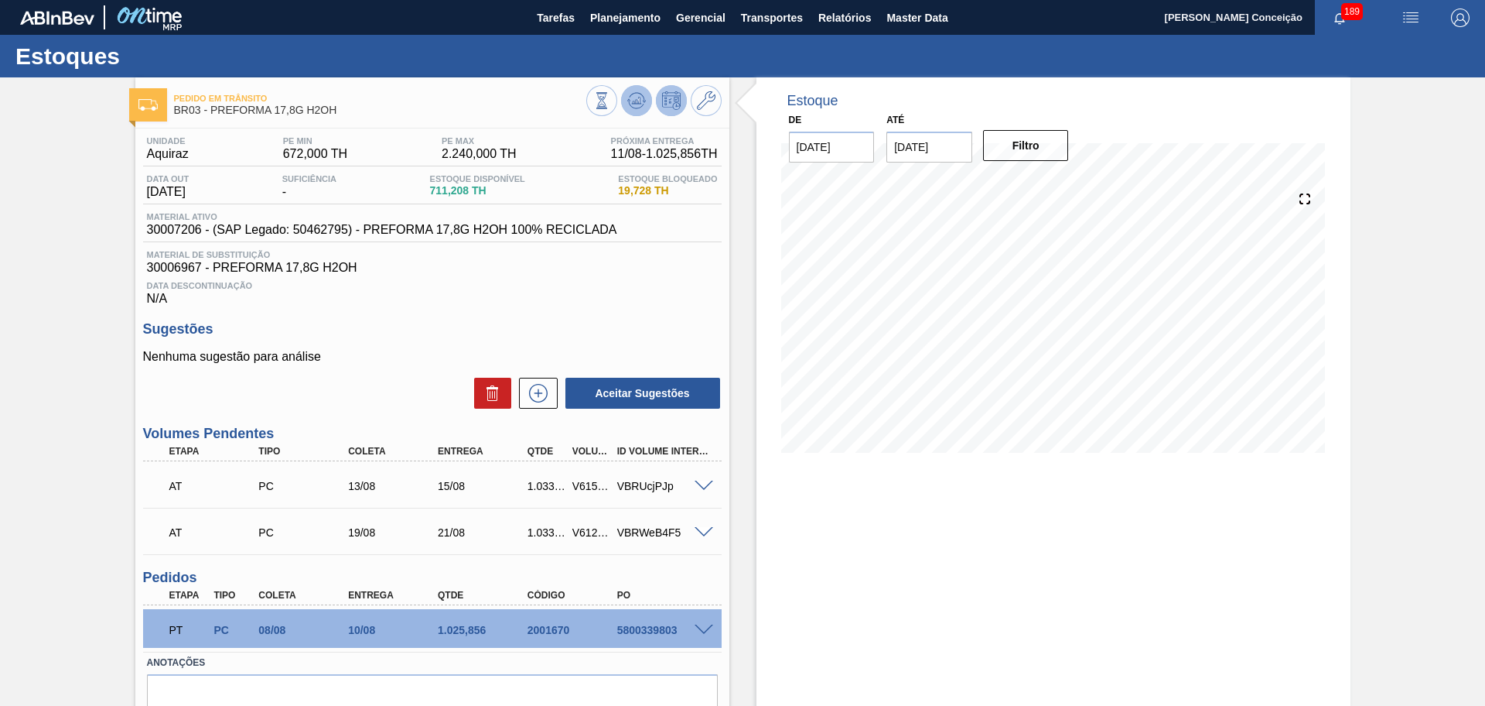
click at [610, 105] on icon at bounding box center [601, 100] width 17 height 17
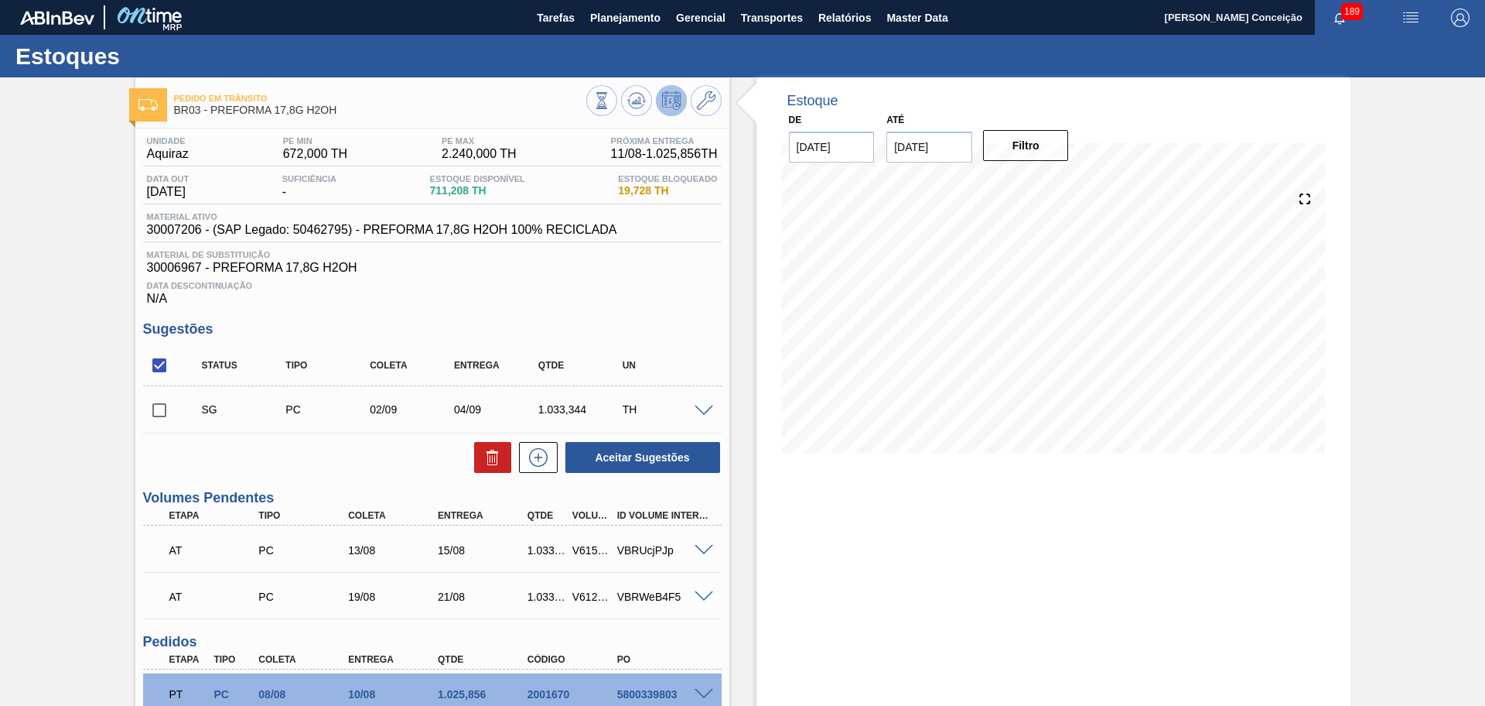
click at [153, 417] on input "checkbox" at bounding box center [159, 410] width 32 height 32
checkbox input "true"
click at [638, 456] on button "Aceitar Sugestões" at bounding box center [643, 457] width 155 height 31
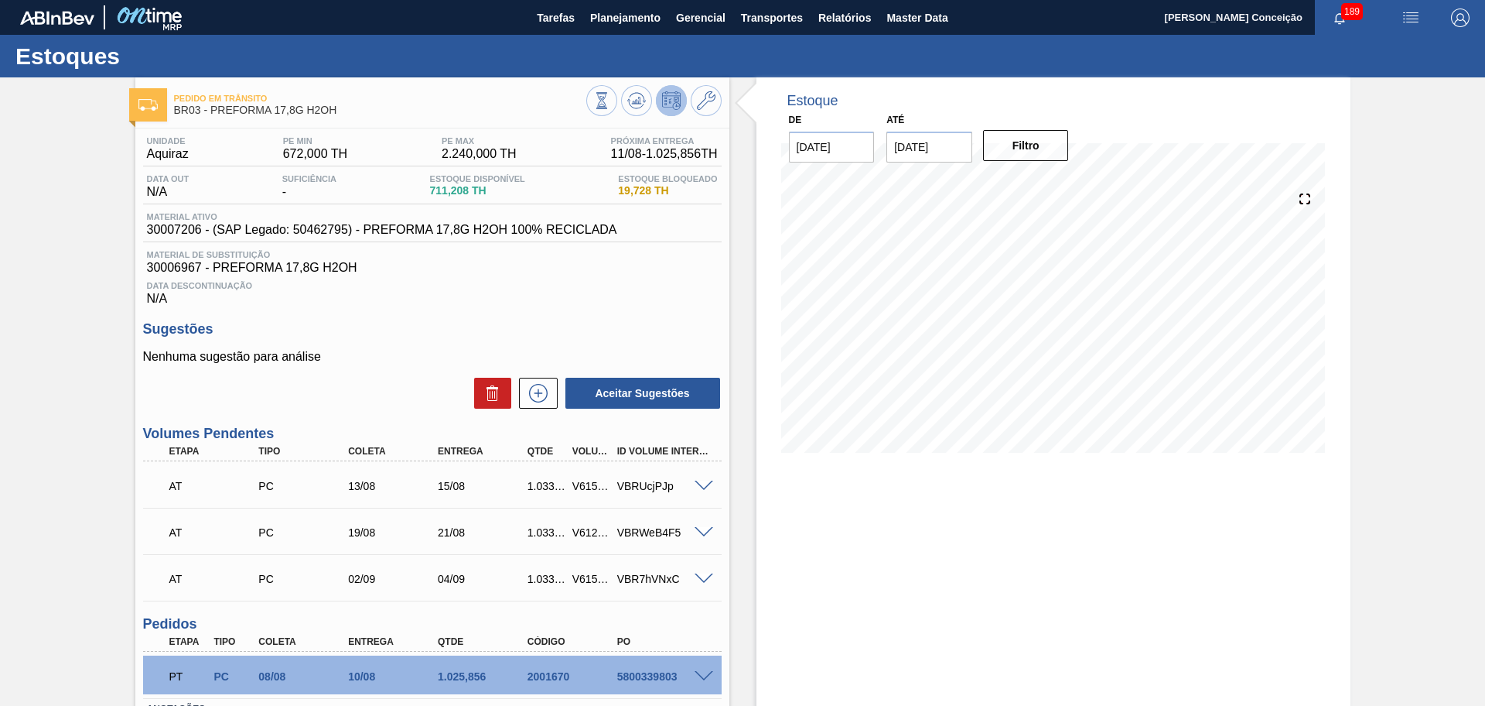
click at [543, 306] on div "Unidade Aquiraz PE MIN 672,000 TH PE MAX 2.240,000 TH Próxima Entrega 11/08 - 1…" at bounding box center [432, 472] width 594 height 689
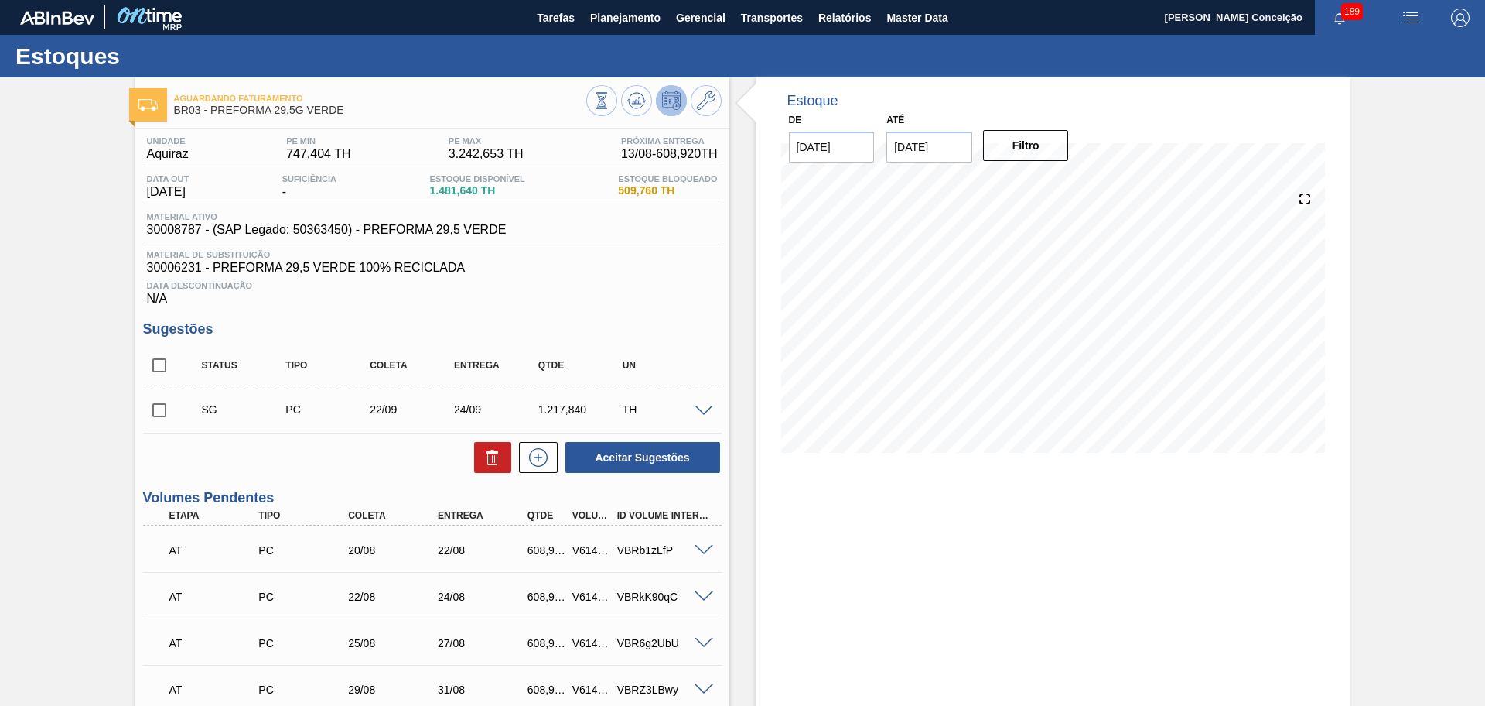
click at [861, 502] on div "Estoque De [DATE] Até [DATE] Filtro 22/08 Projeção de Estoque 2,217.328 [DOMAIN…" at bounding box center [1054, 575] width 594 height 997
click at [159, 409] on input "checkbox" at bounding box center [159, 410] width 32 height 32
click at [480, 452] on button at bounding box center [492, 457] width 37 height 31
checkbox input "false"
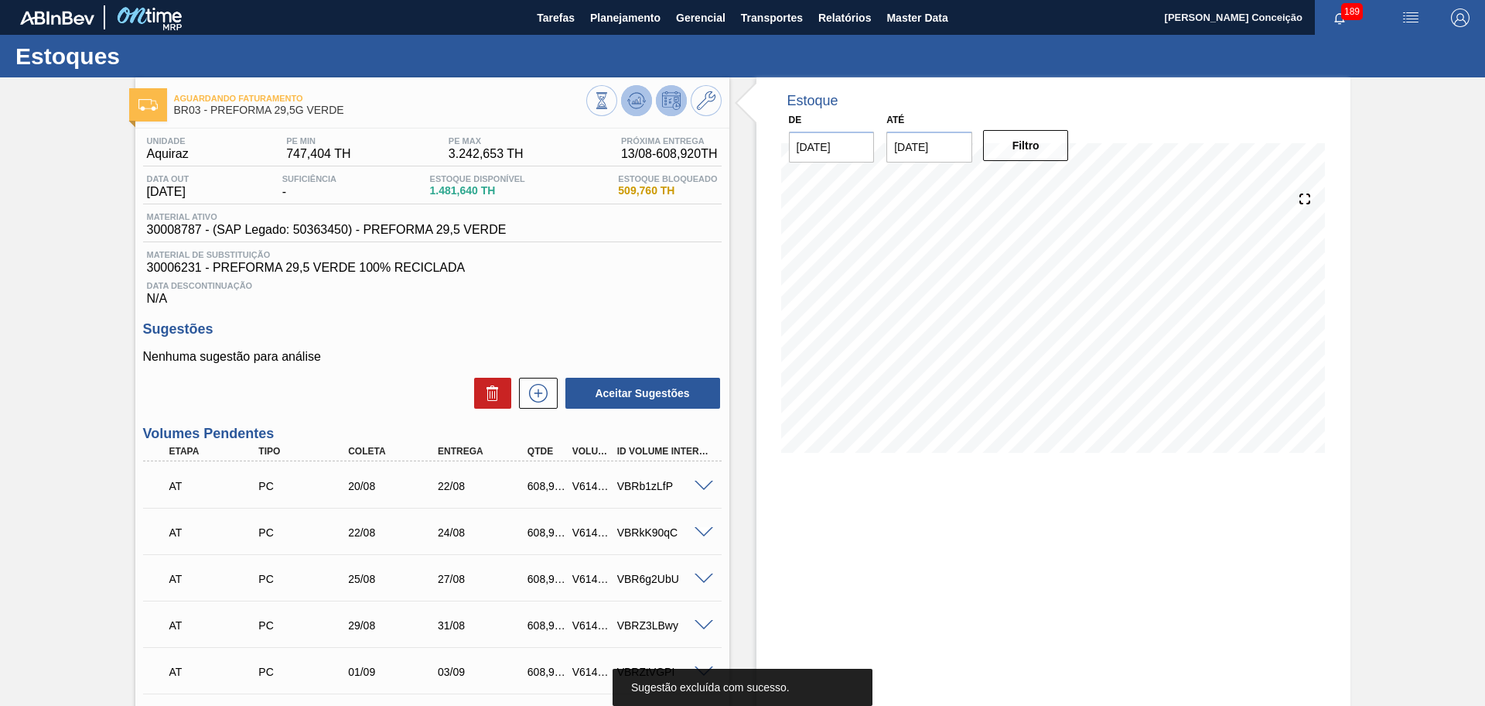
click at [610, 106] on icon at bounding box center [601, 100] width 17 height 17
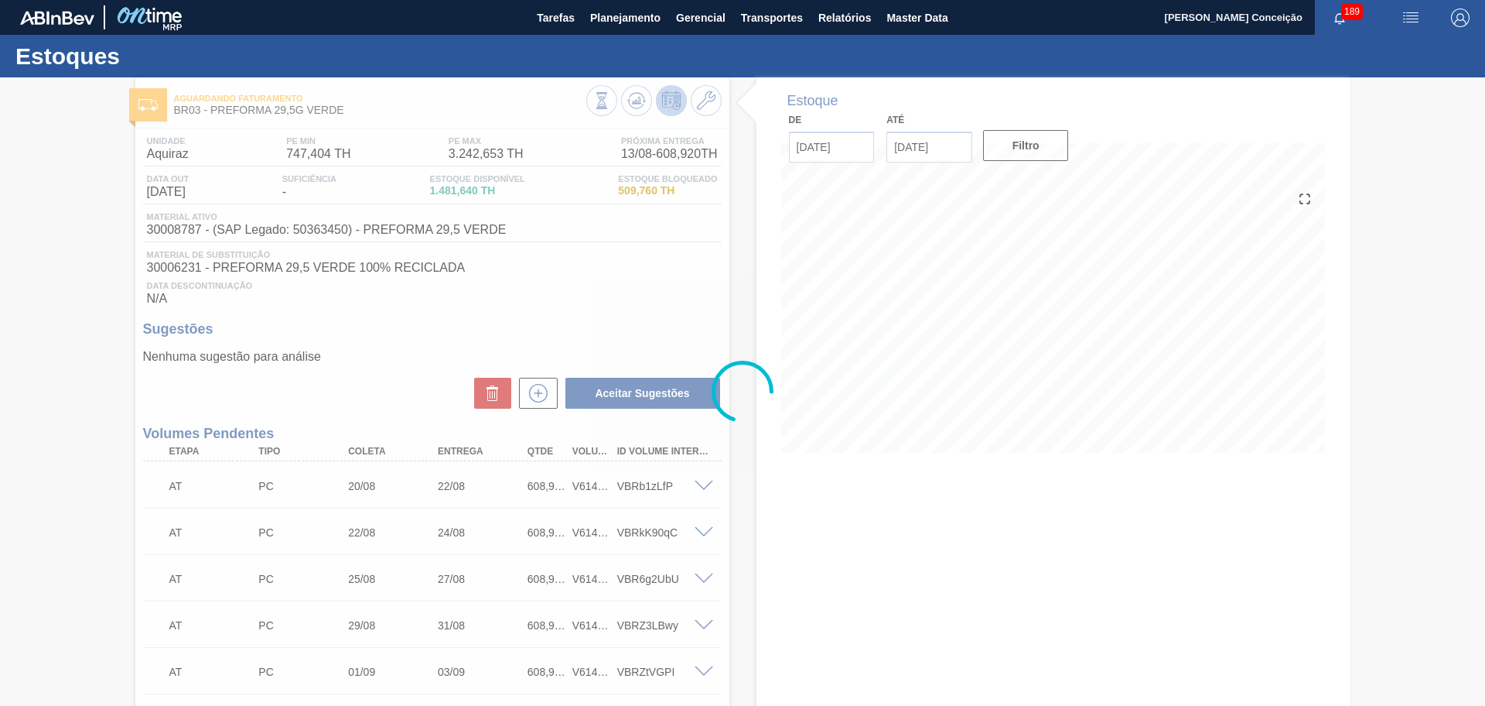
click at [439, 353] on div at bounding box center [742, 391] width 1485 height 628
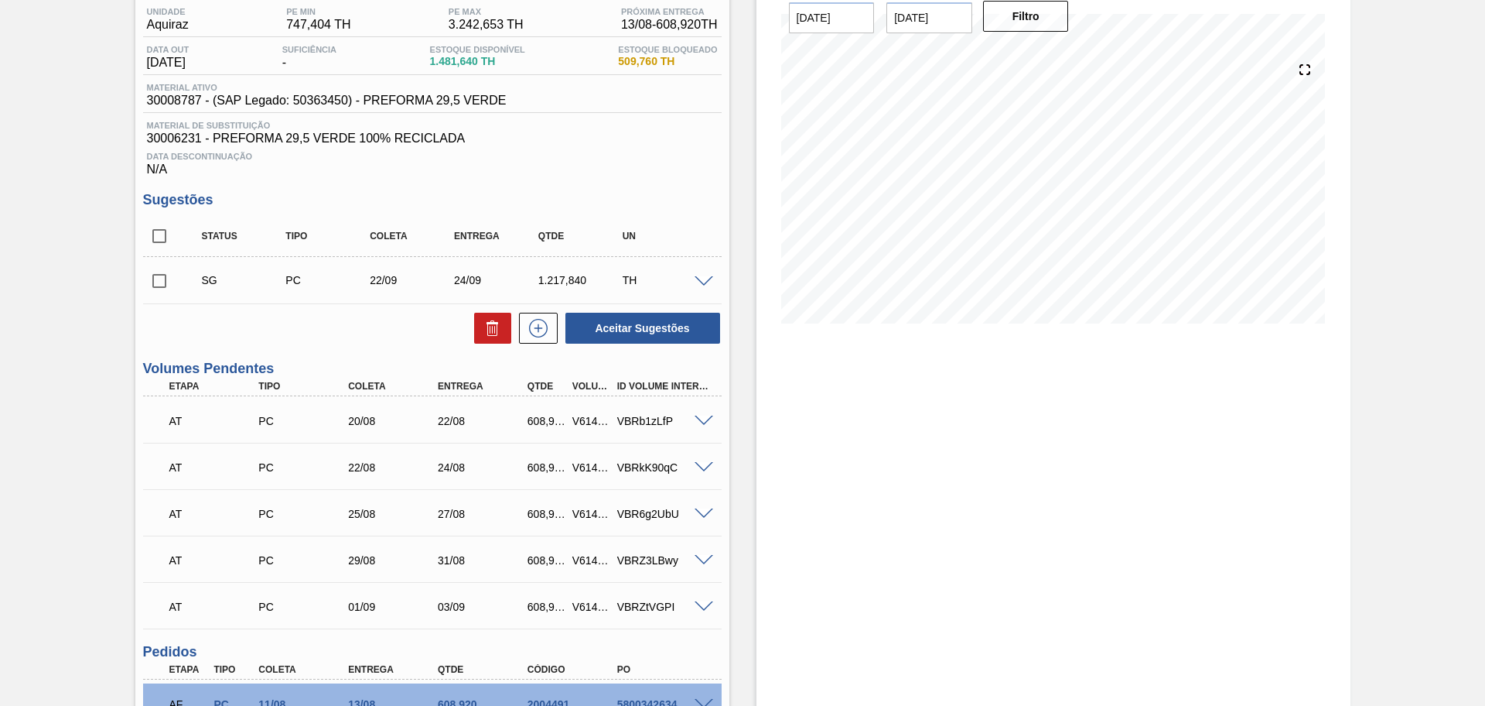
scroll to position [79, 0]
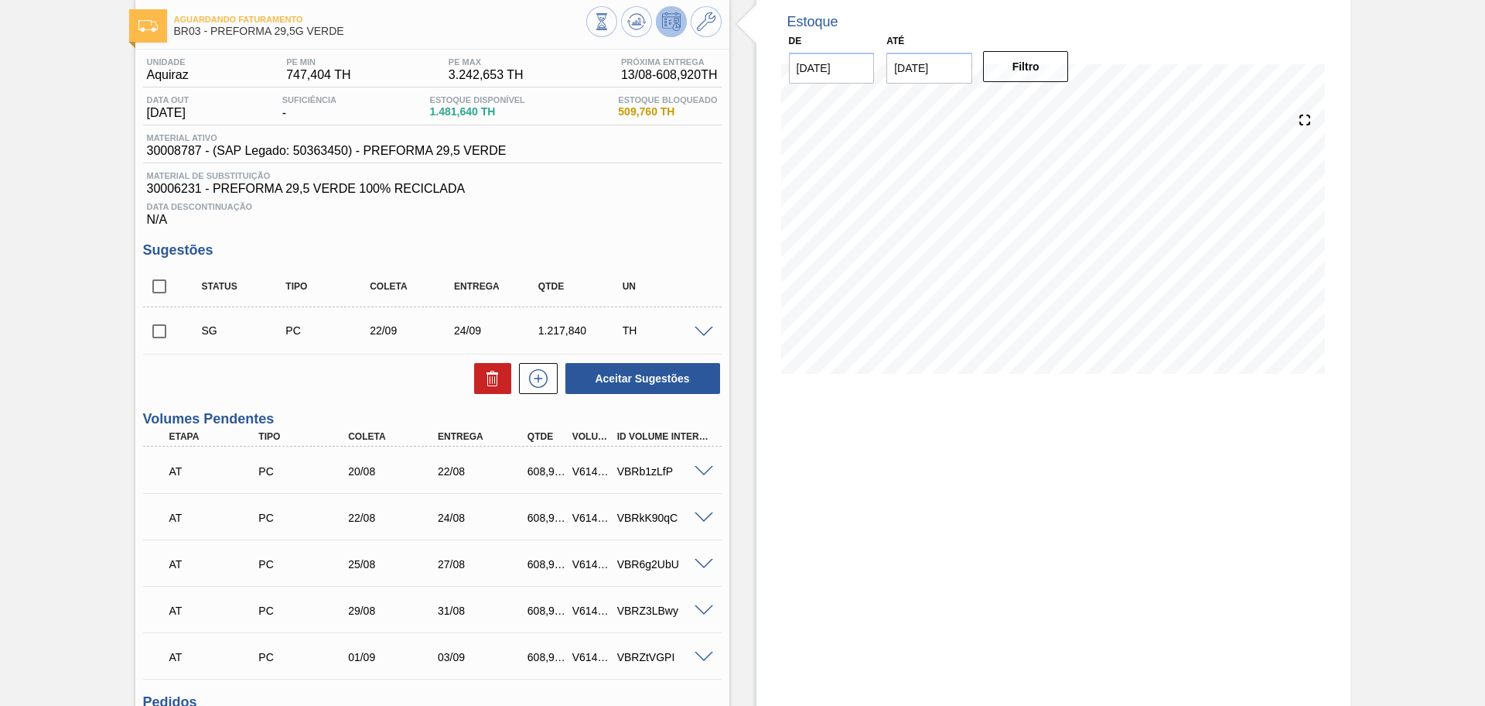
click at [744, 208] on div "Estoque De [DATE] Até [DATE] Filtro 12/08 Projeção de Estoque 1,481.64 [DOMAIN_…" at bounding box center [1040, 496] width 621 height 997
click at [723, 266] on div "Unidade Aquiraz PE MIN 747,404 TH PE MAX 3.242,653 TH Próxima Entrega 13/08 - 6…" at bounding box center [432, 519] width 594 height 938
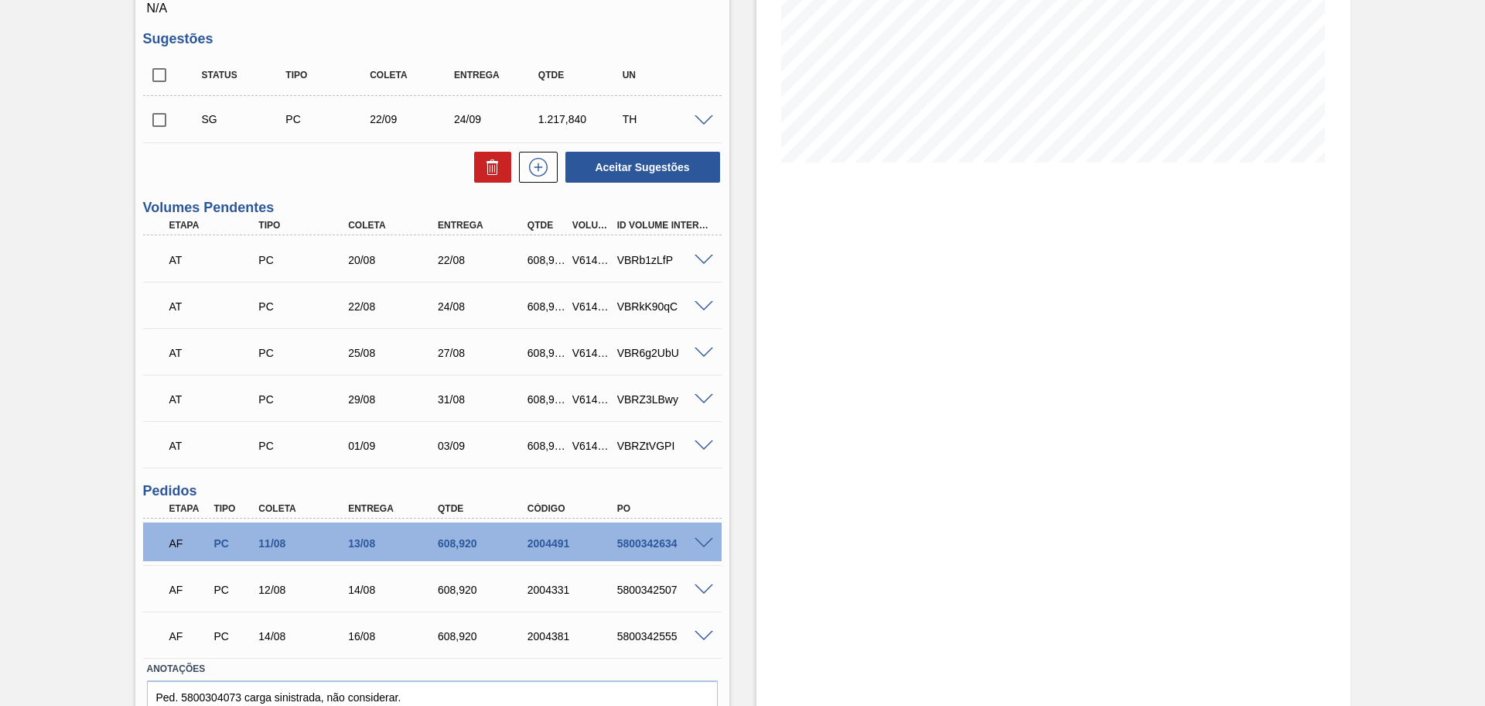
scroll to position [0, 0]
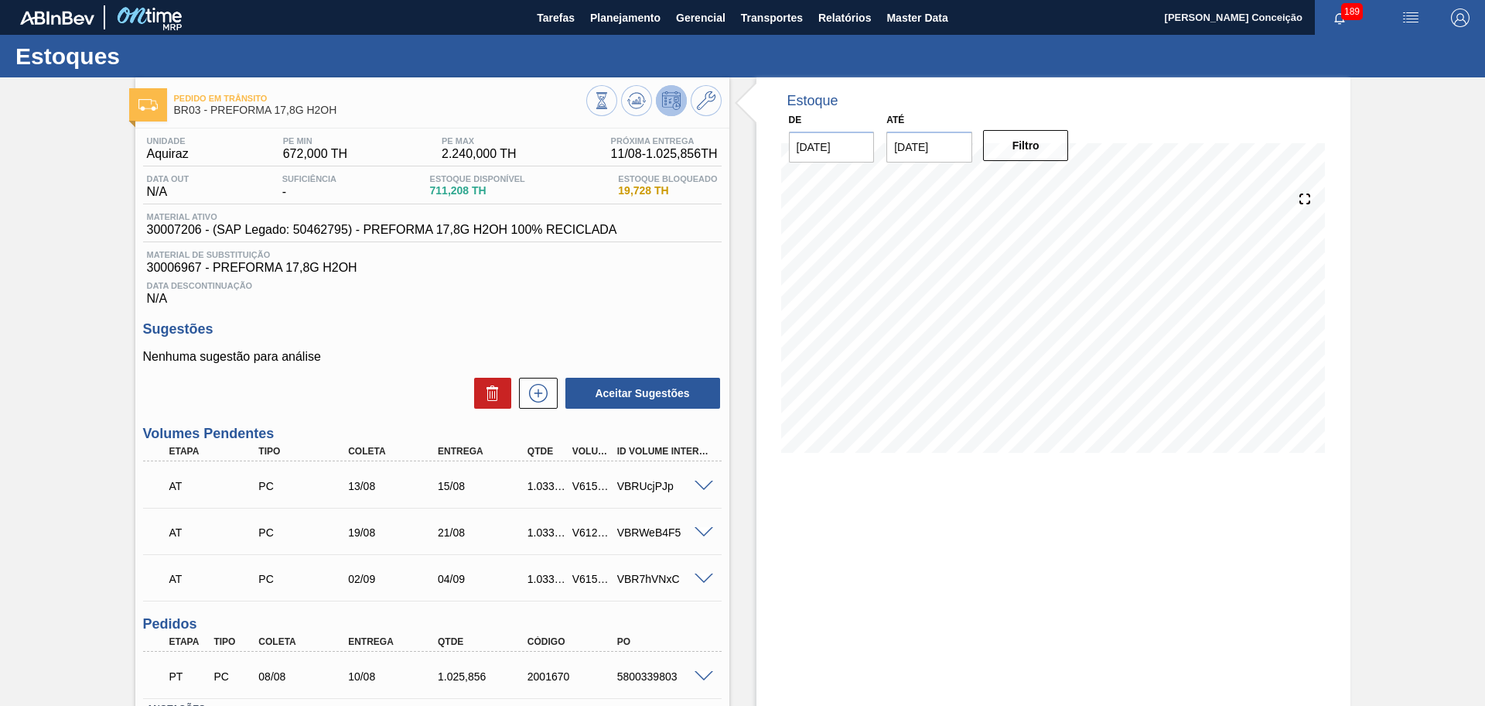
click at [791, 506] on div "Estoque De [DATE] Até [DATE] Filtro" at bounding box center [1054, 450] width 594 height 747
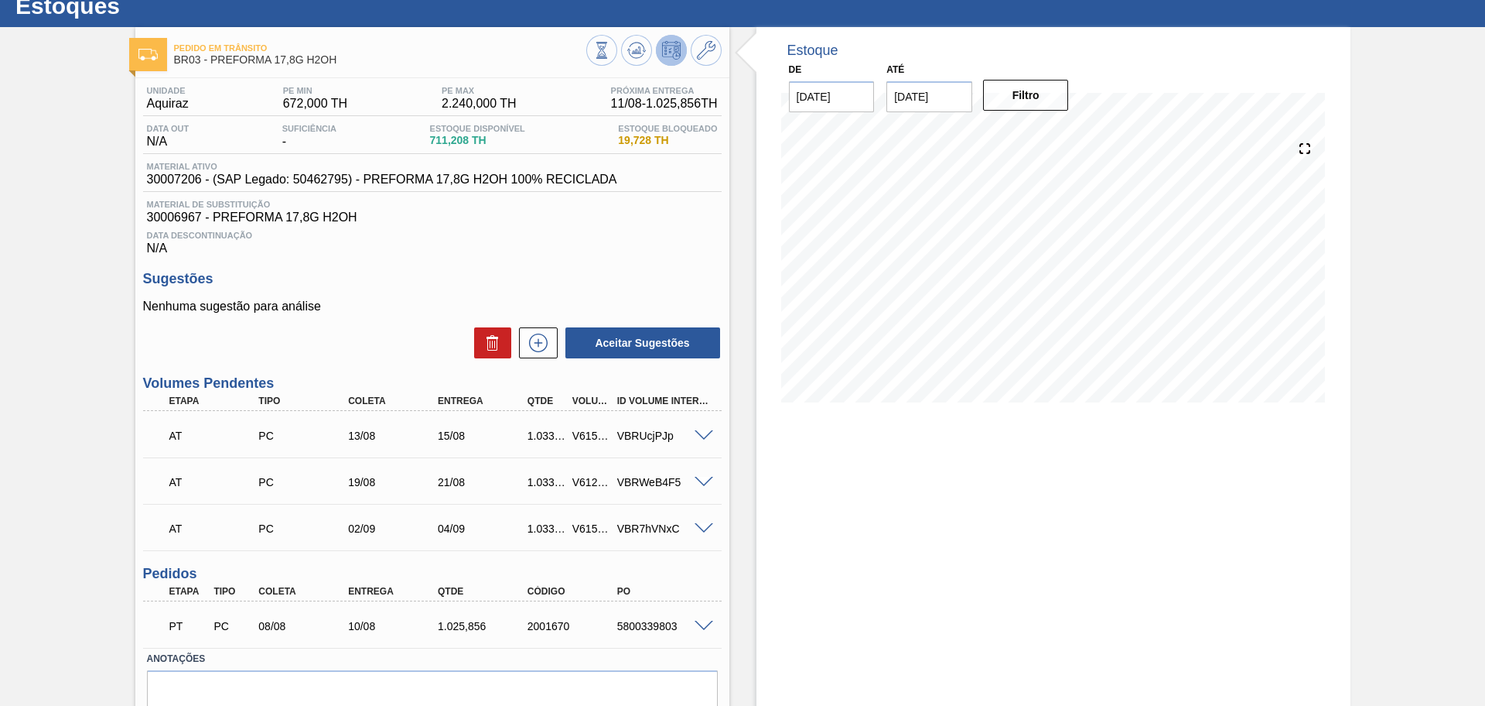
scroll to position [22, 0]
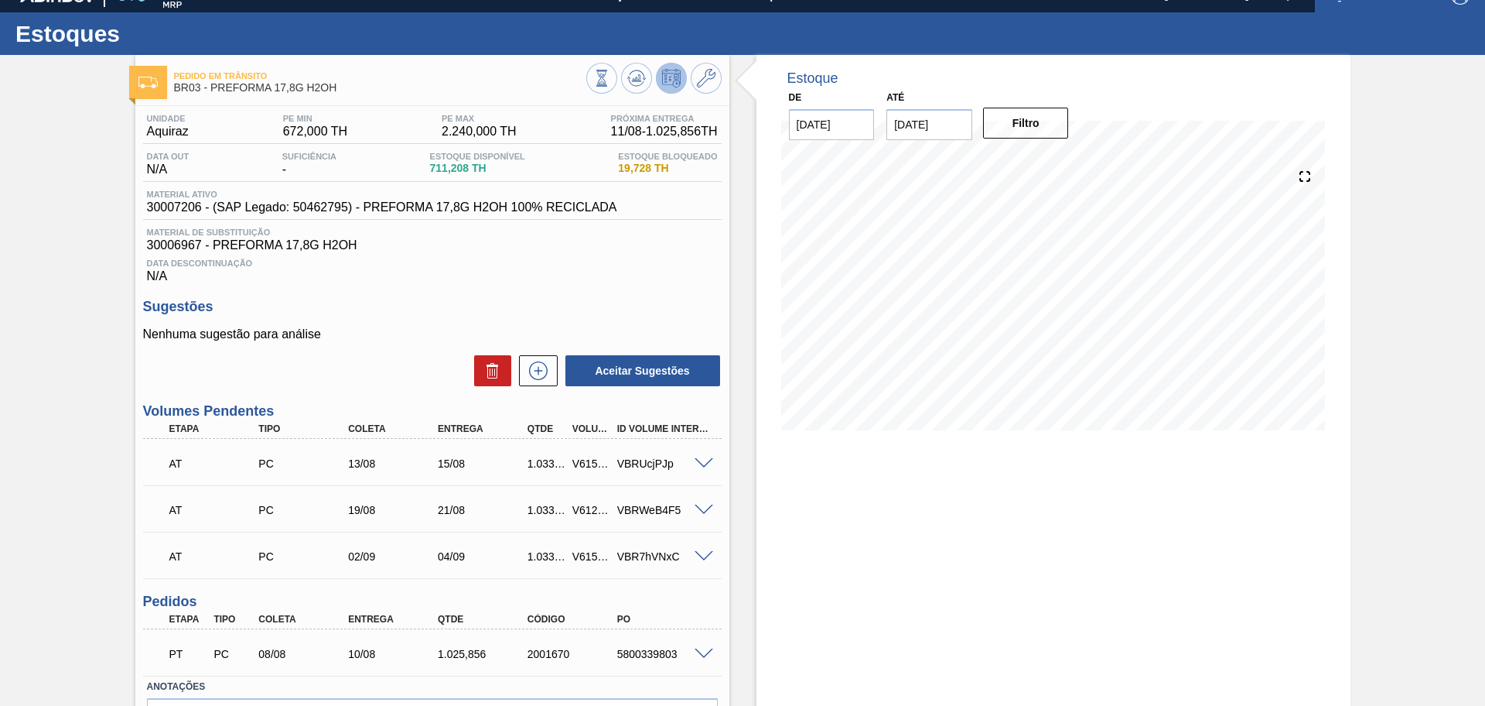
click at [754, 454] on div "Estoque De [DATE] Até [DATE] Filtro 18/08 Projeção de Estoque 1,250.392 [DOMAIN…" at bounding box center [1040, 428] width 621 height 747
click at [351, 372] on div "Aceitar Sugestões" at bounding box center [432, 371] width 579 height 34
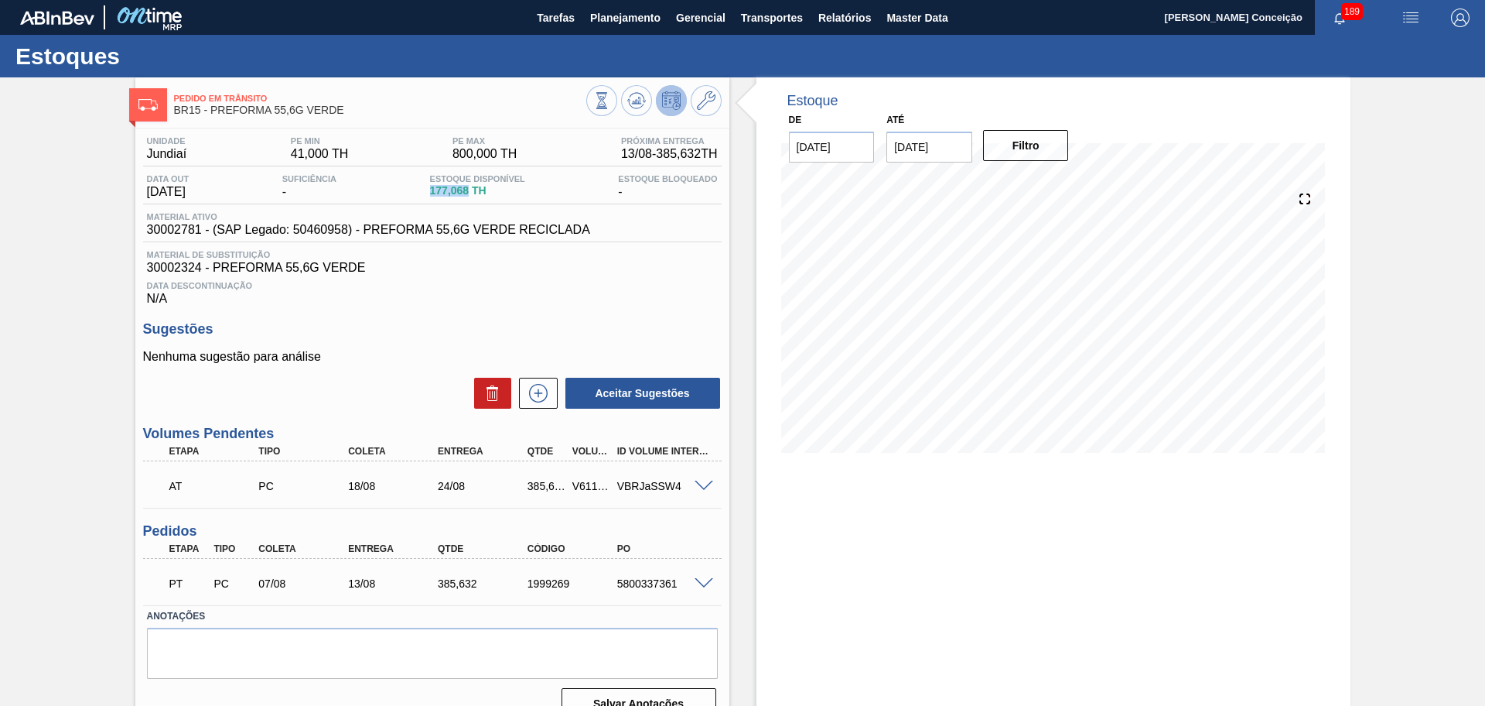
drag, startPoint x: 432, startPoint y: 189, endPoint x: 474, endPoint y: 200, distance: 43.9
click at [474, 200] on div "Data out [DATE] Suficiência - Estoque Disponível 177,068 TH Estoque Bloqueado -" at bounding box center [432, 189] width 579 height 30
copy span "177,068"
click at [610, 107] on icon at bounding box center [601, 100] width 17 height 17
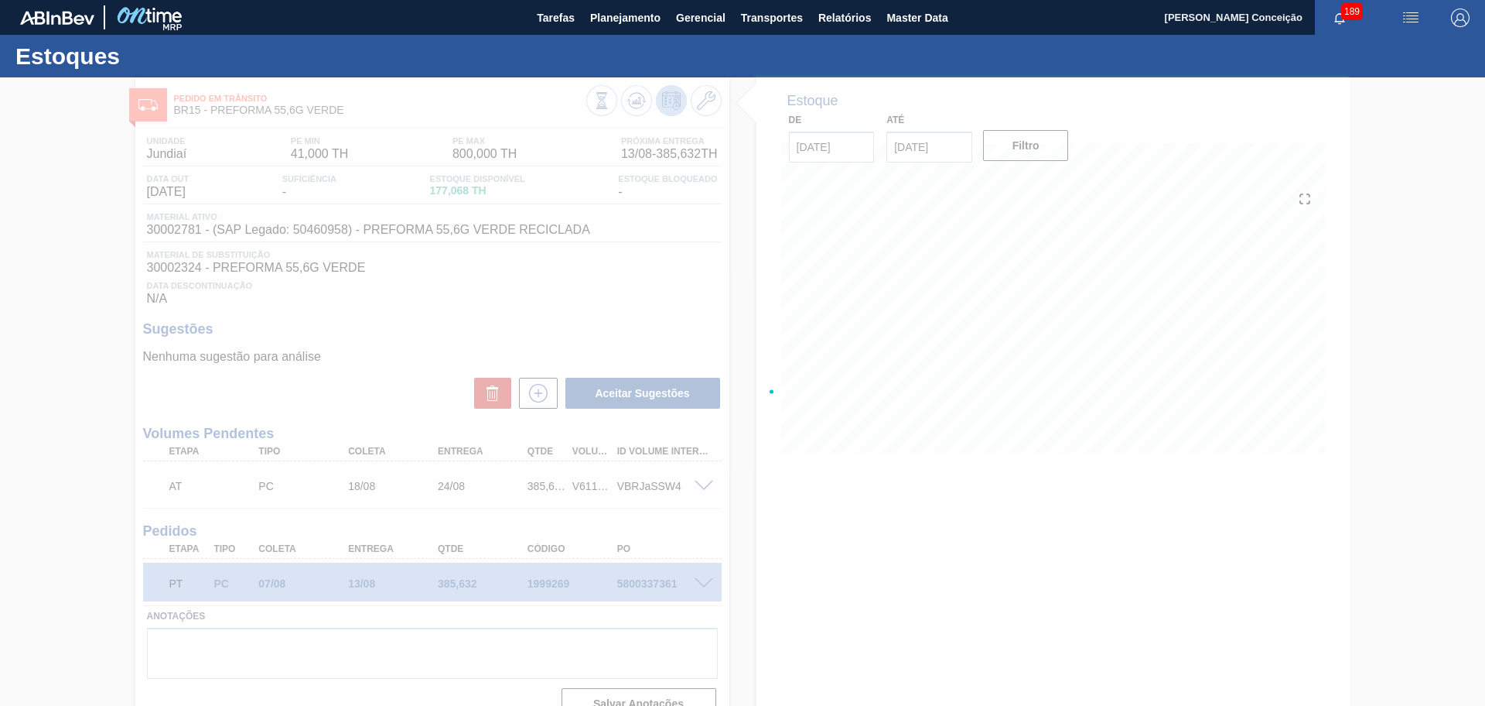
click at [651, 282] on div at bounding box center [742, 391] width 1485 height 628
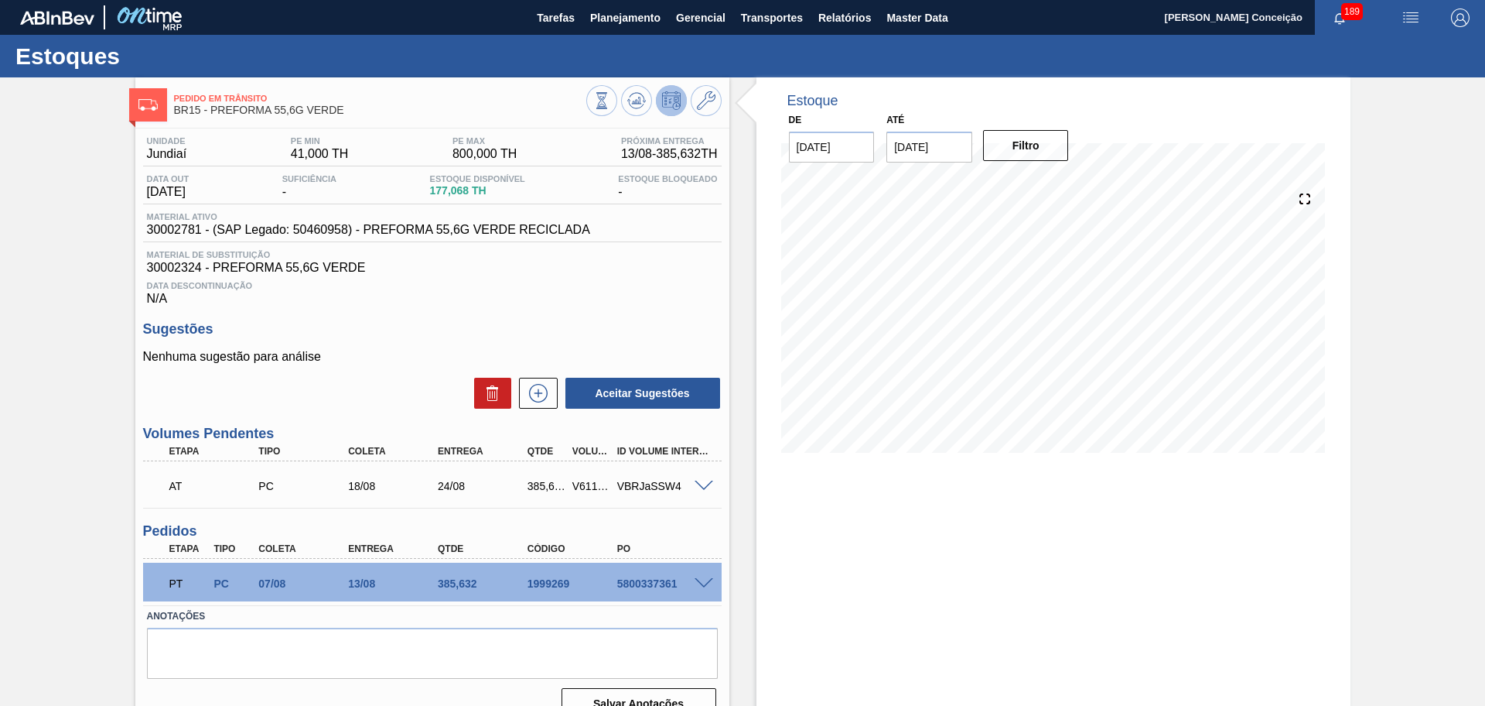
click at [672, 321] on h3 "Sugestões" at bounding box center [432, 329] width 579 height 16
click at [606, 308] on div "Unidade Jundiaí PE MIN 41,000 TH PE MAX 800,000 TH Próxima Entrega 13/08 - 385,…" at bounding box center [432, 426] width 594 height 596
click at [744, 471] on div "Estoque De [DATE] Até [DATE] Filtro 13/08 Projeção de Estoque 263.064 [DOMAIN_N…" at bounding box center [1040, 404] width 621 height 655
click at [648, 262] on span "30002324 - PREFORMA 55,6G VERDE" at bounding box center [432, 268] width 571 height 14
click at [630, 21] on span "Planejamento" at bounding box center [625, 18] width 70 height 19
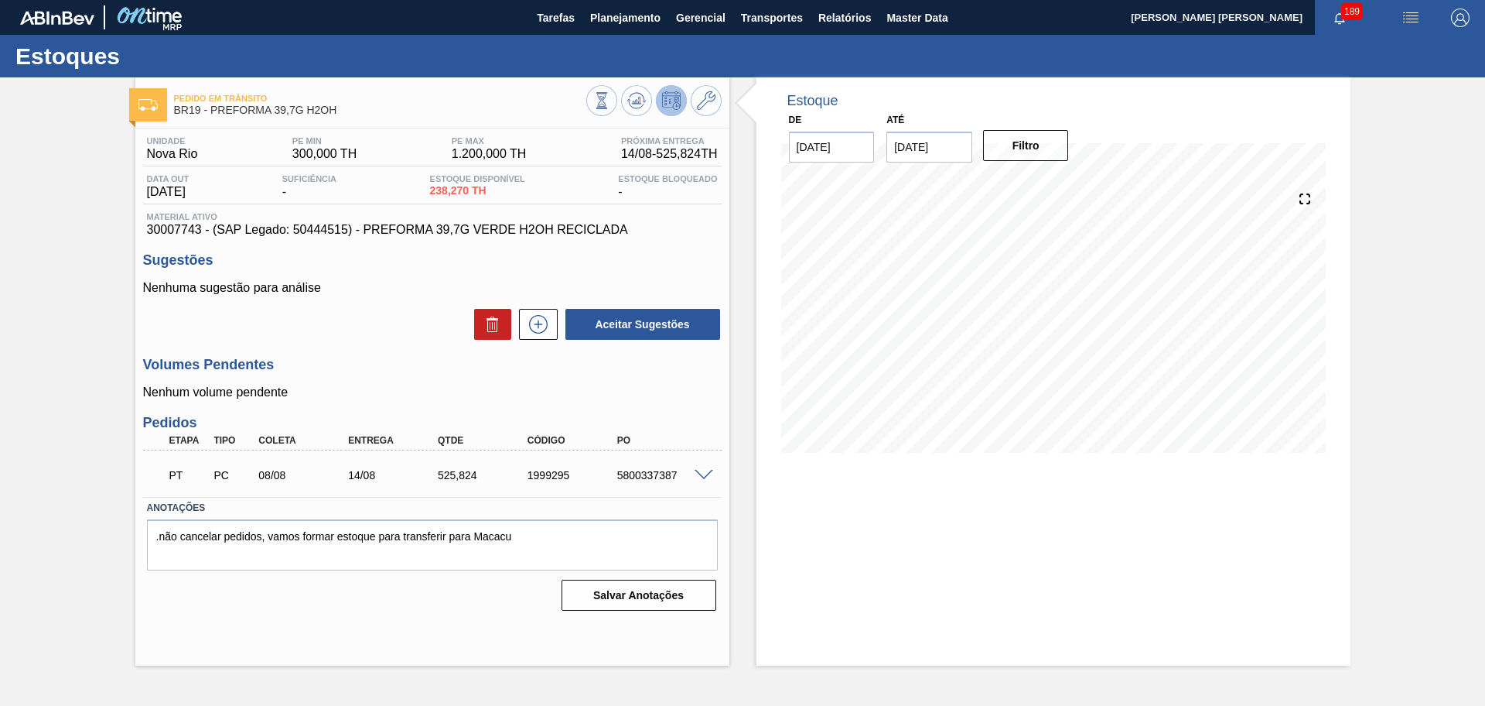
click at [344, 361] on h3 "Volumes Pendentes" at bounding box center [432, 365] width 579 height 16
click at [631, 115] on button at bounding box center [636, 100] width 31 height 31
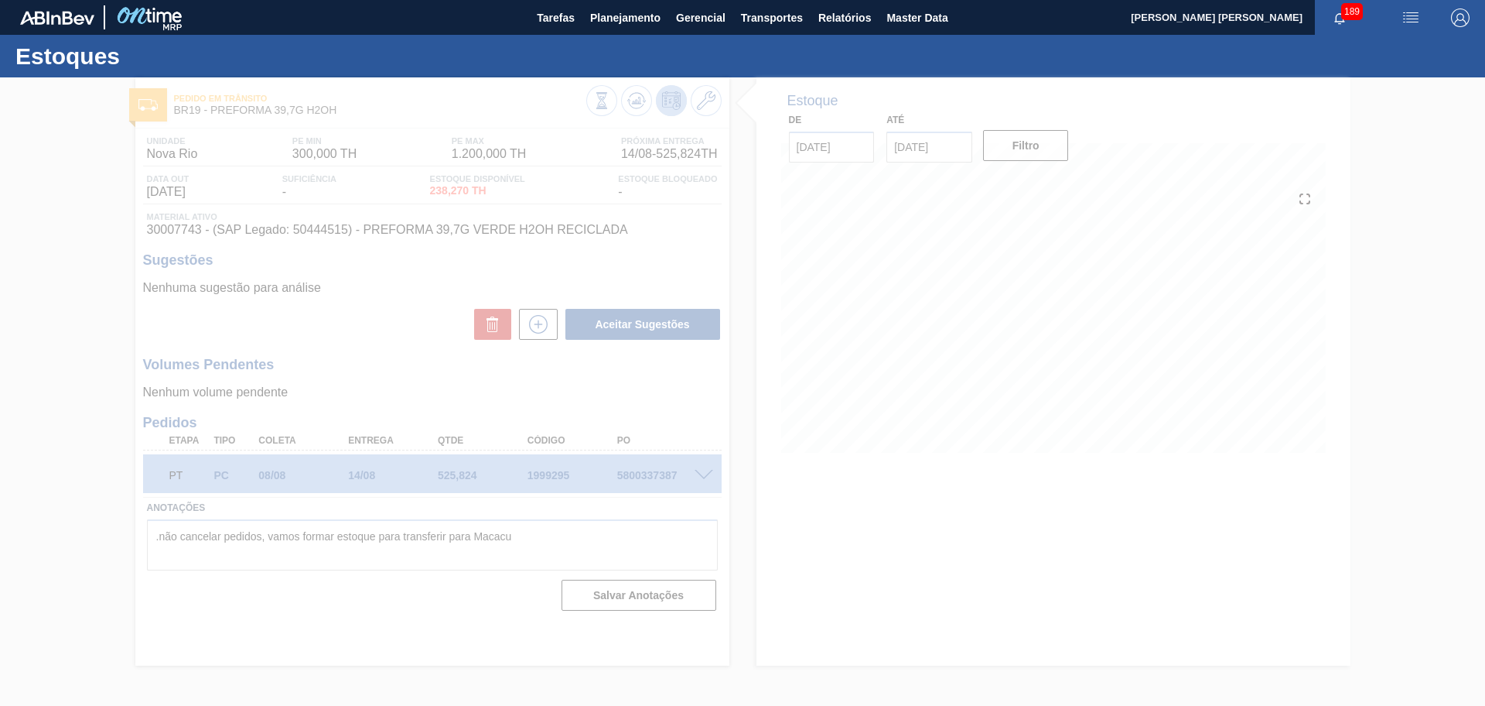
click at [738, 504] on div at bounding box center [742, 391] width 1485 height 628
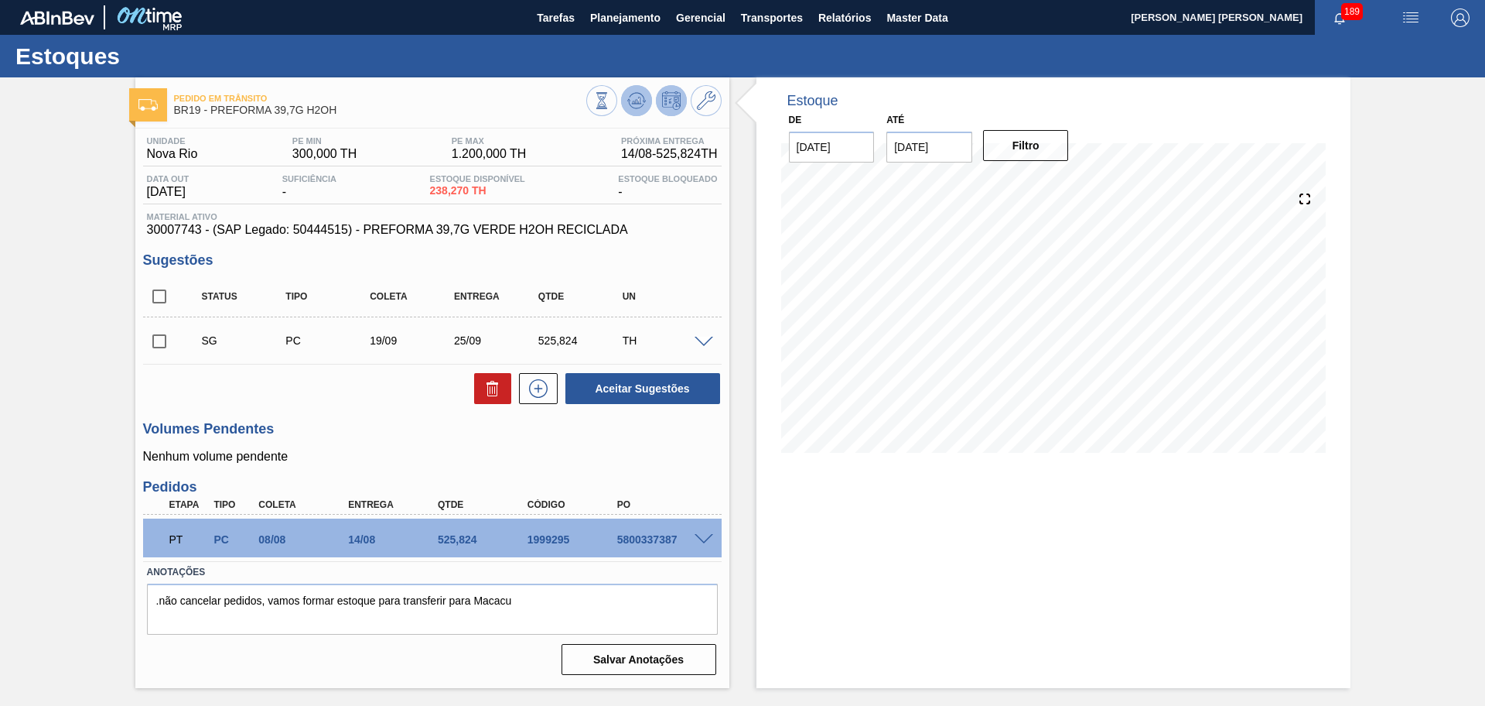
click at [610, 97] on icon at bounding box center [601, 100] width 17 height 17
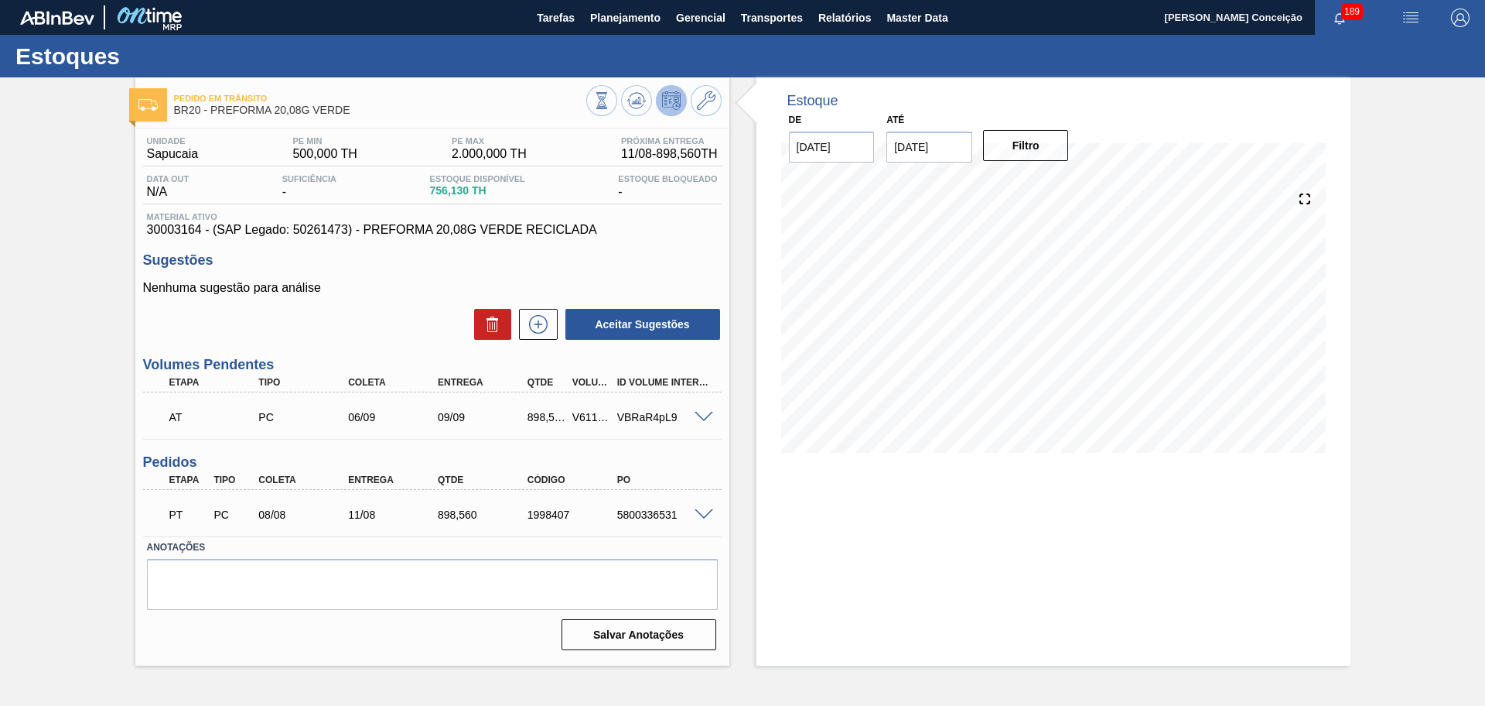
click at [371, 276] on div "Sugestões Nenhuma sugestão para análise Aceitar Sugestões" at bounding box center [432, 296] width 579 height 89
click at [646, 106] on button at bounding box center [636, 100] width 31 height 31
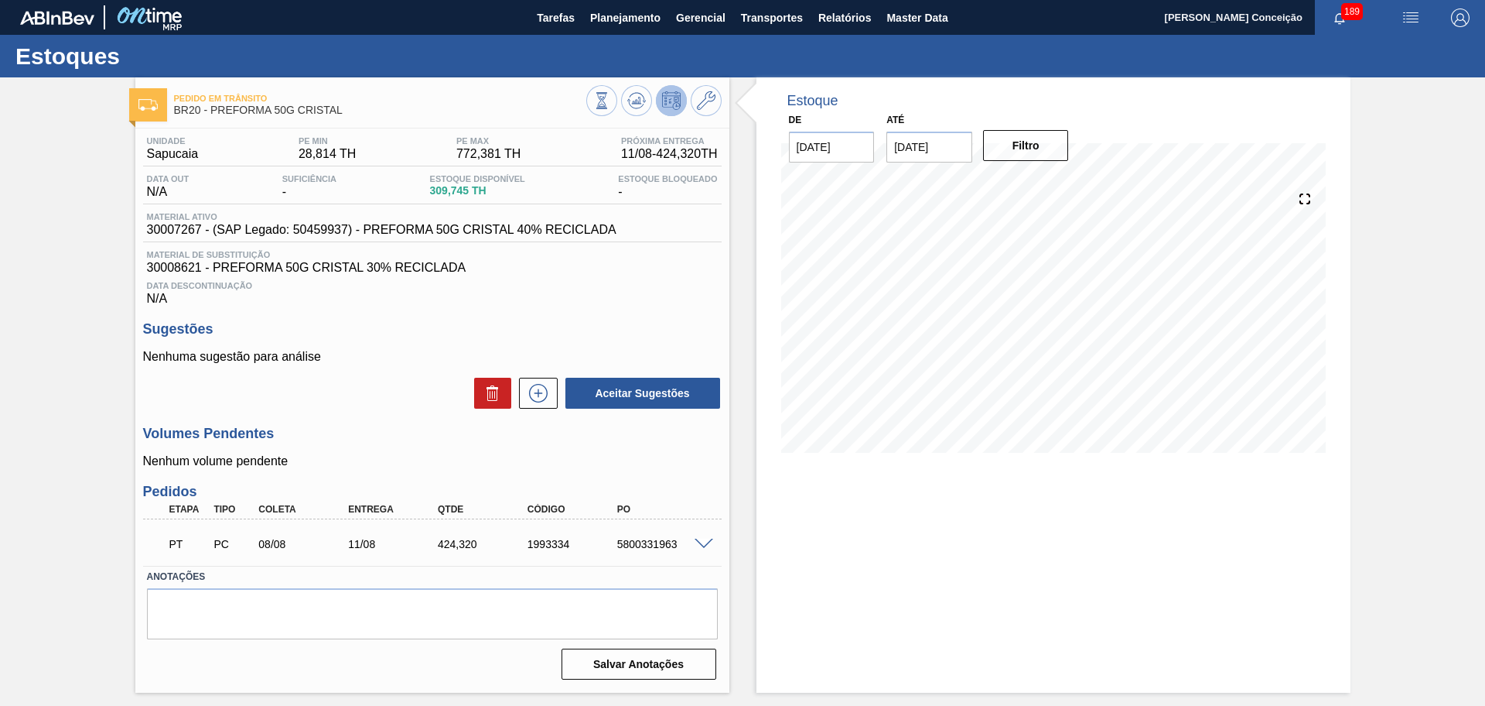
click at [686, 314] on div "Unidade Sapucaia PE MIN 28,814 TH PE MAX 772,381 TH Próxima Entrega 11/08 - 424…" at bounding box center [432, 406] width 594 height 556
click at [627, 112] on button at bounding box center [636, 100] width 31 height 31
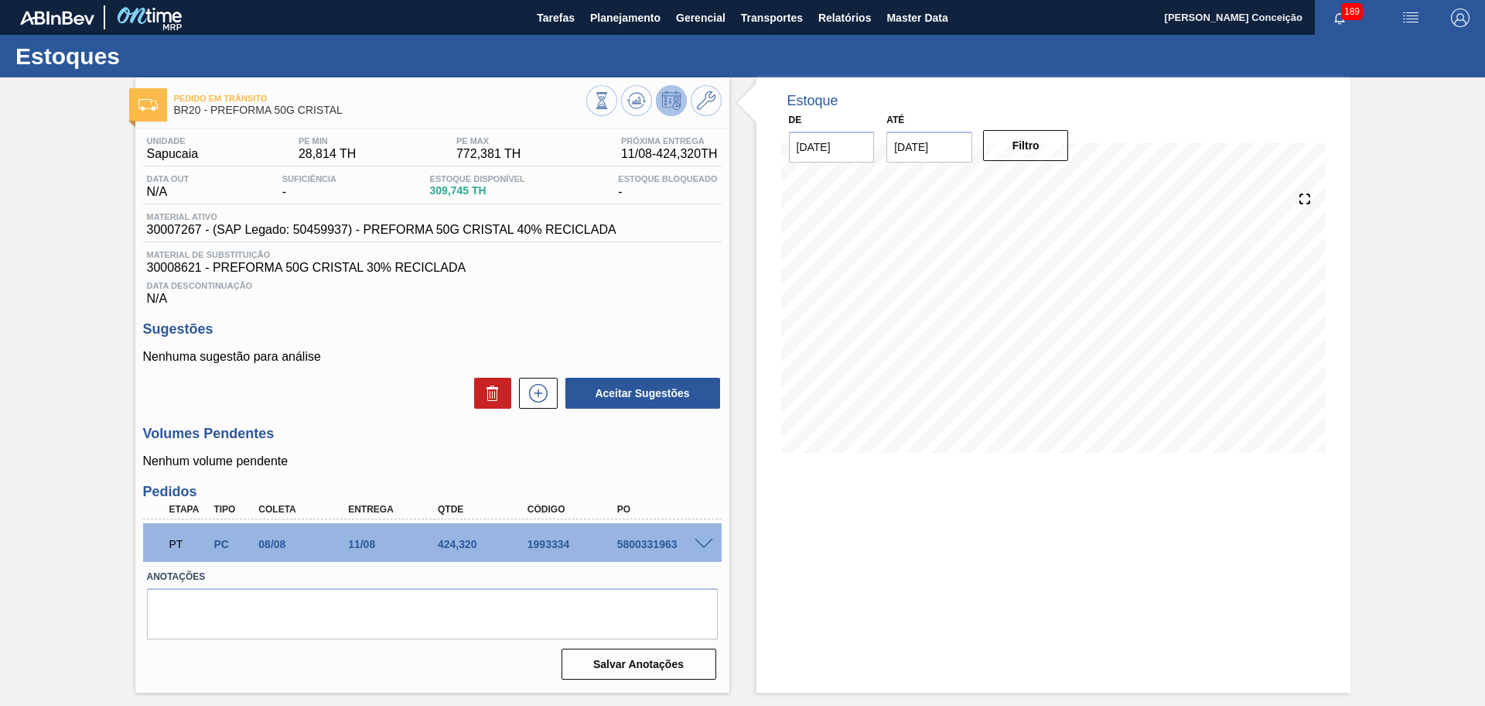
click at [391, 429] on h3 "Volumes Pendentes" at bounding box center [432, 434] width 579 height 16
click at [655, 538] on div "5800331963" at bounding box center [664, 544] width 101 height 12
copy div "5800331963"
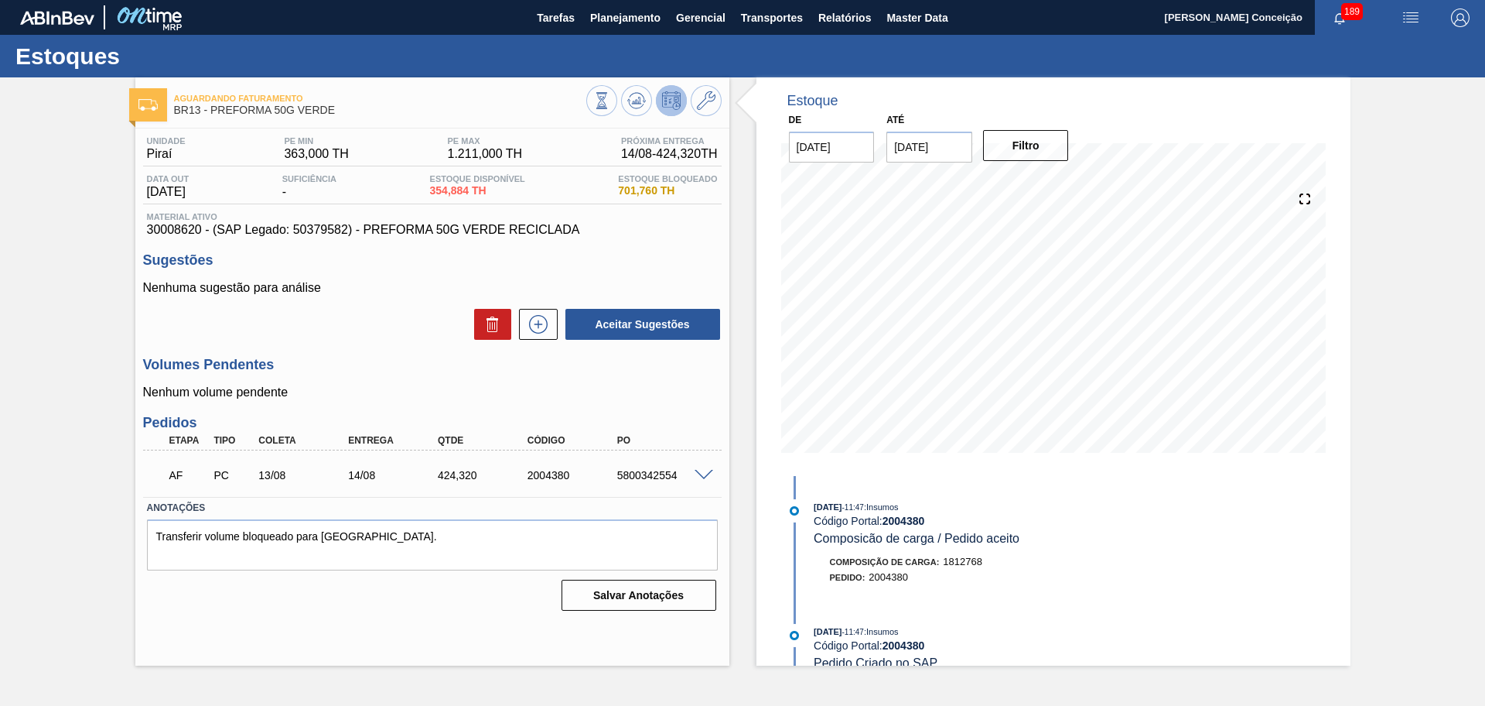
click at [454, 420] on h3 "Pedidos" at bounding box center [432, 423] width 579 height 16
click at [624, 276] on div "Sugestões Nenhuma sugestão para análise Aceitar Sugestões" at bounding box center [432, 296] width 579 height 89
click at [703, 475] on span at bounding box center [704, 476] width 19 height 12
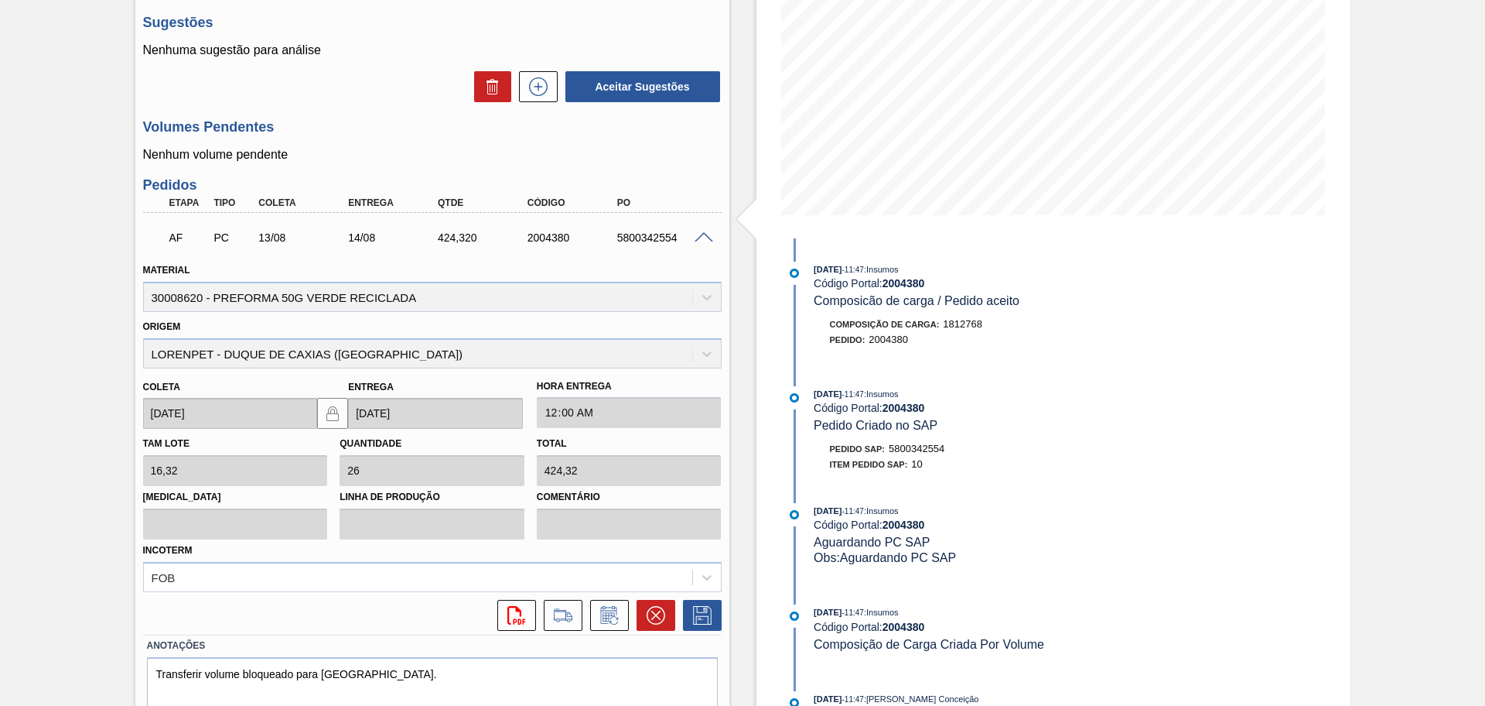
scroll to position [290, 0]
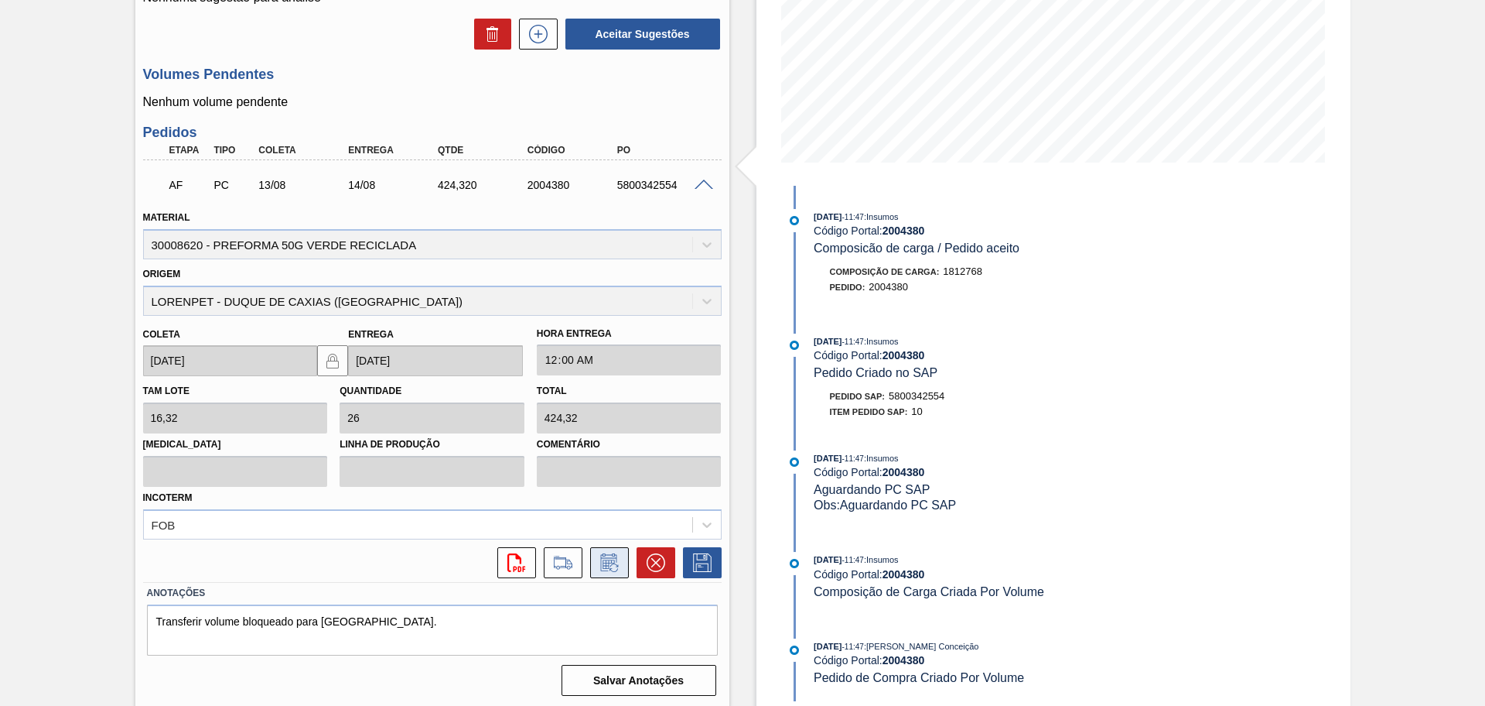
click at [611, 567] on icon at bounding box center [609, 562] width 25 height 19
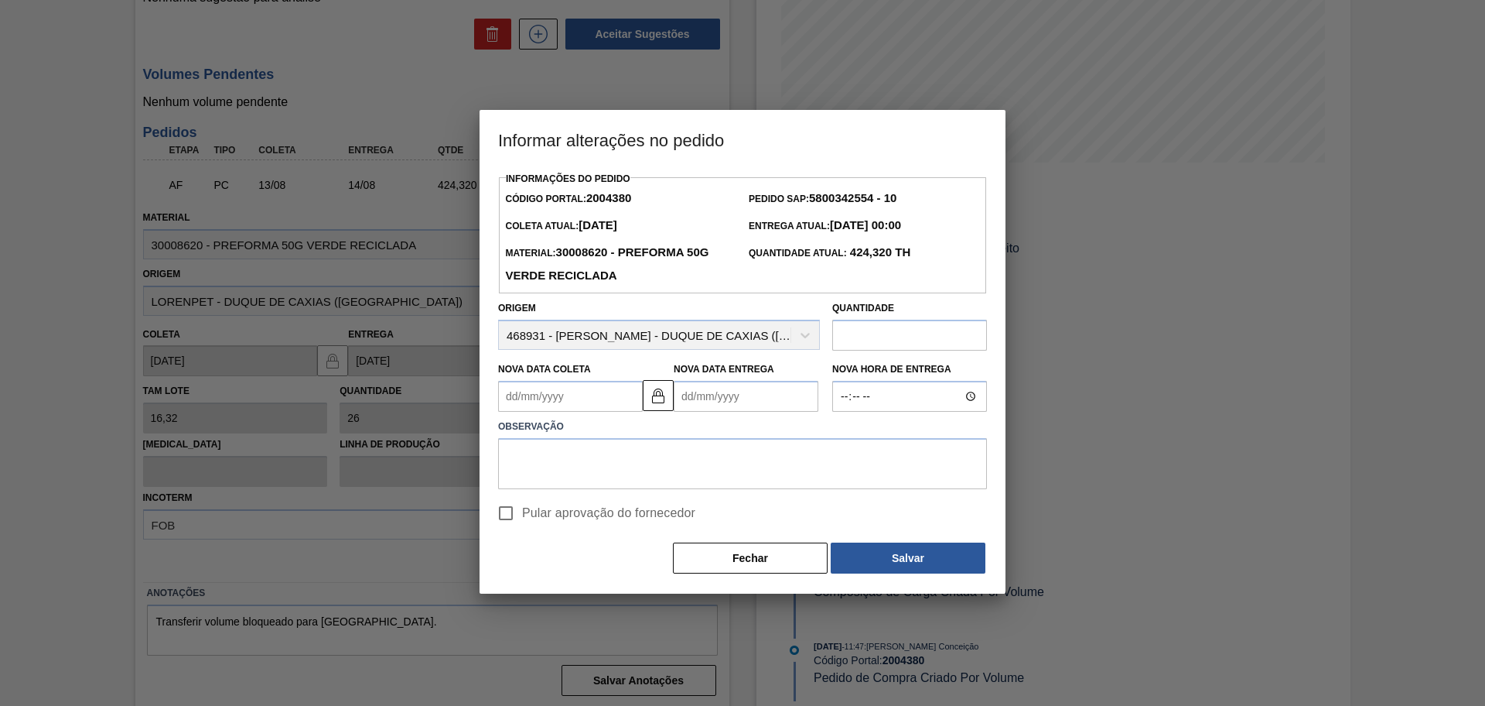
click at [534, 394] on Coleta "Nova Data Coleta" at bounding box center [570, 396] width 145 height 31
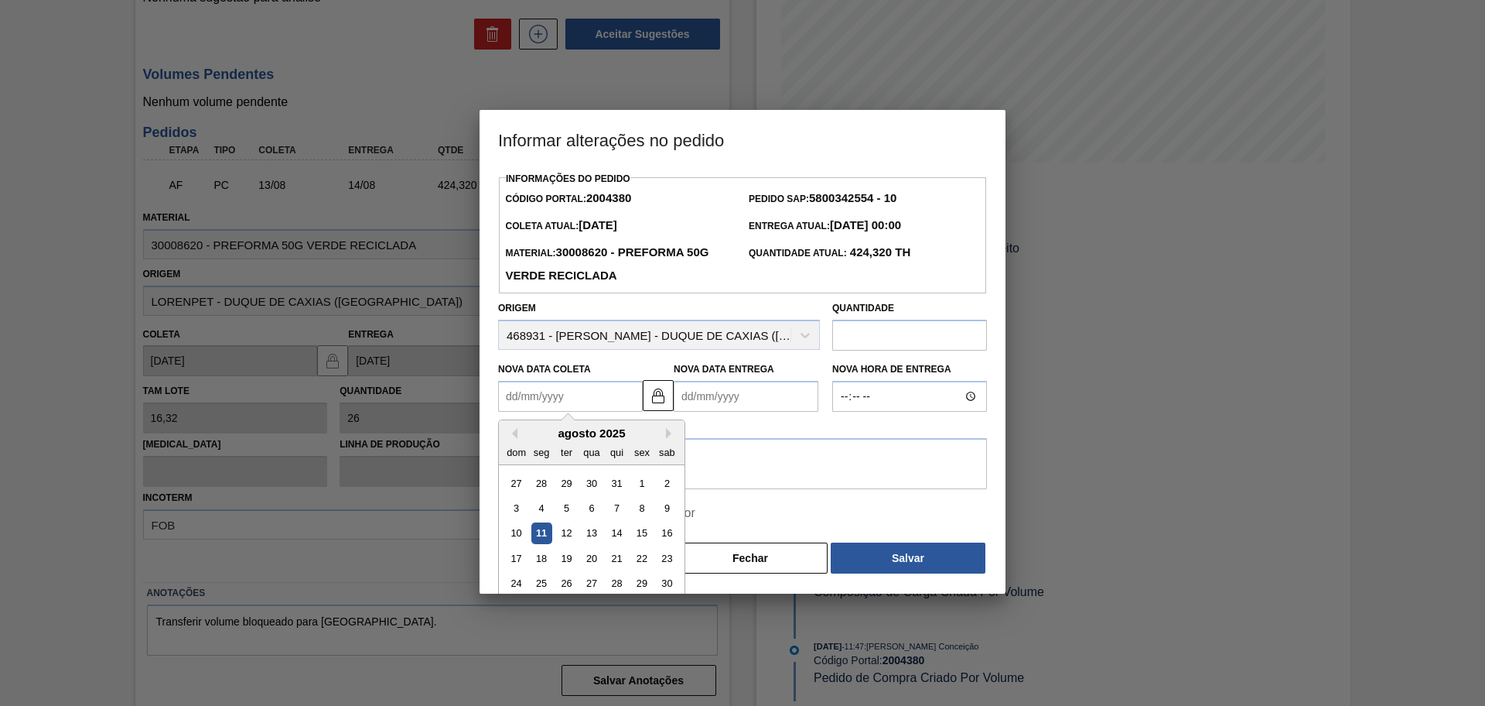
type Coleta "1"
type Entrega "02/08/2025"
type Coleta "12"
type Entrega "[DATE]"
click at [565, 529] on div "12" at bounding box center [566, 533] width 21 height 21
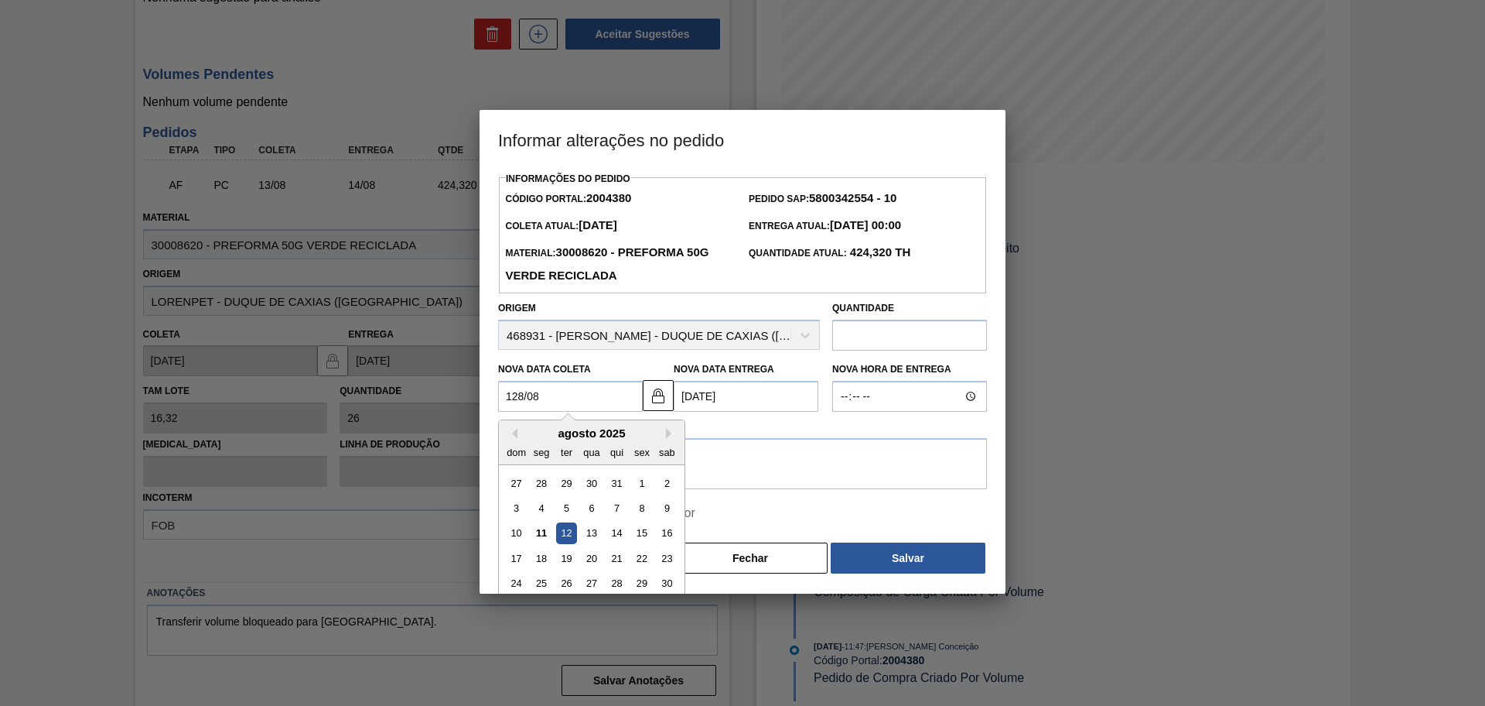
type Coleta "[DATE]"
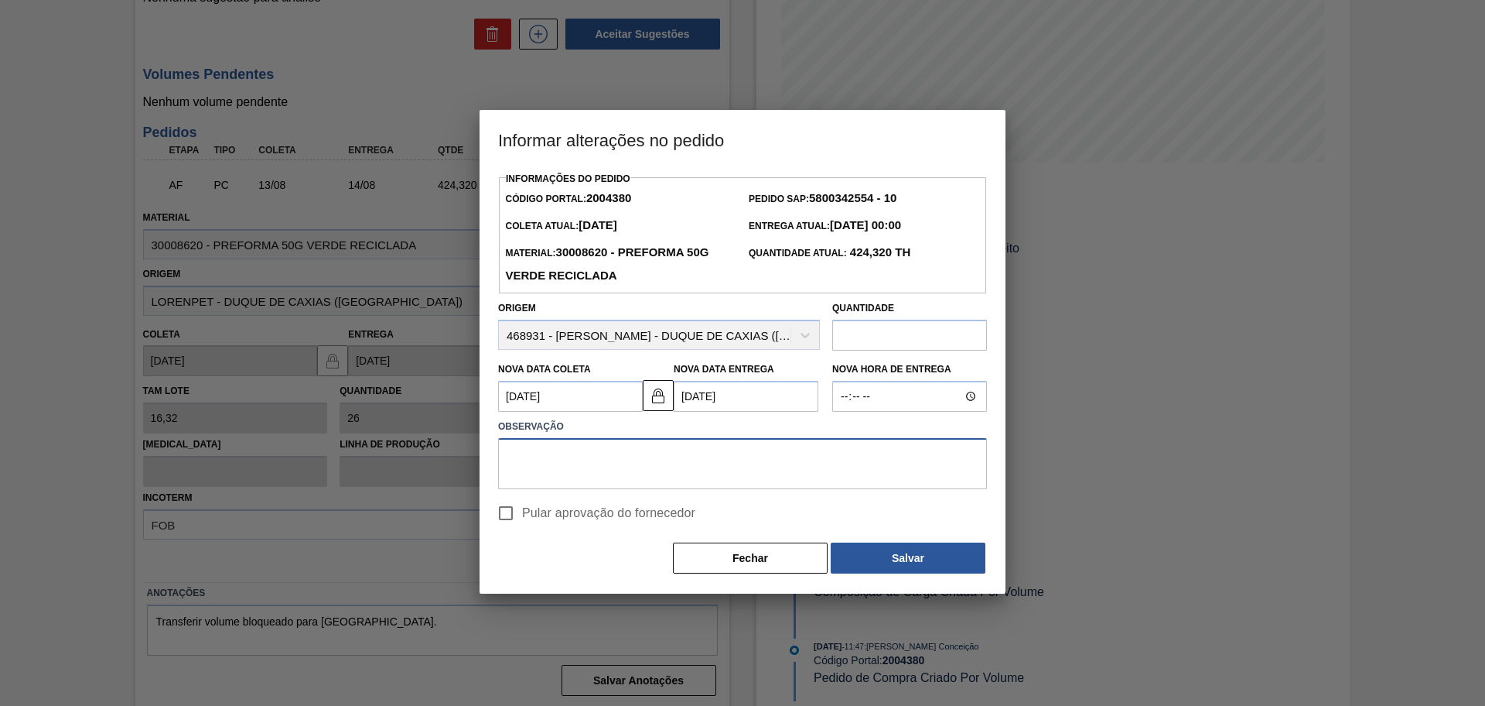
click at [583, 467] on textarea at bounding box center [742, 463] width 489 height 51
type textarea "antecipar"
click at [600, 521] on span "Pular aprovação do fornecedor" at bounding box center [608, 513] width 173 height 19
click at [522, 521] on input "Pular aprovação do fornecedor" at bounding box center [506, 513] width 32 height 32
checkbox input "true"
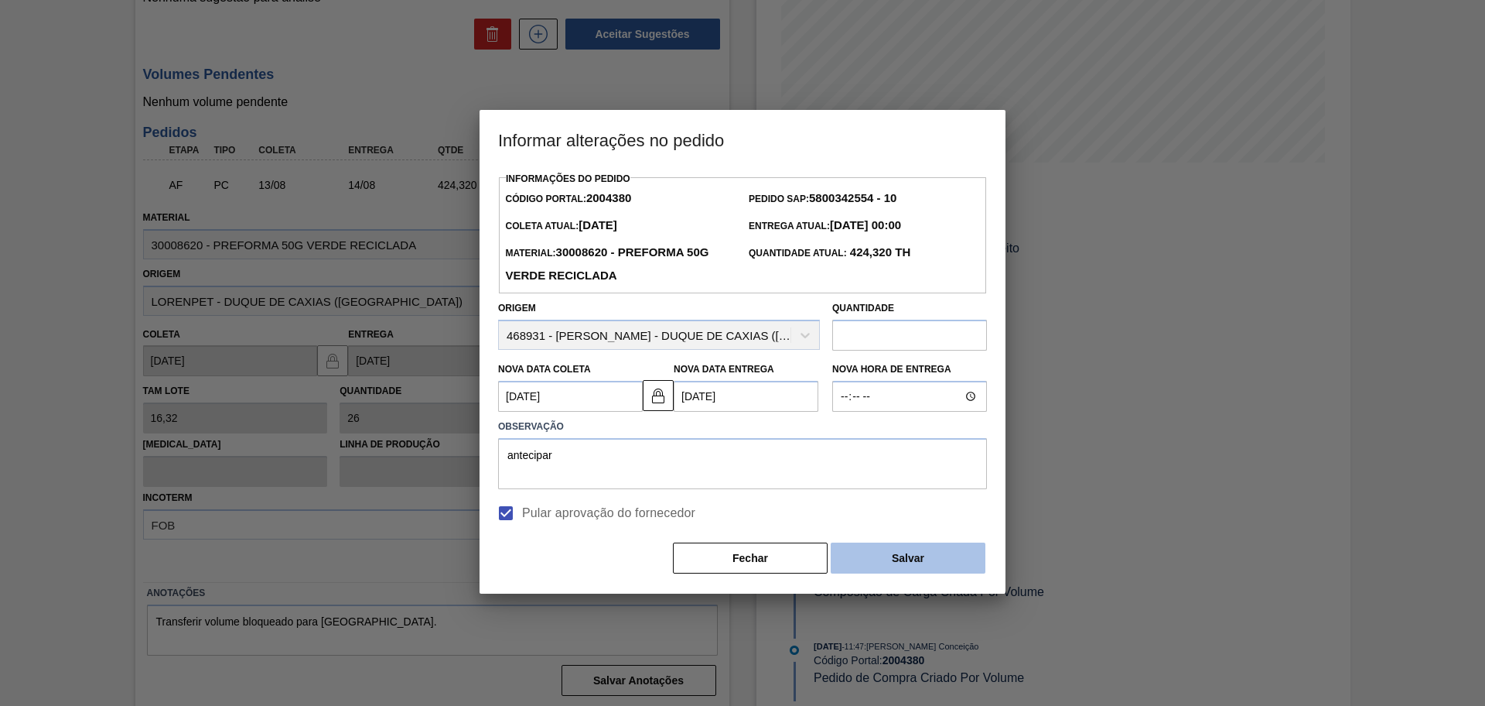
click at [914, 566] on button "Salvar" at bounding box center [908, 557] width 155 height 31
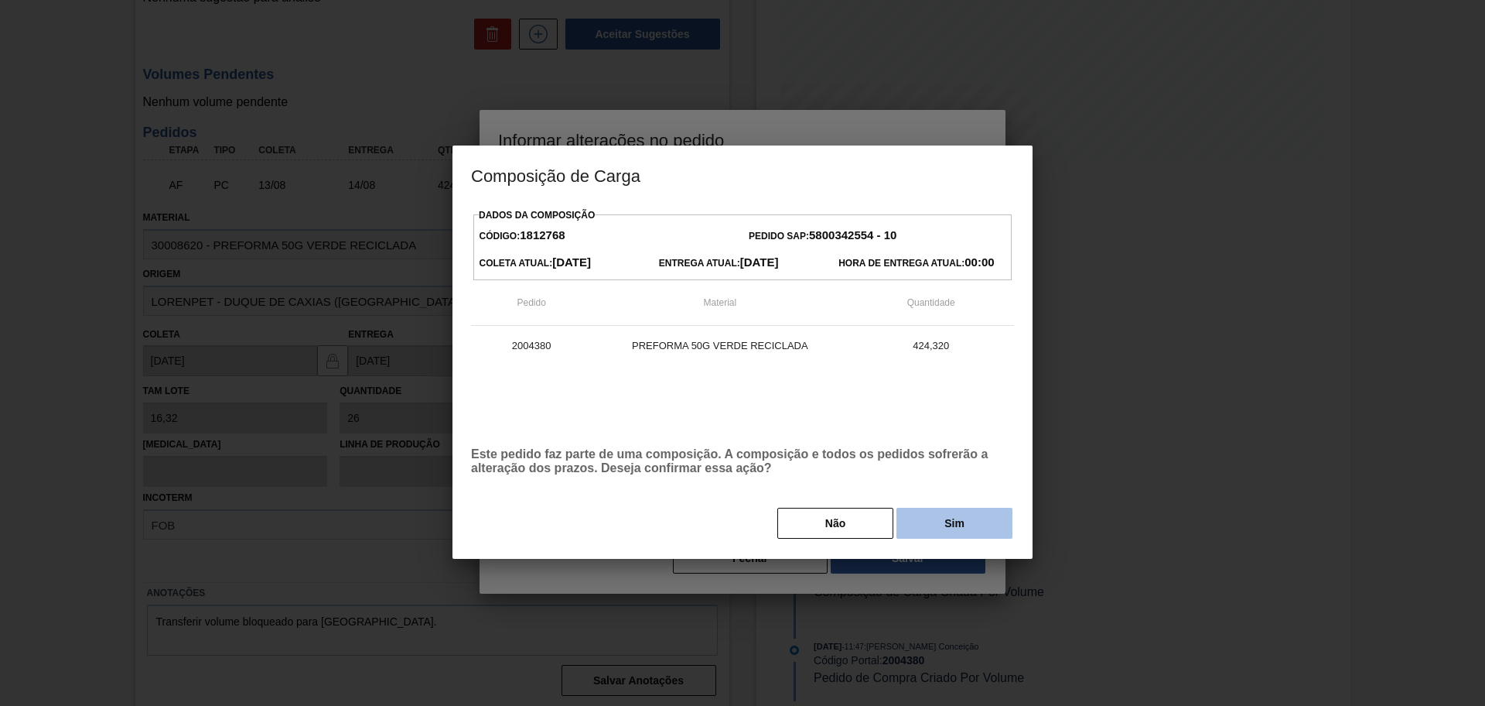
click at [967, 527] on button "Sim" at bounding box center [955, 523] width 116 height 31
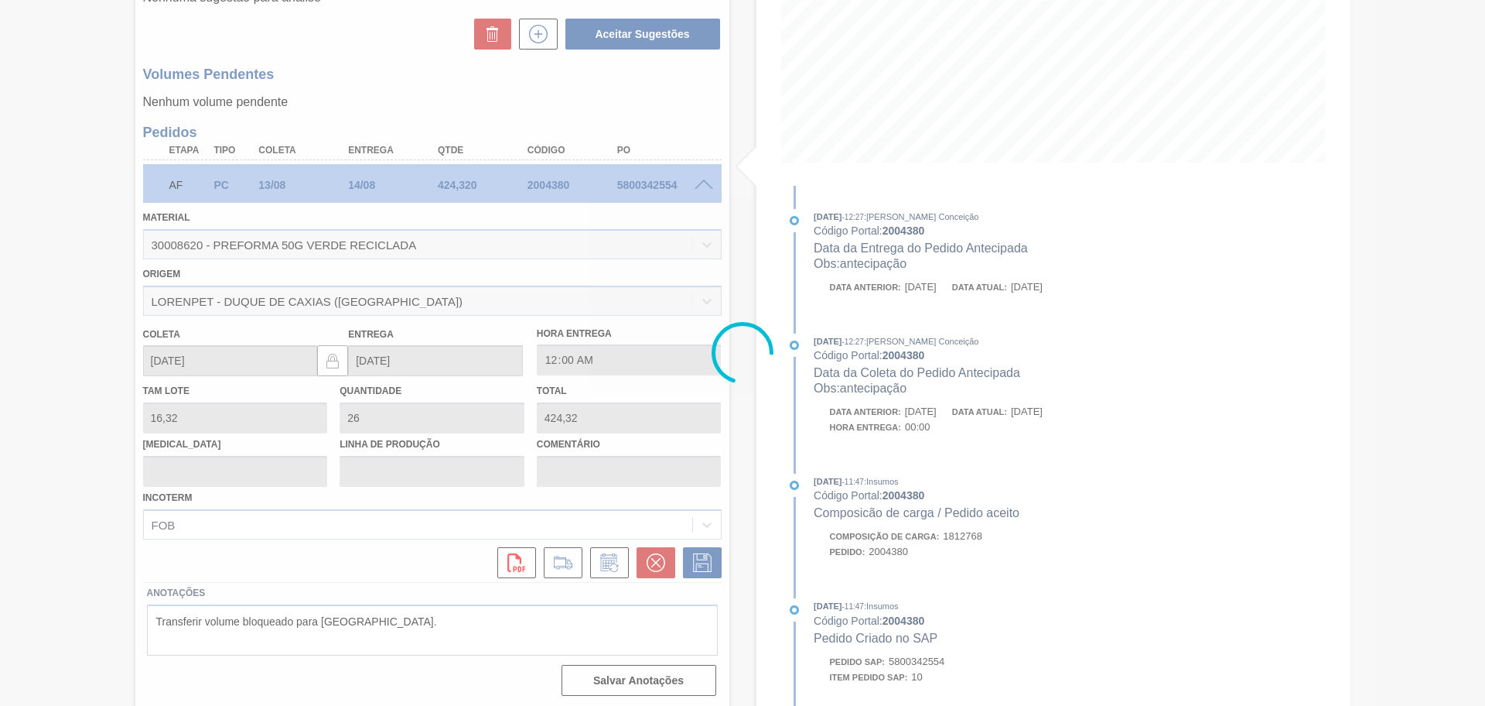
type input "antecipar"
type input "[DATE]"
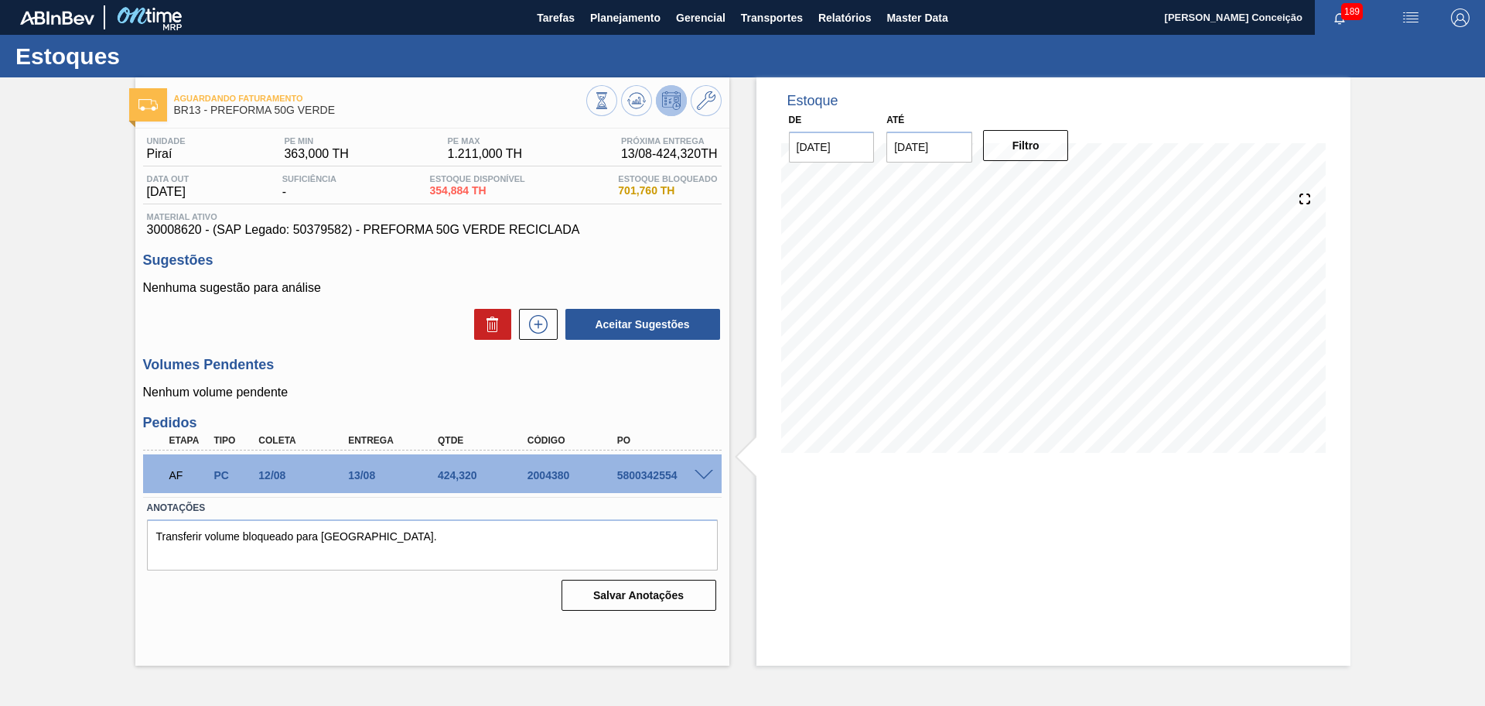
click at [420, 399] on div "Unidade Piraí PE MIN 363,000 TH PE MAX 1.211,000 TH Próxima Entrega 13/08 - 424…" at bounding box center [432, 371] width 594 height 487
click at [658, 478] on div "5800342554" at bounding box center [664, 475] width 101 height 12
copy div "5800342554"
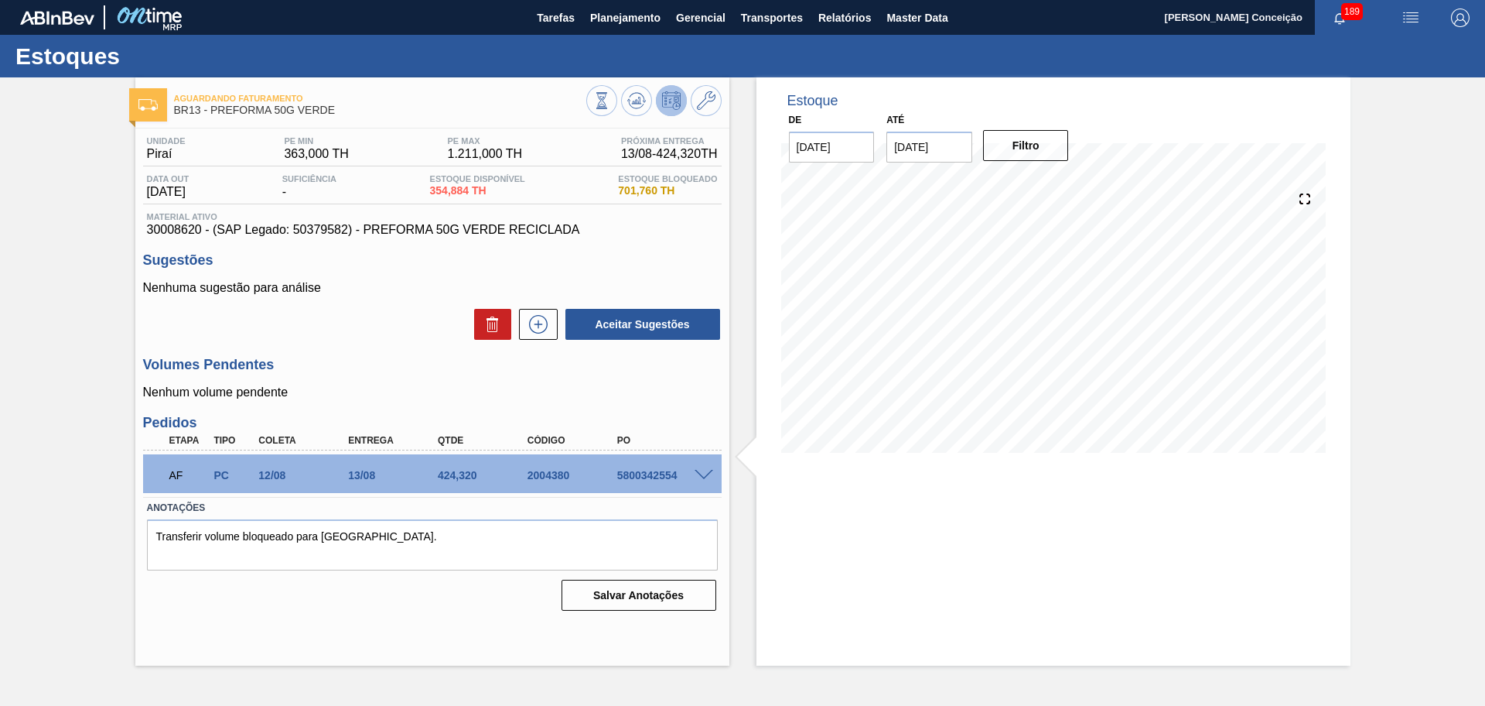
click at [739, 394] on div "Estoque De 11/08/2025 Até 30/09/2025 Filtro 13/08 Projeção de Estoque 603.2 Nec…" at bounding box center [1040, 371] width 621 height 588
click at [631, 259] on h3 "Sugestões" at bounding box center [432, 260] width 579 height 16
click at [610, 108] on icon at bounding box center [601, 100] width 17 height 17
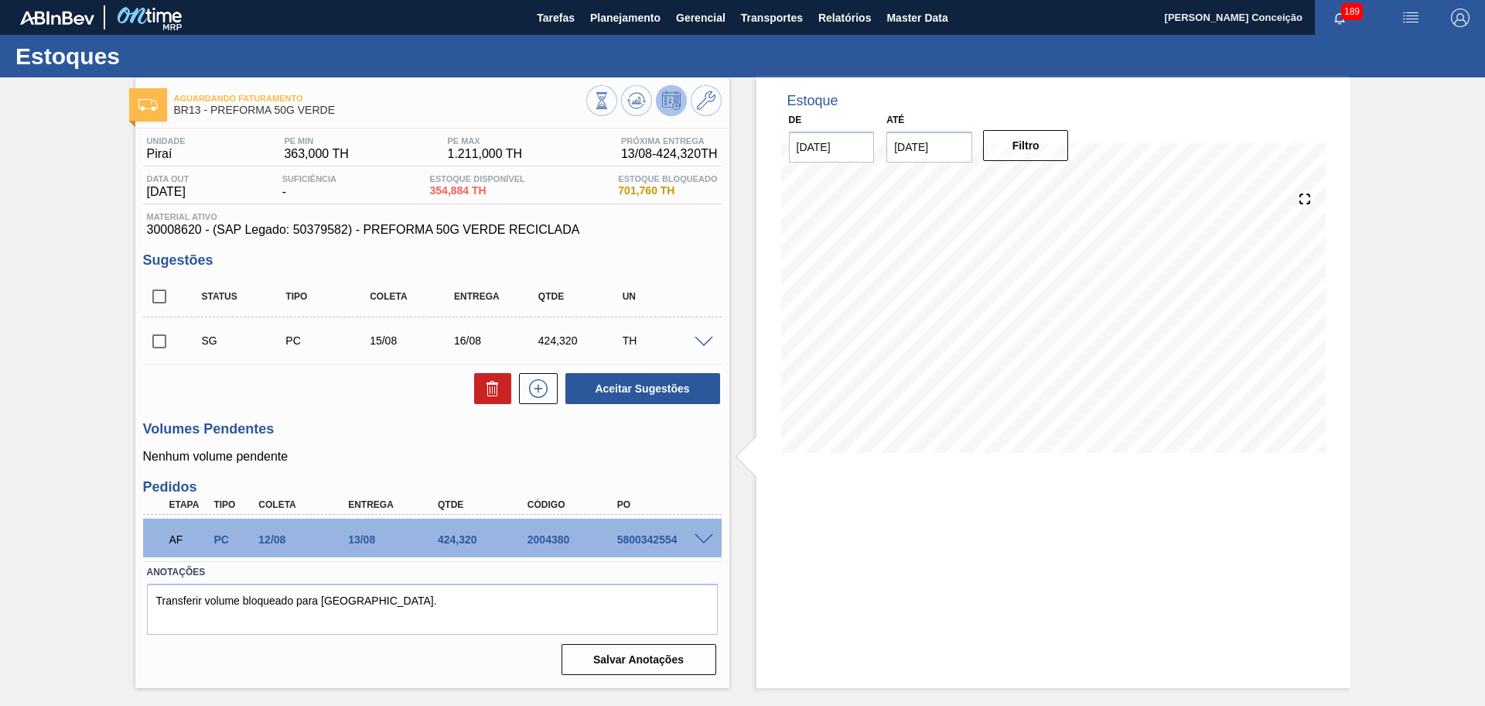
click at [164, 345] on input "checkbox" at bounding box center [159, 341] width 32 height 32
checkbox input "true"
click at [494, 388] on icon at bounding box center [493, 388] width 19 height 19
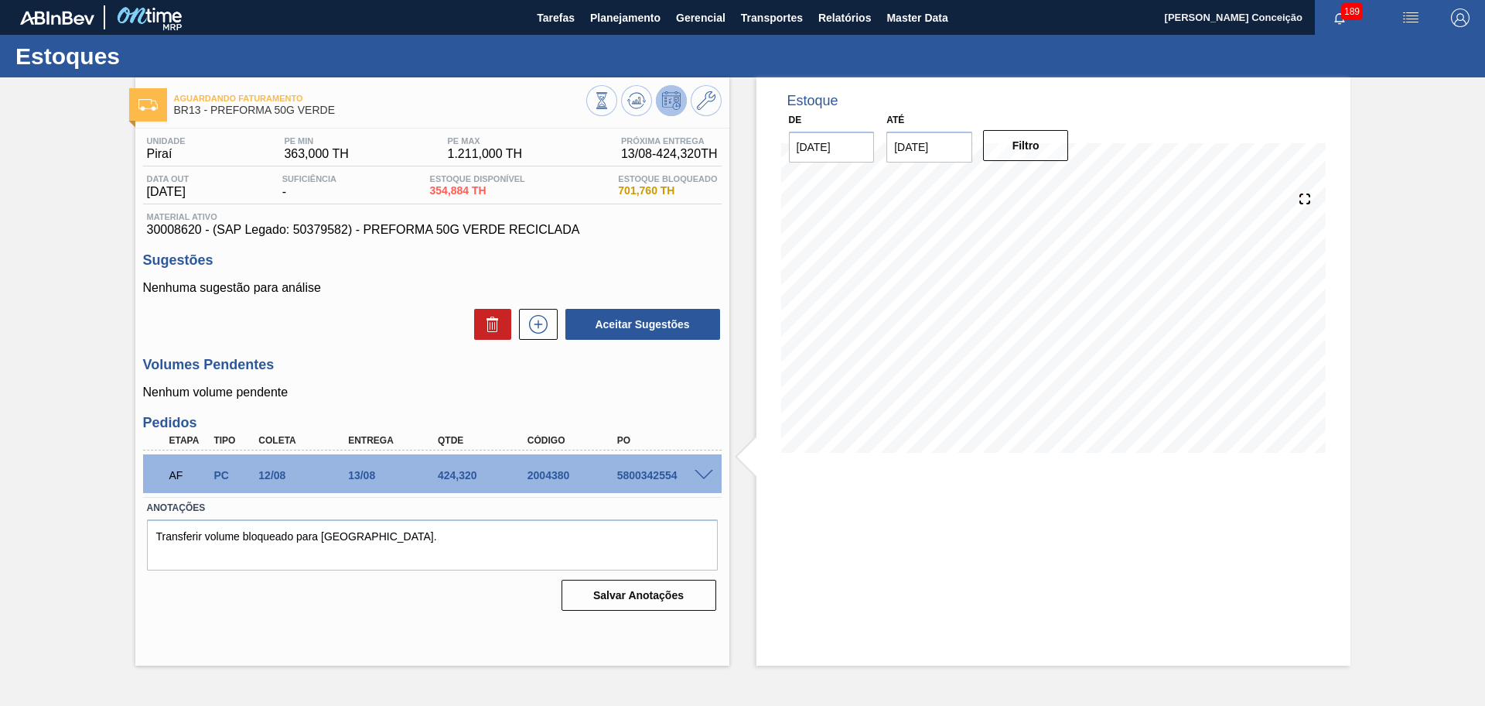
click at [387, 308] on div "Aceitar Sugestões" at bounding box center [432, 324] width 579 height 34
click at [107, 311] on div "Aguardando Faturamento BR13 - PREFORMA 50G VERDE Unidade Piraí PE MIN 363,000 T…" at bounding box center [742, 371] width 1485 height 588
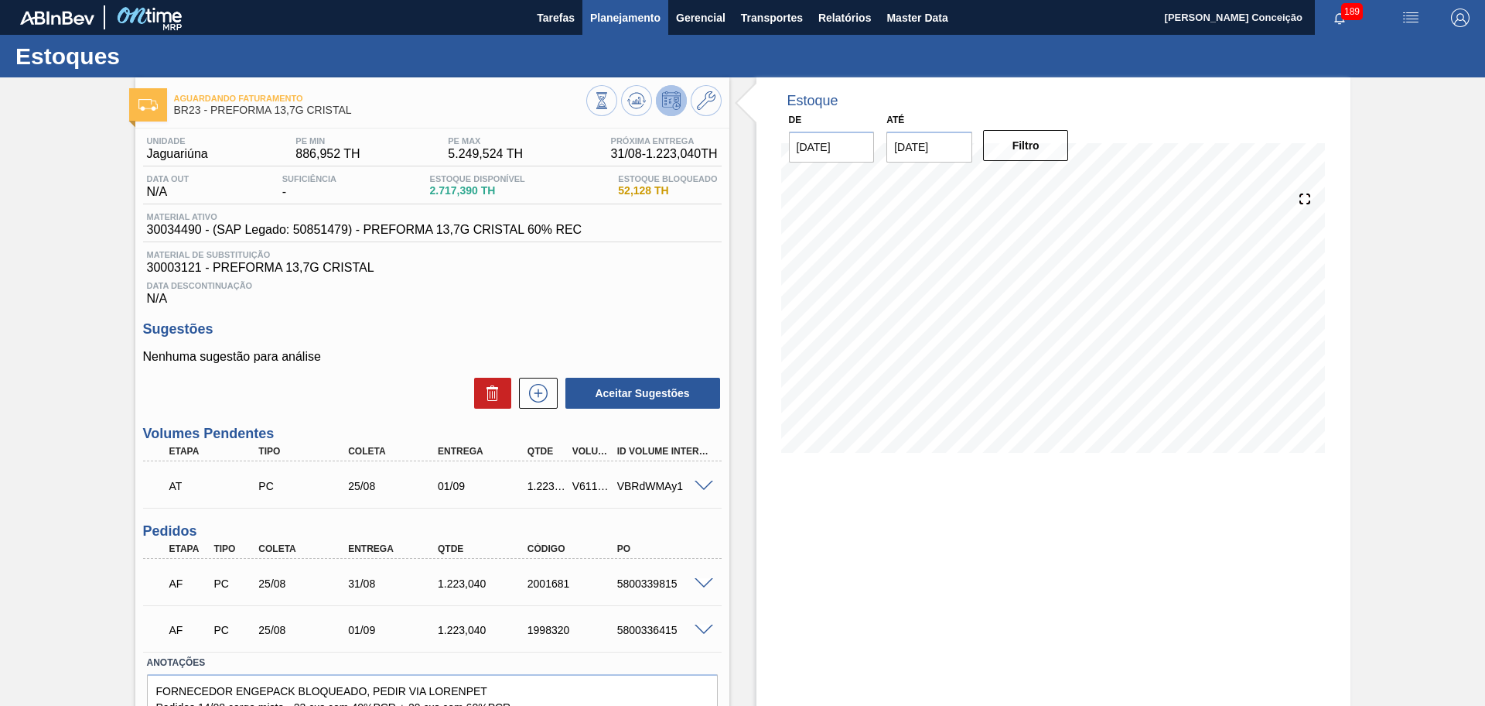
click at [604, 20] on span "Planejamento" at bounding box center [625, 18] width 70 height 19
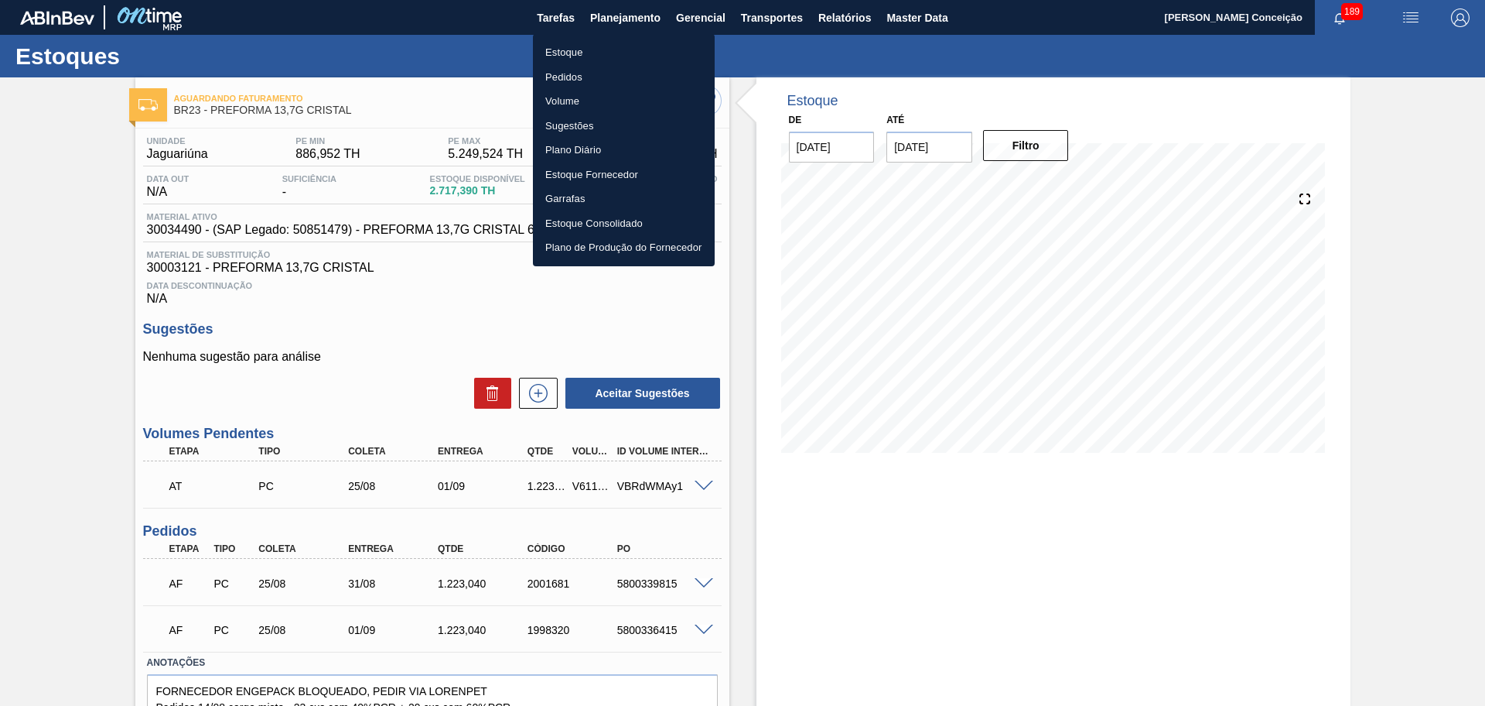
click at [575, 77] on li "Pedidos" at bounding box center [624, 77] width 182 height 25
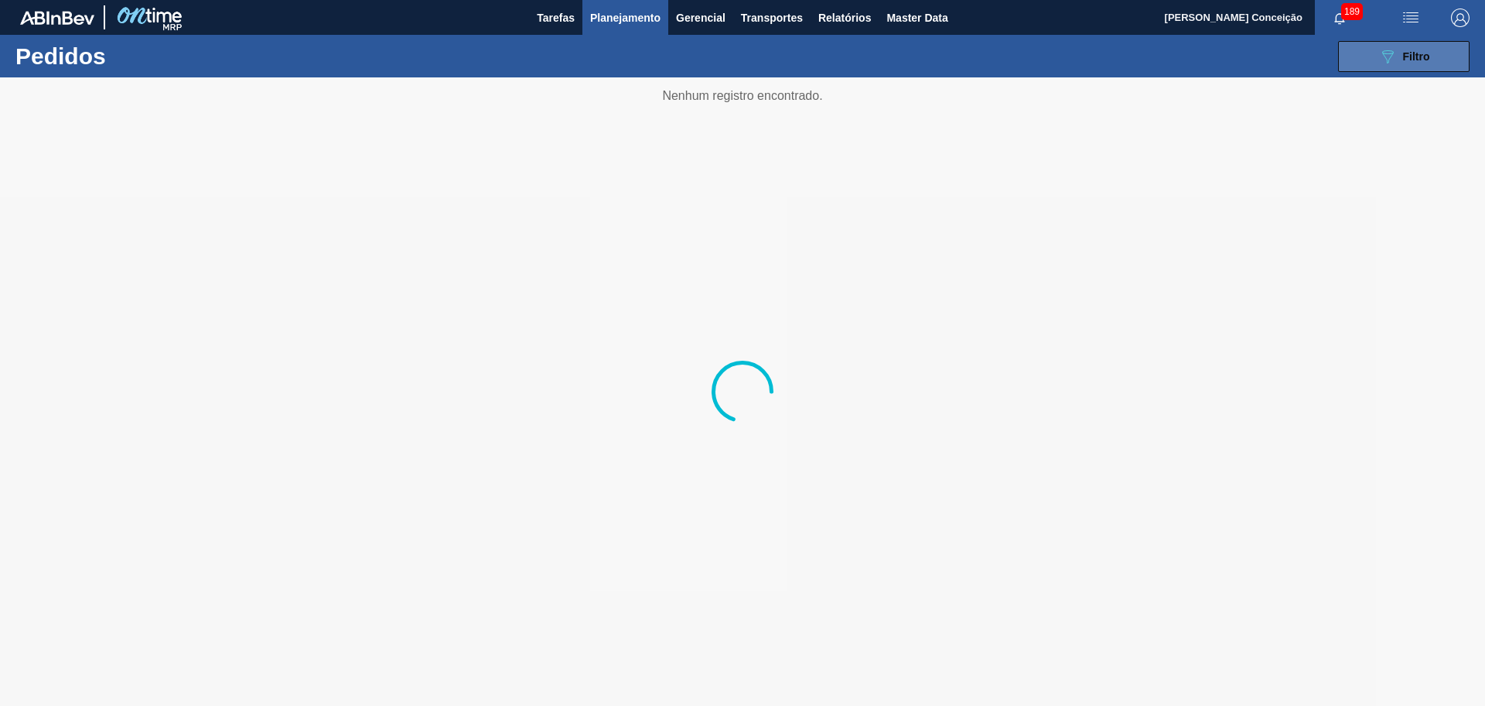
click at [1353, 69] on button "089F7B8B-B2A5-4AFE-B5C0-19BA573D28AC Filtro" at bounding box center [1404, 56] width 132 height 31
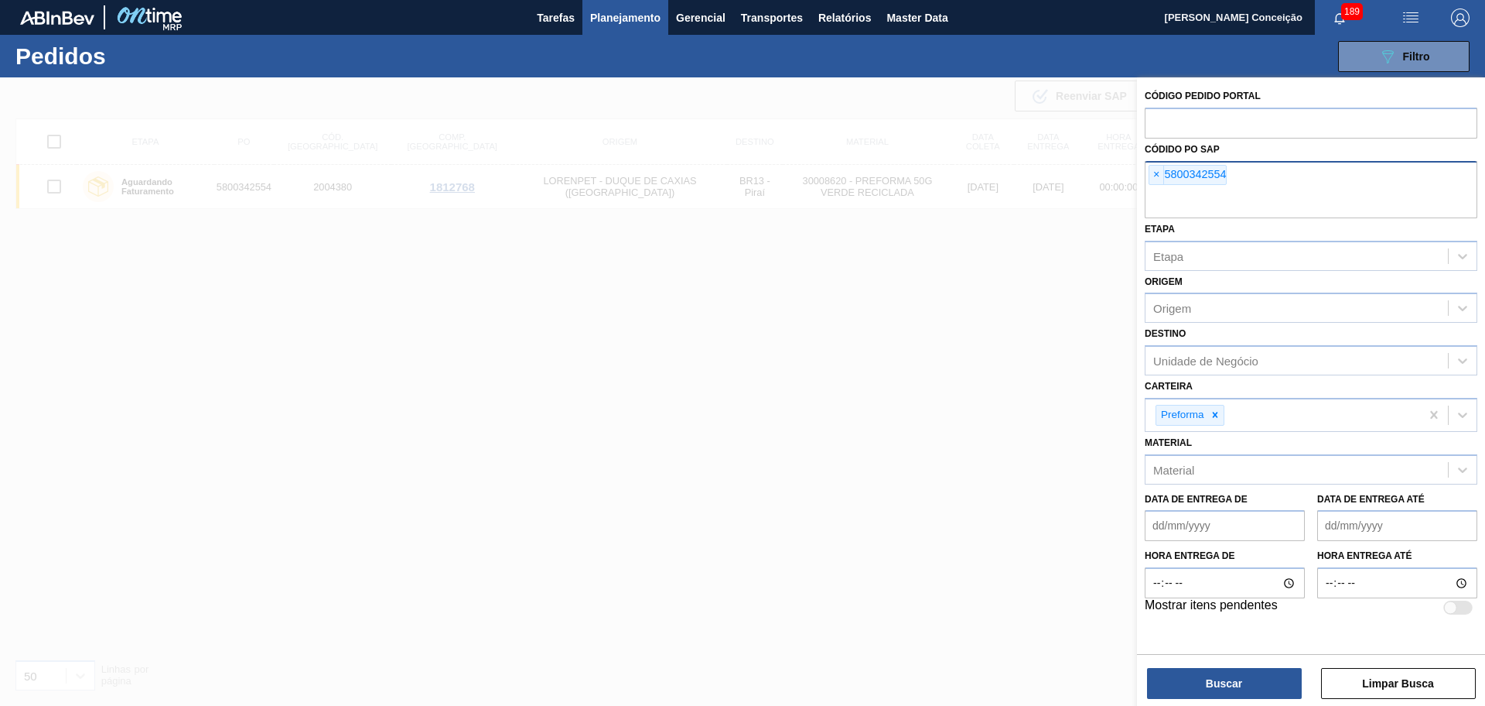
click at [1155, 184] on div "× 5800342554" at bounding box center [1188, 175] width 78 height 20
click at [1154, 181] on span "×" at bounding box center [1157, 175] width 15 height 19
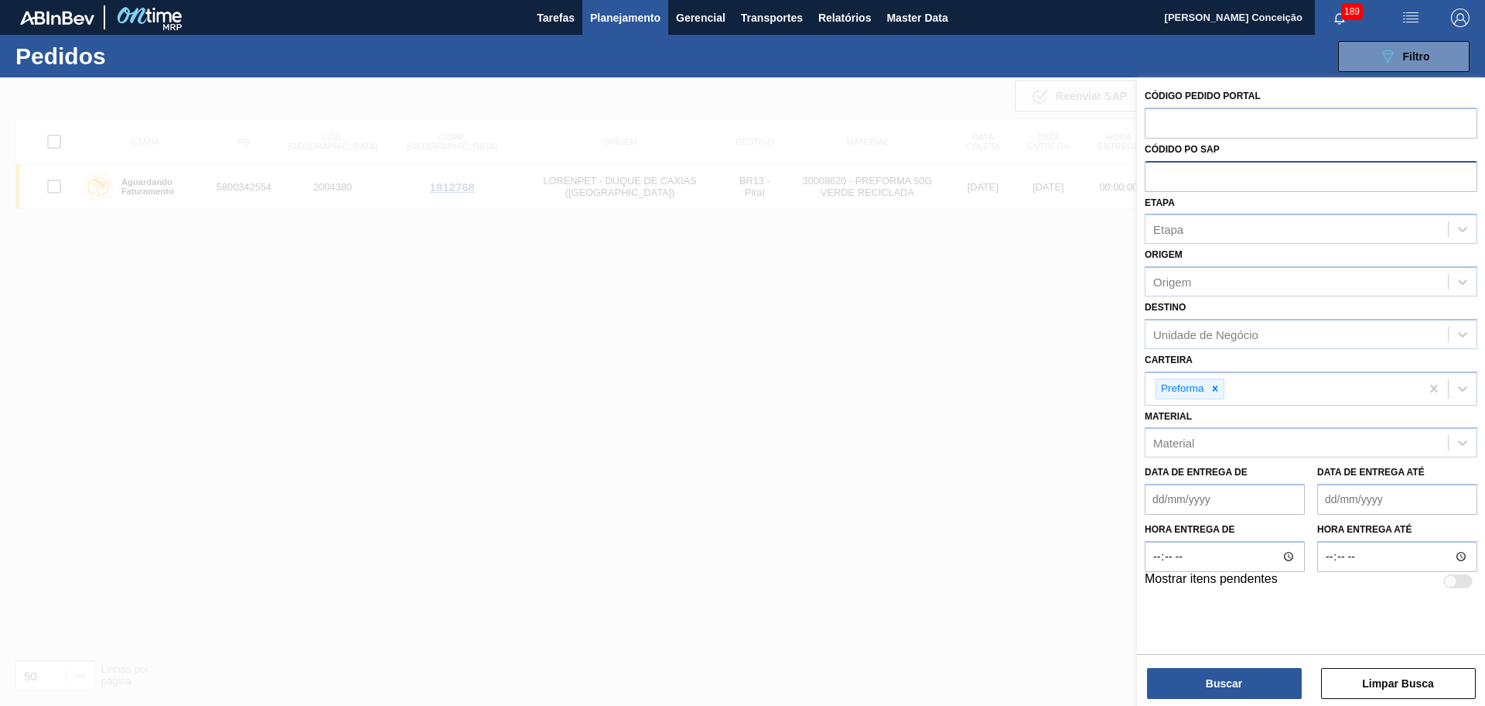
paste input "5800337354"
type input "5800337354"
click at [1212, 675] on button "Buscar" at bounding box center [1224, 683] width 155 height 31
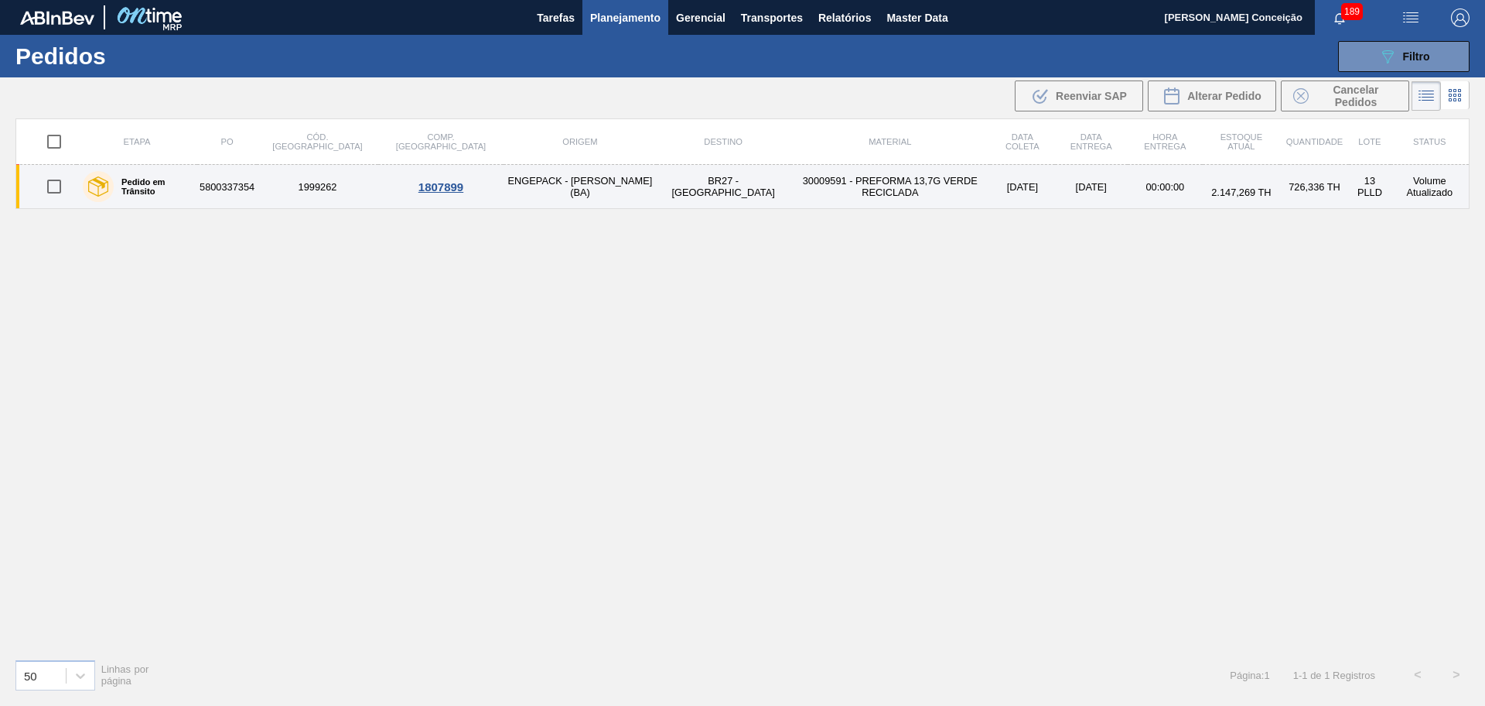
click at [517, 191] on td "ENGEPACK - [PERSON_NAME] (BA)" at bounding box center [580, 187] width 153 height 44
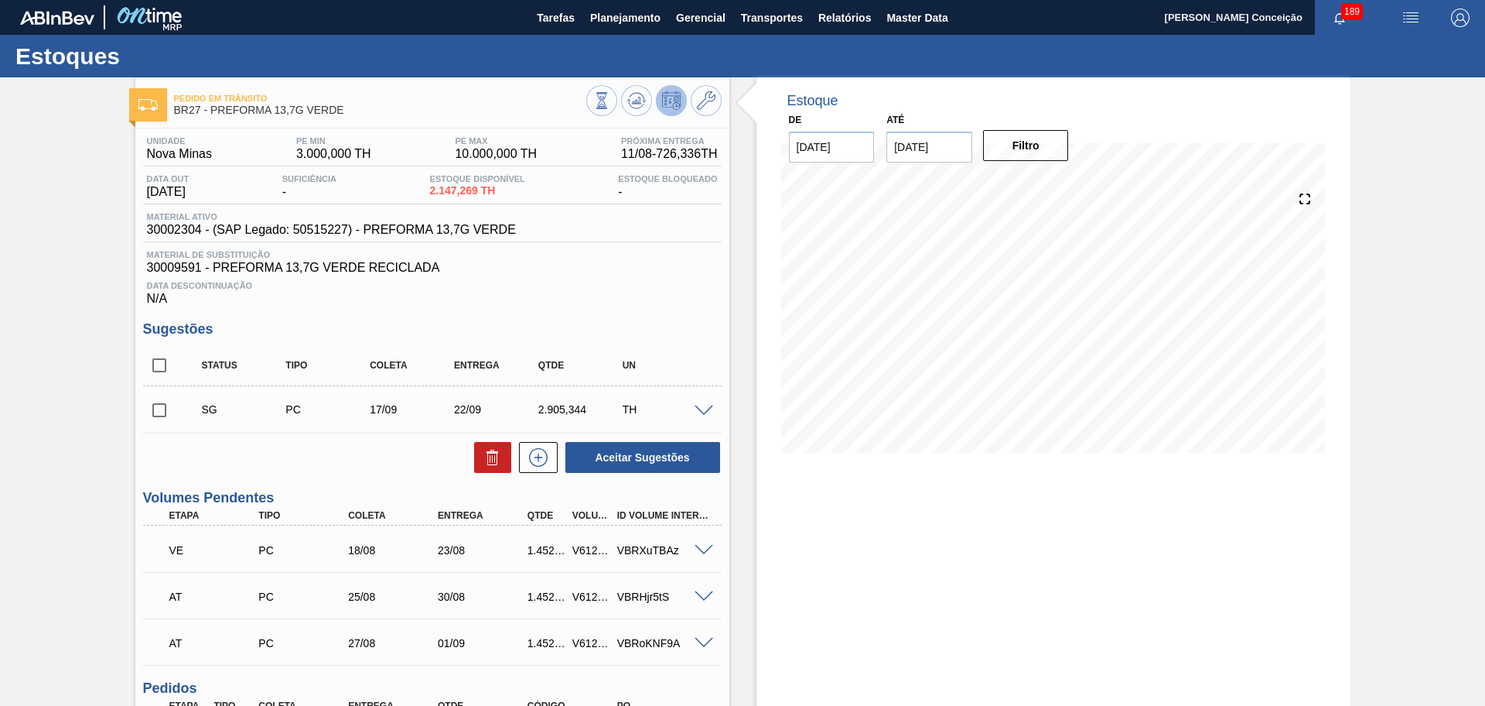
click at [661, 275] on div "Data Descontinuação N/A" at bounding box center [432, 290] width 579 height 31
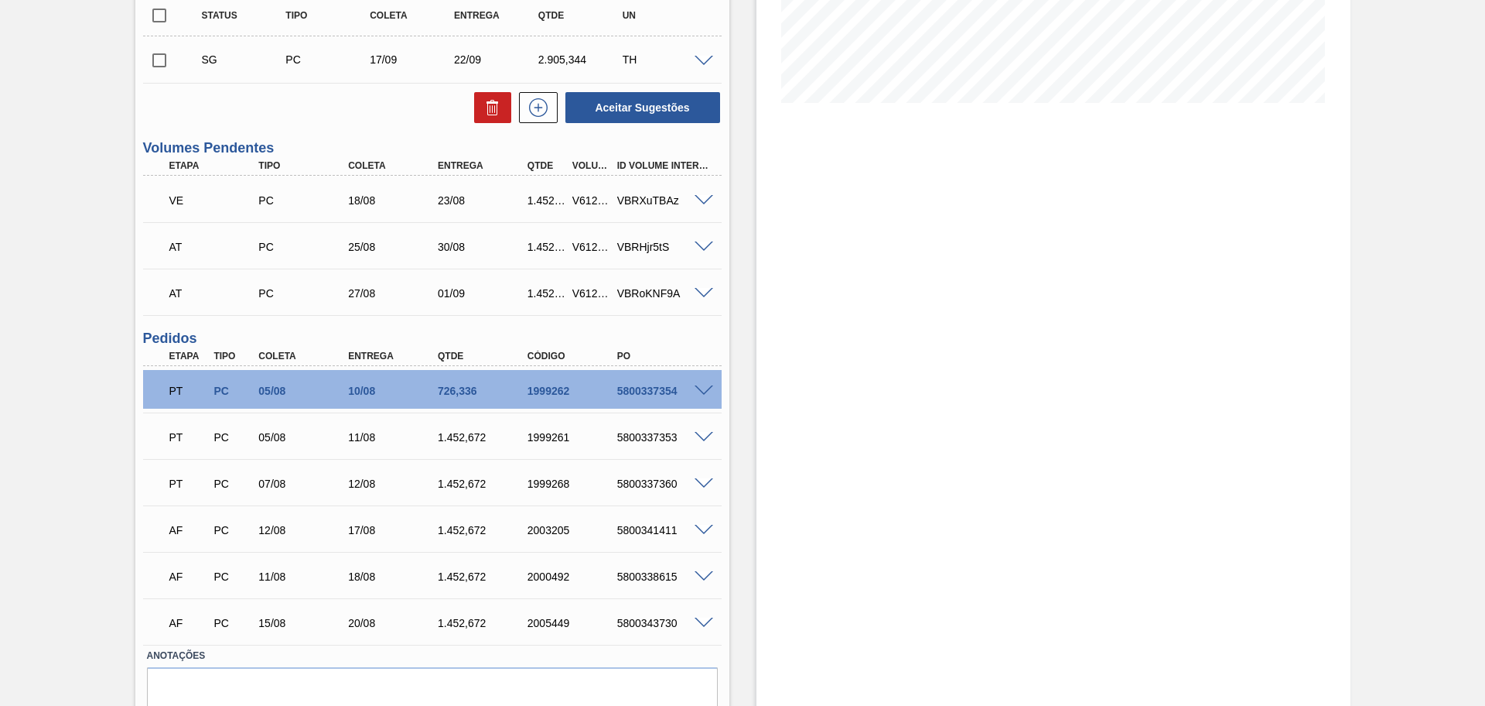
scroll to position [415, 0]
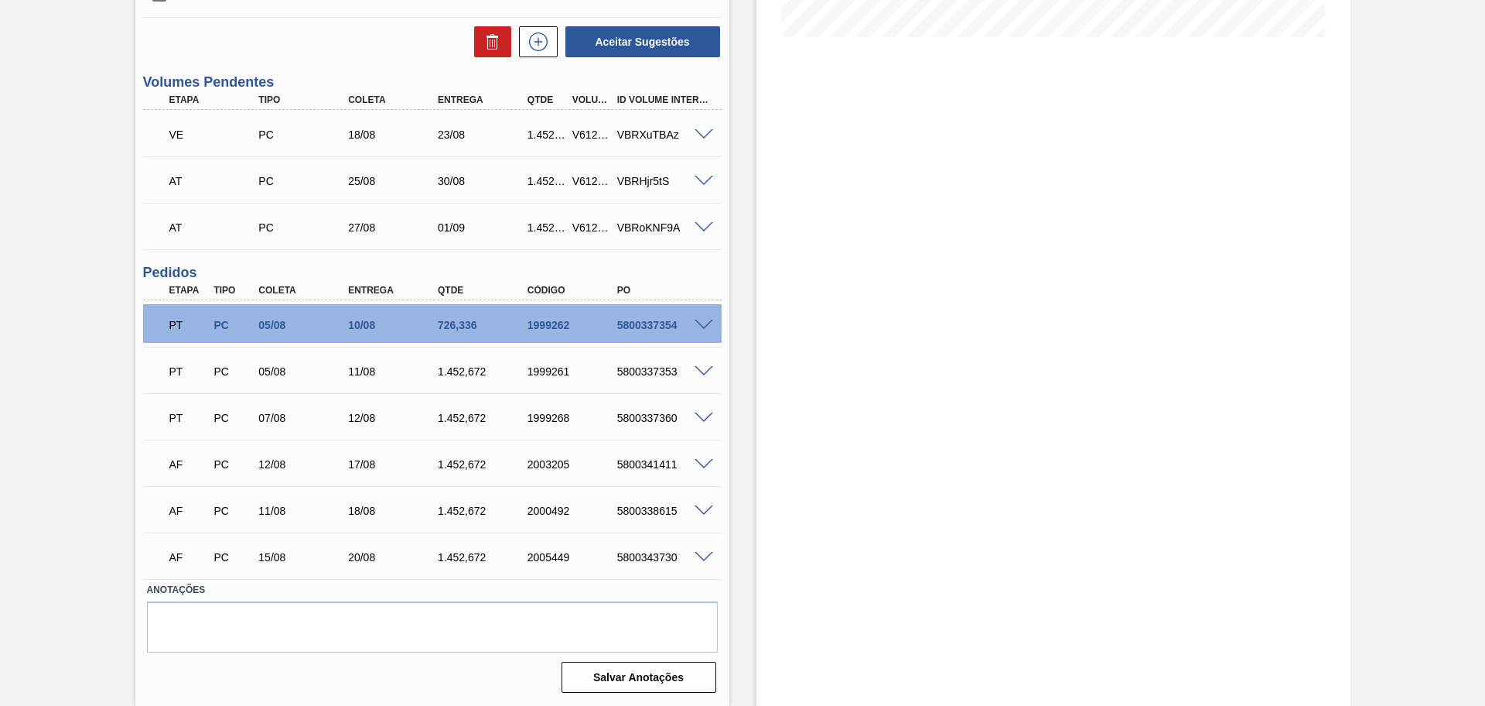
click at [651, 321] on div "5800337354" at bounding box center [664, 325] width 101 height 12
copy div "5800337354"
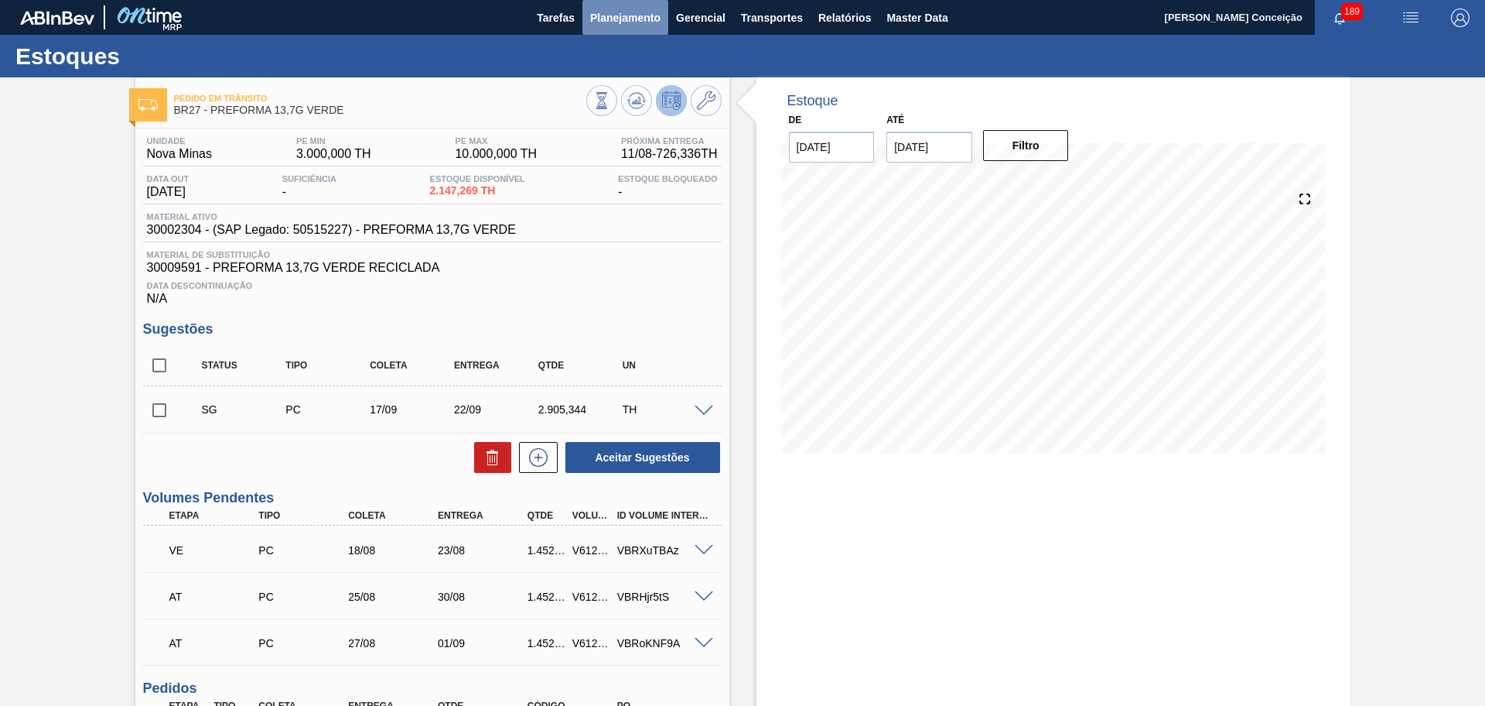
click at [626, 19] on span "Planejamento" at bounding box center [625, 18] width 70 height 19
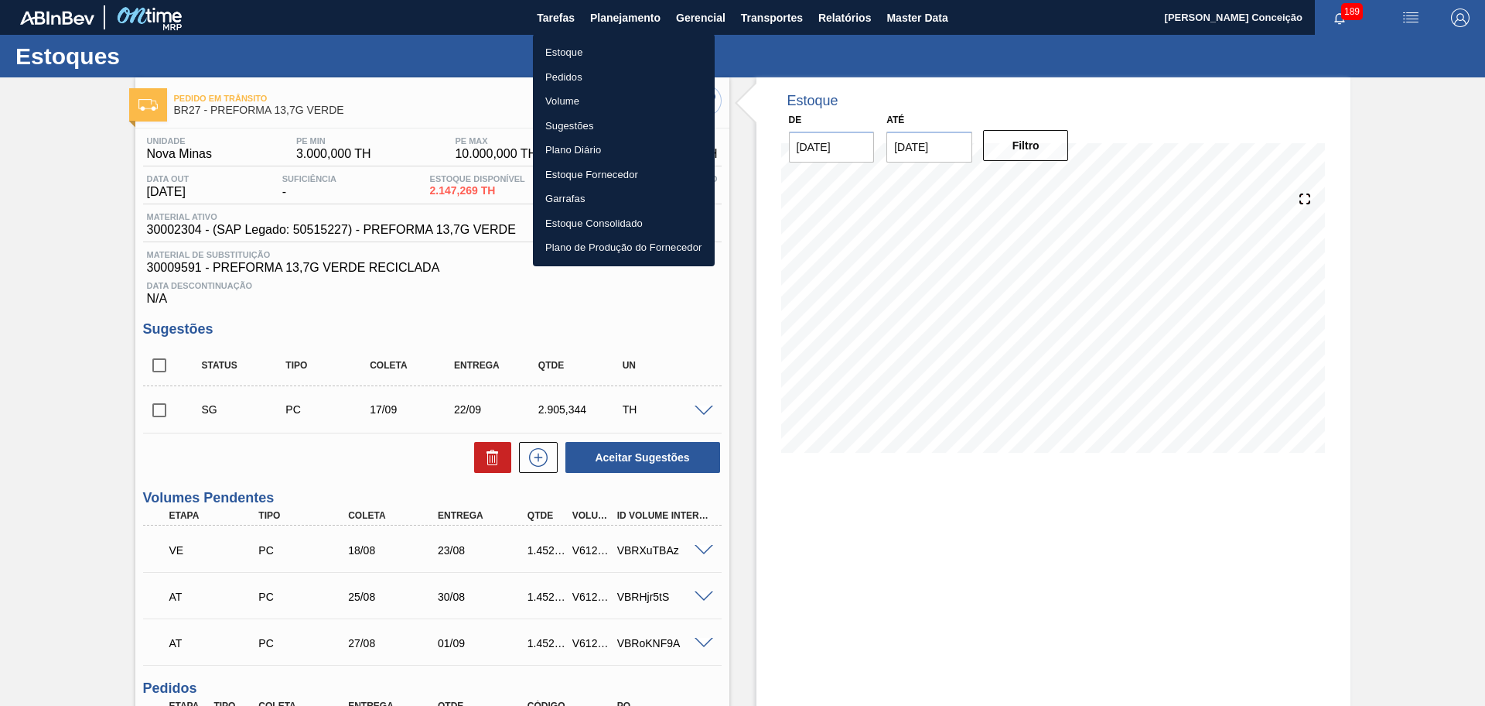
click at [590, 54] on li "Estoque" at bounding box center [624, 52] width 182 height 25
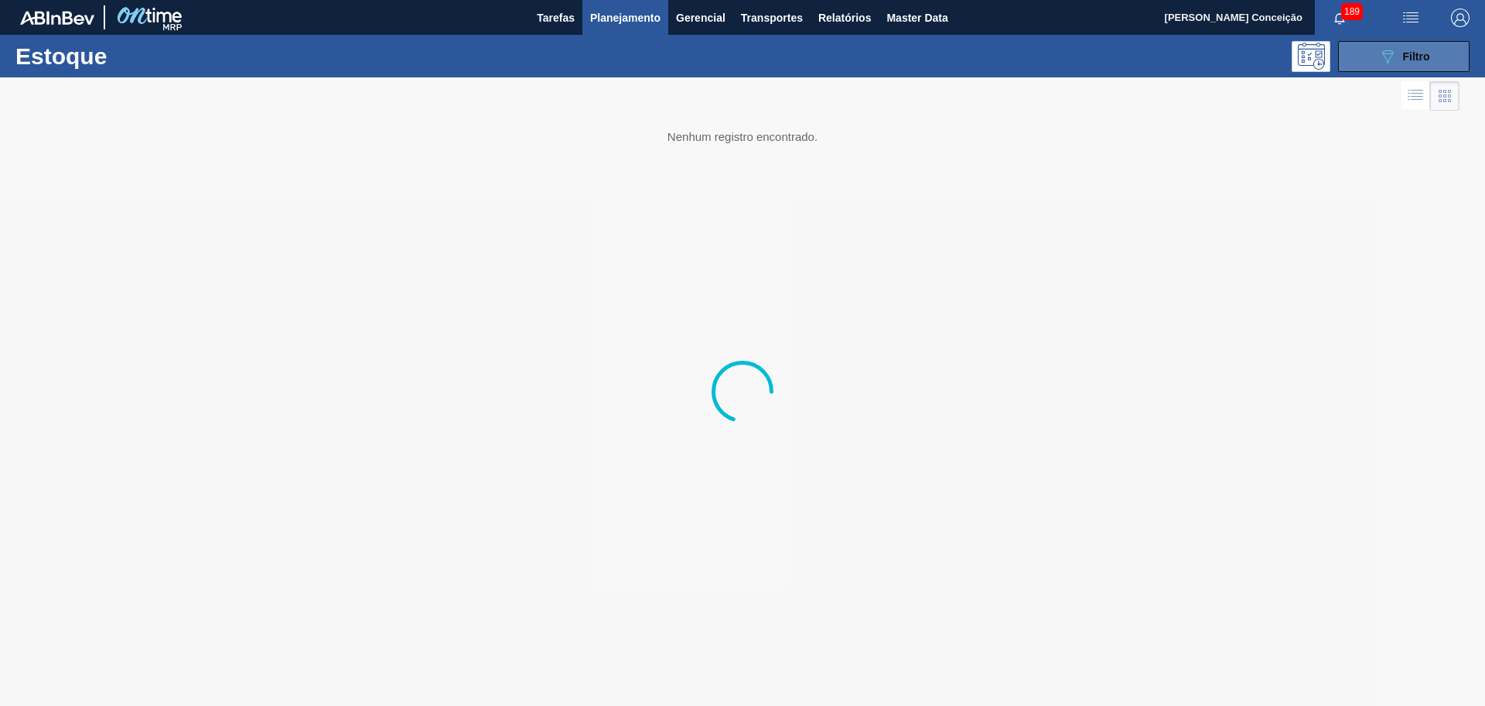
click at [1415, 61] on span "Filtro" at bounding box center [1416, 56] width 27 height 12
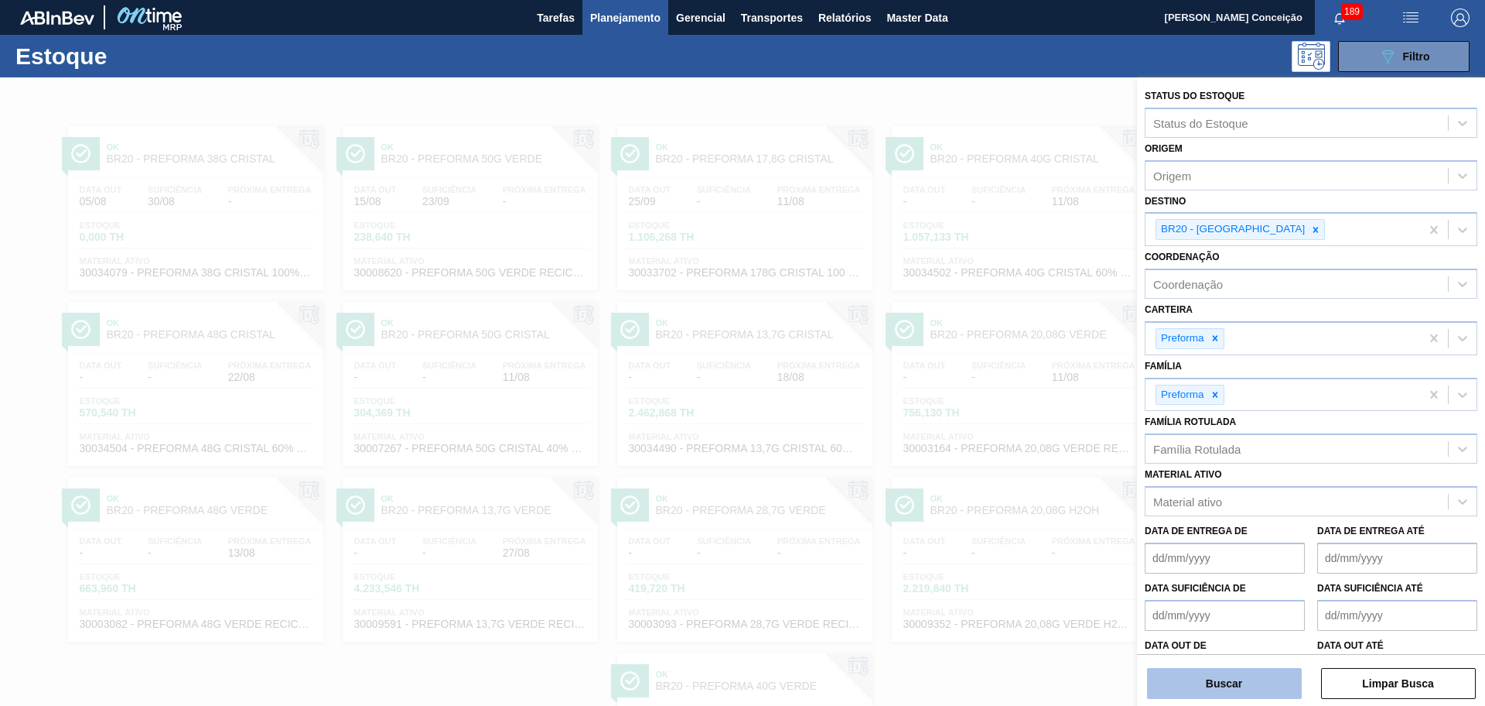
click at [1205, 677] on button "Buscar" at bounding box center [1224, 683] width 155 height 31
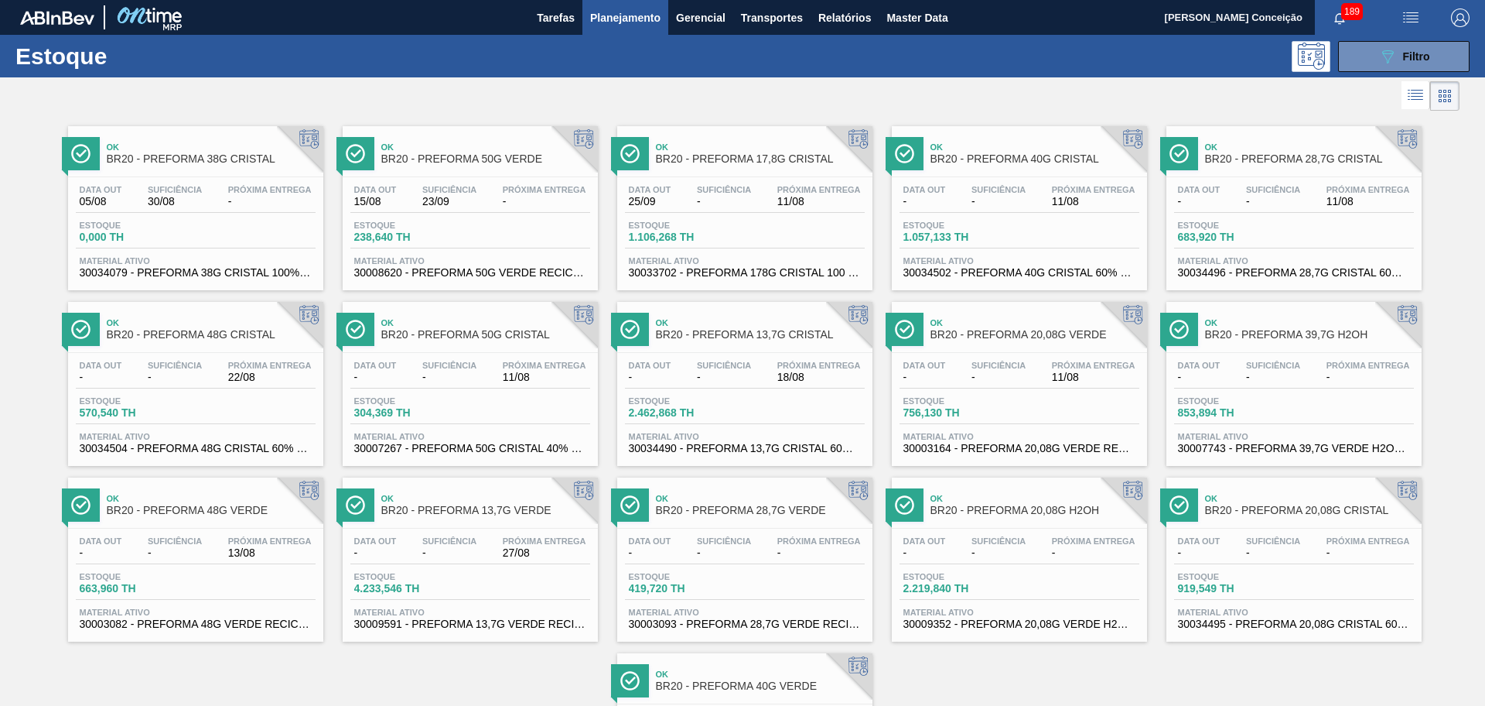
click at [1048, 217] on div "Data out - Suficiência - Próxima Entrega 11/08 Estoque 1.057,133 TH Material at…" at bounding box center [1019, 229] width 255 height 105
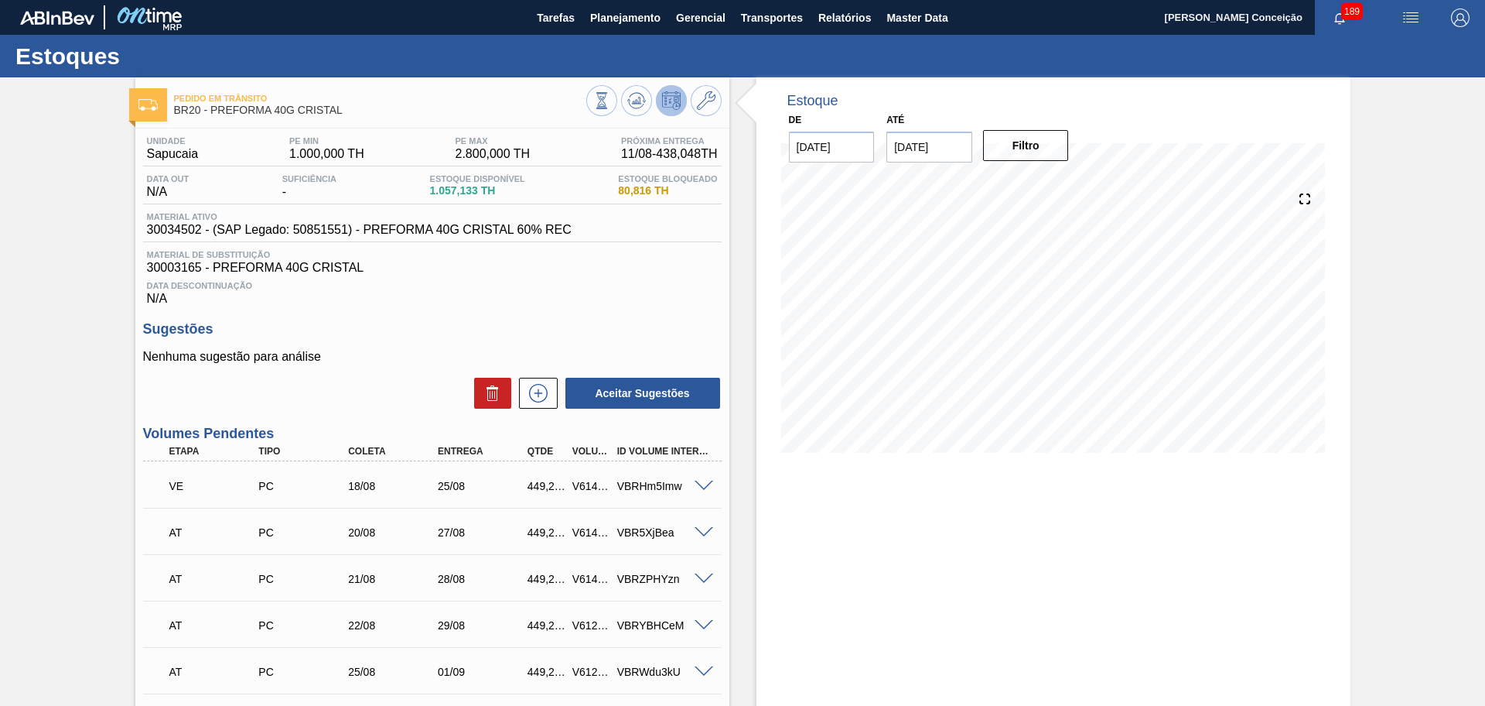
click at [401, 327] on h3 "Sugestões" at bounding box center [432, 329] width 579 height 16
click at [757, 416] on div "Estoque De [DATE] Até [DATE] Filtro 11/08 Projeção de Estoque 1,300.181 [DOMAIN…" at bounding box center [1054, 276] width 594 height 398
click at [488, 313] on div "Unidade Sapucaia PE MIN 1.000,000 TH PE MAX 2.800,000 TH Próxima Entrega 11/08 …" at bounding box center [432, 658] width 594 height 1060
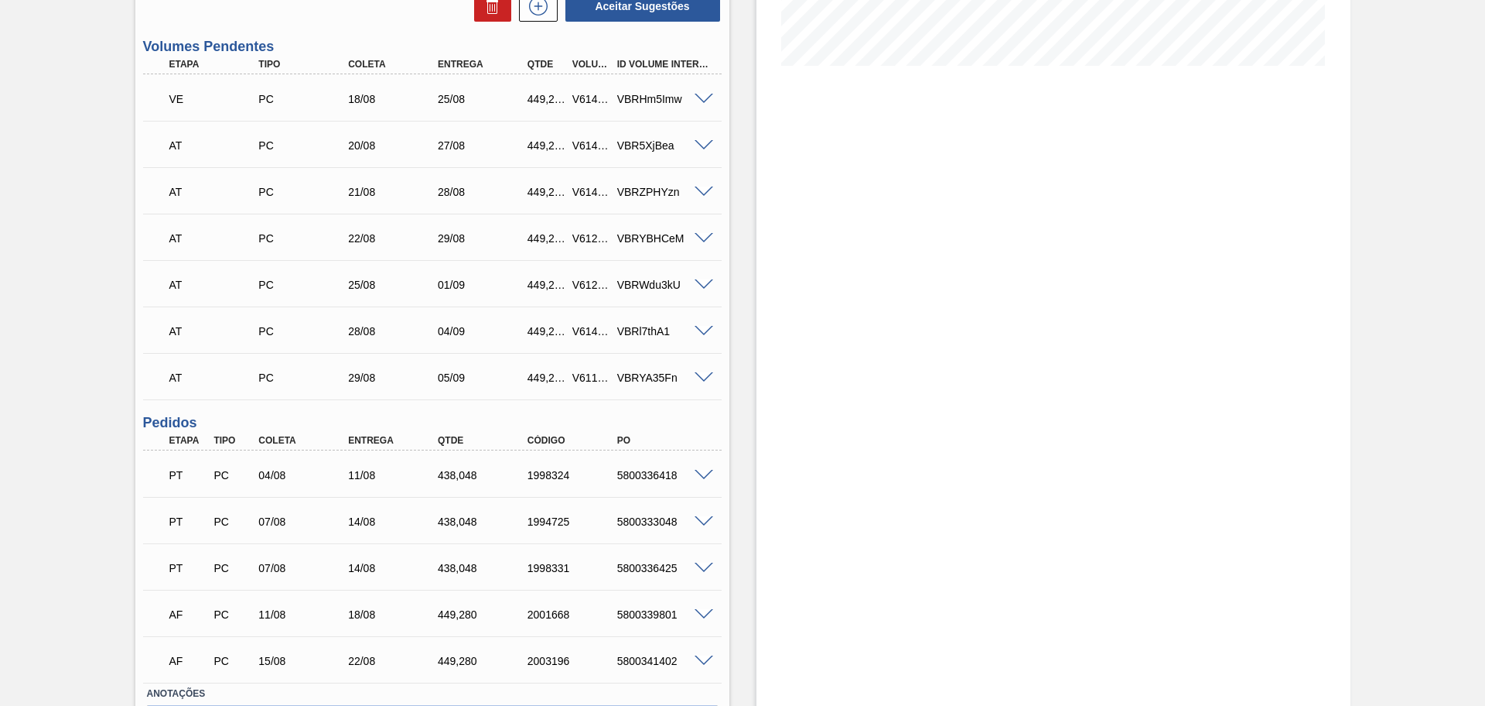
scroll to position [491, 0]
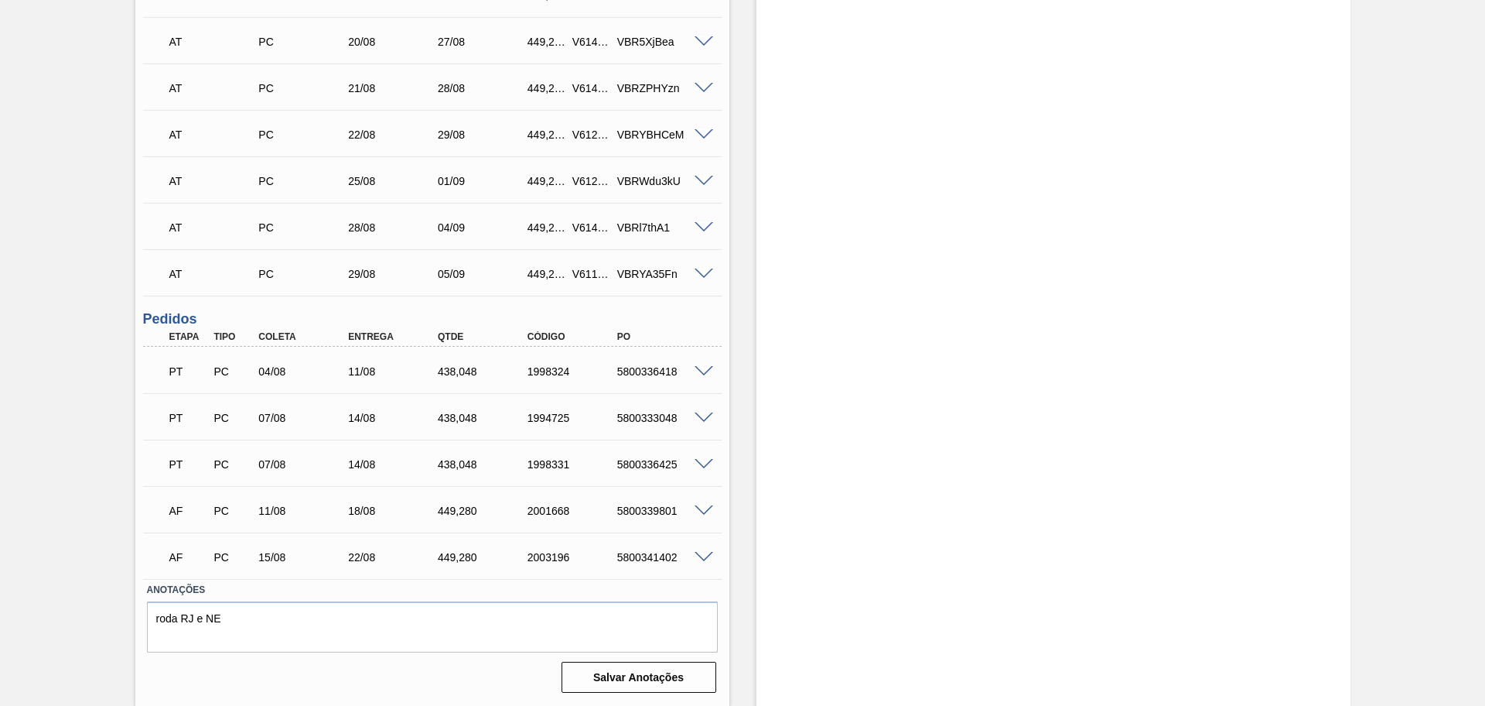
click at [699, 419] on span at bounding box center [704, 418] width 19 height 12
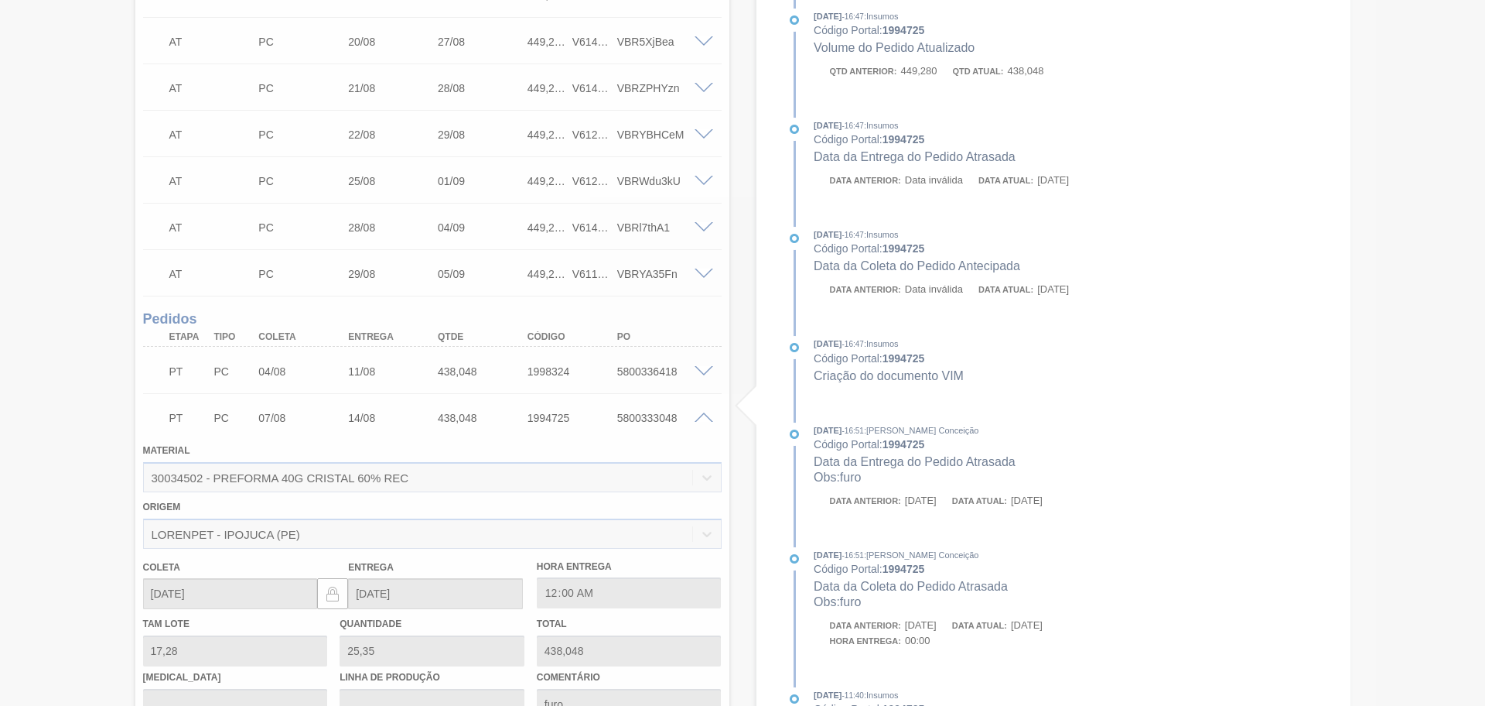
click at [699, 419] on div at bounding box center [742, 353] width 1485 height 706
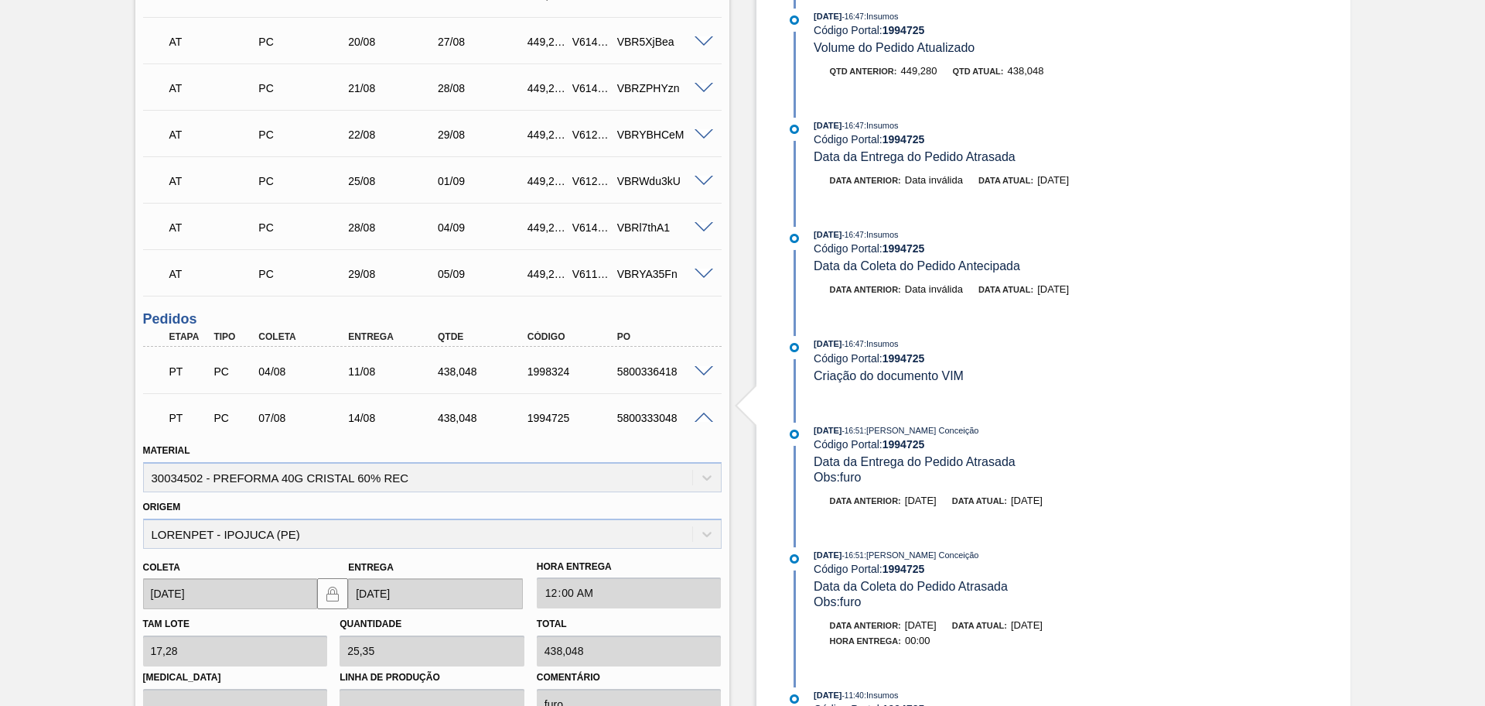
click at [699, 419] on span at bounding box center [704, 418] width 19 height 12
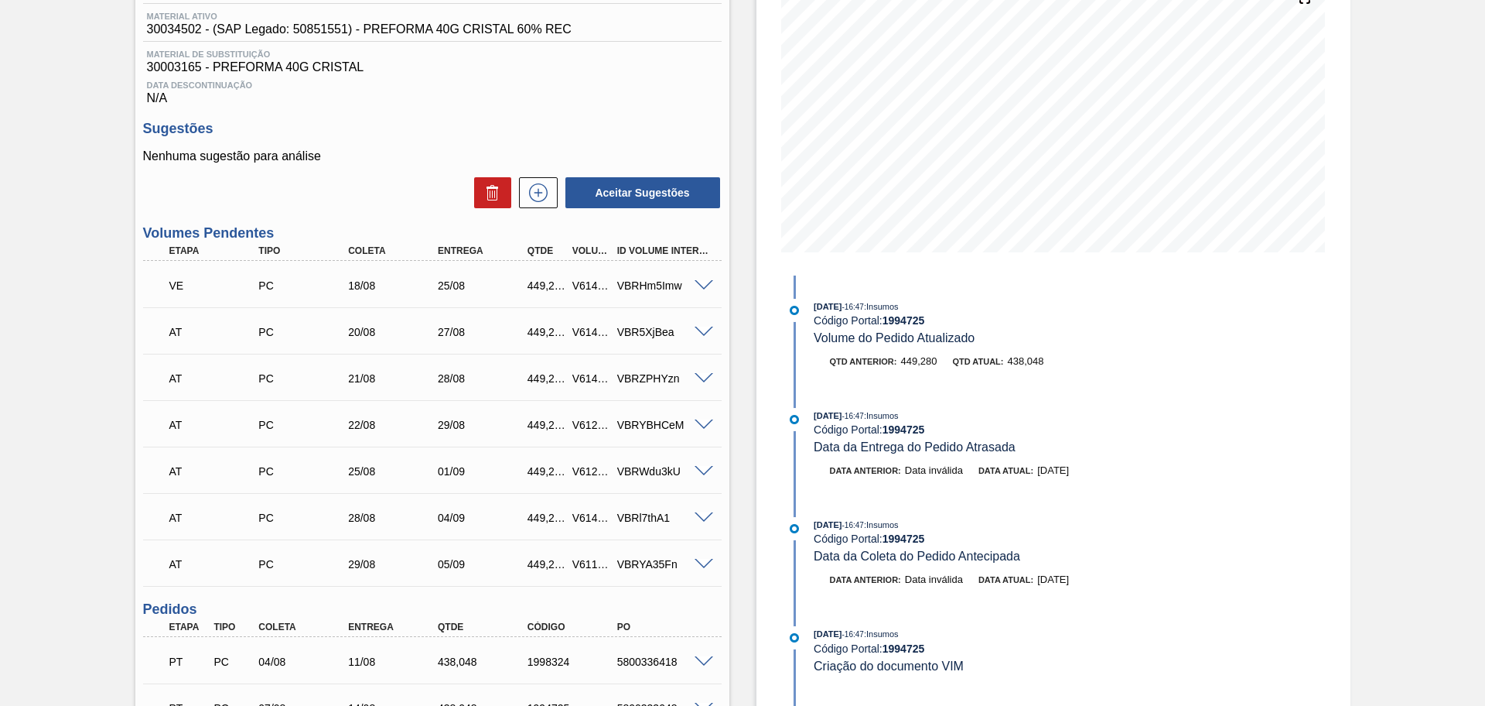
scroll to position [0, 0]
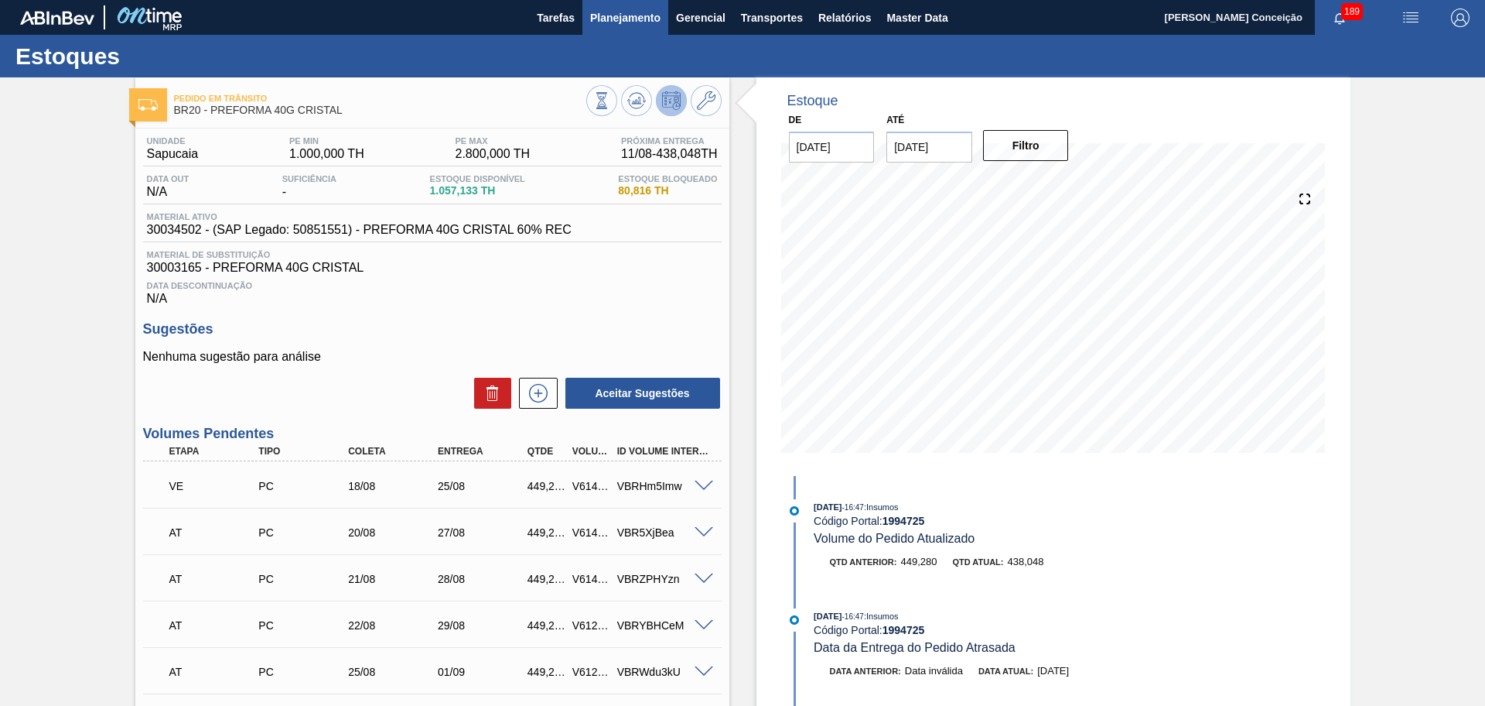
click at [617, 24] on span "Planejamento" at bounding box center [625, 18] width 70 height 19
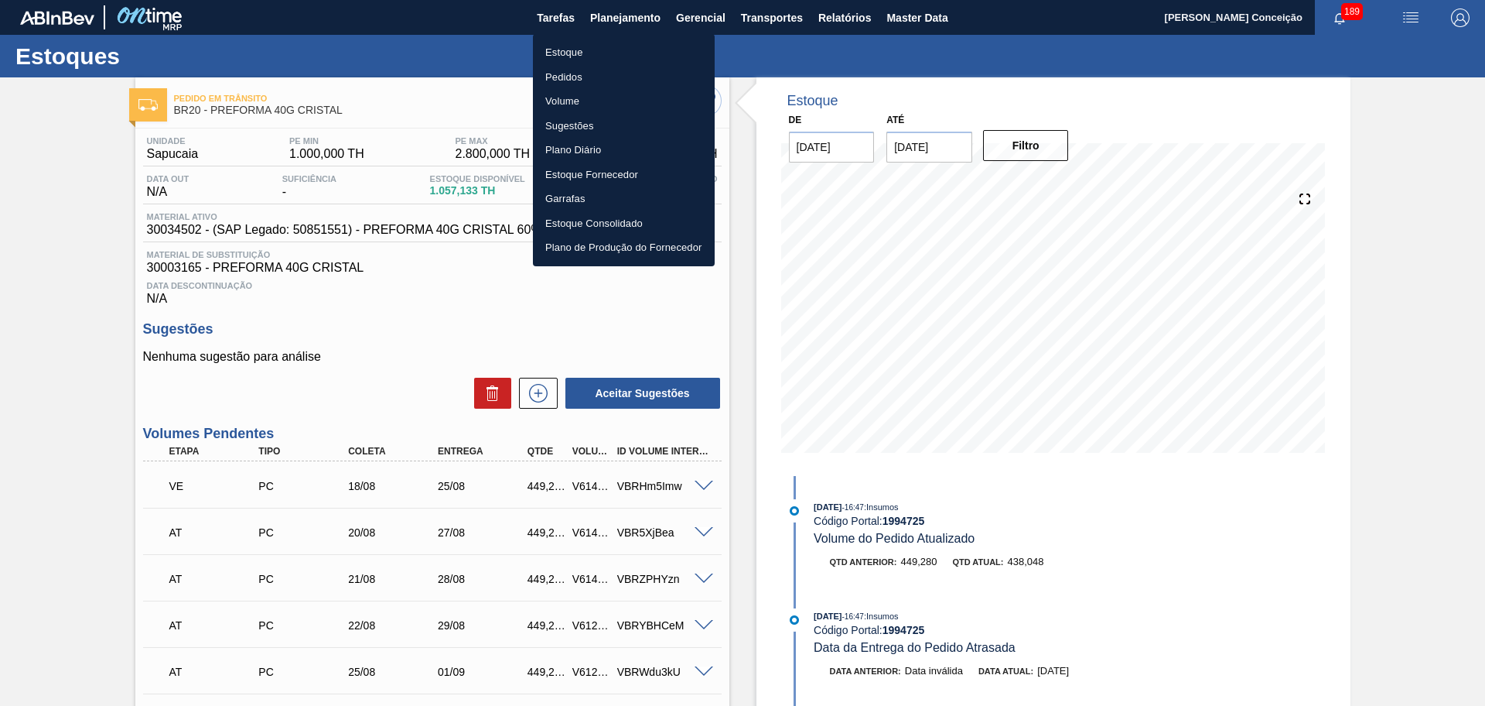
click at [552, 52] on li "Estoque" at bounding box center [624, 52] width 182 height 25
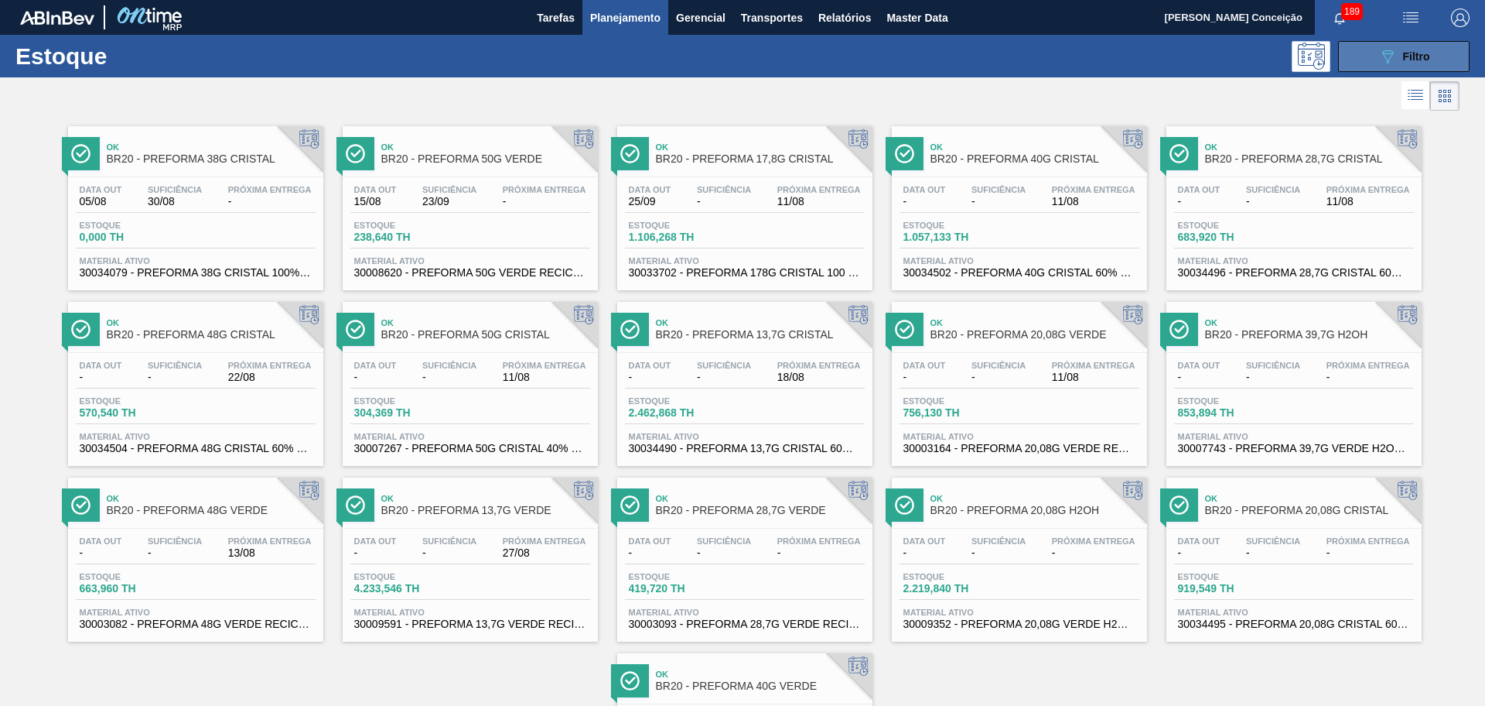
click at [1373, 56] on button "089F7B8B-B2A5-4AFE-B5C0-19BA573D28AC Filtro" at bounding box center [1404, 56] width 132 height 31
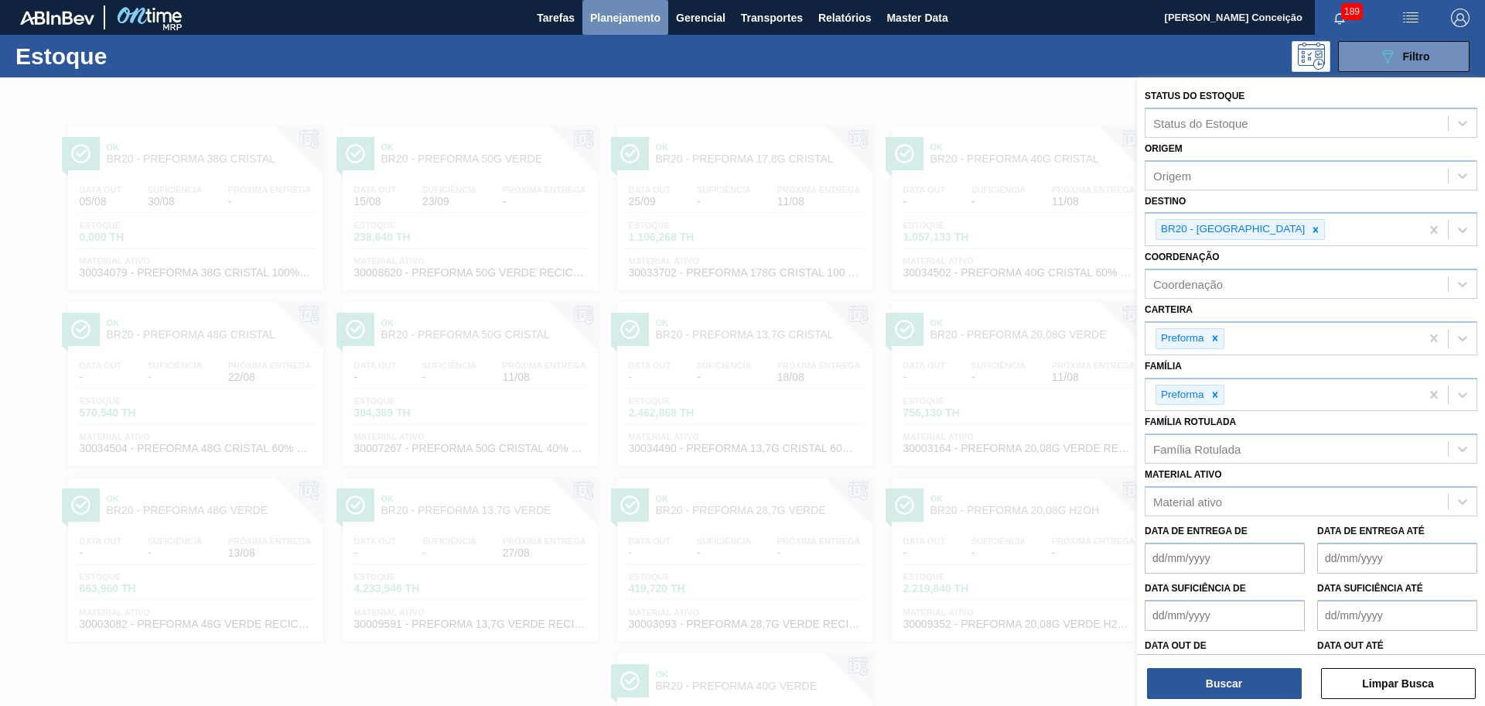
click at [618, 7] on button "Planejamento" at bounding box center [626, 17] width 86 height 35
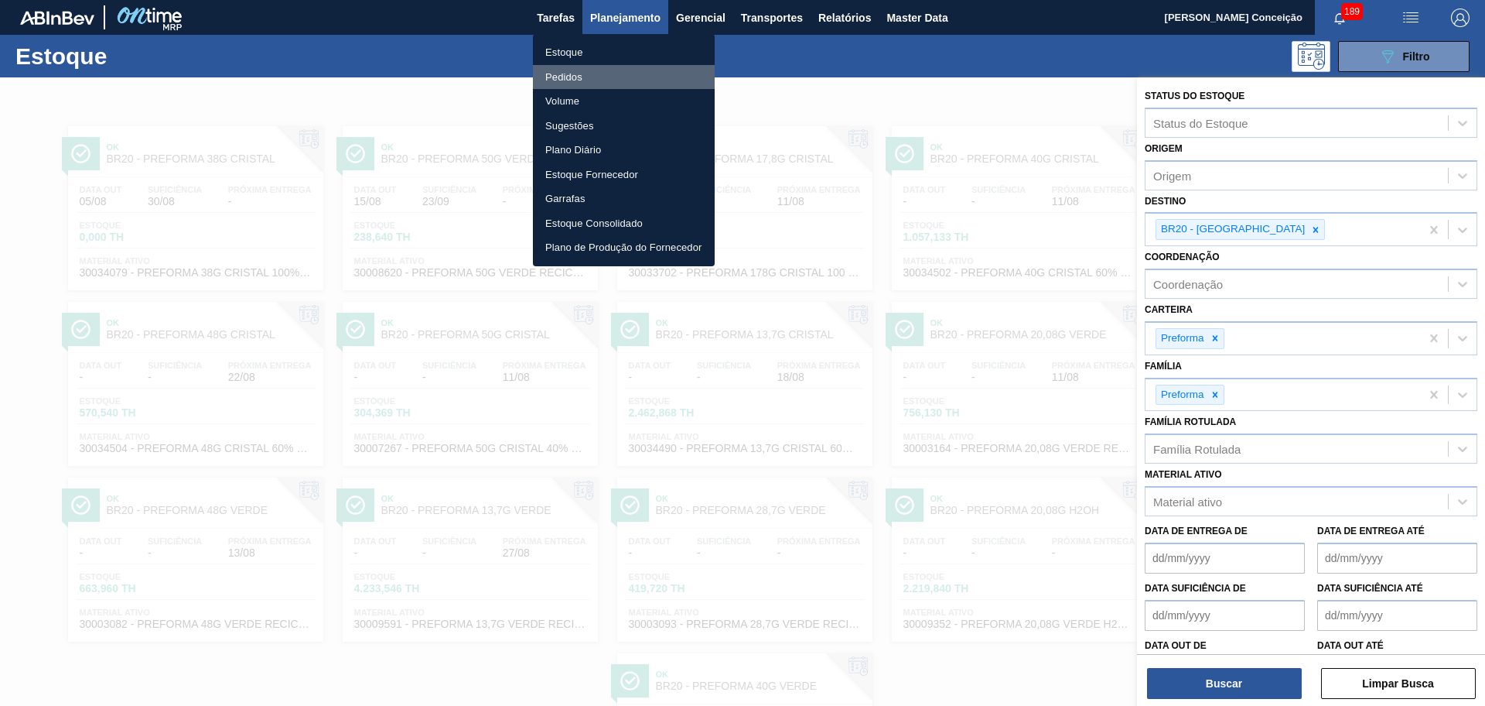
click at [573, 83] on li "Pedidos" at bounding box center [624, 77] width 182 height 25
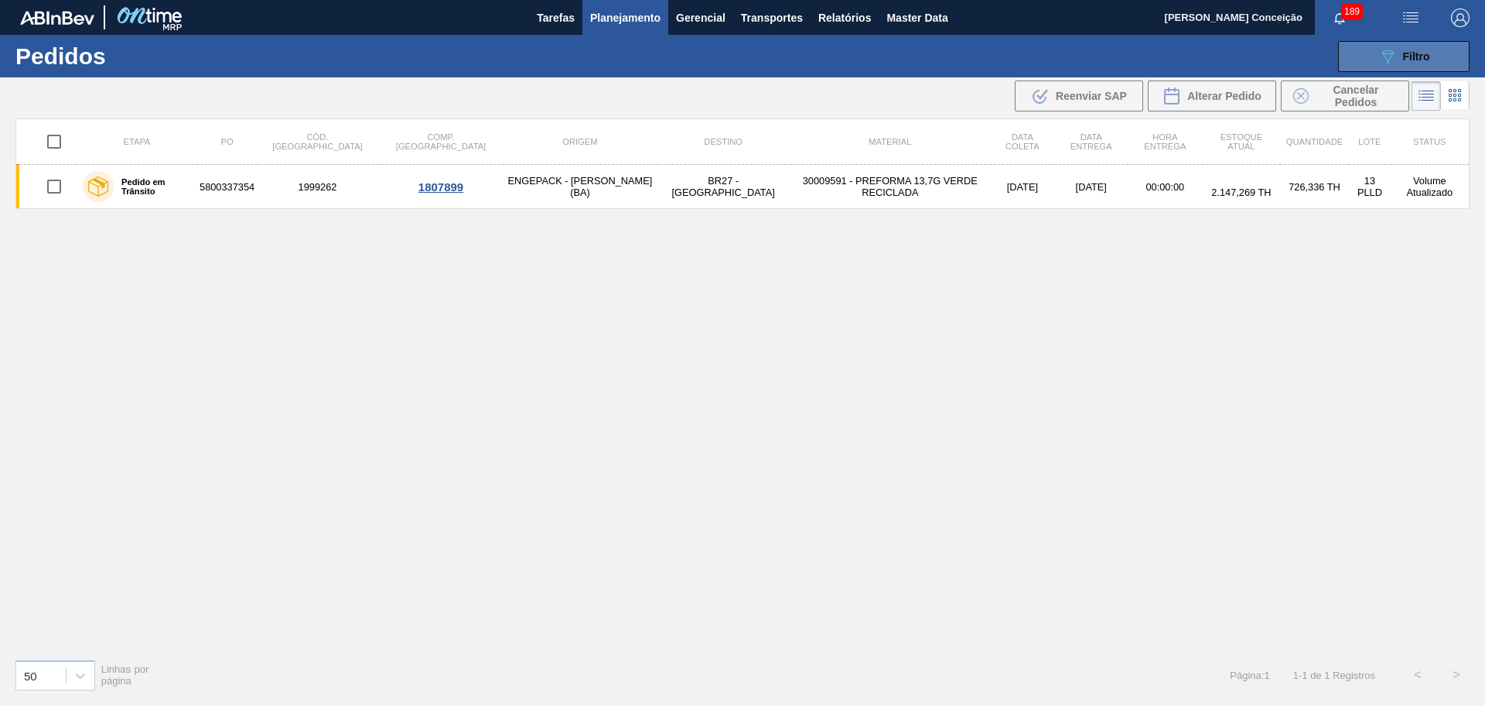
click at [1397, 63] on div "089F7B8B-B2A5-4AFE-B5C0-19BA573D28AC Filtro" at bounding box center [1405, 56] width 52 height 19
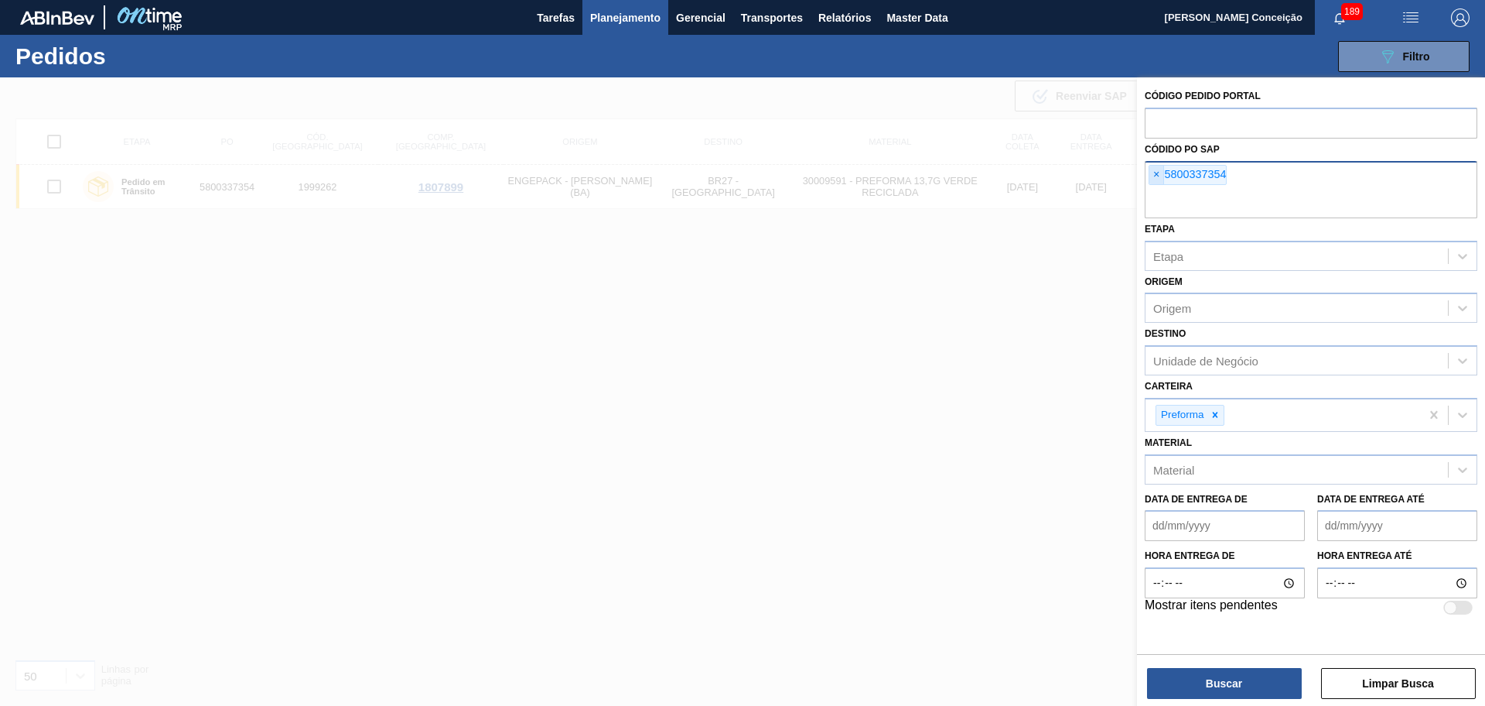
click at [1151, 176] on span "×" at bounding box center [1157, 175] width 15 height 19
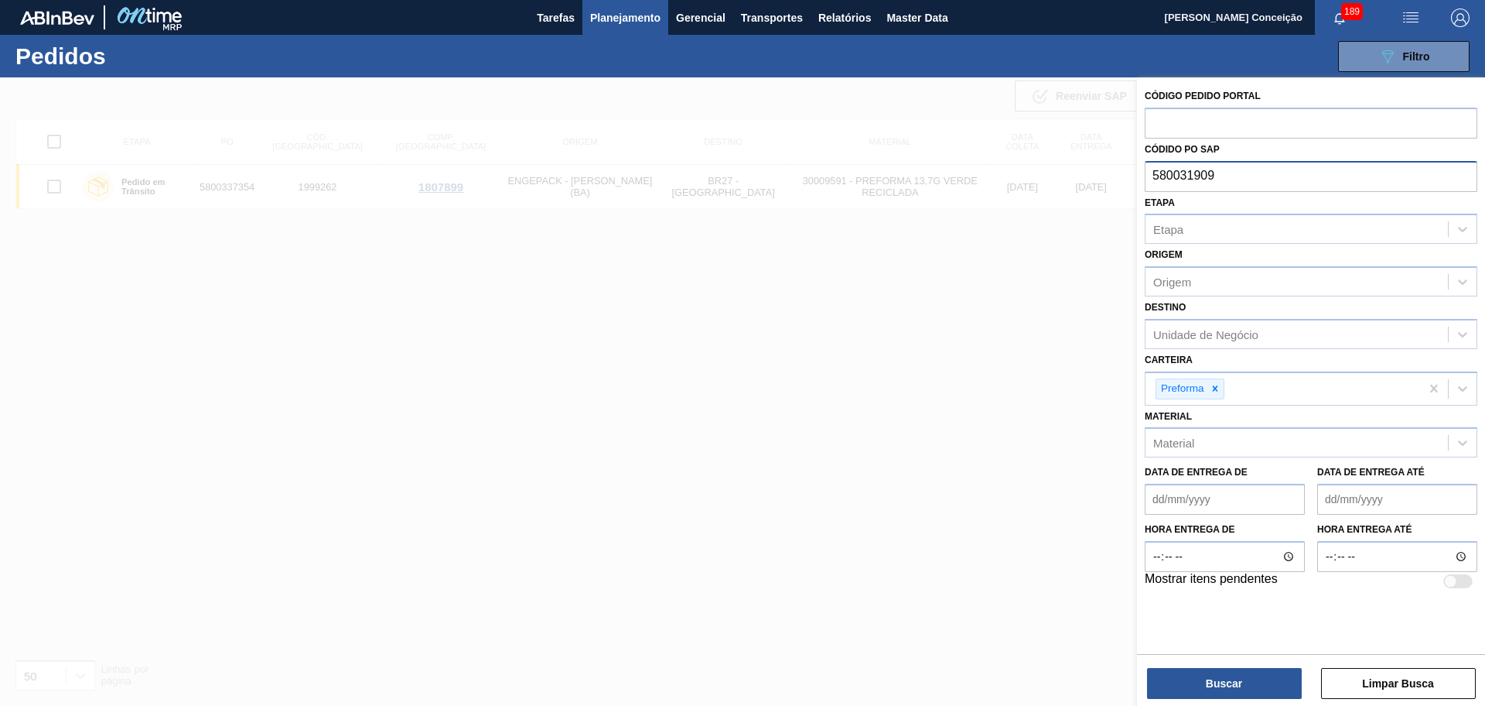
type input "5800319096"
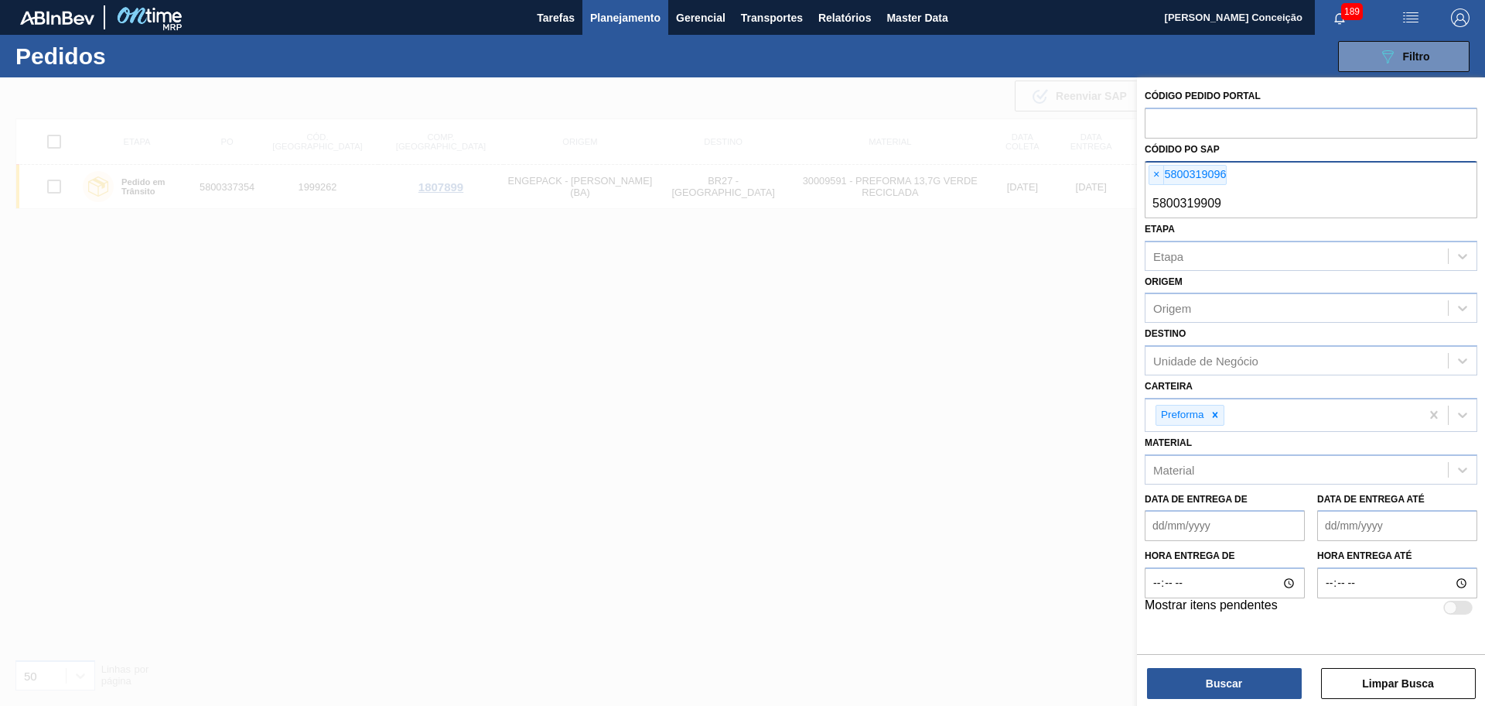
type input "58003199095"
click at [1284, 682] on button "Buscar" at bounding box center [1224, 683] width 155 height 31
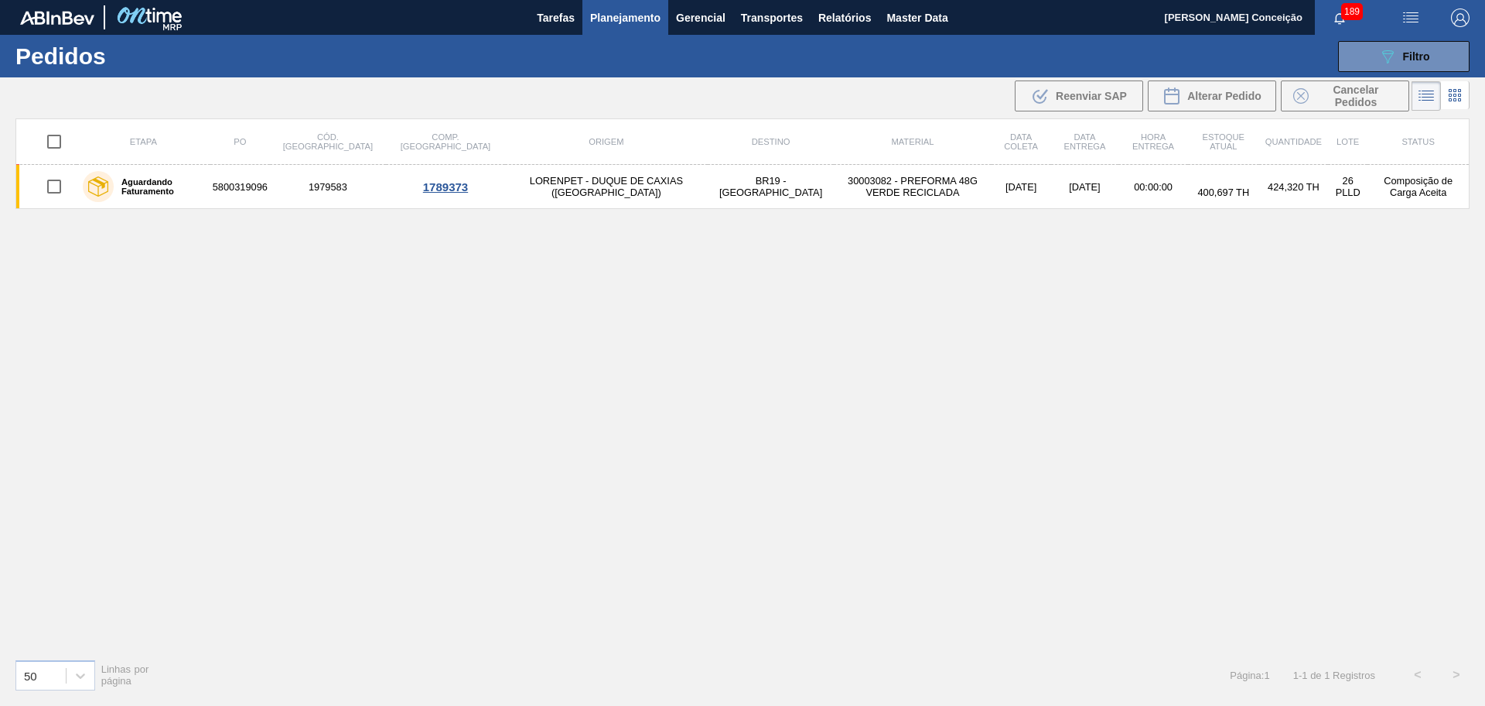
click at [620, 260] on div "Etapa PO Cód. Pedido Comp. Carga Origem Destino Material Data coleta Data entre…" at bounding box center [742, 382] width 1455 height 528
click at [1435, 53] on button "089F7B8B-B2A5-4AFE-B5C0-19BA573D28AC Filtro" at bounding box center [1404, 56] width 132 height 31
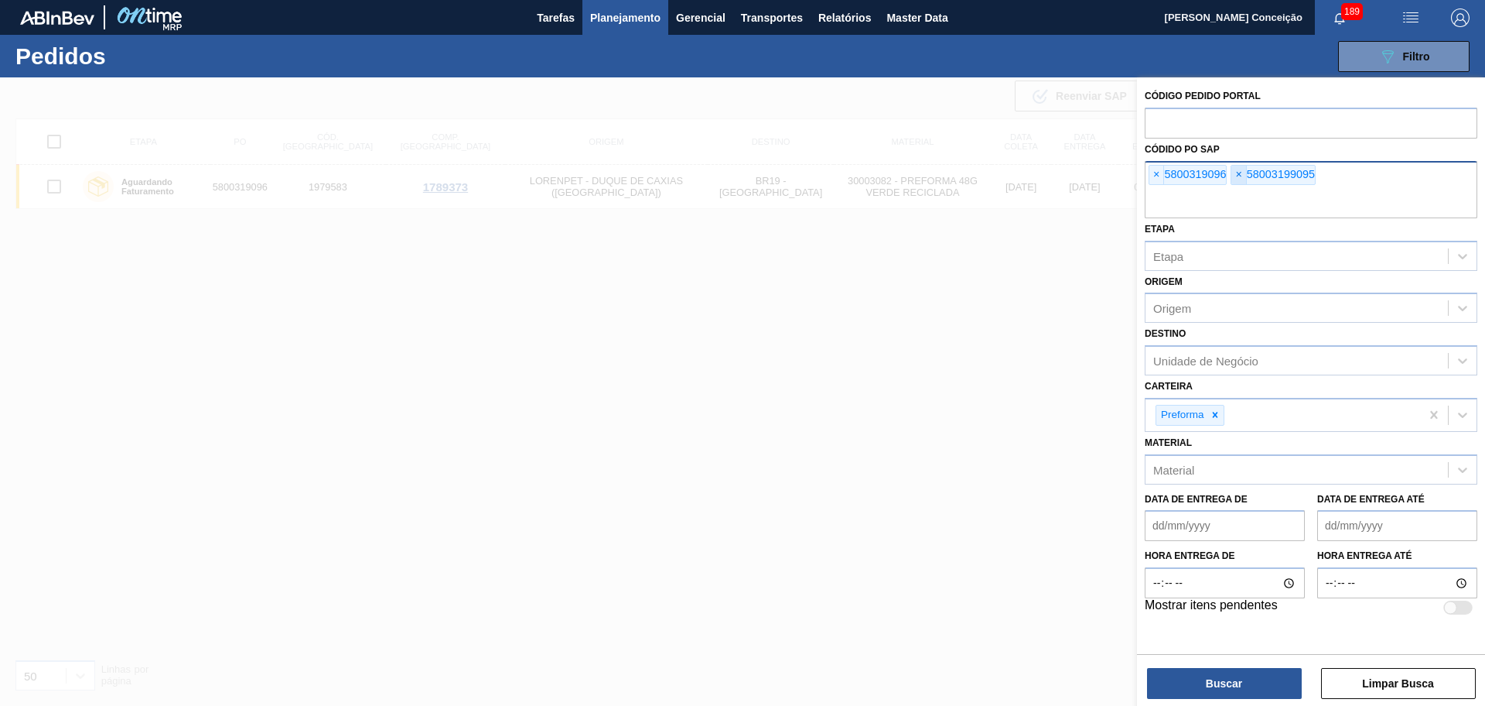
click at [1243, 175] on span "×" at bounding box center [1239, 175] width 15 height 19
type input "5800319095"
click at [1255, 690] on button "Buscar" at bounding box center [1224, 683] width 155 height 31
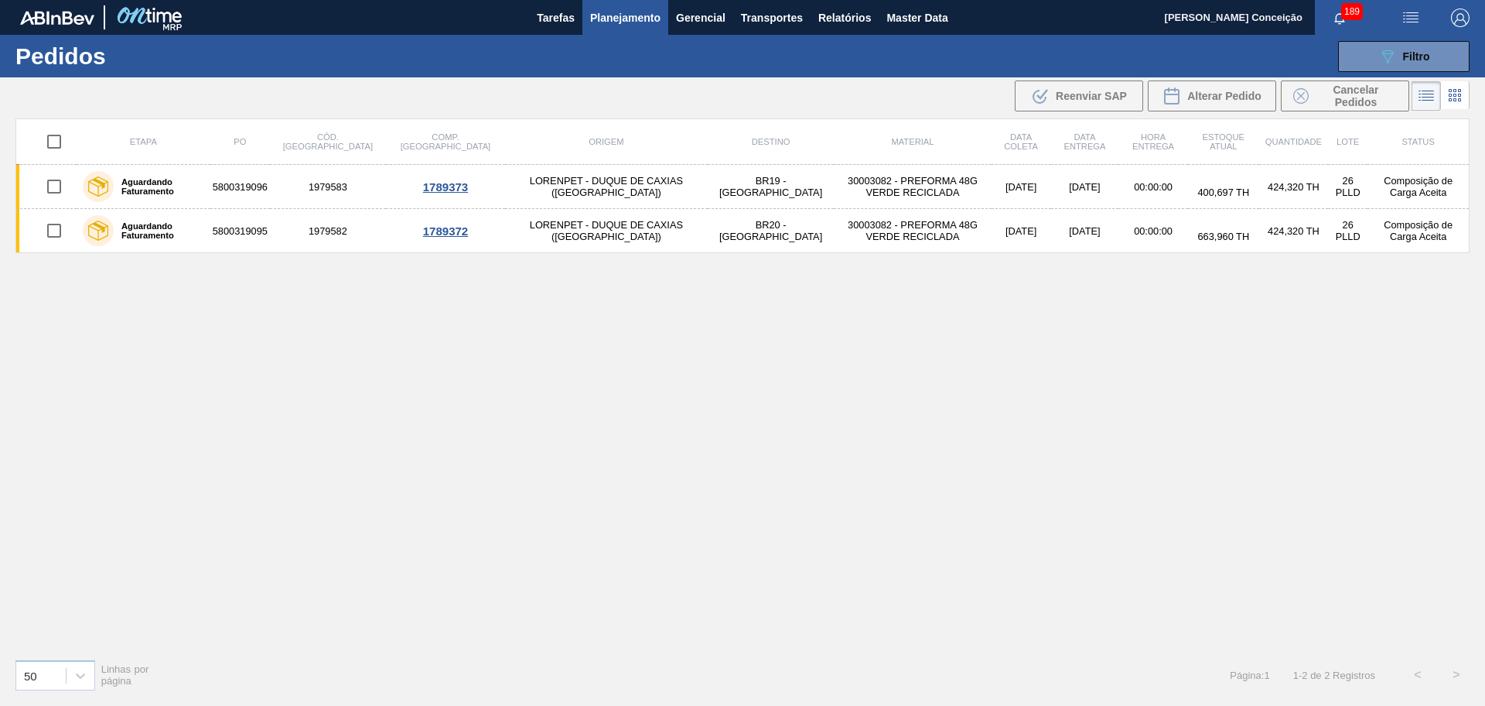
click at [469, 467] on div "Etapa PO Cód. Pedido Comp. Carga Origem Destino Material Data coleta Data entre…" at bounding box center [742, 382] width 1455 height 528
click at [466, 427] on div "Etapa PO Cód. Pedido Comp. Carga Origem Destino Material Data coleta Data entre…" at bounding box center [742, 382] width 1455 height 528
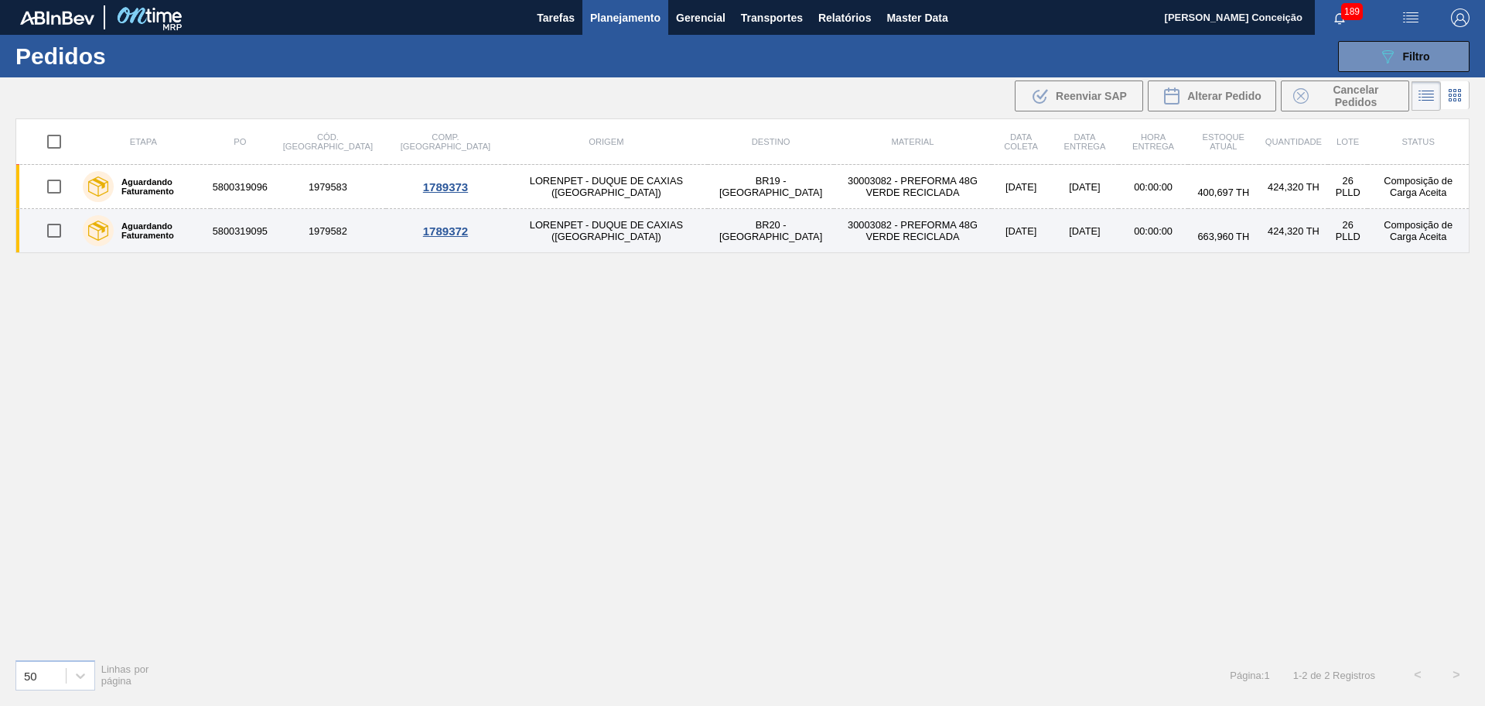
click at [834, 231] on td "30003082 - PREFORMA 48G VERDE RECICLADA" at bounding box center [912, 231] width 157 height 44
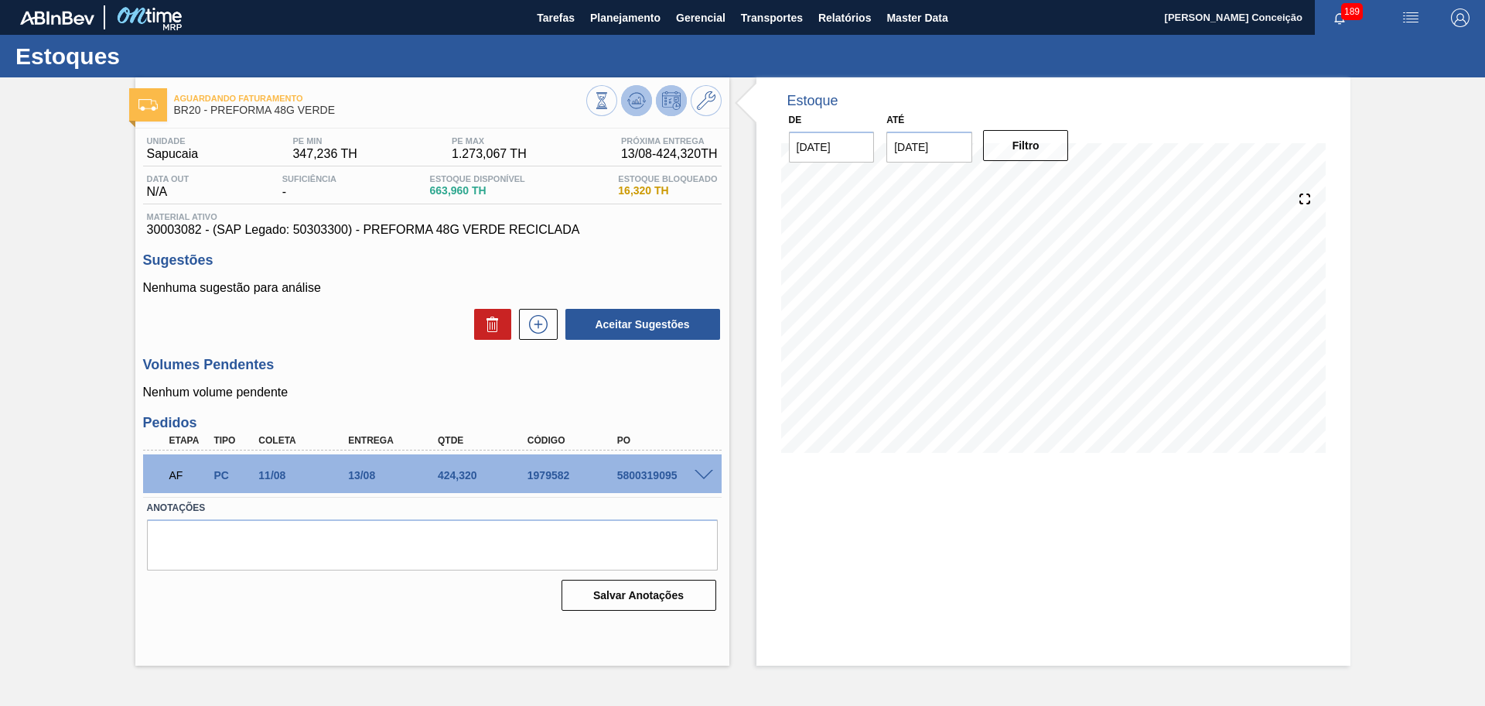
click at [624, 98] on button at bounding box center [636, 100] width 31 height 31
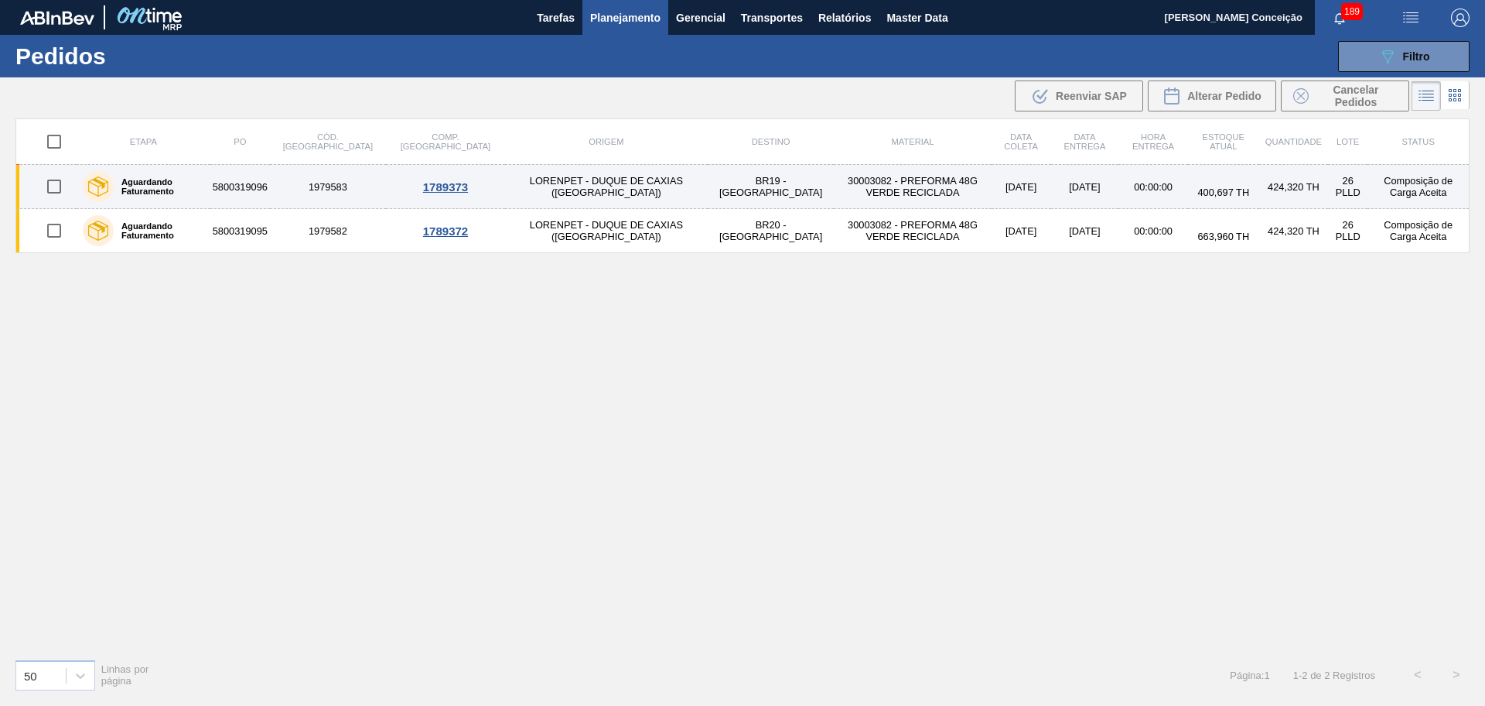
click at [834, 186] on td "30003082 - PREFORMA 48G VERDE RECICLADA" at bounding box center [912, 187] width 157 height 44
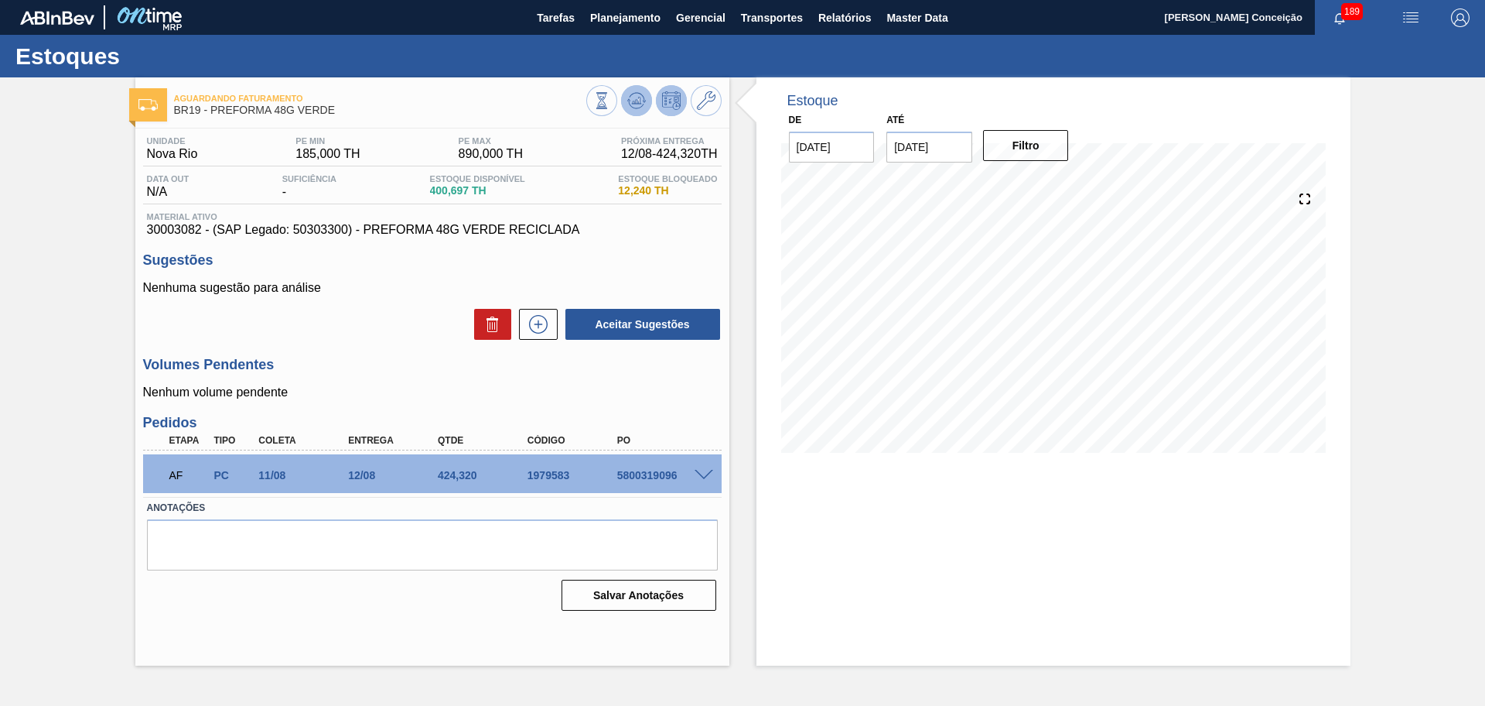
click at [610, 97] on icon at bounding box center [601, 100] width 17 height 17
click at [30, 537] on div "Aguardando Faturamento BR19 - PREFORMA 48G VERDE Unidade Nova Rio PE MIN 185,00…" at bounding box center [742, 371] width 1485 height 588
click at [391, 350] on div "Unidade Nova Rio PE MIN 185,000 TH PE MAX 890,000 TH Próxima Entrega 12/08 - 42…" at bounding box center [432, 371] width 594 height 487
click at [746, 378] on div "Estoque De [DATE] Até [DATE] Filtro 11/08 Projeção de Estoque 400.697 [DOMAIN_N…" at bounding box center [1040, 371] width 621 height 588
